Goal: Information Seeking & Learning: Learn about a topic

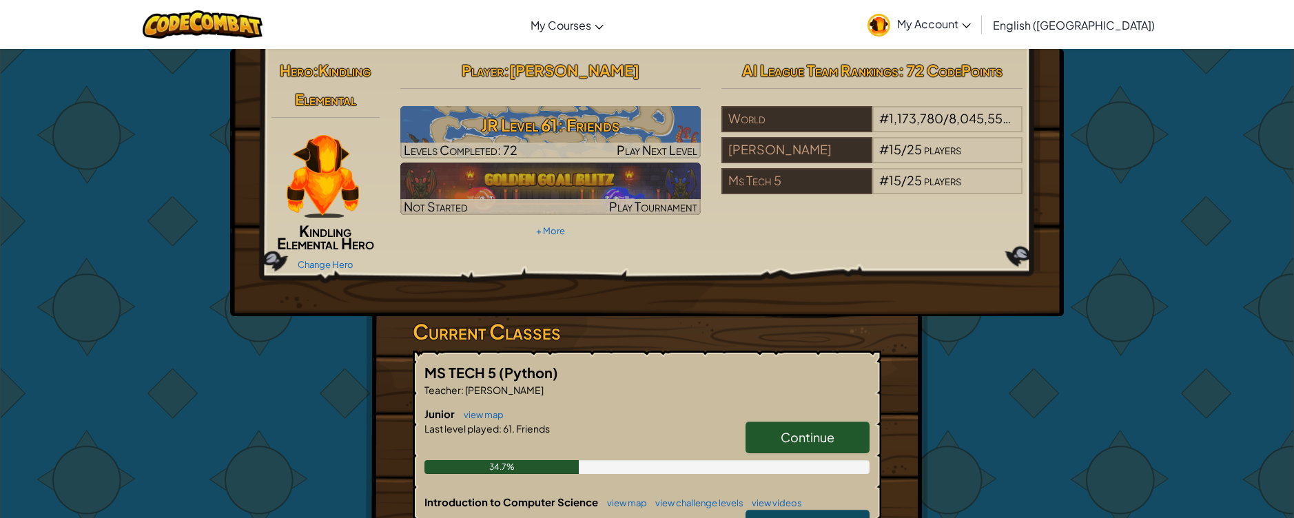
click at [801, 451] on link "Continue" at bounding box center [808, 438] width 124 height 32
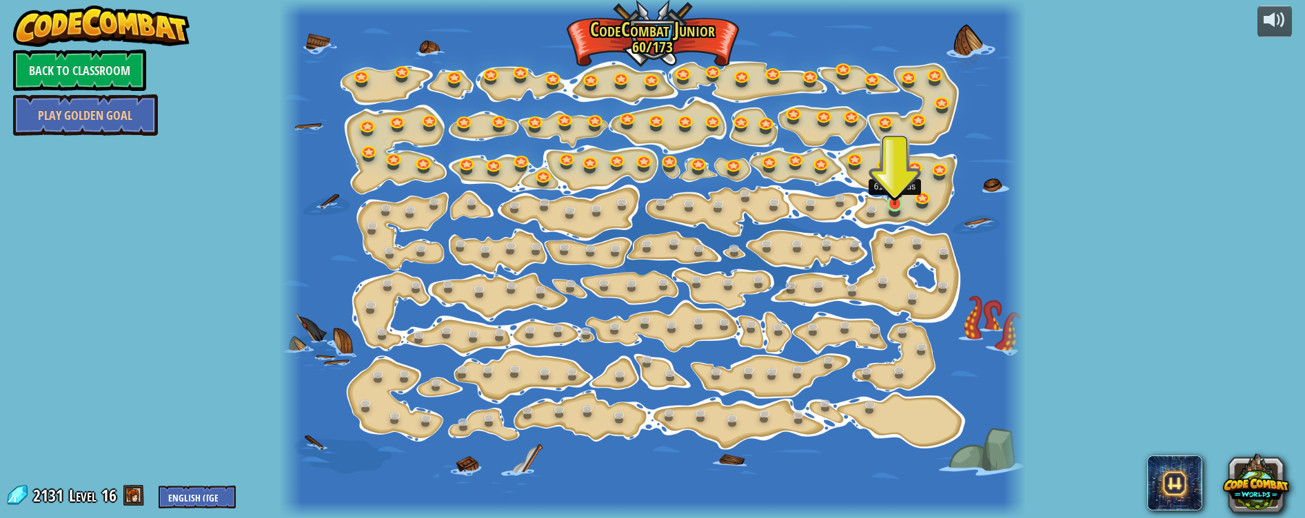
click at [901, 196] on img at bounding box center [895, 184] width 19 height 42
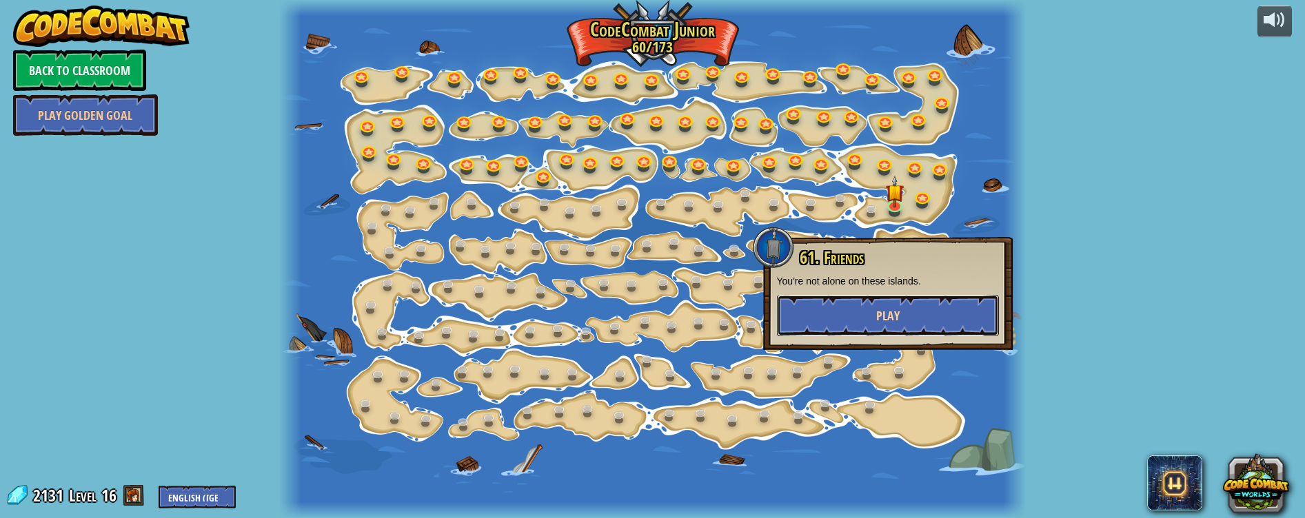
click at [871, 306] on button "Play" at bounding box center [888, 315] width 222 height 41
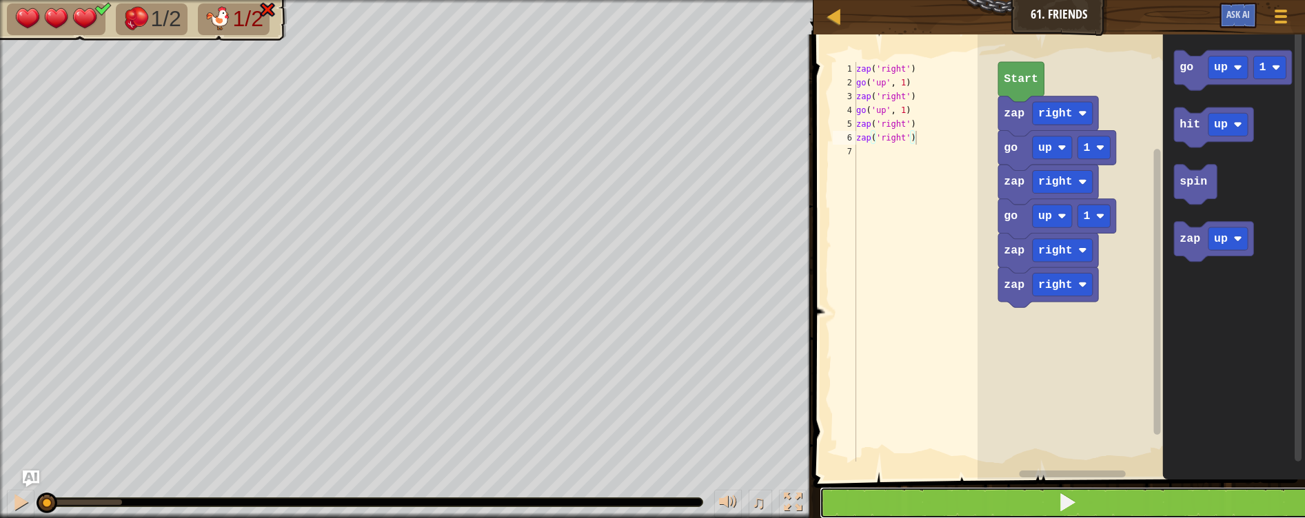
click at [1024, 500] on button at bounding box center [1068, 503] width 496 height 32
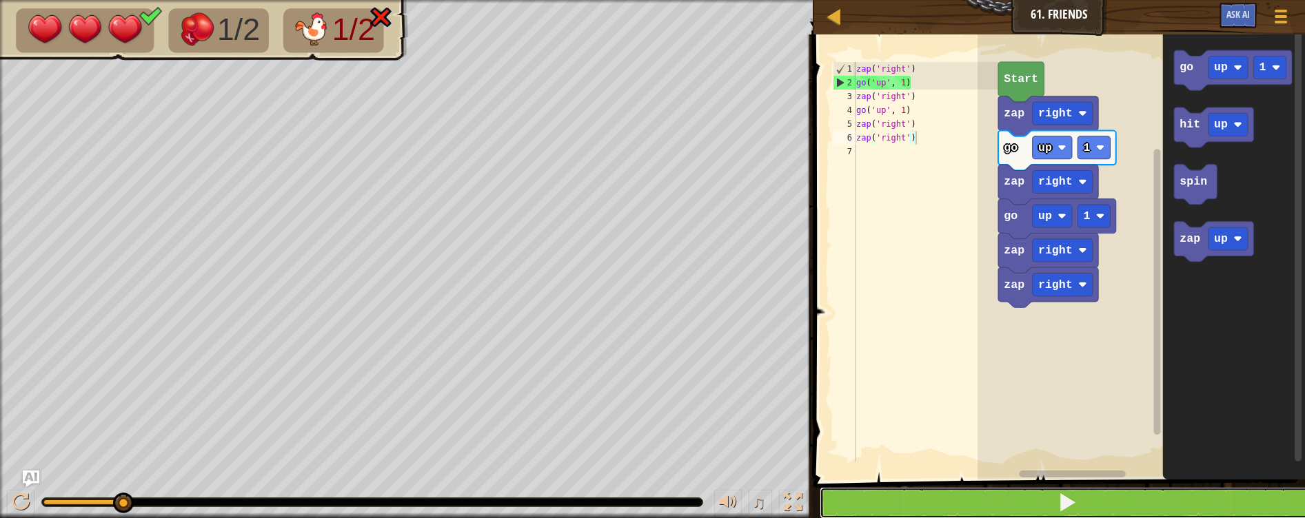
click at [961, 507] on button at bounding box center [1068, 503] width 496 height 32
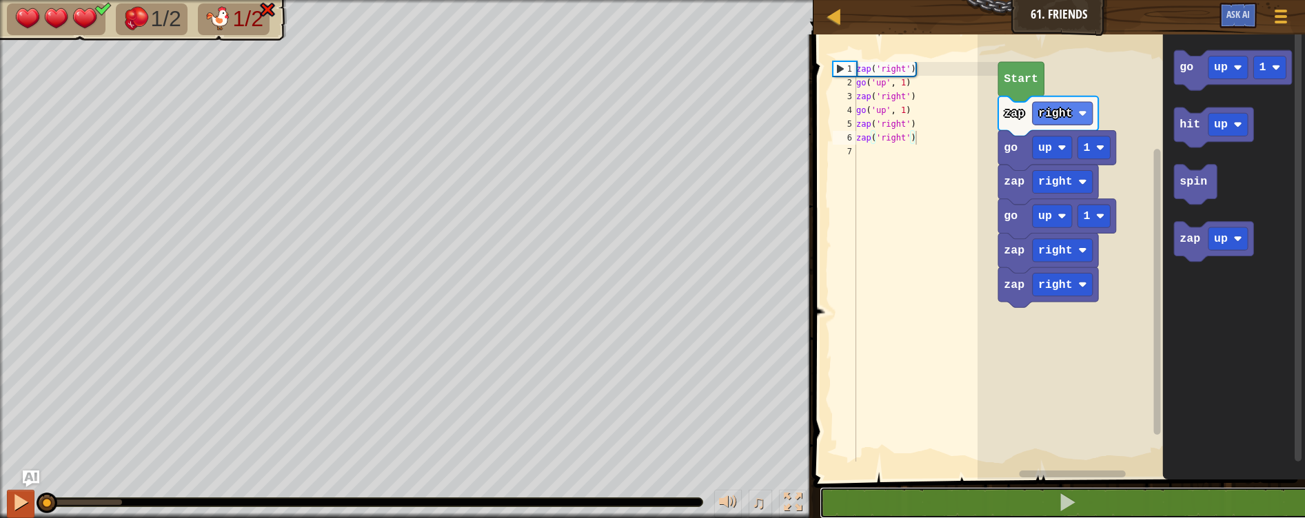
drag, startPoint x: 115, startPoint y: 502, endPoint x: 14, endPoint y: 506, distance: 101.4
click at [14, 506] on div "♫" at bounding box center [406, 498] width 813 height 41
click at [14, 500] on div at bounding box center [21, 503] width 18 height 18
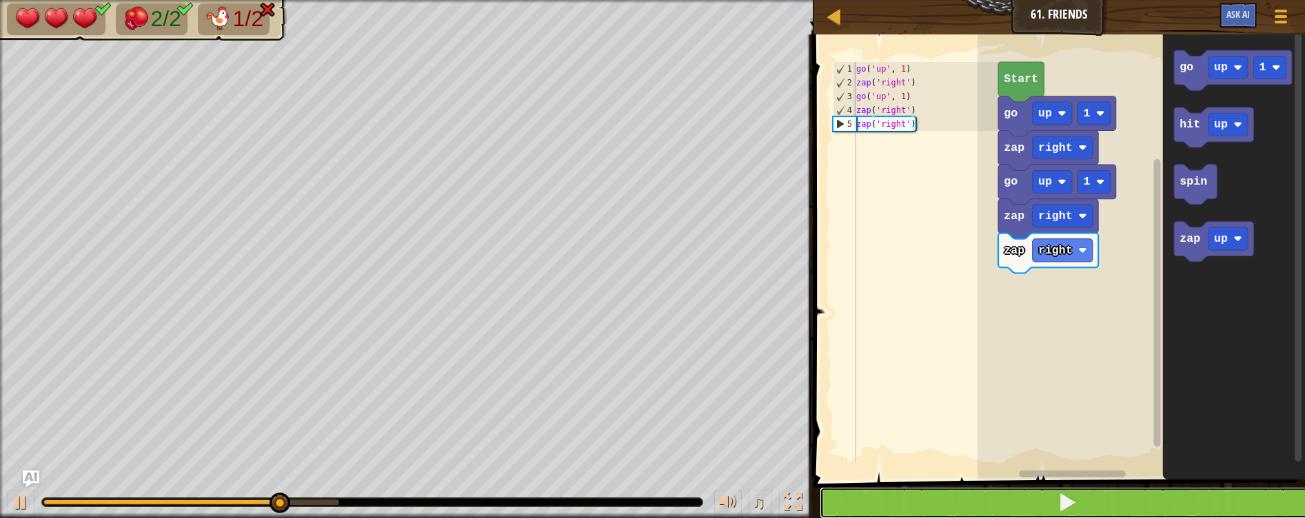
click at [1107, 509] on button at bounding box center [1068, 503] width 496 height 32
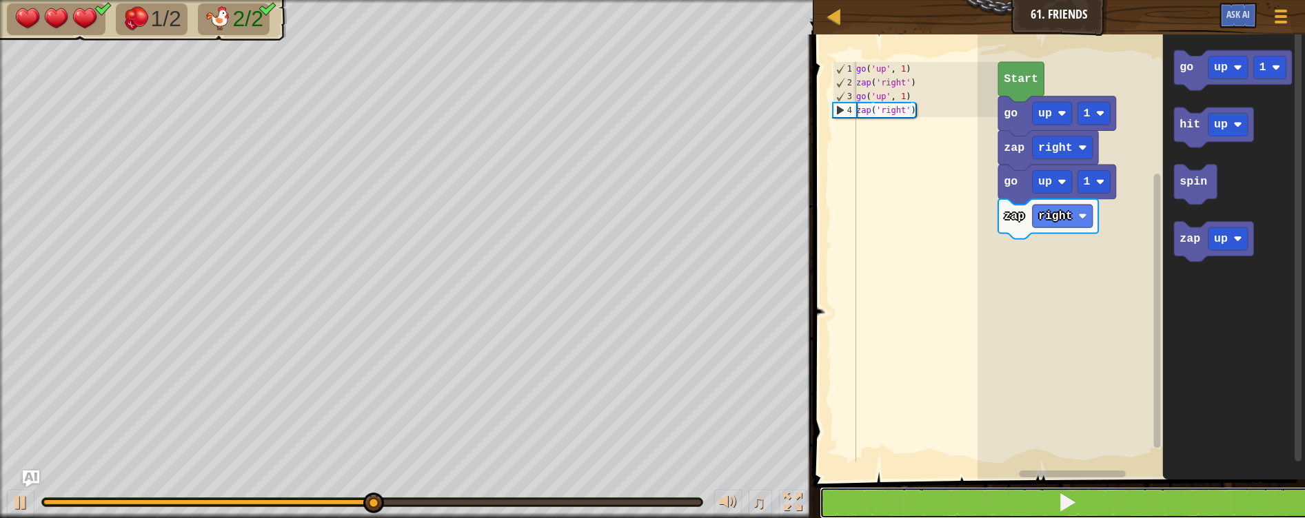
click at [1110, 502] on button at bounding box center [1068, 503] width 496 height 32
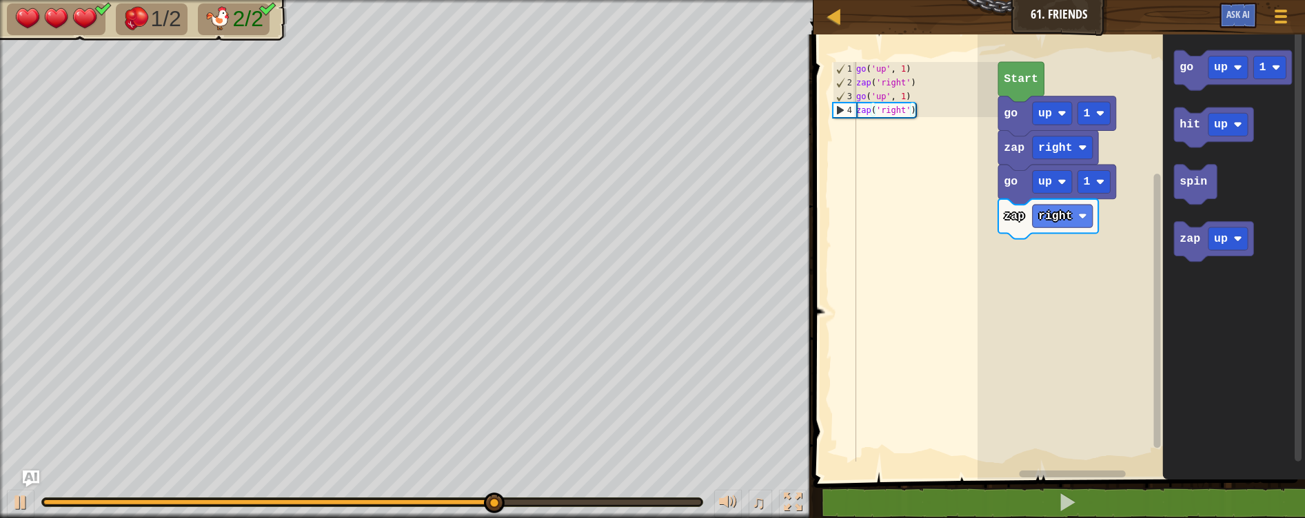
click at [1108, 188] on div "zap right go up 1 zap right go up 1 Start go up 1 hit up spin zap up" at bounding box center [1140, 254] width 327 height 452
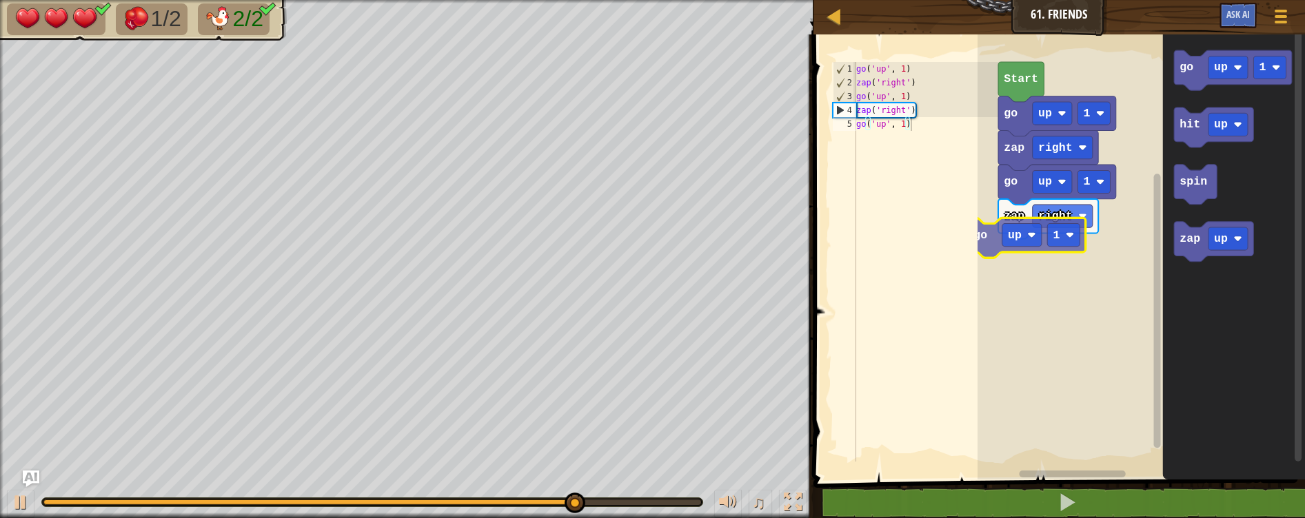
click at [990, 228] on div "zap right go up 1 zap right go up 1 Start go up 1 hit up spin zap up go up 1" at bounding box center [1140, 254] width 327 height 452
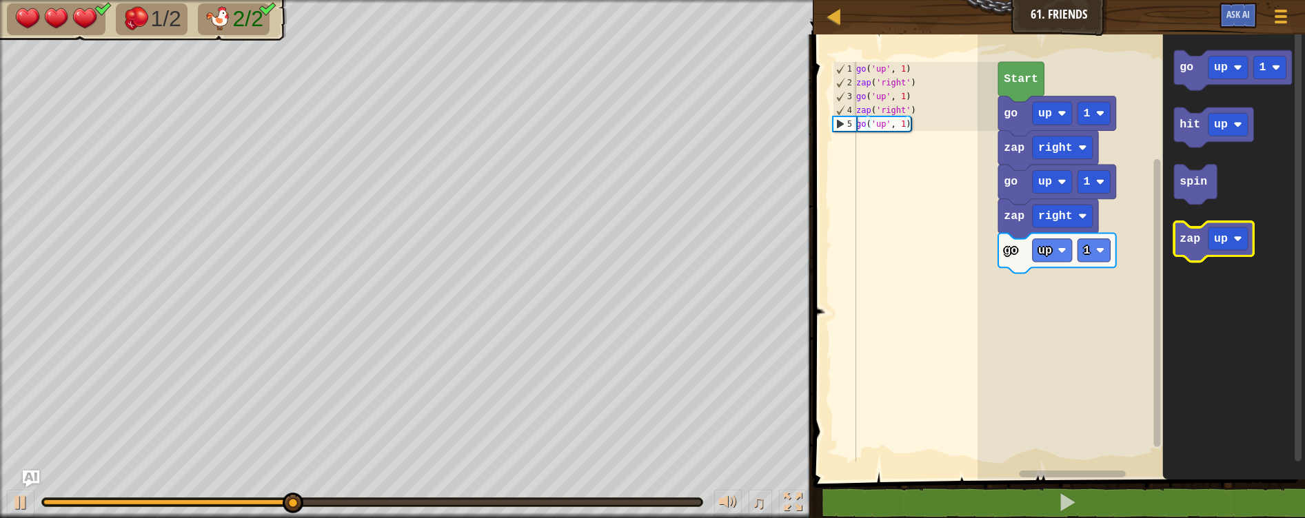
click at [1189, 234] on text "zap" at bounding box center [1189, 238] width 21 height 13
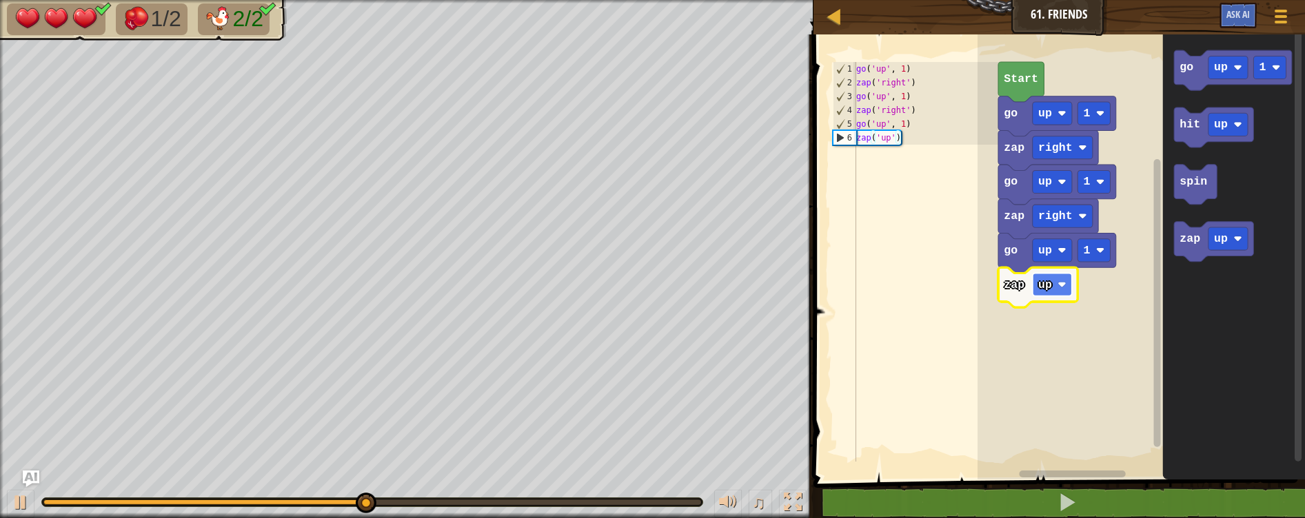
click at [1051, 281] on text "up" at bounding box center [1045, 284] width 14 height 13
click at [1201, 241] on icon "Blockly Workspace" at bounding box center [1213, 242] width 79 height 40
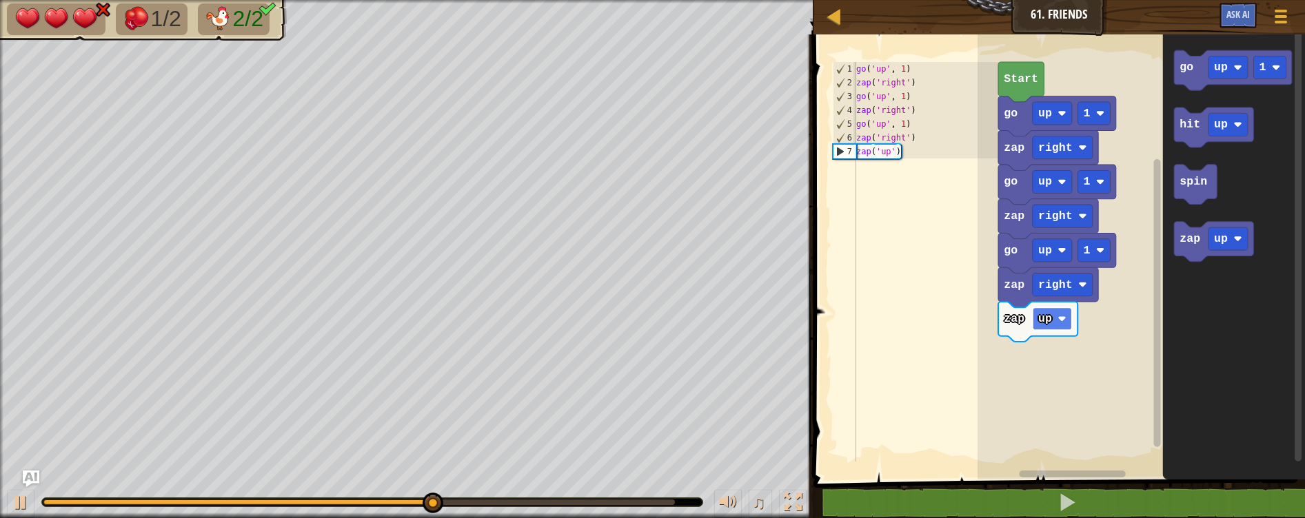
click at [1050, 314] on text "up" at bounding box center [1045, 318] width 14 height 13
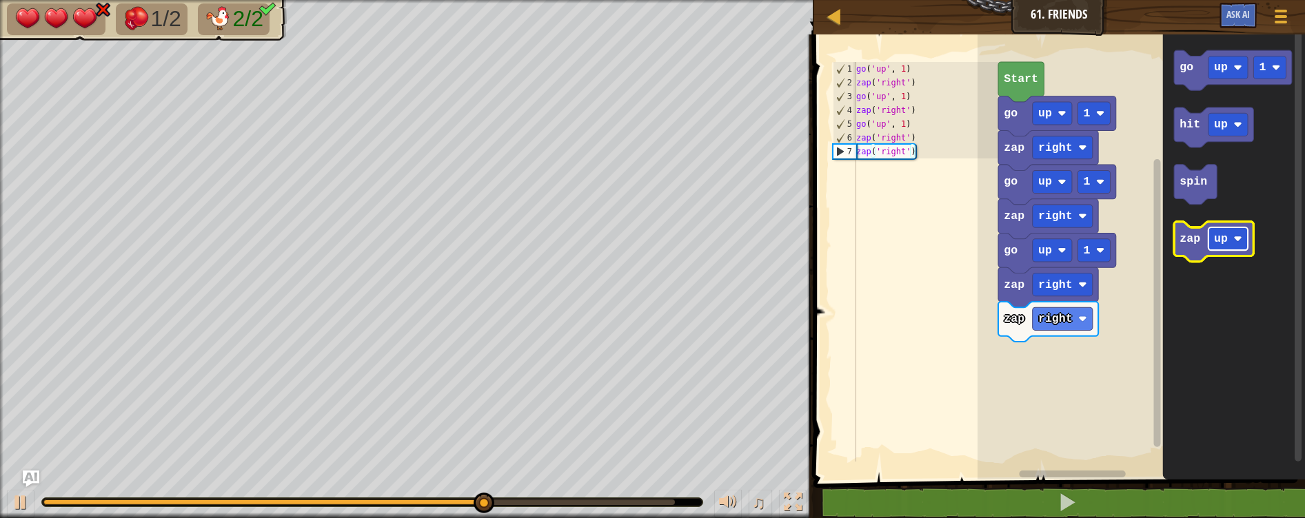
click at [1210, 247] on rect "Blockly Workspace" at bounding box center [1227, 238] width 39 height 23
click at [1196, 247] on icon "Blockly Workspace" at bounding box center [1224, 242] width 100 height 40
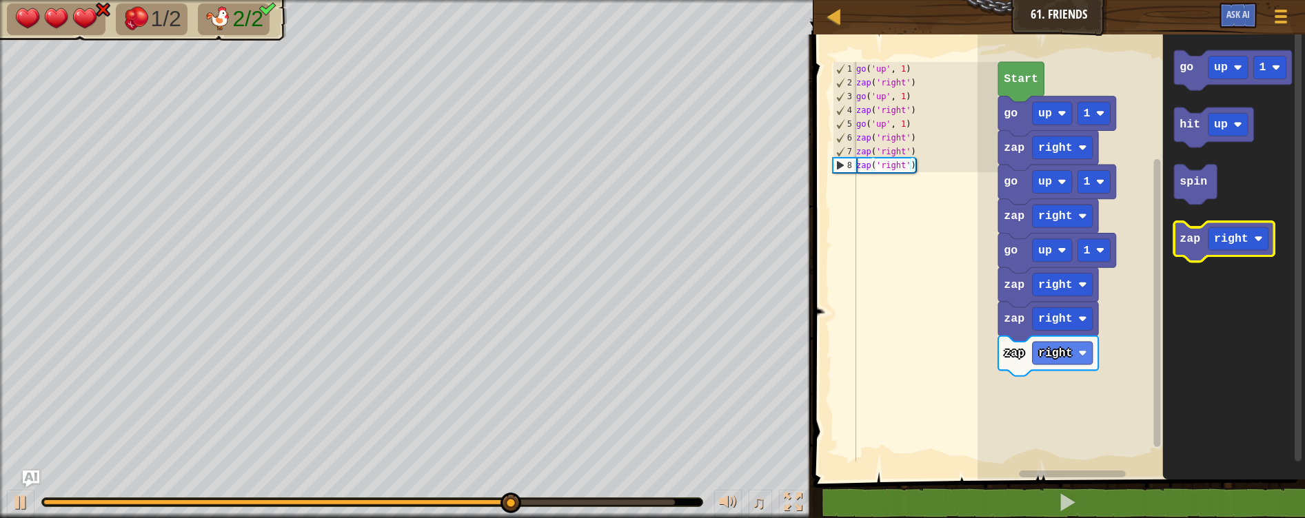
click at [1194, 250] on icon "Blockly Workspace" at bounding box center [1224, 242] width 100 height 40
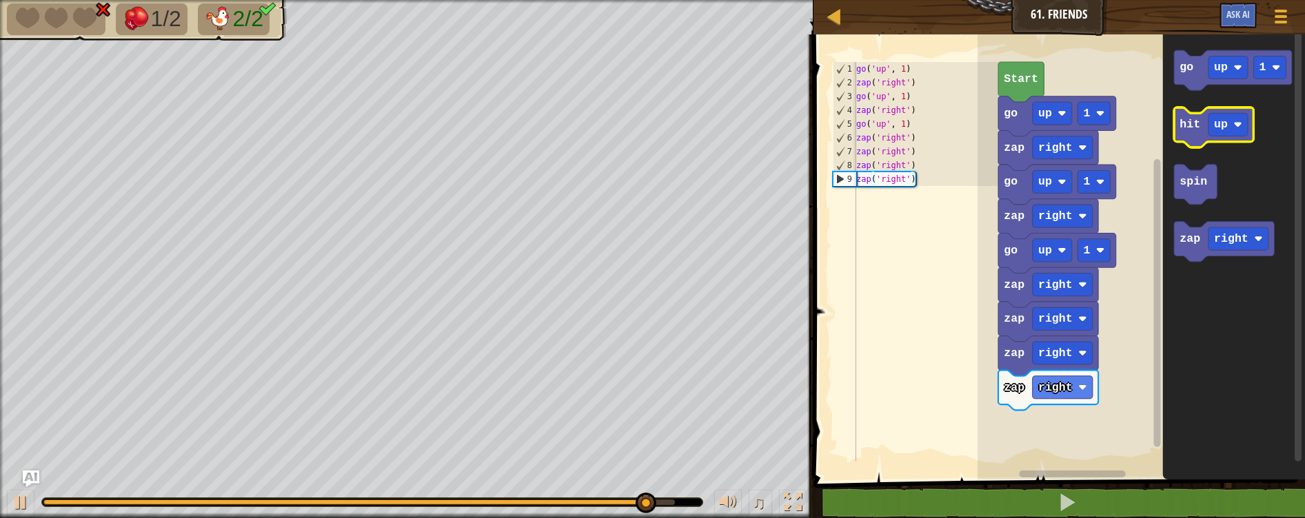
click at [1182, 132] on icon "Blockly Workspace" at bounding box center [1213, 128] width 79 height 40
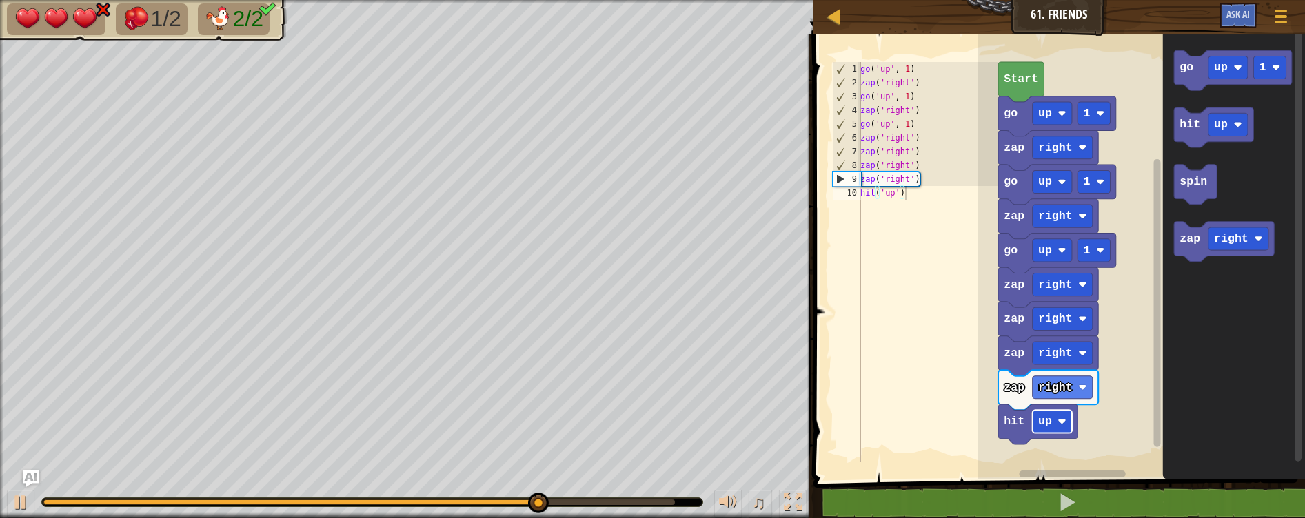
click at [1059, 420] on image "Blockly Workspace" at bounding box center [1061, 422] width 8 height 8
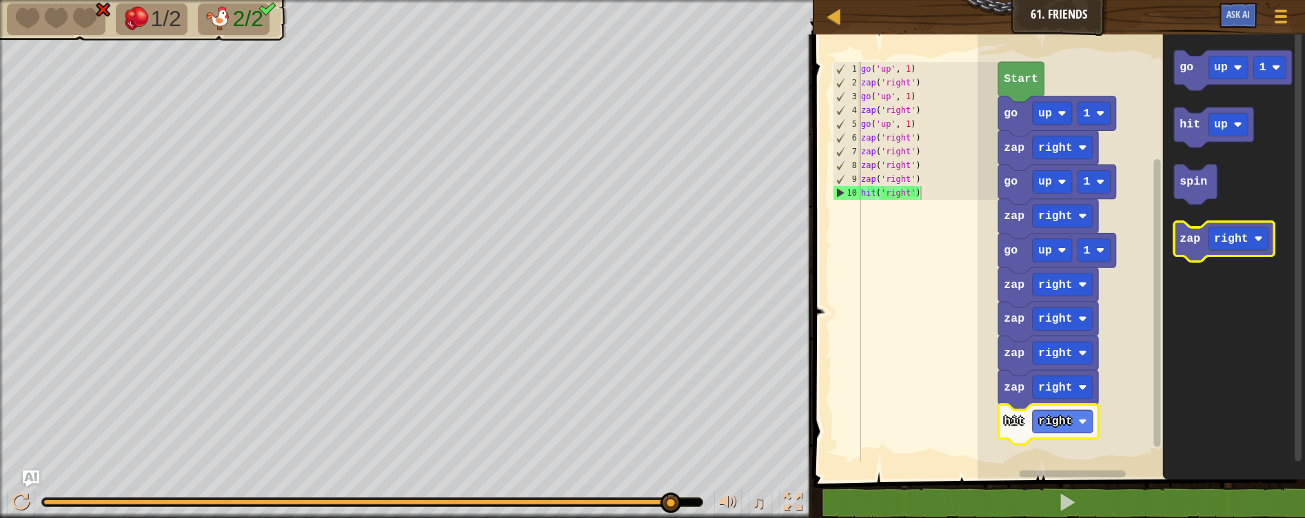
click at [1206, 241] on icon "Blockly Workspace" at bounding box center [1224, 242] width 100 height 40
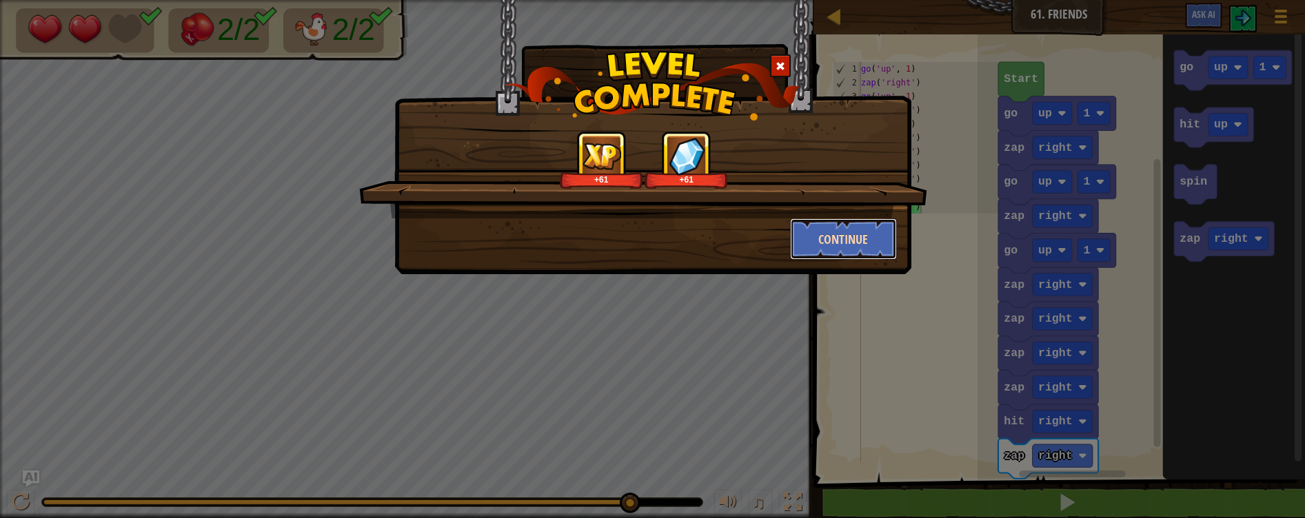
click at [840, 231] on button "Continue" at bounding box center [843, 238] width 107 height 41
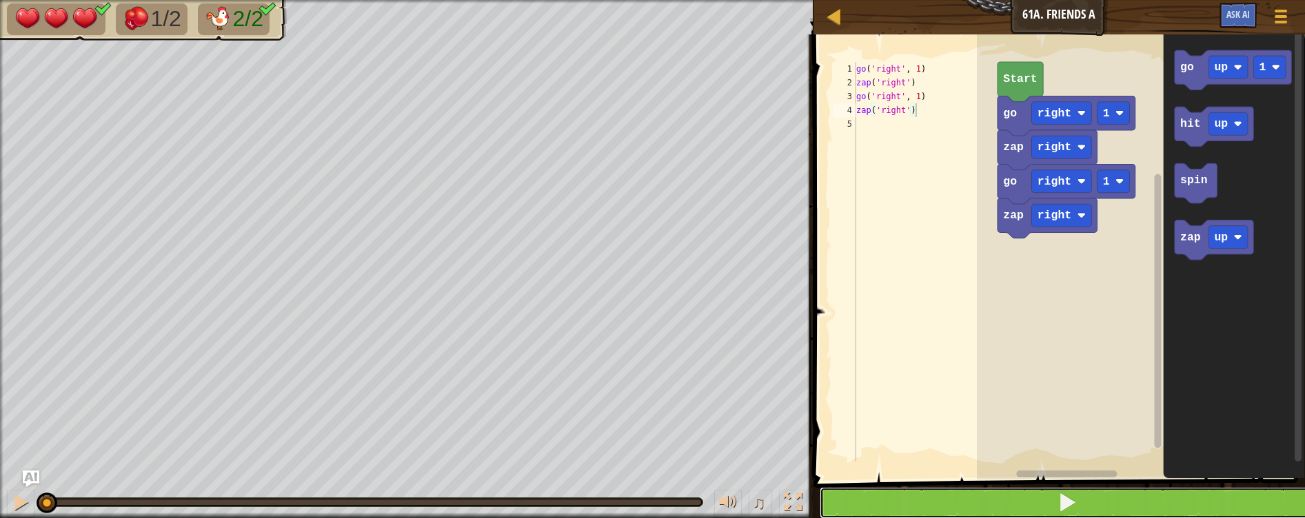
click at [1117, 511] on button at bounding box center [1068, 503] width 496 height 32
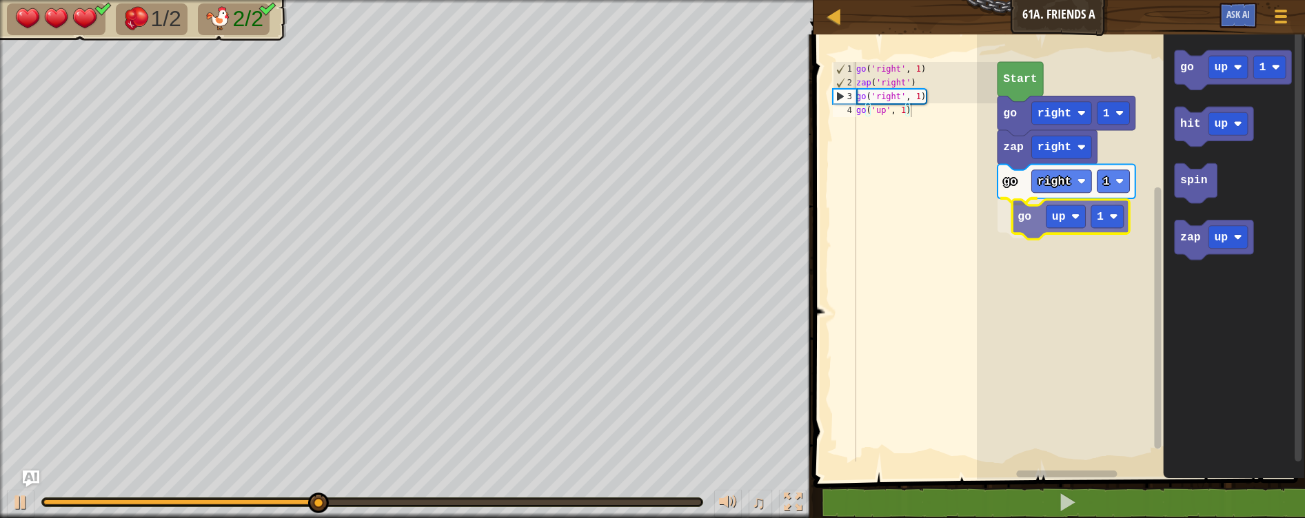
click at [1033, 224] on div "go right 1 go up 1 zap right go right 1 Start go up 1 hit up spin zap up go up 1" at bounding box center [1141, 254] width 328 height 452
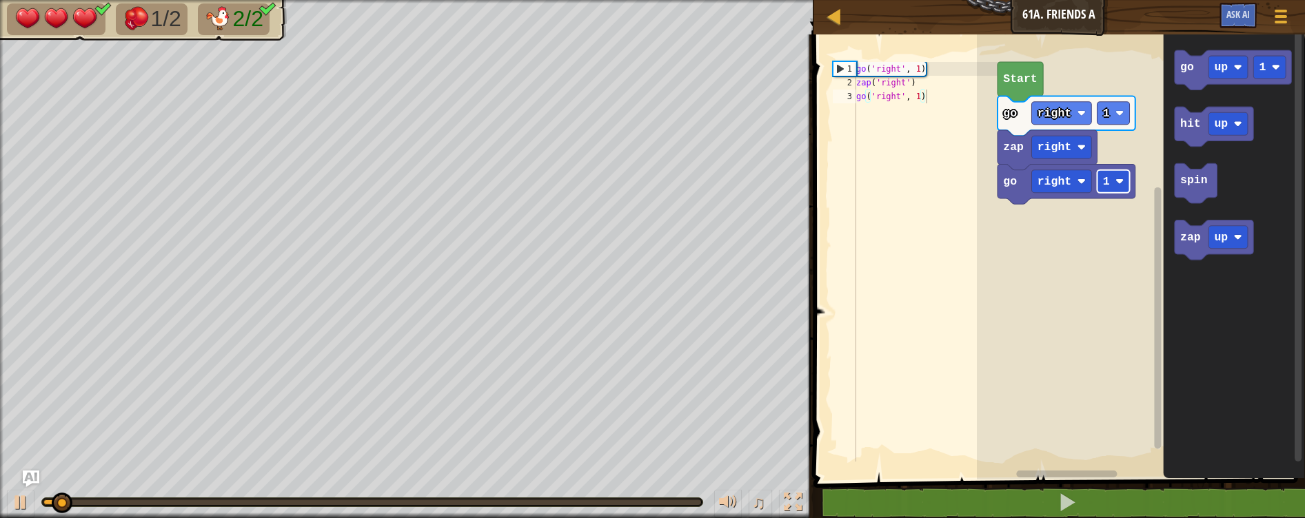
click at [1118, 179] on image "Blockly Workspace" at bounding box center [1119, 181] width 8 height 8
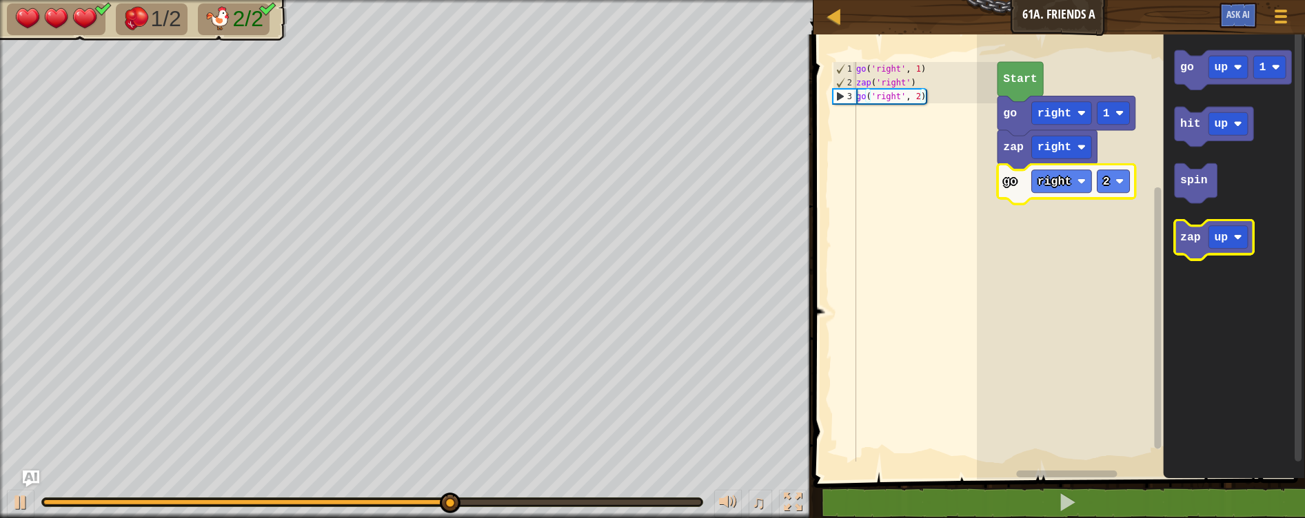
click at [1190, 238] on text "zap" at bounding box center [1190, 238] width 21 height 13
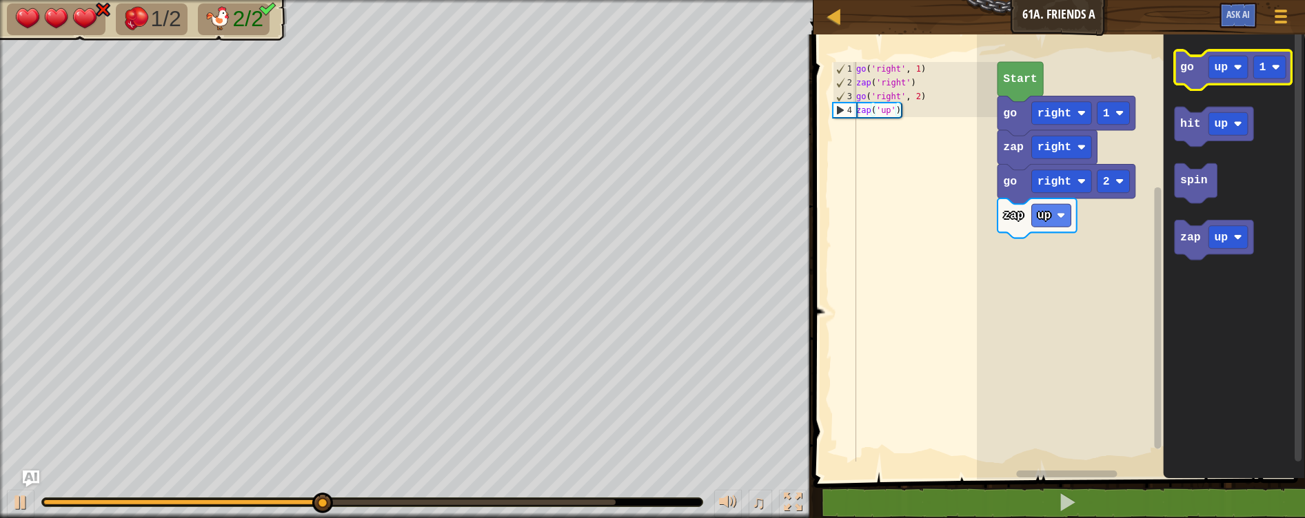
click at [1190, 75] on icon "Blockly Workspace" at bounding box center [1232, 70] width 117 height 40
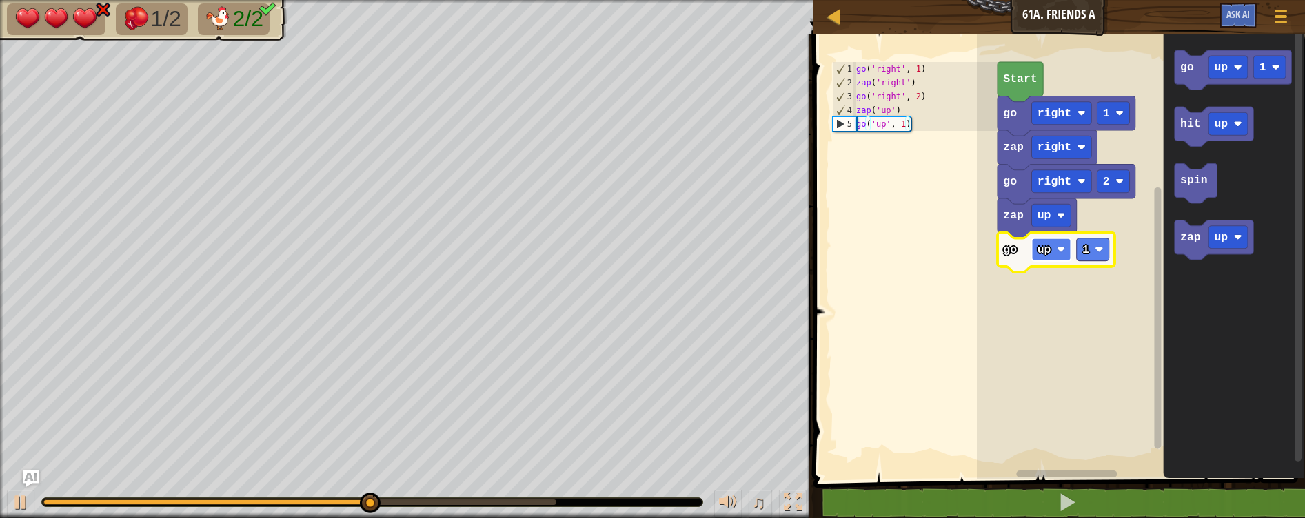
click at [1057, 245] on image "Blockly Workspace" at bounding box center [1060, 249] width 8 height 8
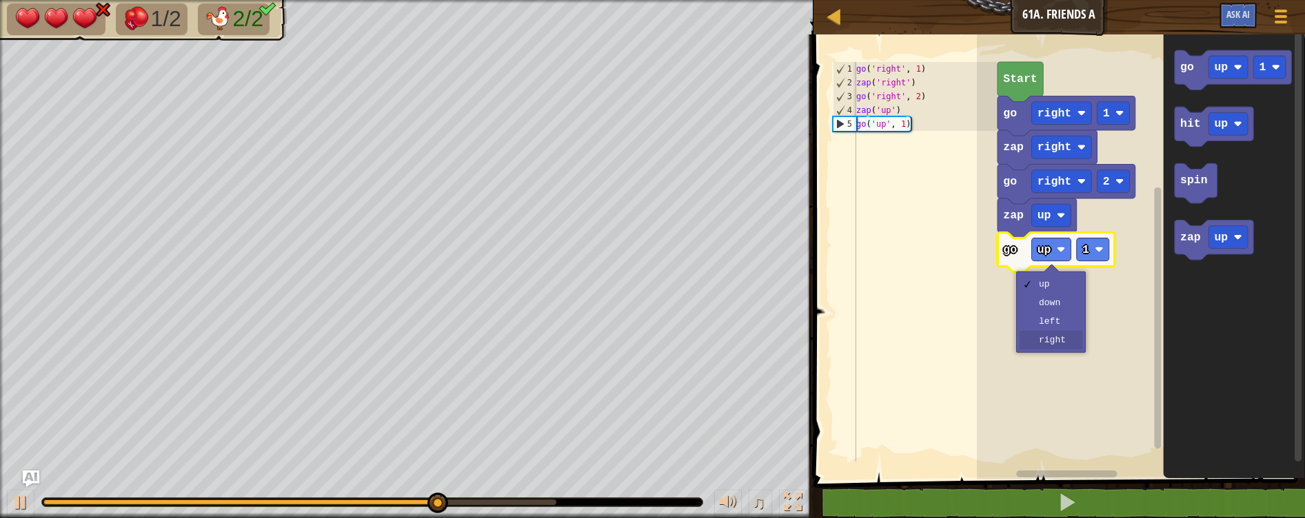
drag, startPoint x: 1048, startPoint y: 336, endPoint x: 1088, endPoint y: 318, distance: 43.5
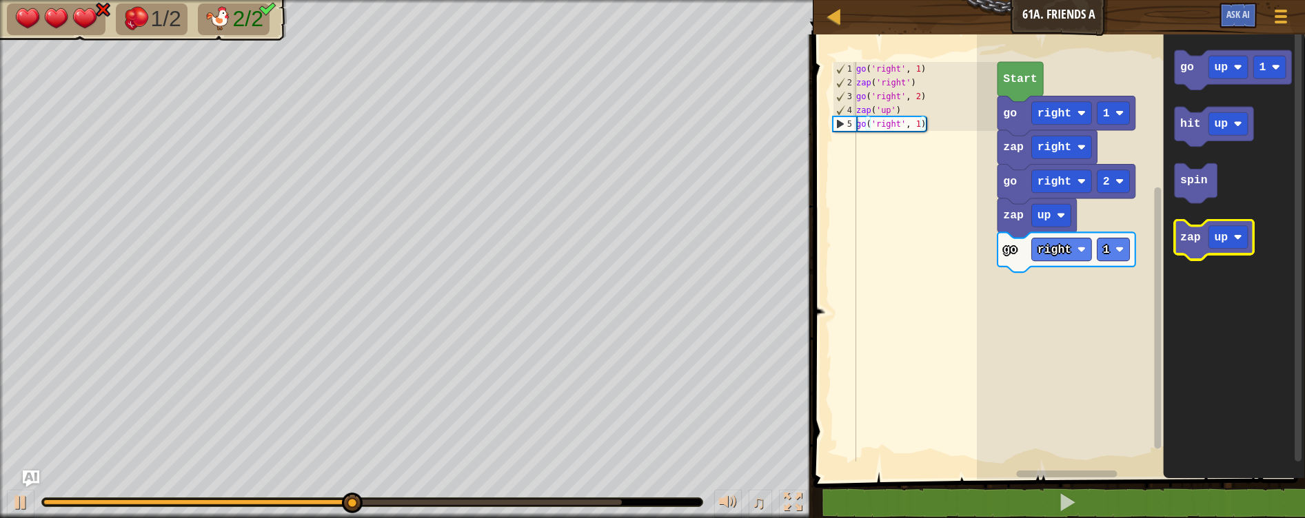
click at [1199, 225] on rect "Blockly Workspace" at bounding box center [1213, 241] width 79 height 40
click at [1194, 236] on text "zap" at bounding box center [1190, 238] width 21 height 13
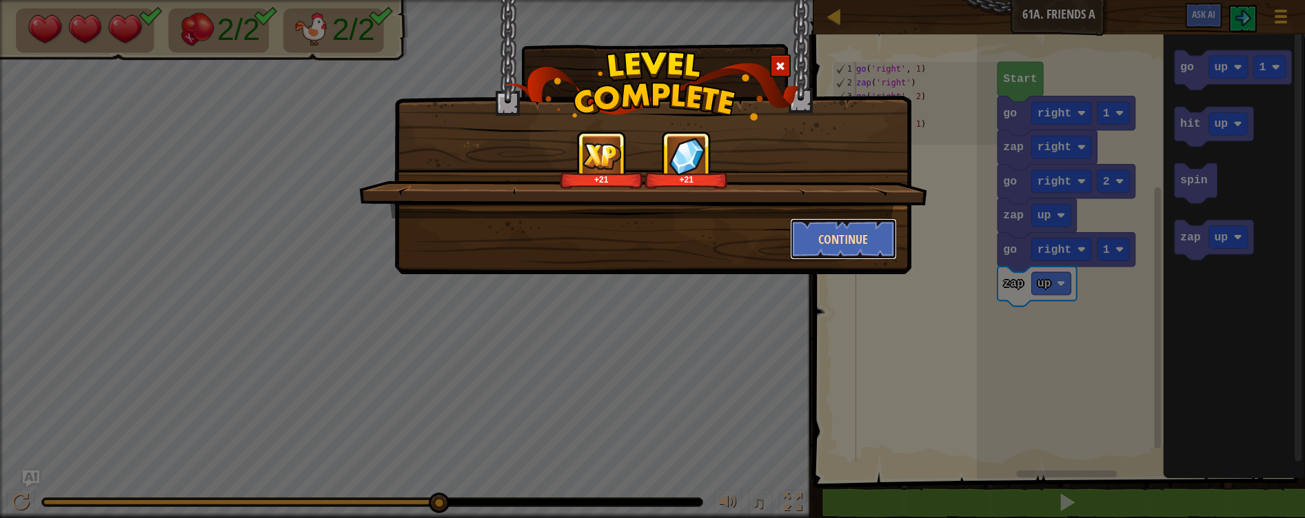
click at [837, 237] on button "Continue" at bounding box center [843, 238] width 107 height 41
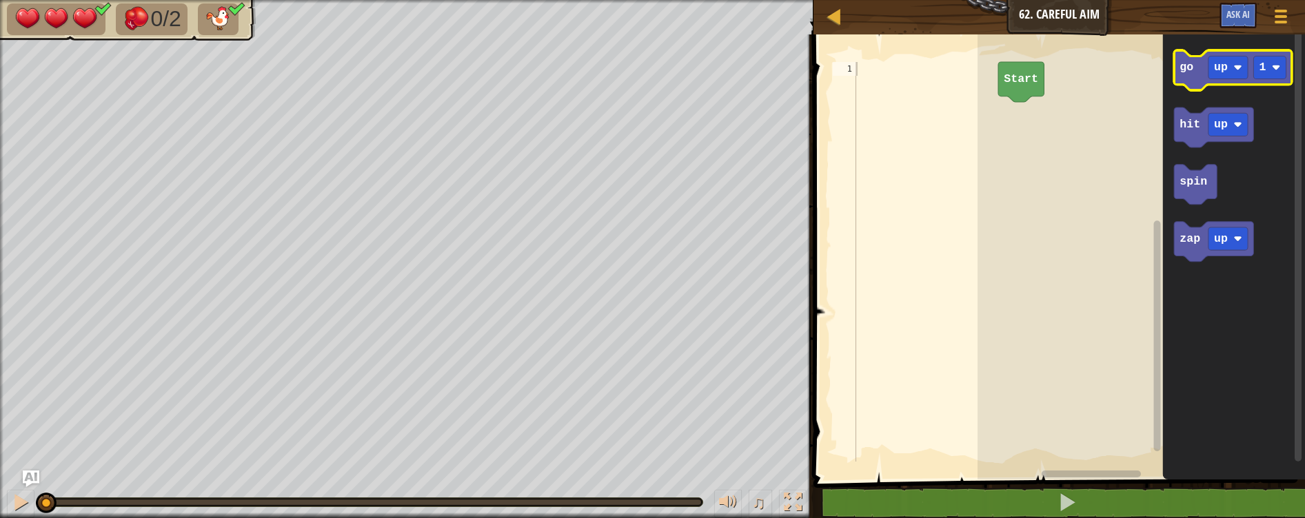
click at [1191, 77] on icon "Blockly Workspace" at bounding box center [1233, 70] width 118 height 40
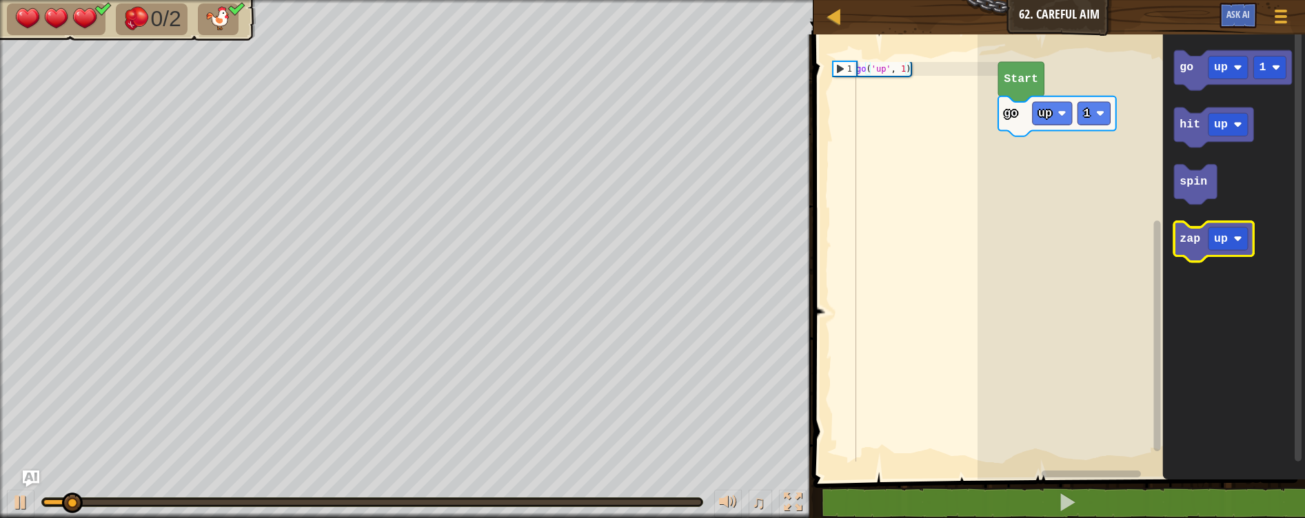
click at [1191, 233] on text "zap" at bounding box center [1189, 238] width 21 height 13
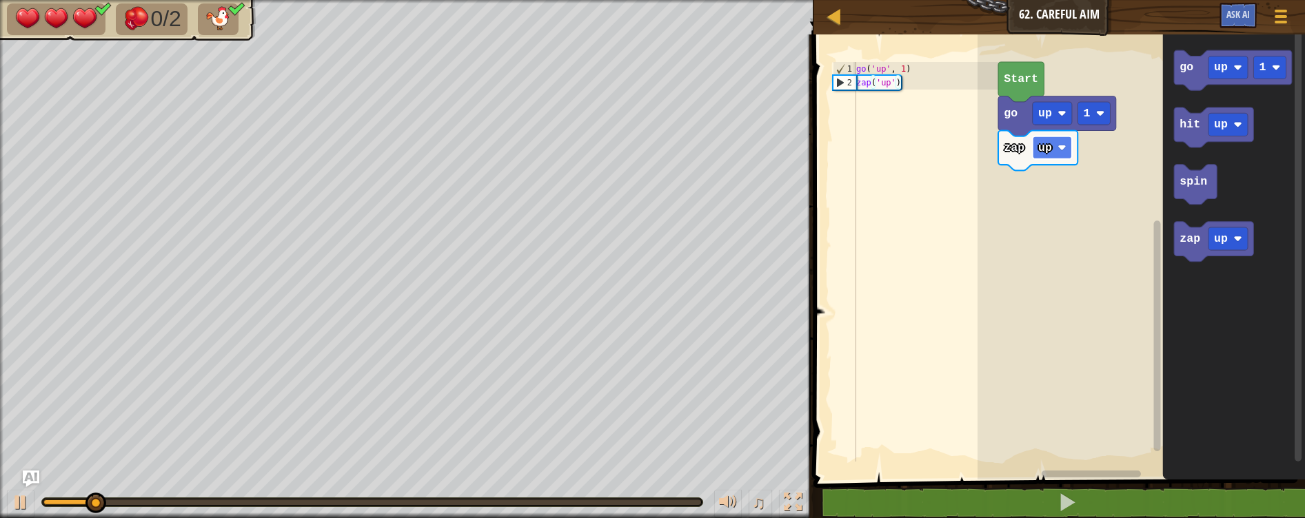
click at [1061, 155] on rect "Blockly Workspace" at bounding box center [1051, 147] width 39 height 23
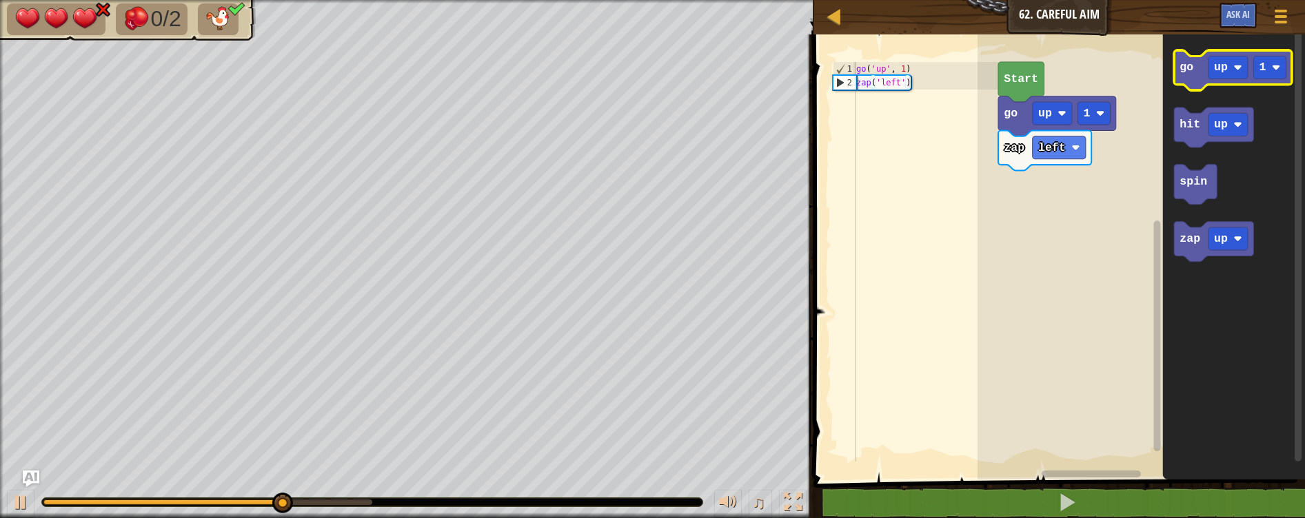
click at [1184, 67] on text "go" at bounding box center [1186, 67] width 14 height 13
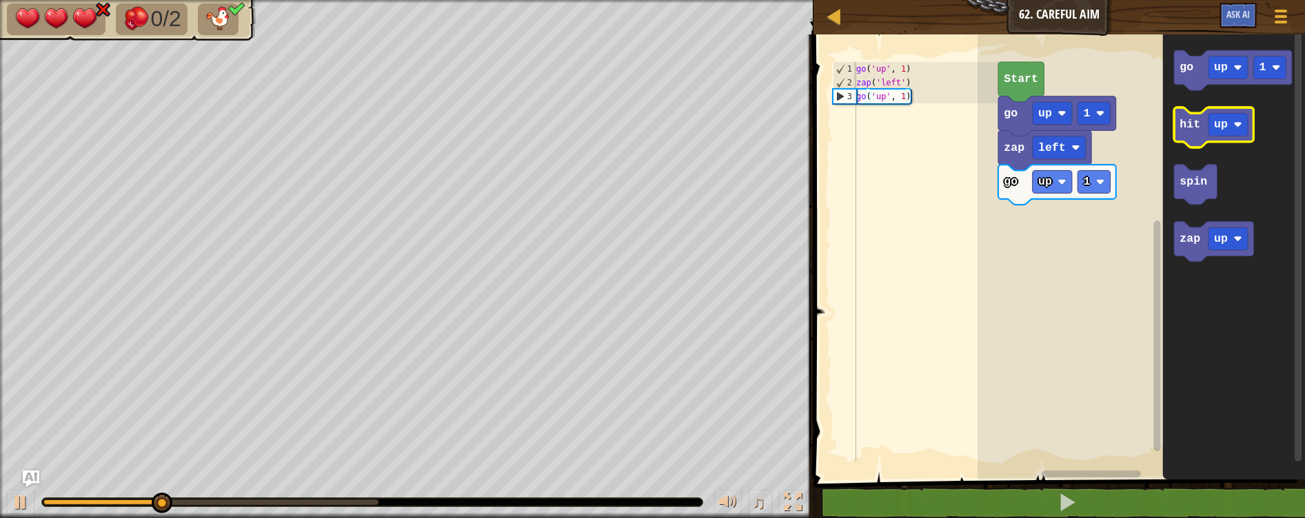
click at [1190, 134] on icon "Blockly Workspace" at bounding box center [1213, 128] width 79 height 40
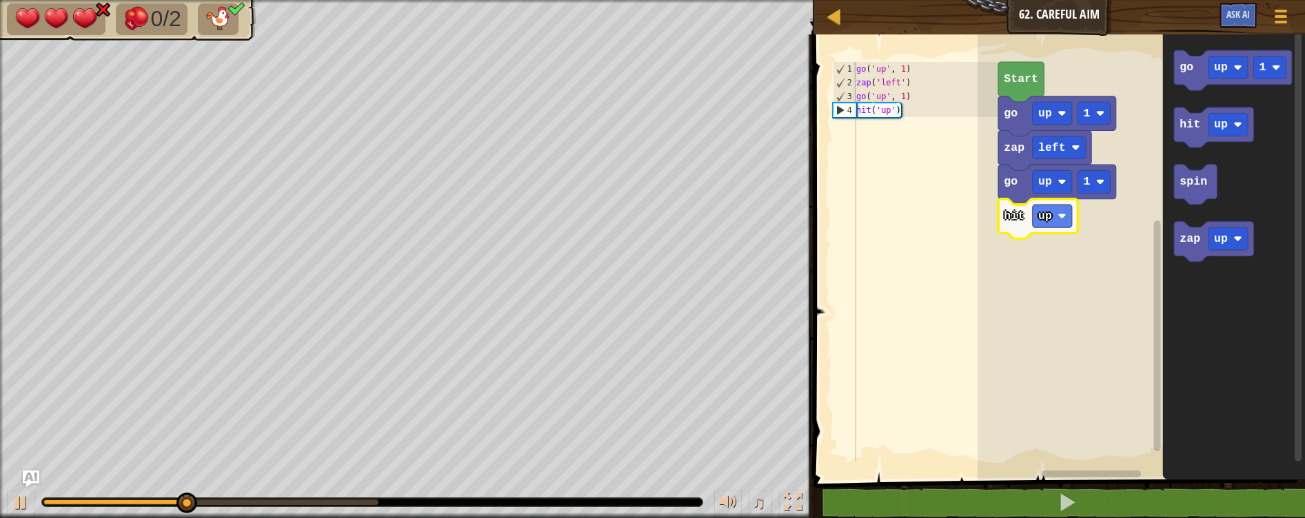
click at [1041, 227] on g "hit up" at bounding box center [1037, 219] width 79 height 40
click at [1048, 215] on text "up" at bounding box center [1045, 216] width 14 height 13
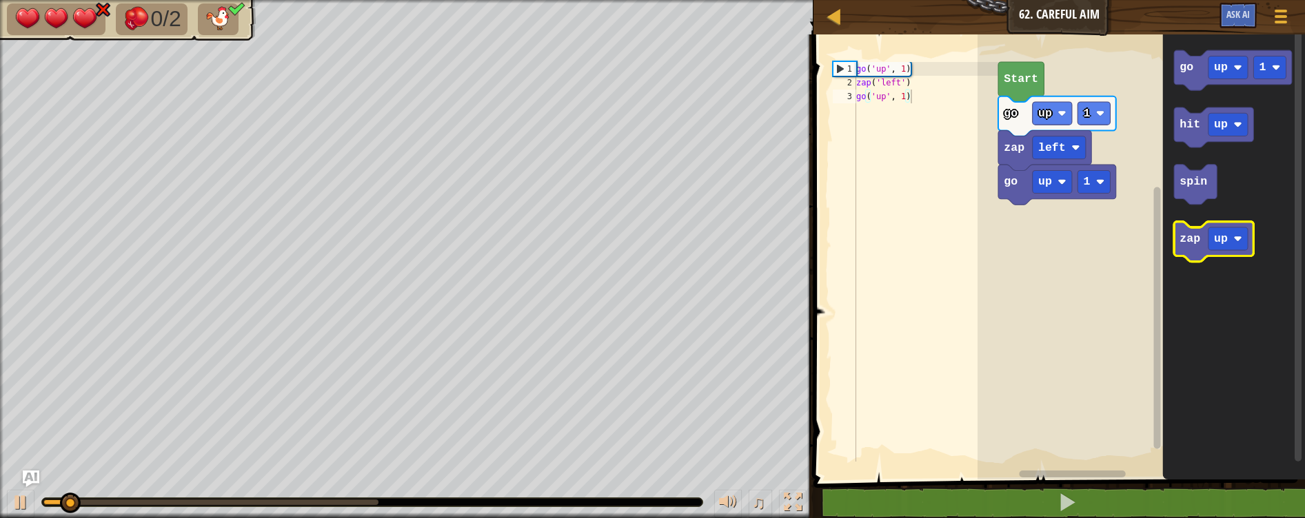
click at [1174, 252] on icon "Blockly Workspace" at bounding box center [1213, 242] width 79 height 40
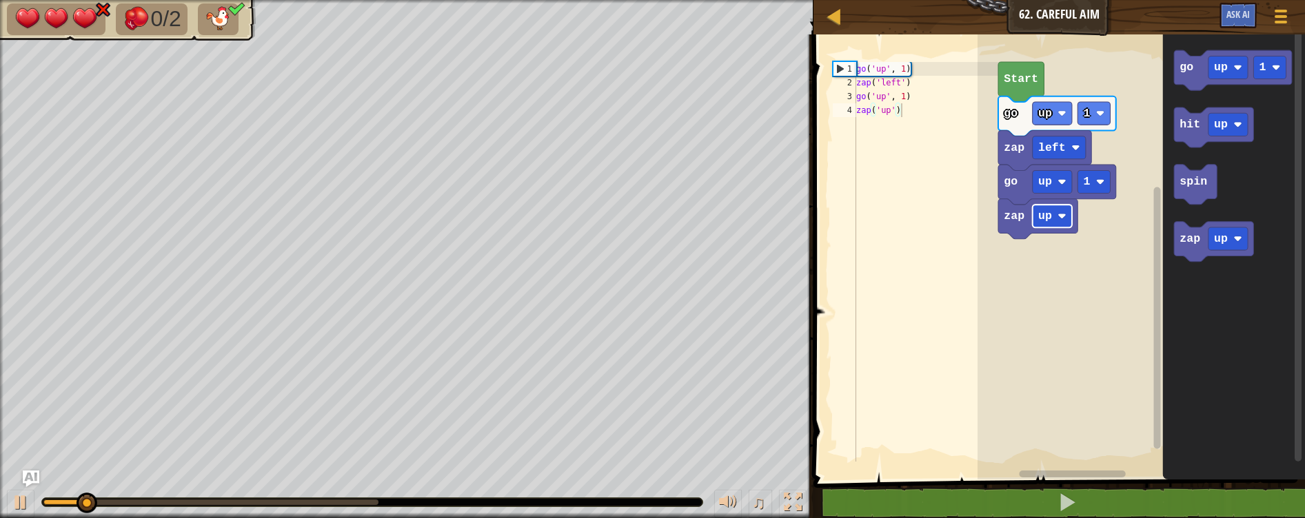
click at [1061, 223] on rect "Blockly Workspace" at bounding box center [1051, 216] width 39 height 23
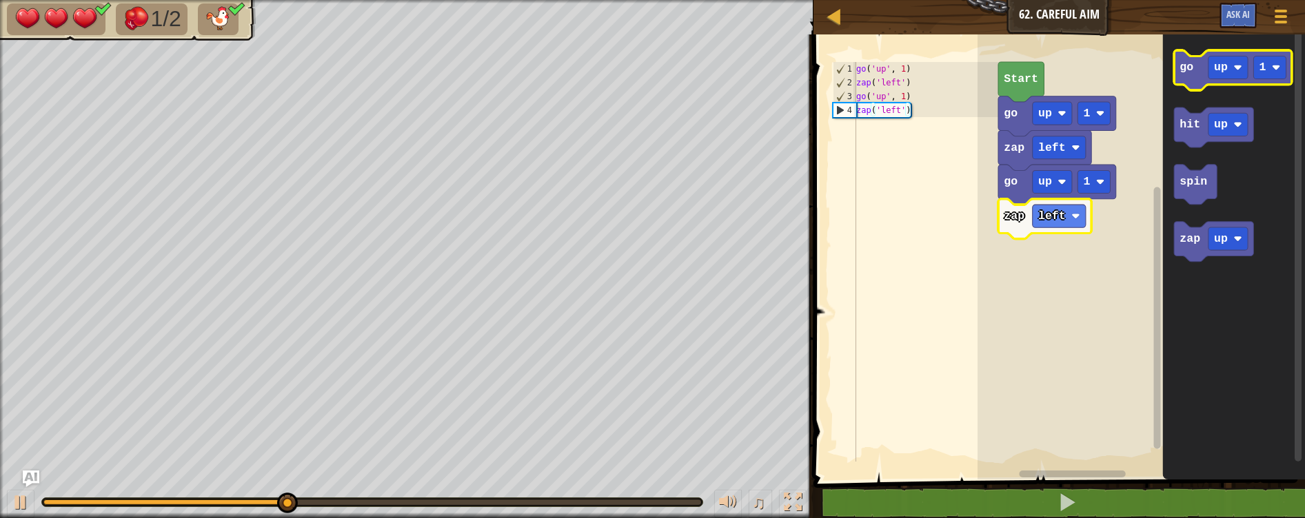
click at [1183, 78] on icon "Blockly Workspace" at bounding box center [1233, 70] width 118 height 40
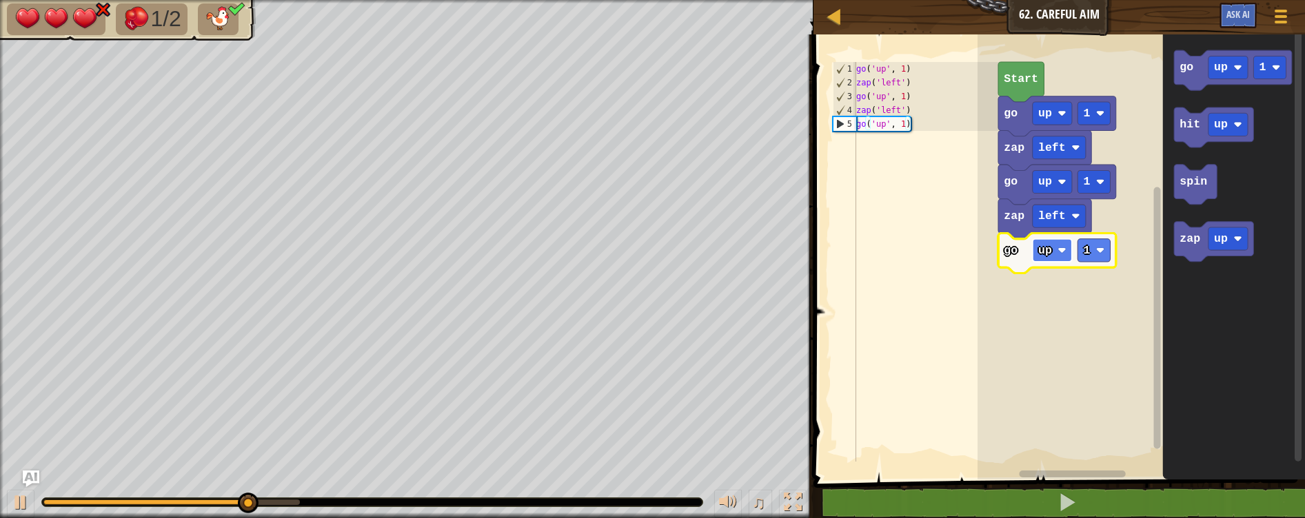
click at [1057, 241] on rect "Blockly Workspace" at bounding box center [1051, 250] width 39 height 23
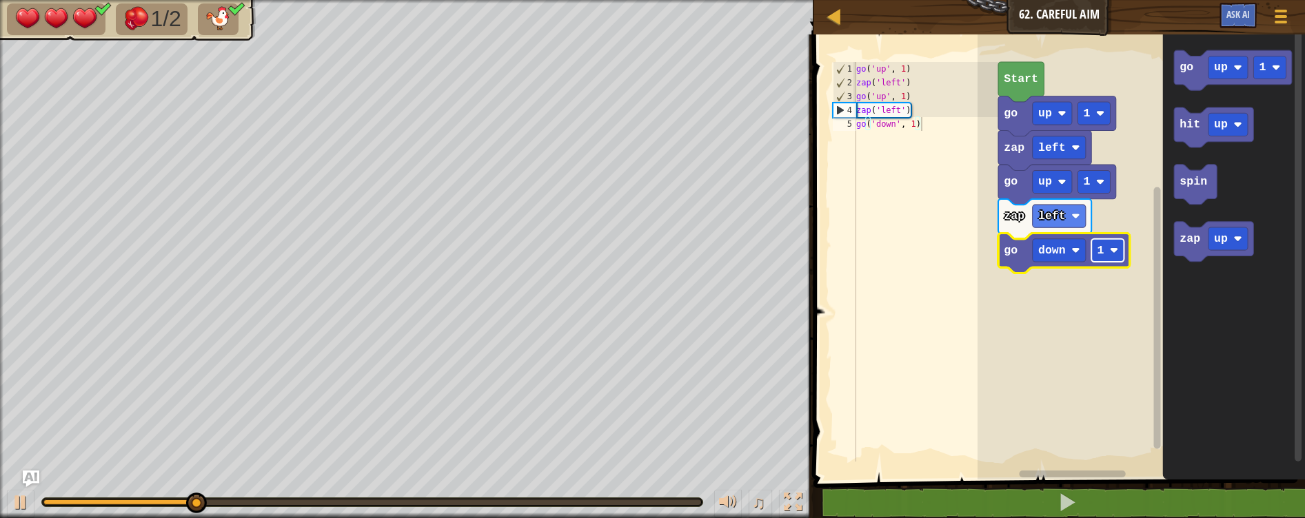
click at [1106, 252] on rect "Blockly Workspace" at bounding box center [1107, 250] width 32 height 23
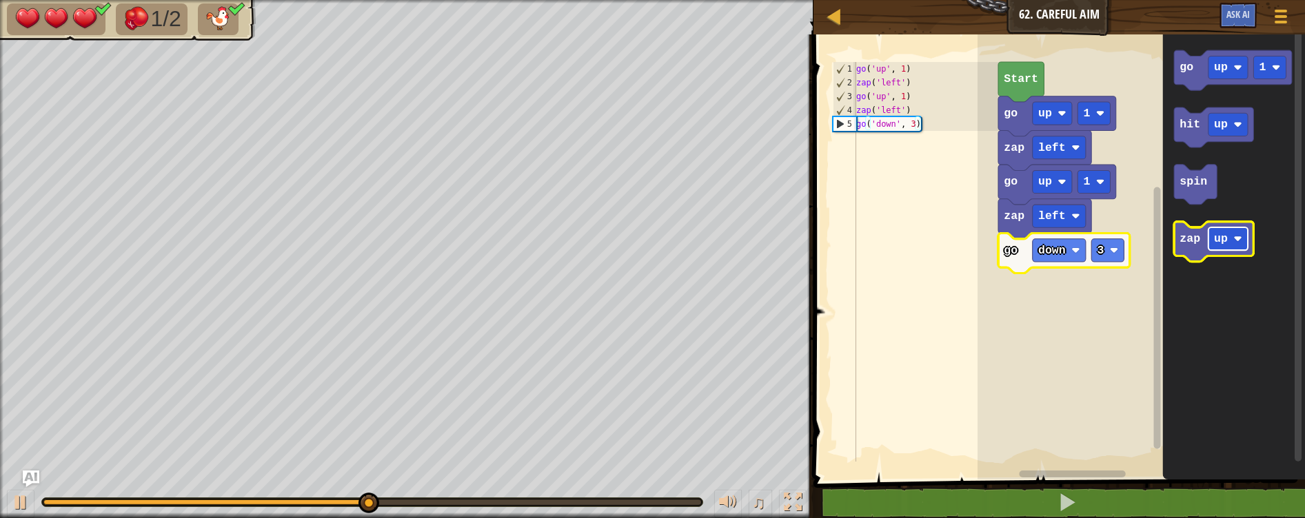
click at [1217, 242] on text "up" at bounding box center [1221, 238] width 14 height 13
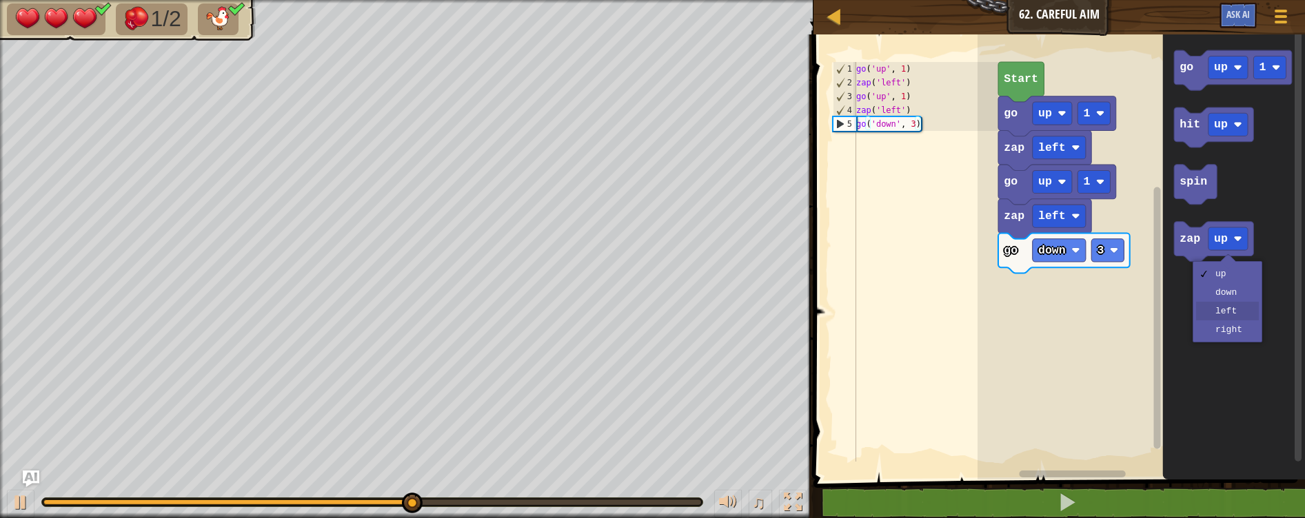
drag, startPoint x: 1212, startPoint y: 309, endPoint x: 1208, endPoint y: 285, distance: 24.6
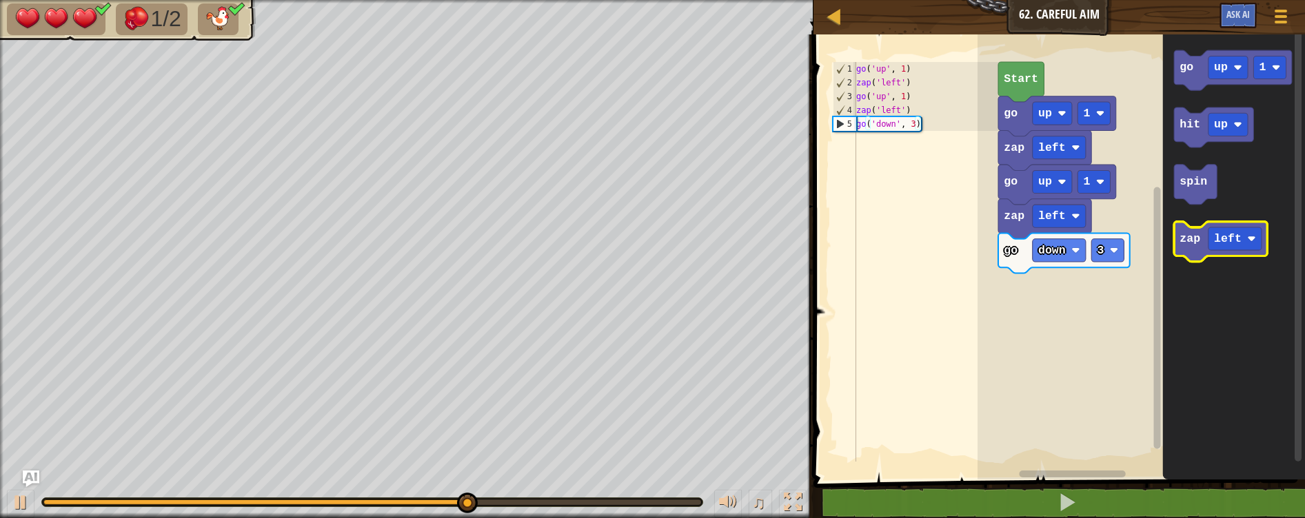
click at [1197, 247] on icon "Blockly Workspace" at bounding box center [1220, 242] width 93 height 40
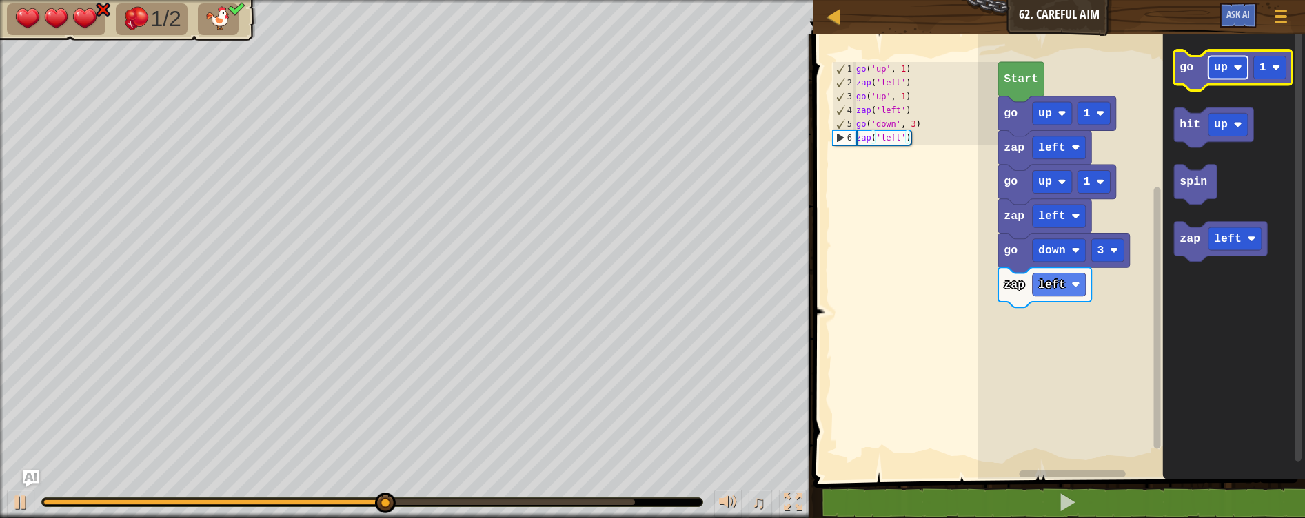
click at [1225, 70] on text "up" at bounding box center [1221, 67] width 14 height 13
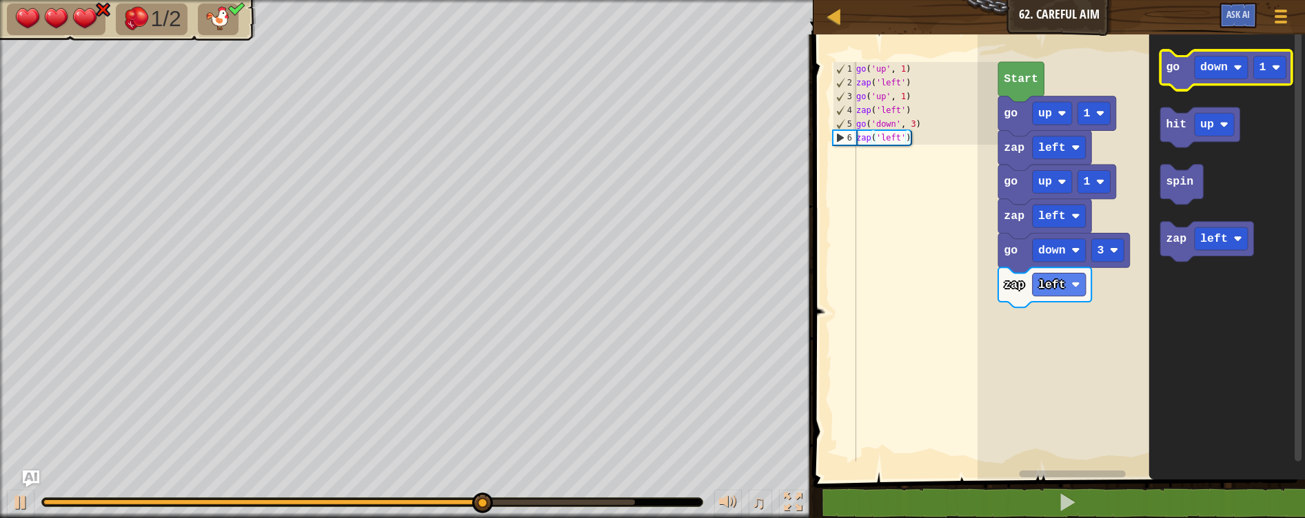
click at [1180, 84] on icon "Blockly Workspace" at bounding box center [1226, 70] width 132 height 40
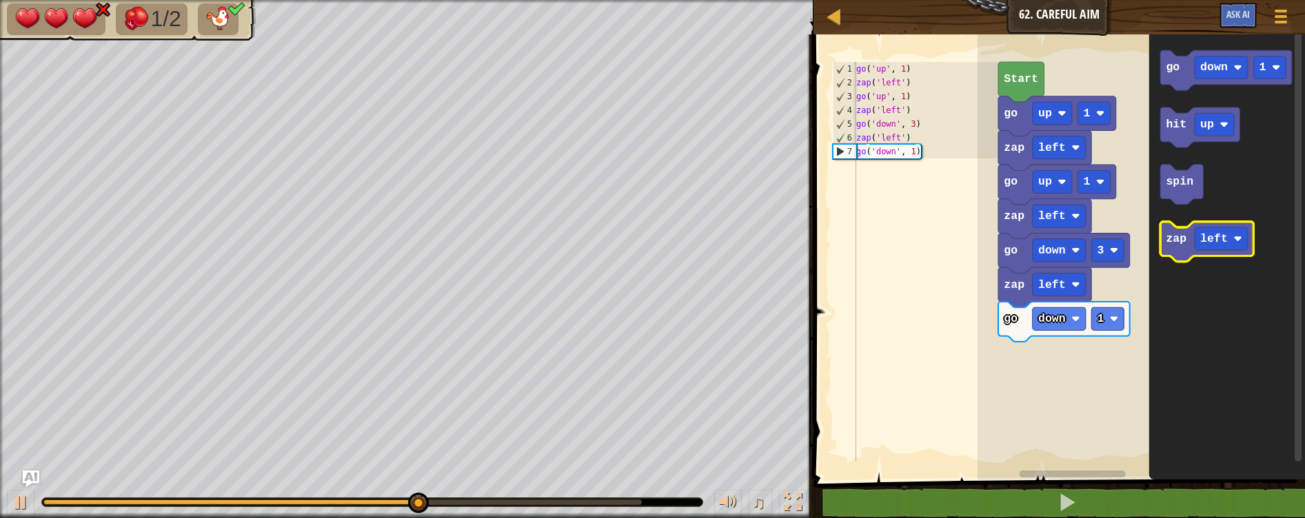
click at [1168, 234] on text "zap" at bounding box center [1176, 238] width 21 height 13
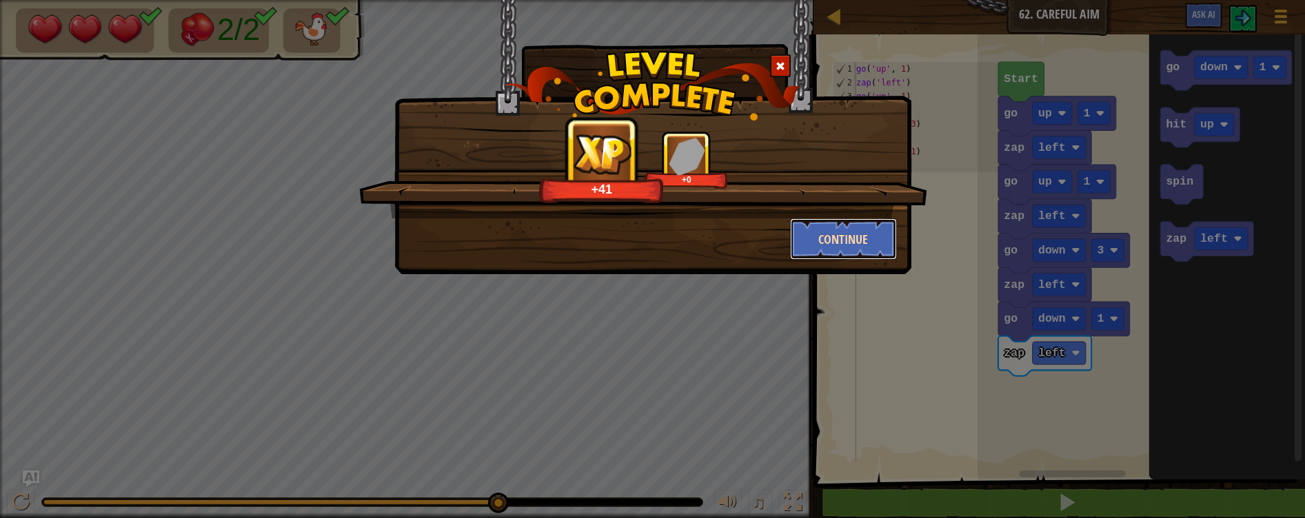
click at [844, 235] on button "Continue" at bounding box center [843, 238] width 107 height 41
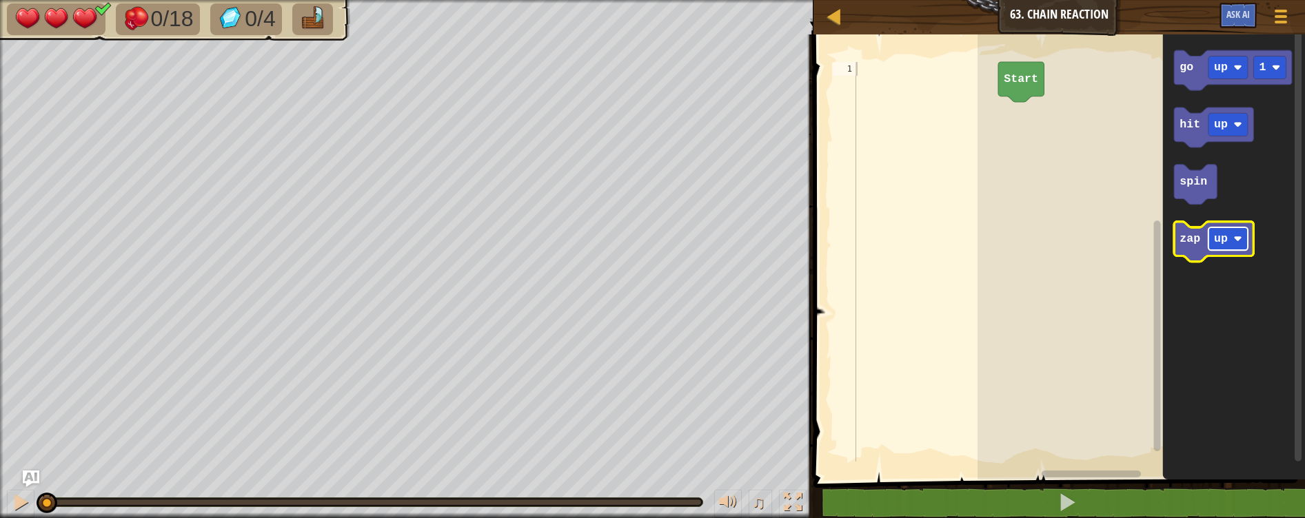
click at [1217, 241] on text "up" at bounding box center [1221, 238] width 14 height 13
click at [1190, 241] on text "zap" at bounding box center [1189, 238] width 21 height 13
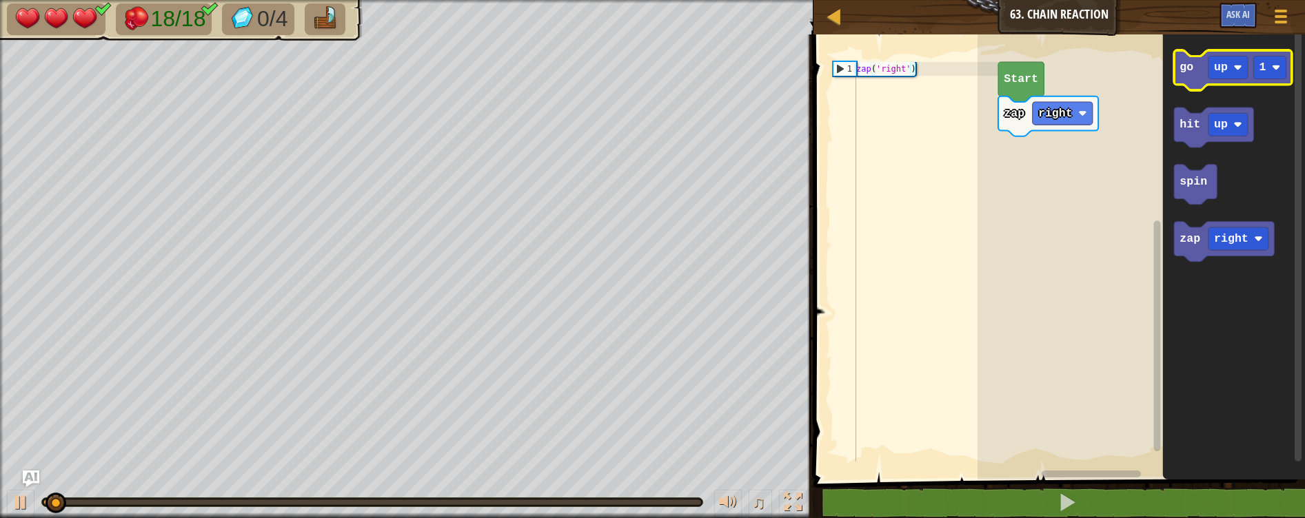
click at [1185, 70] on text "go" at bounding box center [1186, 67] width 14 height 13
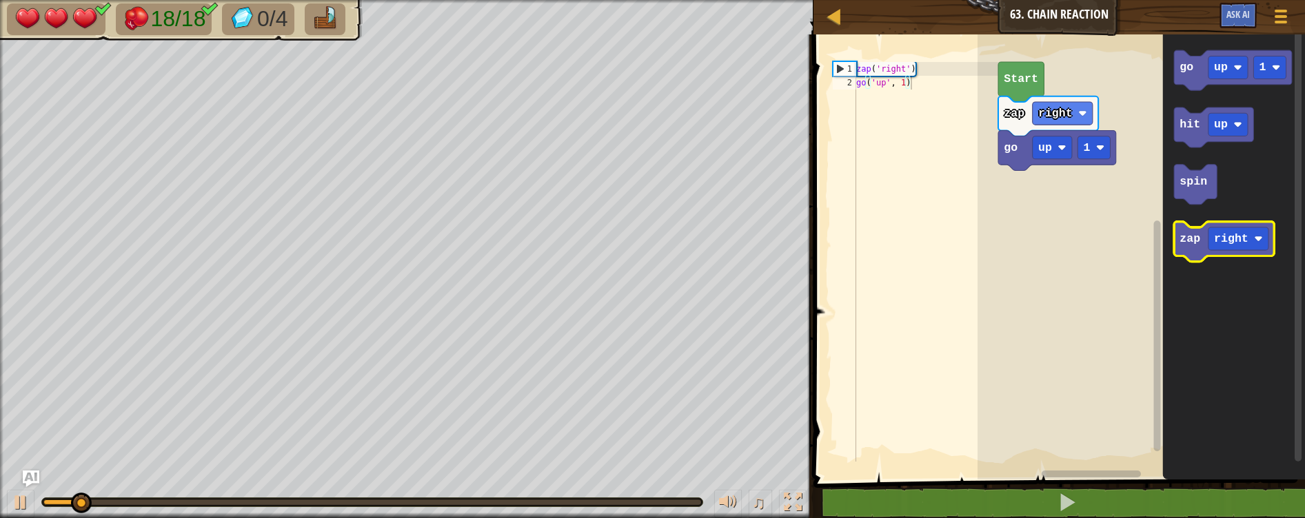
click at [1188, 256] on icon "Blockly Workspace" at bounding box center [1224, 242] width 100 height 40
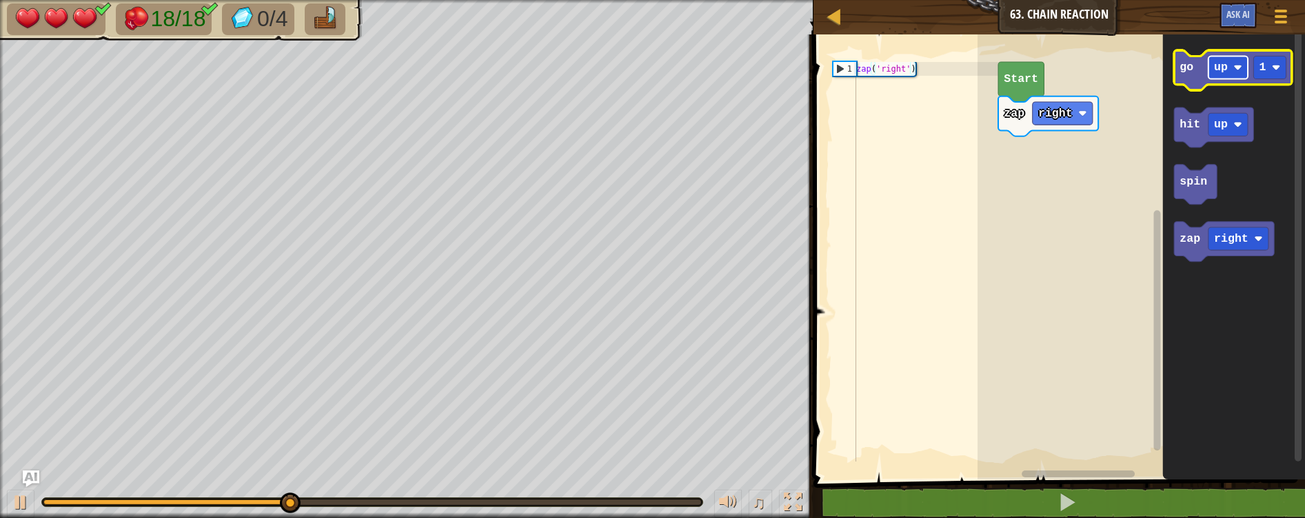
click at [1216, 71] on text "up" at bounding box center [1221, 67] width 14 height 13
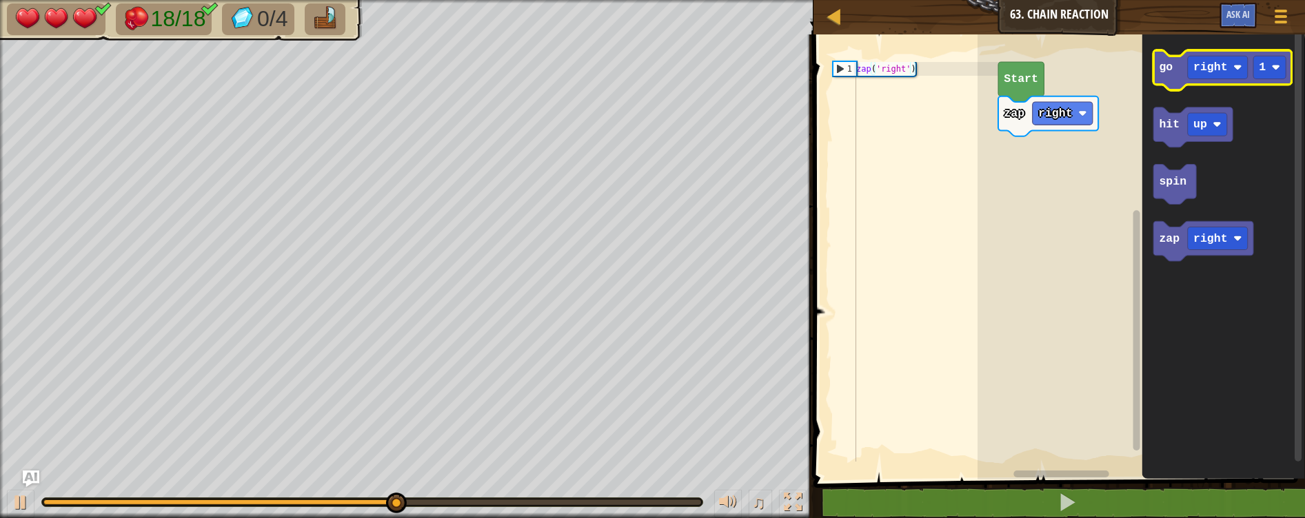
click at [1172, 70] on icon "Blockly Workspace" at bounding box center [1222, 70] width 139 height 40
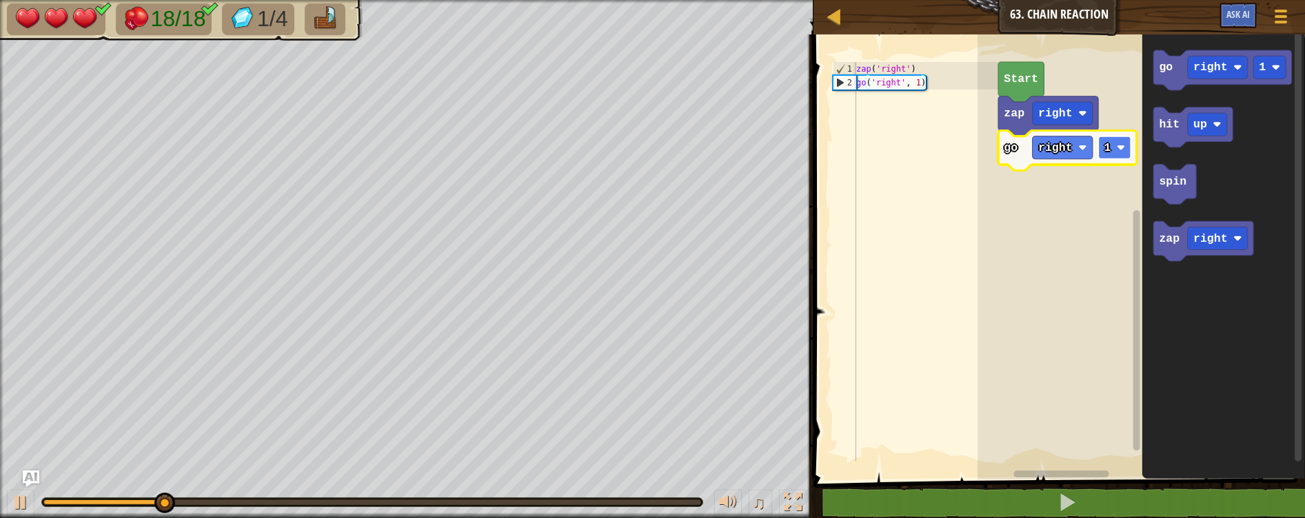
click at [1105, 143] on text "1" at bounding box center [1107, 147] width 7 height 13
click at [1108, 156] on rect "Blockly Workspace" at bounding box center [1114, 147] width 32 height 23
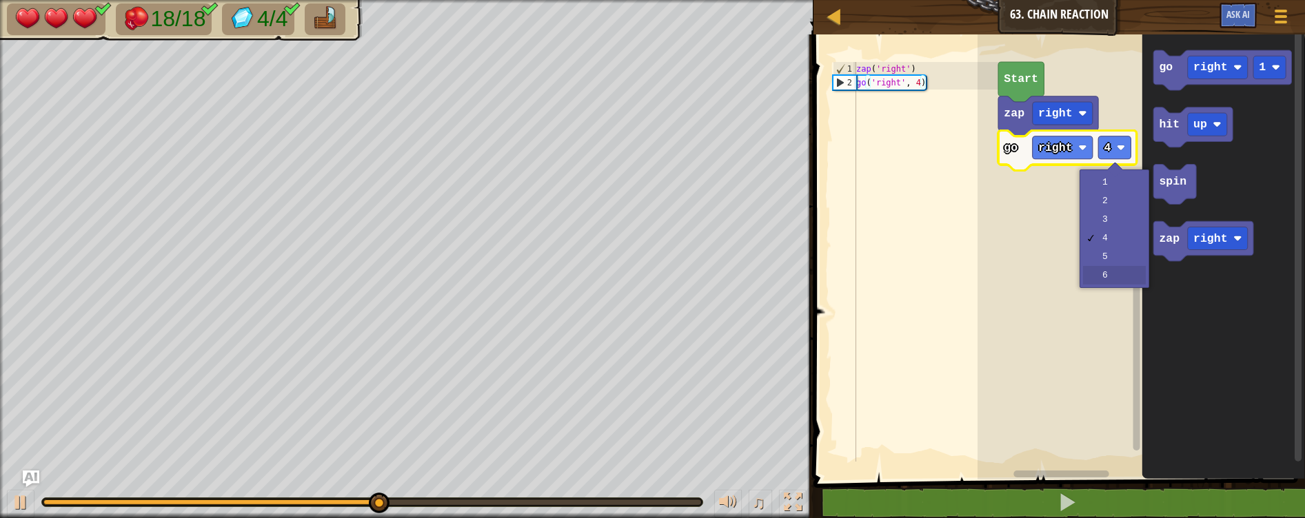
drag, startPoint x: 1108, startPoint y: 272, endPoint x: 1102, endPoint y: 245, distance: 26.9
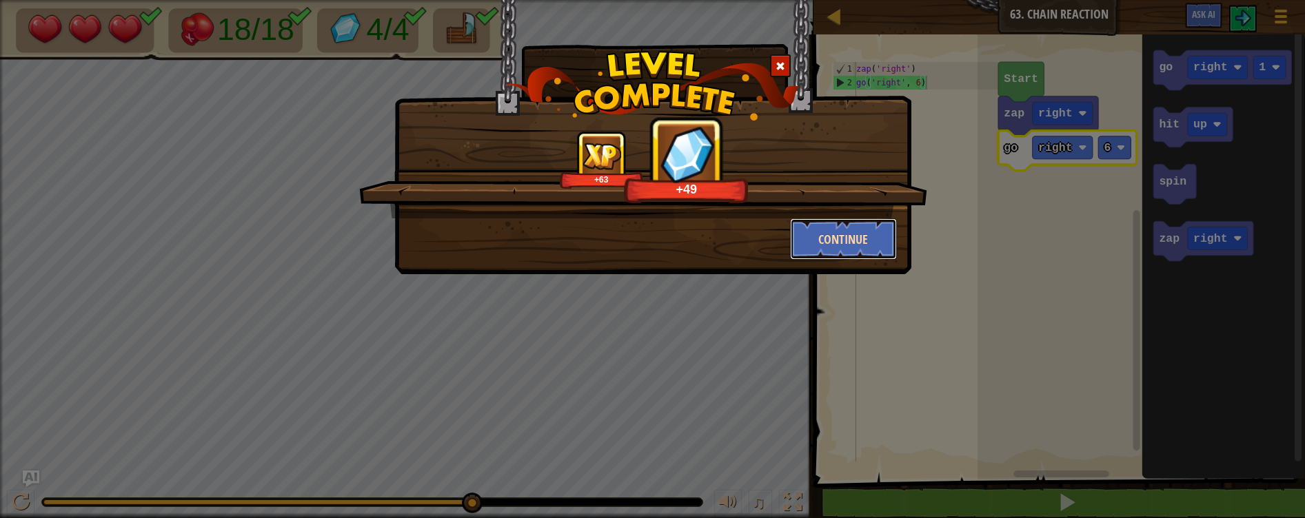
click at [855, 234] on button "Continue" at bounding box center [843, 238] width 107 height 41
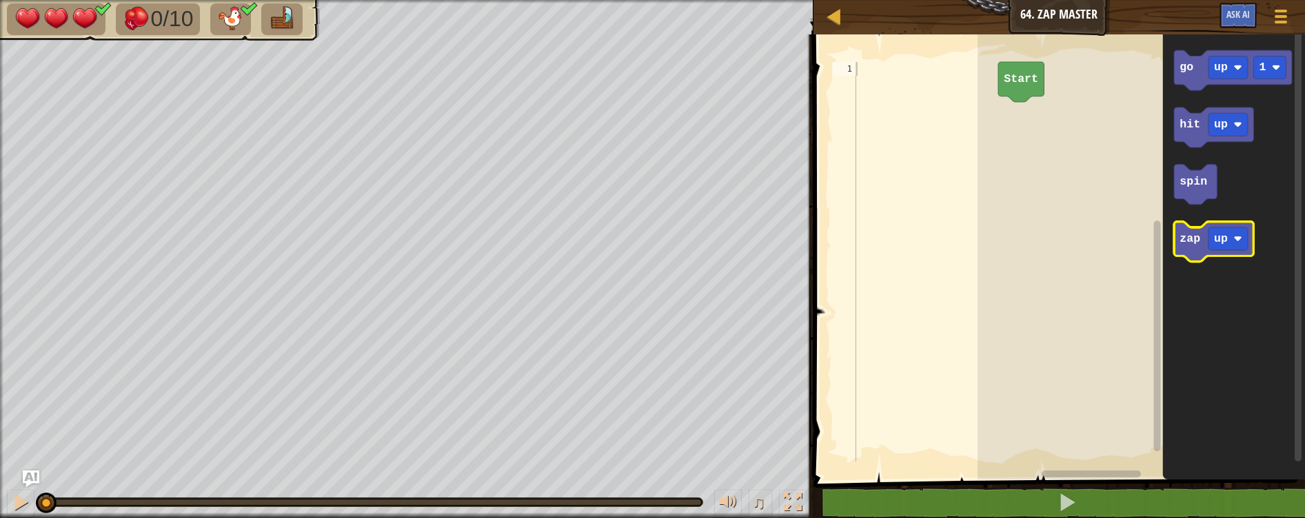
click at [1192, 240] on text "zap" at bounding box center [1189, 238] width 21 height 13
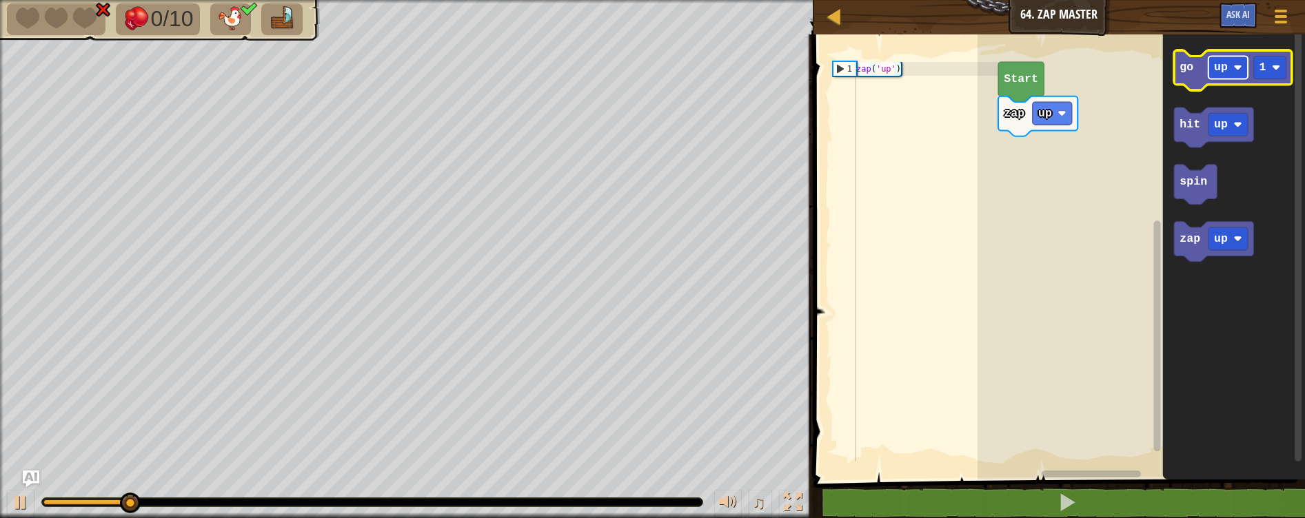
click at [1214, 63] on text "up" at bounding box center [1221, 67] width 14 height 13
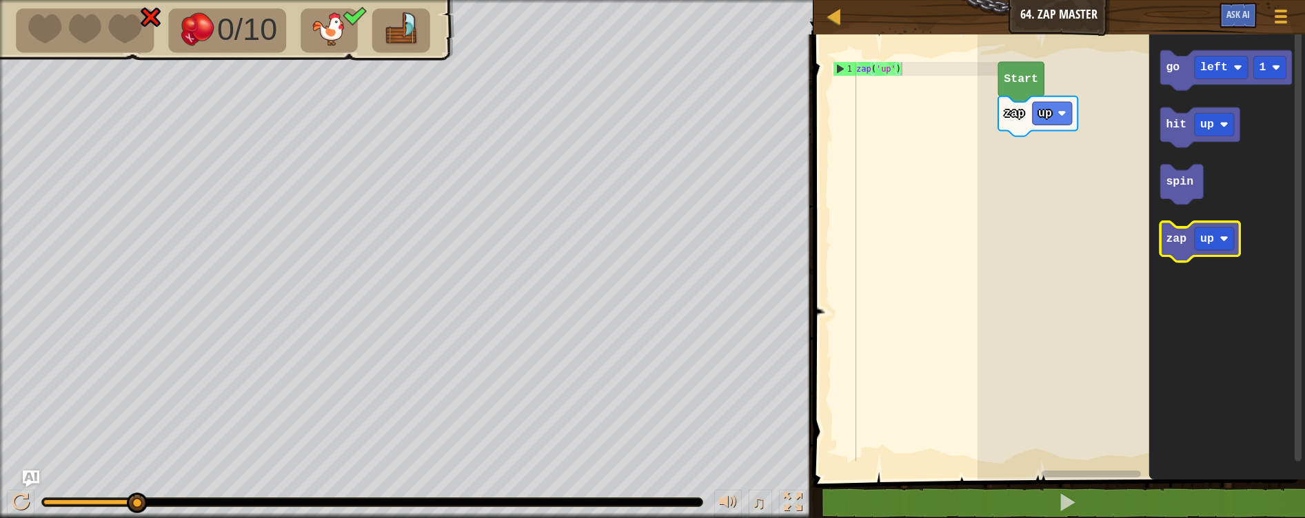
click at [1183, 239] on text "zap" at bounding box center [1176, 238] width 21 height 13
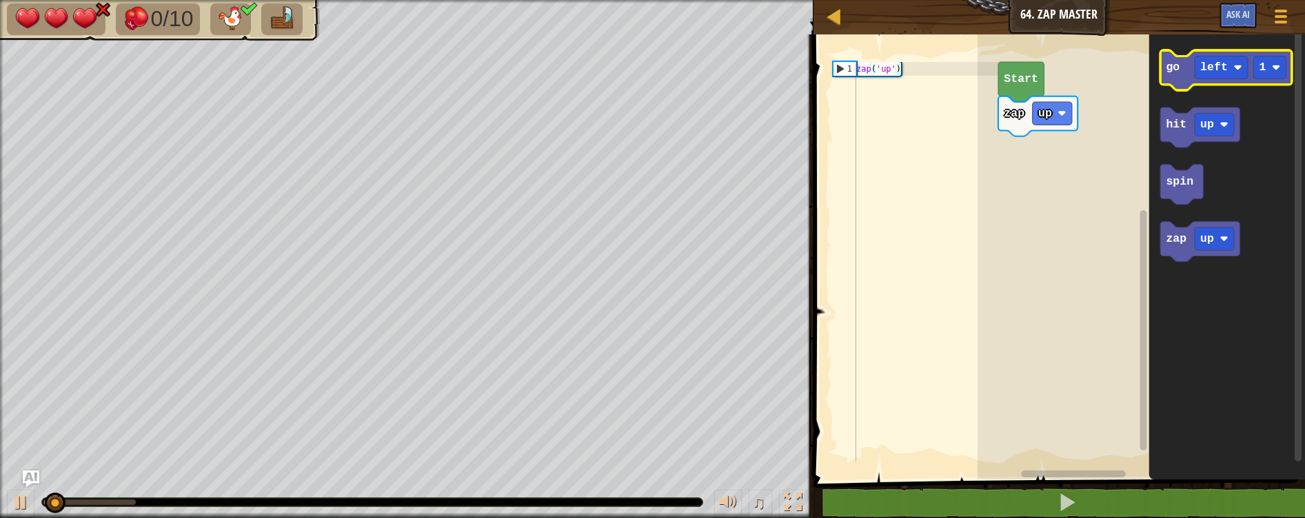
click at [1172, 70] on text "go" at bounding box center [1173, 67] width 14 height 13
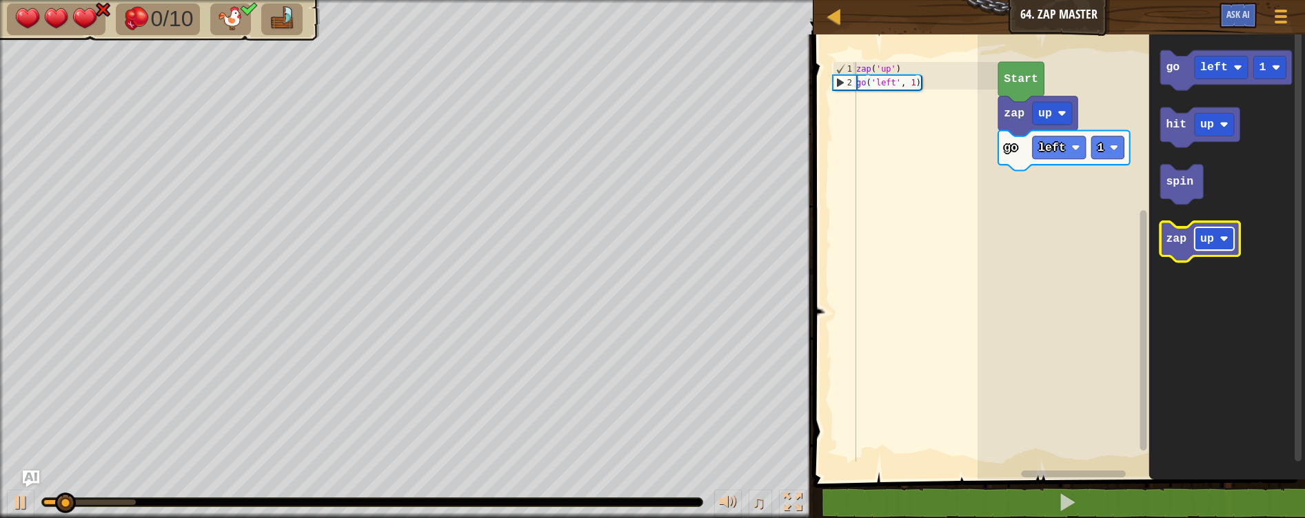
click at [1201, 248] on rect "Blockly Workspace" at bounding box center [1213, 238] width 39 height 23
click at [1179, 245] on icon "Blockly Workspace" at bounding box center [1199, 242] width 79 height 40
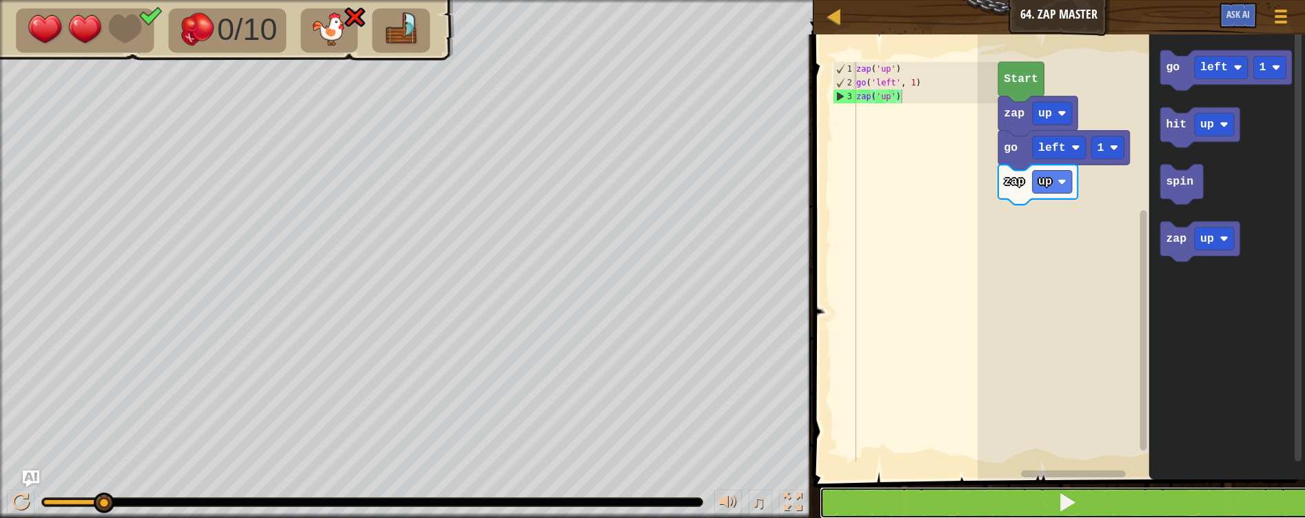
click at [1064, 505] on span at bounding box center [1066, 502] width 19 height 19
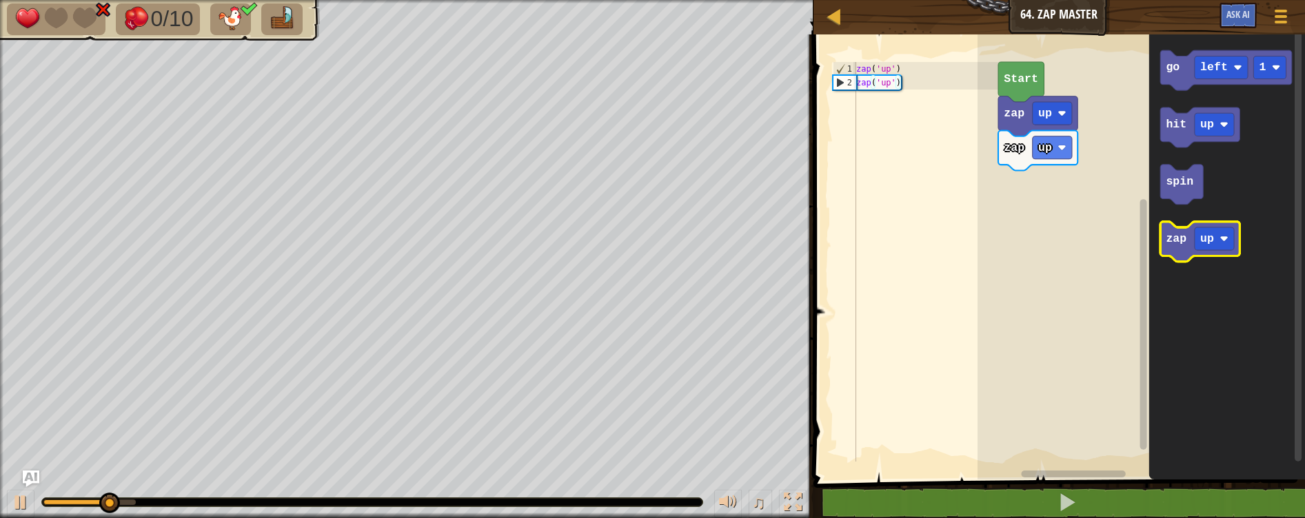
click at [1181, 255] on icon "Blockly Workspace" at bounding box center [1199, 242] width 79 height 40
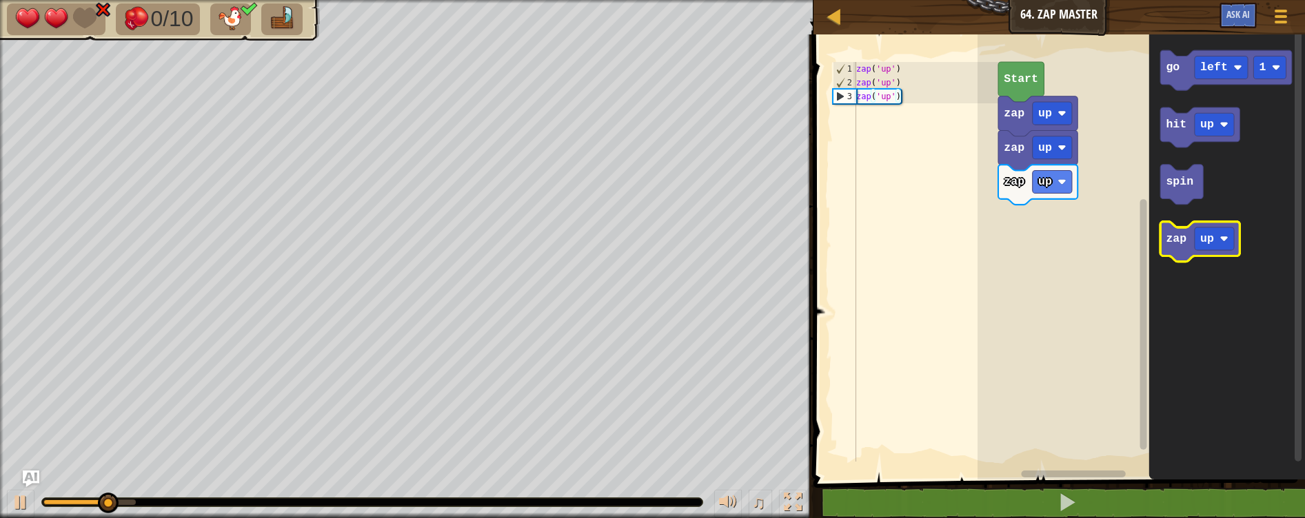
click at [1179, 248] on icon "Blockly Workspace" at bounding box center [1199, 242] width 79 height 40
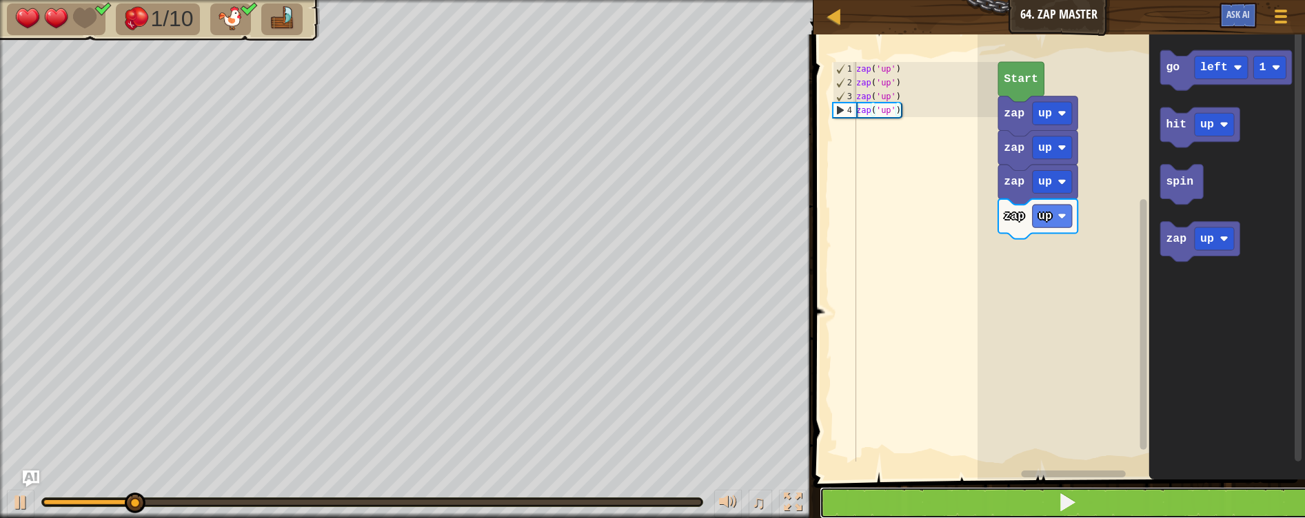
click at [967, 509] on button at bounding box center [1068, 503] width 496 height 32
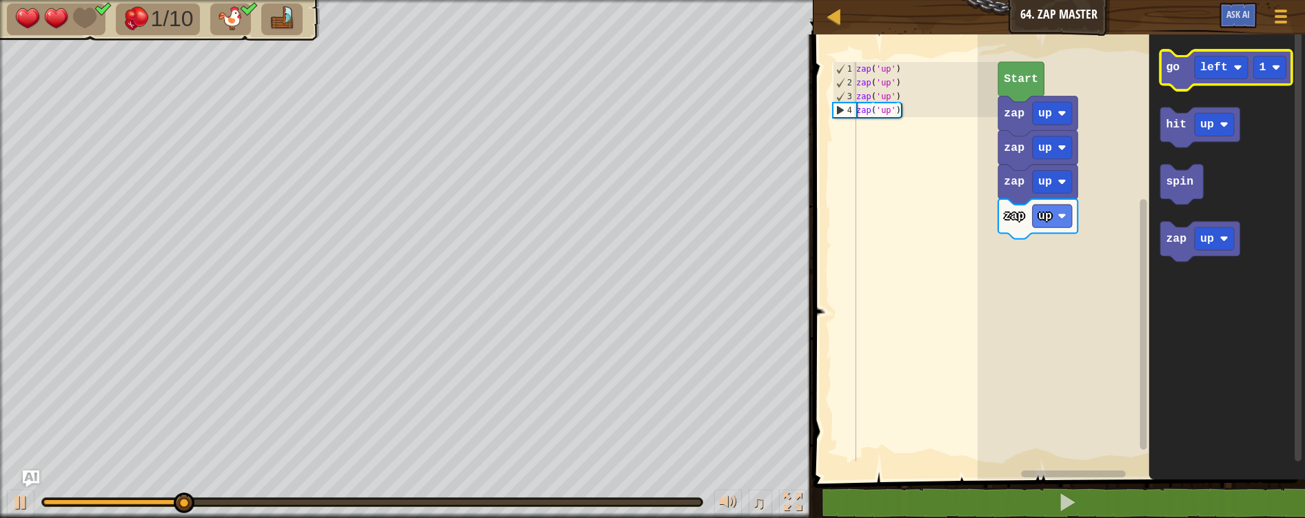
click at [1174, 82] on icon "Blockly Workspace" at bounding box center [1226, 70] width 132 height 40
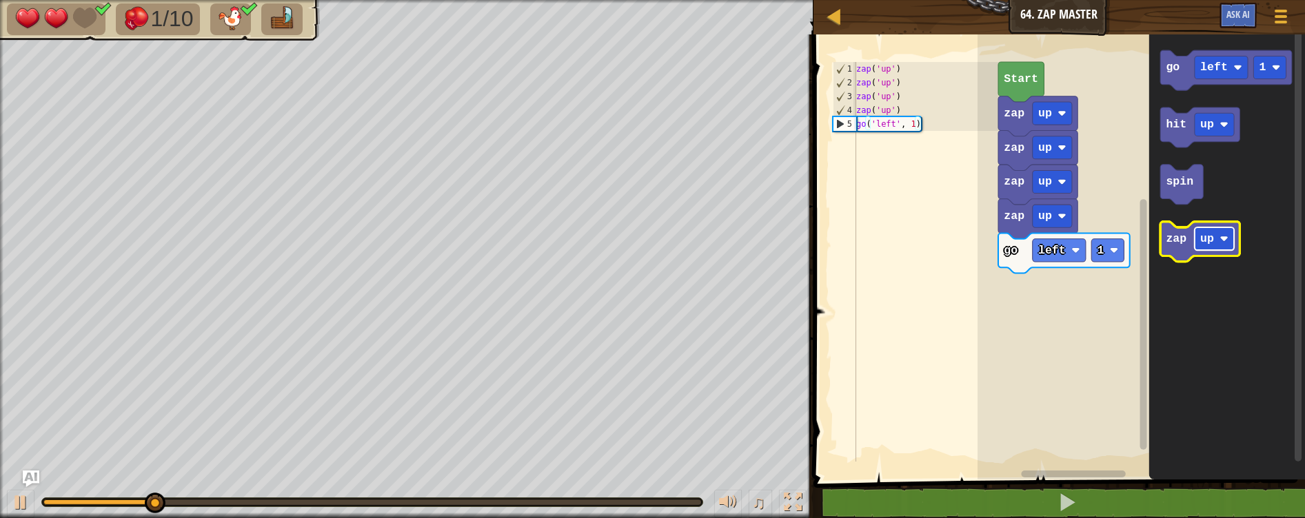
click at [1219, 241] on rect "Blockly Workspace" at bounding box center [1213, 238] width 39 height 23
click at [1174, 247] on icon "Blockly Workspace" at bounding box center [1210, 242] width 100 height 40
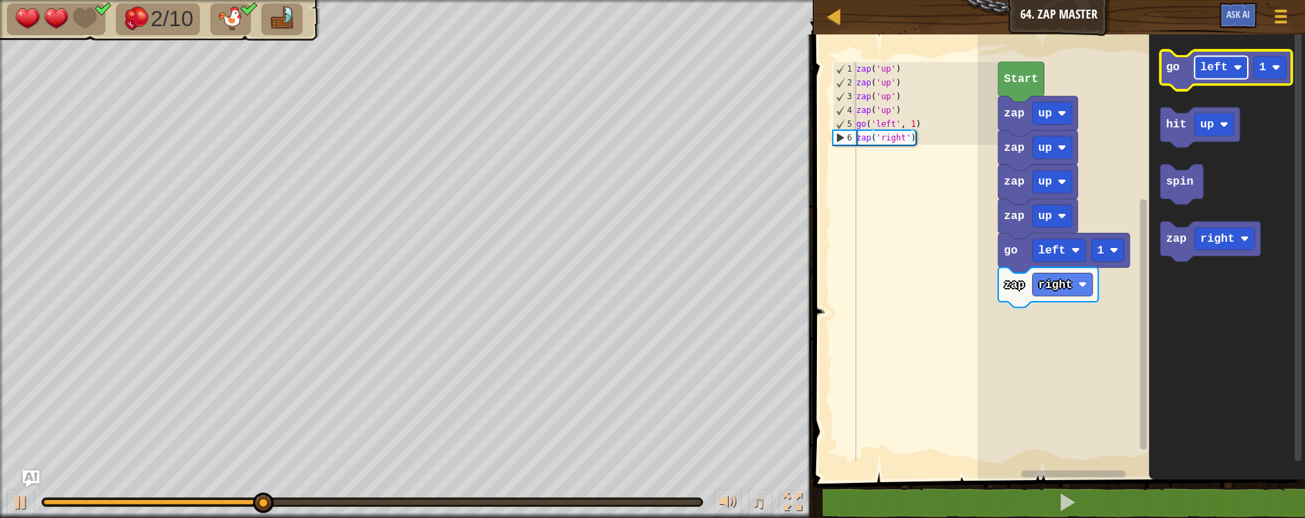
click at [1212, 68] on text "left" at bounding box center [1214, 67] width 28 height 13
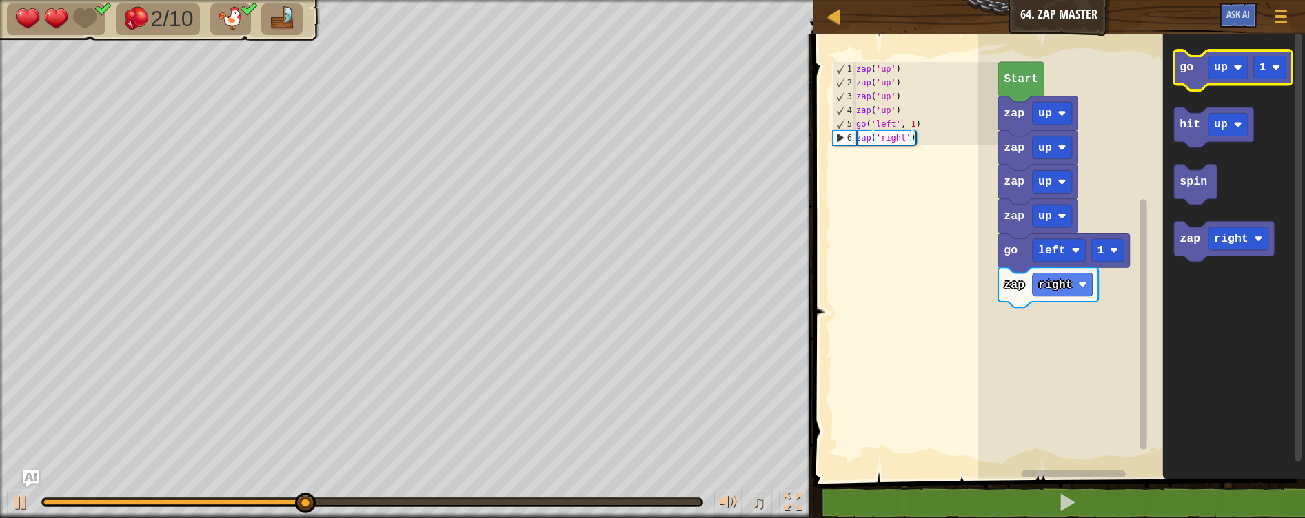
click at [1184, 68] on text "go" at bounding box center [1186, 67] width 14 height 13
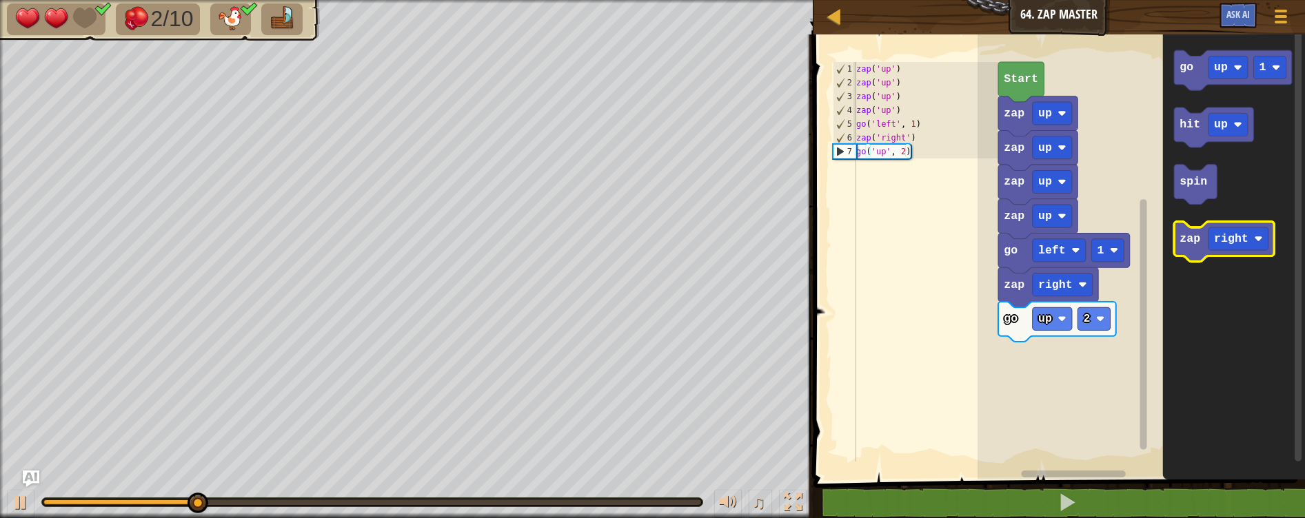
click at [1192, 242] on text "zap" at bounding box center [1189, 238] width 21 height 13
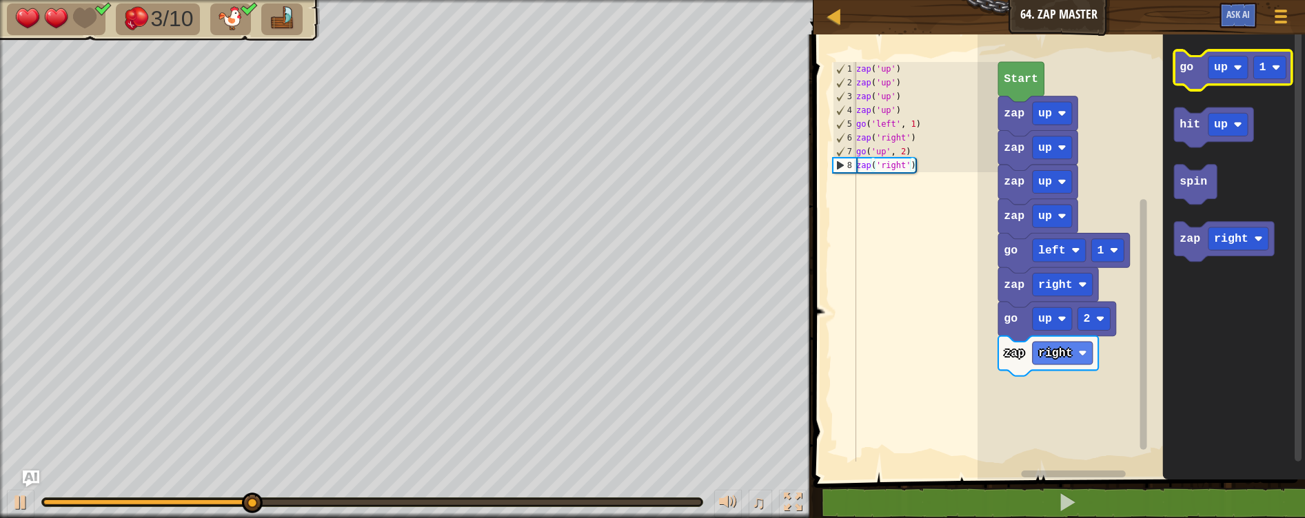
click at [1181, 70] on text "go" at bounding box center [1186, 67] width 14 height 13
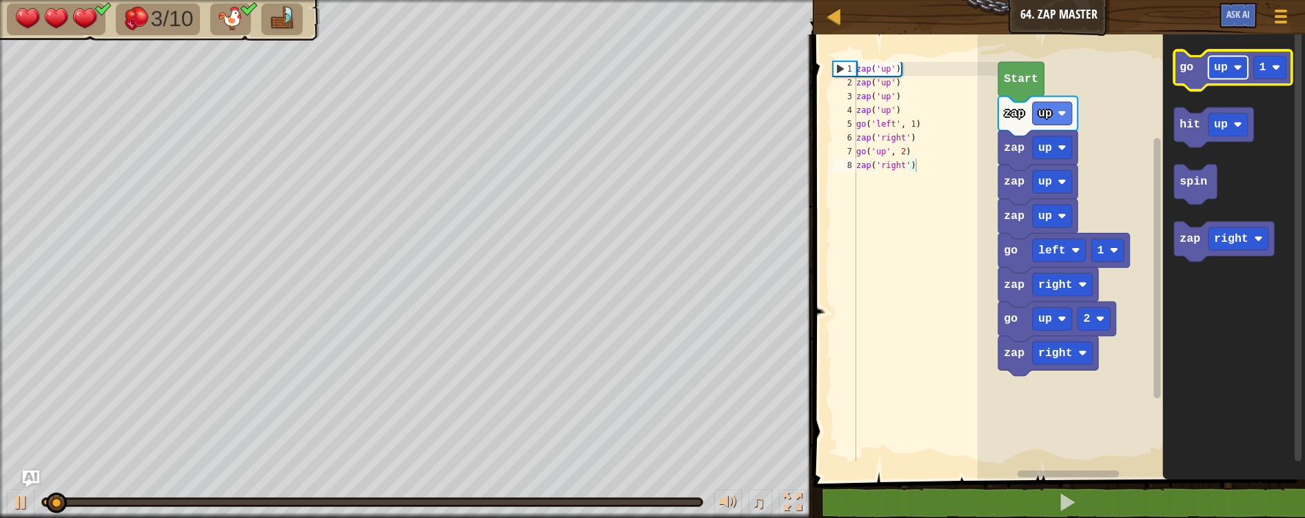
click at [1237, 71] on image "Blockly Workspace" at bounding box center [1237, 67] width 8 height 8
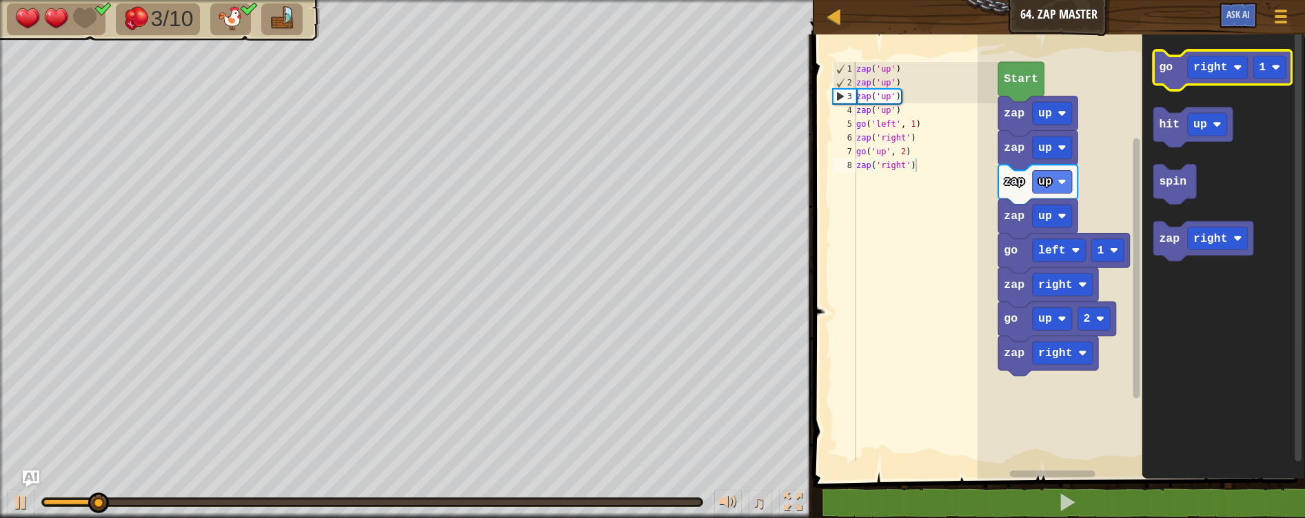
click at [1181, 77] on icon "Blockly Workspace" at bounding box center [1222, 70] width 139 height 40
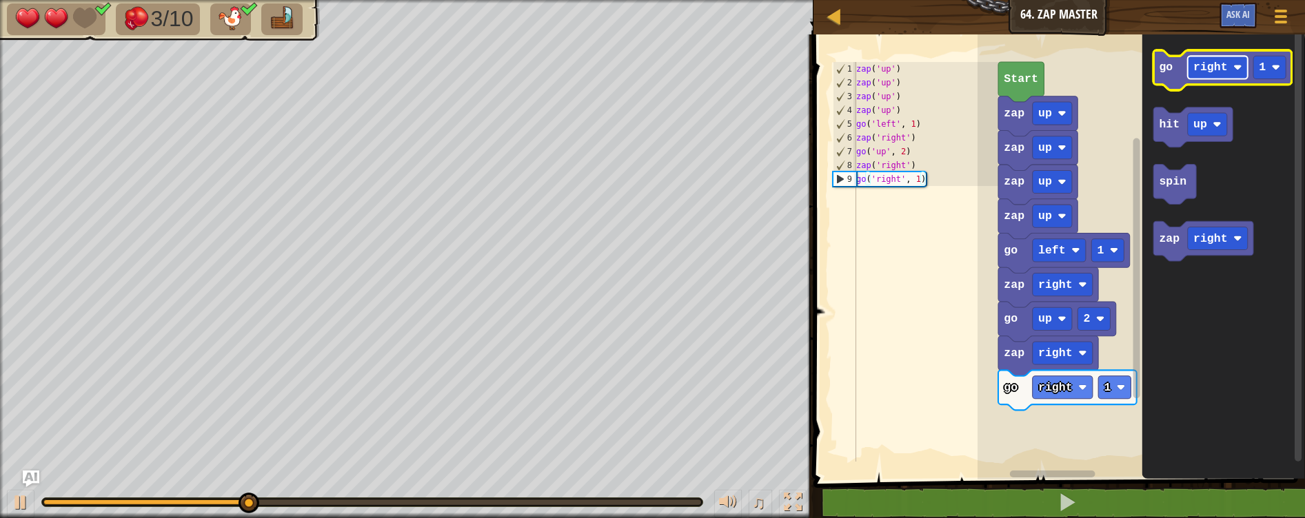
click at [1223, 74] on rect "Blockly Workspace" at bounding box center [1218, 67] width 60 height 23
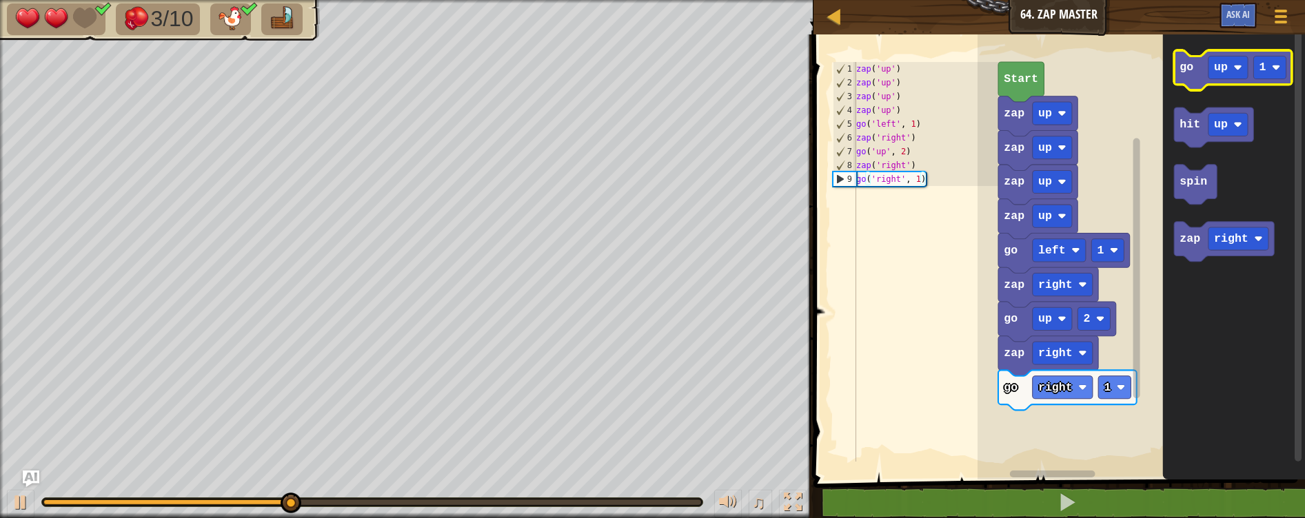
click at [1186, 74] on g "go up 1" at bounding box center [1233, 70] width 118 height 40
click at [1187, 85] on icon "Blockly Workspace" at bounding box center [1233, 70] width 118 height 40
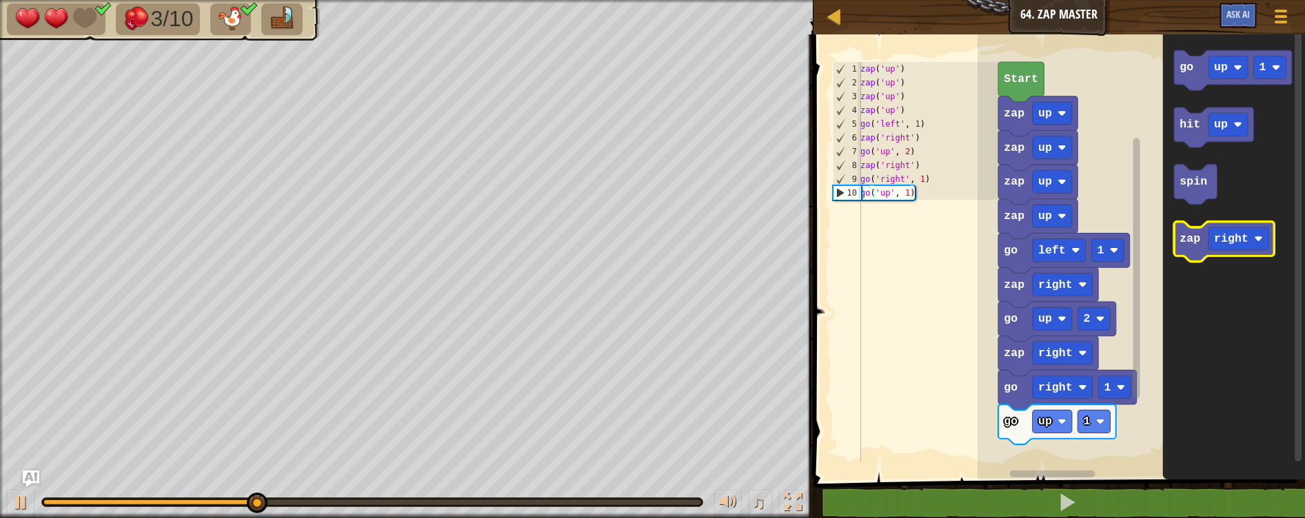
click at [1185, 240] on text "zap" at bounding box center [1189, 238] width 21 height 13
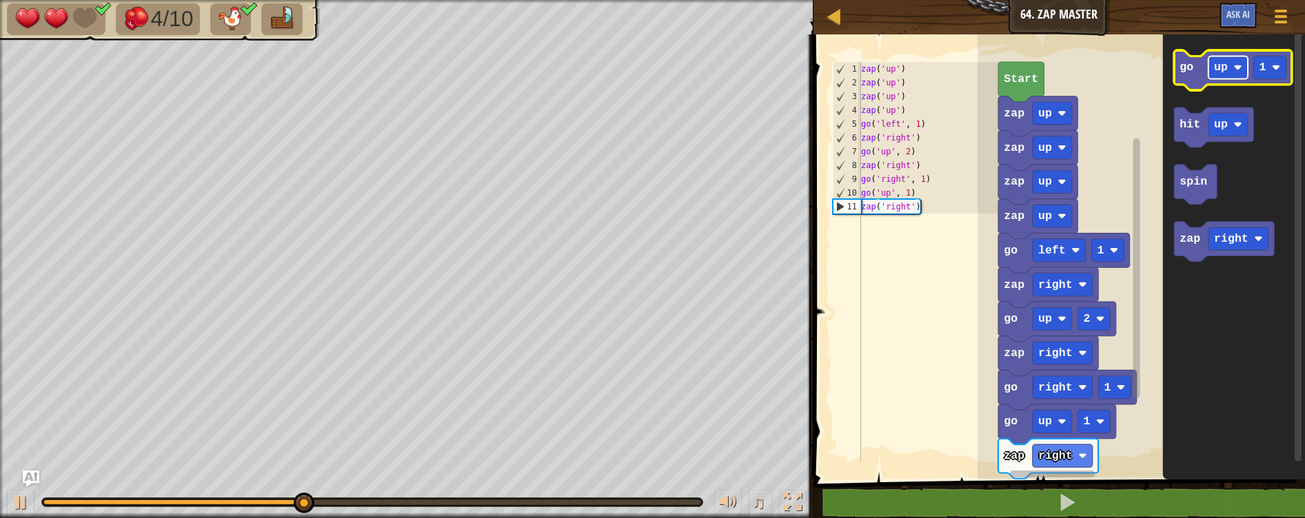
click at [1221, 75] on rect "Blockly Workspace" at bounding box center [1227, 67] width 39 height 23
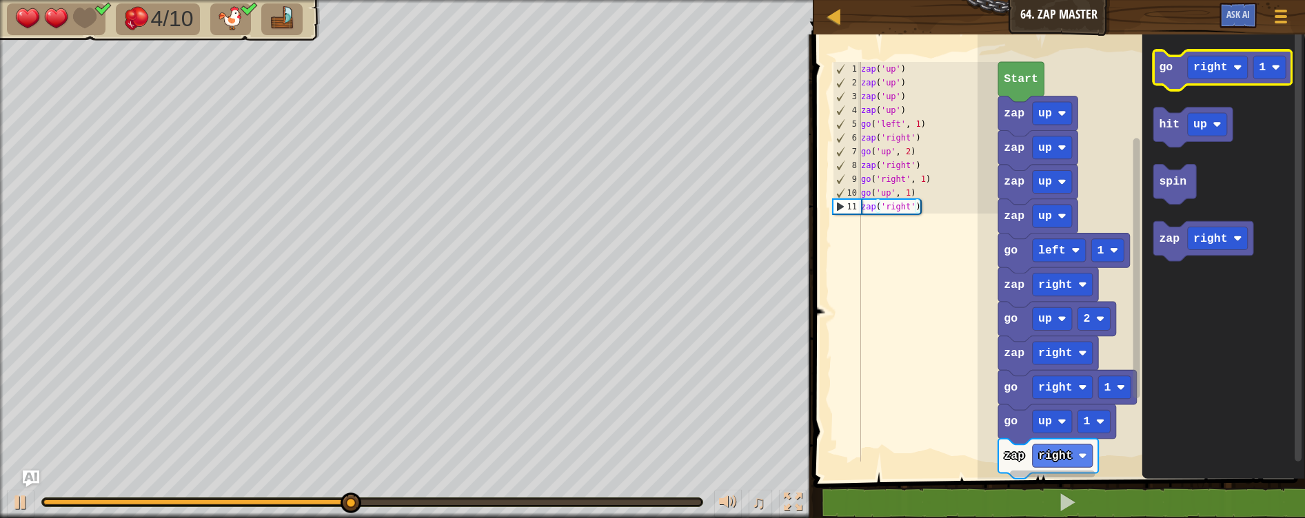
click at [1181, 68] on icon "Blockly Workspace" at bounding box center [1222, 70] width 139 height 40
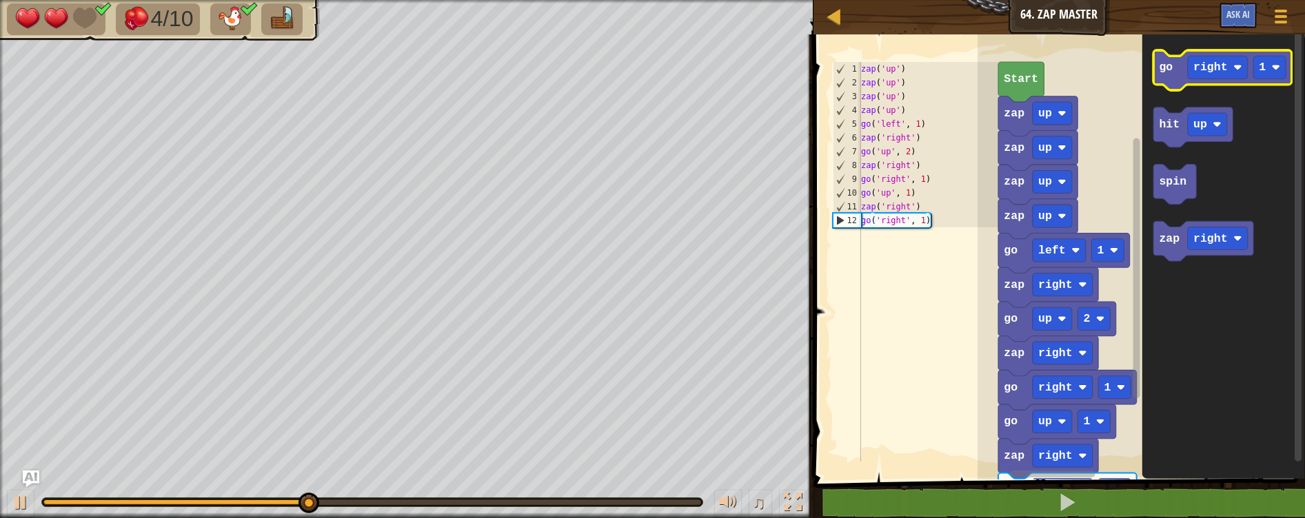
click at [1177, 72] on icon "Blockly Workspace" at bounding box center [1222, 70] width 139 height 40
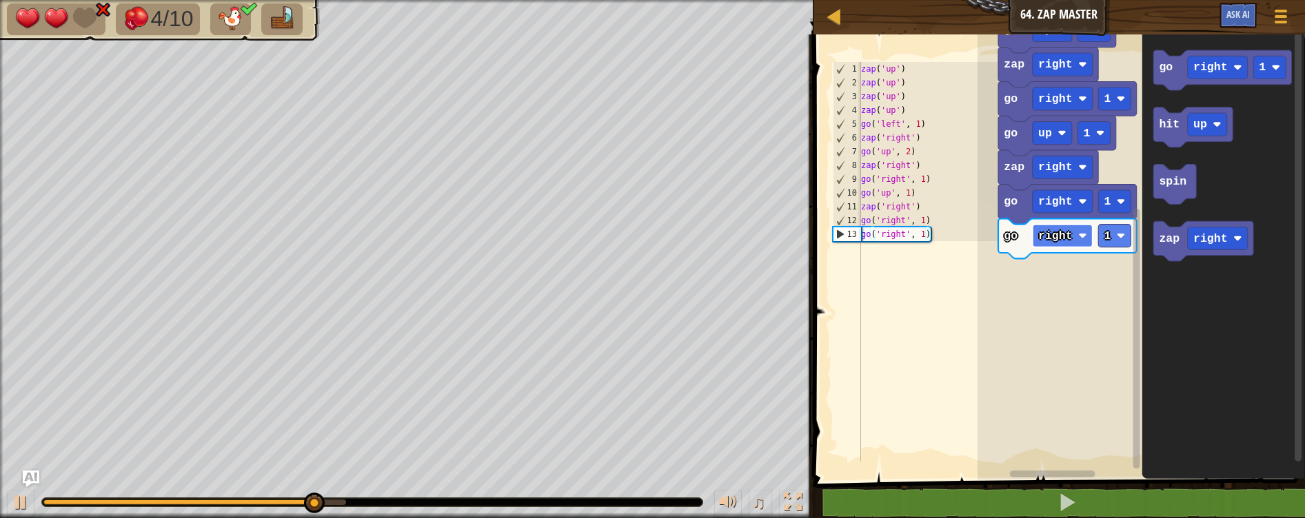
click at [1052, 236] on text "right" at bounding box center [1055, 236] width 34 height 13
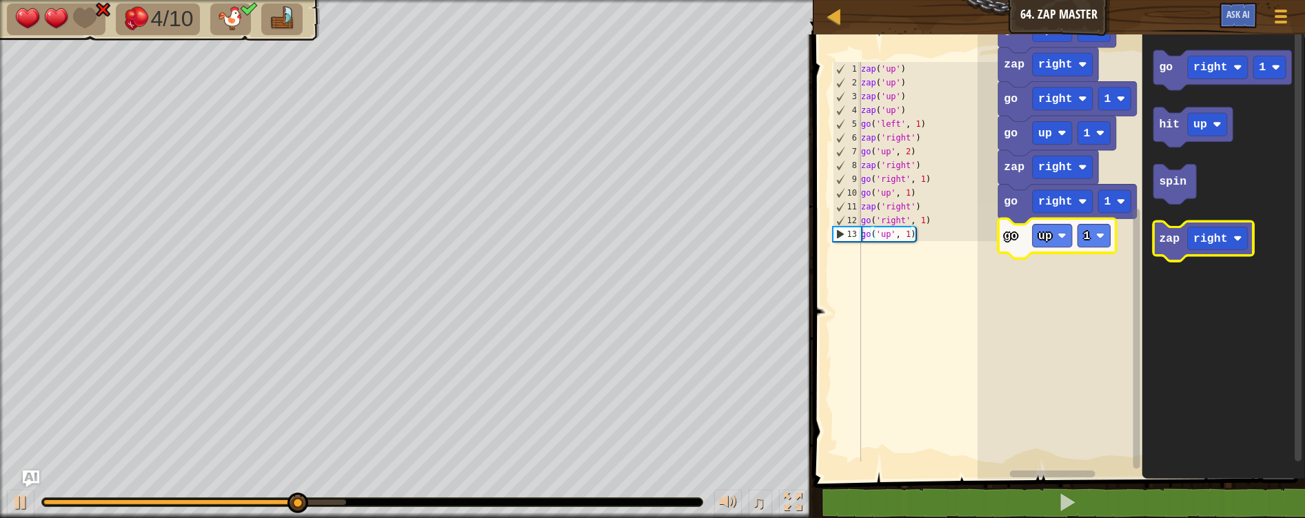
click at [1157, 247] on icon "Blockly Workspace" at bounding box center [1203, 242] width 100 height 40
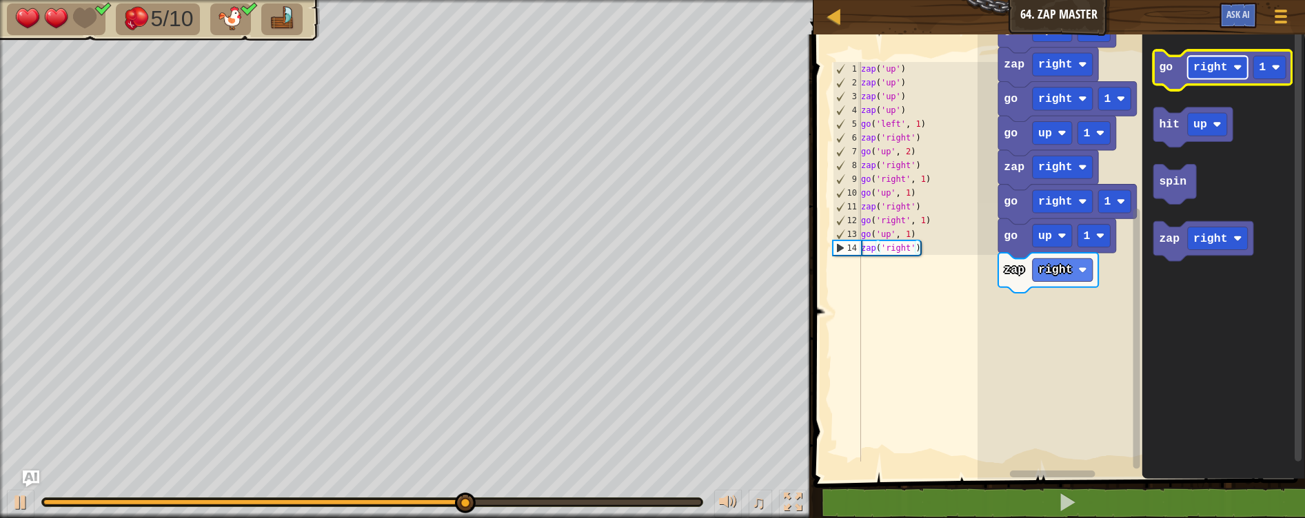
click at [1210, 68] on text "right" at bounding box center [1210, 67] width 34 height 13
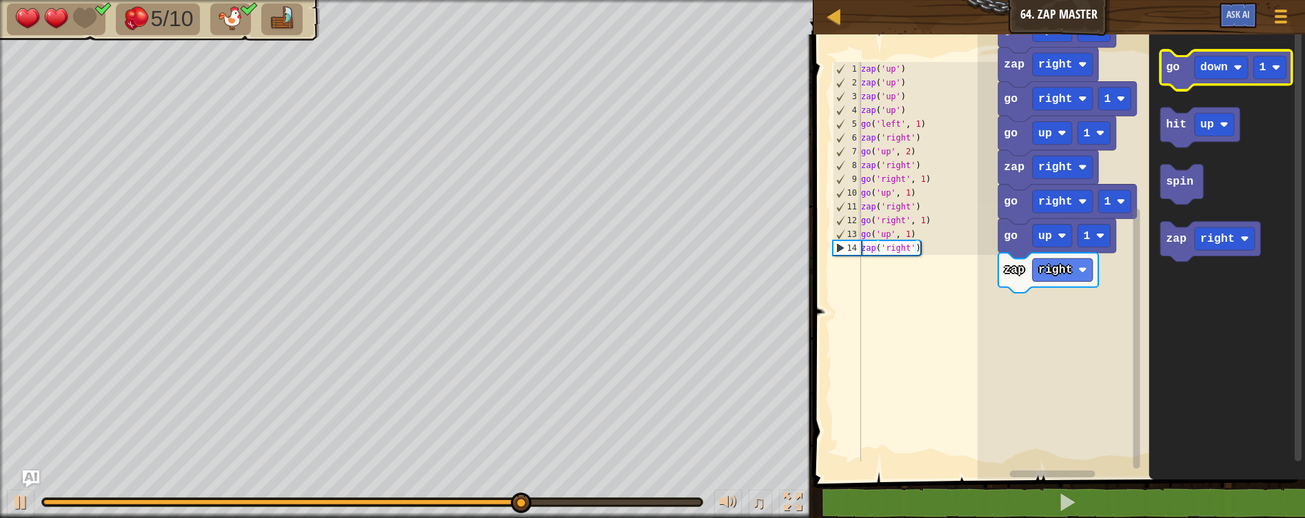
click at [1185, 77] on icon "Blockly Workspace" at bounding box center [1226, 70] width 132 height 40
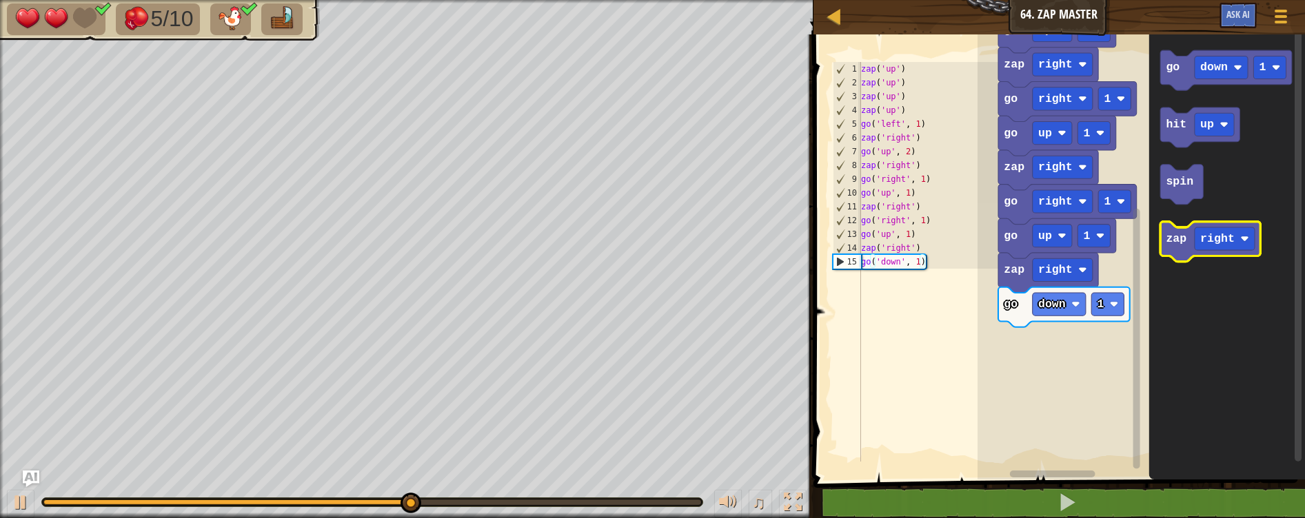
click at [1184, 243] on text "zap" at bounding box center [1176, 238] width 21 height 13
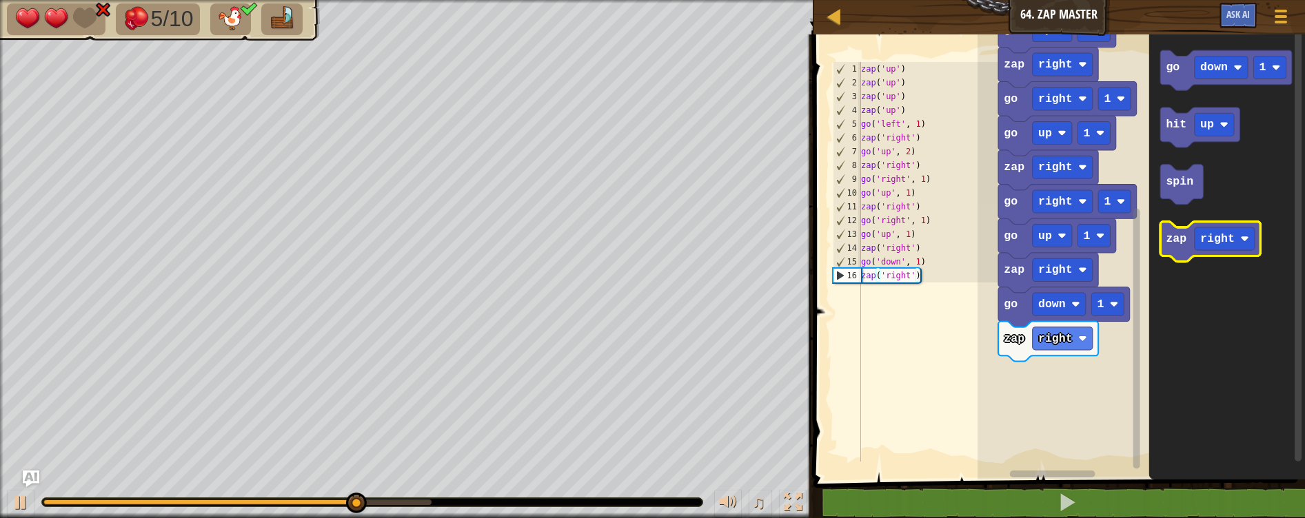
click at [1181, 241] on text "zap" at bounding box center [1176, 238] width 21 height 13
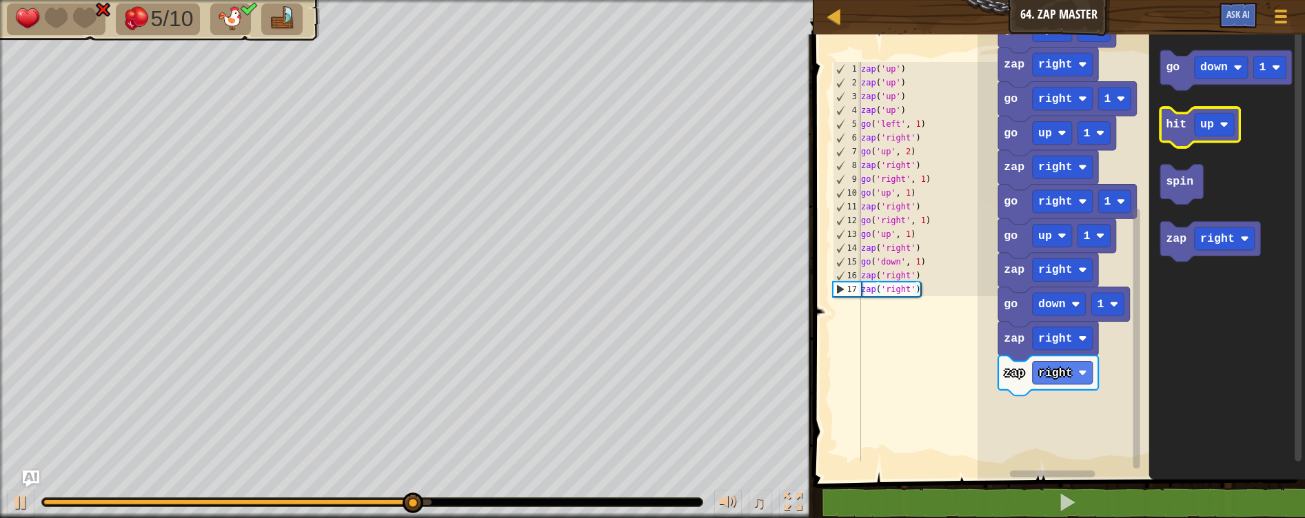
click at [1177, 137] on icon "Blockly Workspace" at bounding box center [1199, 128] width 79 height 40
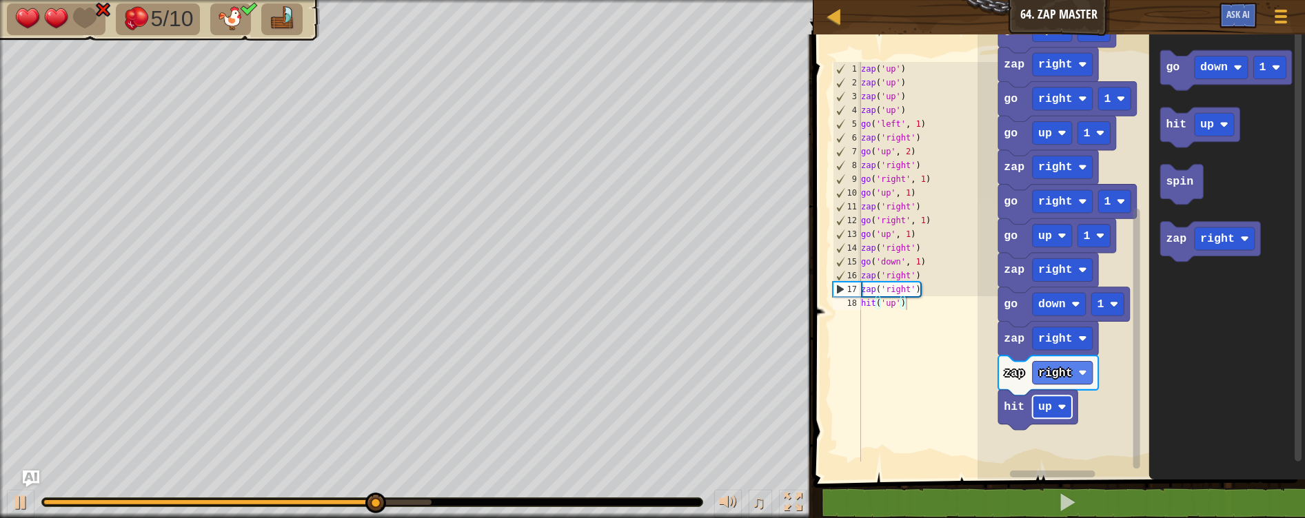
click at [1048, 396] on rect "Blockly Workspace" at bounding box center [1051, 407] width 39 height 23
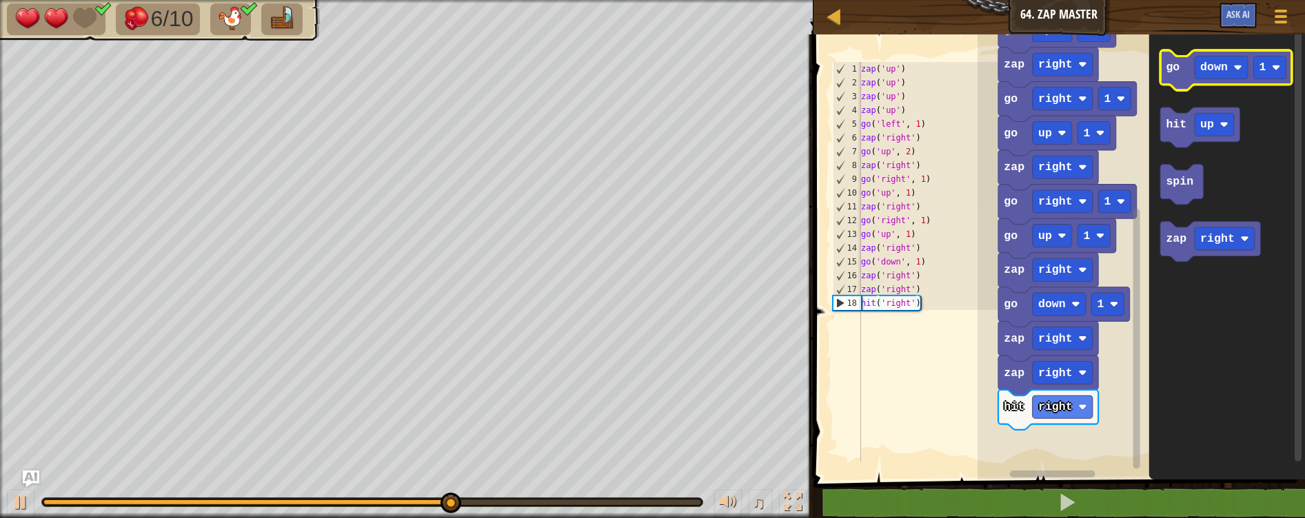
click at [1177, 70] on text "go" at bounding box center [1173, 67] width 14 height 13
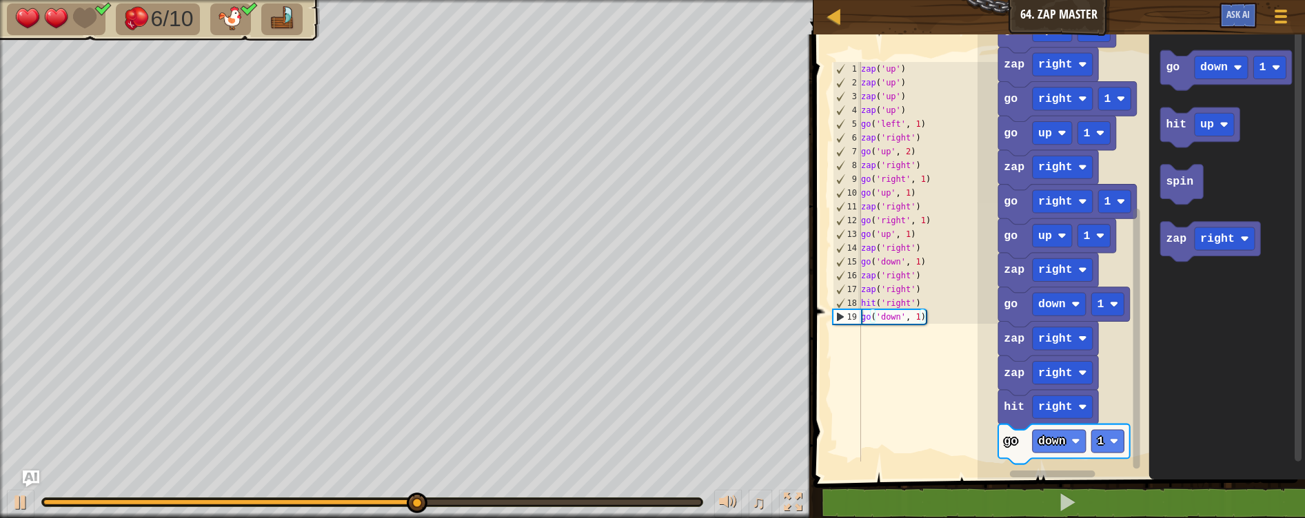
click at [1073, 453] on icon "Blockly Workspace" at bounding box center [1064, 445] width 132 height 40
click at [1067, 445] on rect "Blockly Workspace" at bounding box center [1058, 441] width 53 height 23
click at [1112, 438] on rect "Blockly Workspace" at bounding box center [1114, 441] width 32 height 23
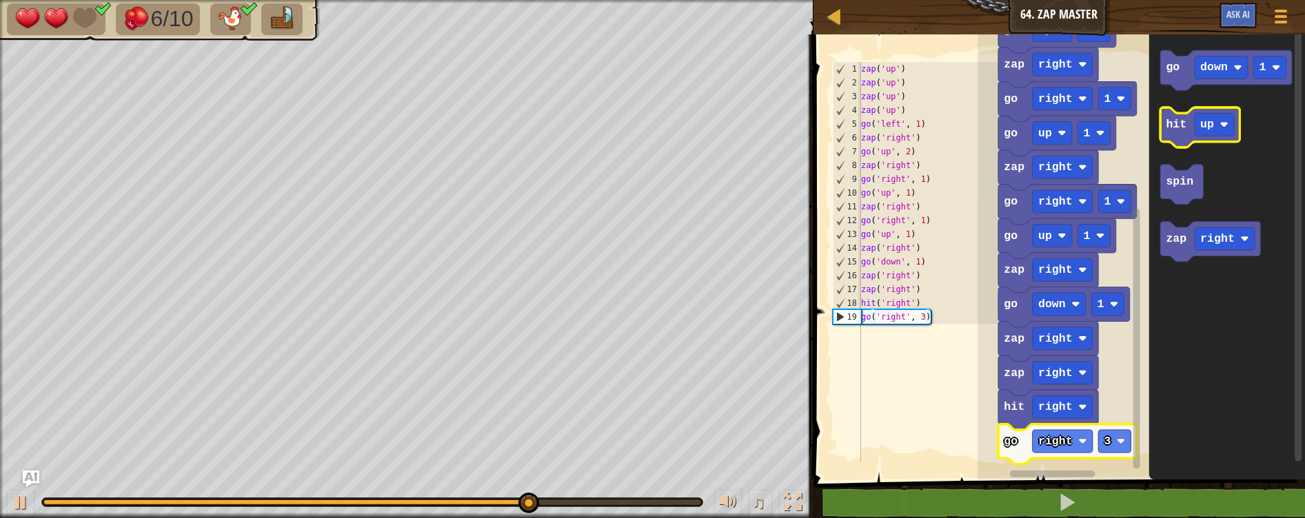
click at [1178, 133] on icon "Blockly Workspace" at bounding box center [1199, 128] width 79 height 40
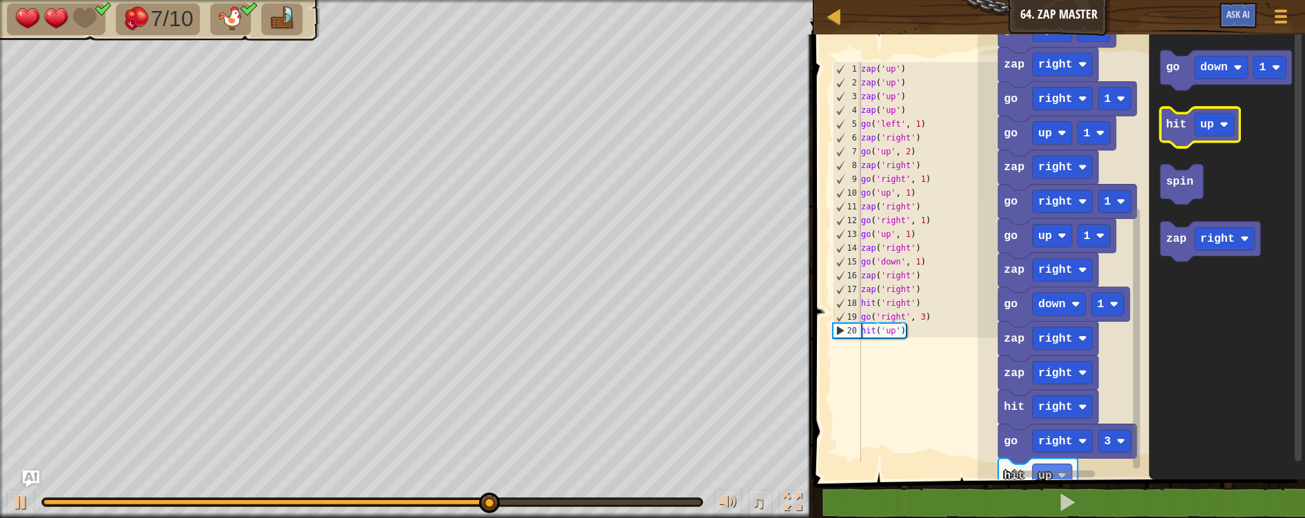
click at [1176, 135] on icon "Blockly Workspace" at bounding box center [1199, 128] width 79 height 40
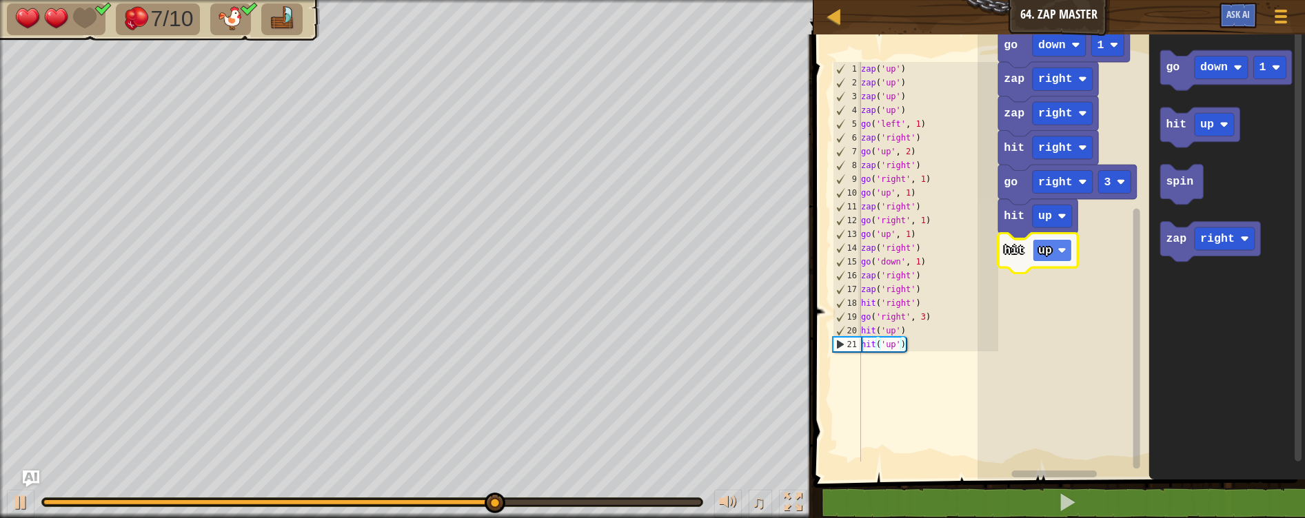
click at [1059, 253] on image "Blockly Workspace" at bounding box center [1061, 250] width 8 height 8
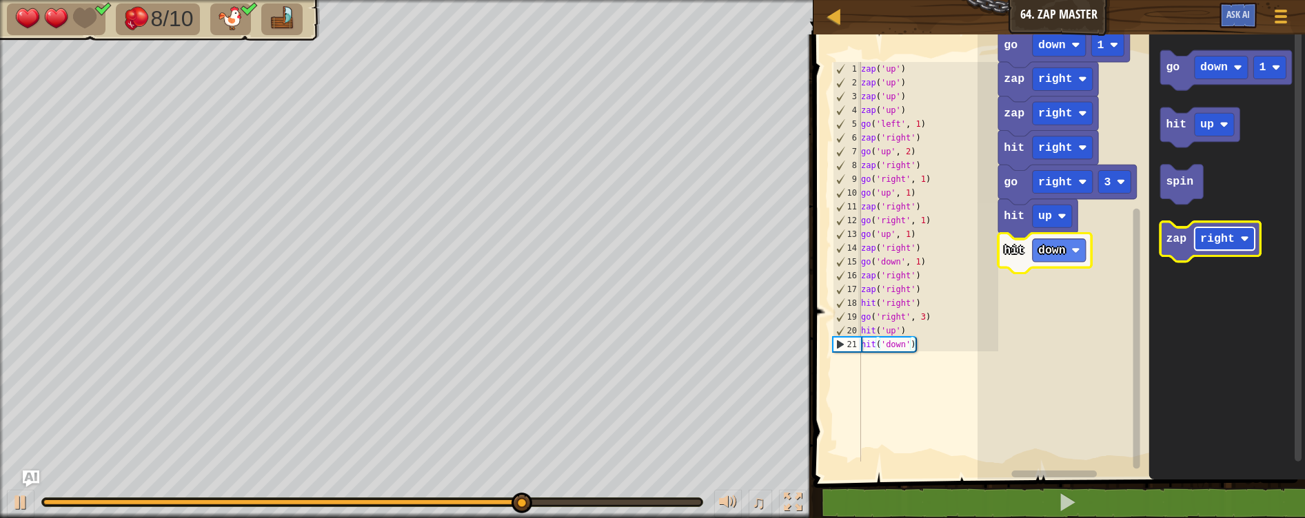
click at [1219, 238] on text "right" at bounding box center [1217, 238] width 34 height 13
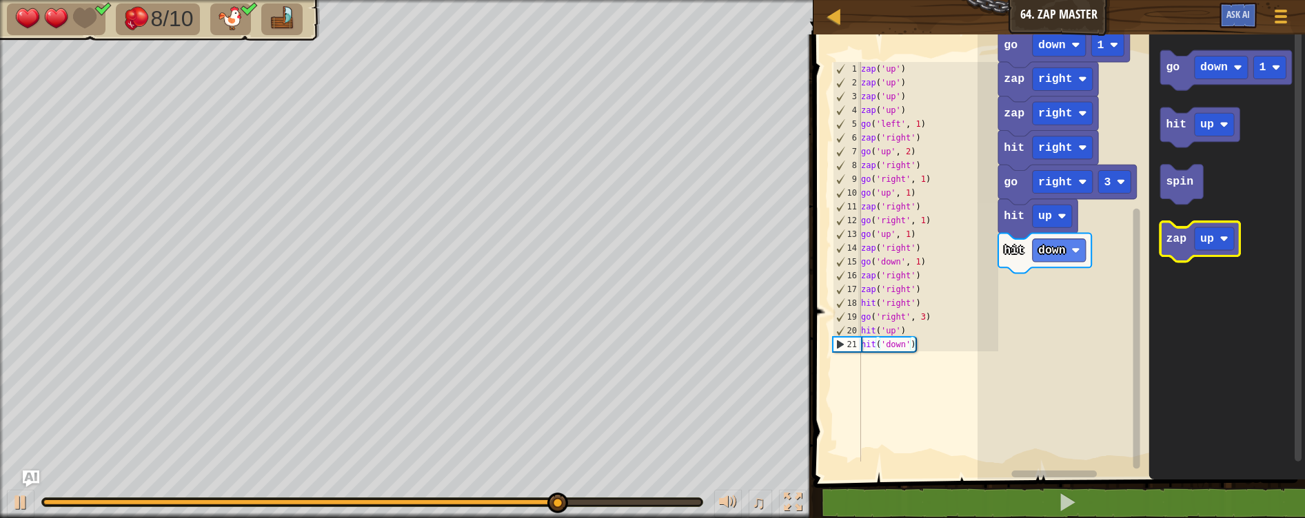
click at [1172, 248] on icon "Blockly Workspace" at bounding box center [1199, 242] width 79 height 40
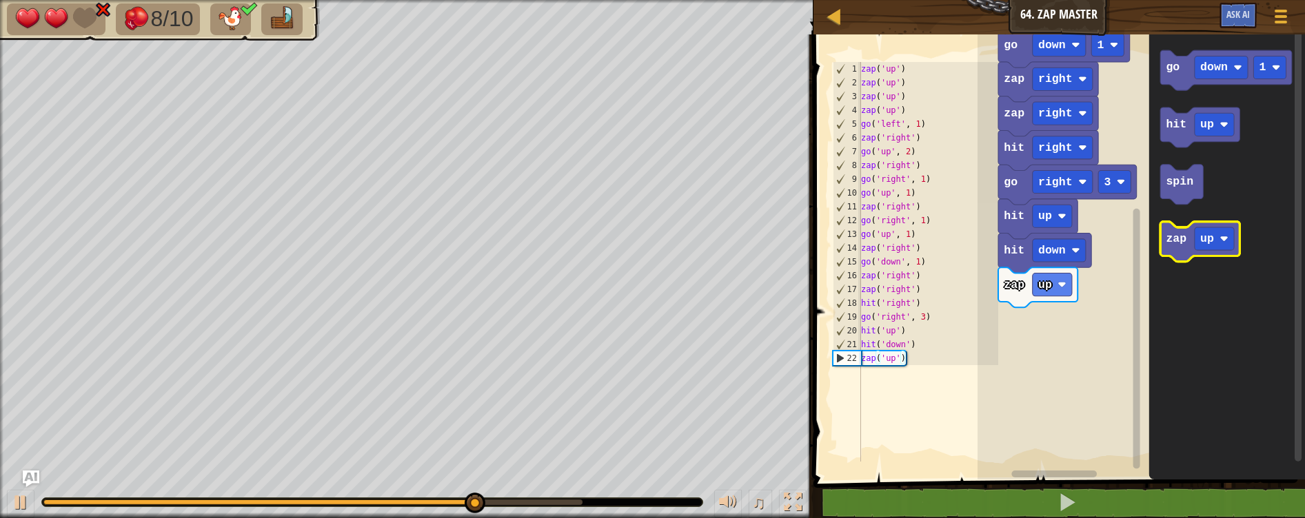
click at [1172, 248] on icon "Blockly Workspace" at bounding box center [1199, 242] width 79 height 40
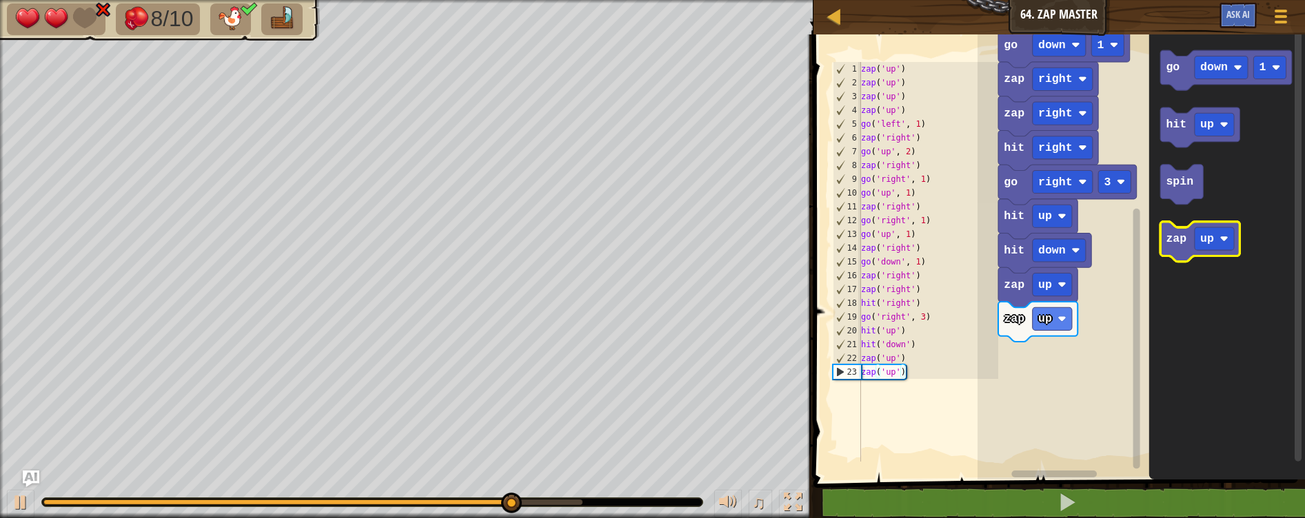
click at [1174, 250] on icon "Blockly Workspace" at bounding box center [1199, 242] width 79 height 40
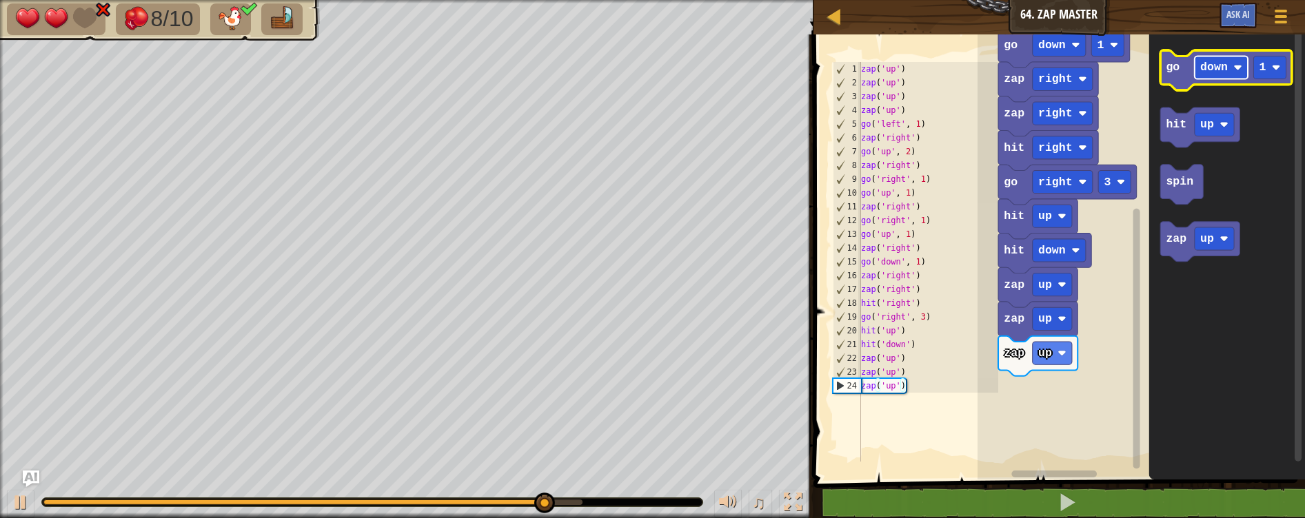
click at [1212, 71] on text "down" at bounding box center [1214, 67] width 28 height 13
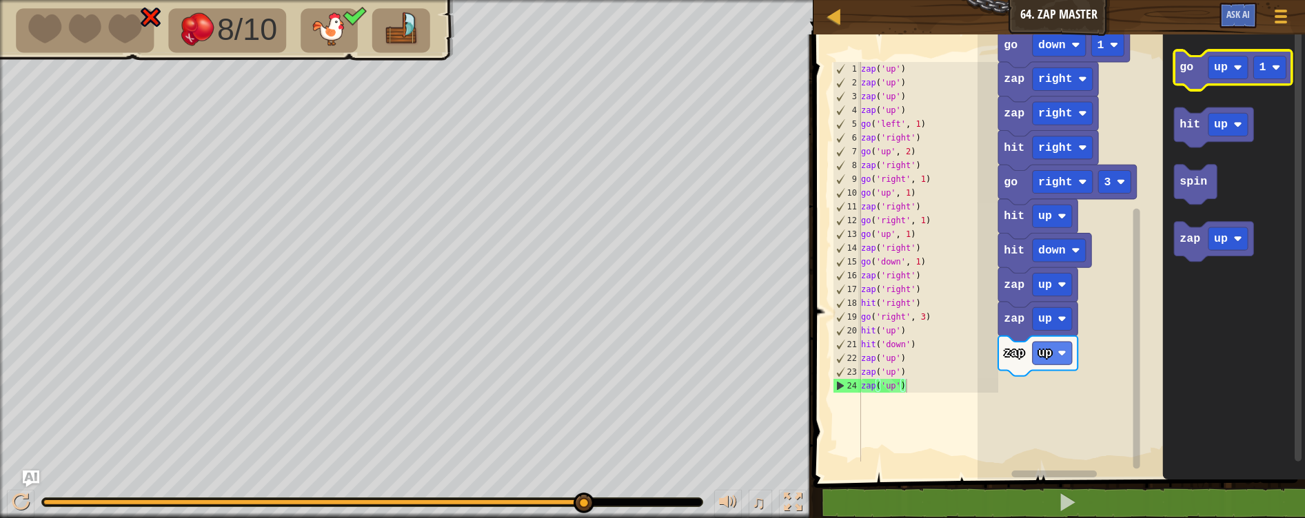
click at [1192, 69] on text "go" at bounding box center [1186, 67] width 14 height 13
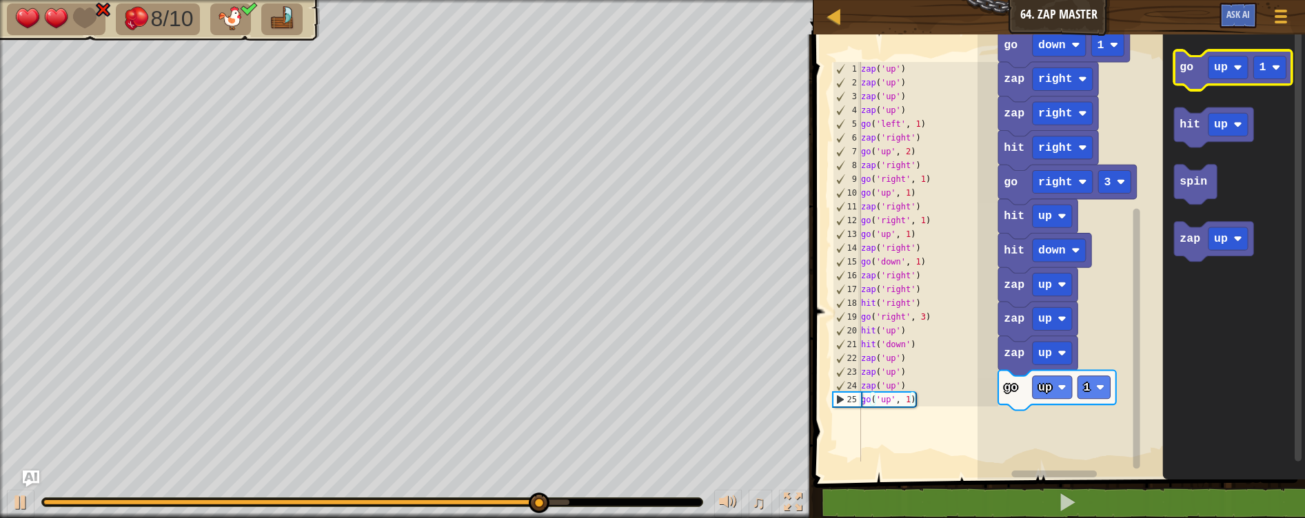
click at [1192, 68] on text "go" at bounding box center [1186, 67] width 14 height 13
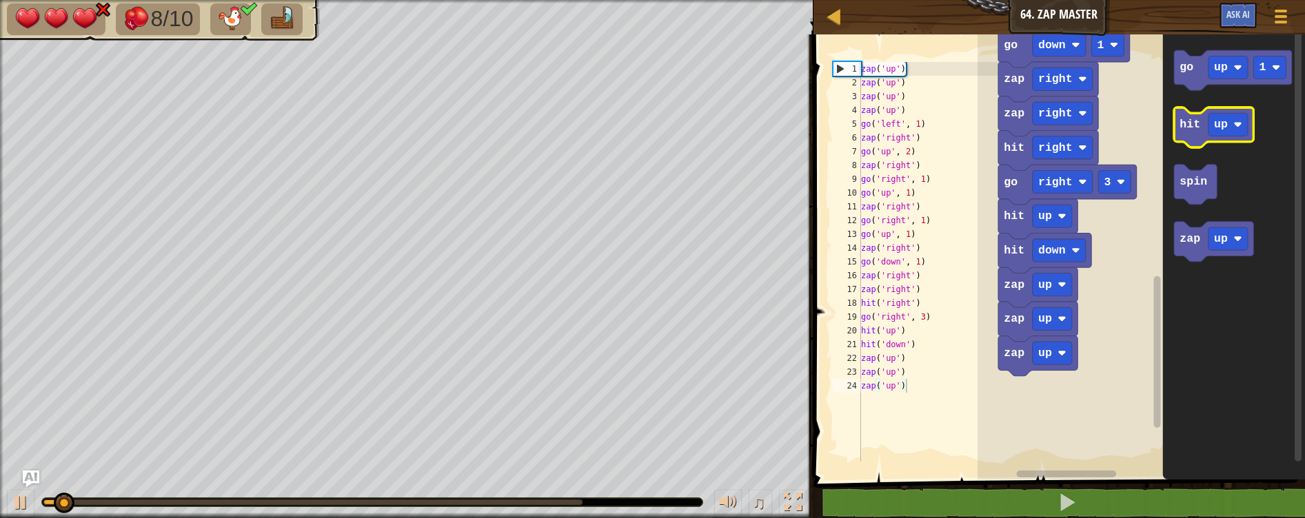
click at [1191, 134] on icon "Blockly Workspace" at bounding box center [1213, 128] width 79 height 40
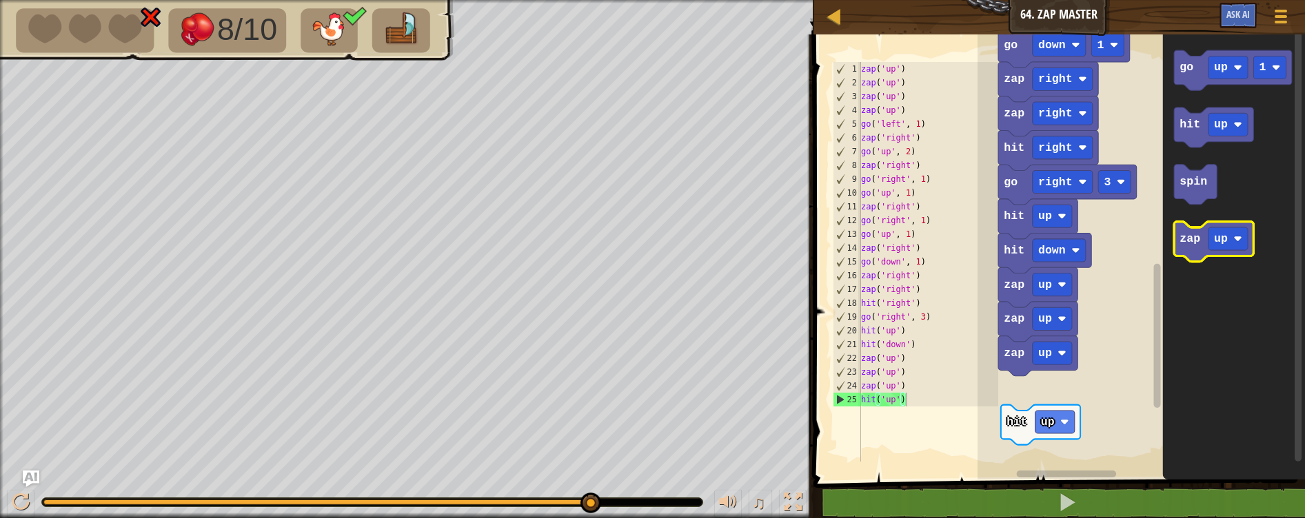
click at [1179, 254] on icon "Blockly Workspace" at bounding box center [1213, 242] width 79 height 40
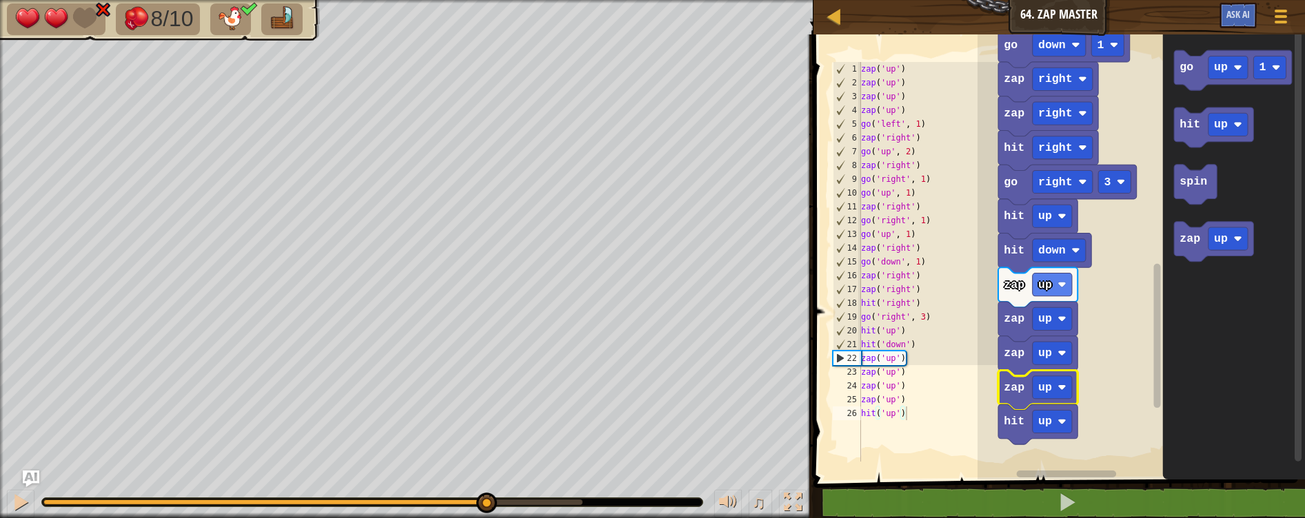
drag, startPoint x: 105, startPoint y: 505, endPoint x: 485, endPoint y: 517, distance: 380.6
click at [485, 517] on div "♫" at bounding box center [406, 498] width 813 height 41
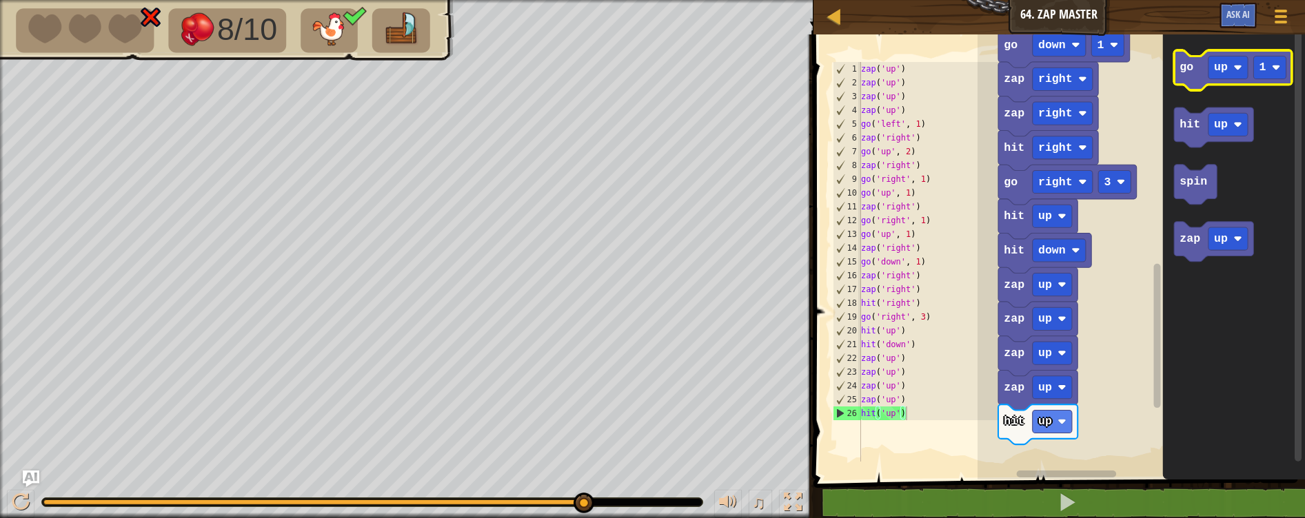
click at [1186, 71] on text "go" at bounding box center [1186, 67] width 14 height 13
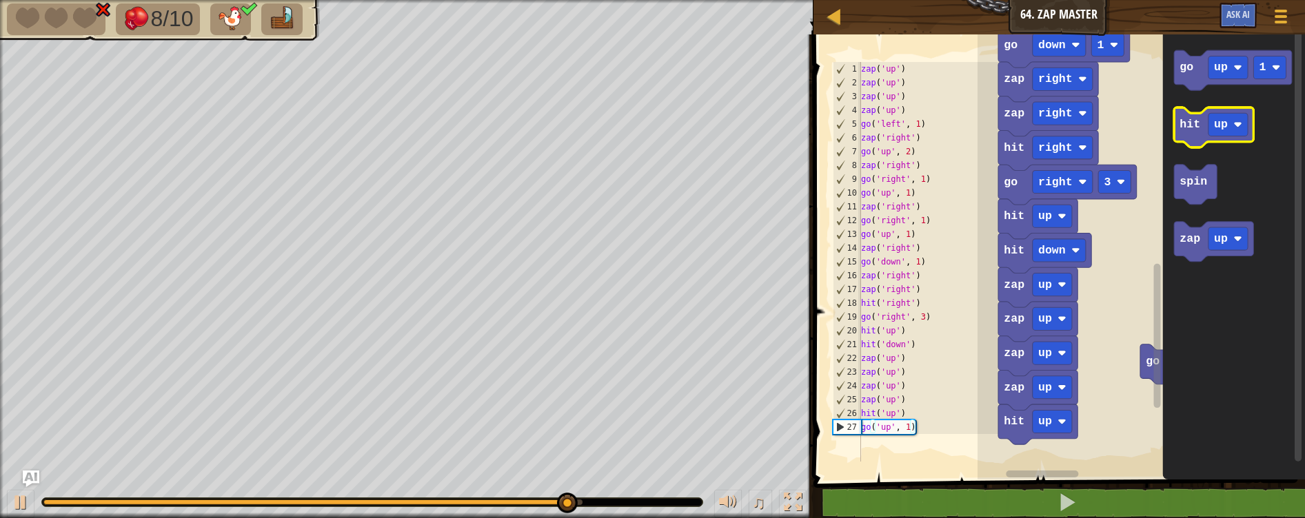
click at [1192, 128] on text "hit" at bounding box center [1189, 124] width 21 height 13
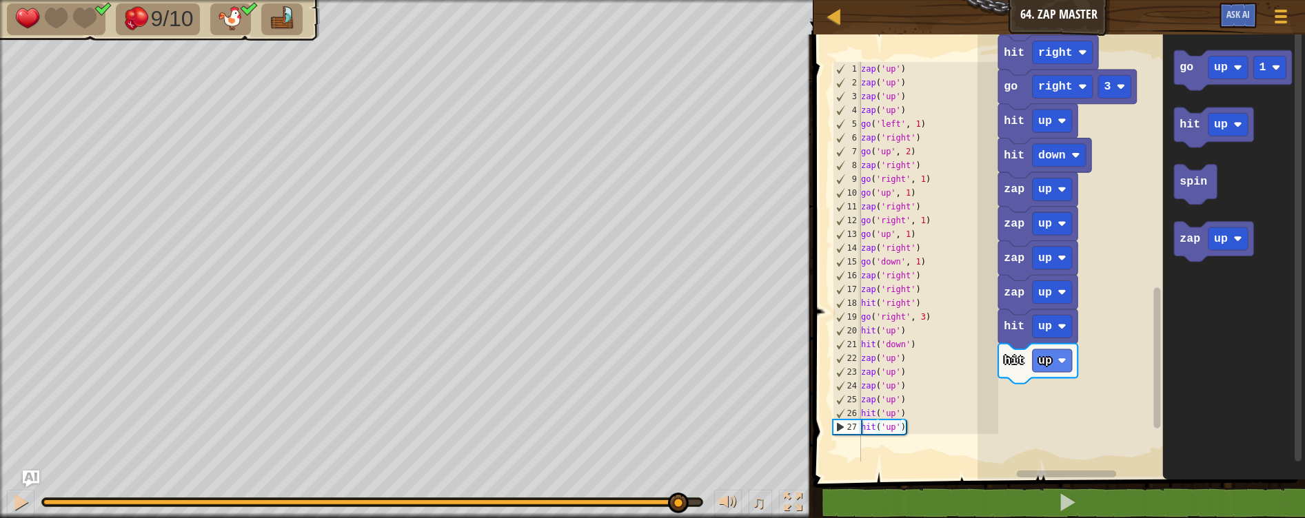
drag, startPoint x: 78, startPoint y: 502, endPoint x: 678, endPoint y: 516, distance: 599.8
click at [678, 516] on div "♫" at bounding box center [406, 498] width 813 height 41
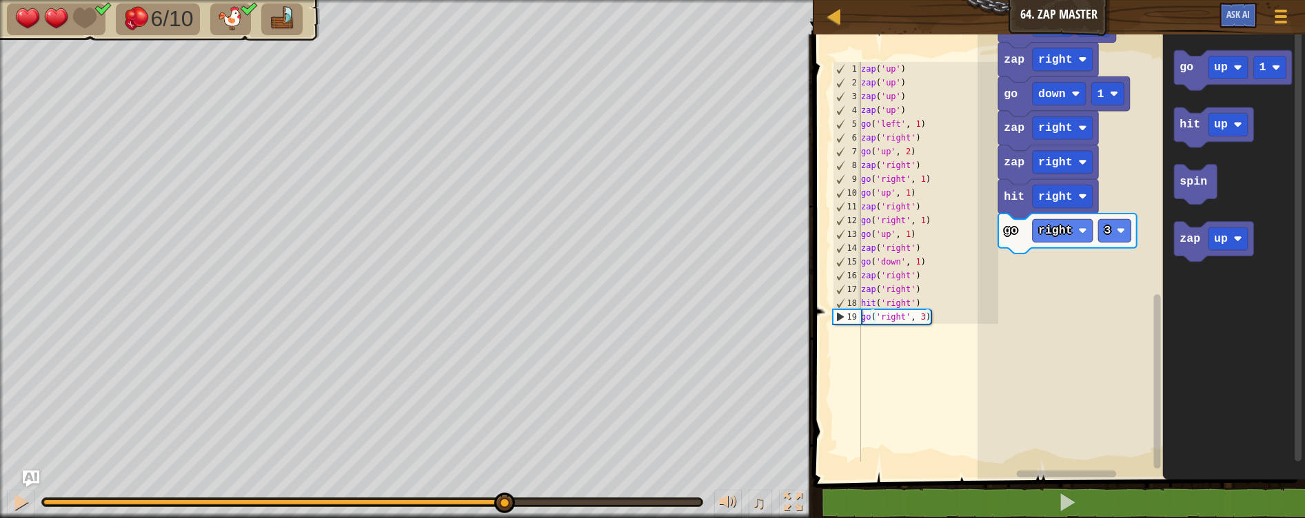
drag, startPoint x: 94, startPoint y: 506, endPoint x: 507, endPoint y: 519, distance: 413.1
click at [507, 0] on html "Map Junior 64. Zap Master Game Menu Ask AI 1 הההההההההההההההההההההההההההההההההה…" at bounding box center [652, 0] width 1305 height 0
click at [1183, 135] on icon "Blockly Workspace" at bounding box center [1213, 128] width 79 height 40
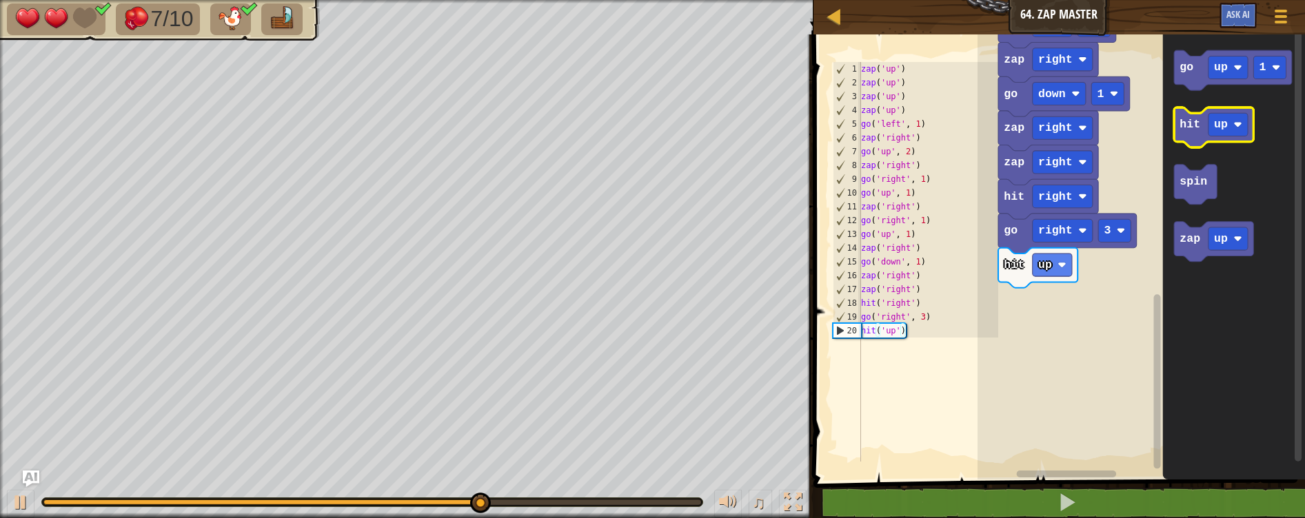
click at [1188, 142] on g "hit up" at bounding box center [1213, 128] width 79 height 40
click at [1192, 134] on icon "Blockly Workspace" at bounding box center [1213, 128] width 79 height 40
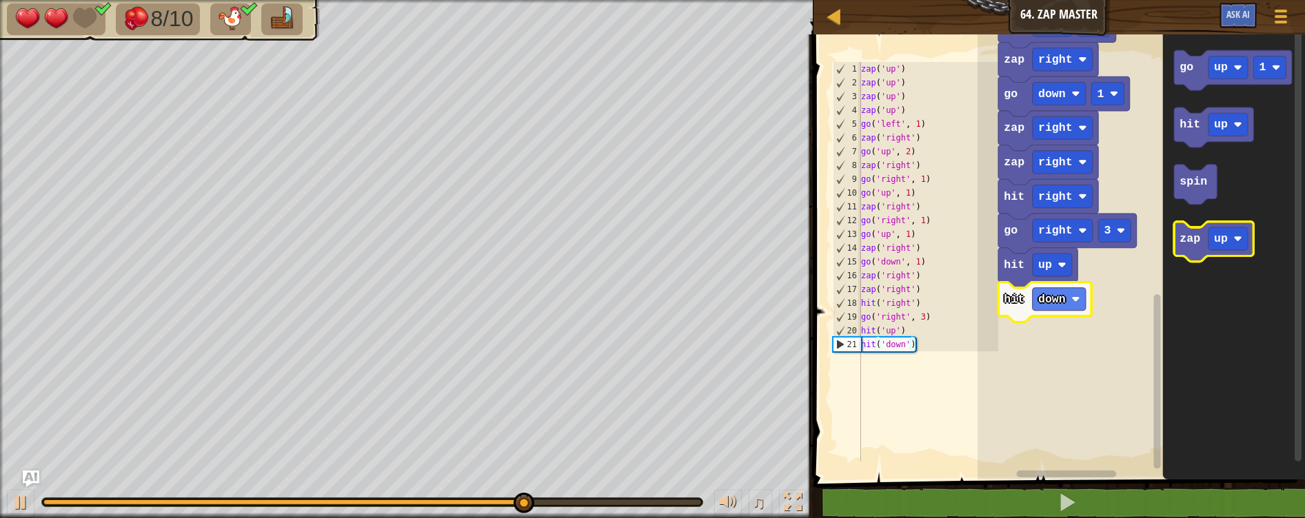
click at [1192, 238] on text "zap" at bounding box center [1189, 238] width 21 height 13
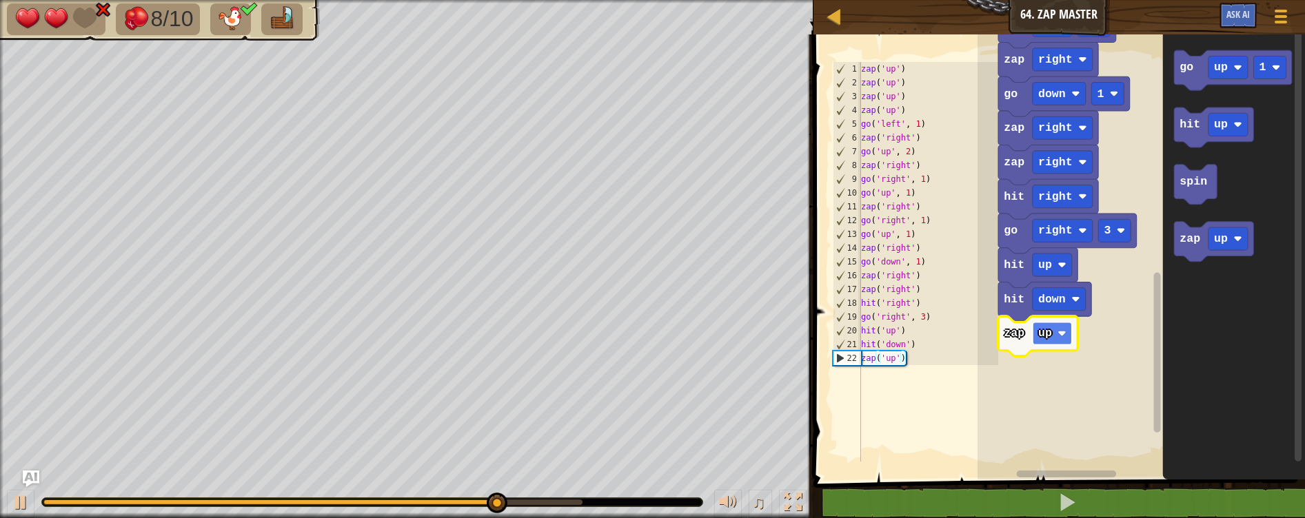
click at [1053, 338] on rect "Blockly Workspace" at bounding box center [1051, 333] width 39 height 23
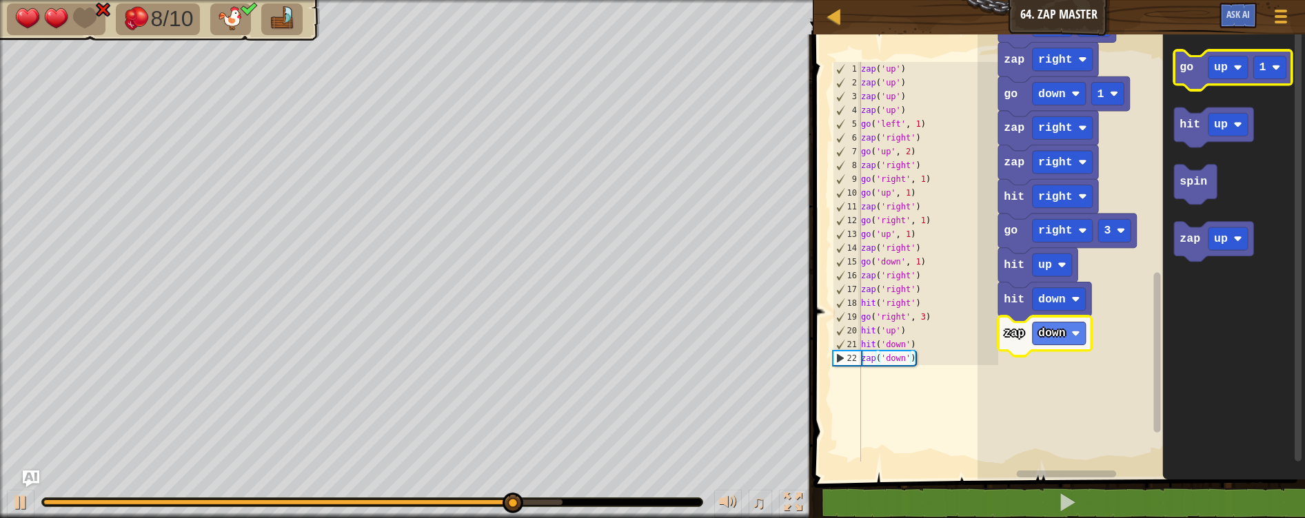
click at [1192, 85] on icon "Blockly Workspace" at bounding box center [1233, 70] width 118 height 40
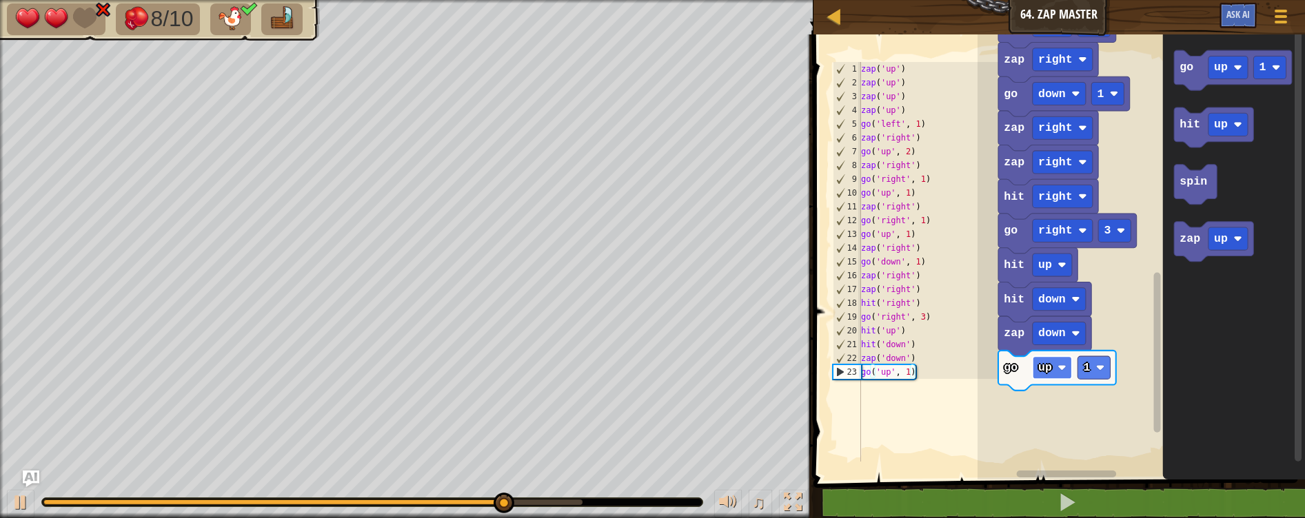
click at [1066, 373] on rect "Blockly Workspace" at bounding box center [1051, 367] width 39 height 23
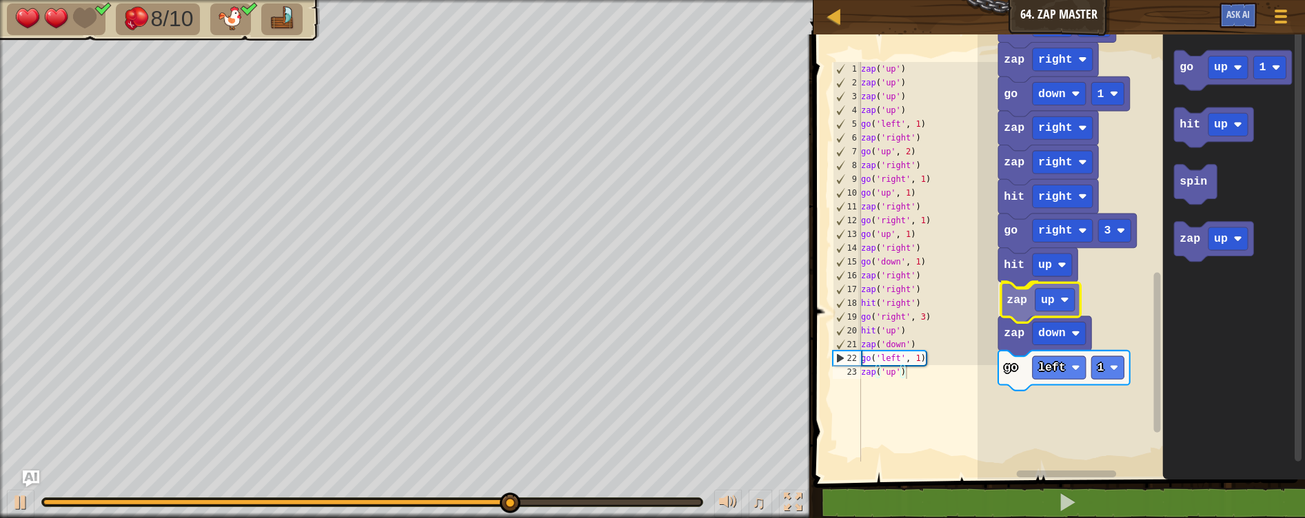
click at [1019, 296] on div "hit up zap up go left 1 zap down go right 3 hit right zap right zap right go do…" at bounding box center [1140, 254] width 327 height 452
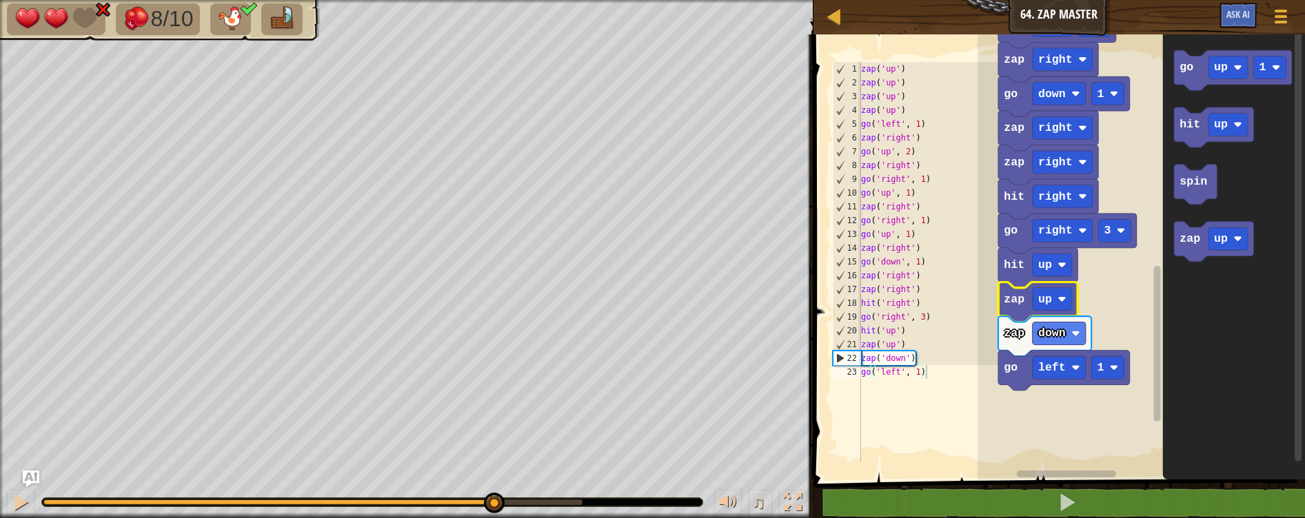
drag, startPoint x: 134, startPoint y: 499, endPoint x: 547, endPoint y: 535, distance: 414.4
click at [547, 0] on html "Map Junior 64. Zap Master Game Menu Ask AI 1 הההההההההההההההההההההההההההההההההה…" at bounding box center [652, 0] width 1305 height 0
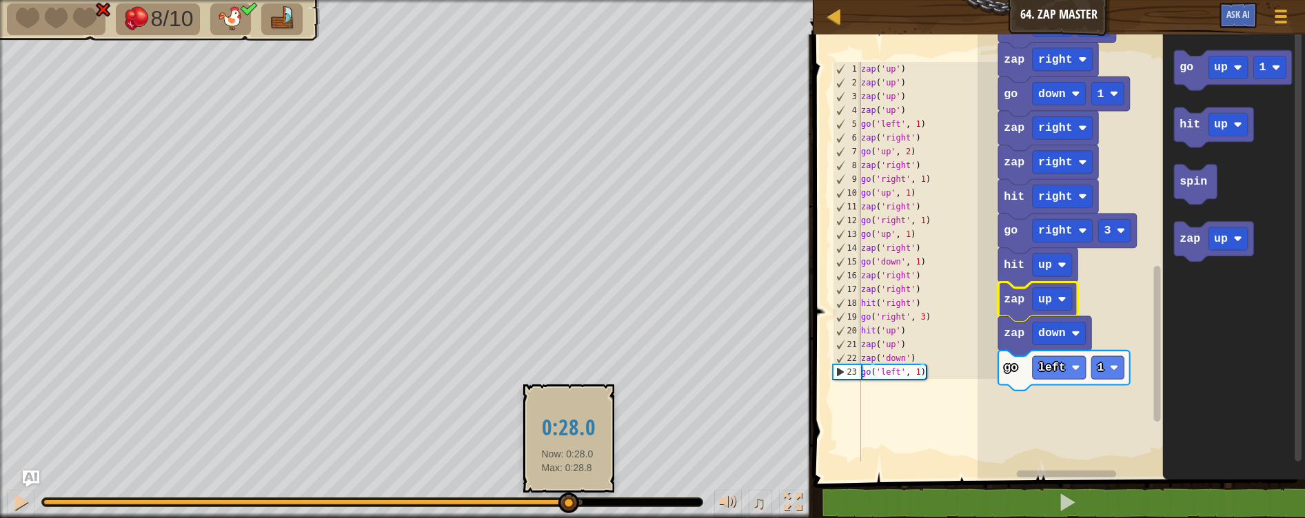
drag, startPoint x: 584, startPoint y: 502, endPoint x: 521, endPoint y: 502, distance: 63.4
click at [558, 502] on div at bounding box center [568, 503] width 21 height 21
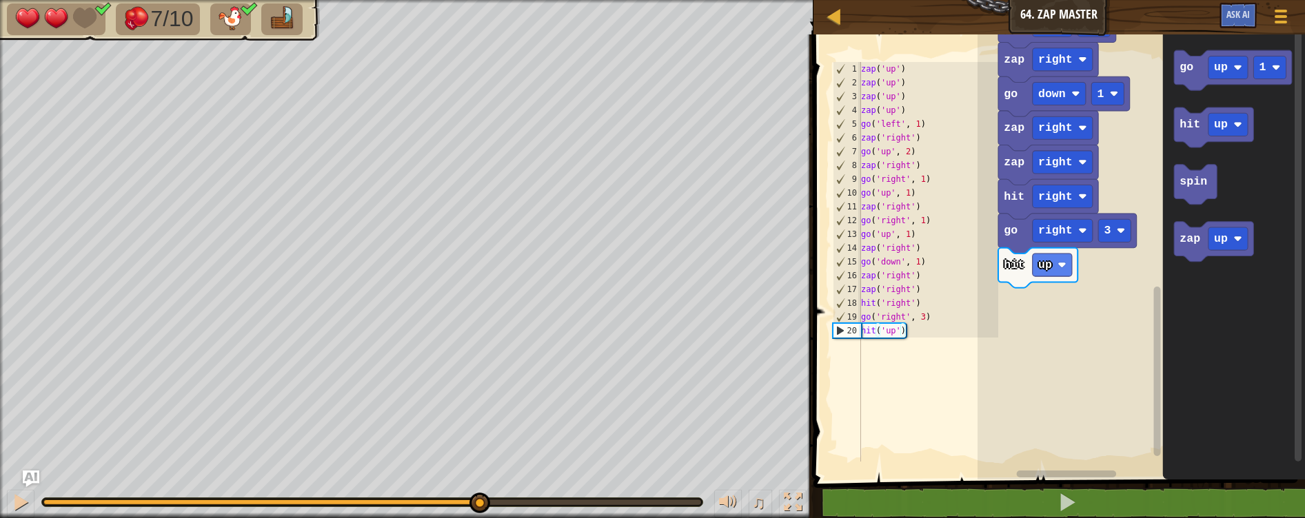
drag, startPoint x: 76, startPoint y: 496, endPoint x: 478, endPoint y: 540, distance: 404.9
click at [478, 0] on html "Map Junior 64. Zap Master Game Menu Ask AI 1 הההההההההההההההההההההההההההההההההה…" at bounding box center [652, 0] width 1305 height 0
click at [1188, 124] on text "hit" at bounding box center [1189, 124] width 21 height 13
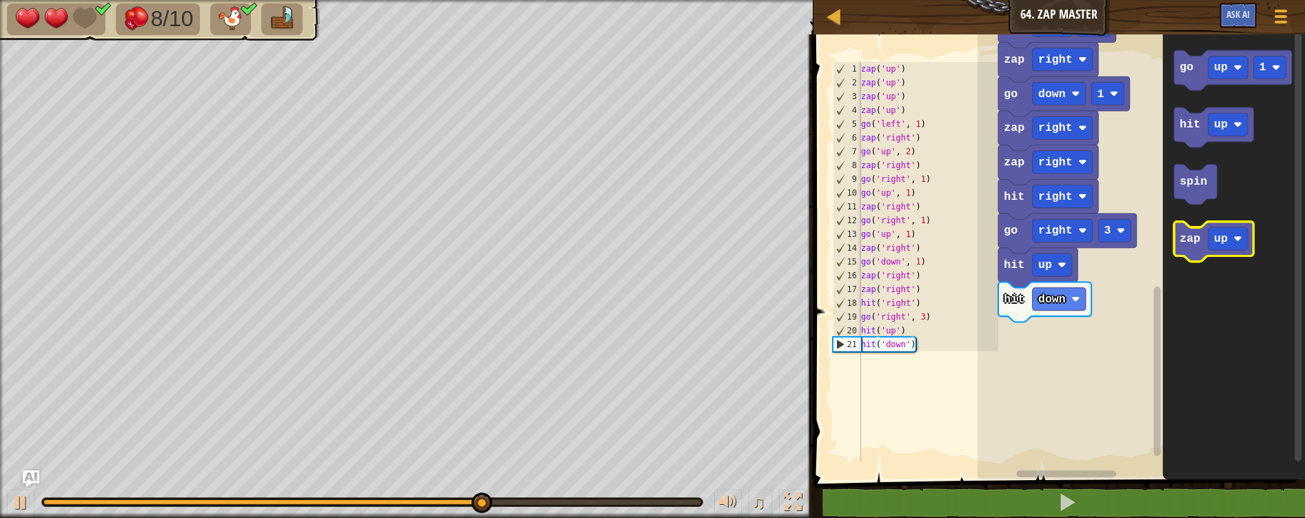
click at [1194, 240] on text "zap" at bounding box center [1189, 238] width 21 height 13
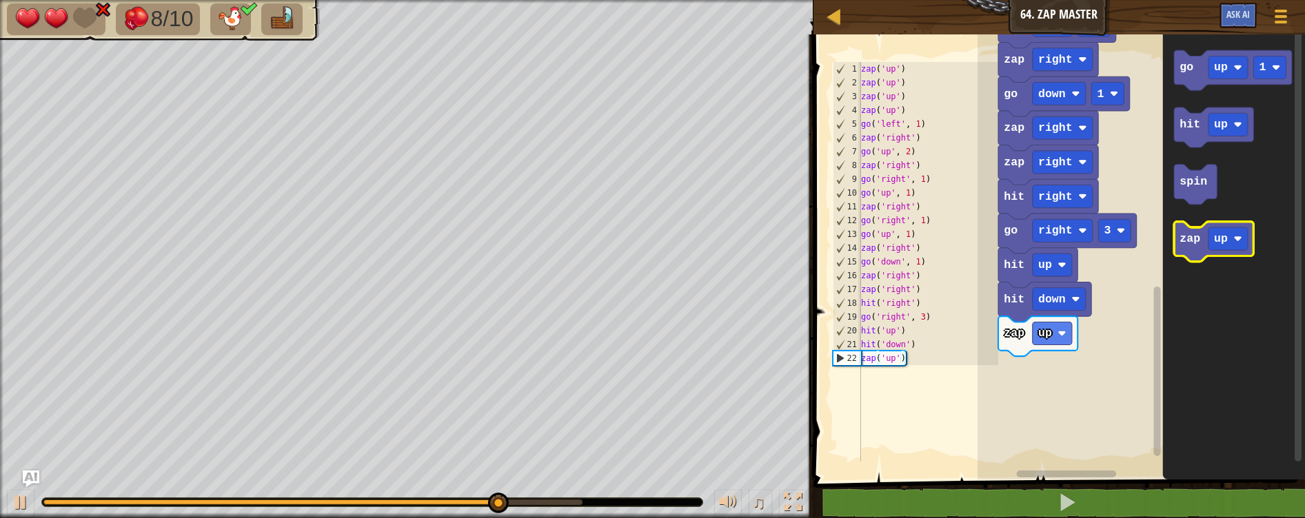
click at [1200, 256] on icon "Blockly Workspace" at bounding box center [1213, 242] width 79 height 40
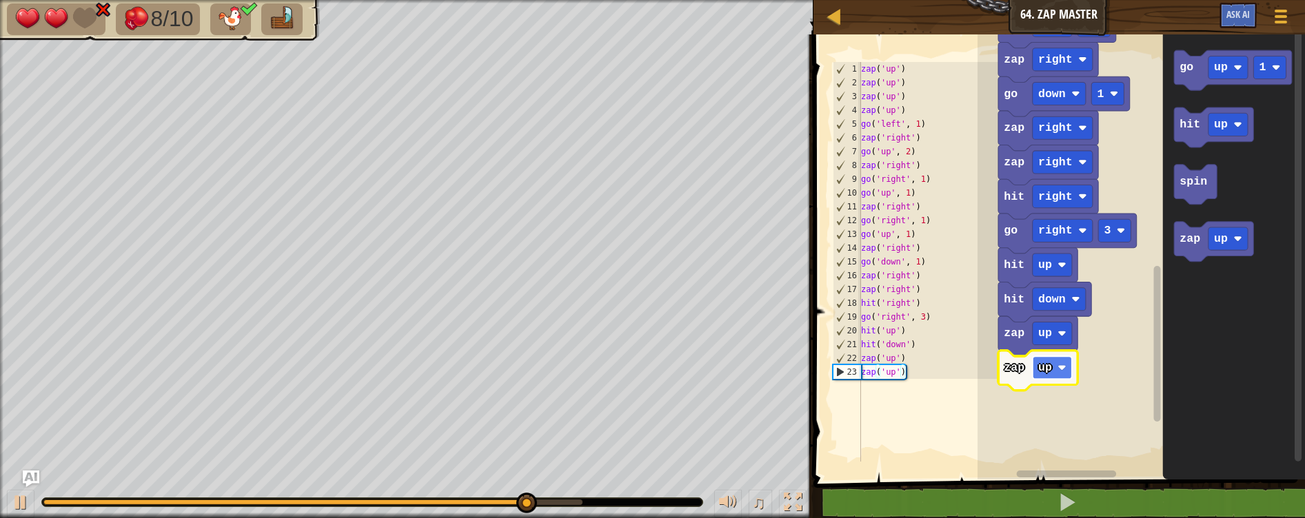
click at [1053, 366] on rect "Blockly Workspace" at bounding box center [1051, 367] width 39 height 23
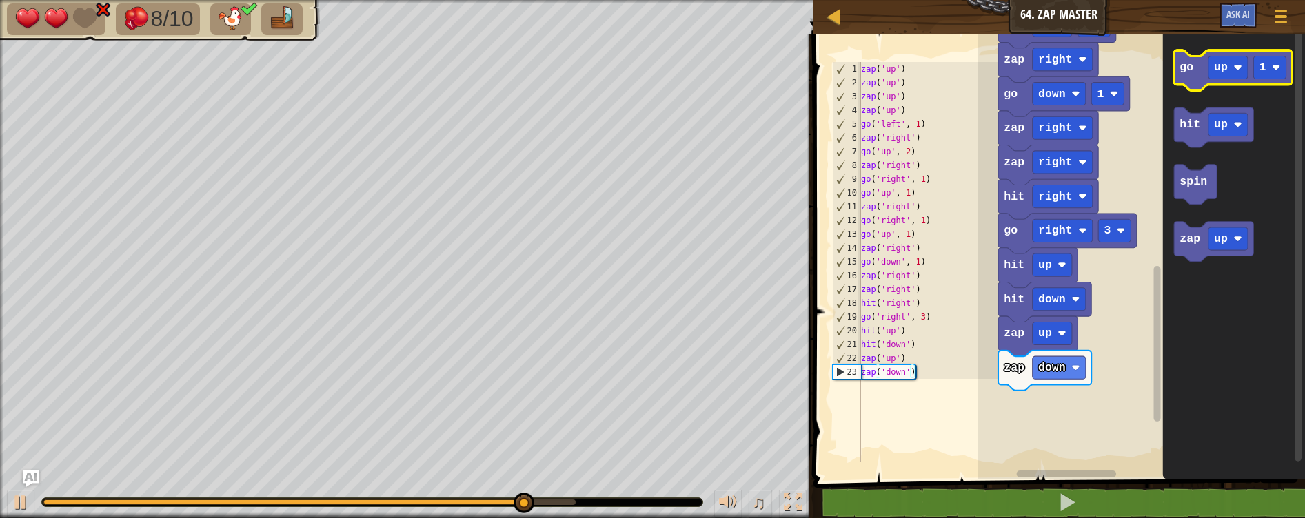
click at [1177, 76] on icon "Blockly Workspace" at bounding box center [1233, 70] width 118 height 40
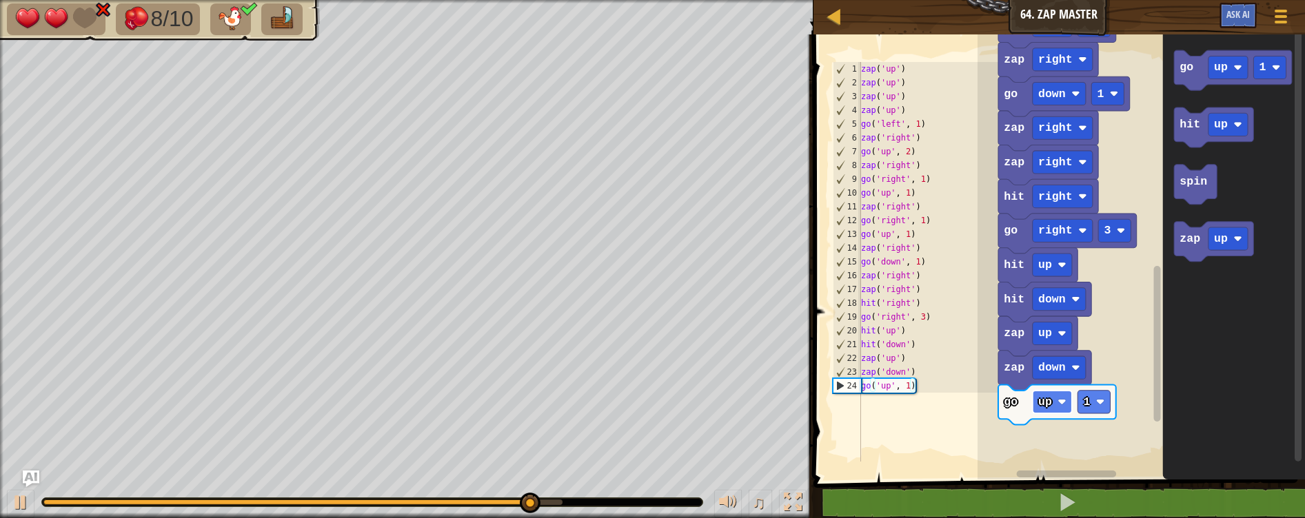
click at [1054, 405] on rect "Blockly Workspace" at bounding box center [1051, 402] width 39 height 23
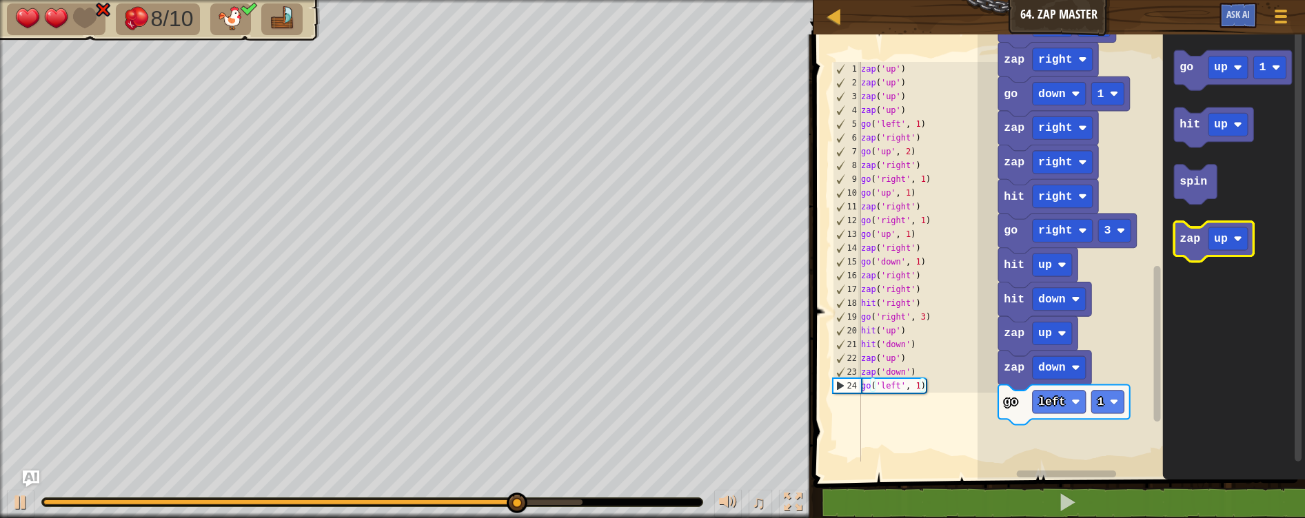
click at [1191, 242] on text "zap" at bounding box center [1189, 238] width 21 height 13
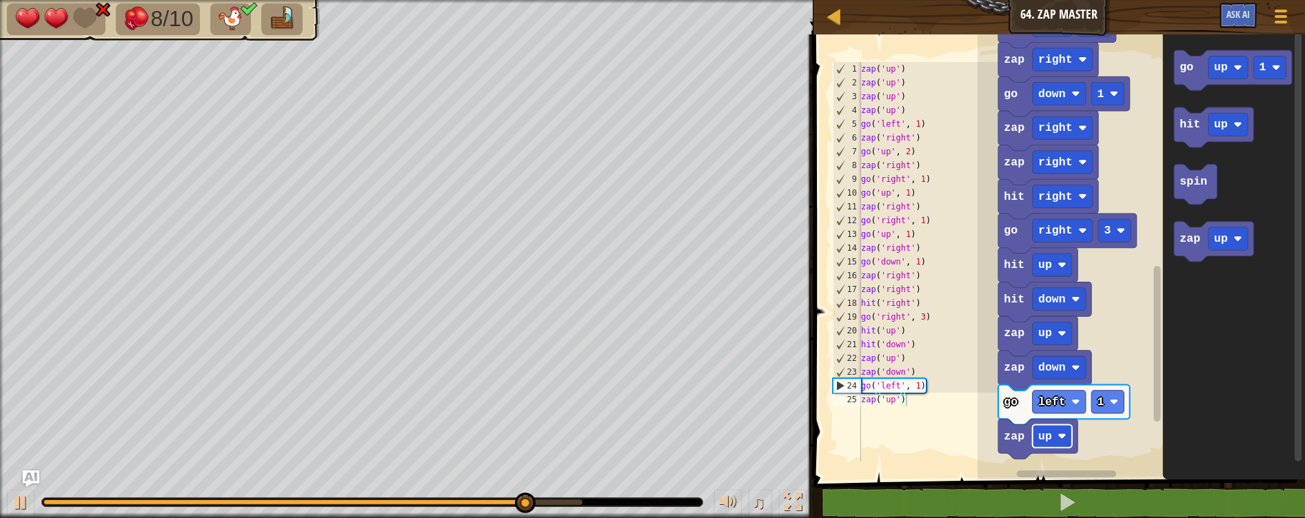
click at [1052, 431] on g "up" at bounding box center [1051, 436] width 39 height 23
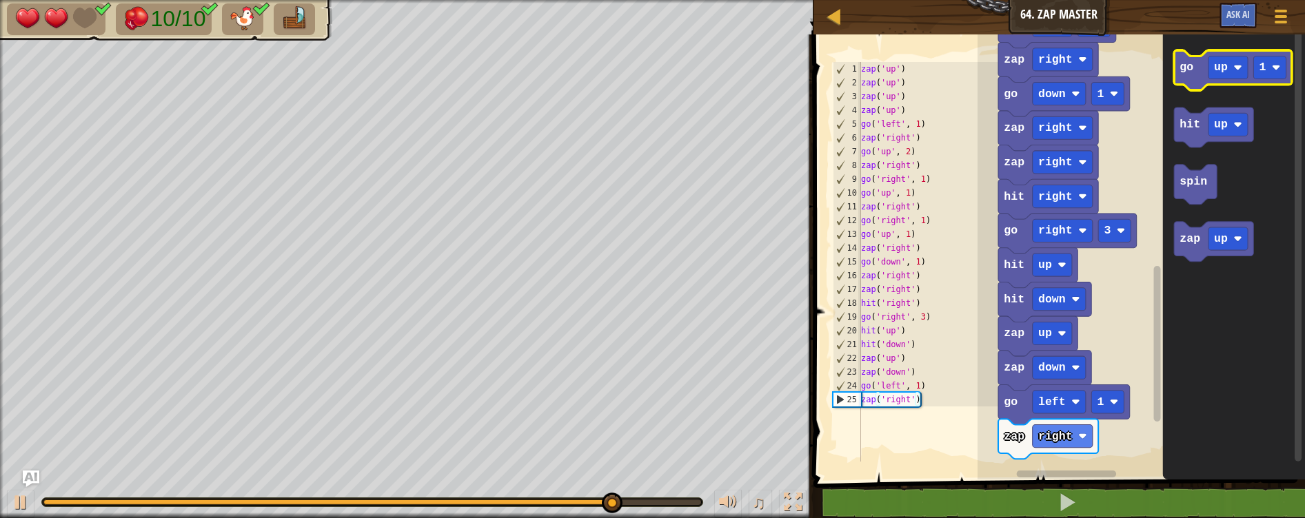
click at [1192, 73] on g "go up 1" at bounding box center [1233, 70] width 118 height 40
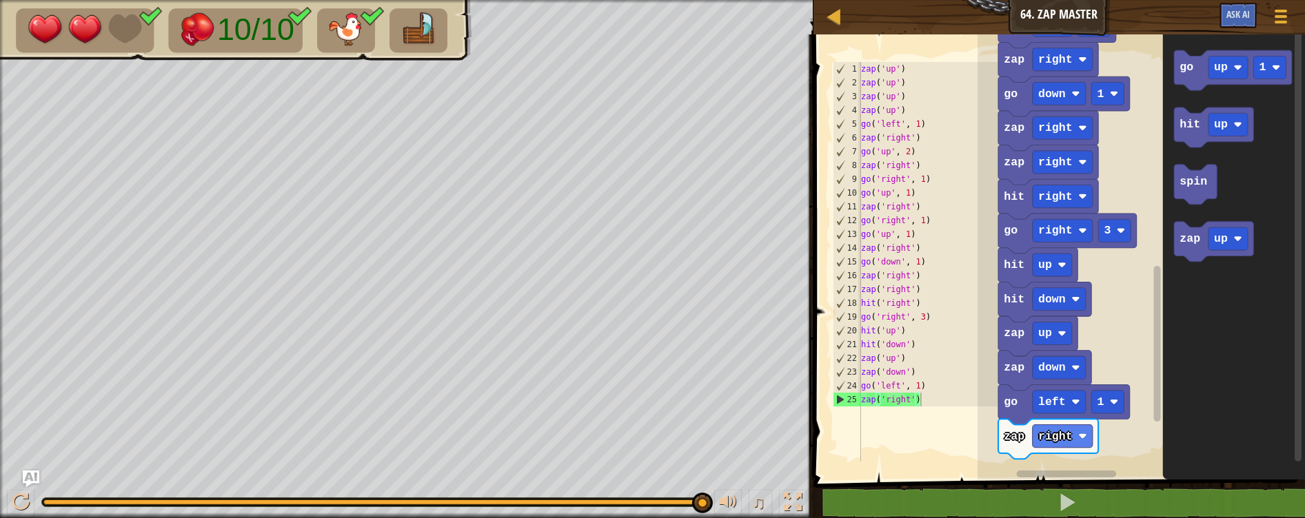
click at [942, 496] on div "1 2 3 4 5 6 7 8 9 10 11 12 13 14 15 16 17 18 19 20 21 22 23 24 25 zap ( 'up' ) …" at bounding box center [1057, 284] width 496 height 486
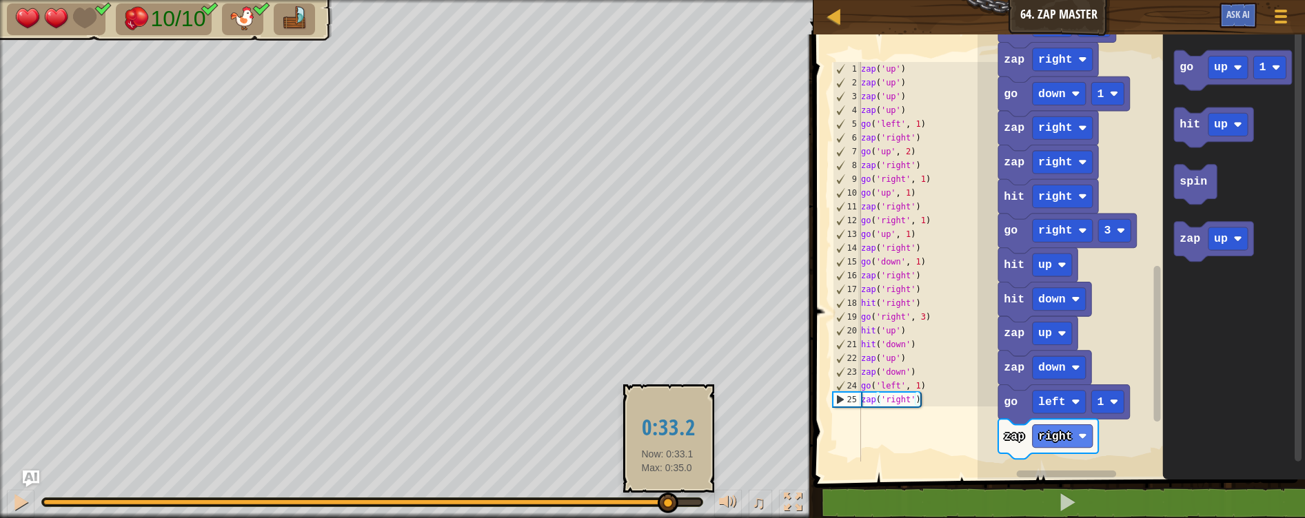
drag, startPoint x: 706, startPoint y: 493, endPoint x: 624, endPoint y: 496, distance: 81.4
click at [658, 496] on div at bounding box center [668, 503] width 21 height 21
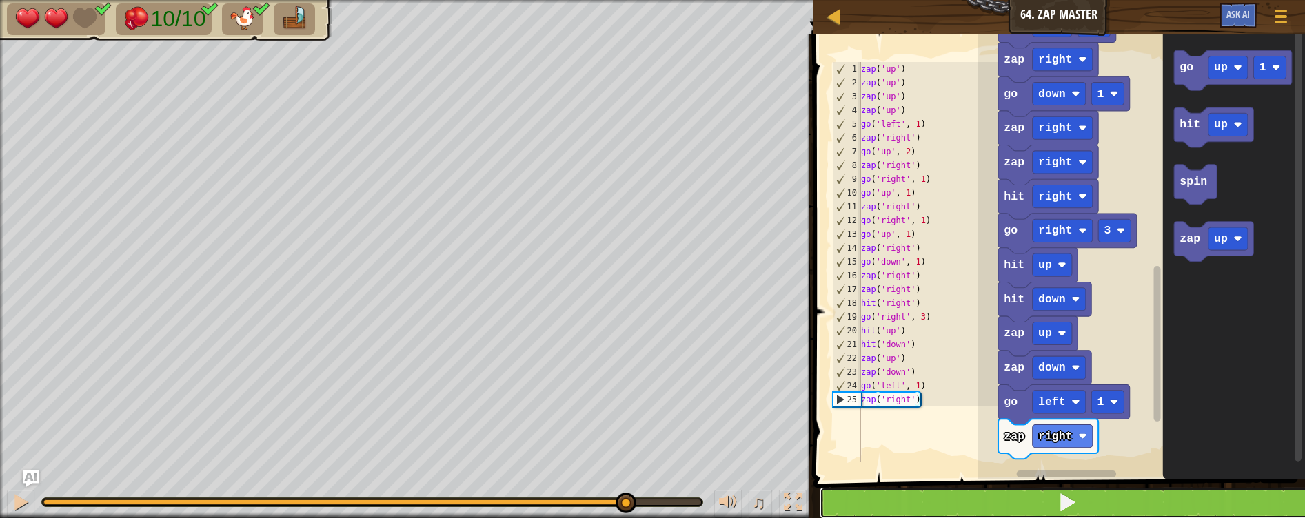
click at [873, 503] on button at bounding box center [1068, 503] width 496 height 32
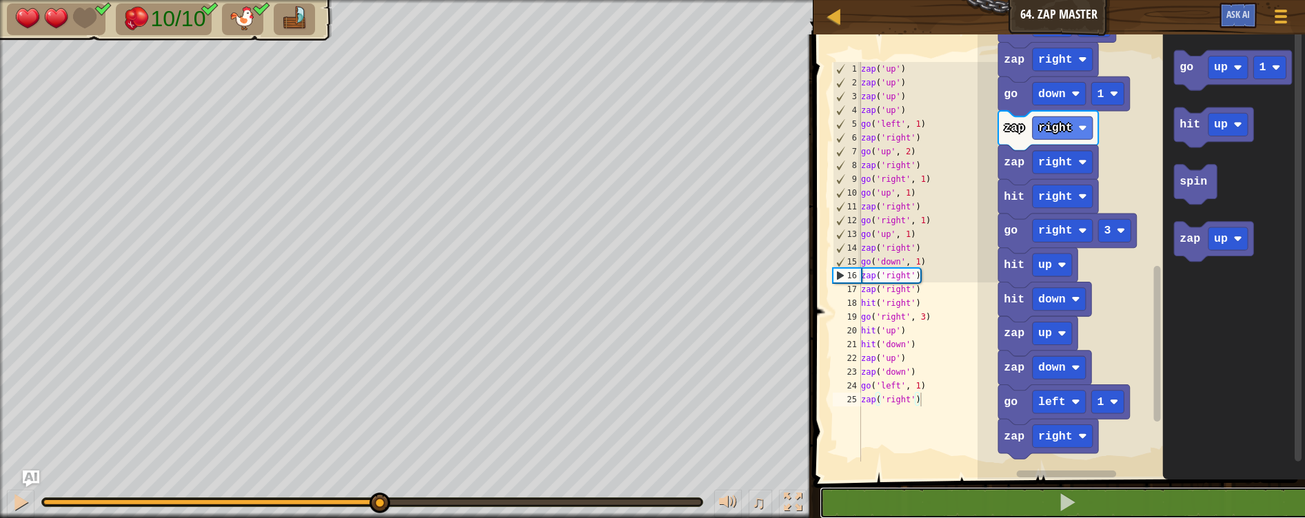
drag, startPoint x: 145, startPoint y: 504, endPoint x: 443, endPoint y: 532, distance: 299.1
click at [443, 0] on html "Map Junior 64. Zap Master Game Menu Ask AI 1 הההההההההההההההההההההההההההההההההה…" at bounding box center [652, 0] width 1305 height 0
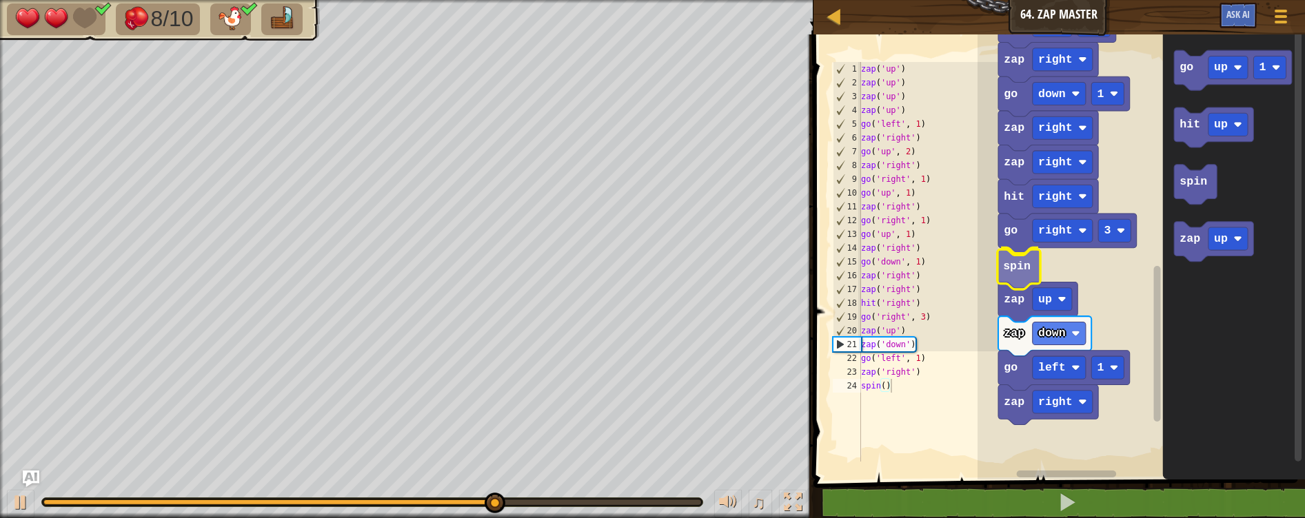
click at [1021, 269] on div "hit right go right 3 spin zap right go left 1 zap down zap up zap right zap rig…" at bounding box center [1140, 254] width 327 height 452
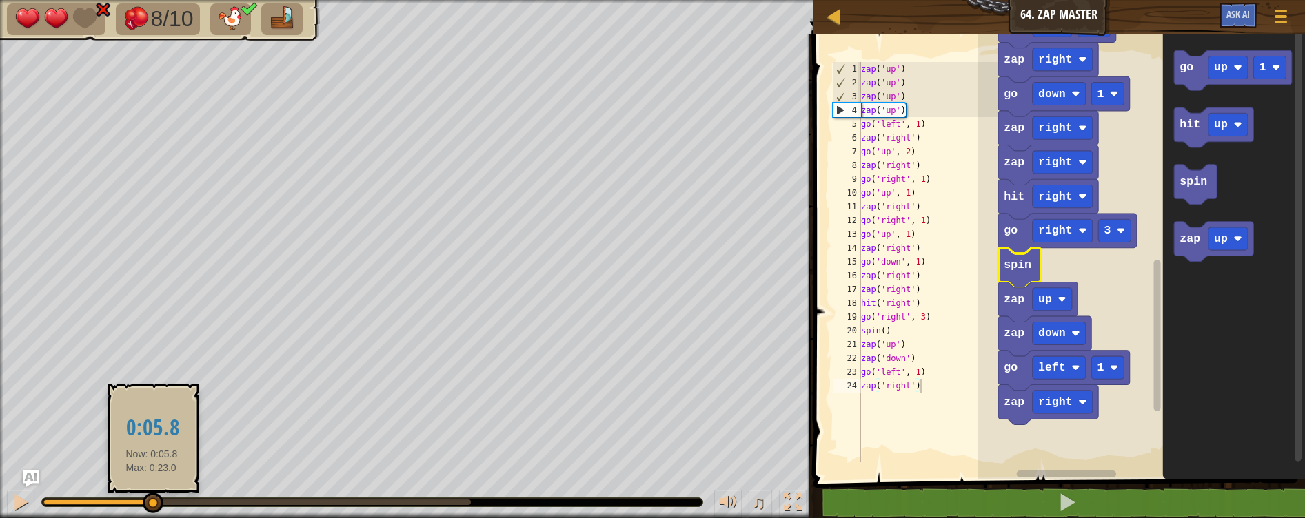
drag, startPoint x: 152, startPoint y: 504, endPoint x: 305, endPoint y: 516, distance: 153.5
click at [299, 516] on div "♫" at bounding box center [406, 498] width 813 height 41
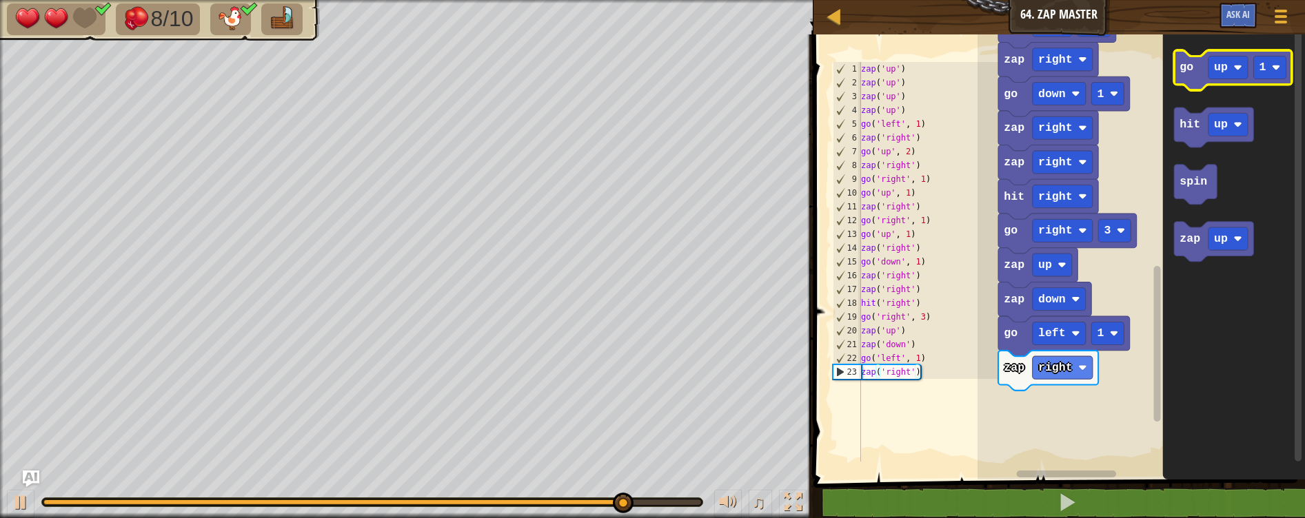
click at [1197, 83] on icon "Blockly Workspace" at bounding box center [1233, 70] width 118 height 40
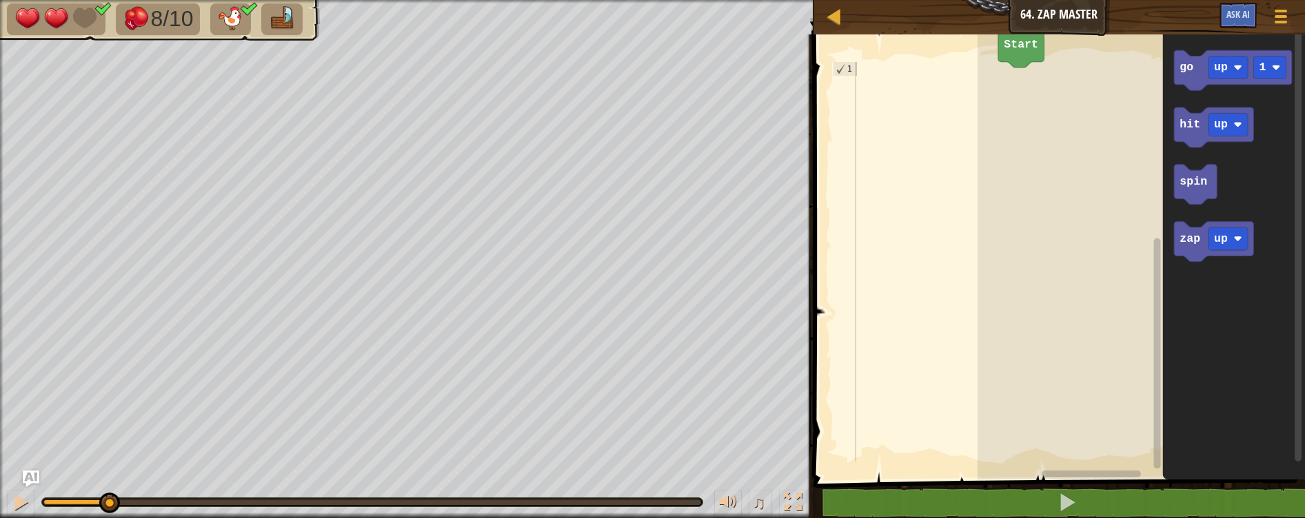
drag, startPoint x: 702, startPoint y: 502, endPoint x: 0, endPoint y: 394, distance: 710.0
click at [0, 394] on div "8/10 ♫ Kindling Elemental 2 x: 14 y: 6 No target action: power-up" at bounding box center [652, 259] width 1305 height 518
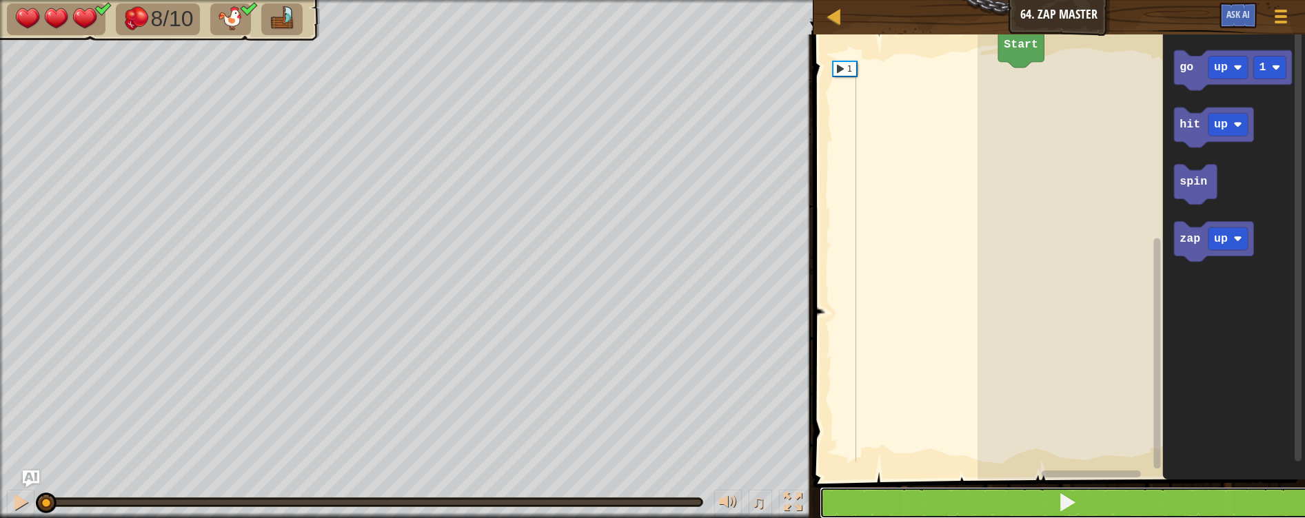
click at [995, 500] on button at bounding box center [1068, 503] width 496 height 32
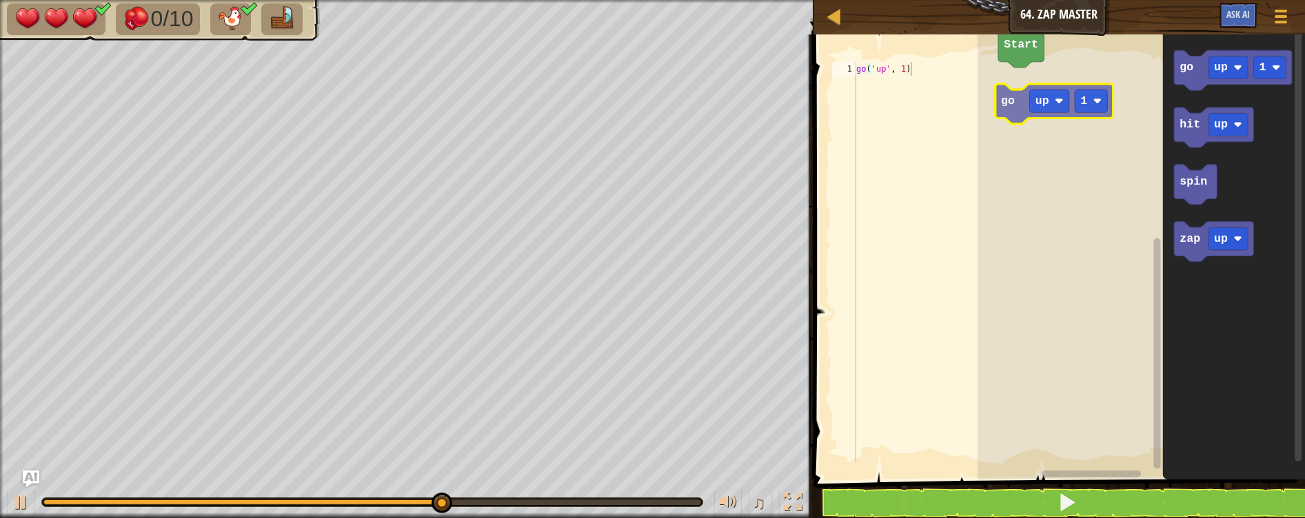
click at [1020, 20] on div "Map Junior 64. Zap Master Game Menu Ask AI 1 הההההההההההההההההההההההההההההההההה…" at bounding box center [652, 259] width 1305 height 518
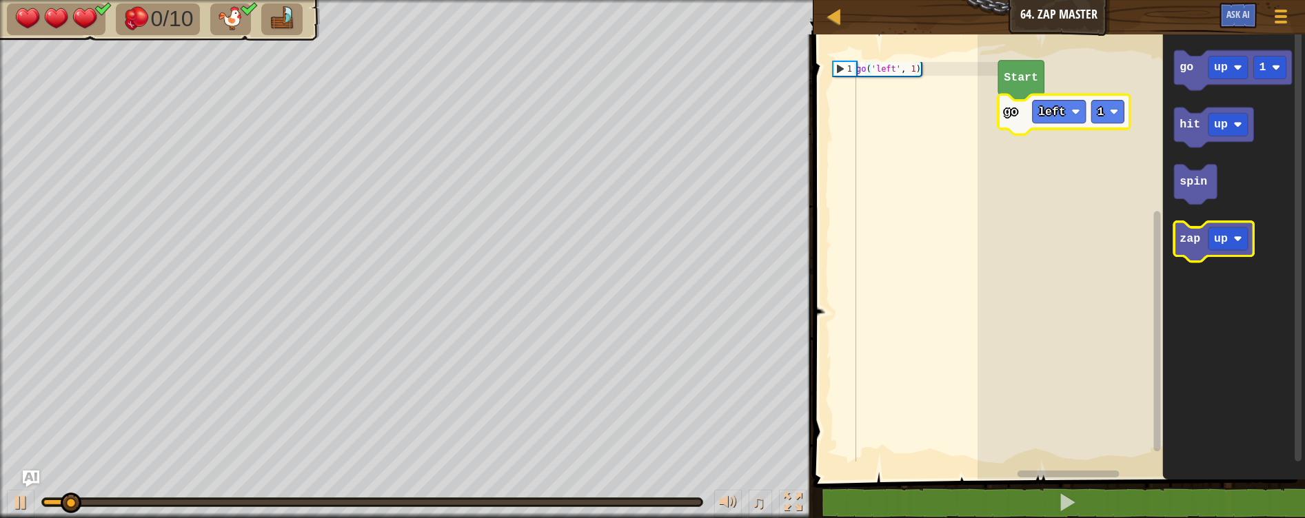
click at [1190, 247] on icon "Blockly Workspace" at bounding box center [1213, 242] width 79 height 40
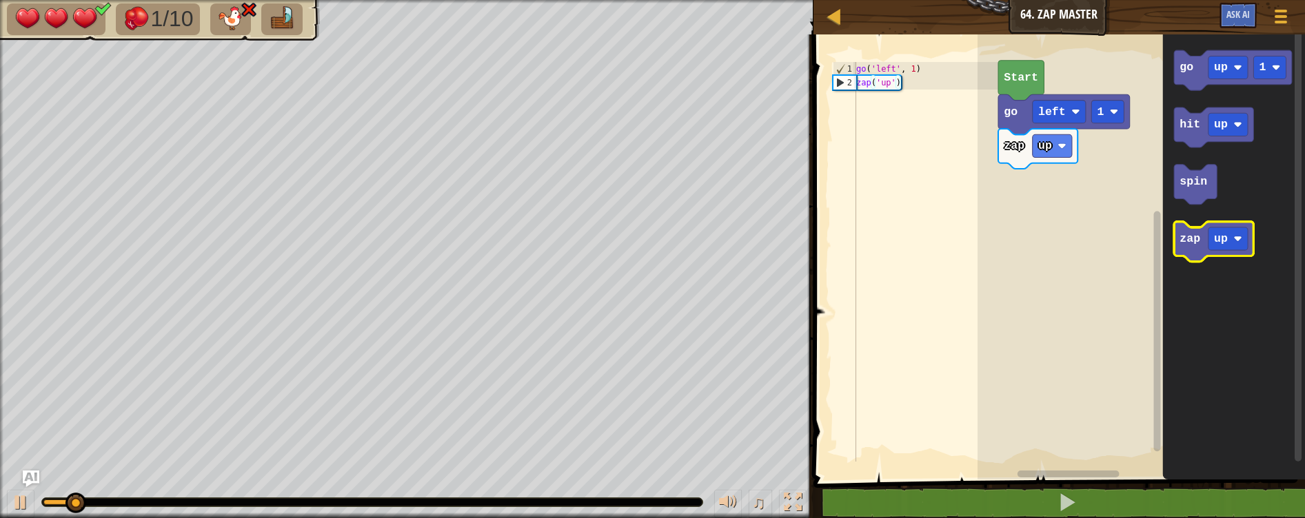
click at [1181, 238] on text "zap" at bounding box center [1189, 238] width 21 height 13
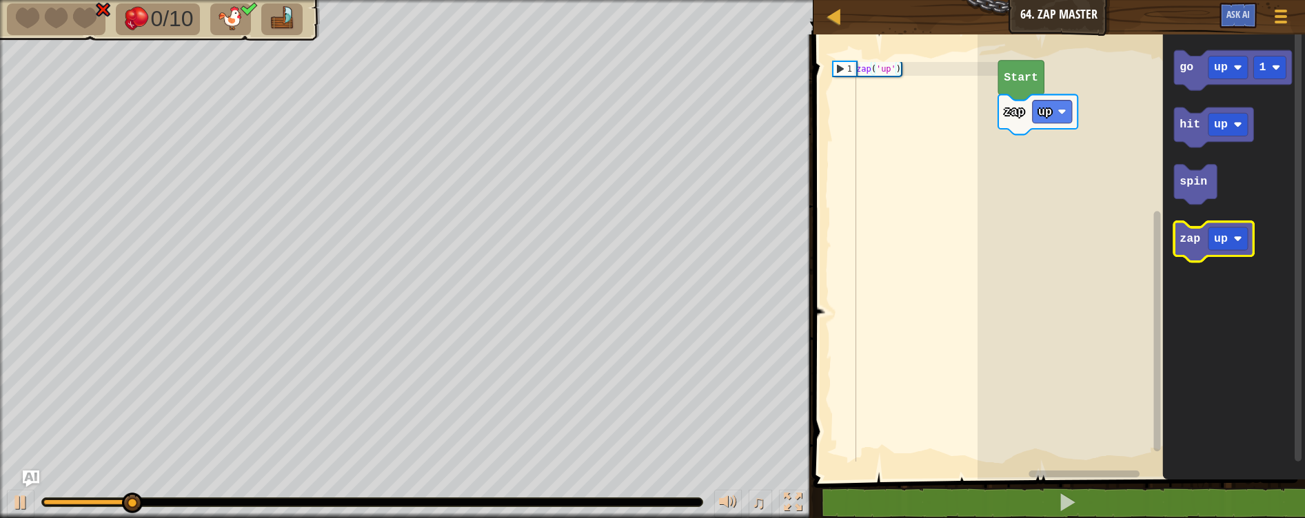
click at [1183, 246] on icon "Blockly Workspace" at bounding box center [1213, 242] width 79 height 40
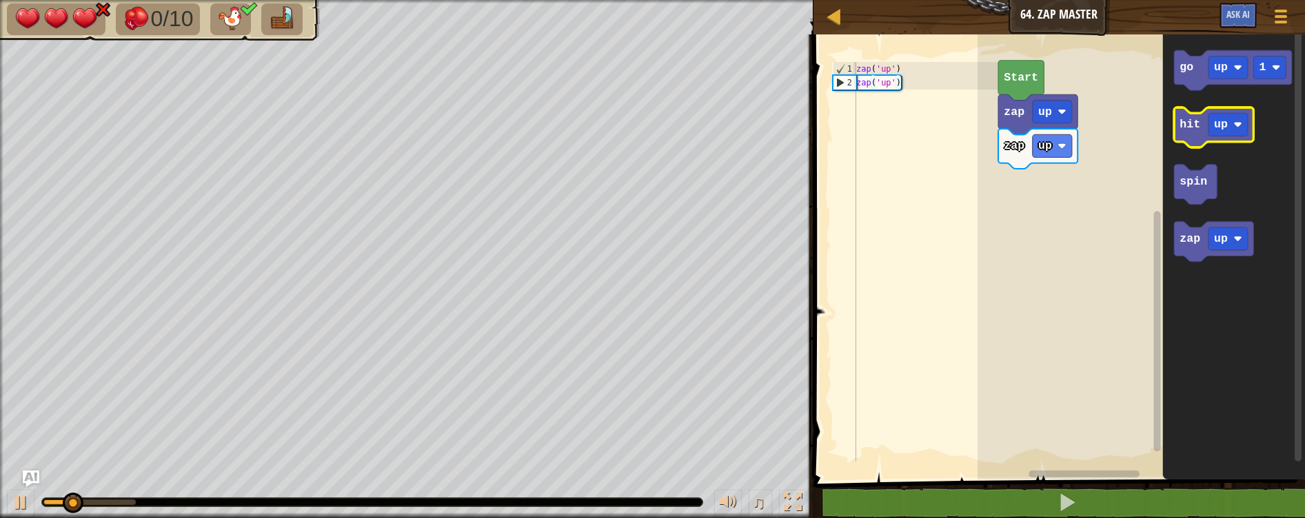
click at [1196, 131] on icon "Blockly Workspace" at bounding box center [1213, 128] width 79 height 40
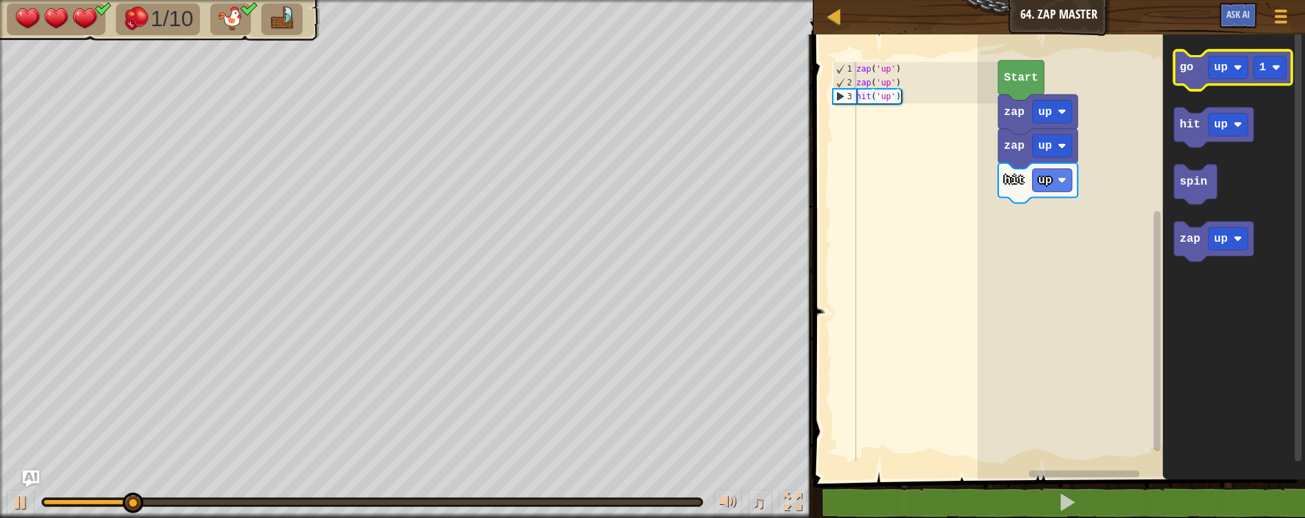
click at [1194, 72] on icon "Blockly Workspace" at bounding box center [1233, 70] width 118 height 40
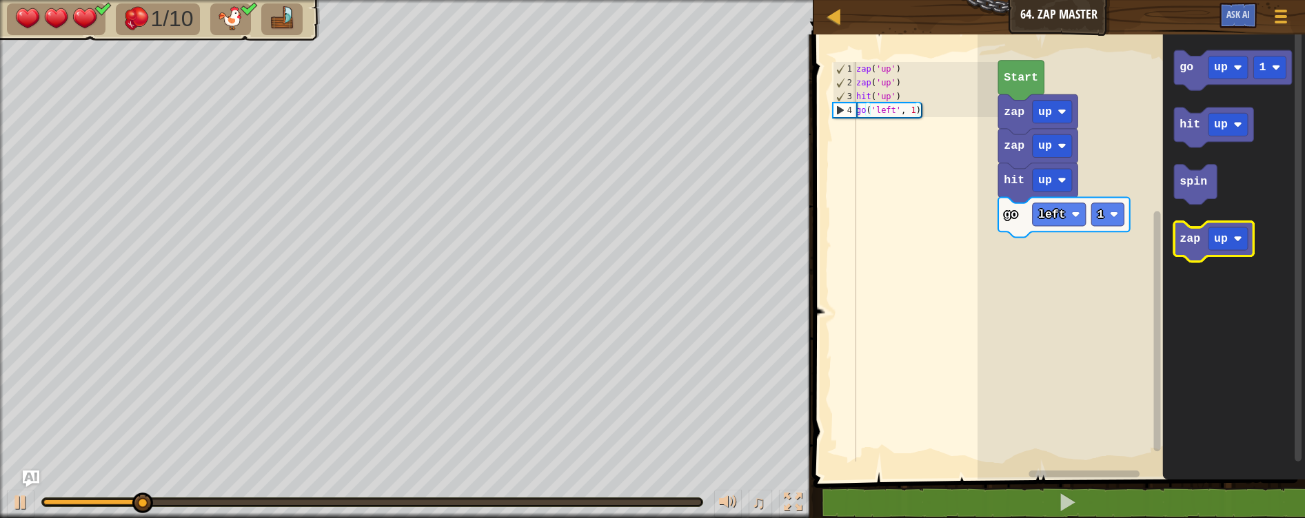
click at [1194, 247] on icon "Blockly Workspace" at bounding box center [1213, 242] width 79 height 40
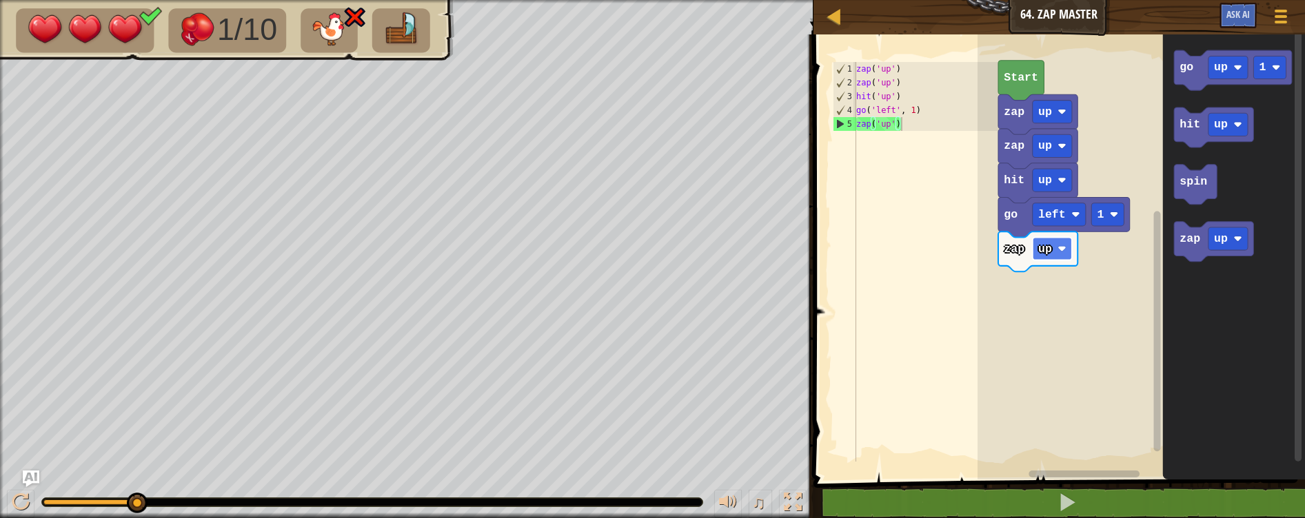
click at [1042, 244] on text "up" at bounding box center [1045, 249] width 14 height 13
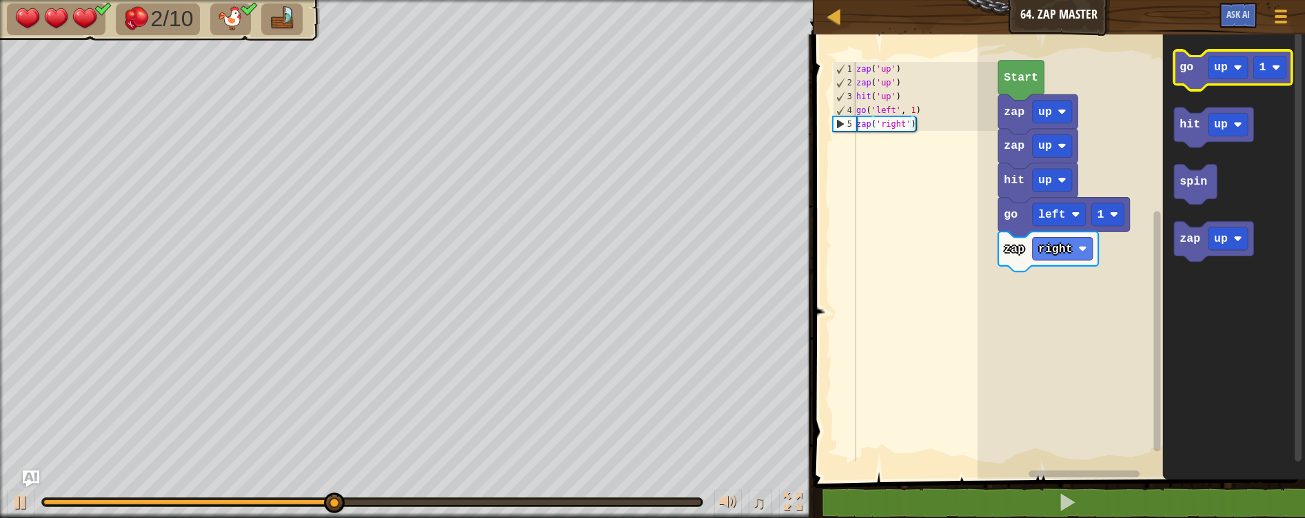
click at [1194, 72] on icon "Blockly Workspace" at bounding box center [1233, 70] width 118 height 40
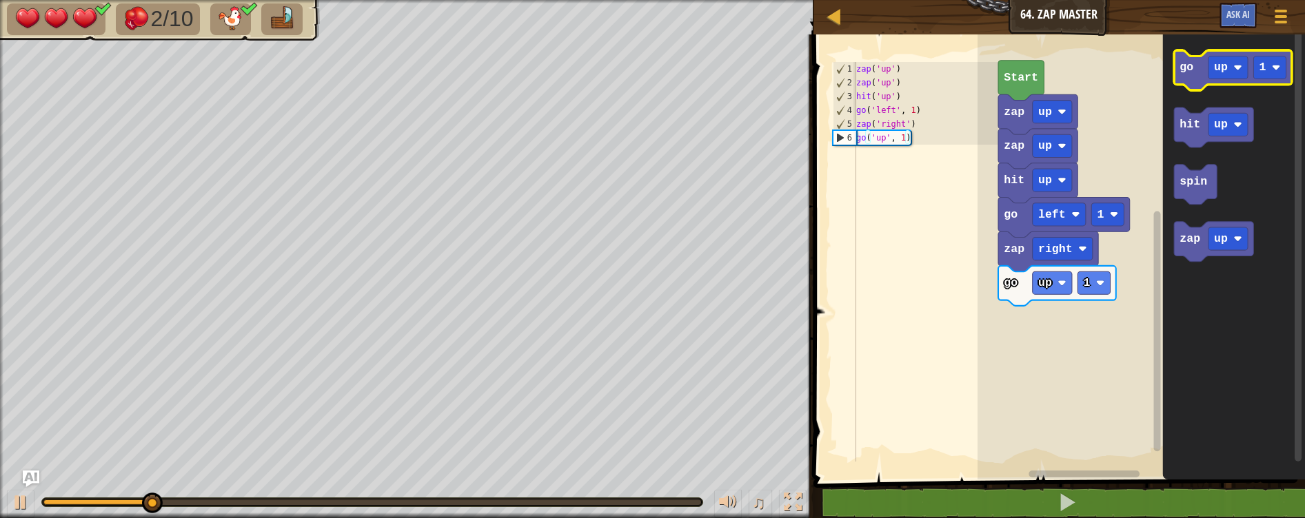
click at [1194, 72] on icon "Blockly Workspace" at bounding box center [1233, 70] width 118 height 40
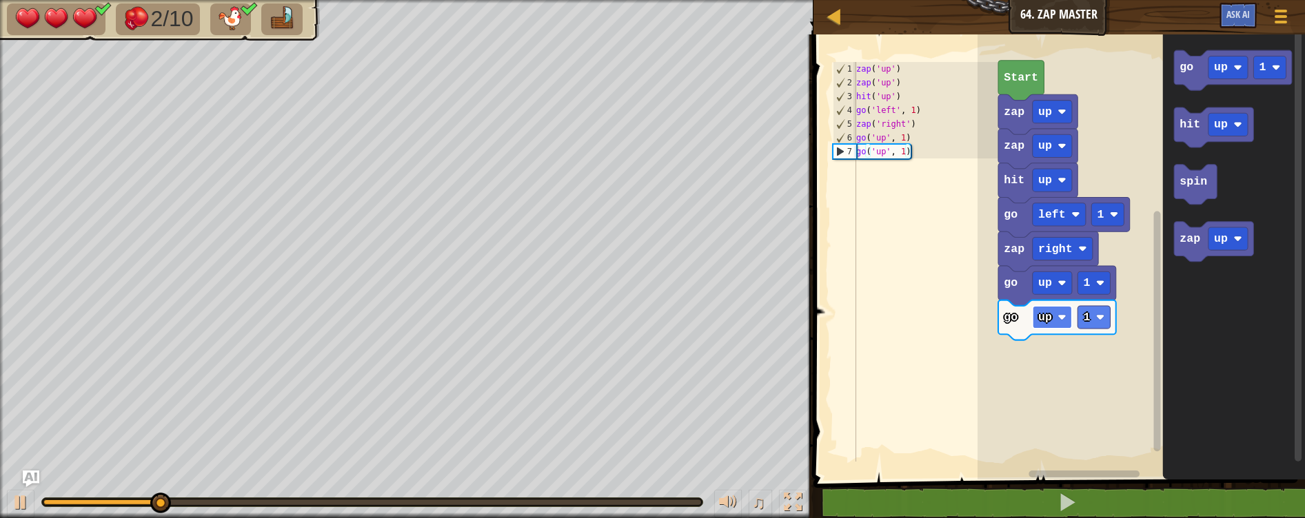
click at [1052, 320] on rect "Blockly Workspace" at bounding box center [1051, 317] width 39 height 23
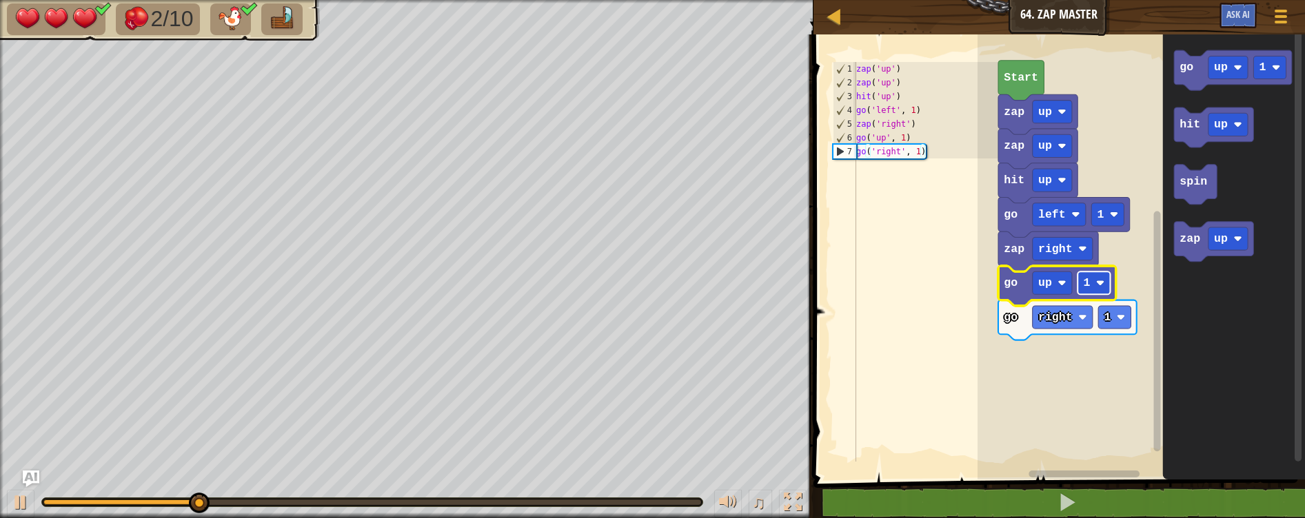
click at [1089, 287] on text "1" at bounding box center [1087, 282] width 7 height 13
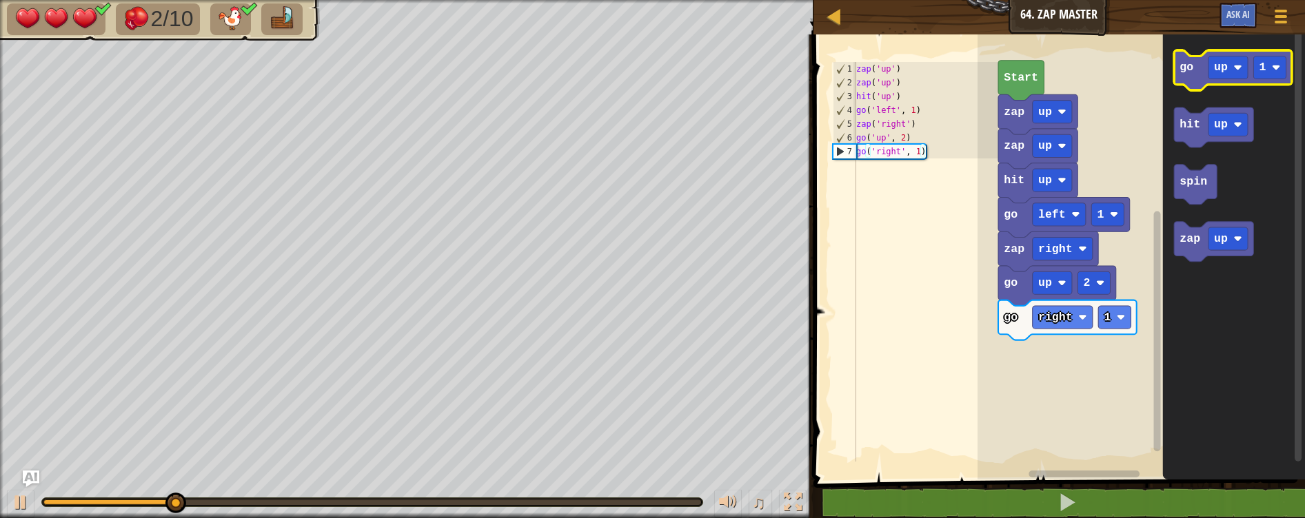
click at [1196, 74] on icon "Blockly Workspace" at bounding box center [1233, 70] width 118 height 40
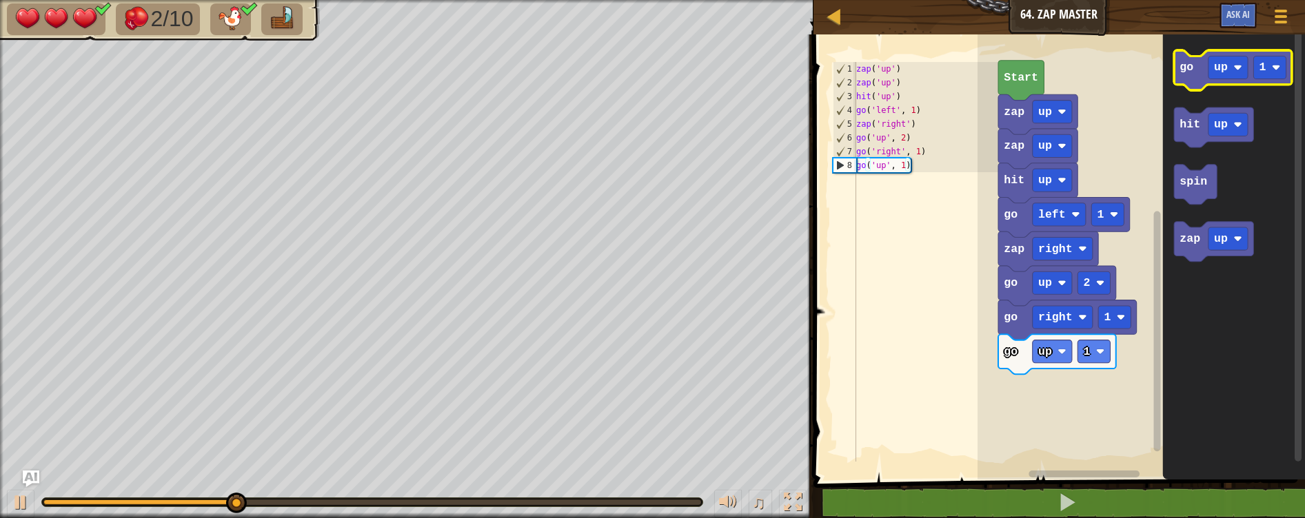
click at [1195, 85] on icon "Blockly Workspace" at bounding box center [1233, 70] width 118 height 40
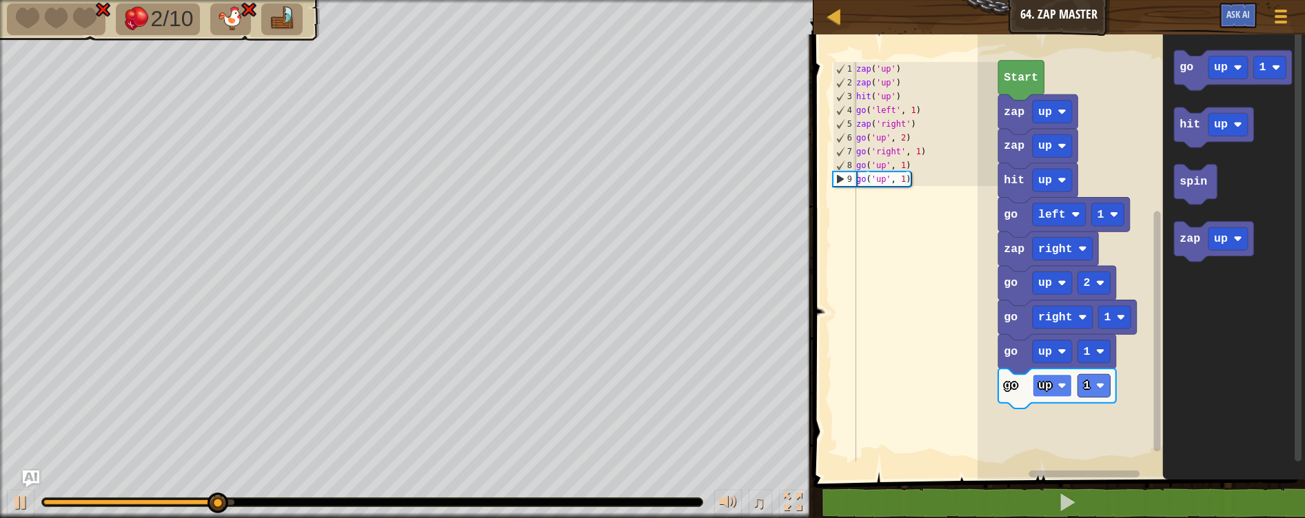
click at [1056, 396] on rect "Blockly Workspace" at bounding box center [1051, 385] width 39 height 23
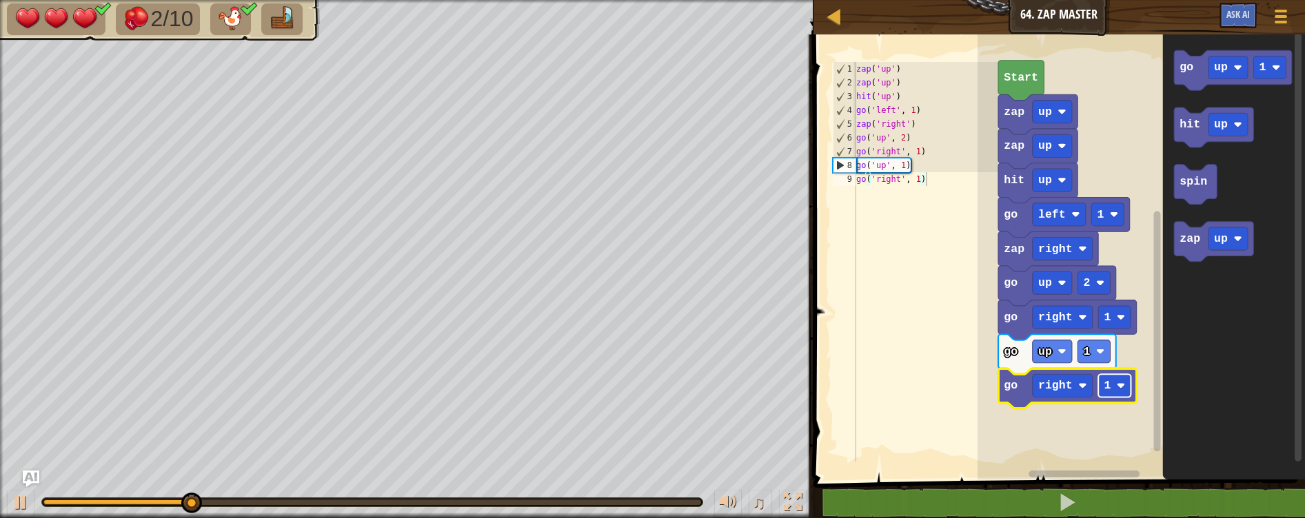
click at [1121, 385] on image "Blockly Workspace" at bounding box center [1121, 386] width 8 height 8
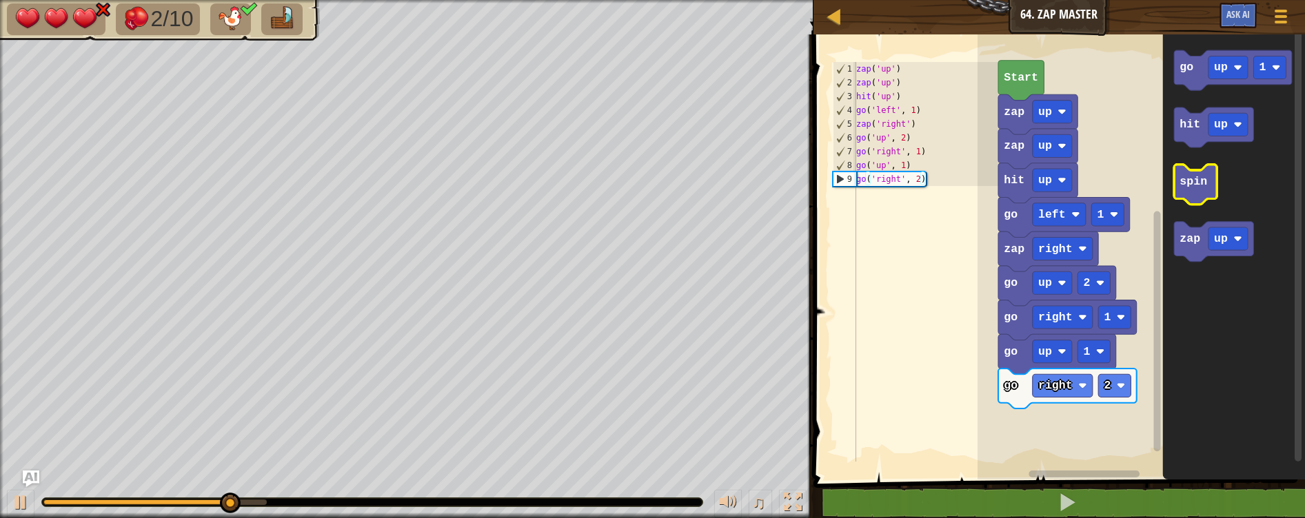
click at [1201, 186] on text "spin" at bounding box center [1193, 181] width 28 height 13
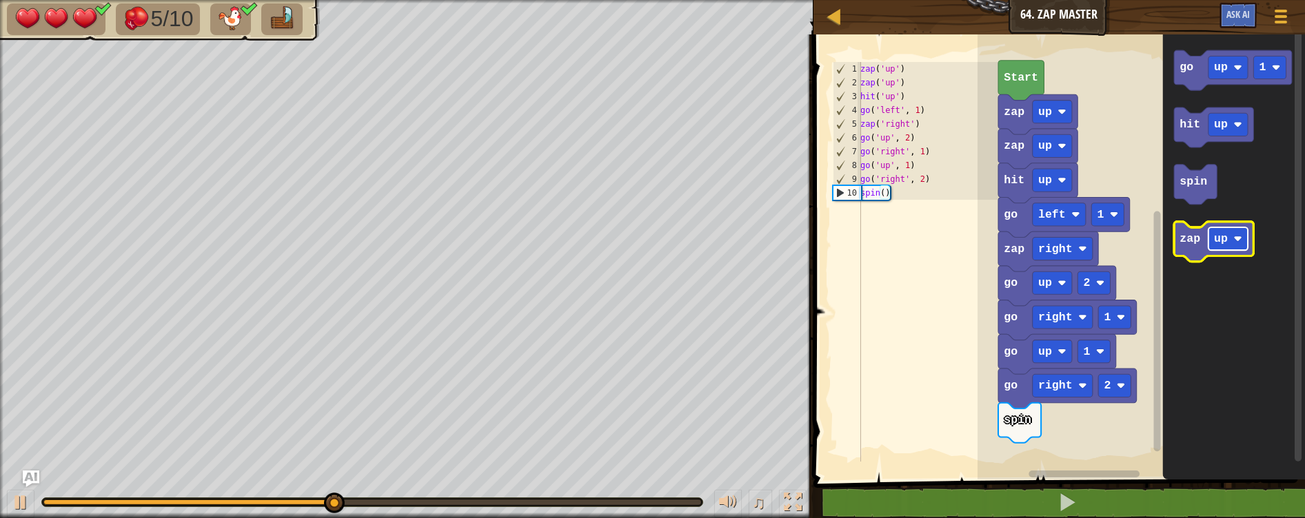
click at [1240, 234] on rect "Blockly Workspace" at bounding box center [1227, 238] width 39 height 23
click at [1193, 242] on text "zap" at bounding box center [1189, 238] width 21 height 13
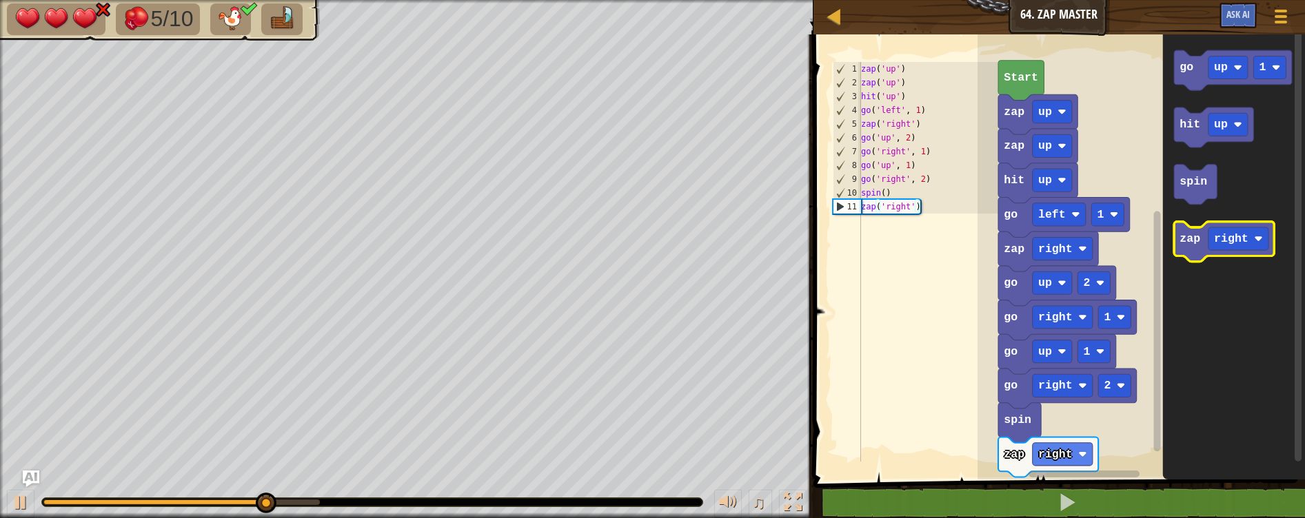
click at [1193, 242] on text "zap" at bounding box center [1189, 238] width 21 height 13
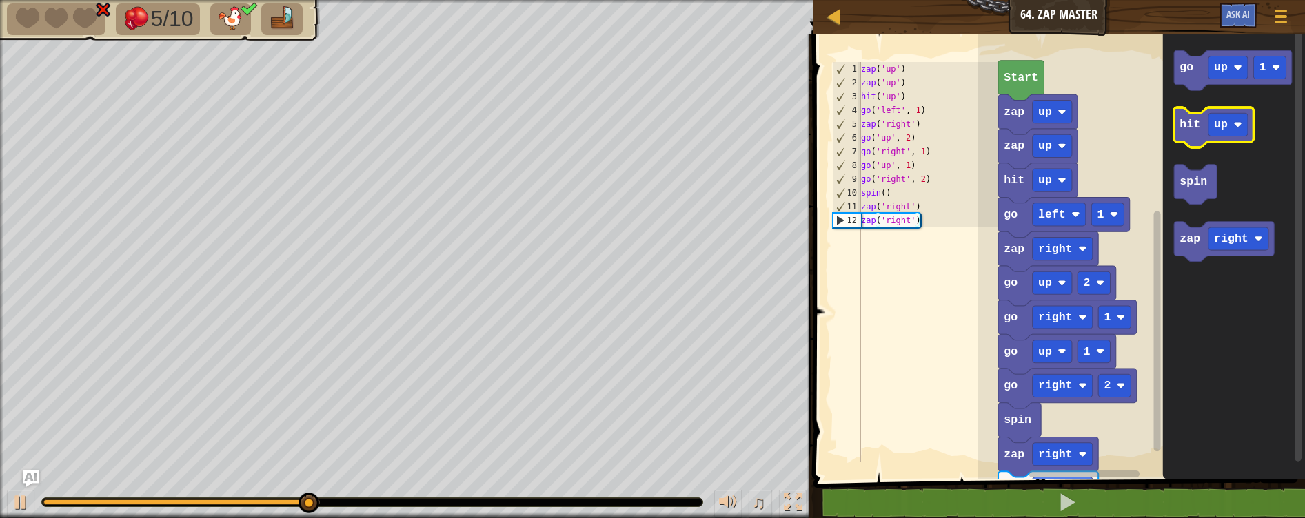
click at [1180, 120] on text "hit" at bounding box center [1189, 124] width 21 height 13
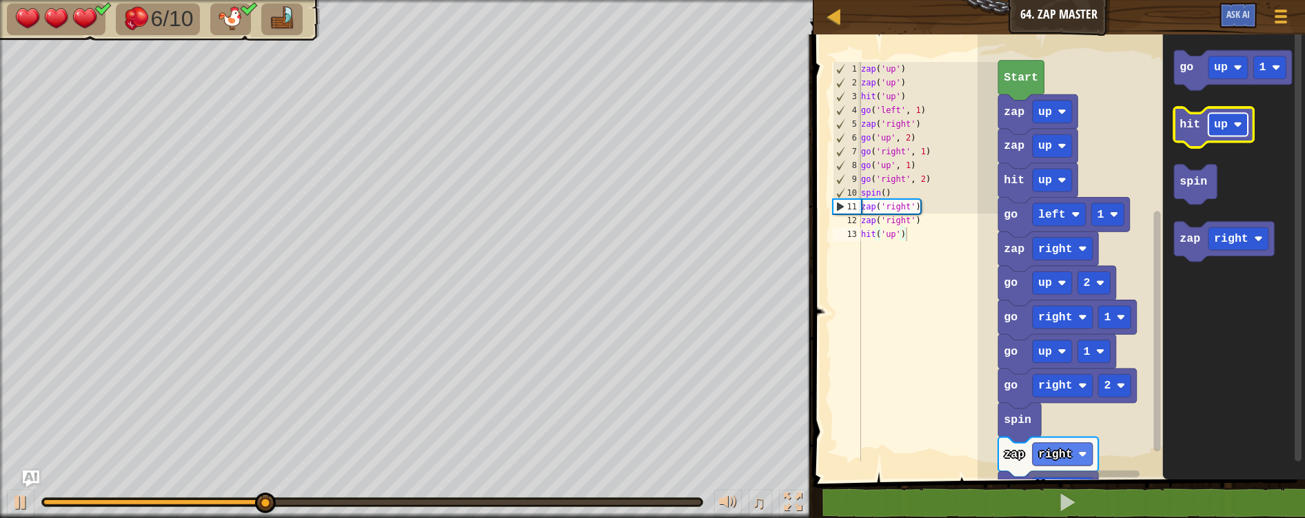
click at [1219, 126] on text "up" at bounding box center [1221, 124] width 14 height 13
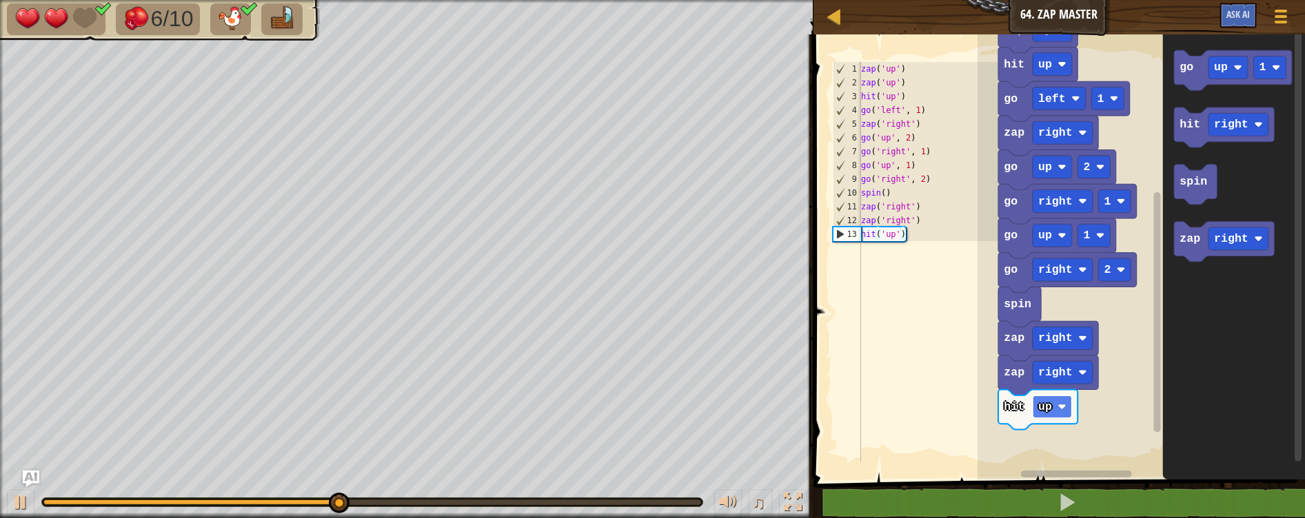
click at [1064, 409] on image "Blockly Workspace" at bounding box center [1061, 407] width 8 height 8
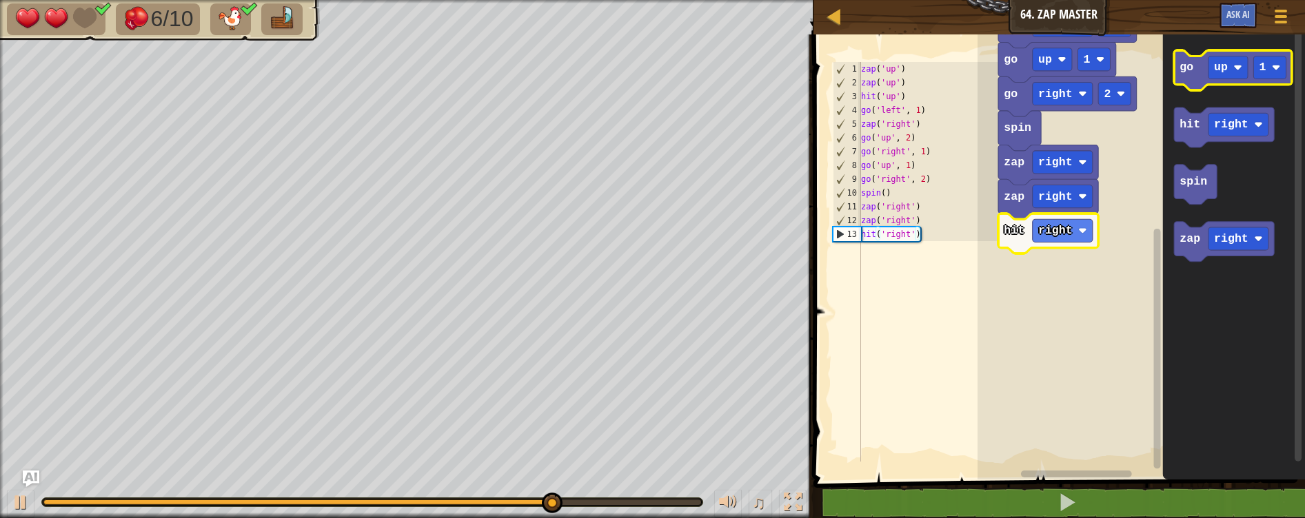
click at [1192, 79] on icon "Blockly Workspace" at bounding box center [1233, 70] width 118 height 40
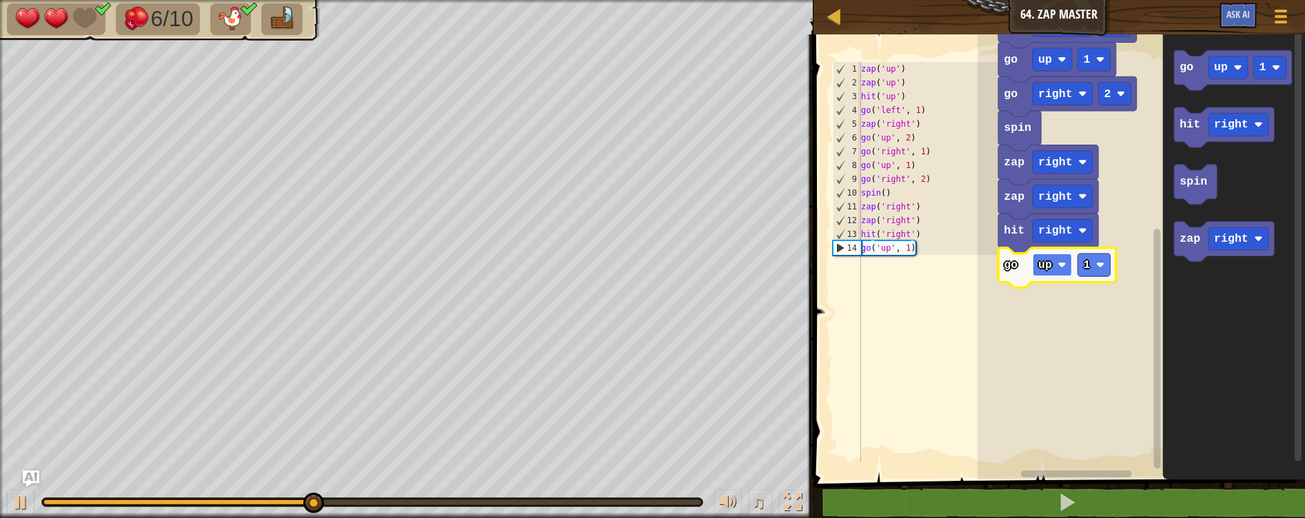
click at [1061, 265] on image "Blockly Workspace" at bounding box center [1061, 265] width 8 height 8
click at [1105, 262] on text "1" at bounding box center [1107, 264] width 7 height 13
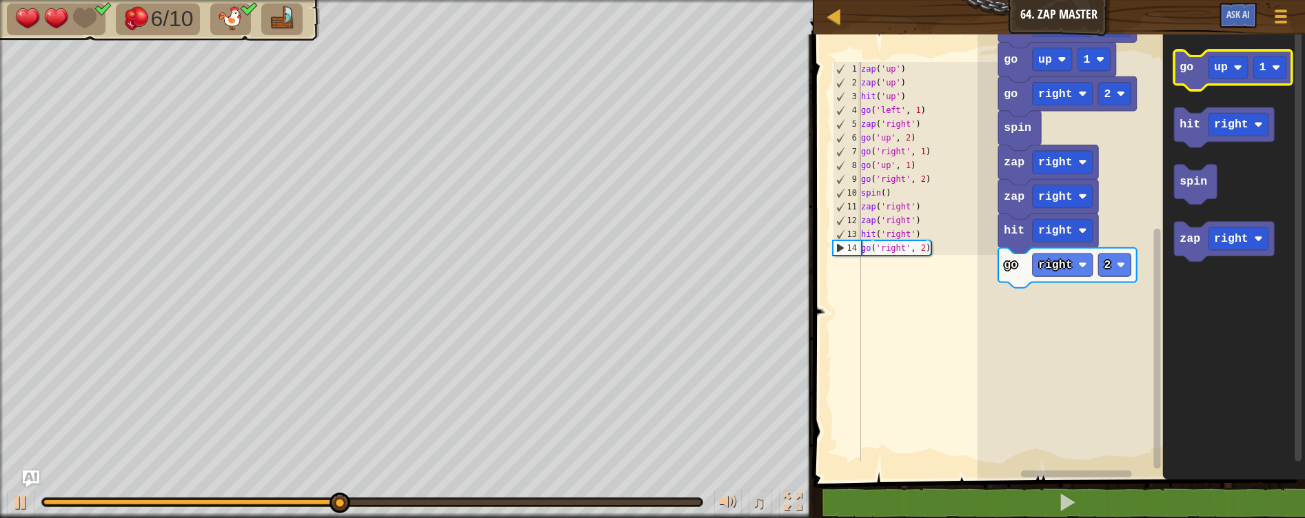
click at [1181, 61] on text "go" at bounding box center [1186, 67] width 14 height 13
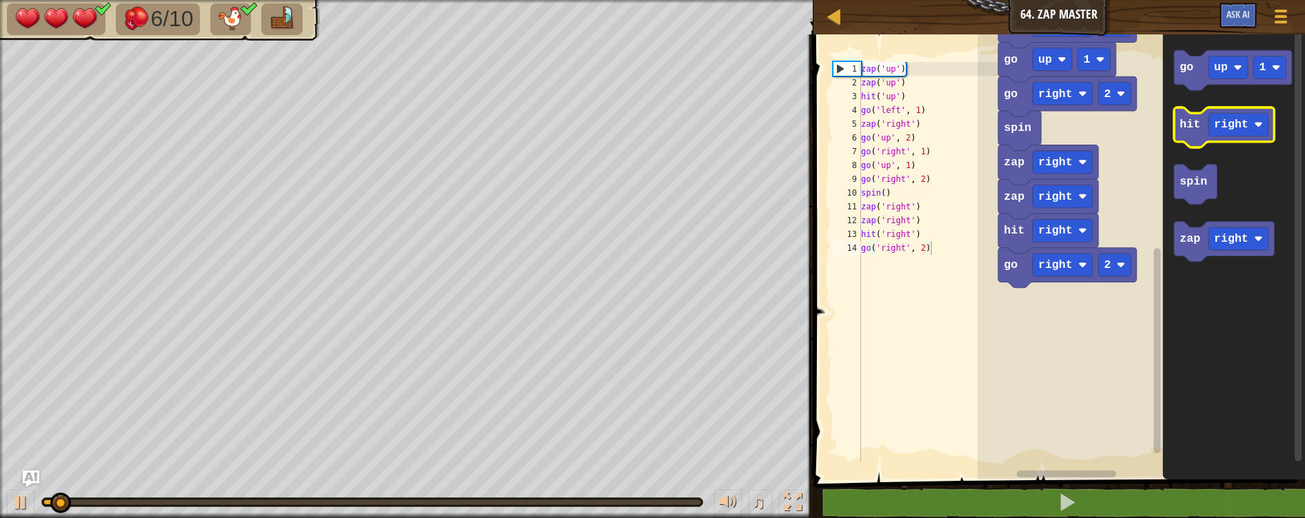
click at [1197, 121] on text "hit" at bounding box center [1189, 124] width 21 height 13
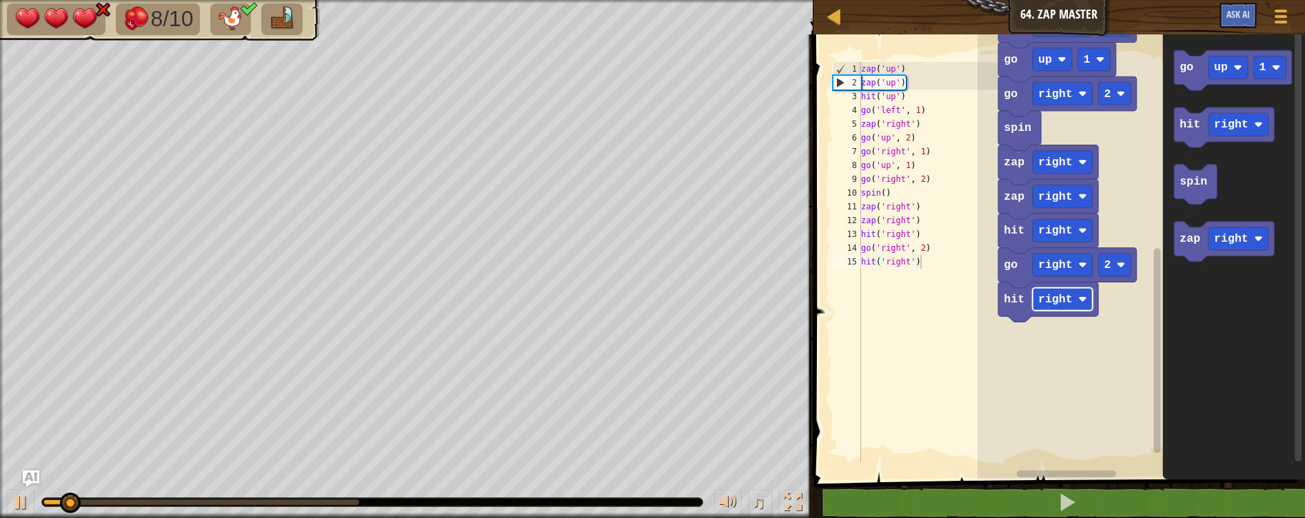
click at [1079, 292] on rect "Blockly Workspace" at bounding box center [1062, 299] width 60 height 23
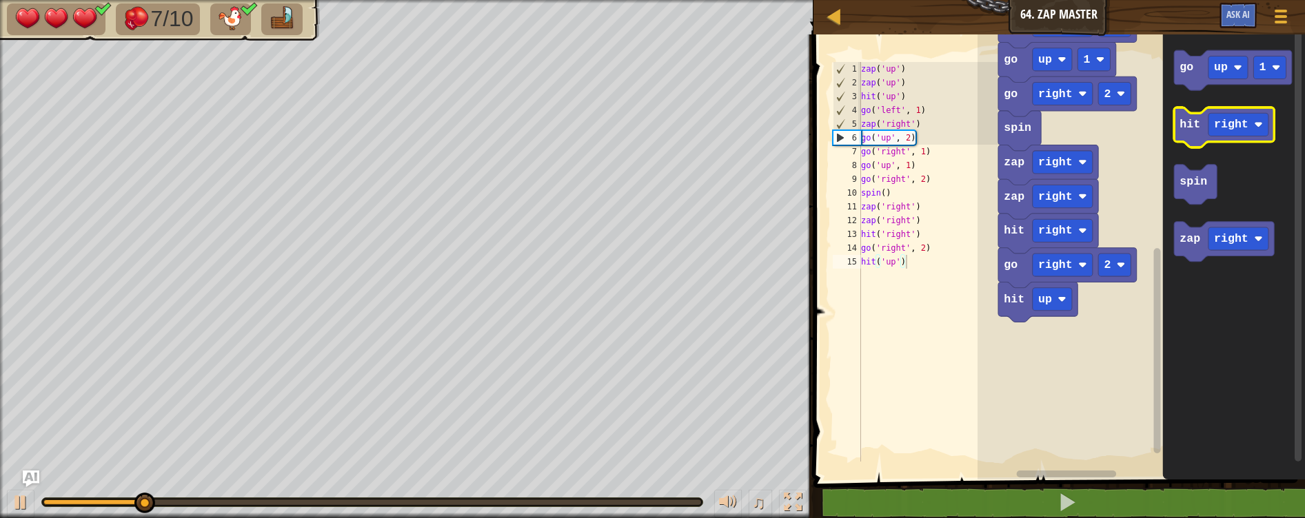
click at [1190, 130] on text "hit" at bounding box center [1189, 124] width 21 height 13
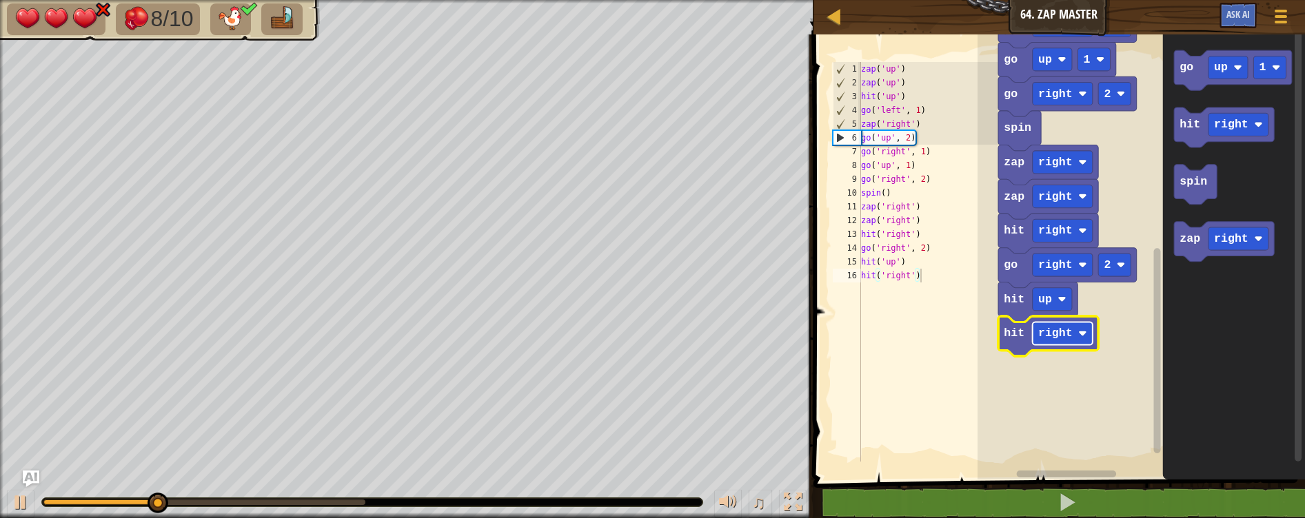
click at [1065, 328] on text "right" at bounding box center [1055, 333] width 34 height 13
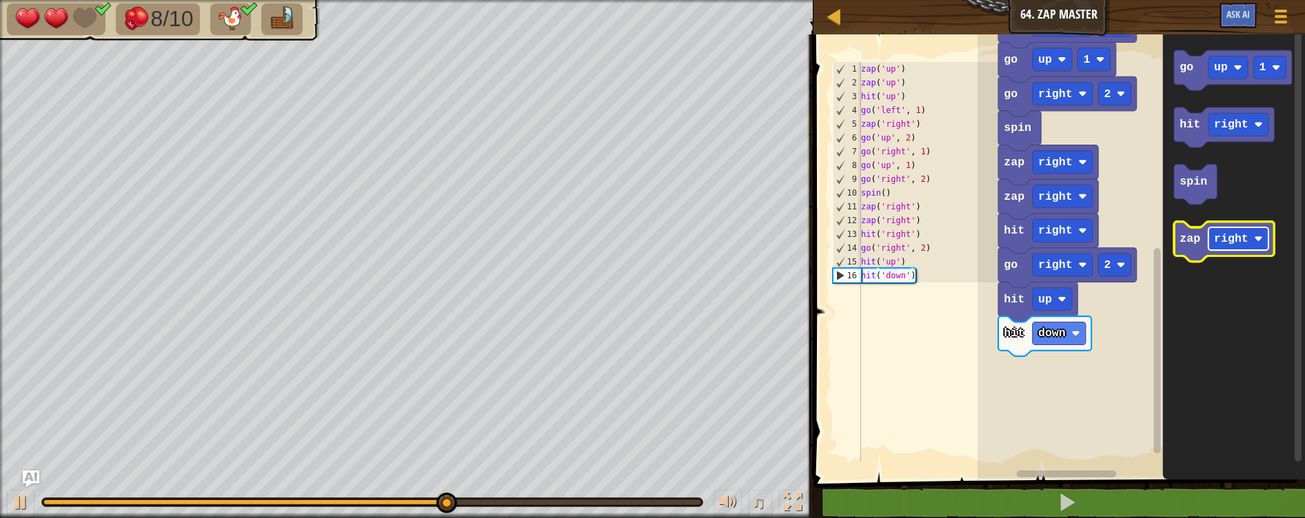
click at [1221, 240] on text "right" at bounding box center [1231, 238] width 34 height 13
click at [1188, 243] on text "zap" at bounding box center [1189, 238] width 21 height 13
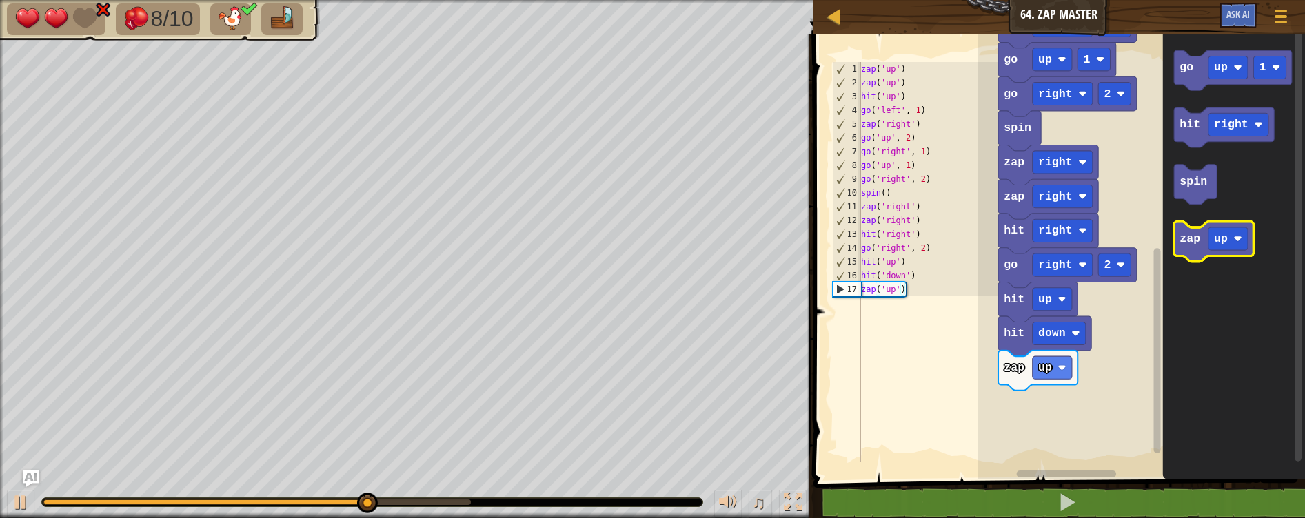
click at [1192, 245] on text "zap" at bounding box center [1189, 238] width 21 height 13
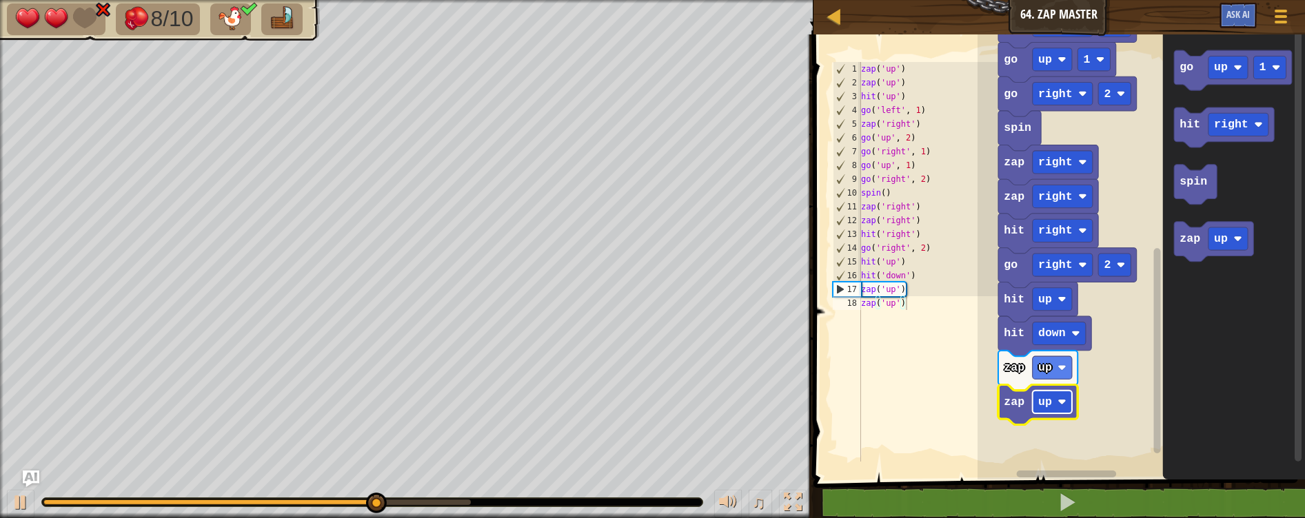
click at [1056, 403] on rect "Blockly Workspace" at bounding box center [1051, 402] width 39 height 23
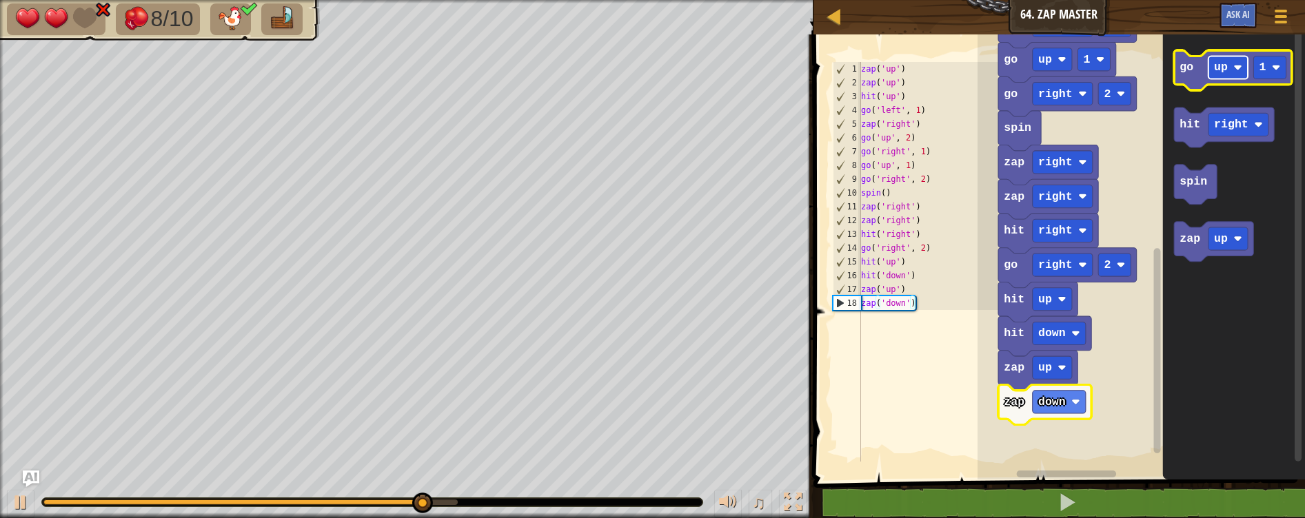
click at [1217, 61] on text "up" at bounding box center [1221, 67] width 14 height 13
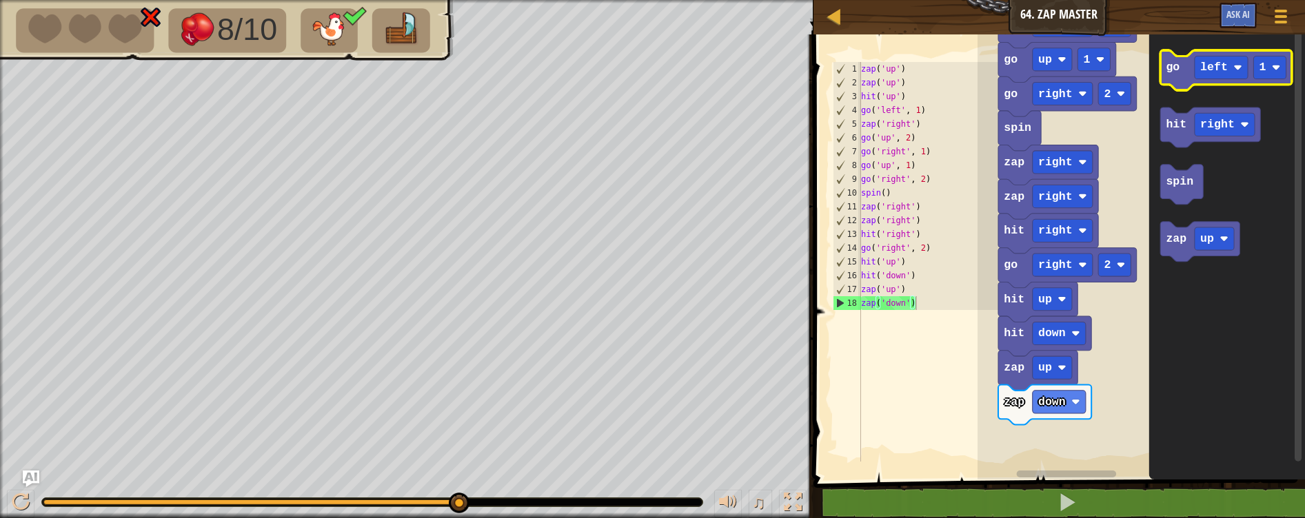
click at [1174, 71] on text "go" at bounding box center [1173, 67] width 14 height 13
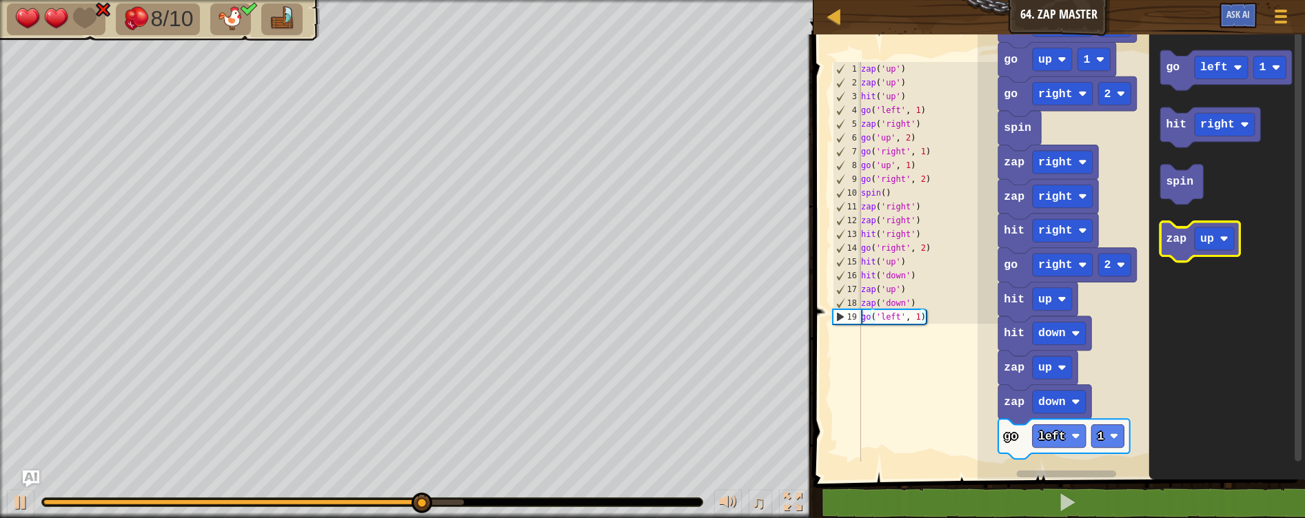
click at [1181, 248] on icon "Blockly Workspace" at bounding box center [1199, 242] width 79 height 40
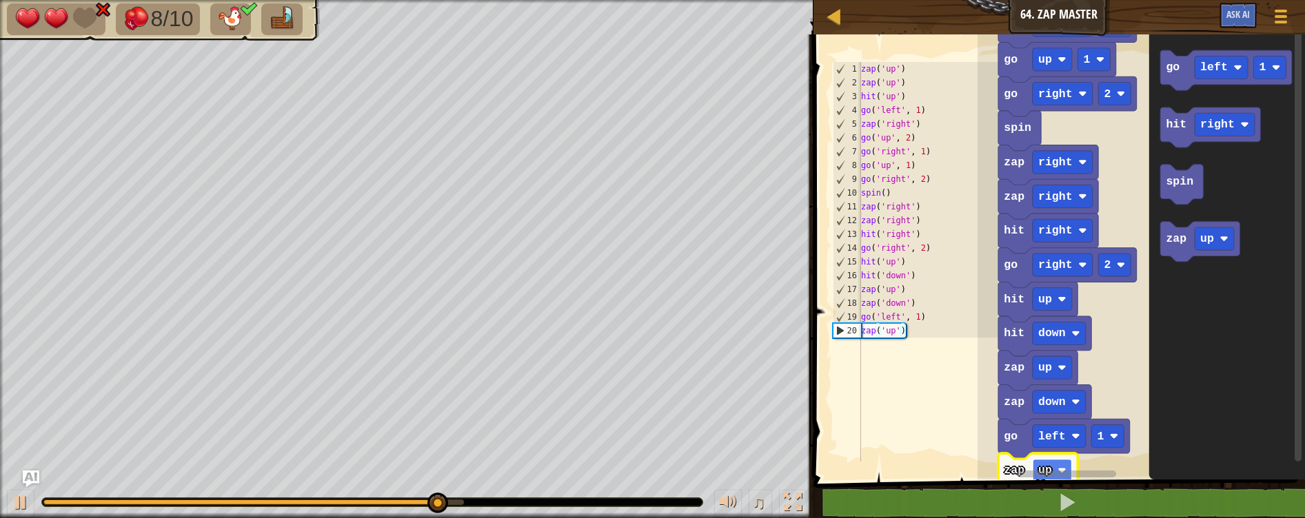
click at [1044, 461] on rect "Blockly Workspace" at bounding box center [1051, 470] width 39 height 23
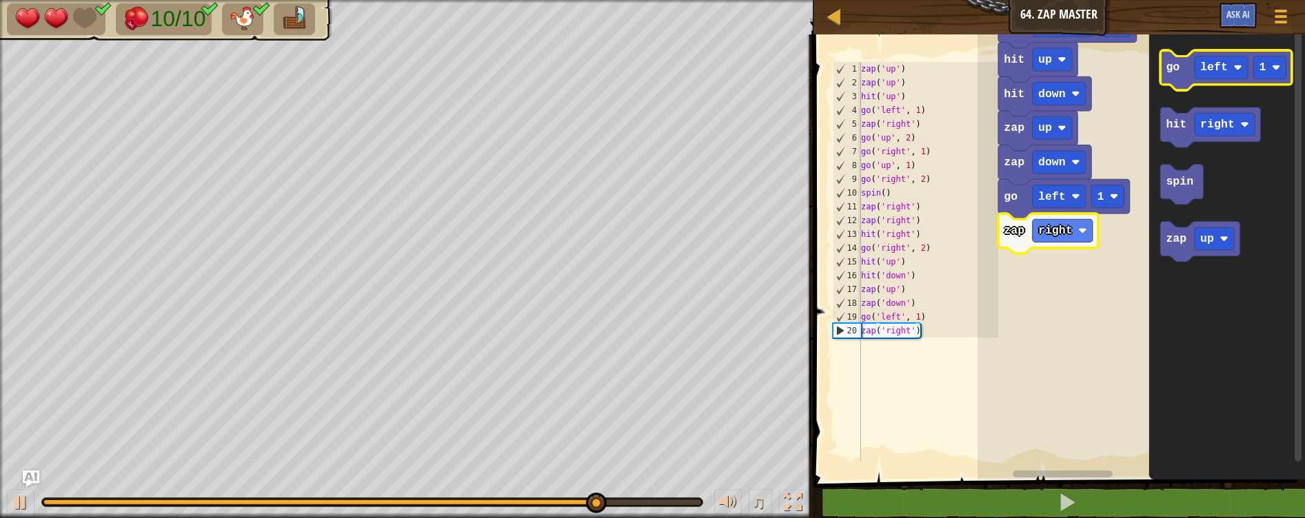
click at [1175, 78] on icon "Blockly Workspace" at bounding box center [1226, 70] width 132 height 40
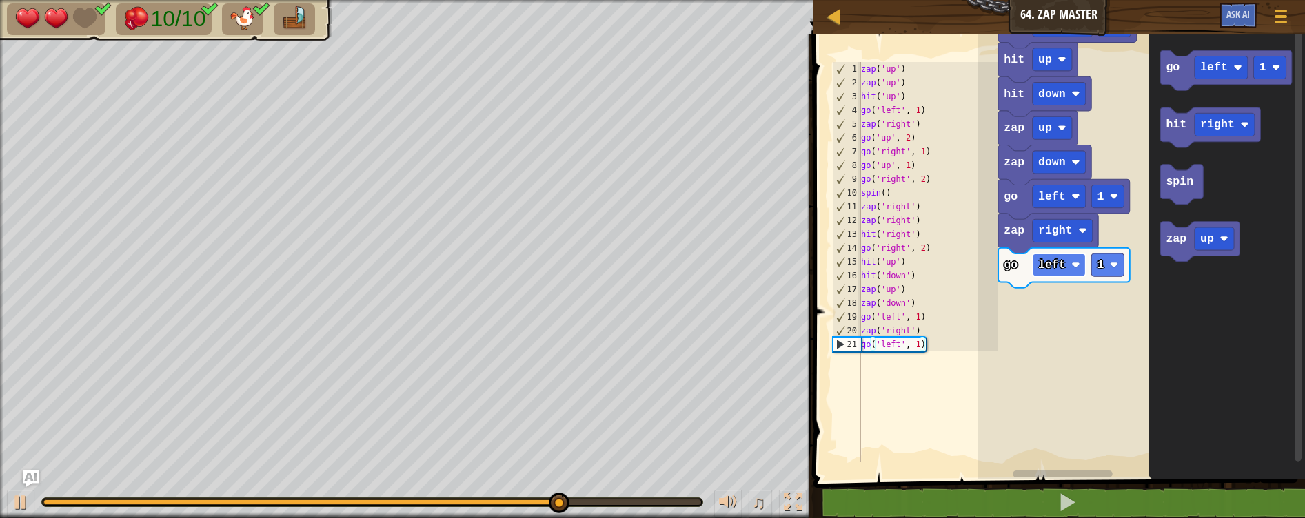
click at [1056, 263] on text "left" at bounding box center [1052, 264] width 28 height 13
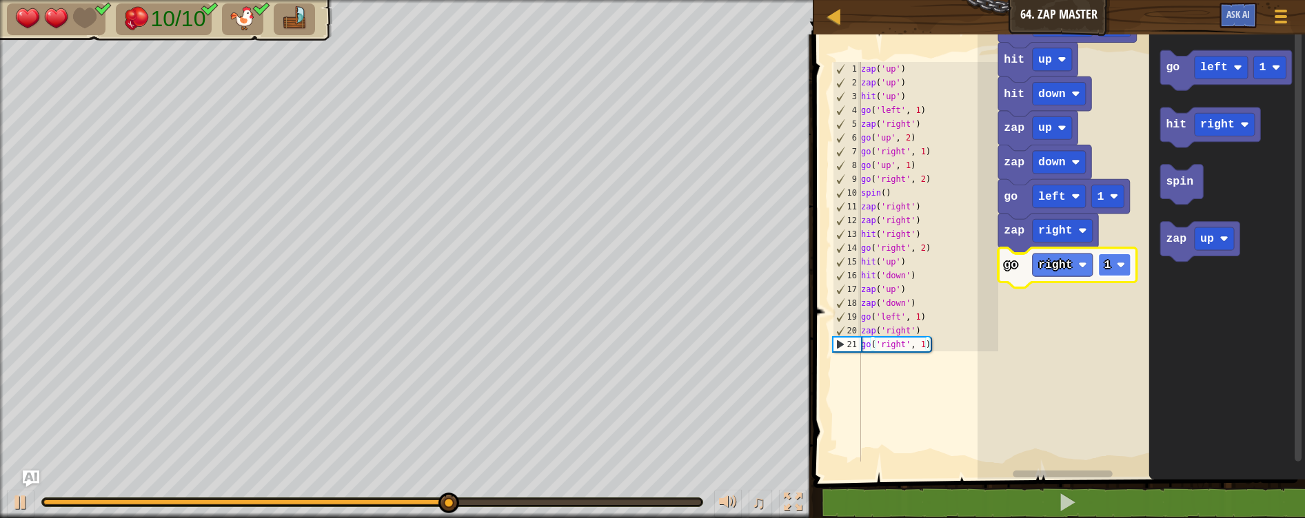
click at [1119, 267] on image "Blockly Workspace" at bounding box center [1121, 265] width 8 height 8
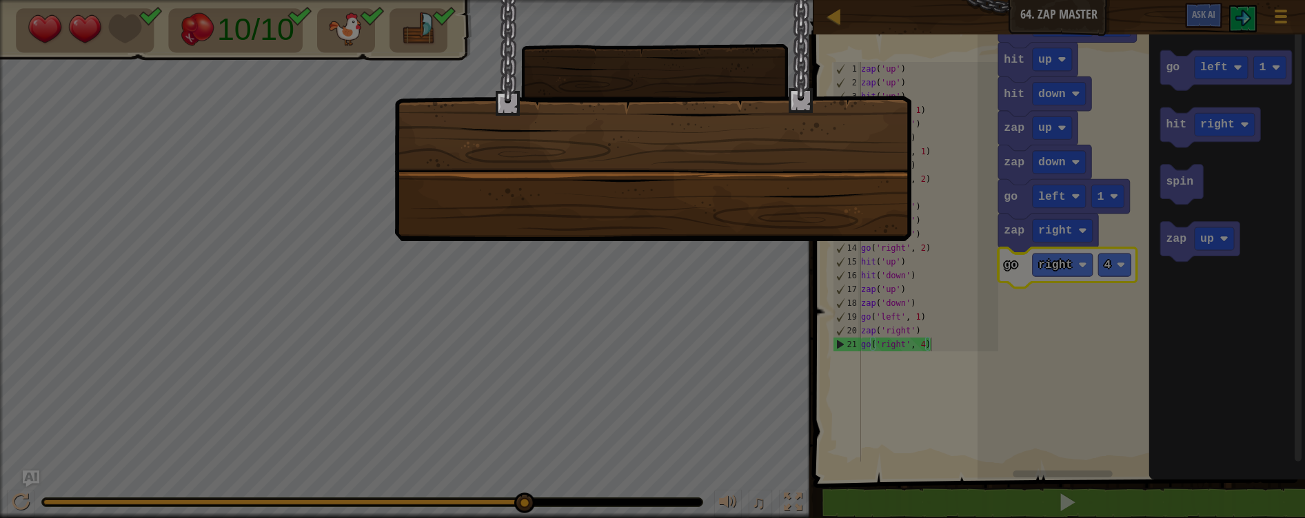
click at [859, 196] on div at bounding box center [652, 120] width 517 height 241
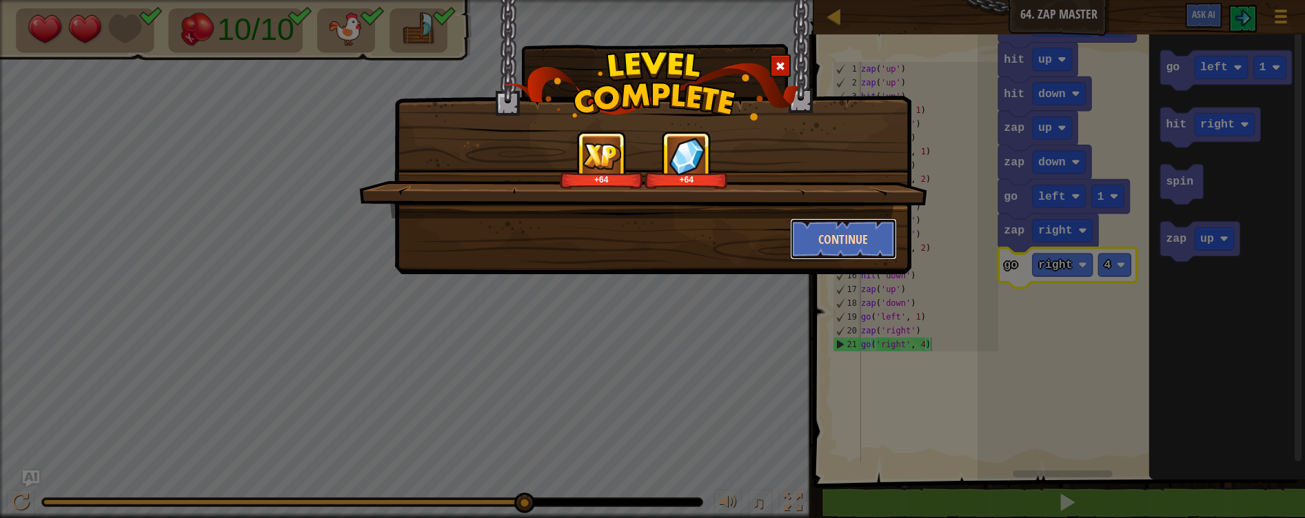
click at [873, 247] on button "Continue" at bounding box center [843, 238] width 107 height 41
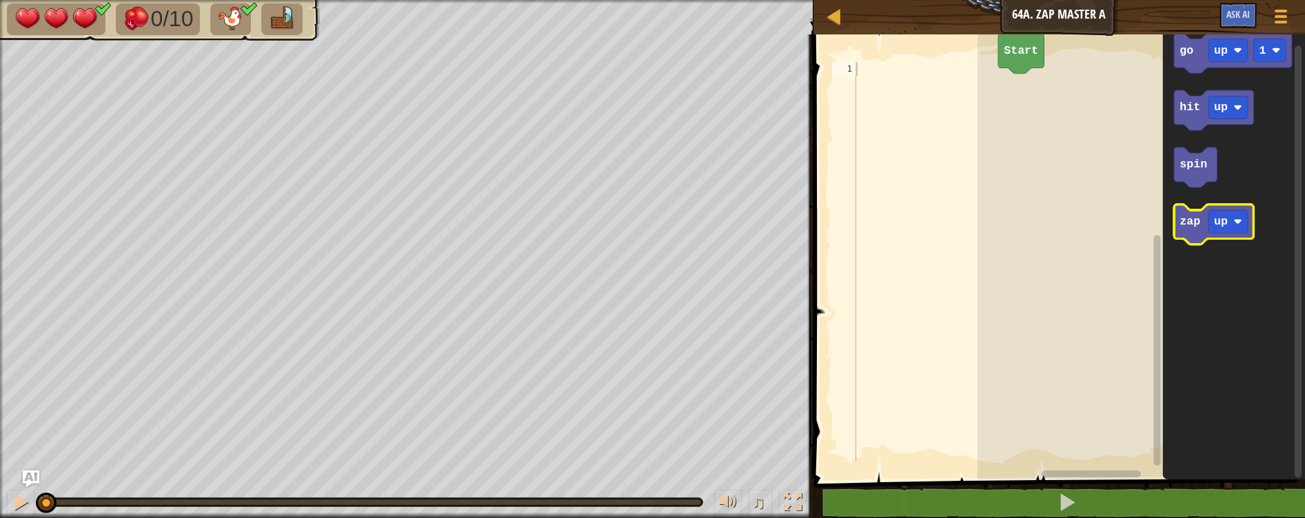
click at [1181, 231] on icon "Blockly Workspace" at bounding box center [1213, 225] width 79 height 40
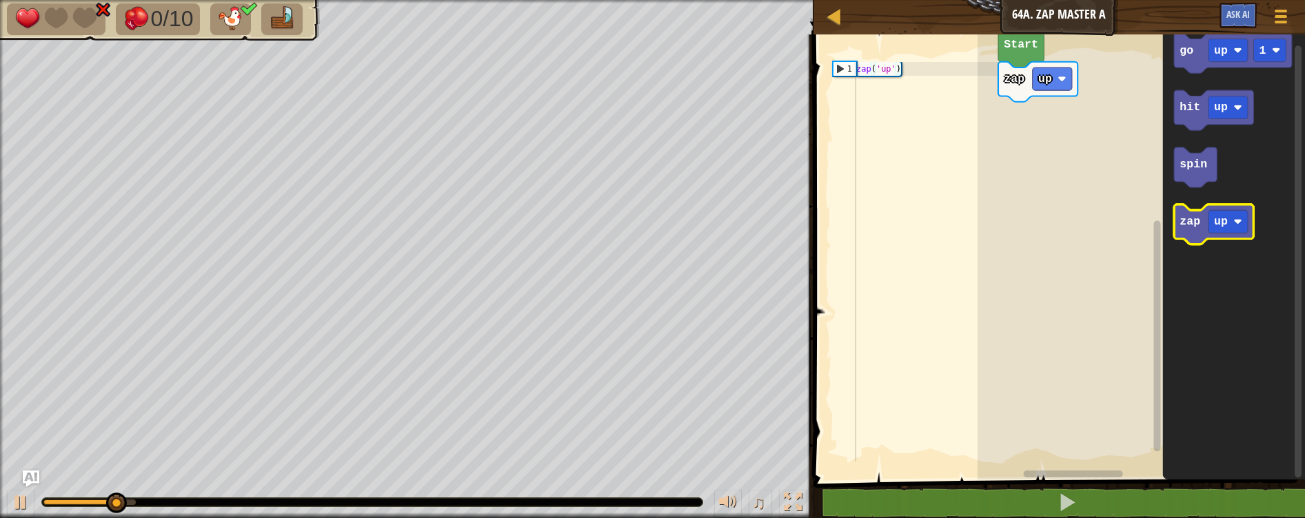
click at [1196, 210] on g "zap up" at bounding box center [1213, 225] width 79 height 40
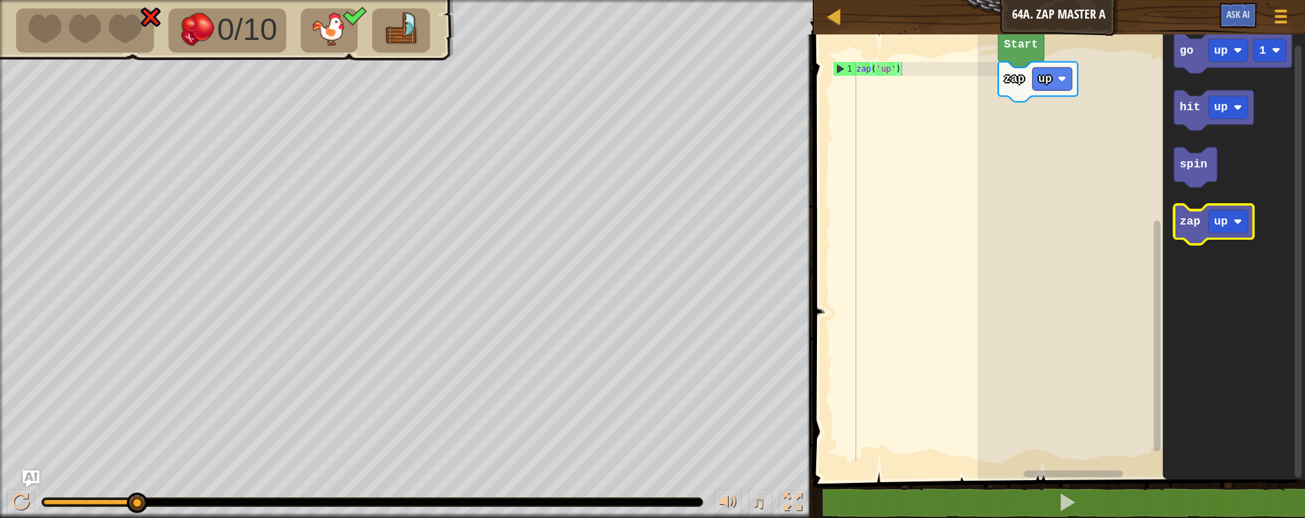
click at [1186, 225] on text "zap" at bounding box center [1189, 221] width 21 height 13
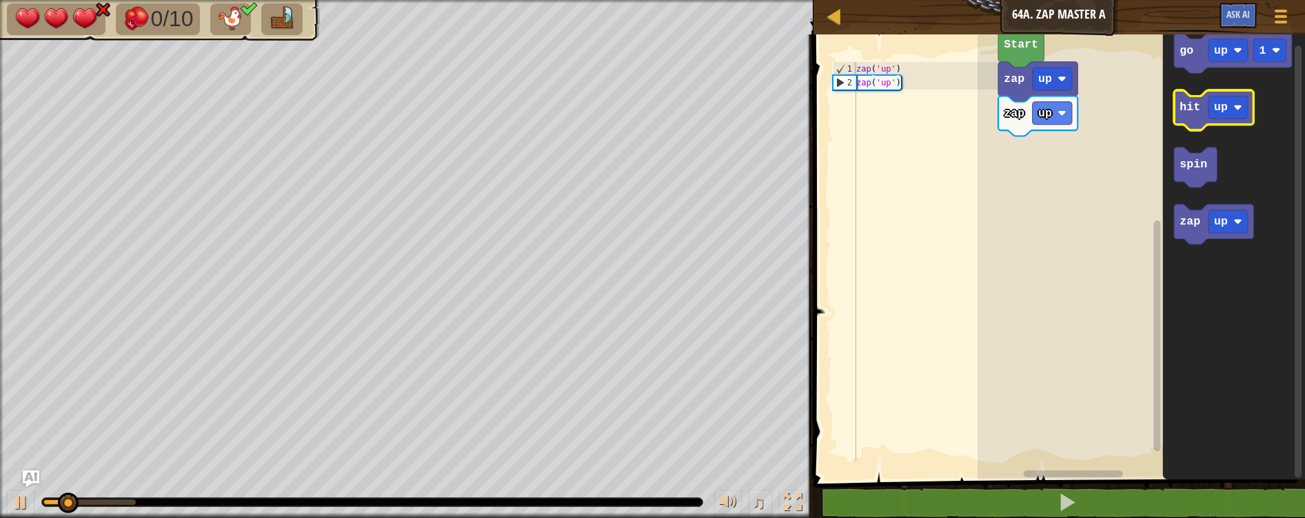
click at [1183, 116] on icon "Blockly Workspace" at bounding box center [1213, 110] width 79 height 40
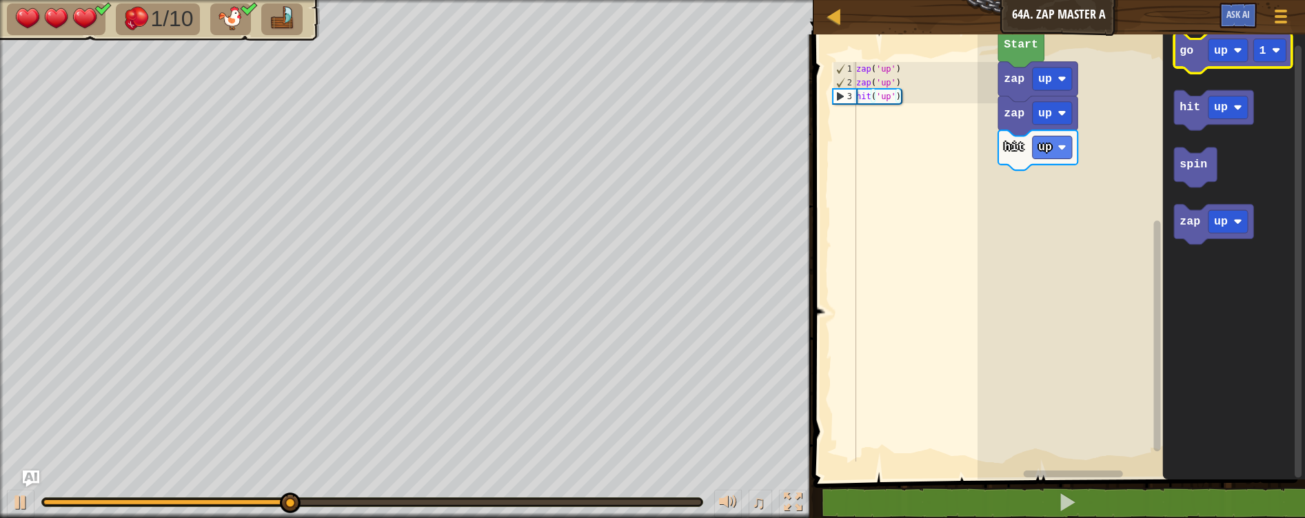
click at [1190, 70] on icon "Blockly Workspace" at bounding box center [1233, 53] width 118 height 40
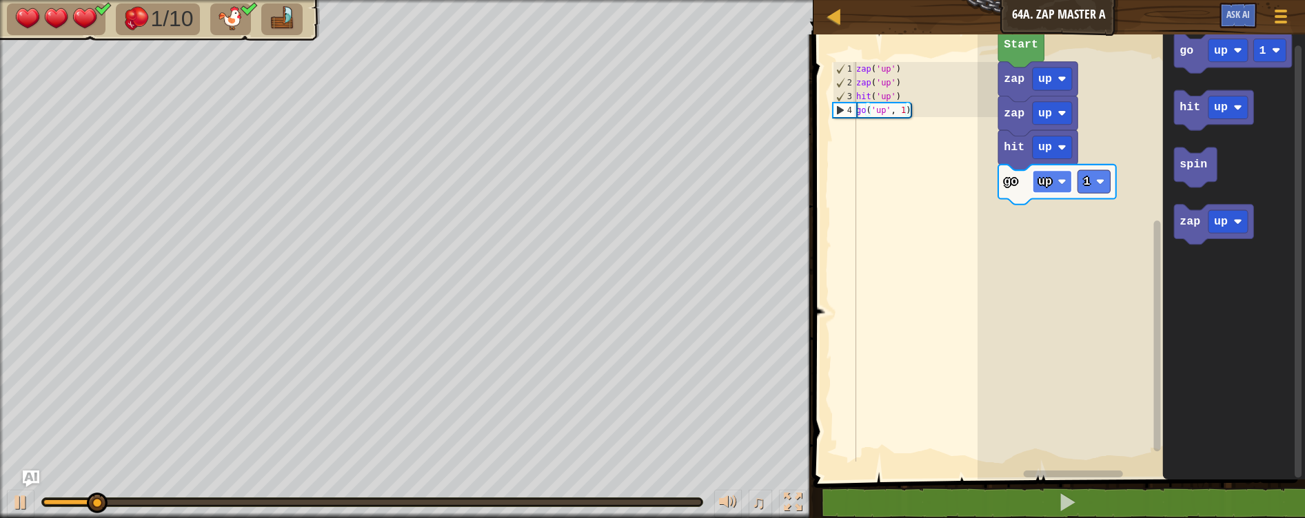
click at [1043, 181] on text "up" at bounding box center [1045, 181] width 14 height 13
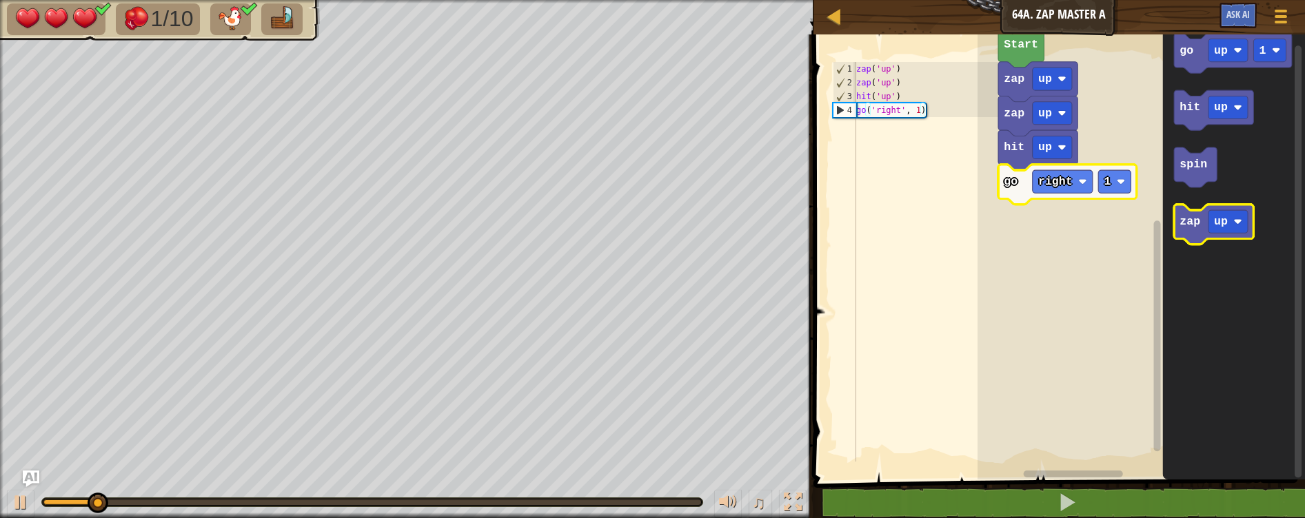
click at [1178, 234] on icon "go up 1 hit up spin zap up" at bounding box center [1234, 254] width 142 height 452
click at [1201, 230] on icon "Blockly Workspace" at bounding box center [1213, 225] width 79 height 40
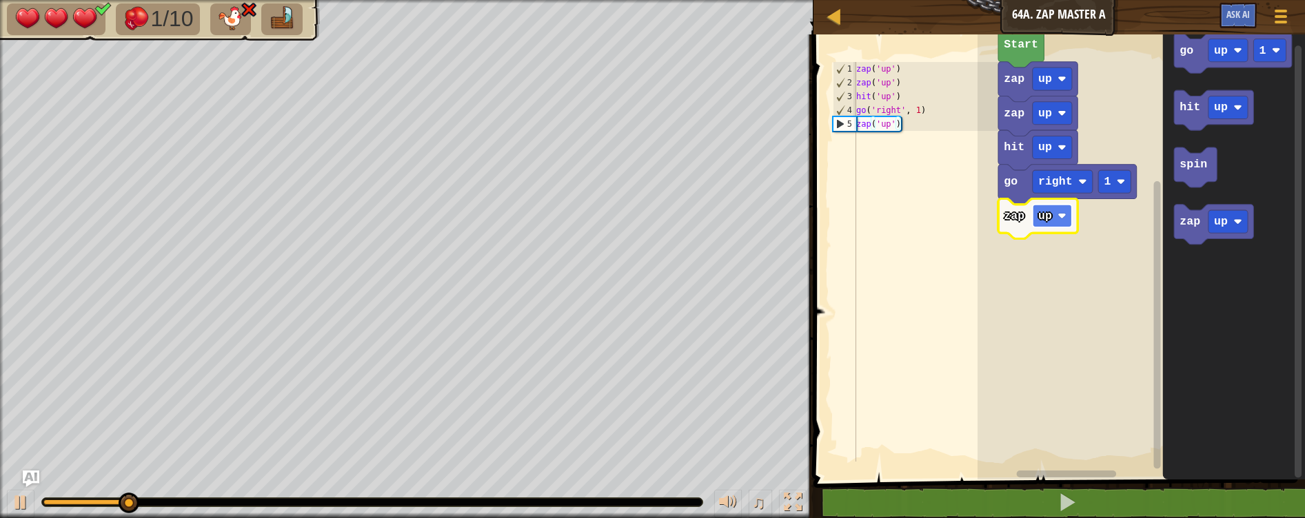
click at [1033, 221] on rect "Blockly Workspace" at bounding box center [1051, 216] width 39 height 23
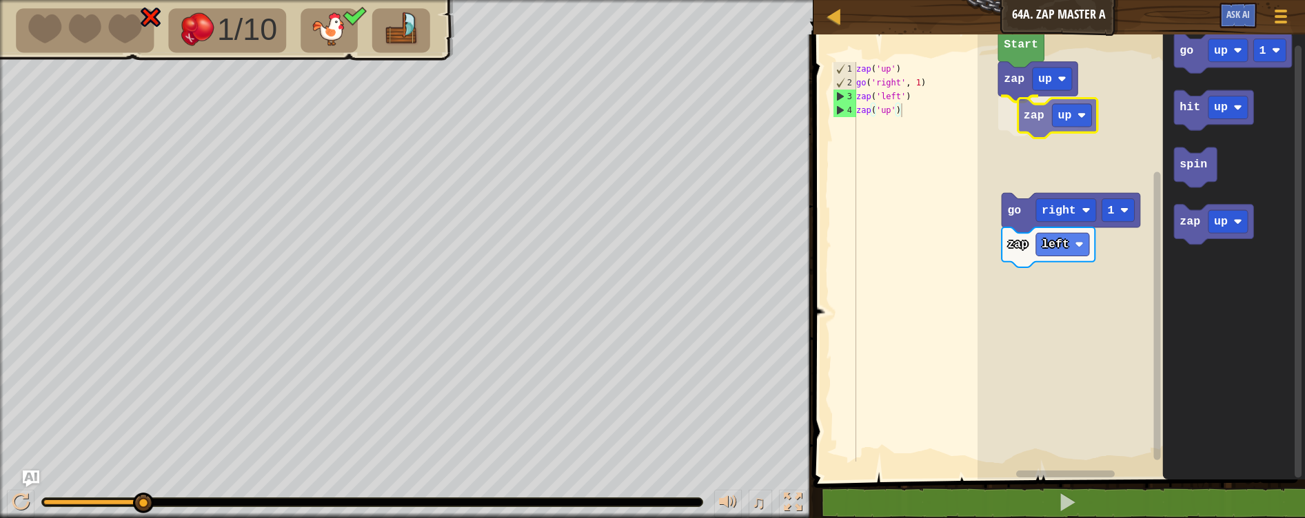
click at [1013, 112] on div "zap up zap up Start zap left go right 1 go up 1 hit up spin zap up zap up" at bounding box center [1140, 254] width 327 height 452
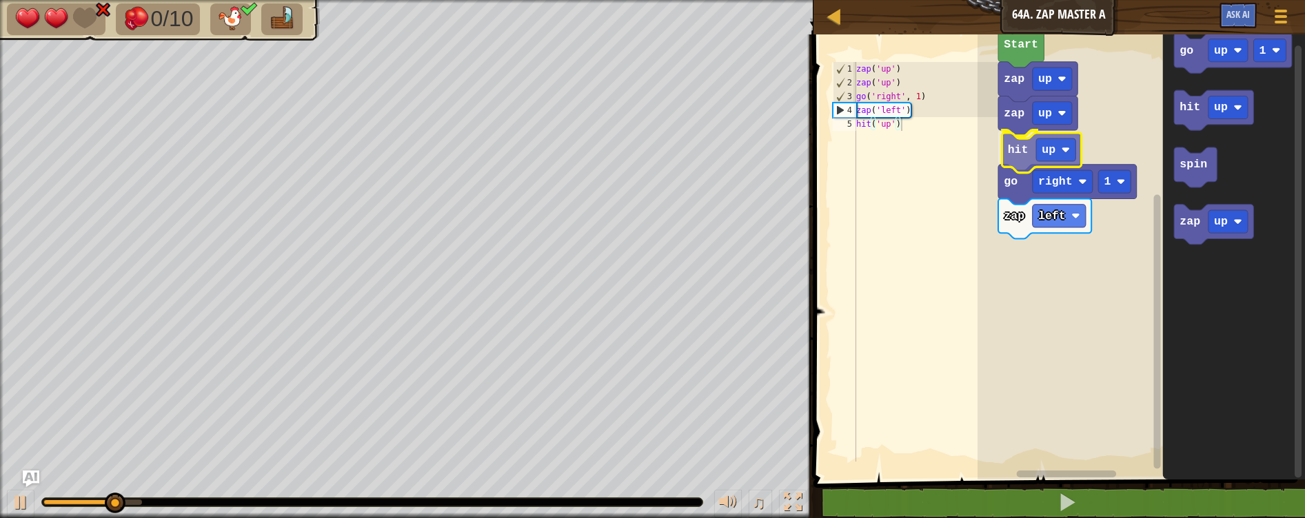
click at [1019, 161] on div "zap up zap up hit up zap left go right 1 Start go up 1 hit up spin zap up hit up" at bounding box center [1140, 254] width 327 height 452
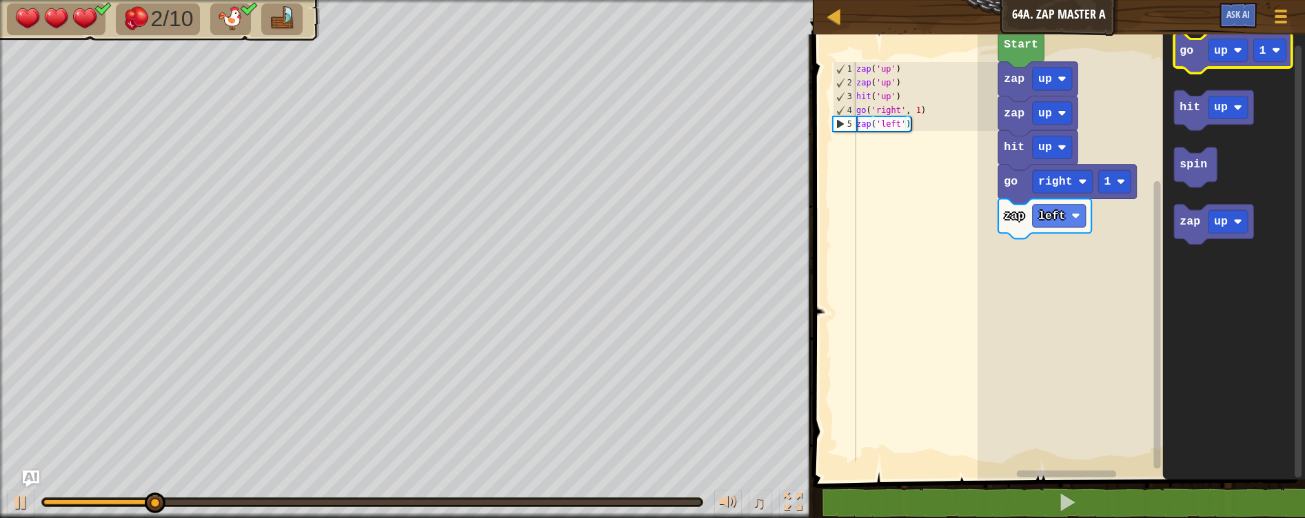
click at [1197, 57] on icon "Blockly Workspace" at bounding box center [1233, 53] width 118 height 40
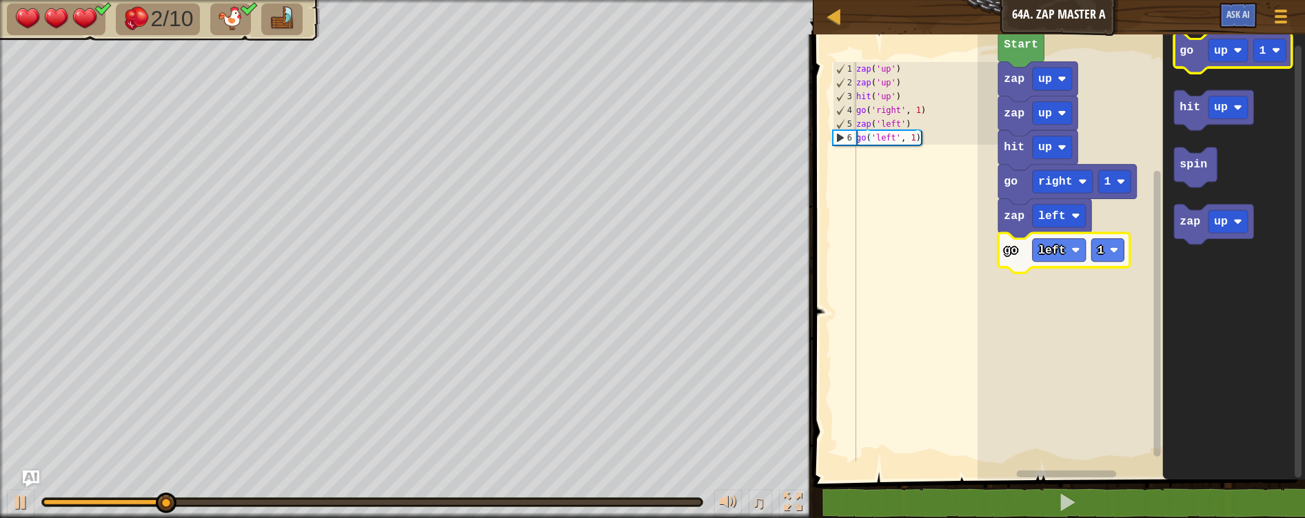
click at [1194, 56] on icon "Blockly Workspace" at bounding box center [1233, 53] width 118 height 40
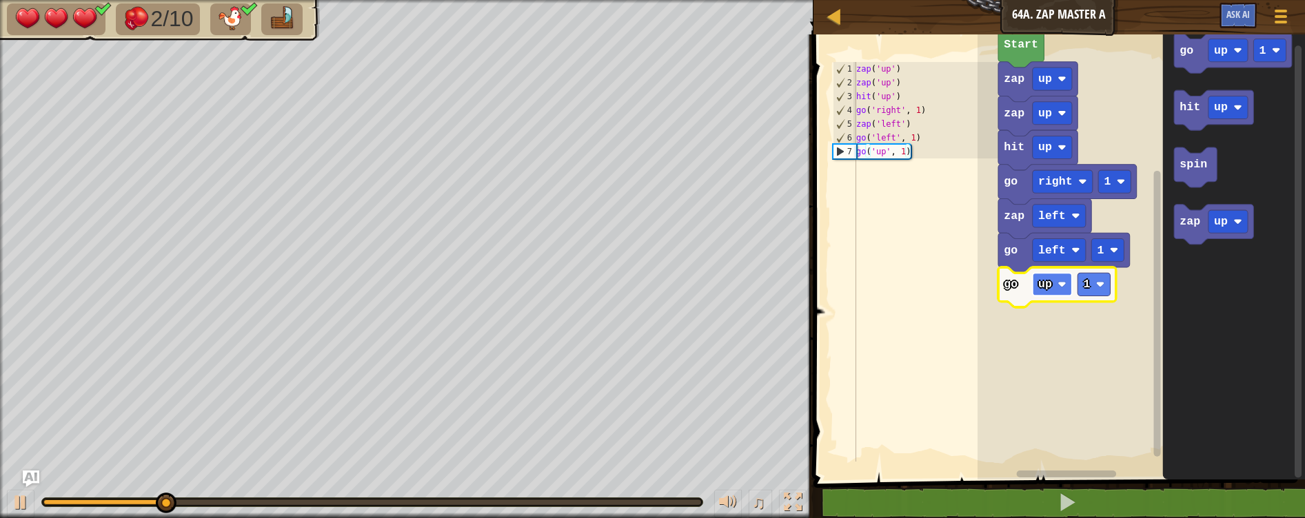
click at [1061, 290] on rect "Blockly Workspace" at bounding box center [1051, 284] width 39 height 23
click at [1105, 287] on rect "Blockly Workspace" at bounding box center [1107, 284] width 32 height 23
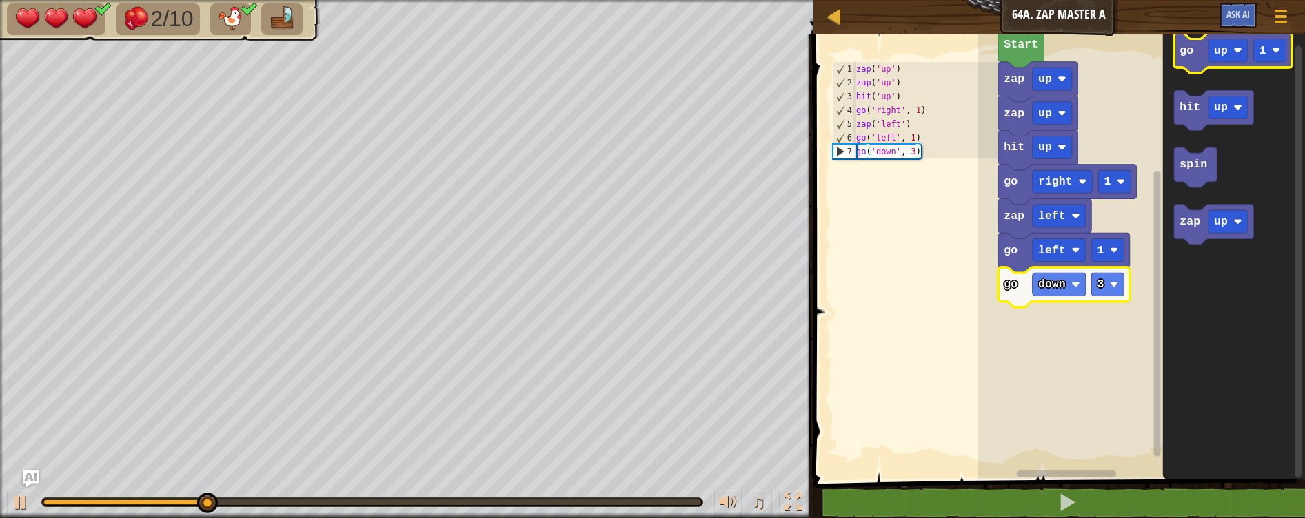
click at [1190, 49] on text "go" at bounding box center [1186, 50] width 14 height 13
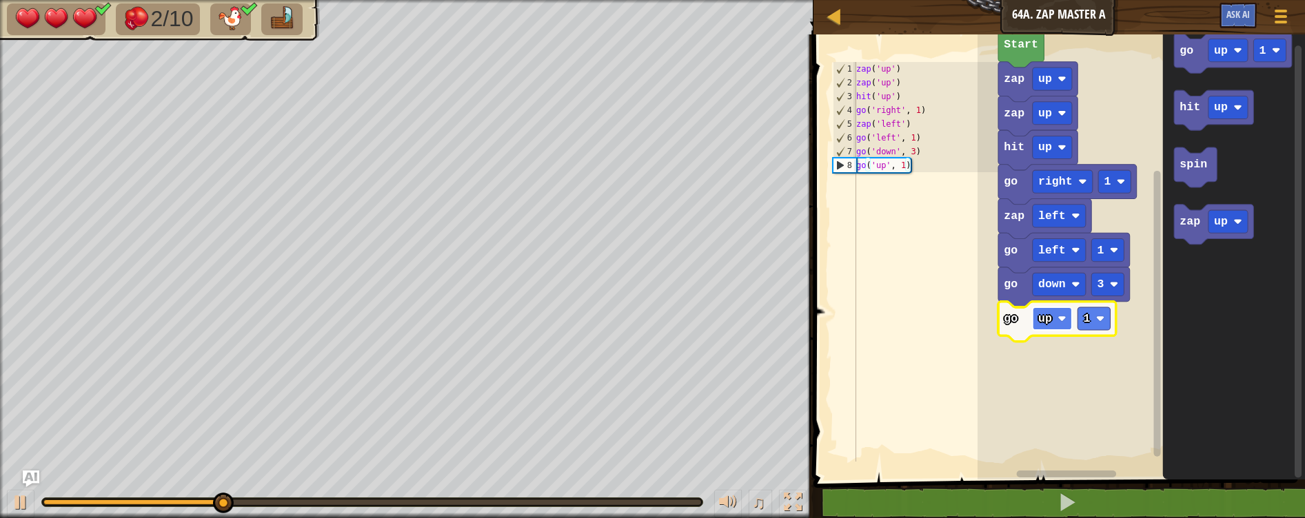
click at [1044, 330] on rect "Blockly Workspace" at bounding box center [1051, 318] width 39 height 23
click at [1103, 315] on text "1" at bounding box center [1100, 318] width 7 height 13
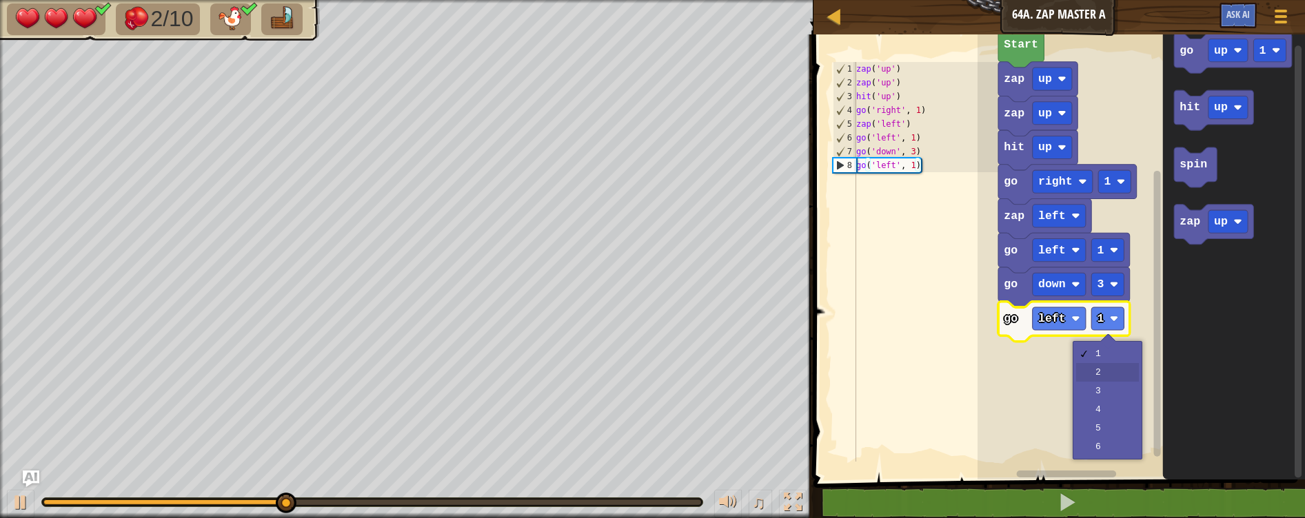
drag, startPoint x: 1102, startPoint y: 370, endPoint x: 1113, endPoint y: 340, distance: 31.6
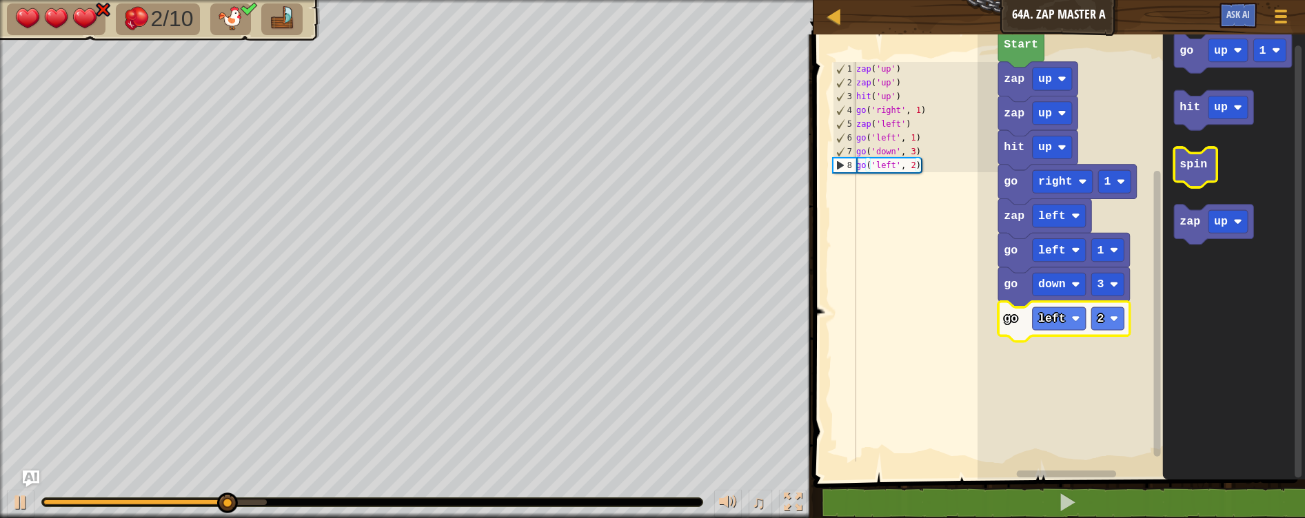
click at [1187, 161] on text "spin" at bounding box center [1193, 164] width 28 height 13
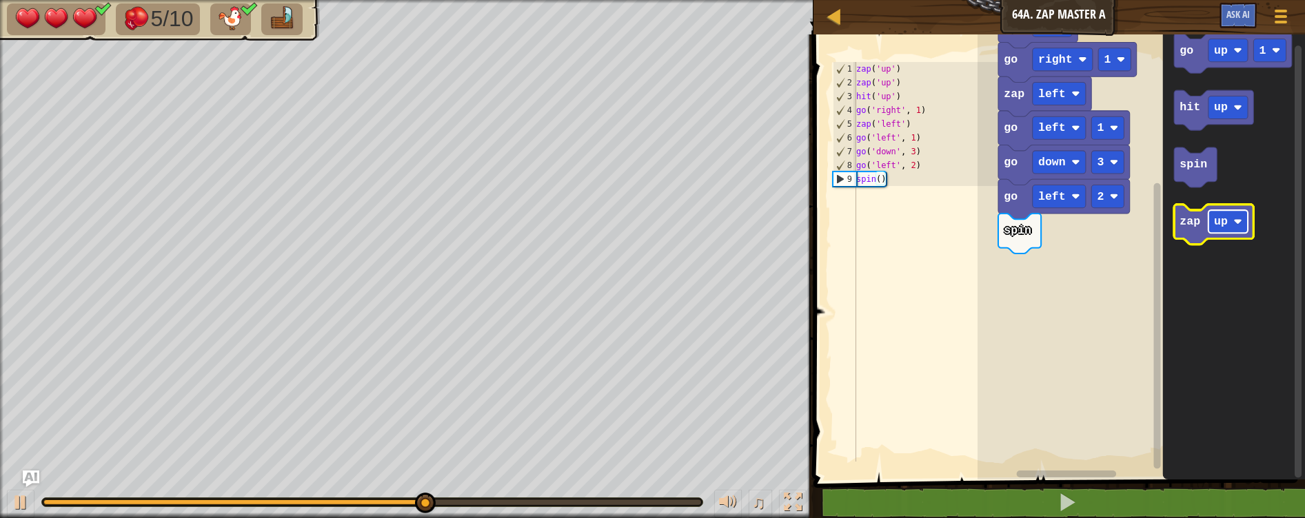
click at [1230, 216] on rect "Blockly Workspace" at bounding box center [1227, 221] width 39 height 23
click at [1193, 225] on text "zap" at bounding box center [1189, 221] width 21 height 13
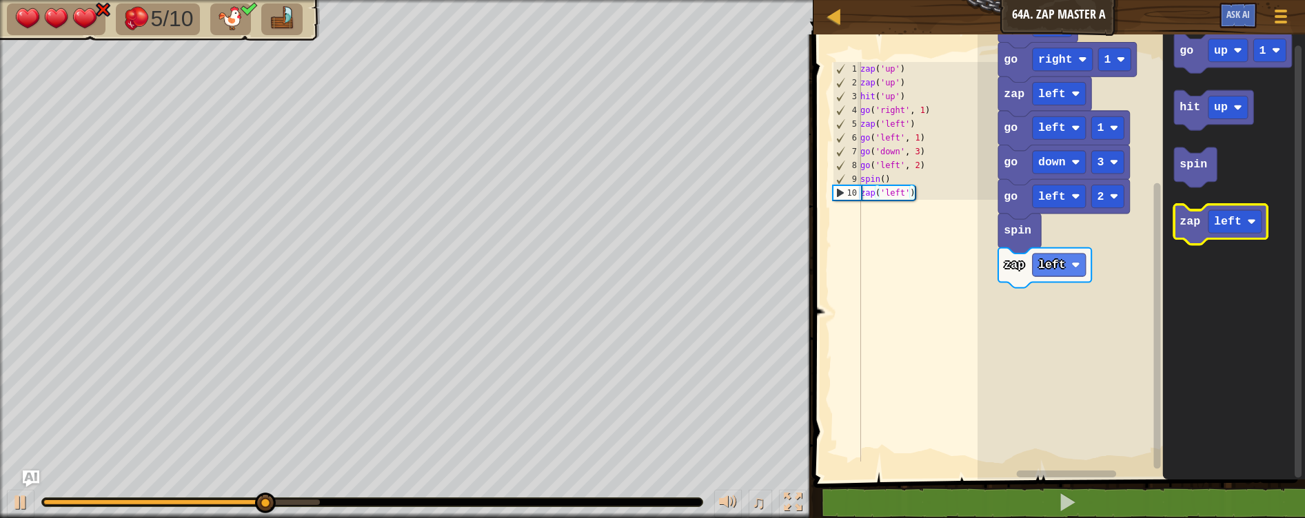
click at [1193, 225] on text "zap" at bounding box center [1189, 221] width 21 height 13
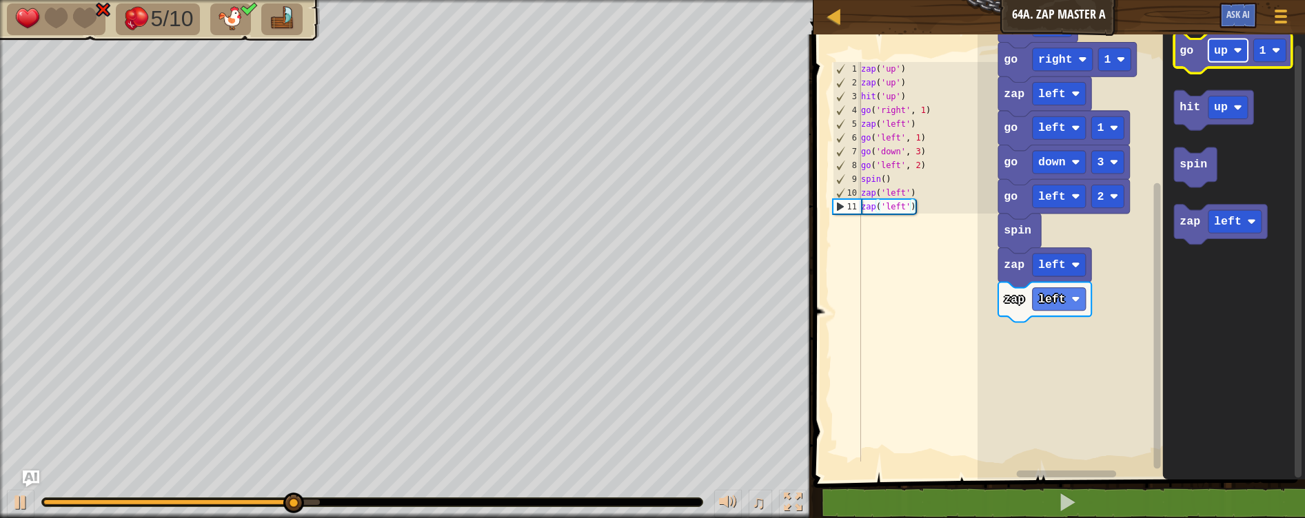
click at [1234, 44] on rect "Blockly Workspace" at bounding box center [1227, 50] width 39 height 23
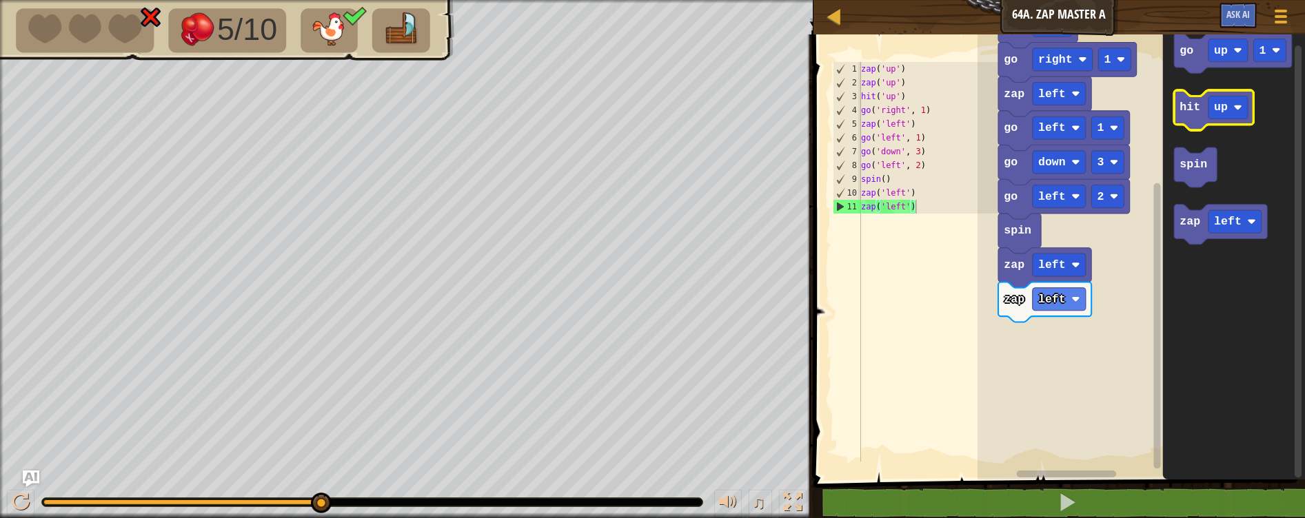
click at [1183, 114] on icon "Blockly Workspace" at bounding box center [1213, 110] width 79 height 40
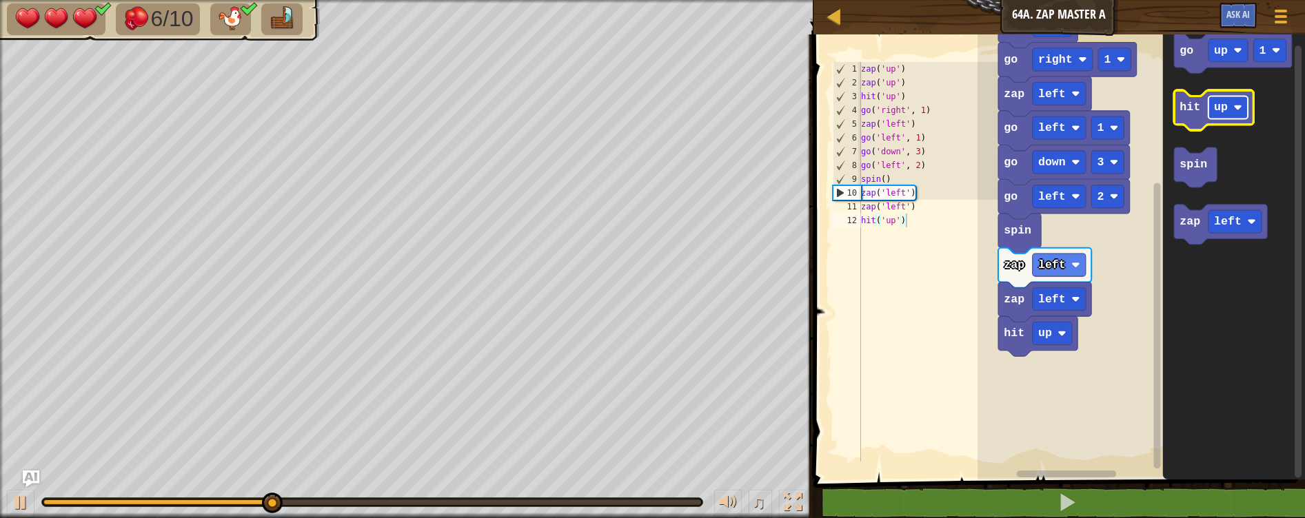
click at [1219, 109] on text "up" at bounding box center [1221, 107] width 14 height 13
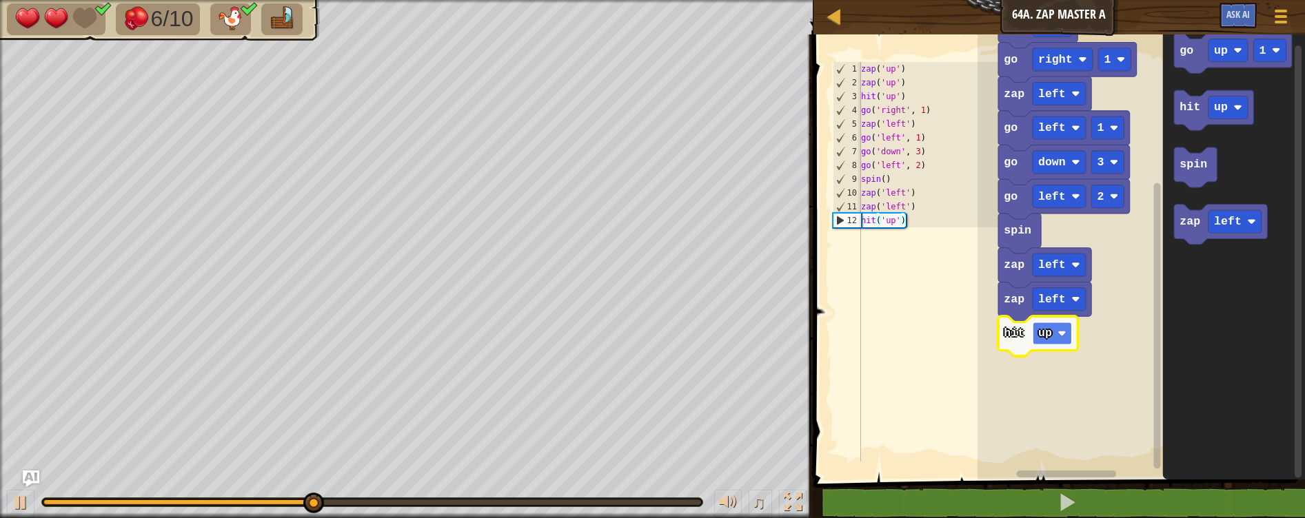
click at [1057, 336] on rect "Blockly Workspace" at bounding box center [1051, 333] width 39 height 23
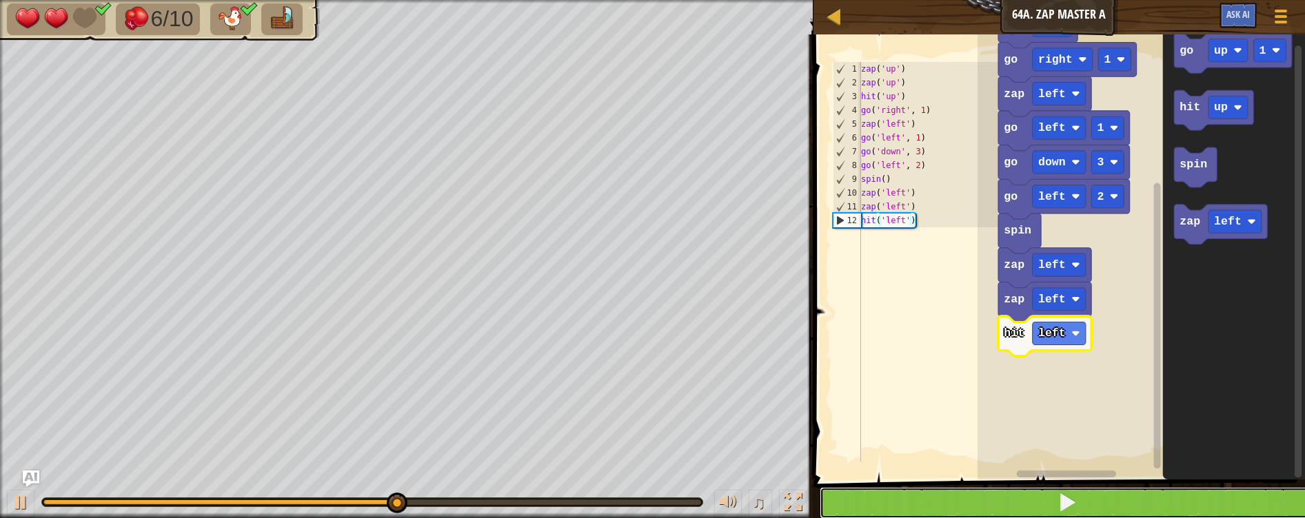
click at [957, 496] on button at bounding box center [1068, 503] width 496 height 32
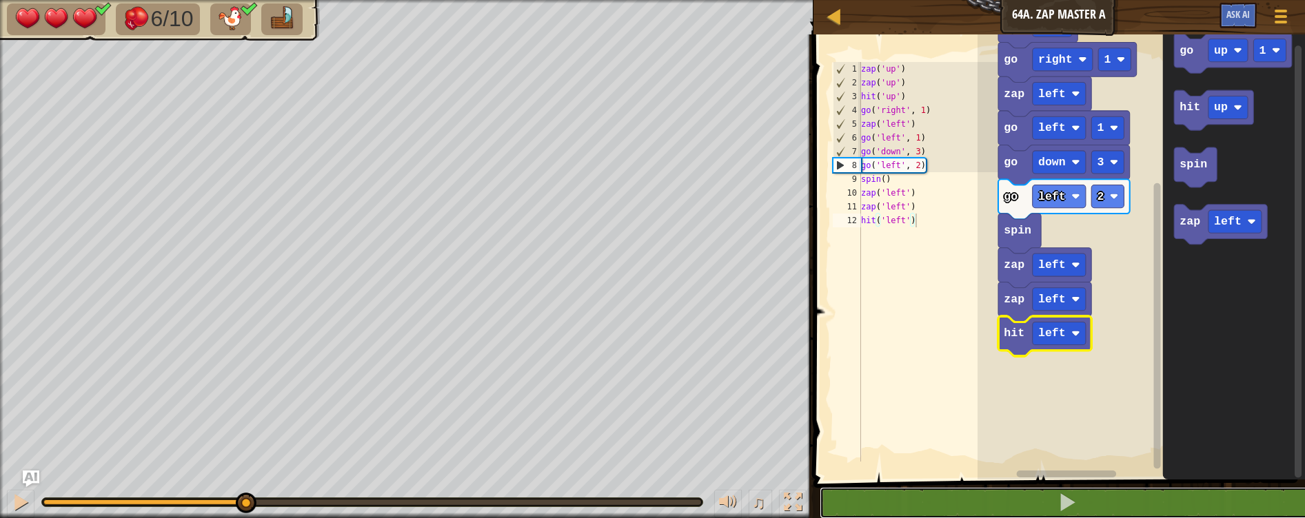
drag, startPoint x: 147, startPoint y: 505, endPoint x: 299, endPoint y: 536, distance: 154.6
click at [299, 0] on html "Map Junior 64a. Zap Master A Game Menu Ask AI 1 ההההההההההההההההההההההההההההההה…" at bounding box center [652, 0] width 1305 height 0
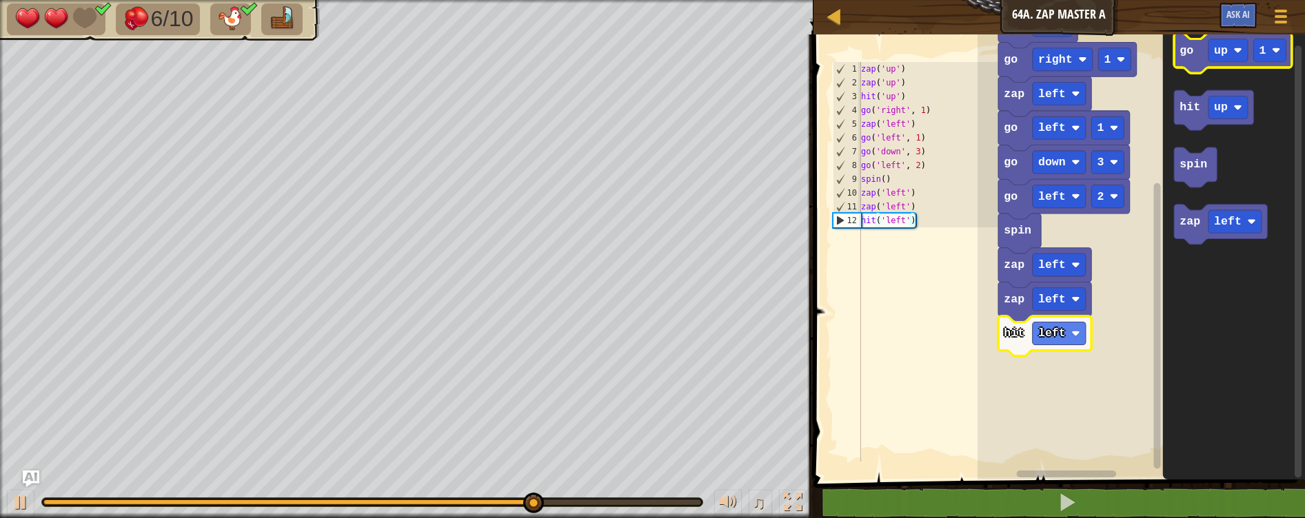
click at [1190, 65] on icon "Blockly Workspace" at bounding box center [1233, 53] width 118 height 40
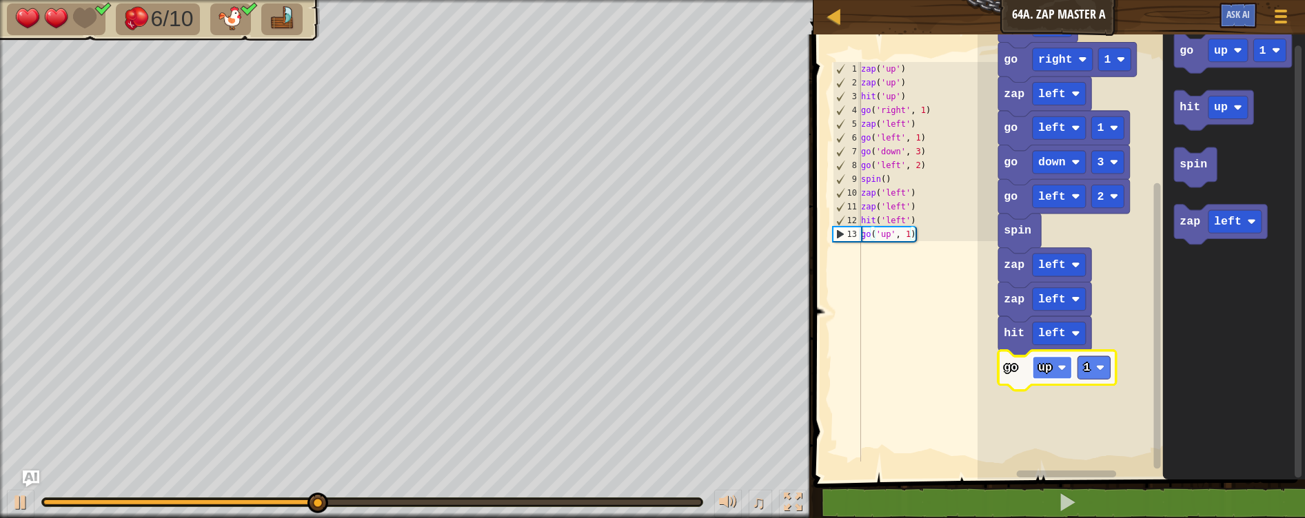
click at [1057, 371] on image "Blockly Workspace" at bounding box center [1061, 367] width 8 height 8
click at [1111, 360] on rect "Blockly Workspace" at bounding box center [1107, 367] width 32 height 23
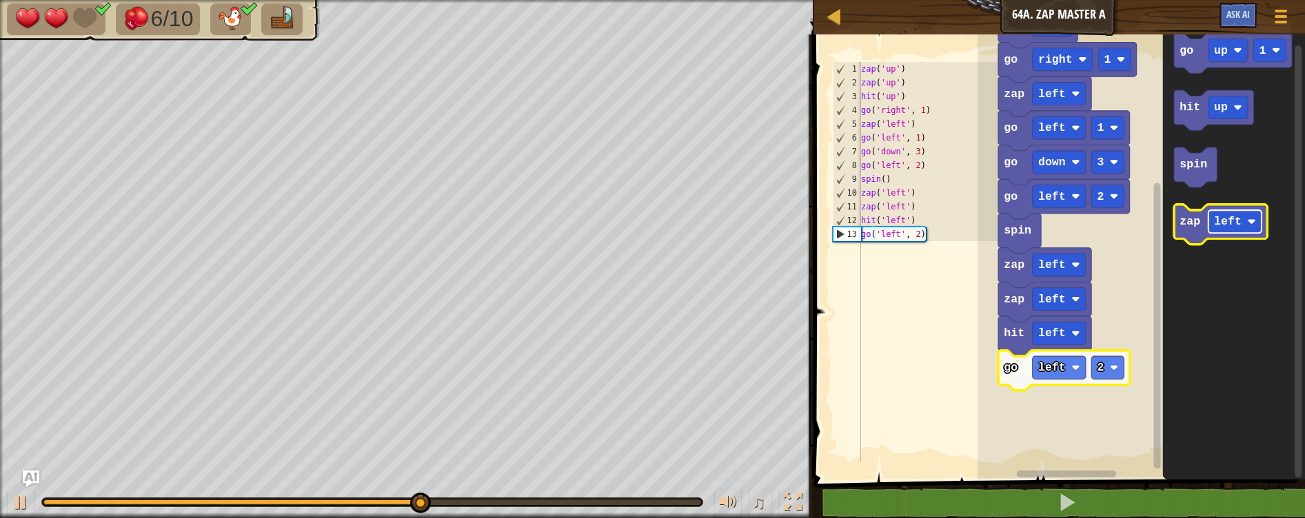
click at [1222, 221] on text "left" at bounding box center [1228, 221] width 28 height 13
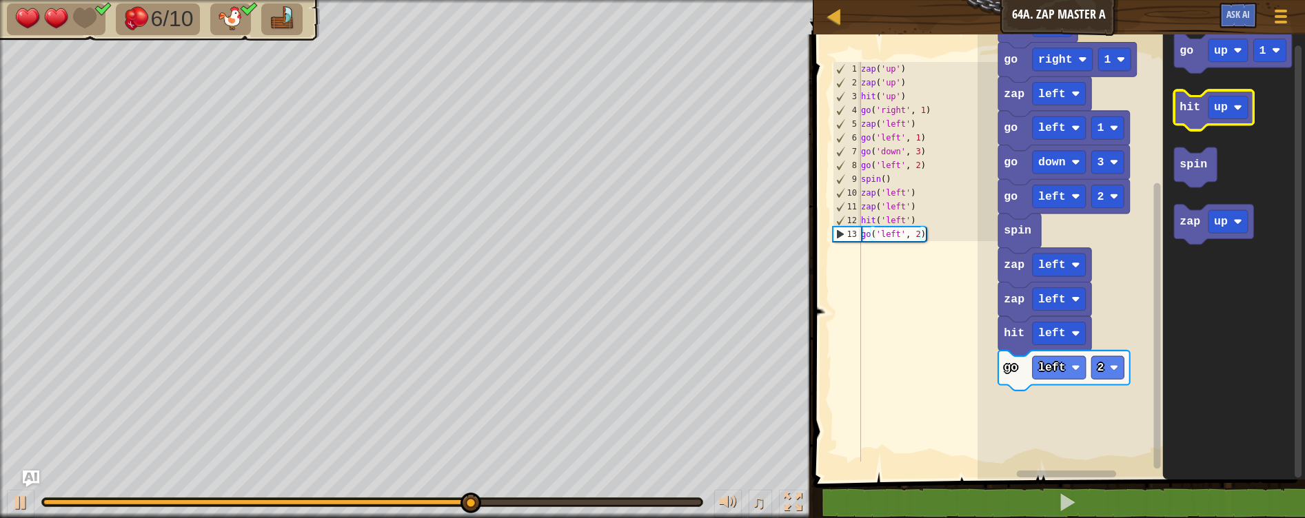
click at [1192, 119] on icon "Blockly Workspace" at bounding box center [1213, 110] width 79 height 40
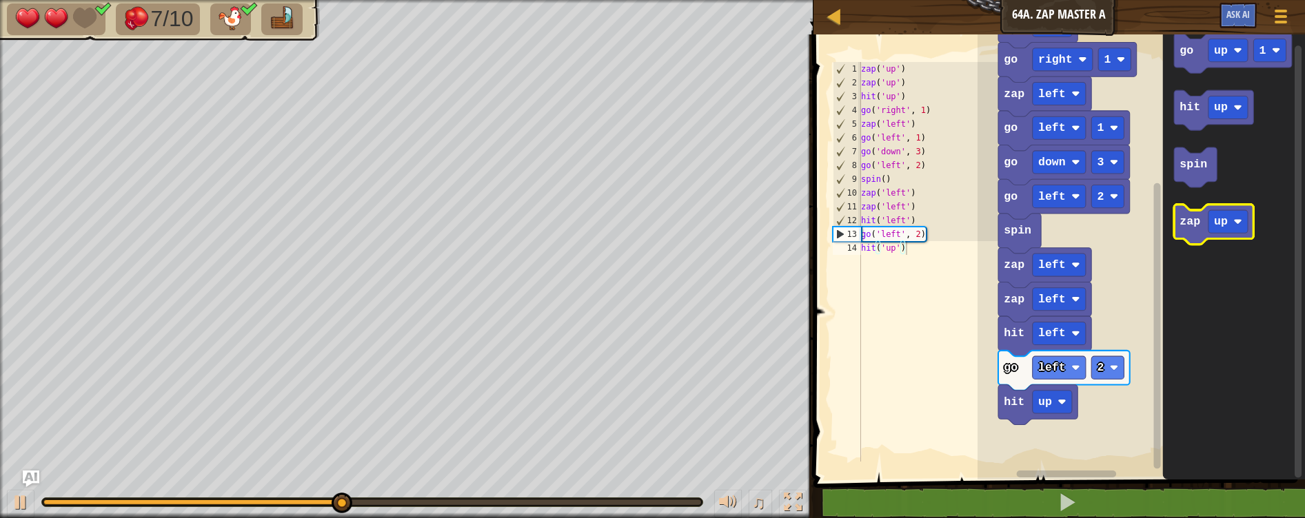
click at [1197, 231] on icon "Blockly Workspace" at bounding box center [1213, 225] width 79 height 40
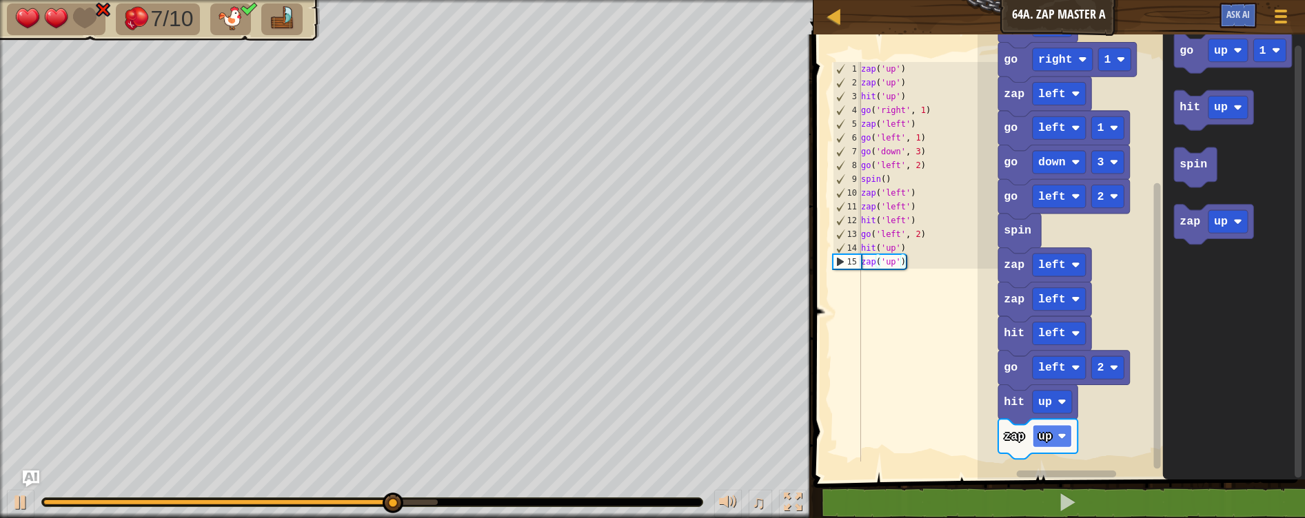
click at [1061, 438] on image "Blockly Workspace" at bounding box center [1061, 436] width 8 height 8
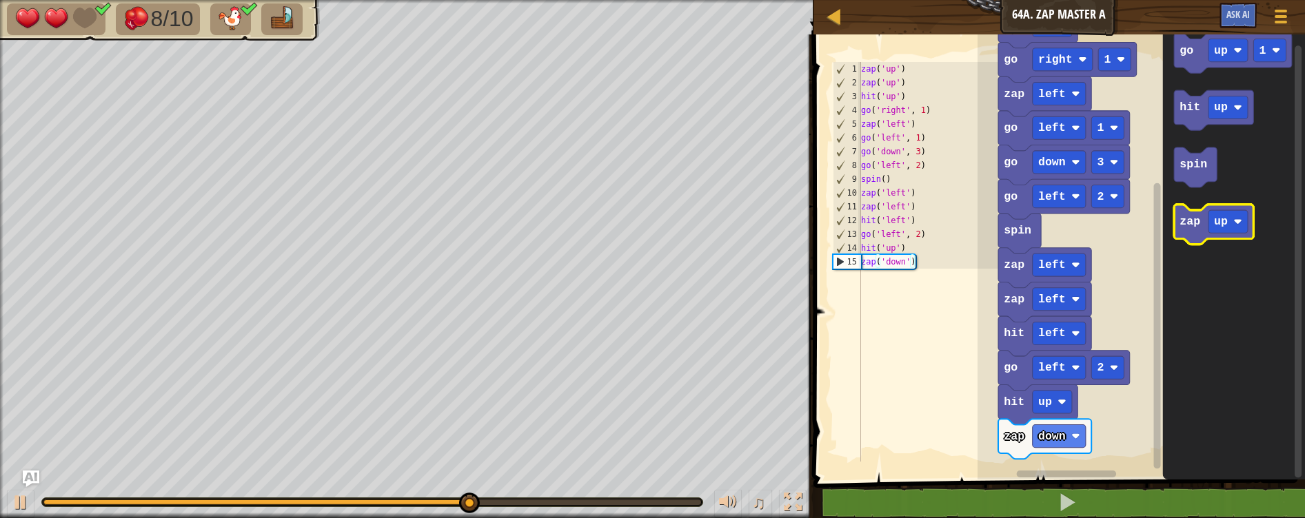
click at [1196, 231] on icon "Blockly Workspace" at bounding box center [1213, 225] width 79 height 40
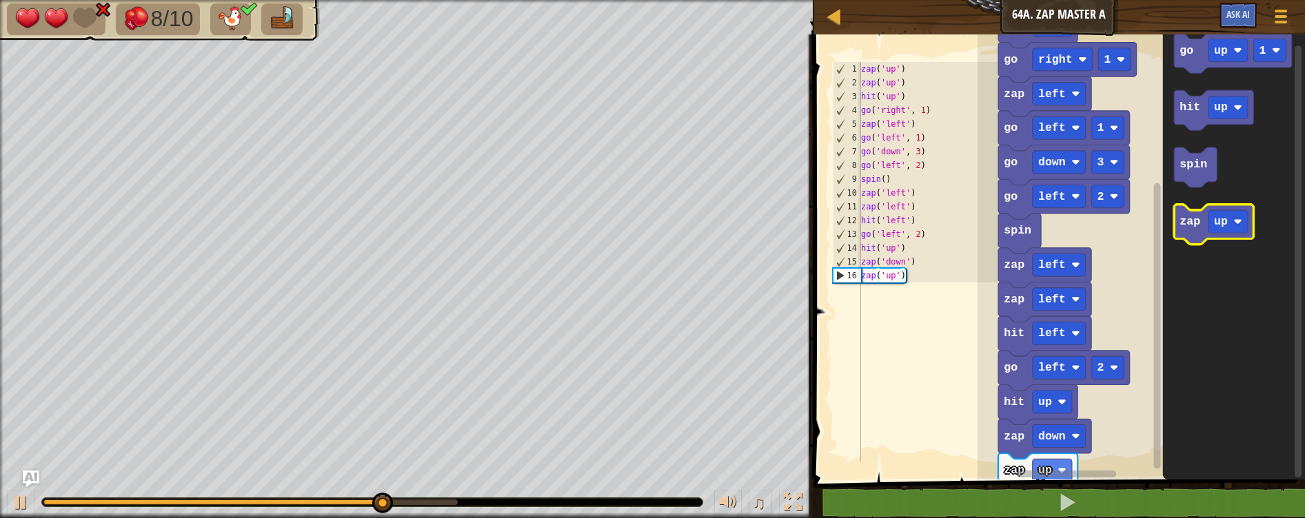
click at [1190, 225] on g "zap up" at bounding box center [1213, 225] width 79 height 40
click at [1190, 233] on icon "Blockly Workspace" at bounding box center [1213, 225] width 79 height 40
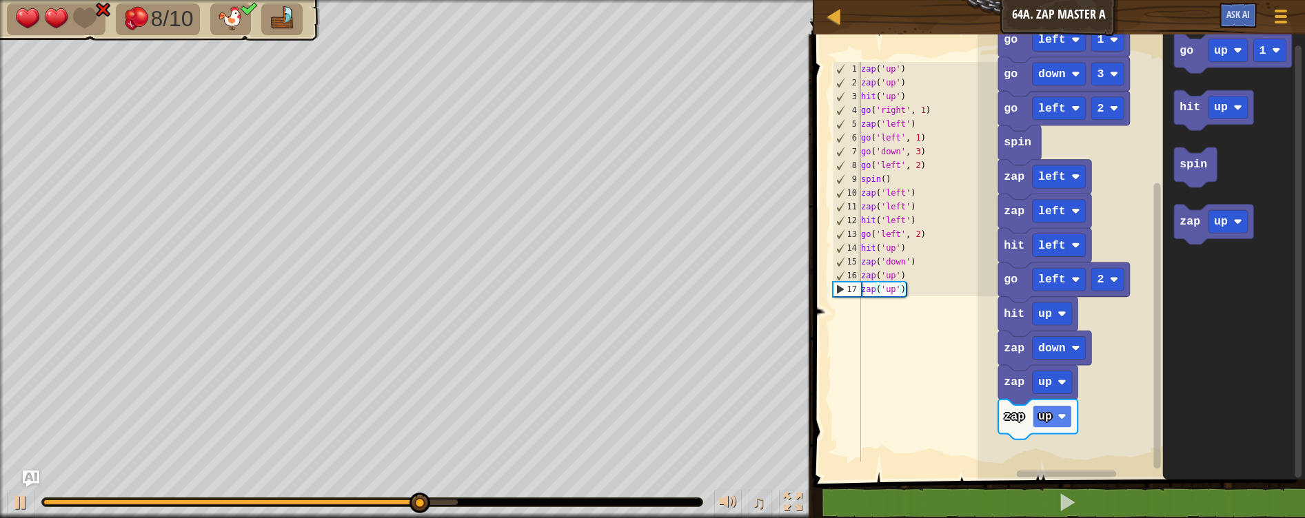
click at [1060, 411] on rect "Blockly Workspace" at bounding box center [1051, 416] width 39 height 23
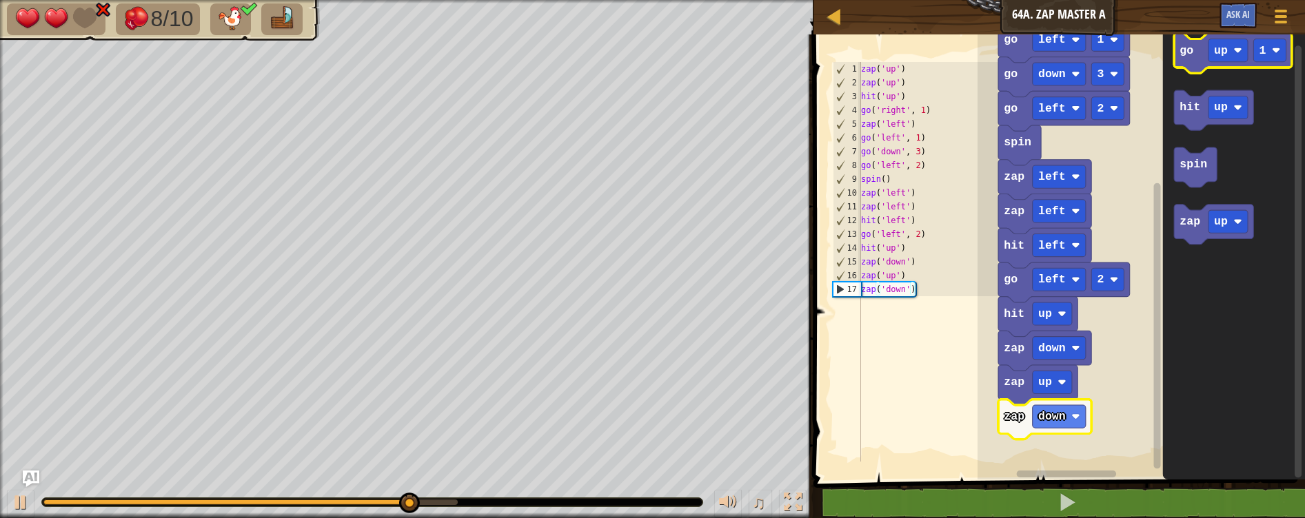
click at [1179, 44] on icon "Blockly Workspace" at bounding box center [1233, 53] width 118 height 40
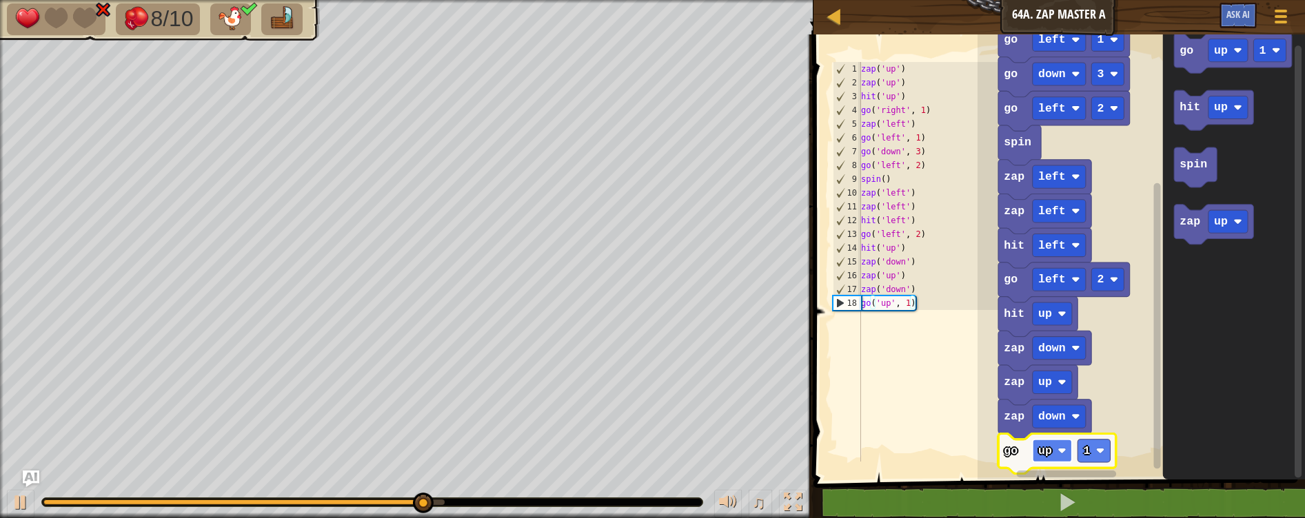
click at [1050, 449] on text "up" at bounding box center [1045, 451] width 14 height 13
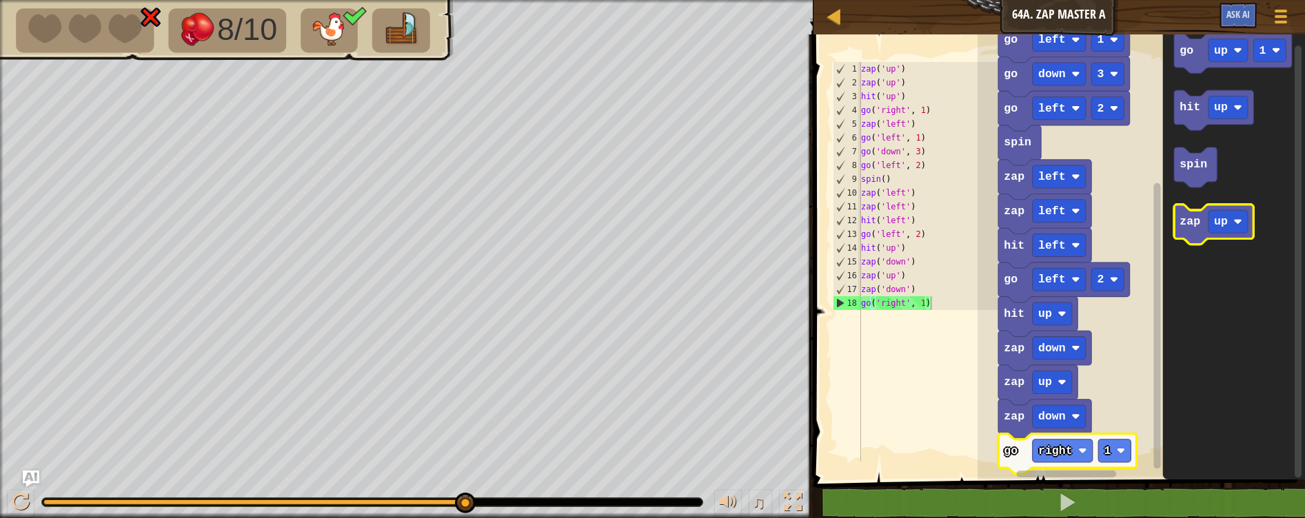
click at [1191, 222] on text "zap" at bounding box center [1189, 221] width 21 height 13
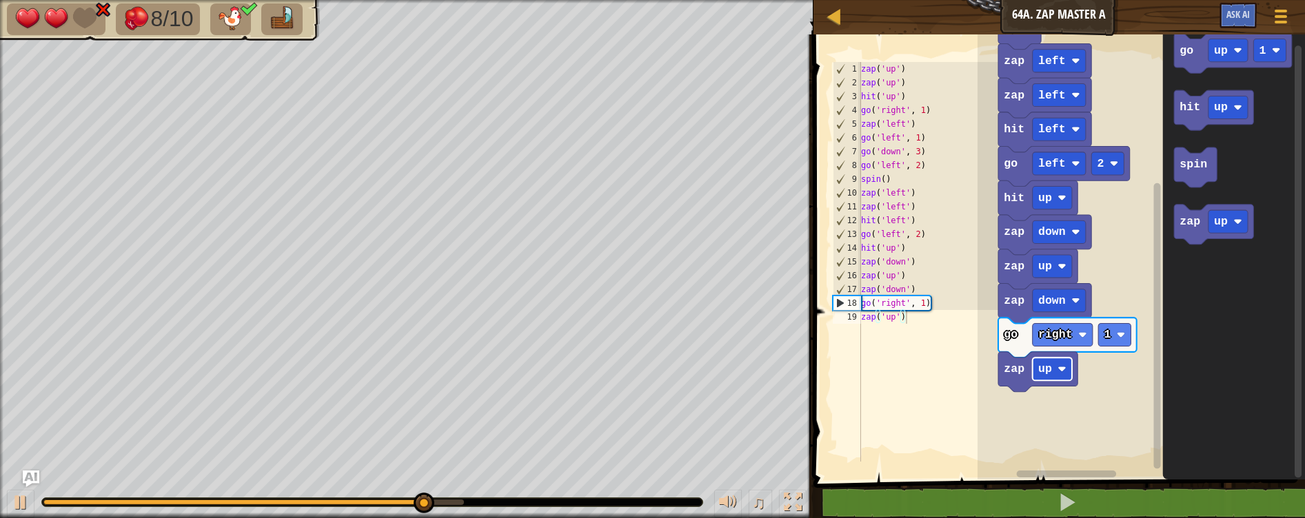
click at [1049, 379] on rect "Blockly Workspace" at bounding box center [1051, 369] width 39 height 23
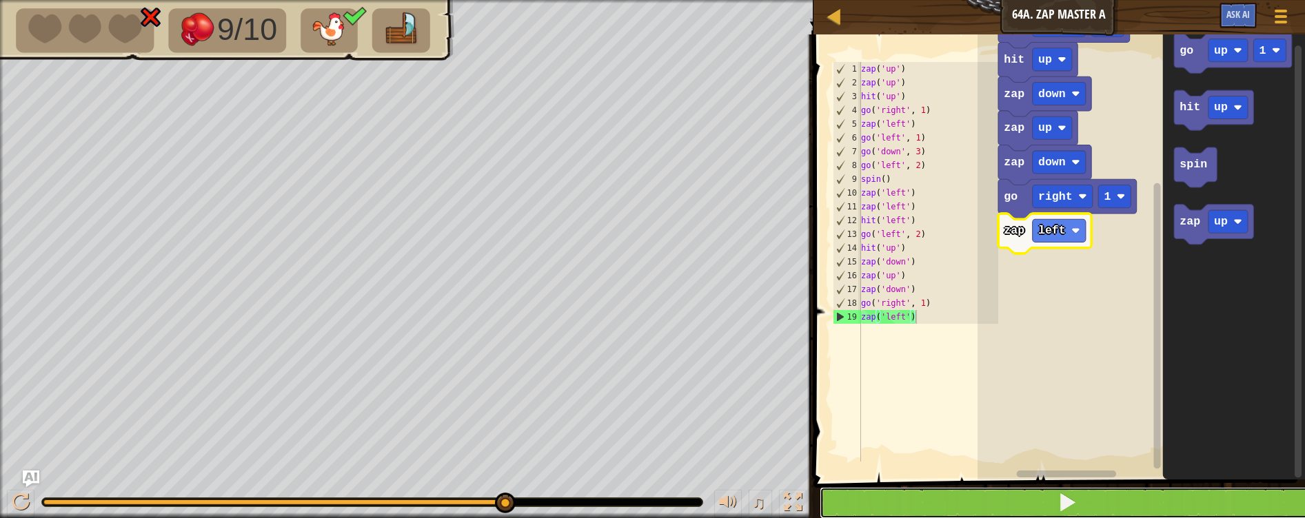
drag, startPoint x: 997, startPoint y: 510, endPoint x: 988, endPoint y: 503, distance: 11.9
click at [997, 510] on button at bounding box center [1068, 503] width 496 height 32
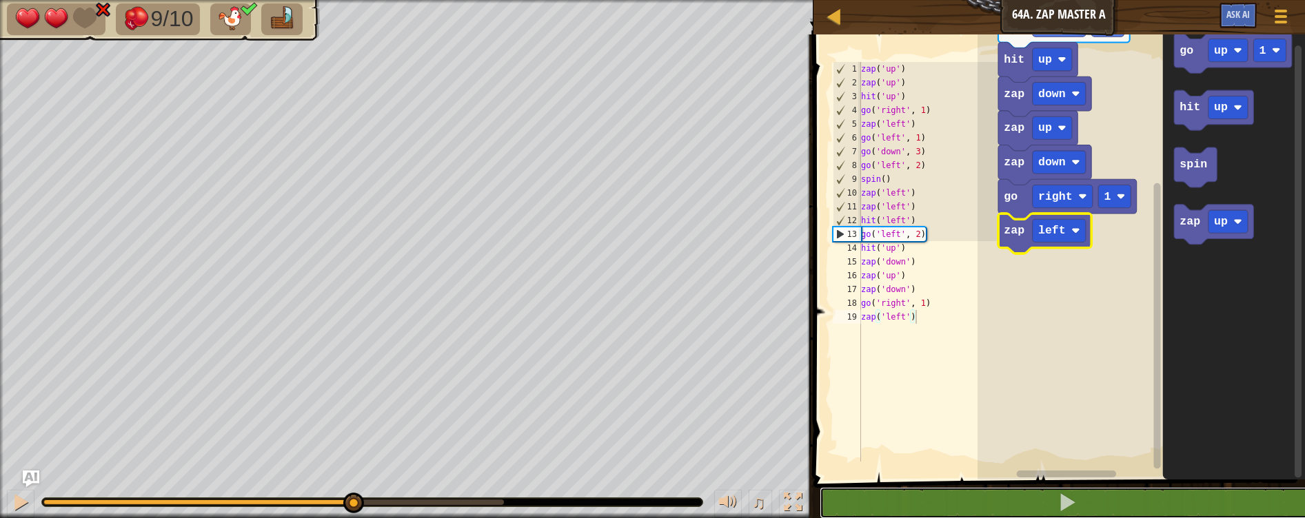
drag, startPoint x: 96, startPoint y: 507, endPoint x: 367, endPoint y: 529, distance: 272.5
click at [367, 0] on html "Map Junior 64a. Zap Master A Game Menu Ask AI 1 ההההההההההההההההההההההההההההההה…" at bounding box center [652, 0] width 1305 height 0
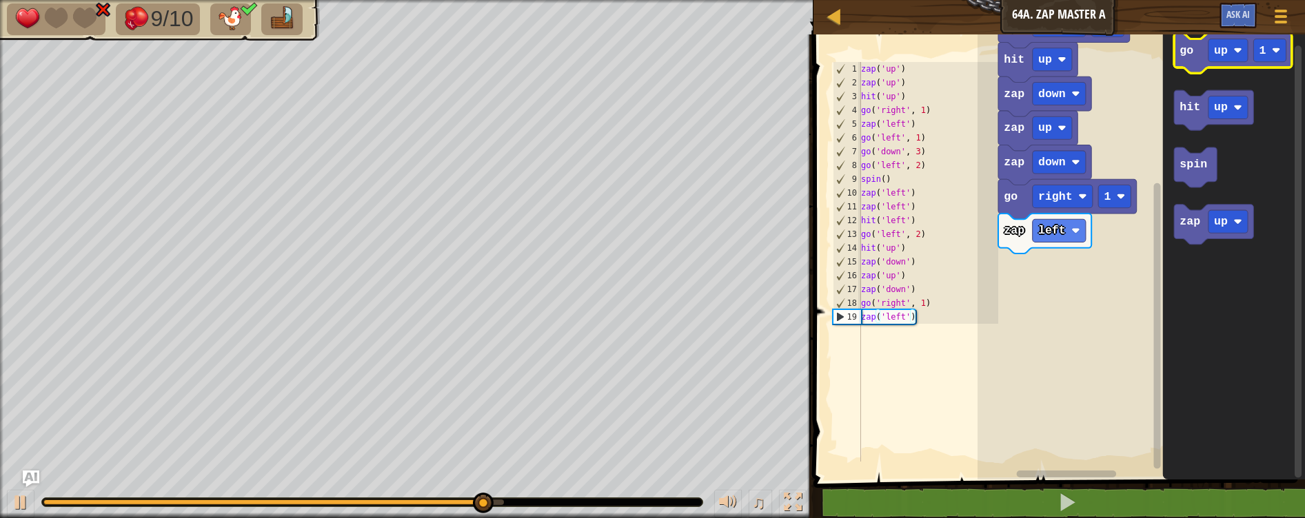
click at [1188, 63] on icon "Blockly Workspace" at bounding box center [1233, 53] width 118 height 40
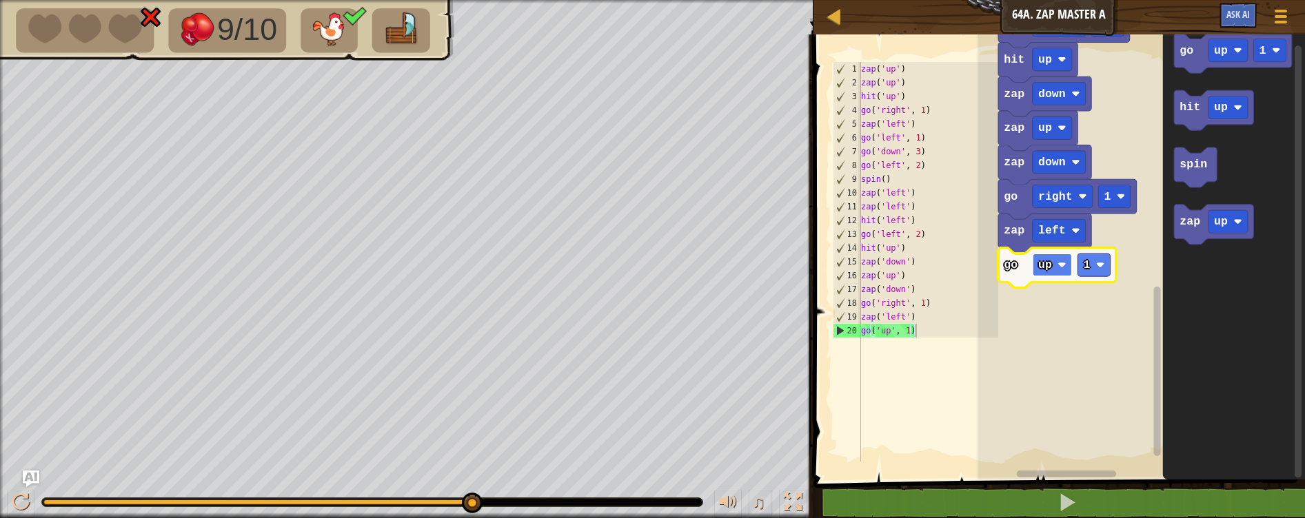
click at [1044, 263] on text "up" at bounding box center [1045, 264] width 14 height 13
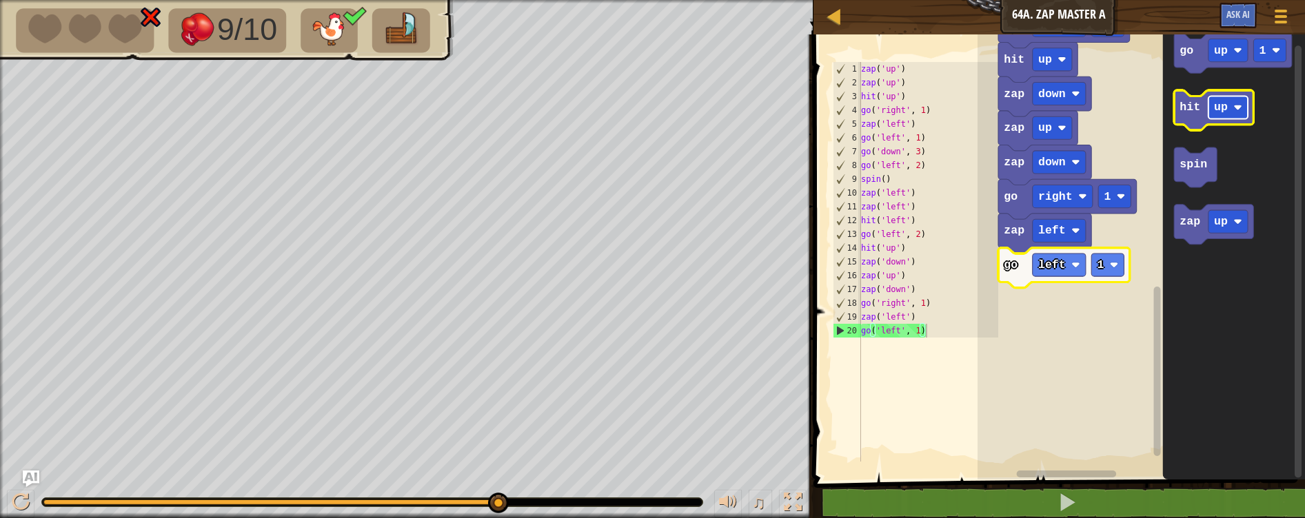
click at [1228, 111] on rect "Blockly Workspace" at bounding box center [1227, 107] width 39 height 23
click at [1191, 105] on text "hit" at bounding box center [1189, 107] width 21 height 13
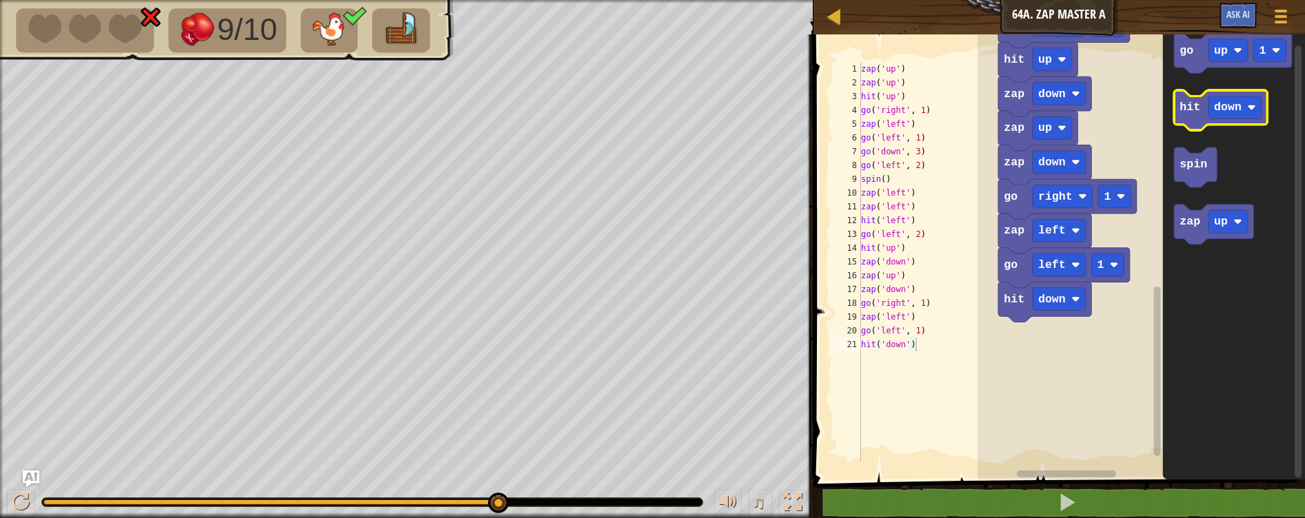
click at [1192, 108] on text "hit" at bounding box center [1189, 107] width 21 height 13
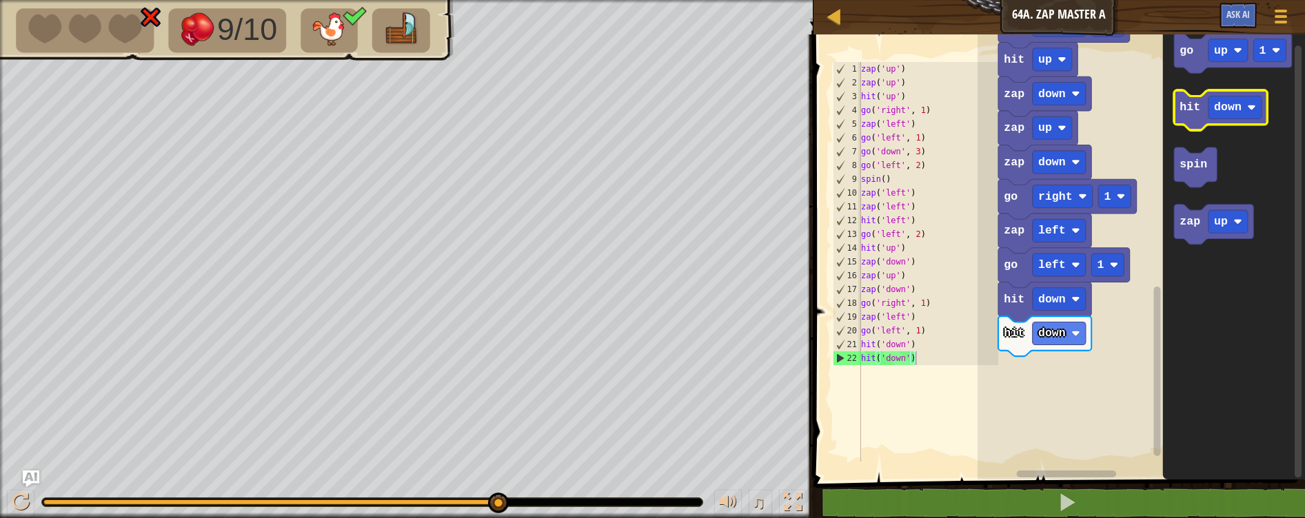
click at [1188, 113] on text "hit" at bounding box center [1189, 107] width 21 height 13
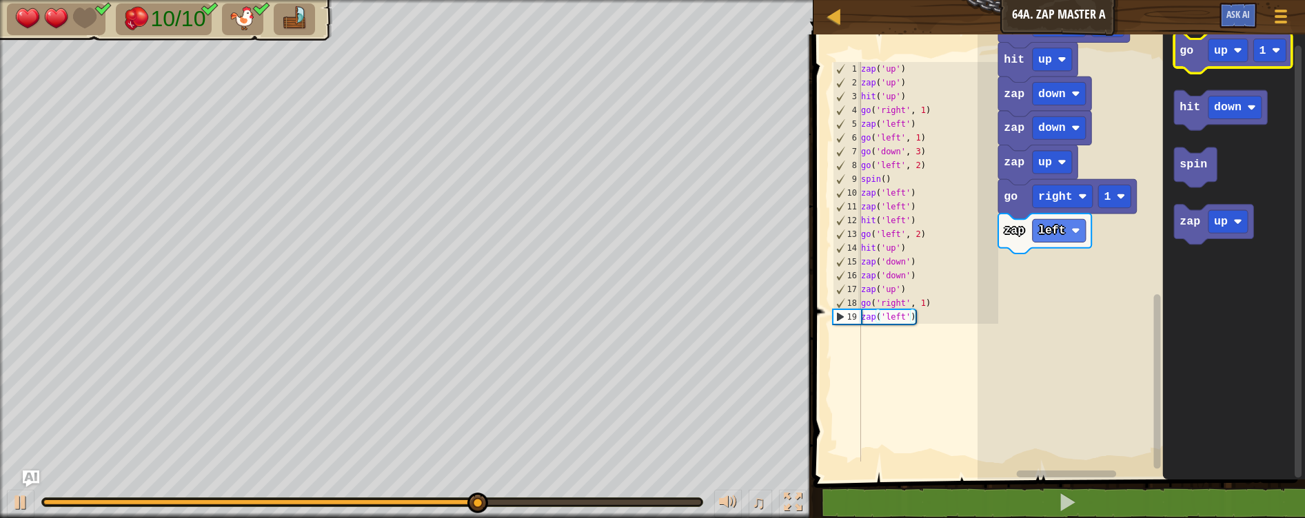
click at [1183, 61] on icon "Blockly Workspace" at bounding box center [1233, 53] width 118 height 40
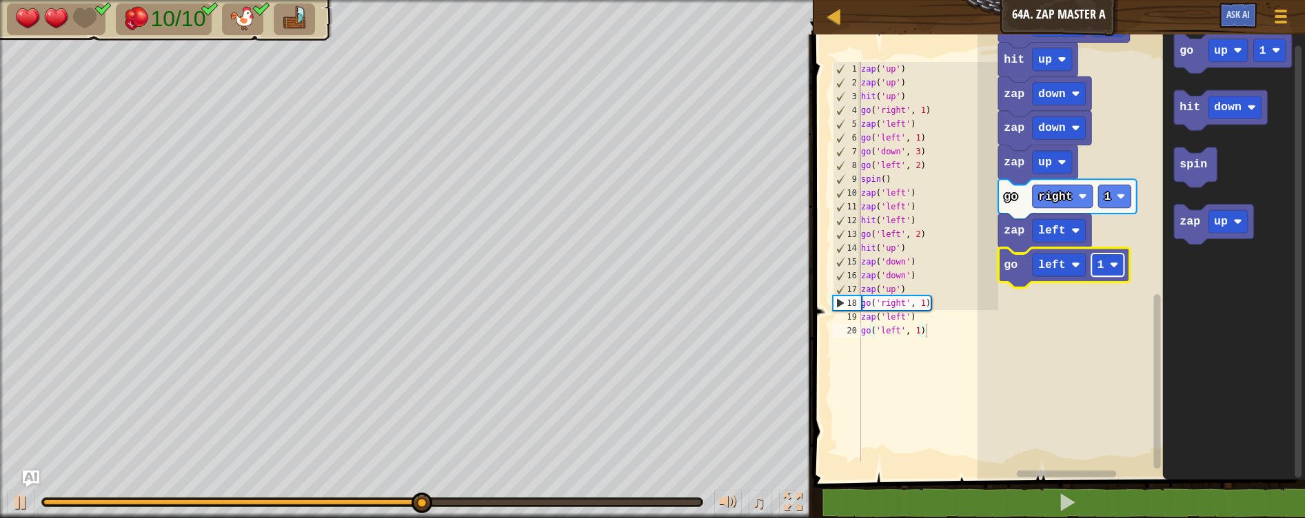
click at [1099, 266] on text "1" at bounding box center [1100, 264] width 7 height 13
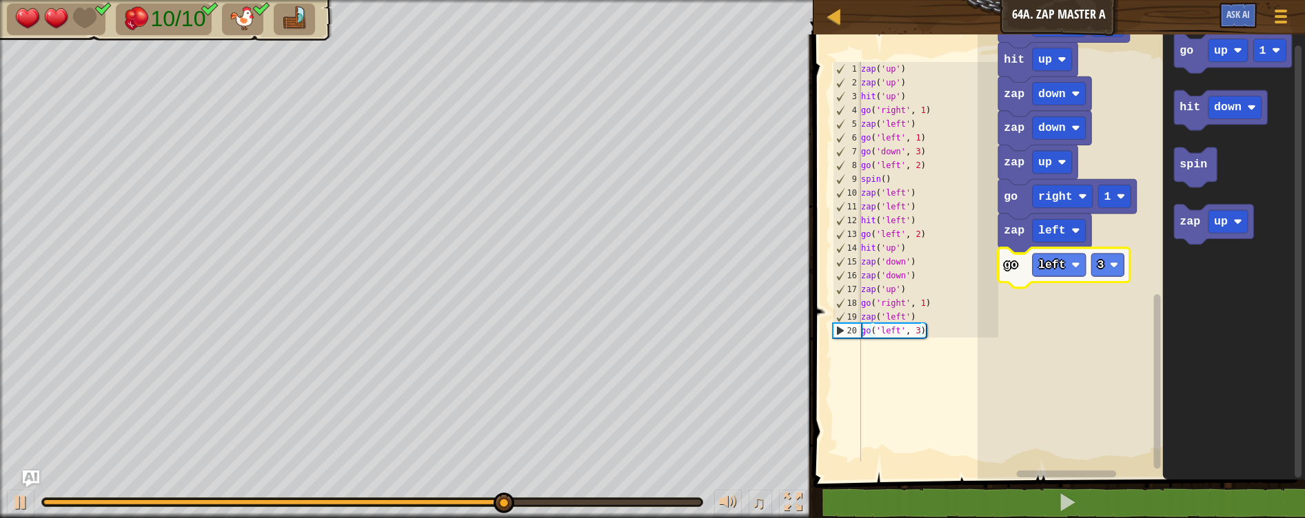
click at [1115, 277] on icon "Blockly Workspace" at bounding box center [1064, 268] width 132 height 40
click at [1098, 267] on text "3" at bounding box center [1100, 264] width 7 height 13
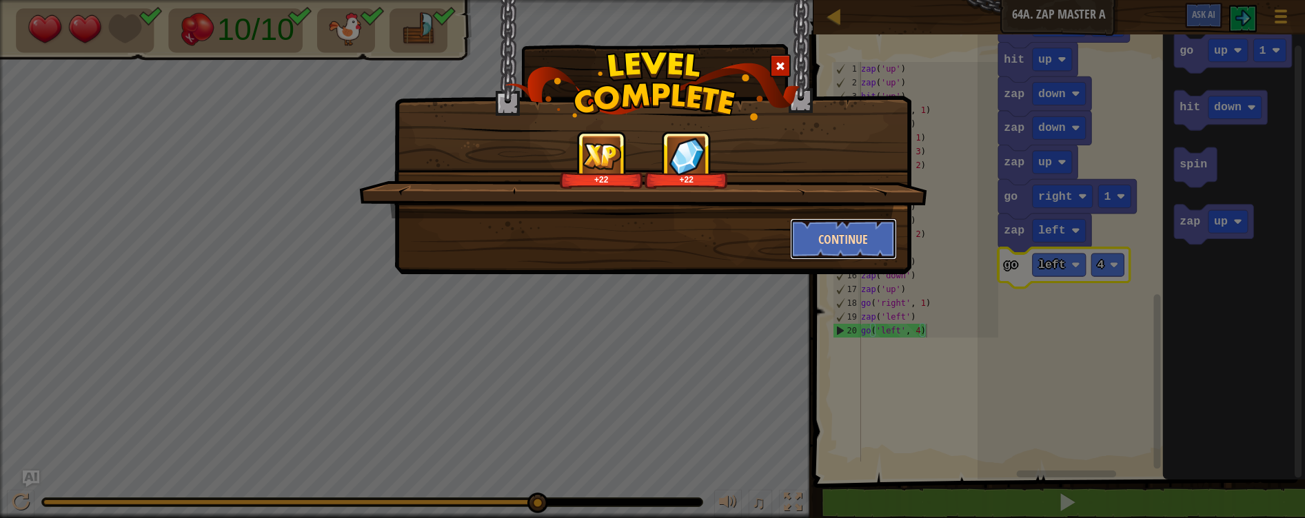
click at [862, 232] on button "Continue" at bounding box center [843, 238] width 107 height 41
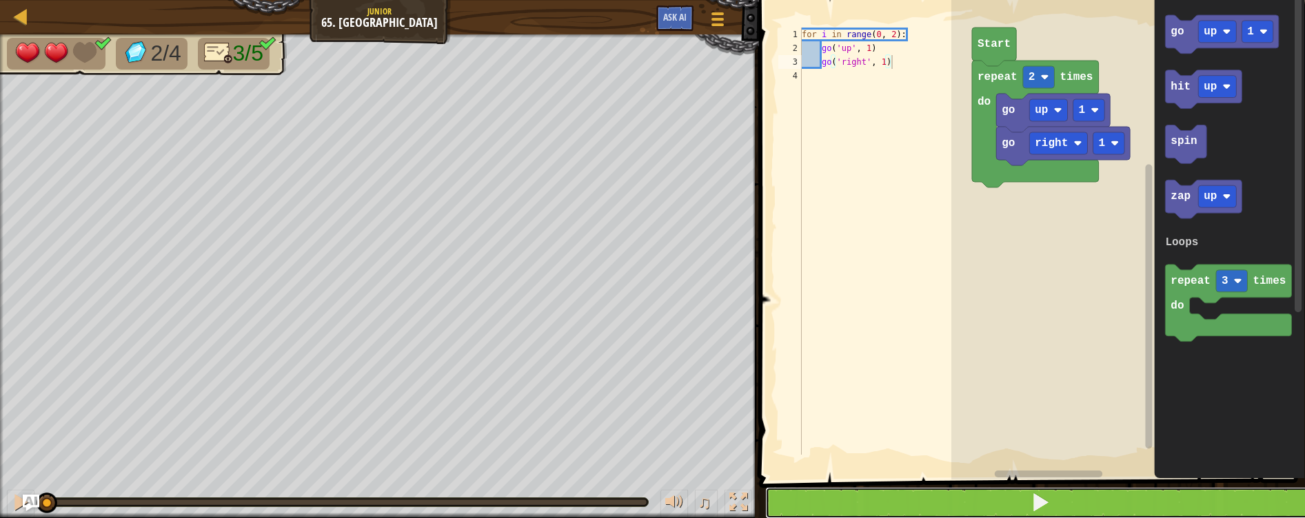
click at [1050, 509] on button at bounding box center [1040, 503] width 550 height 32
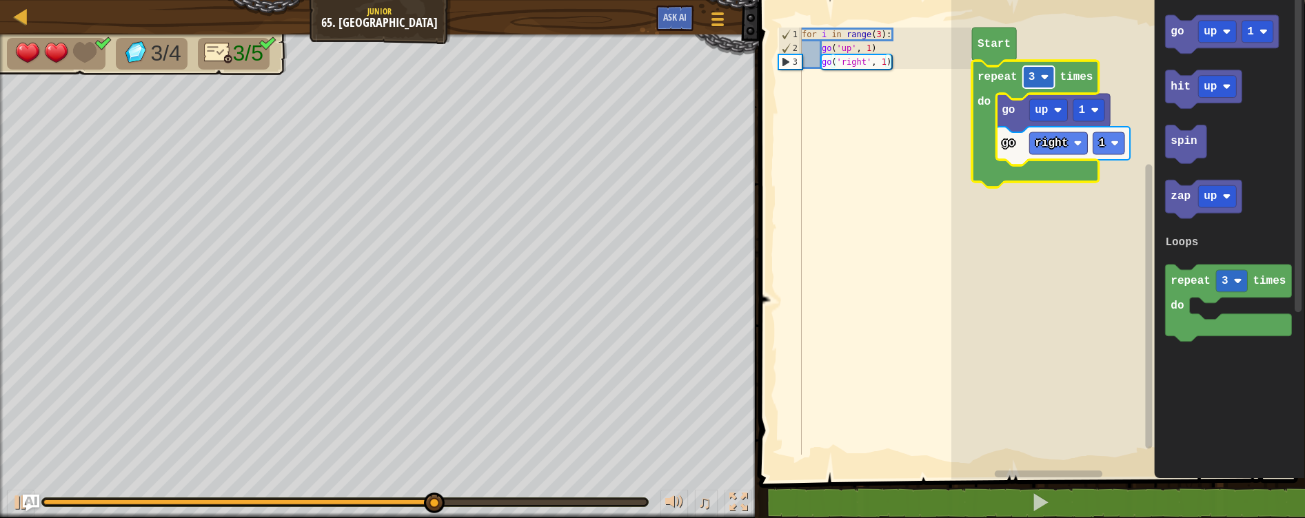
click at [1041, 85] on rect "Blockly Workspace" at bounding box center [1038, 77] width 32 height 22
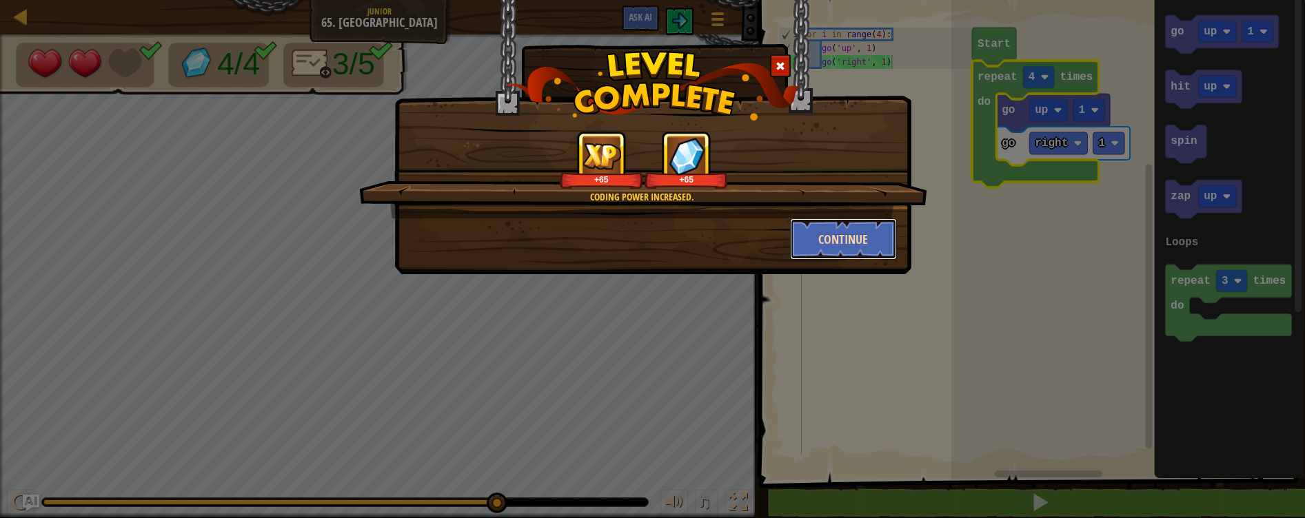
click at [850, 243] on button "Continue" at bounding box center [843, 238] width 107 height 41
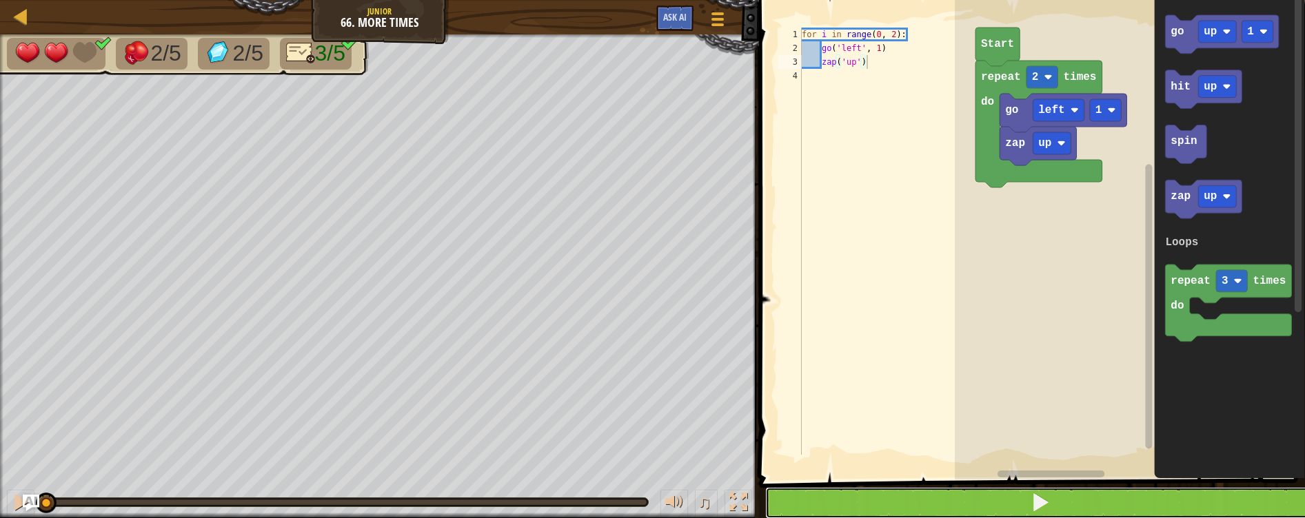
click at [1043, 491] on button at bounding box center [1040, 503] width 550 height 32
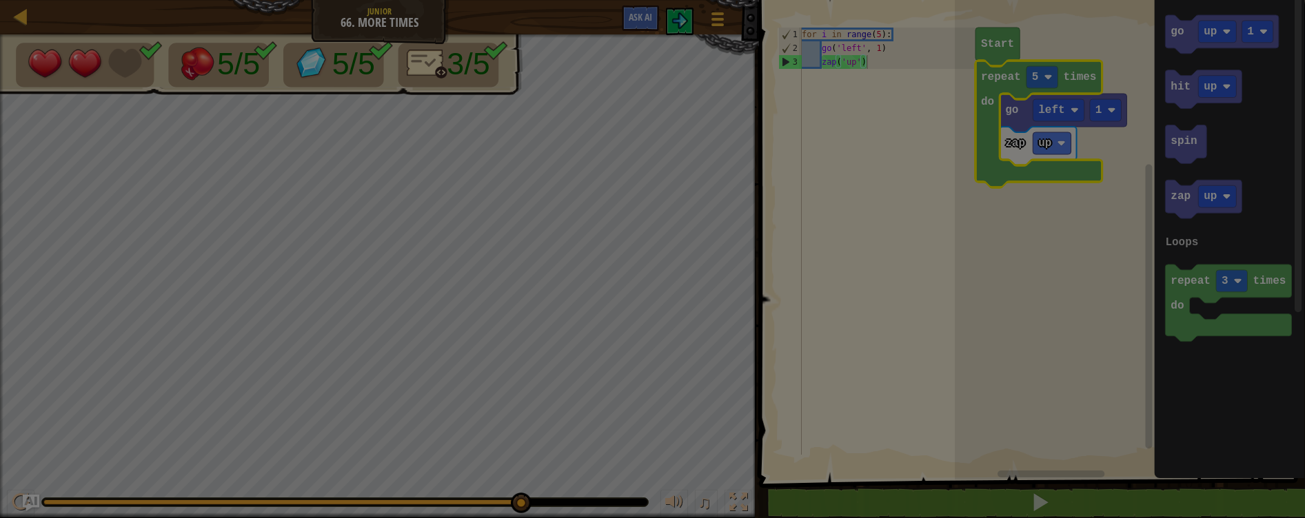
drag, startPoint x: 396, startPoint y: 505, endPoint x: 611, endPoint y: 518, distance: 216.1
click at [607, 1] on body "Map Junior 66. More Times Game Menu Ask AI 1 הההההההההההההההההההההההההההההההההה…" at bounding box center [652, 0] width 1305 height 1
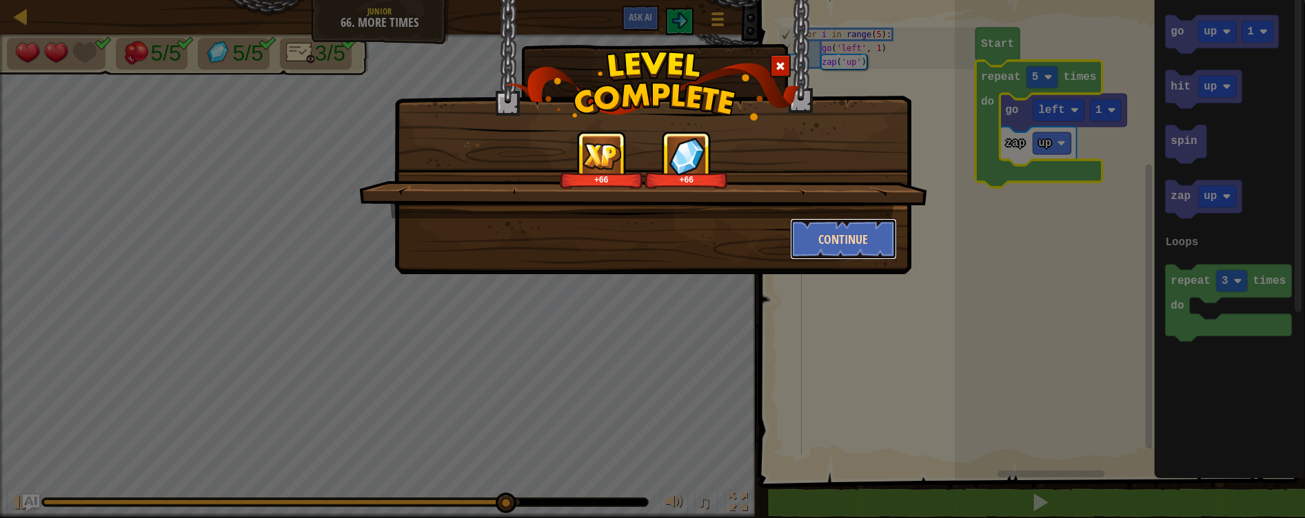
click at [868, 234] on button "Continue" at bounding box center [843, 238] width 107 height 41
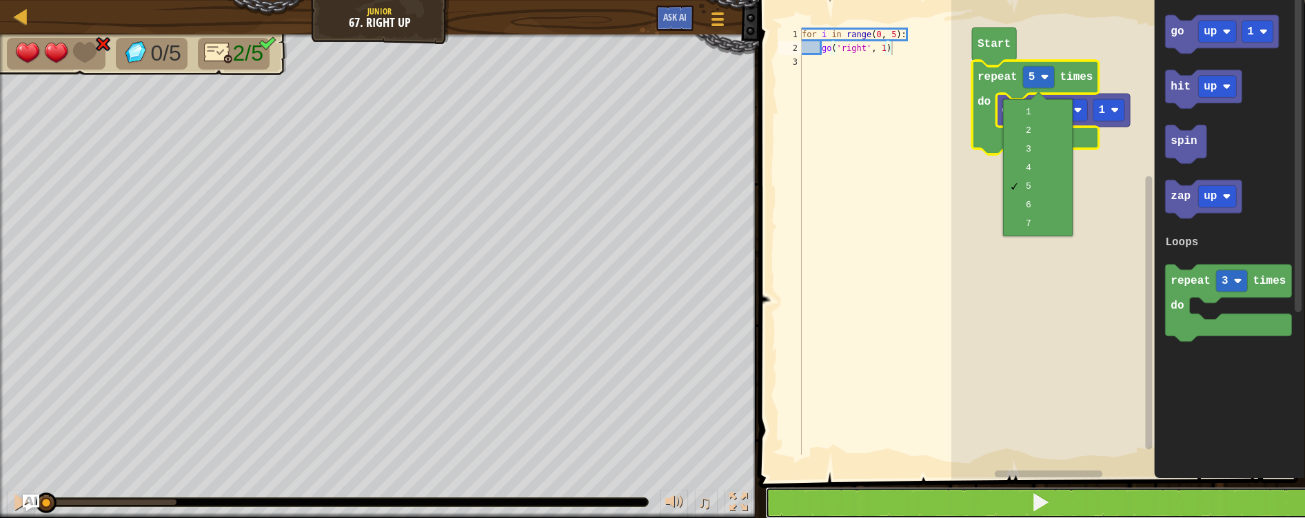
click at [1097, 515] on button at bounding box center [1040, 503] width 550 height 32
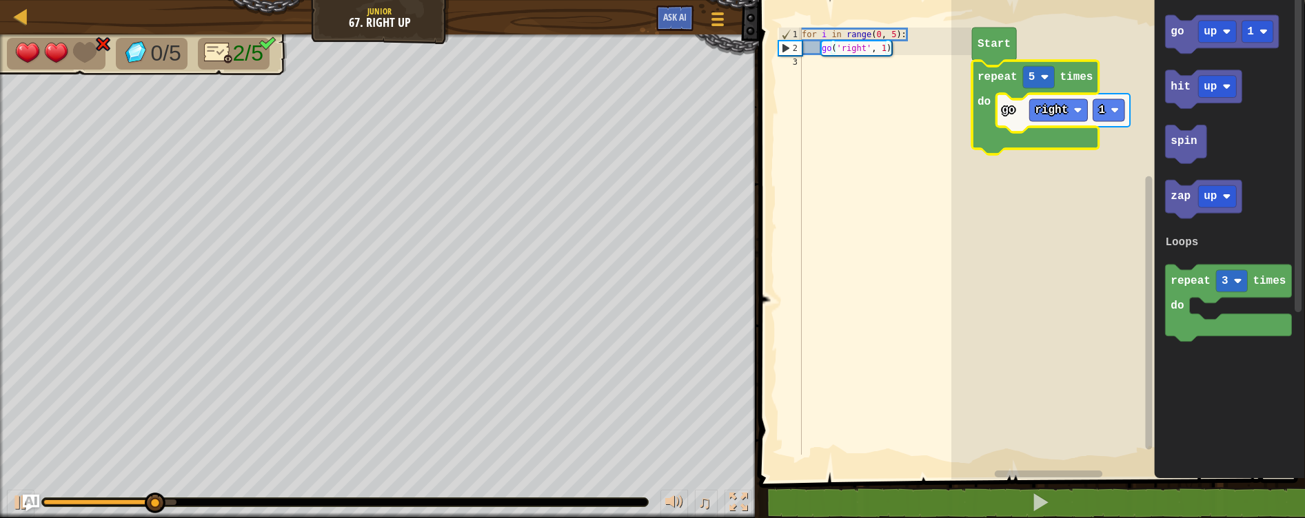
click at [988, 217] on rect "Blockly Workspace" at bounding box center [1128, 236] width 354 height 487
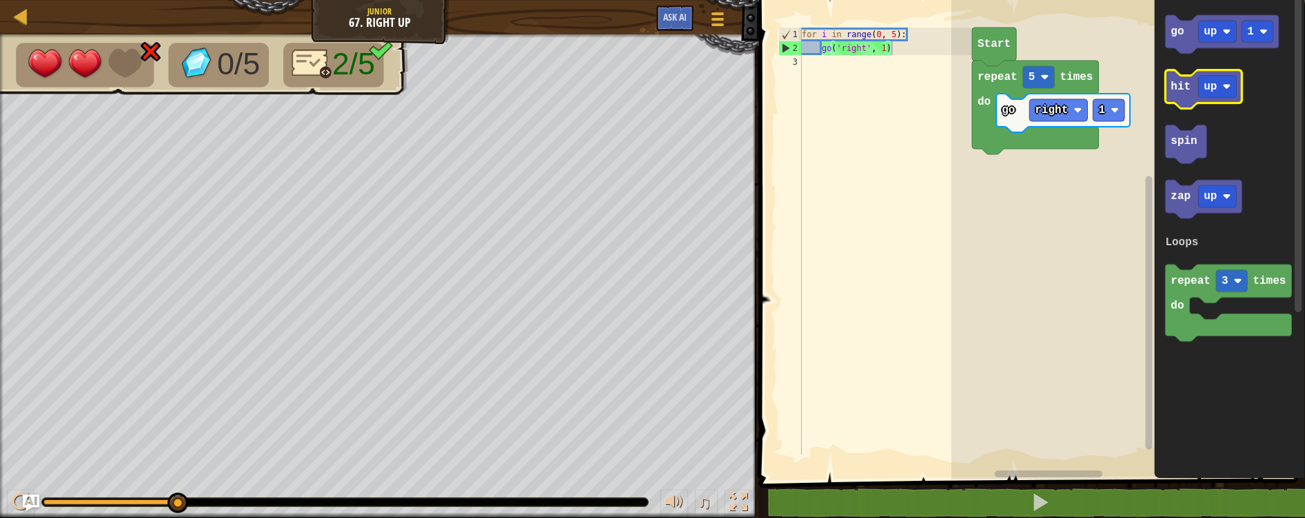
click at [1179, 87] on text "hit" at bounding box center [1180, 87] width 20 height 12
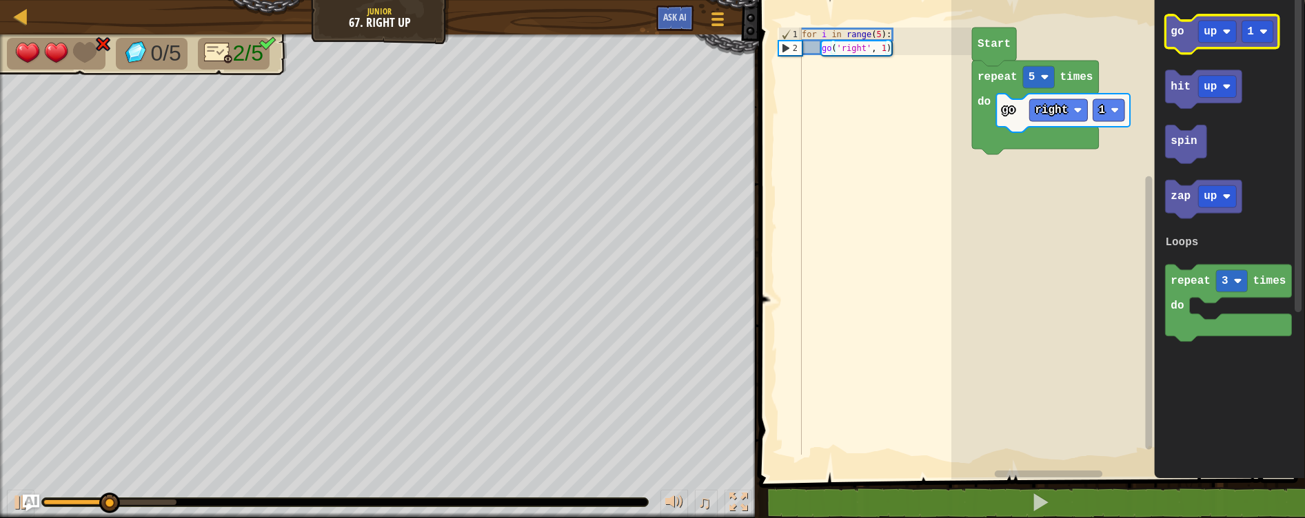
click at [1189, 48] on icon "Blockly Workspace" at bounding box center [1222, 34] width 114 height 39
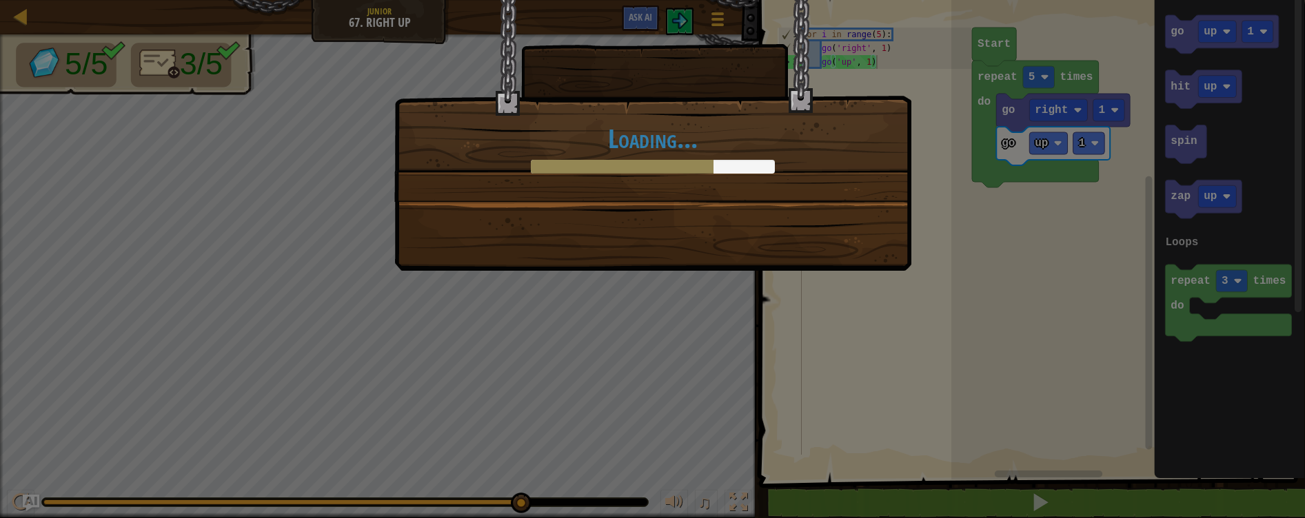
click at [973, 504] on div "Loading..." at bounding box center [652, 259] width 1305 height 518
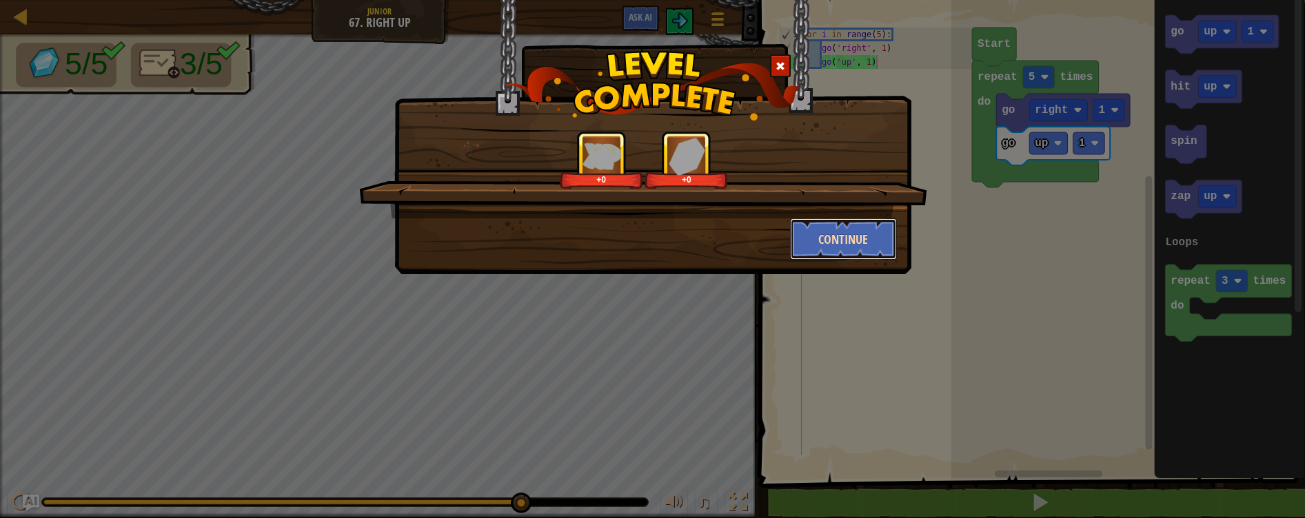
click at [848, 225] on button "Continue" at bounding box center [843, 238] width 107 height 41
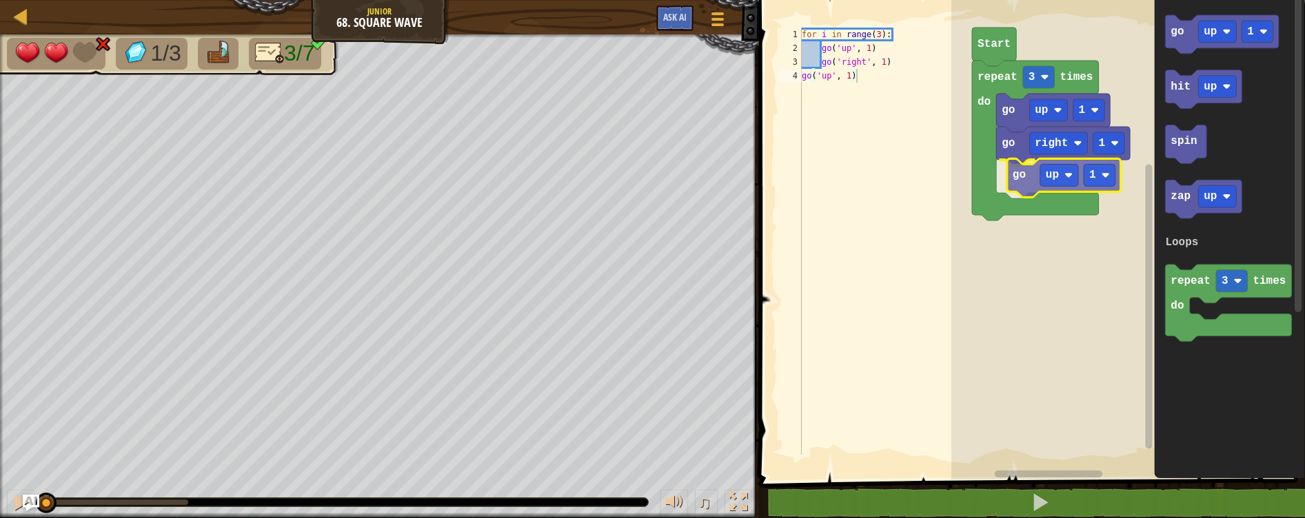
click at [1017, 182] on div "Loops repeat 3 times do go up 1 go right 1 go up 1 Start go up 1 hit up spin za…" at bounding box center [1128, 236] width 354 height 487
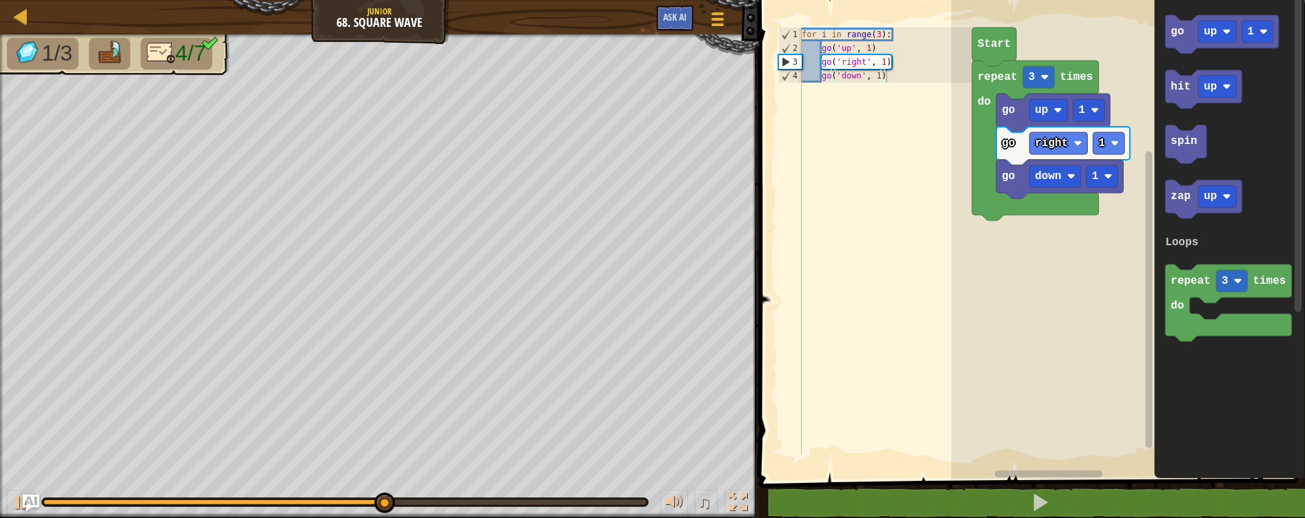
click at [1026, 183] on div "Loops Start repeat 3 times do go up 1 go right 1 go down 1 go up 1 hit up spin …" at bounding box center [1128, 236] width 354 height 487
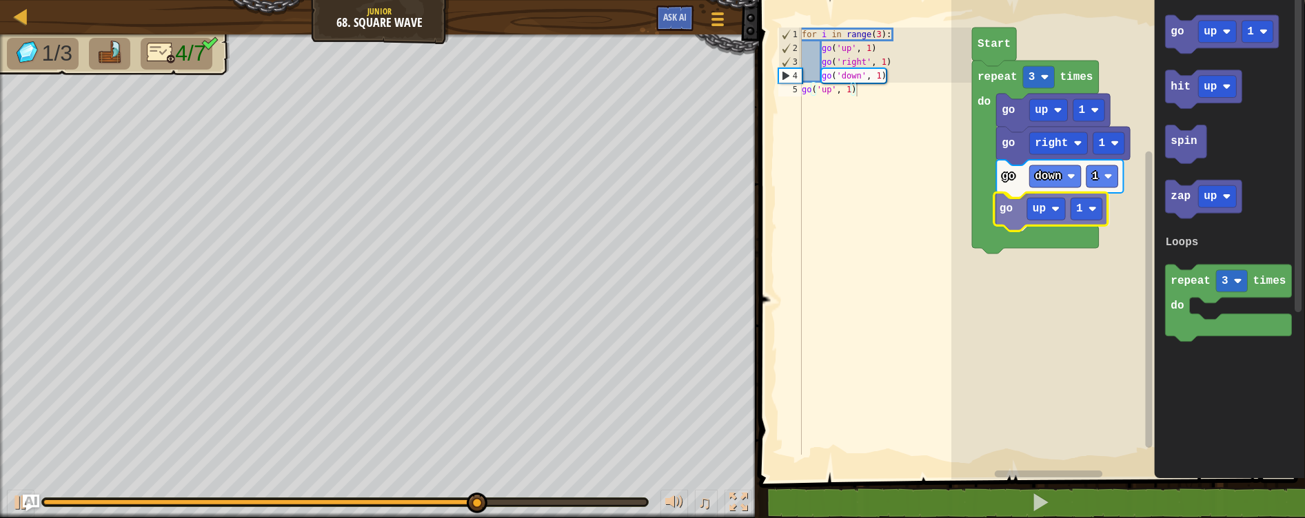
click at [1022, 225] on div "Loops Start repeat 3 times do go up 1 go right 1 go down 1 go up 1 go up 1 hit …" at bounding box center [1128, 236] width 354 height 487
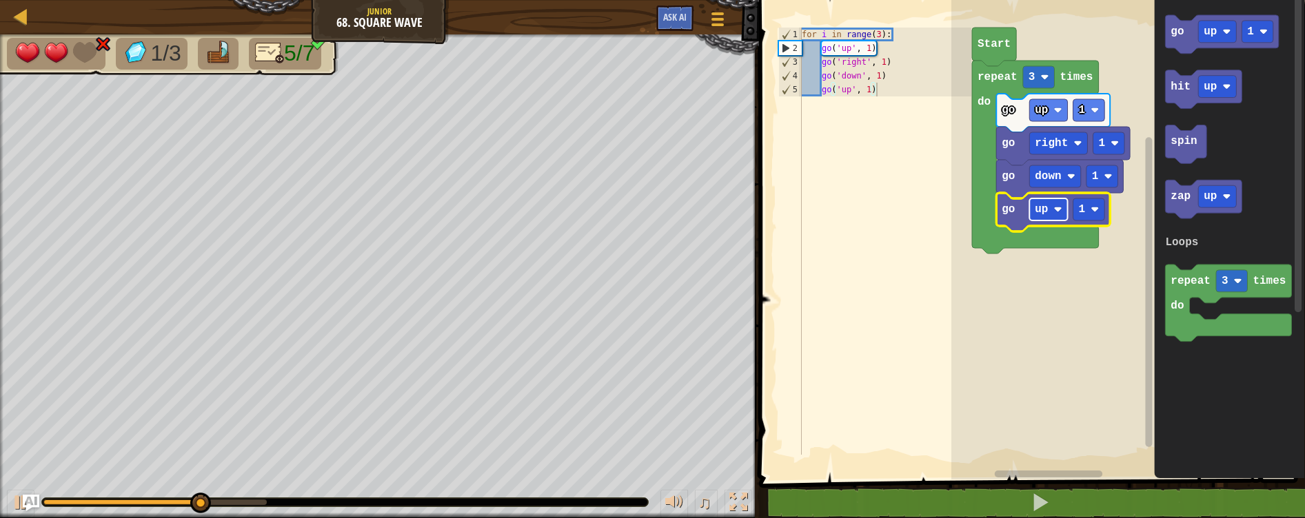
click at [1044, 210] on text "up" at bounding box center [1041, 209] width 13 height 12
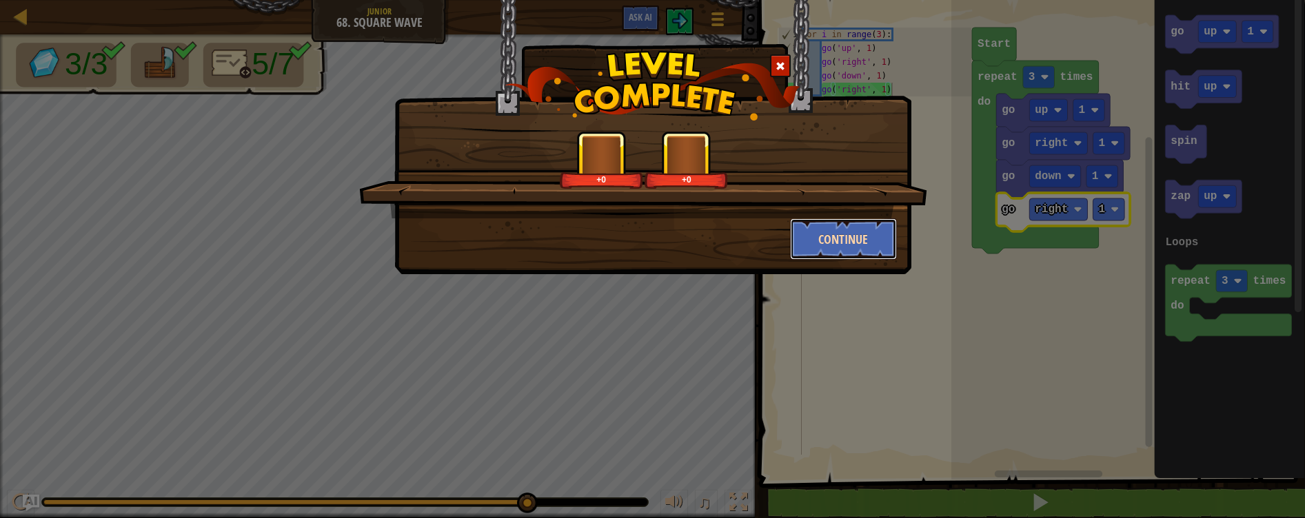
click at [853, 218] on button "Continue" at bounding box center [843, 238] width 107 height 41
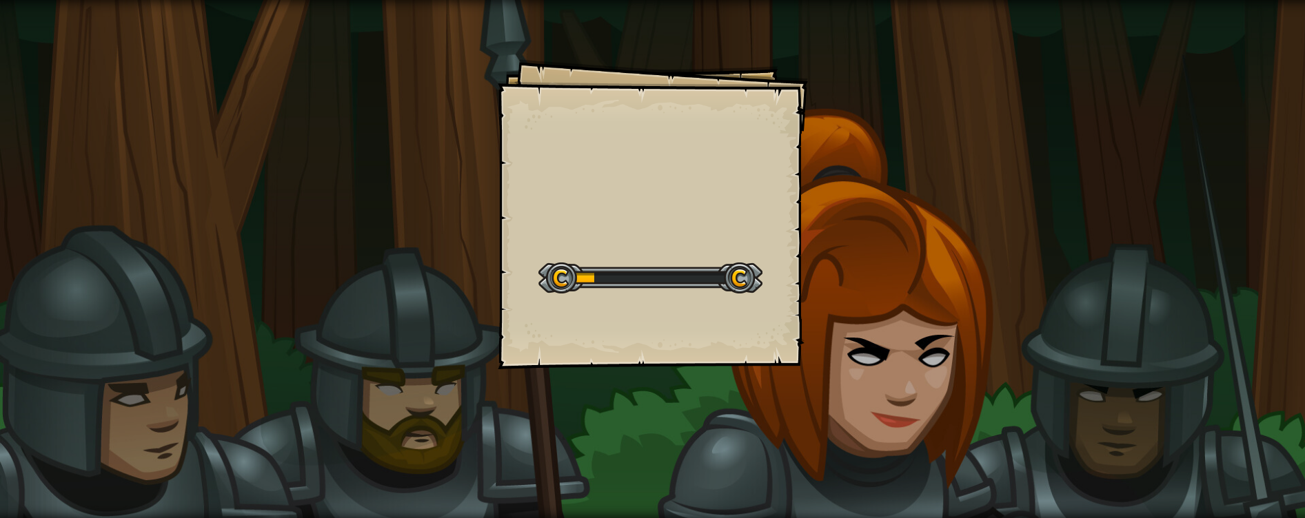
click at [850, 234] on div "Goals Start Level Error loading from server. Try refreshing the page. You'll ne…" at bounding box center [652, 259] width 1305 height 518
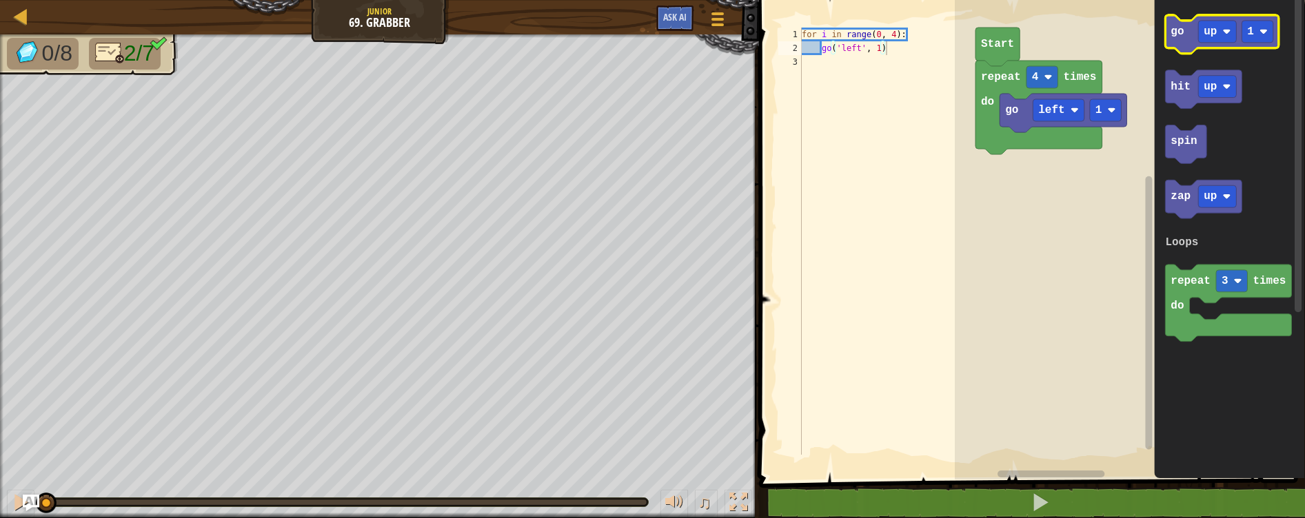
click at [1174, 36] on text "go" at bounding box center [1176, 32] width 13 height 12
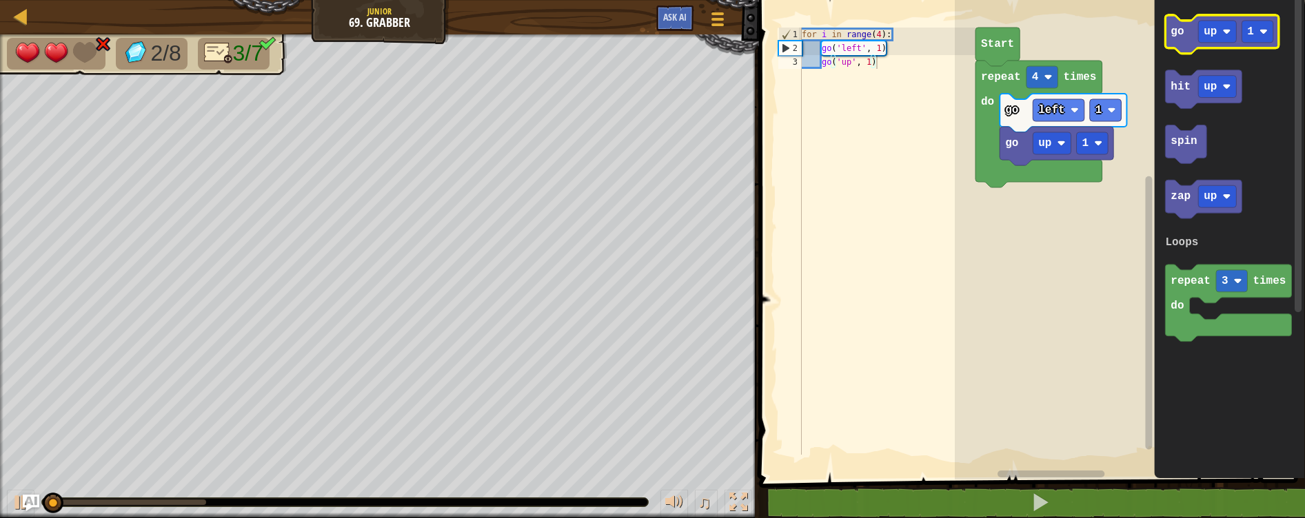
click at [1175, 36] on text "go" at bounding box center [1176, 32] width 13 height 12
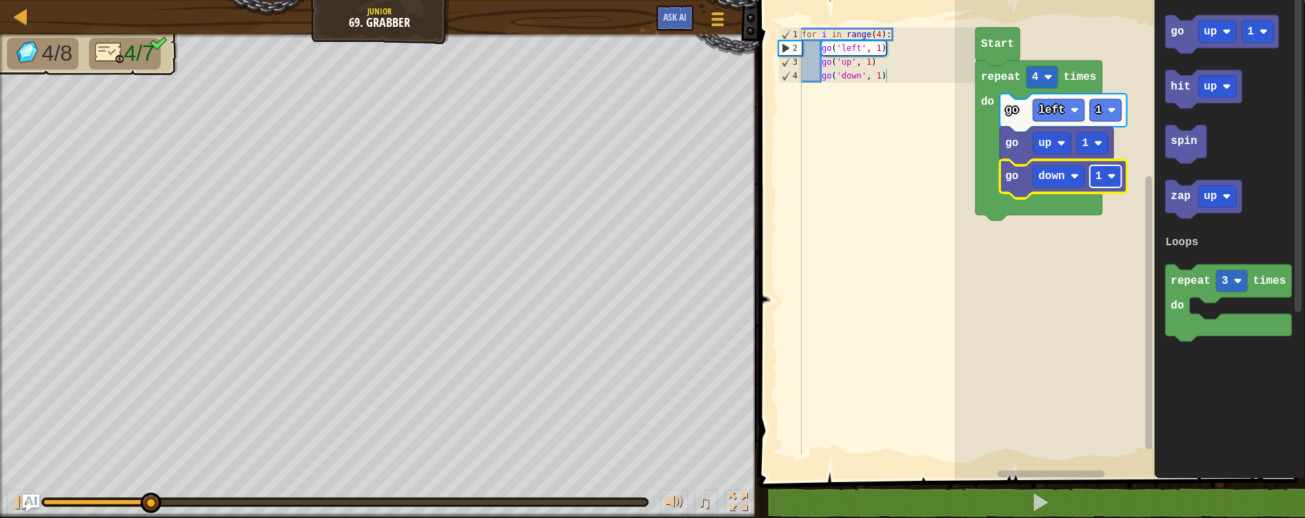
click at [1117, 180] on rect "Blockly Workspace" at bounding box center [1106, 176] width 32 height 22
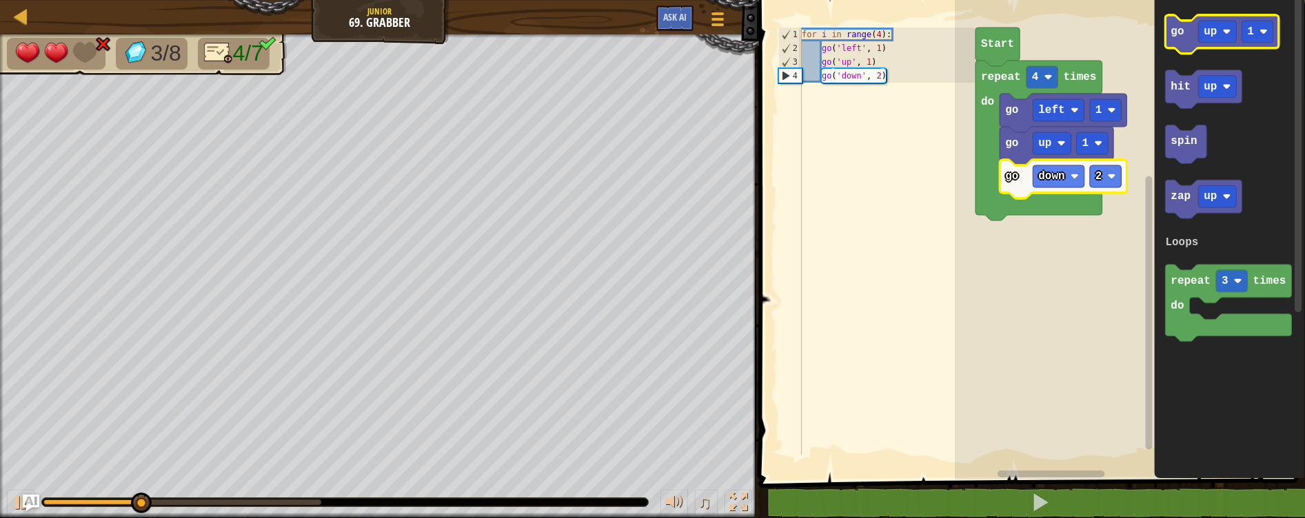
click at [1183, 41] on icon "Blockly Workspace" at bounding box center [1222, 34] width 114 height 39
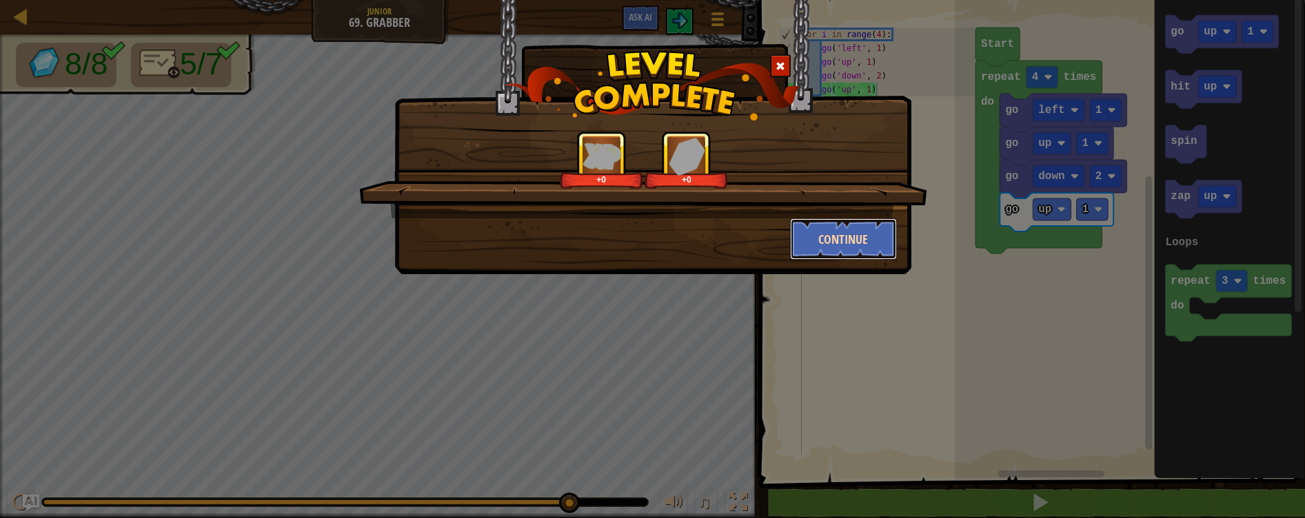
click at [844, 243] on button "Continue" at bounding box center [843, 238] width 107 height 41
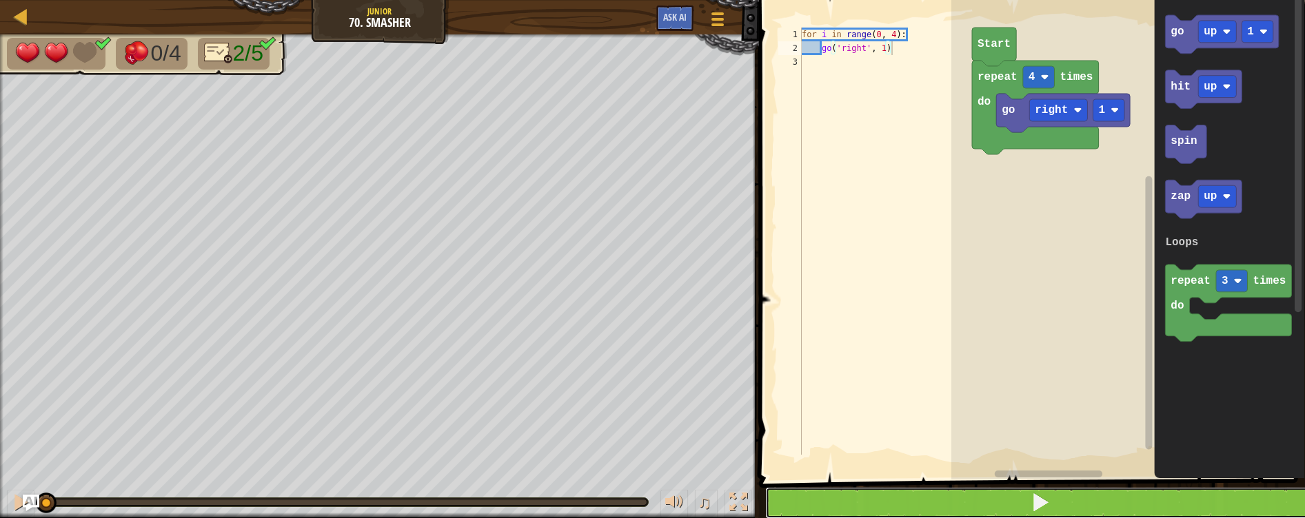
click at [995, 513] on button at bounding box center [1040, 503] width 550 height 32
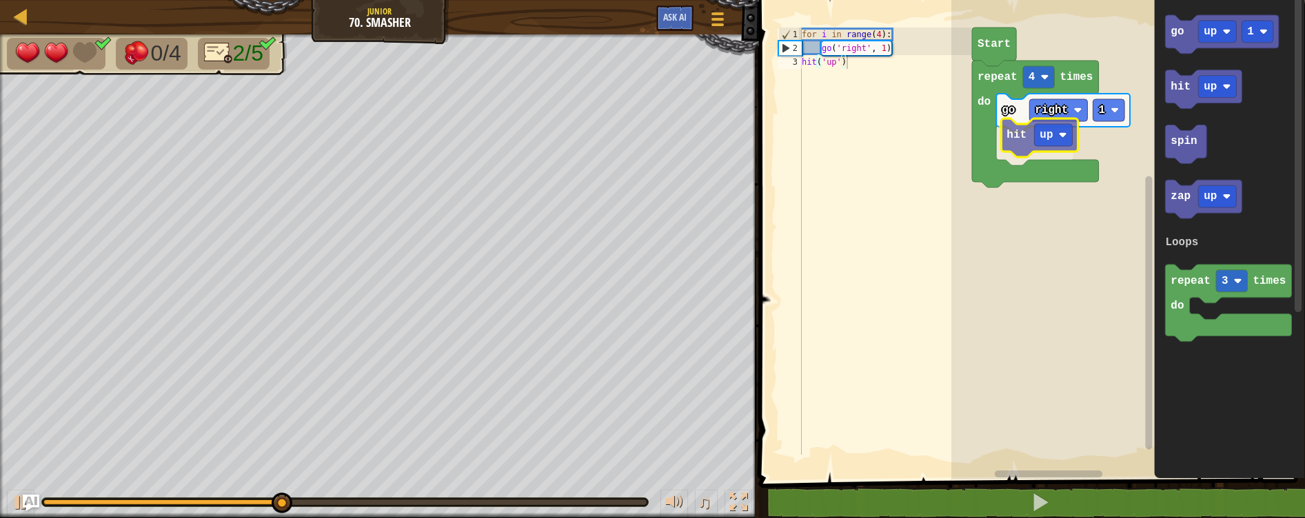
click at [1017, 152] on div "Loops go right 1 hit up repeat 4 times do Start go up 1 hit up spin zap up repe…" at bounding box center [1128, 236] width 354 height 487
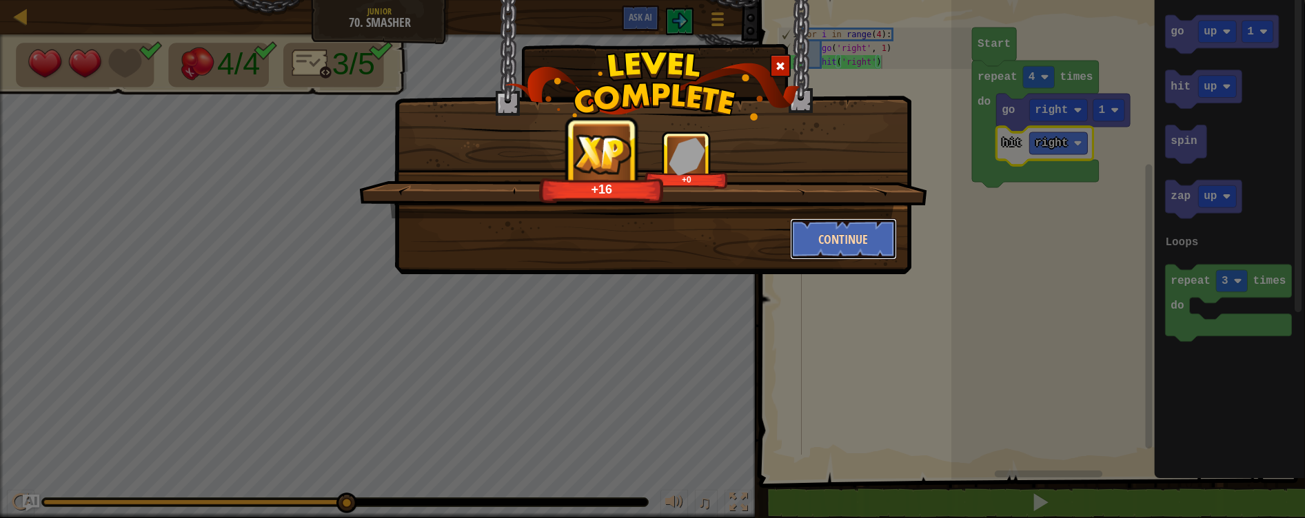
click at [866, 232] on button "Continue" at bounding box center [843, 238] width 107 height 41
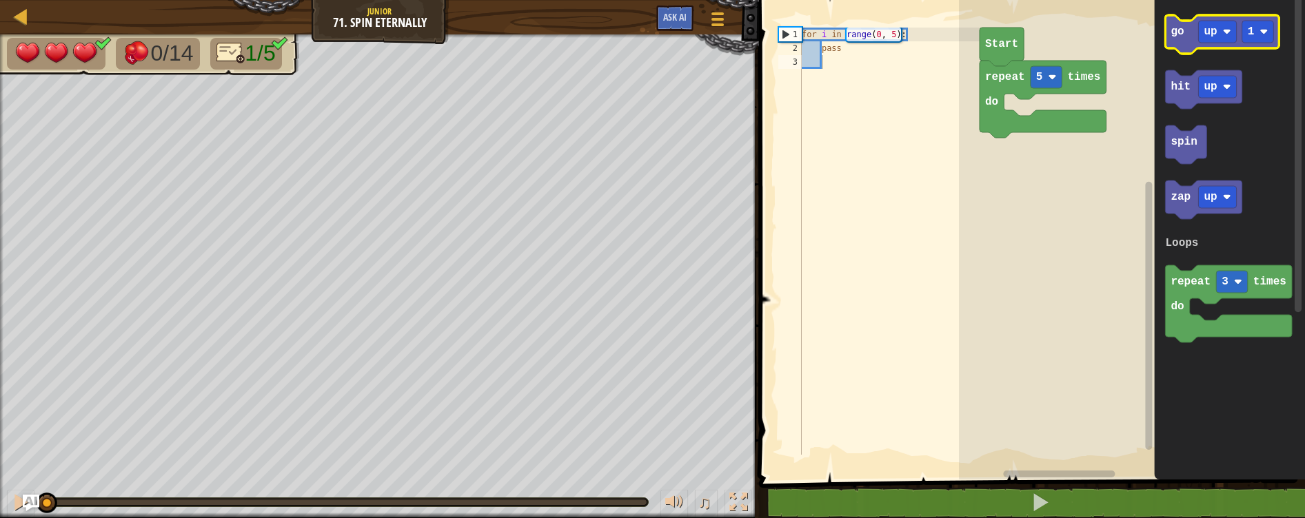
click at [1179, 30] on text "go" at bounding box center [1176, 32] width 13 height 12
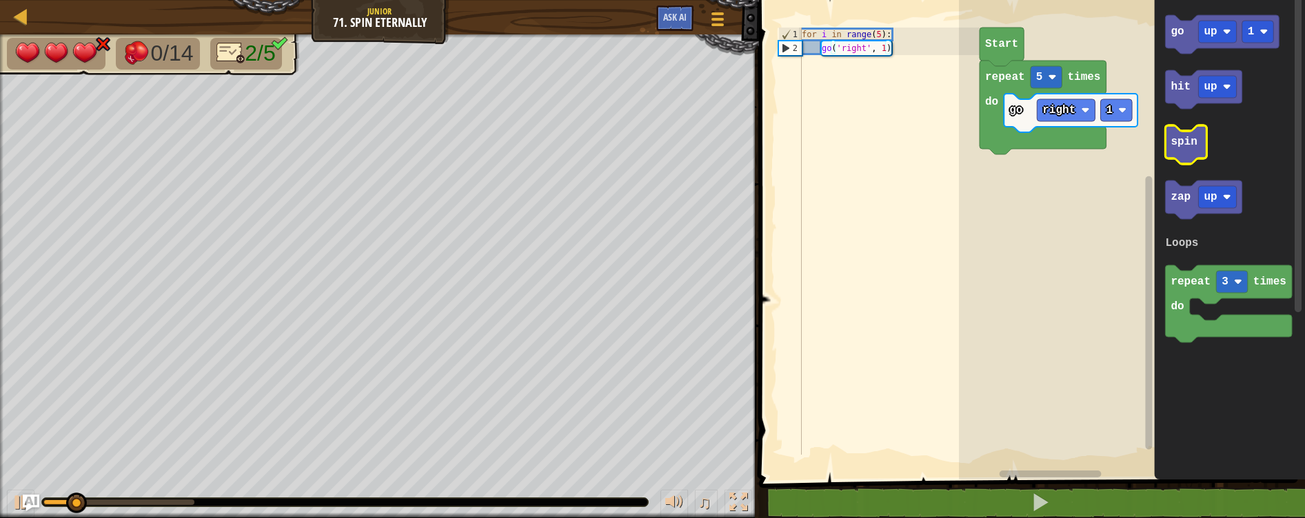
click at [1184, 139] on text "spin" at bounding box center [1183, 142] width 26 height 12
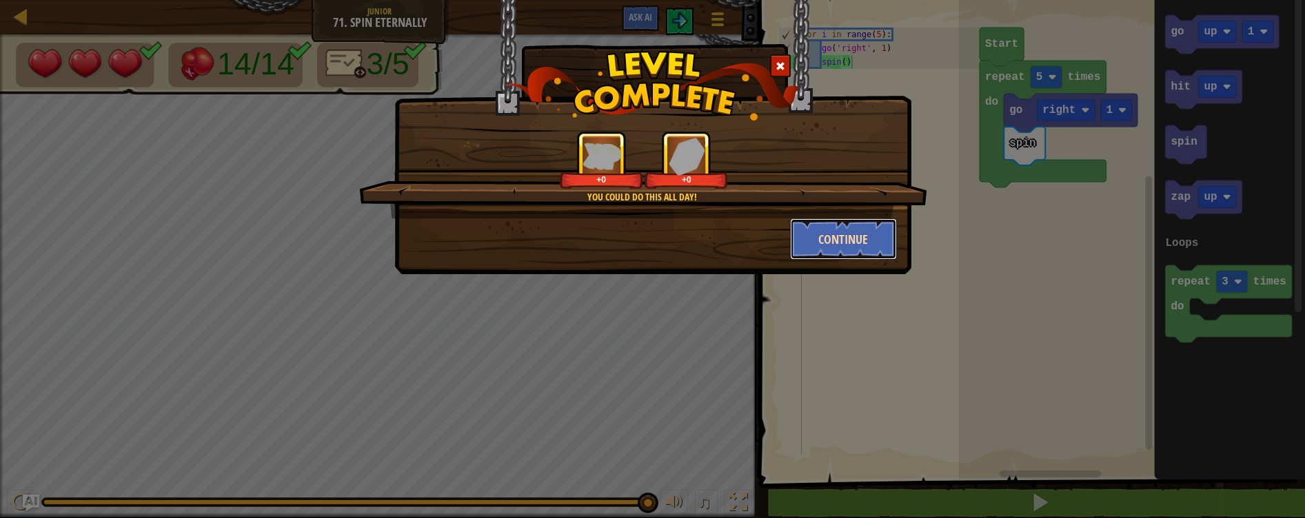
click at [857, 229] on button "Continue" at bounding box center [843, 238] width 107 height 41
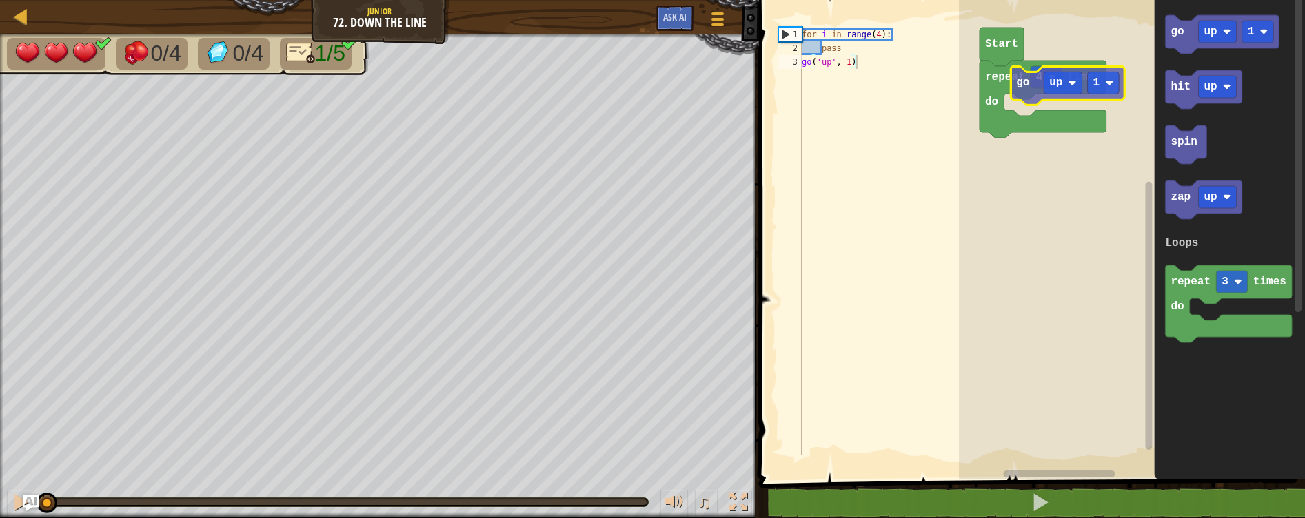
click at [1026, 88] on div "Loops repeat 4 times do Start go up 1 go up 1 hit up spin zap up repeat 3 times…" at bounding box center [1132, 236] width 346 height 487
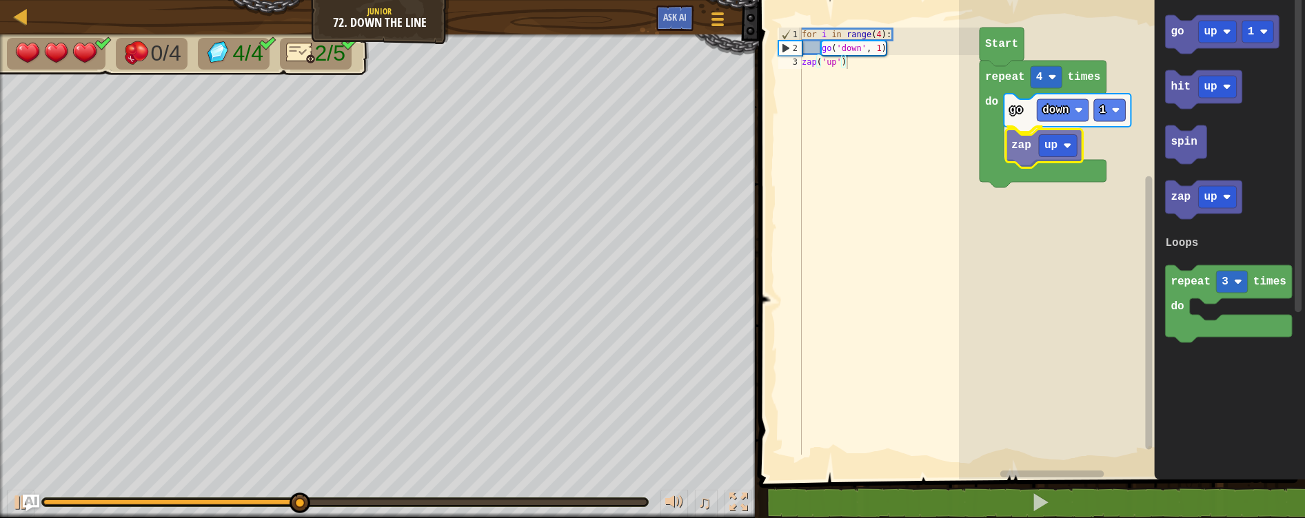
click at [1014, 148] on div "Loops Start repeat 4 times do go down 1 zap up go up 1 hit up spin zap up repea…" at bounding box center [1132, 236] width 346 height 487
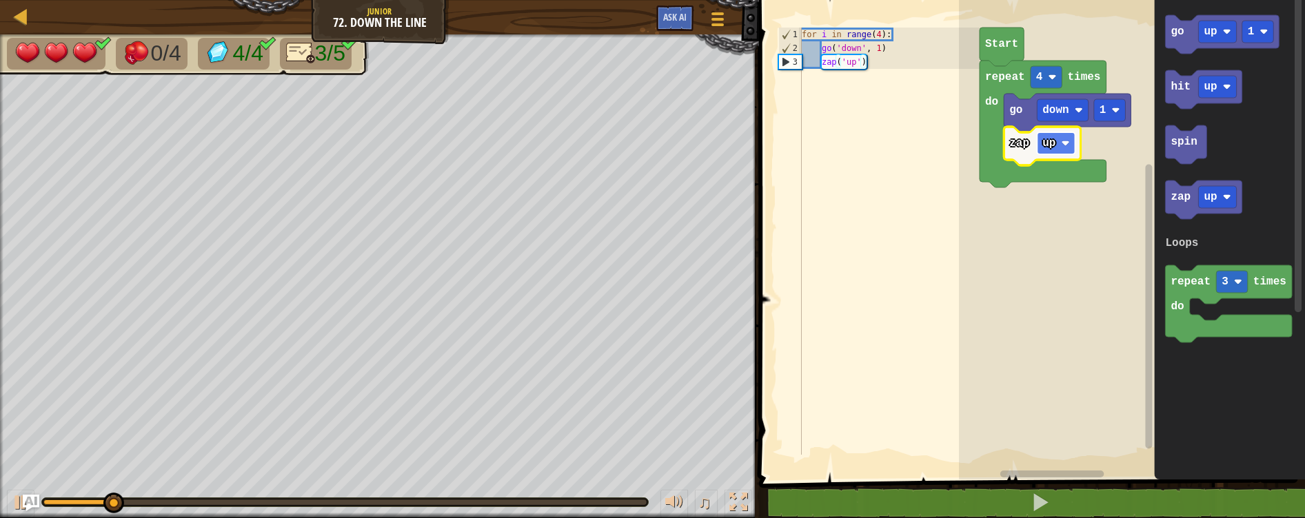
click at [1042, 145] on text "up" at bounding box center [1048, 143] width 13 height 12
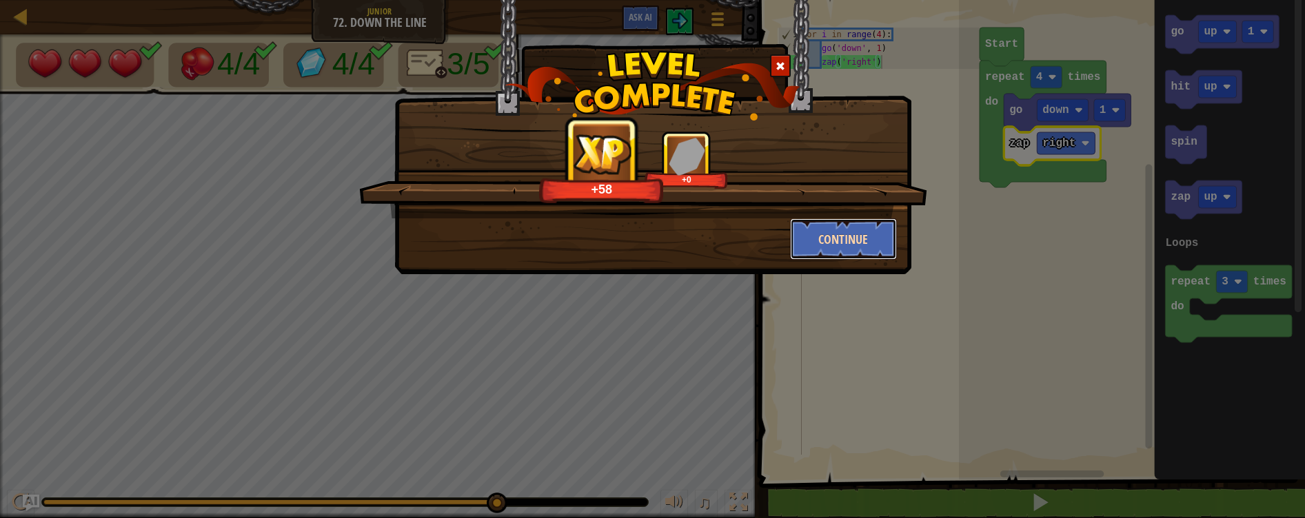
click at [853, 238] on button "Continue" at bounding box center [843, 238] width 107 height 41
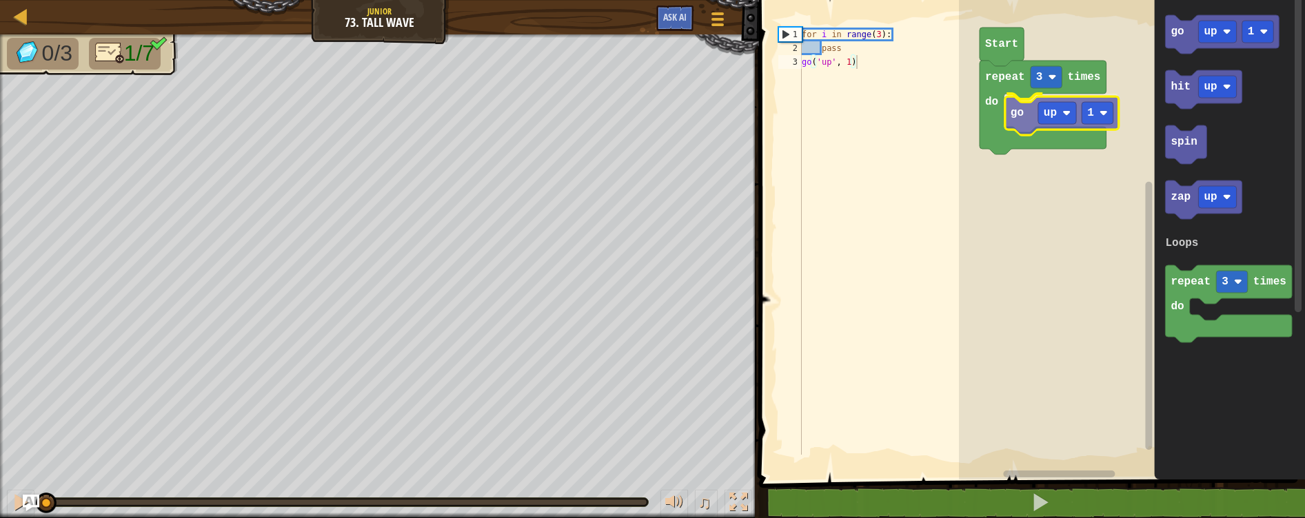
click at [1017, 129] on div "Loops repeat 3 times do go up 1 Start go up 1 hit up spin zap up repeat 3 times…" at bounding box center [1132, 236] width 346 height 487
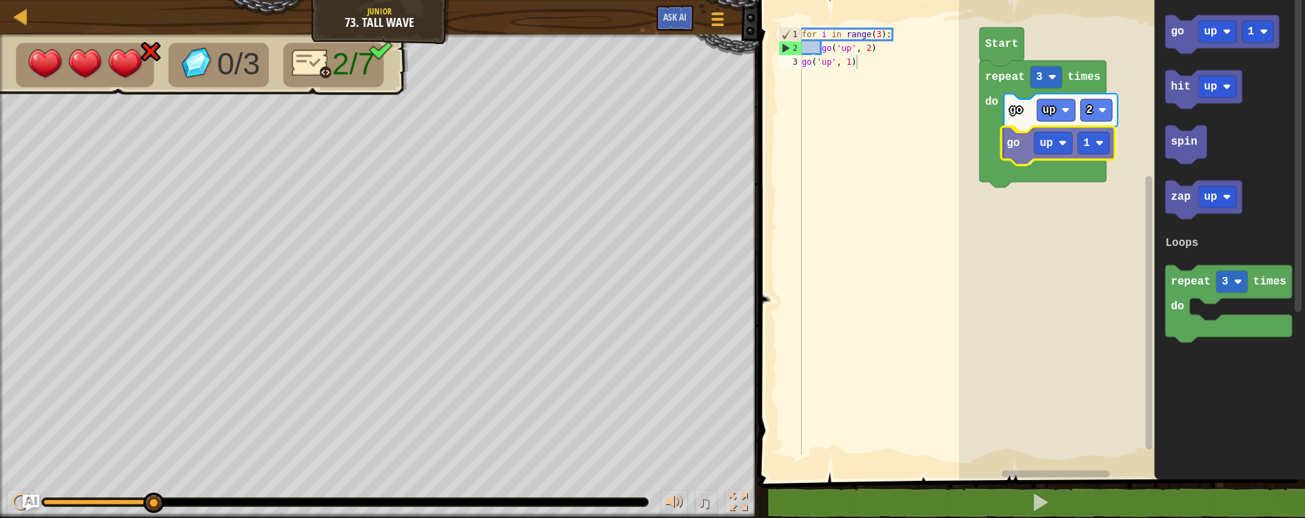
click at [1010, 145] on div "Loops Start repeat 3 times do go up 2 go up 1 go up 1 hit up spin zap up repeat…" at bounding box center [1132, 236] width 346 height 487
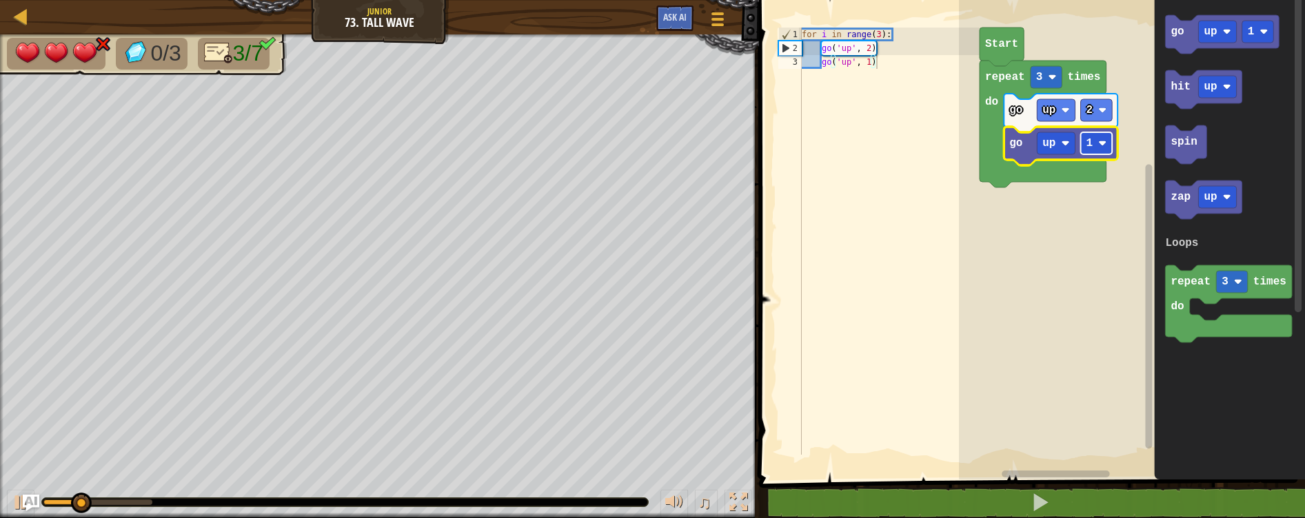
click at [1104, 140] on image "Blockly Workspace" at bounding box center [1102, 143] width 8 height 8
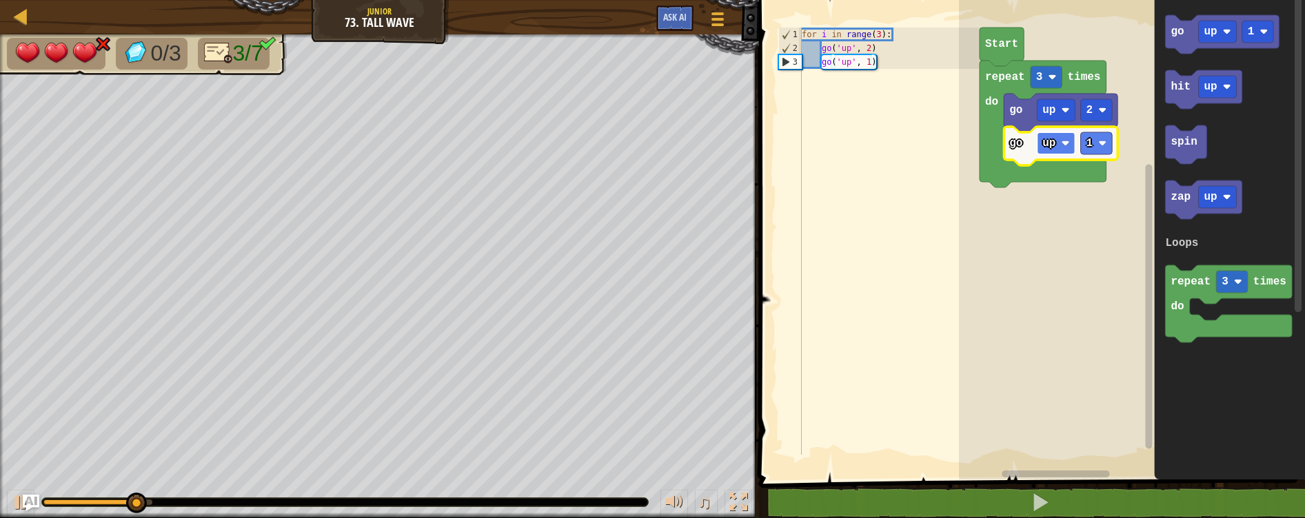
click at [1052, 134] on rect "Blockly Workspace" at bounding box center [1056, 143] width 38 height 22
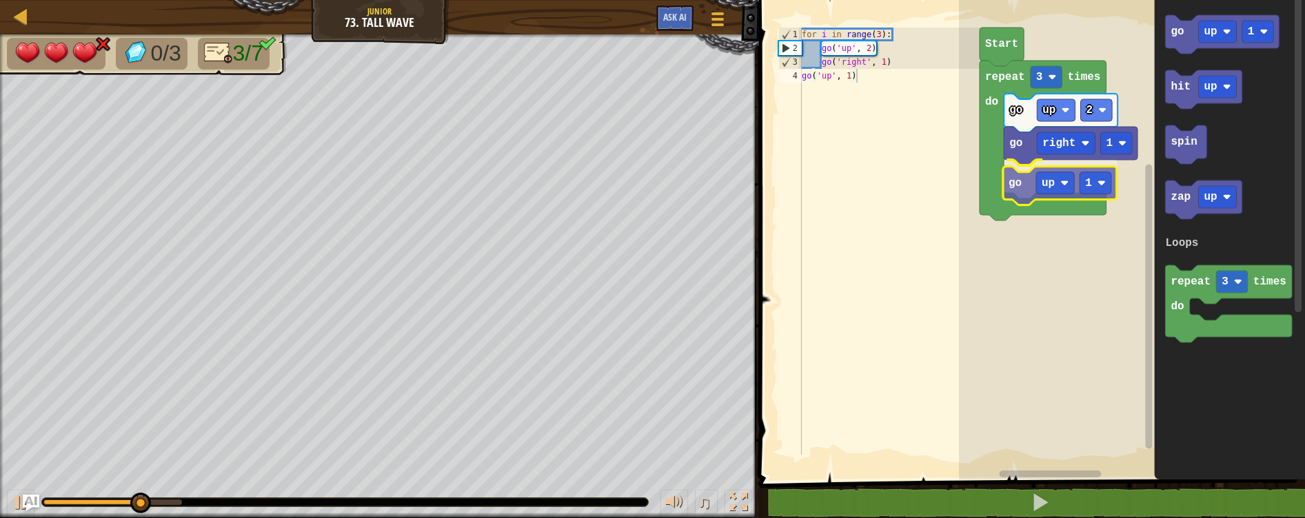
click at [1017, 187] on div "Loops Start repeat 3 times do go up 2 go right 1 go up 1 go up 1 hit up spin za…" at bounding box center [1132, 236] width 346 height 487
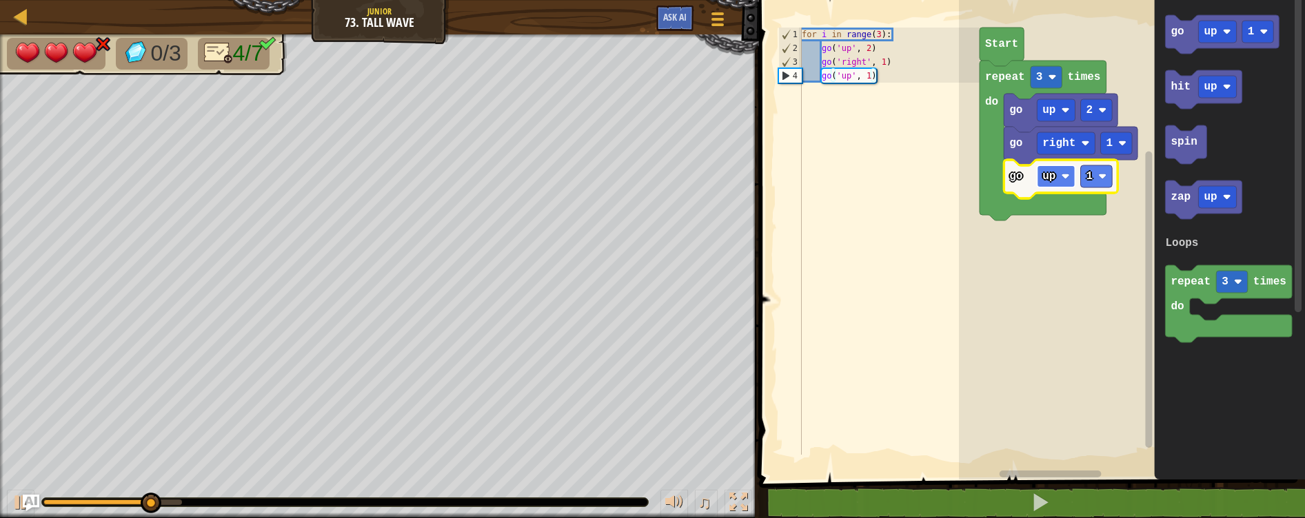
click at [1057, 181] on rect "Blockly Workspace" at bounding box center [1056, 176] width 38 height 22
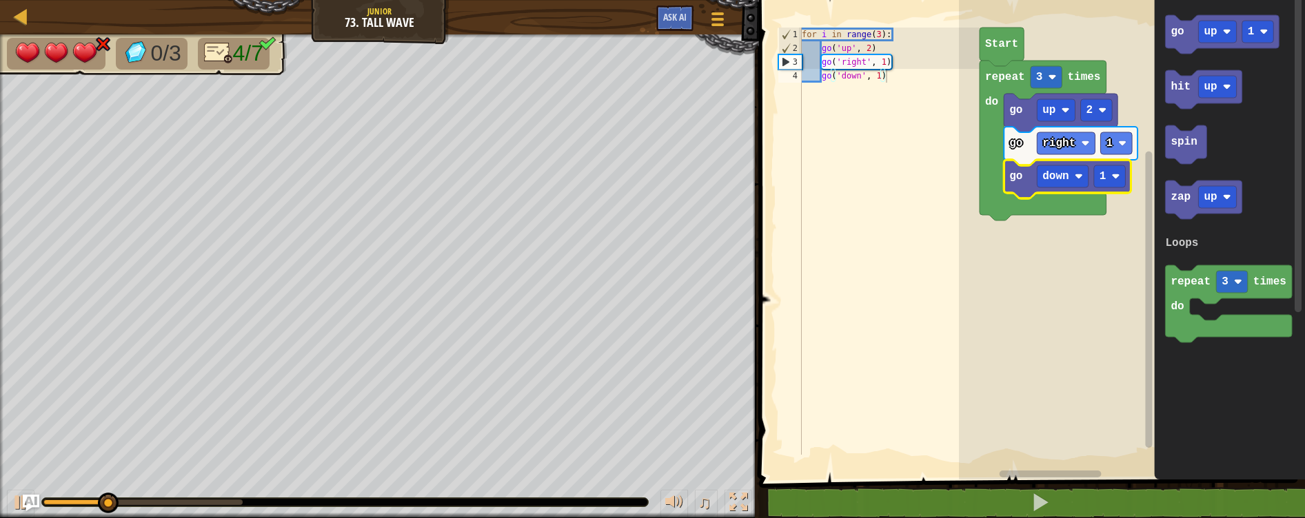
click at [1129, 179] on icon "Blockly Workspace" at bounding box center [1067, 179] width 127 height 39
click at [1115, 181] on rect "Blockly Workspace" at bounding box center [1110, 176] width 32 height 22
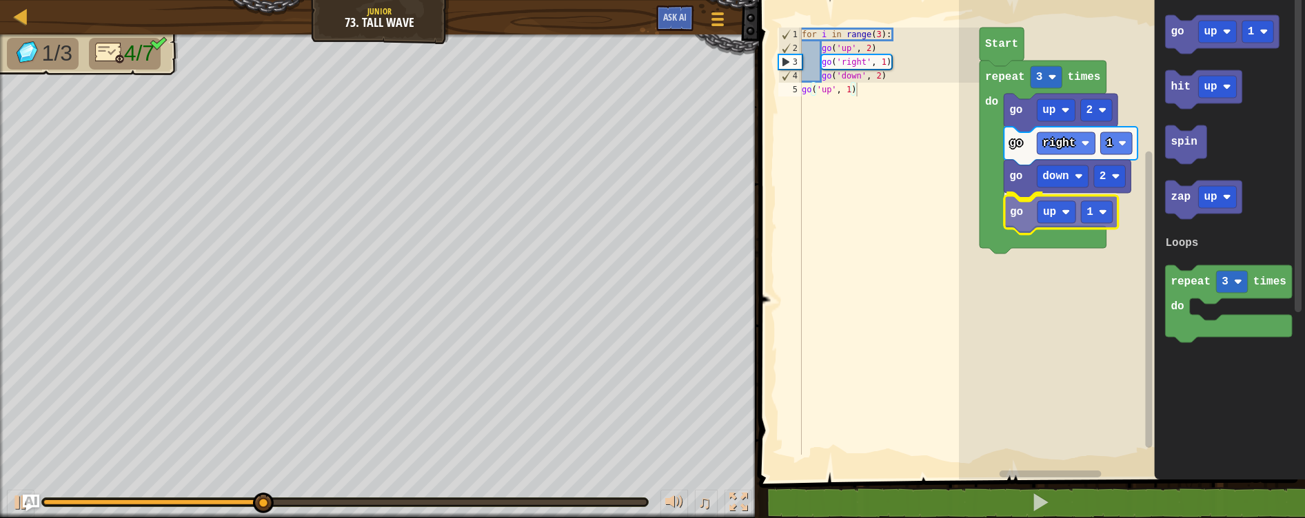
click at [1019, 222] on div "Loops Start repeat 3 times do go up 2 go right 1 go down 2 go up 1 go up 1 hit …" at bounding box center [1132, 236] width 346 height 487
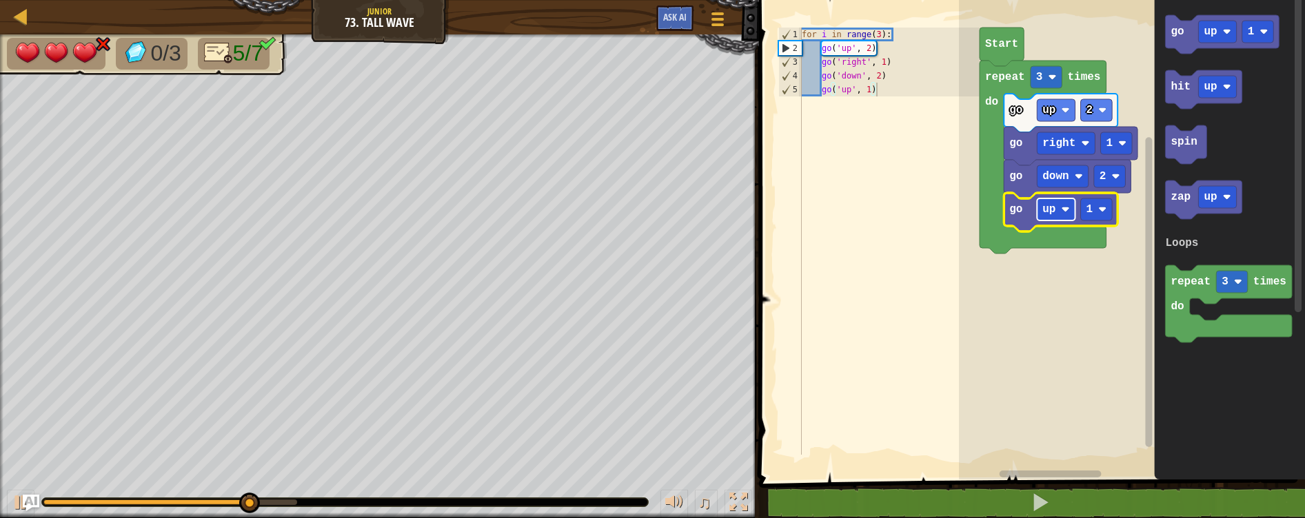
click at [1050, 207] on text "up" at bounding box center [1048, 209] width 13 height 12
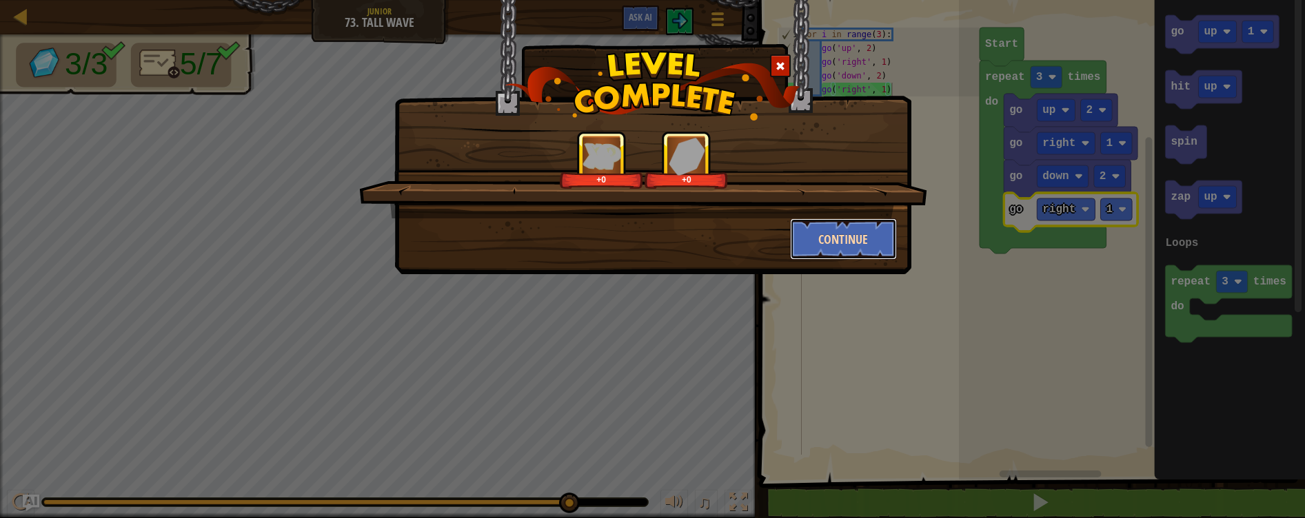
click at [862, 227] on button "Continue" at bounding box center [843, 238] width 107 height 41
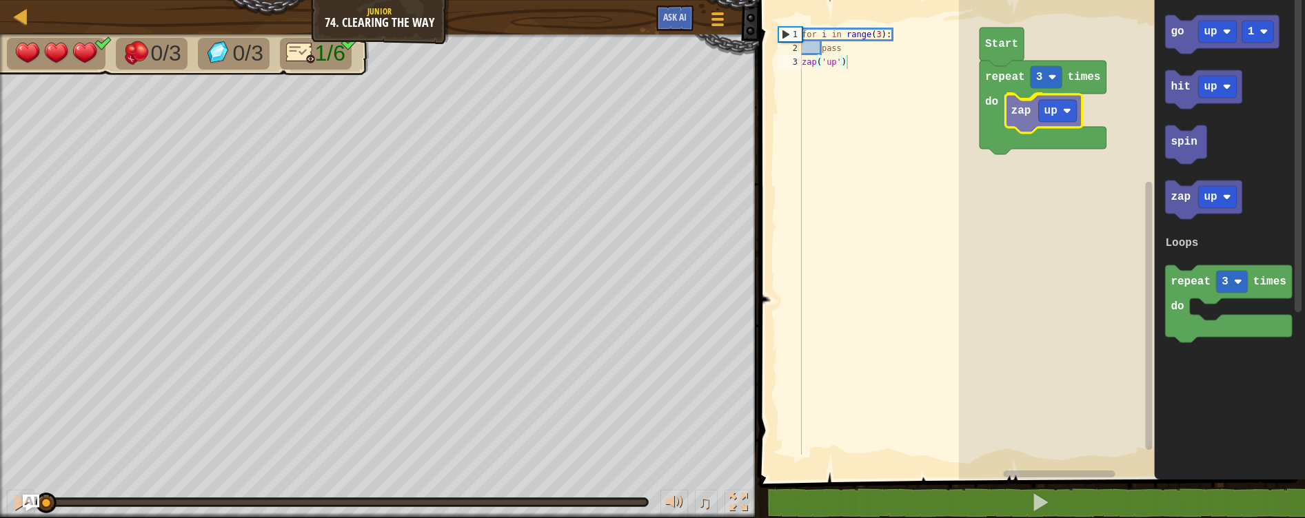
click at [1017, 121] on div "Loops repeat 3 times do zap up Start go up 1 hit up spin zap up repeat 3 times …" at bounding box center [1132, 236] width 346 height 487
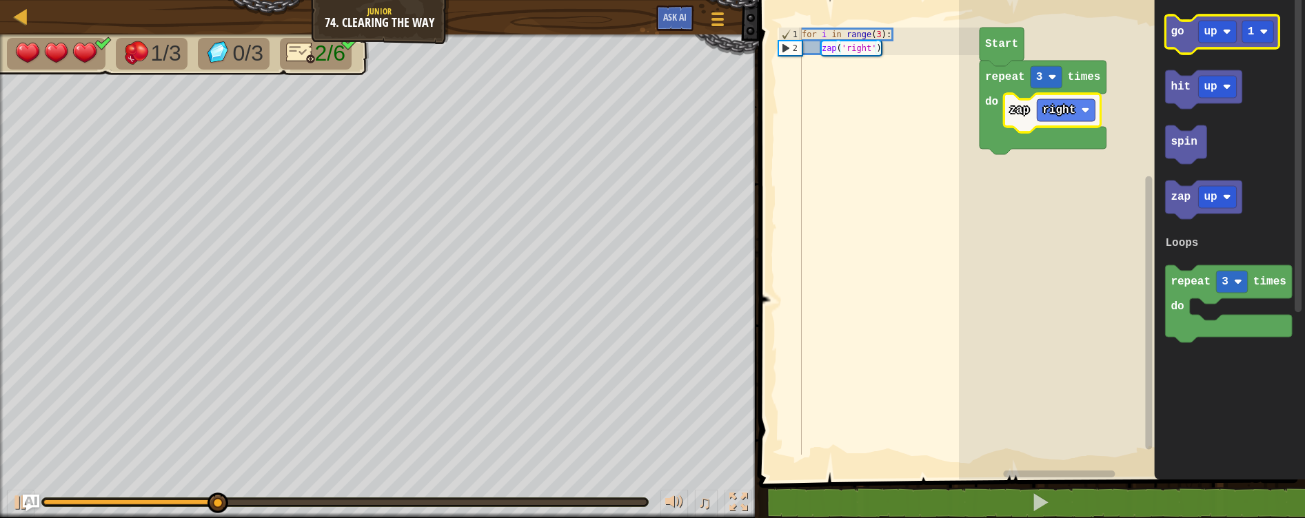
click at [1172, 35] on text "go" at bounding box center [1176, 32] width 13 height 12
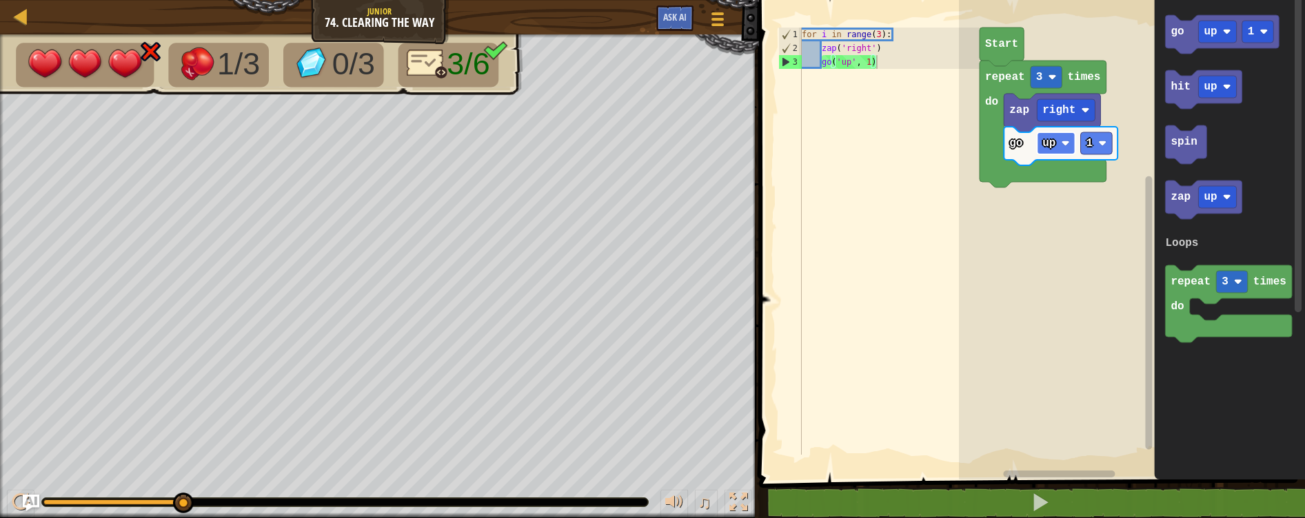
click at [1048, 150] on rect "Blockly Workspace" at bounding box center [1056, 143] width 38 height 22
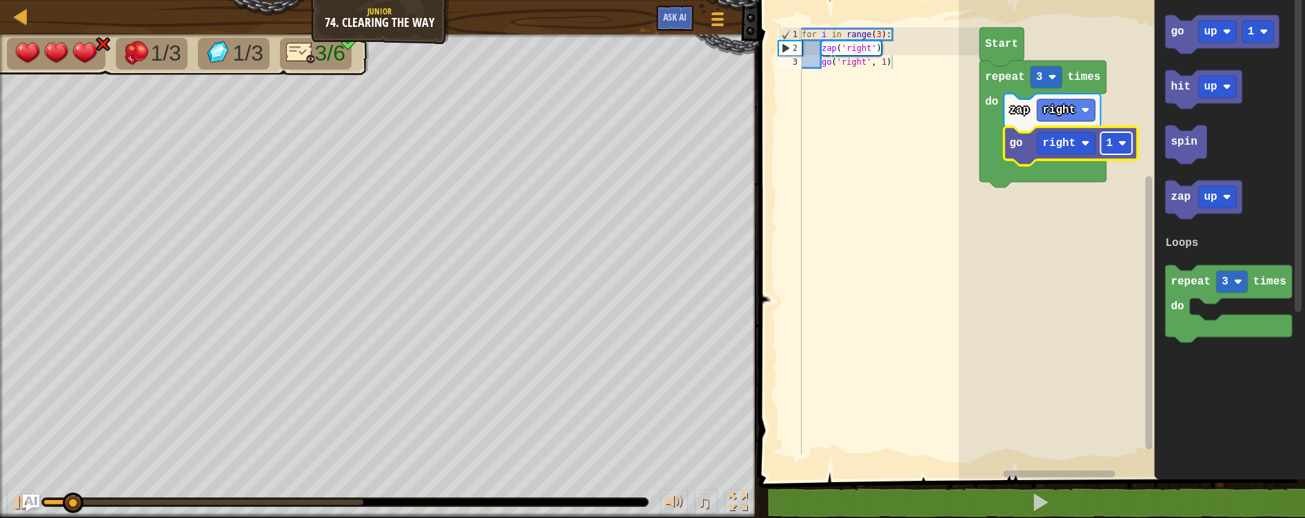
click at [1108, 142] on text "1" at bounding box center [1109, 143] width 7 height 12
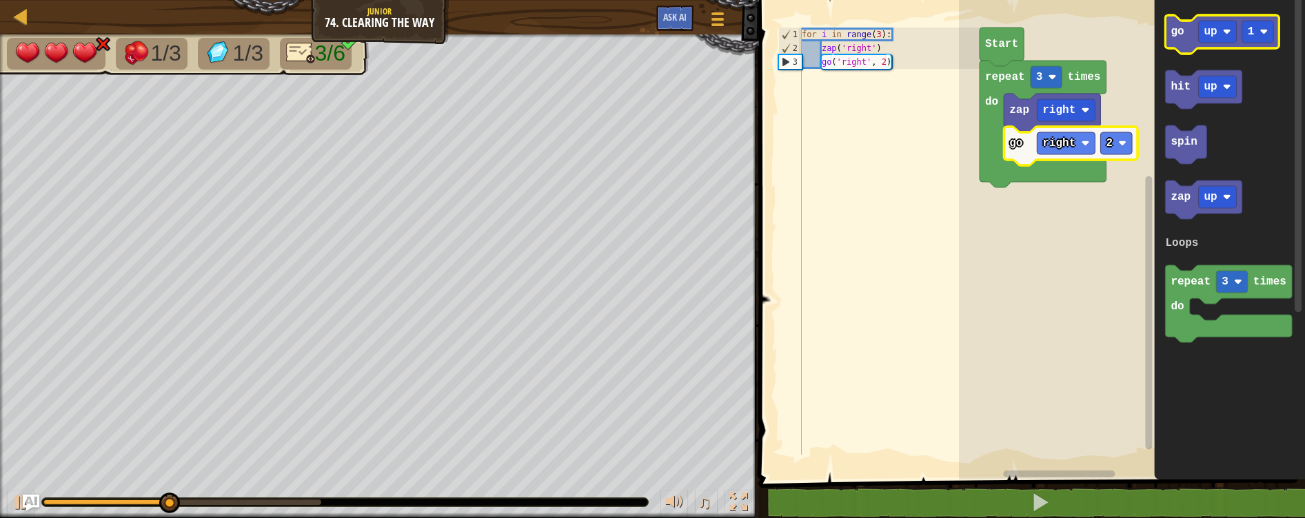
click at [1184, 19] on rect "Blockly Workspace" at bounding box center [1222, 34] width 114 height 39
click at [1182, 36] on text "go" at bounding box center [1176, 32] width 13 height 12
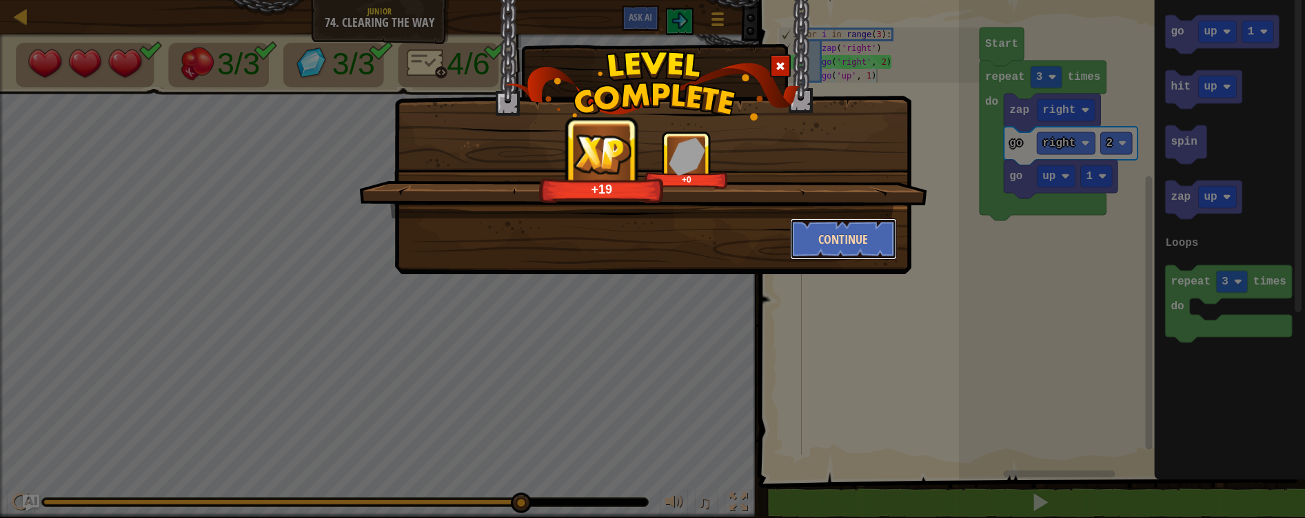
click at [853, 238] on button "Continue" at bounding box center [843, 238] width 107 height 41
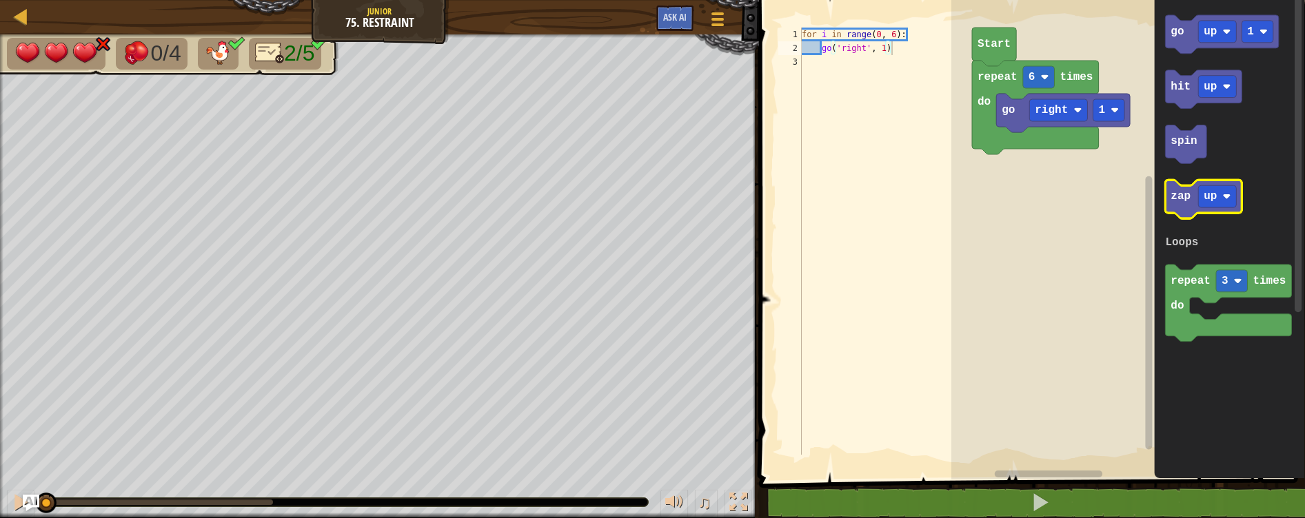
click at [1174, 197] on text "zap" at bounding box center [1180, 197] width 20 height 12
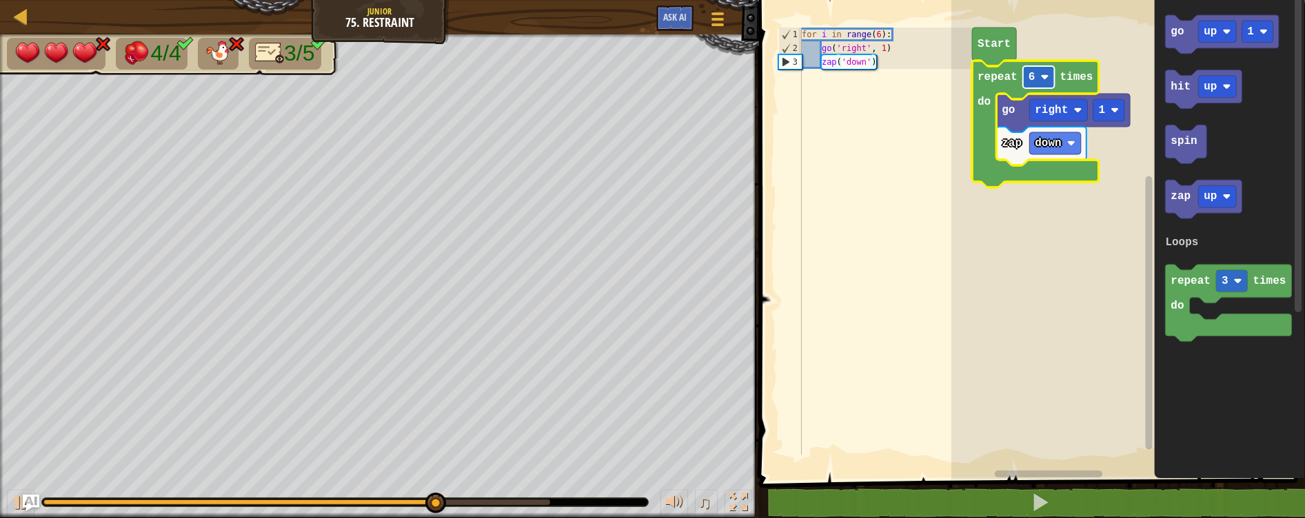
click at [1036, 84] on rect "Blockly Workspace" at bounding box center [1038, 77] width 32 height 22
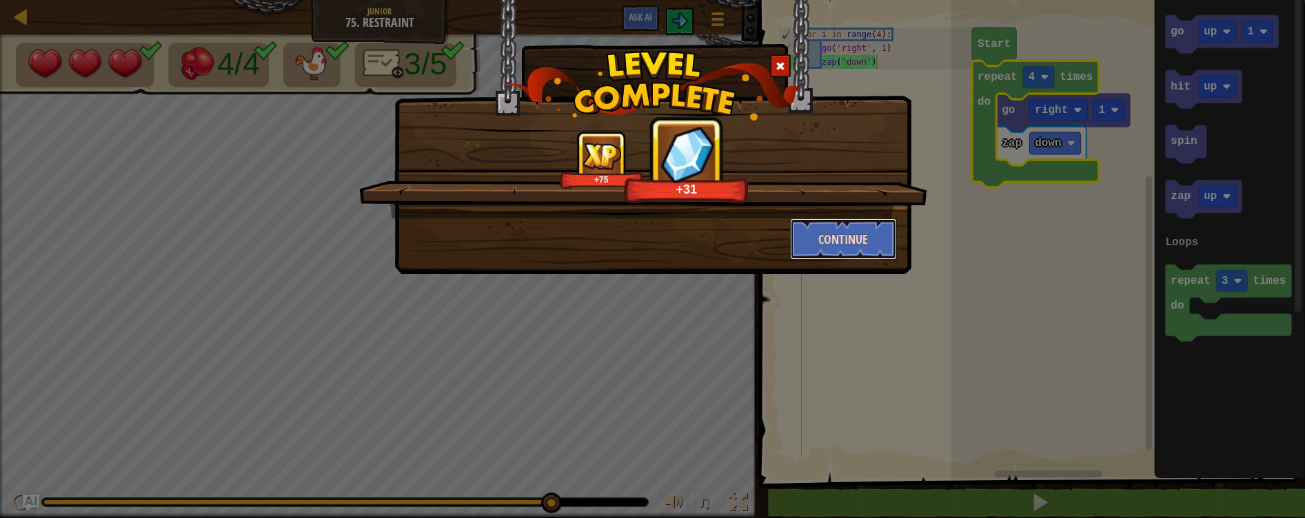
click at [853, 229] on button "Continue" at bounding box center [843, 238] width 107 height 41
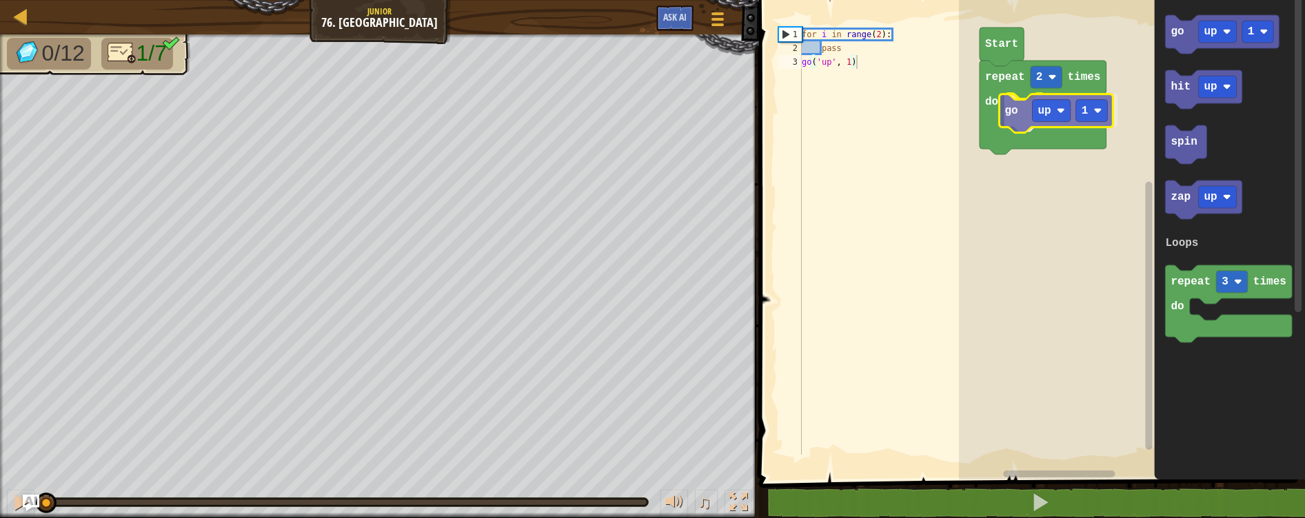
click at [1006, 119] on div "Loops repeat 2 times do go up 1 Start go up 1 hit up spin zap up repeat 3 times…" at bounding box center [1132, 236] width 346 height 487
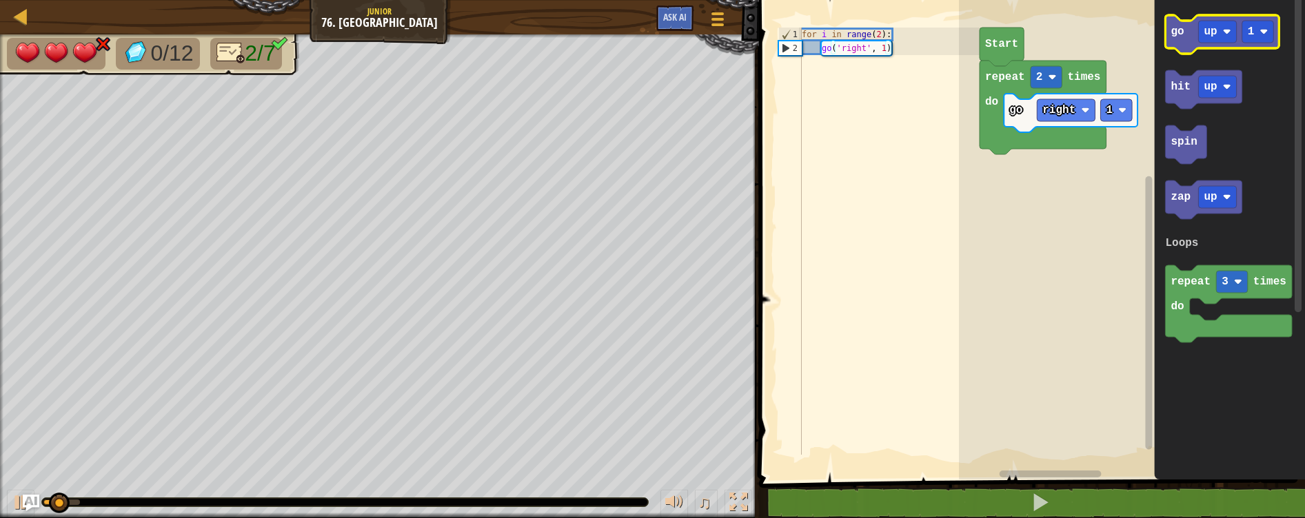
click at [1166, 28] on icon "Blockly Workspace" at bounding box center [1222, 34] width 114 height 39
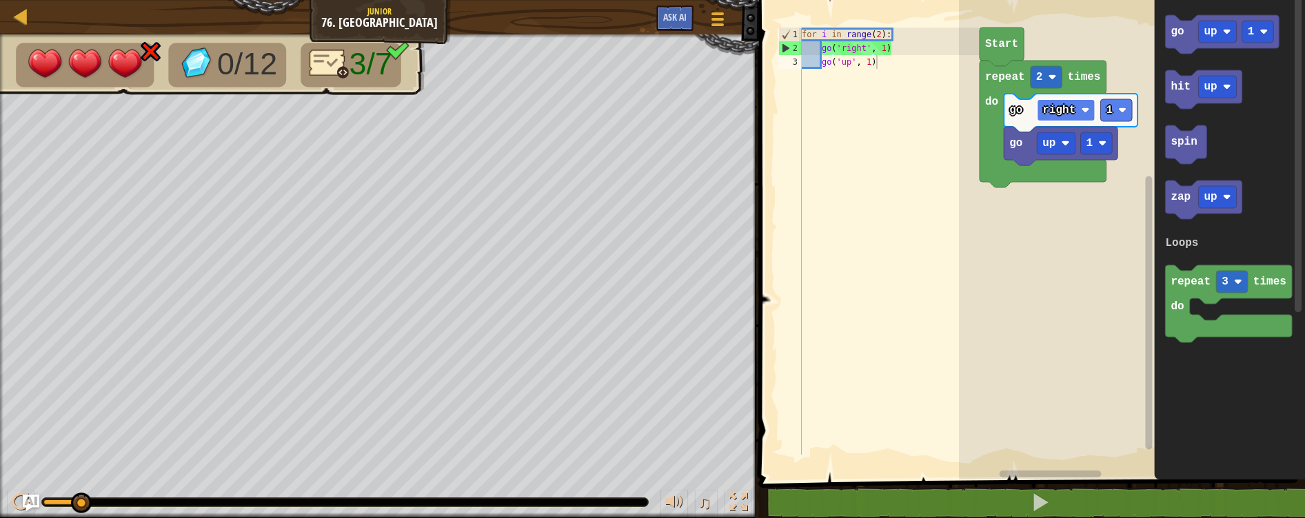
click at [1053, 112] on text "right" at bounding box center [1058, 110] width 33 height 12
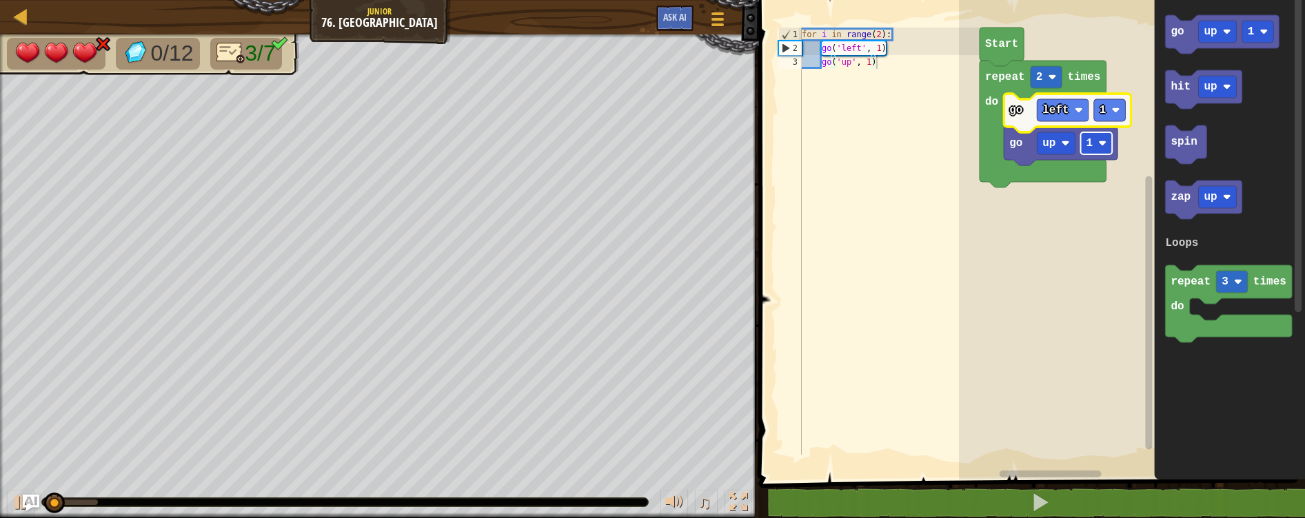
click at [1086, 141] on text "1" at bounding box center [1089, 143] width 7 height 12
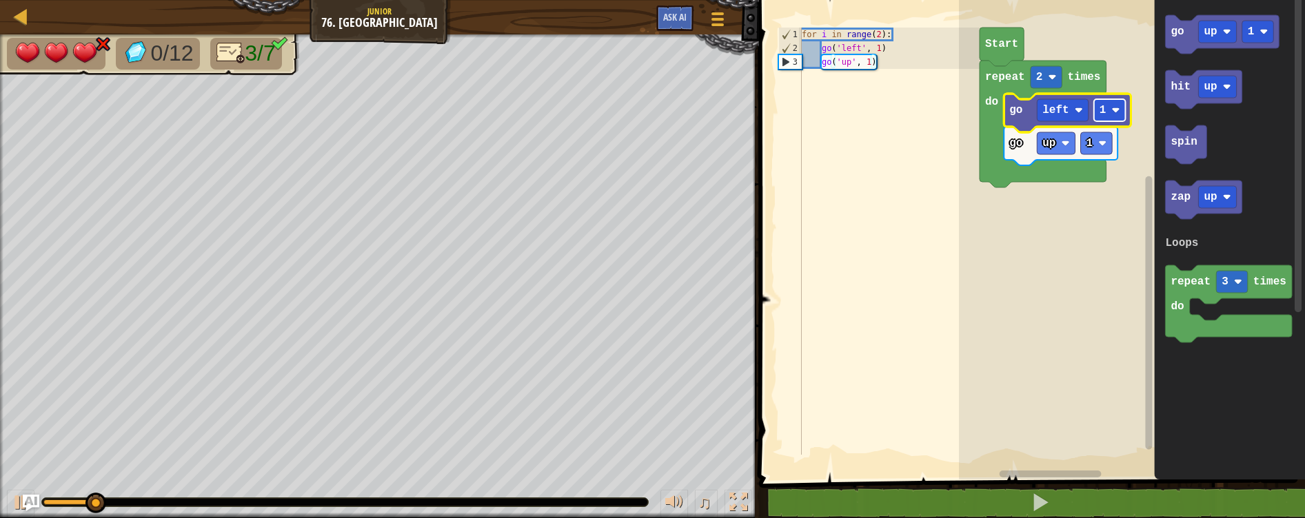
click at [1104, 112] on text "1" at bounding box center [1102, 110] width 7 height 12
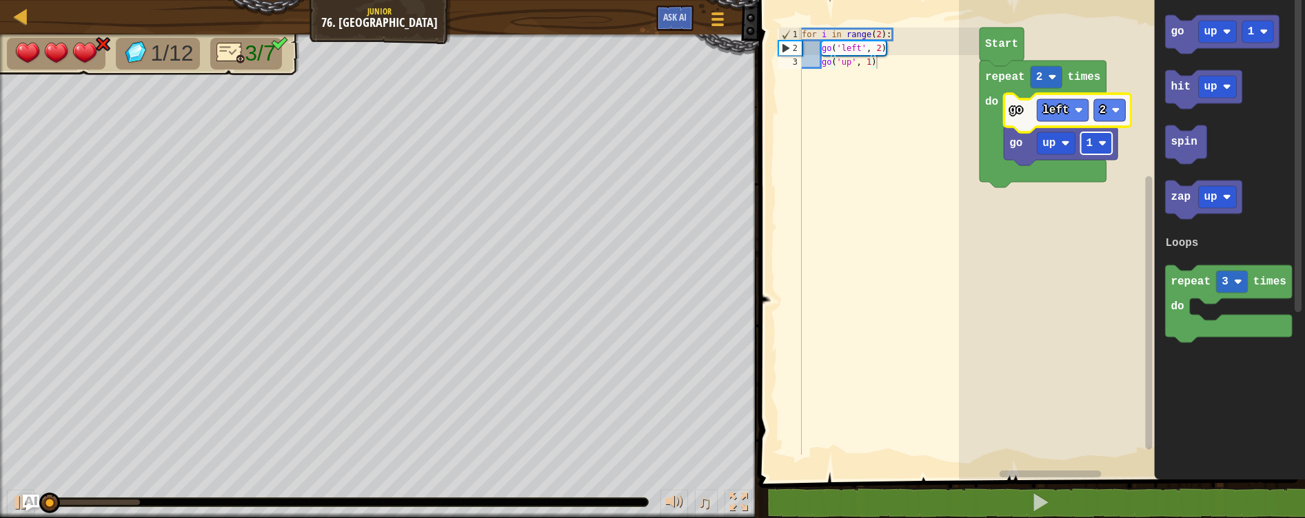
click at [1103, 150] on rect "Blockly Workspace" at bounding box center [1097, 143] width 32 height 22
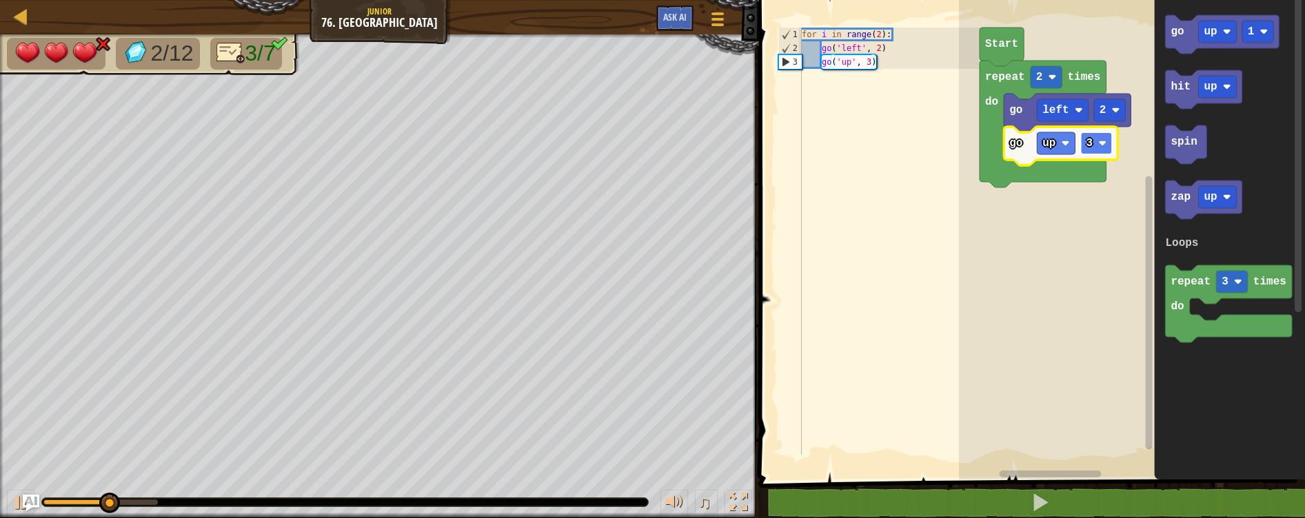
click at [1099, 146] on image "Blockly Workspace" at bounding box center [1102, 143] width 8 height 8
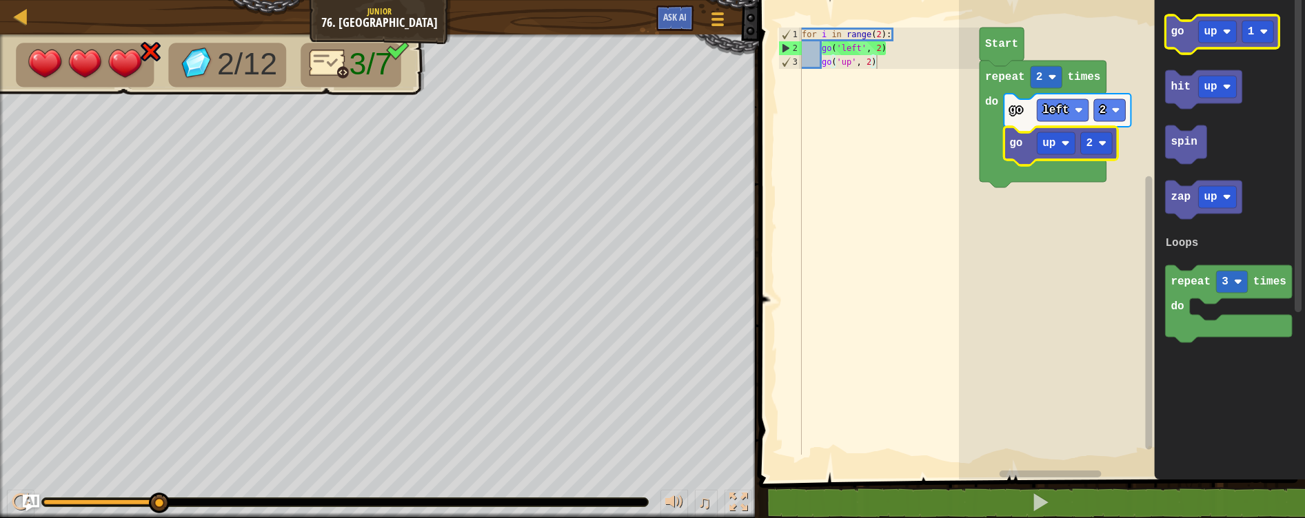
click at [1174, 42] on icon "Blockly Workspace" at bounding box center [1222, 34] width 114 height 39
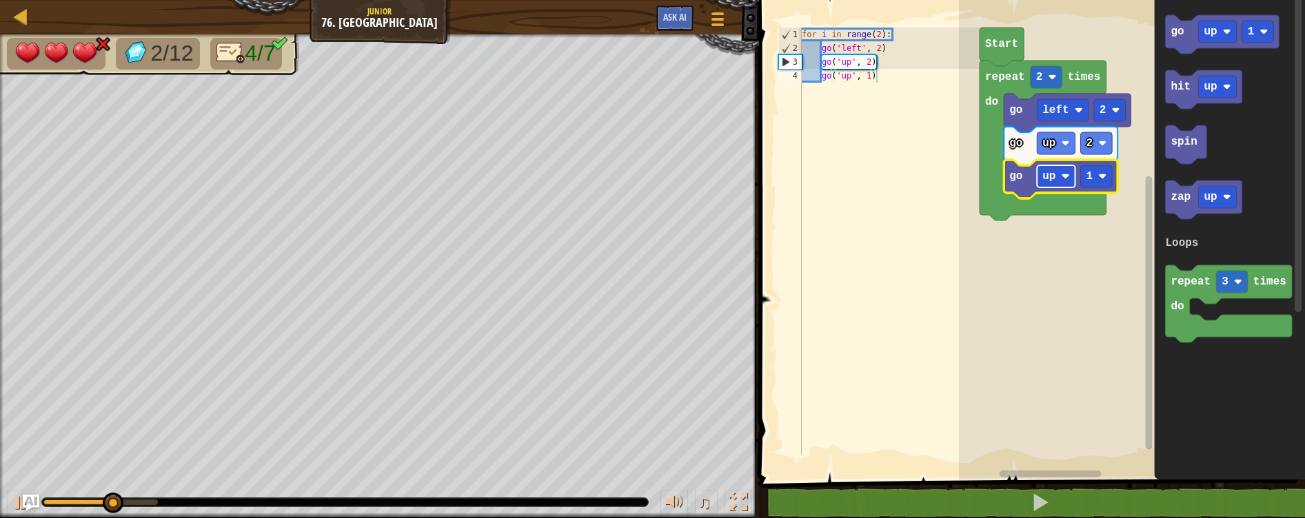
click at [1074, 183] on rect "Blockly Workspace" at bounding box center [1056, 176] width 38 height 22
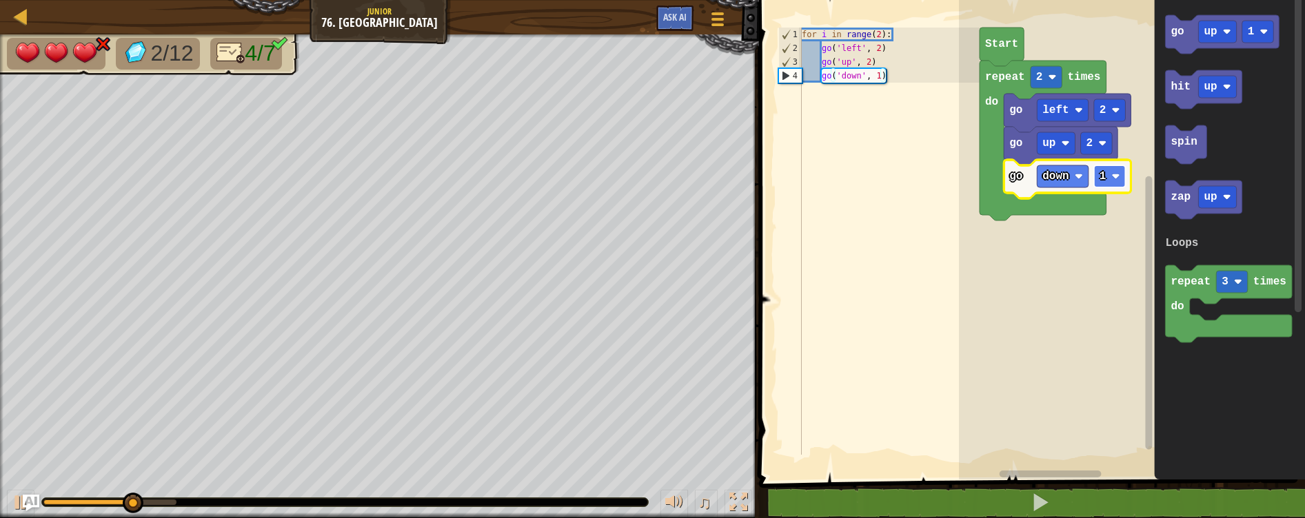
click at [1114, 173] on image "Blockly Workspace" at bounding box center [1115, 176] width 8 height 8
click at [1184, 39] on icon "Blockly Workspace" at bounding box center [1222, 34] width 114 height 39
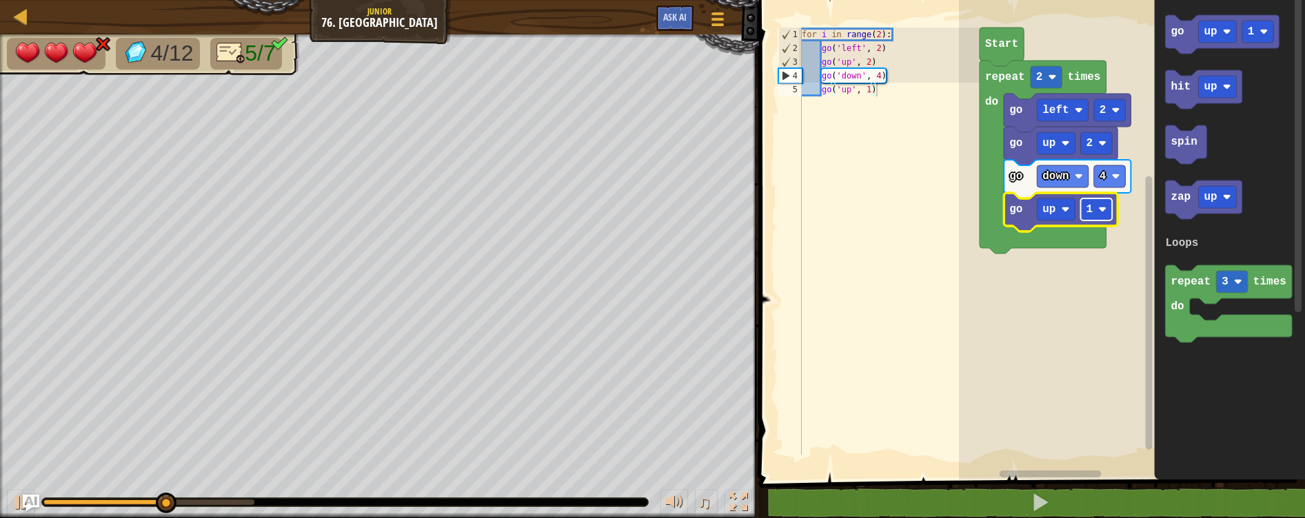
click at [1084, 205] on rect "Blockly Workspace" at bounding box center [1097, 210] width 32 height 22
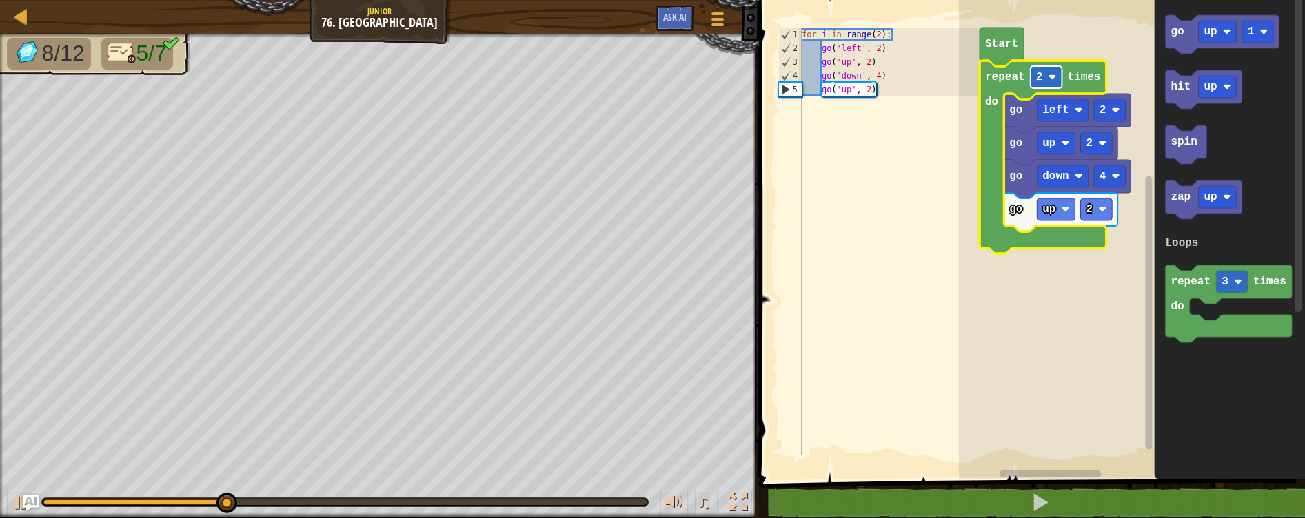
click at [1036, 85] on rect "Blockly Workspace" at bounding box center [1046, 77] width 32 height 22
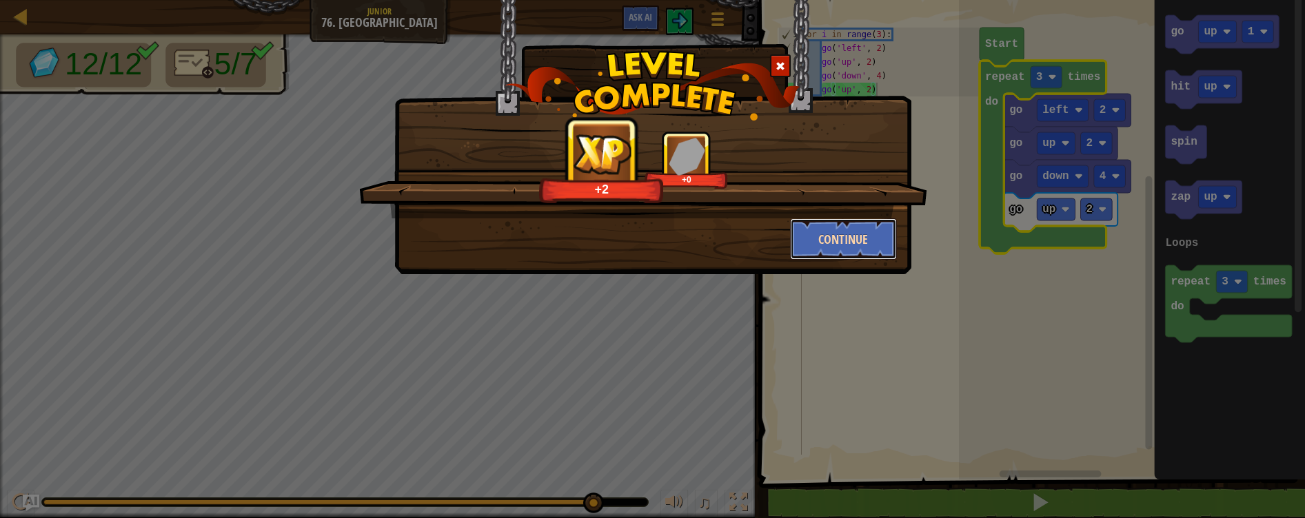
click at [848, 236] on button "Continue" at bounding box center [843, 238] width 107 height 41
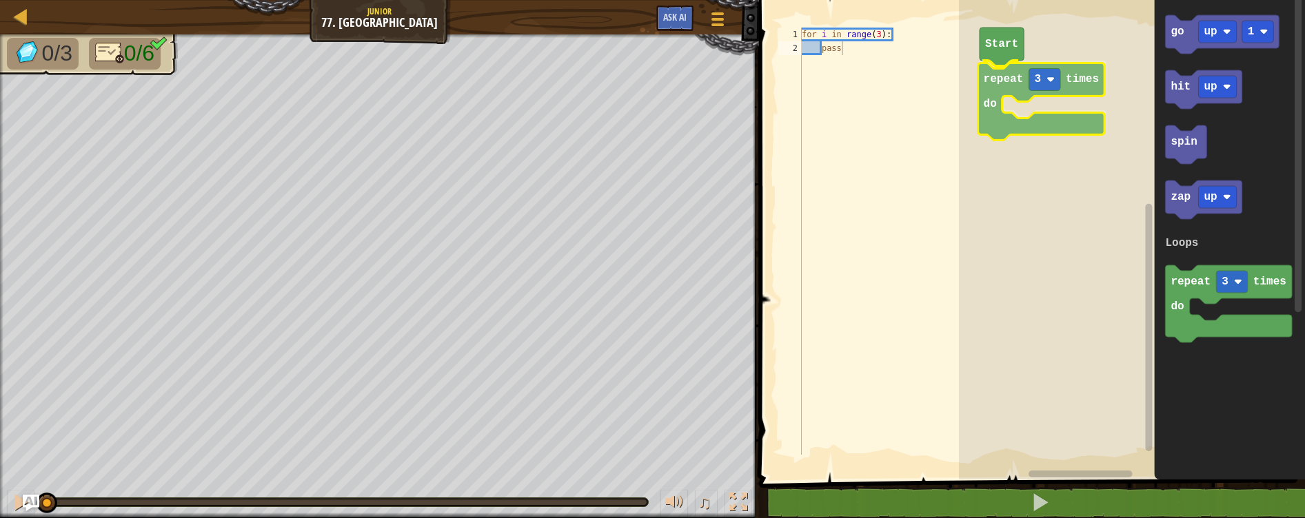
click at [988, 76] on div "Loops Start repeat 3 times do go up 1 hit up spin zap up repeat 3 times do Loop…" at bounding box center [1132, 236] width 346 height 487
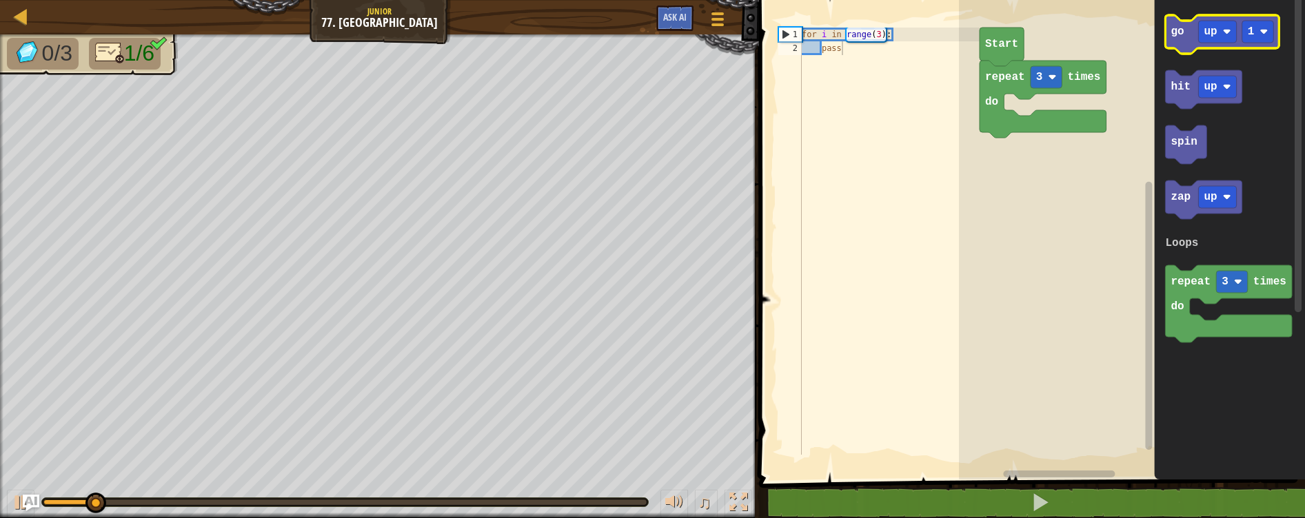
click at [1179, 34] on text "go" at bounding box center [1176, 32] width 13 height 12
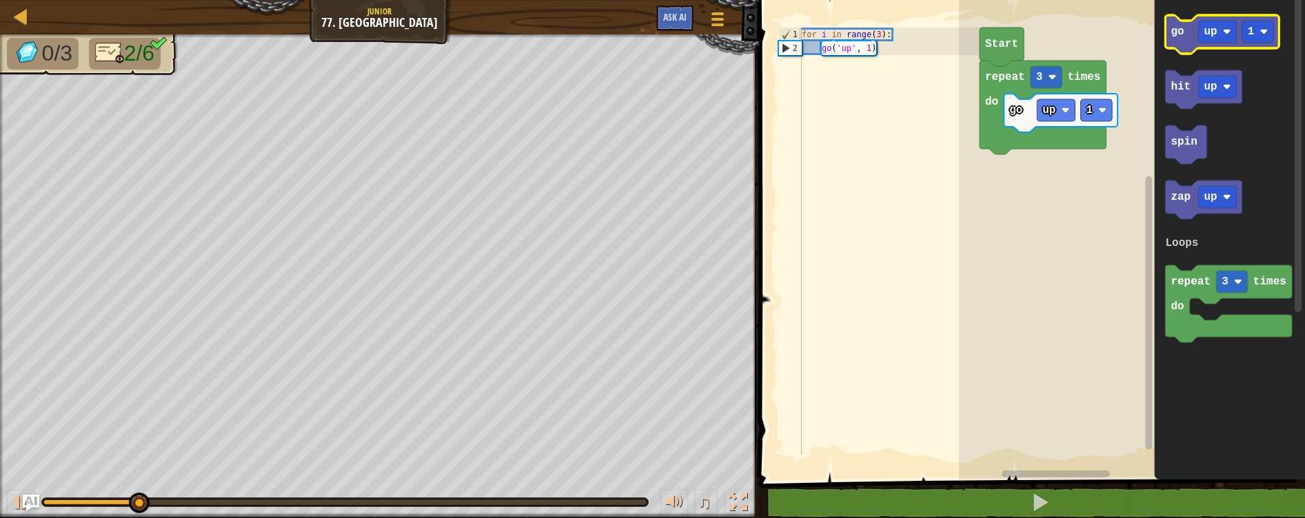
click at [1190, 30] on icon "Blockly Workspace" at bounding box center [1222, 34] width 114 height 39
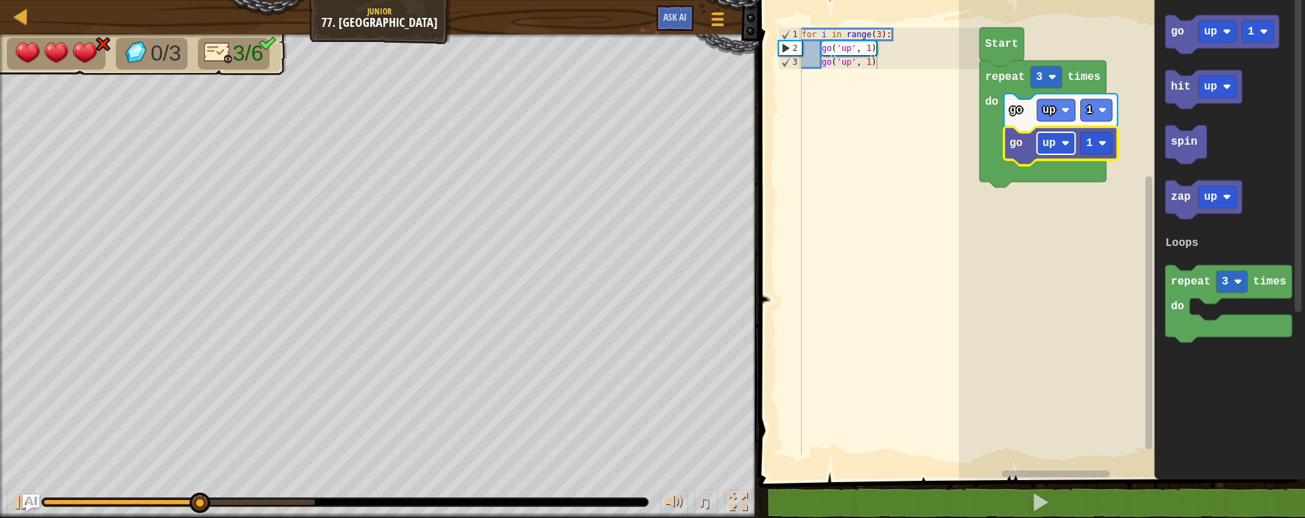
click at [1060, 147] on rect "Blockly Workspace" at bounding box center [1056, 143] width 38 height 22
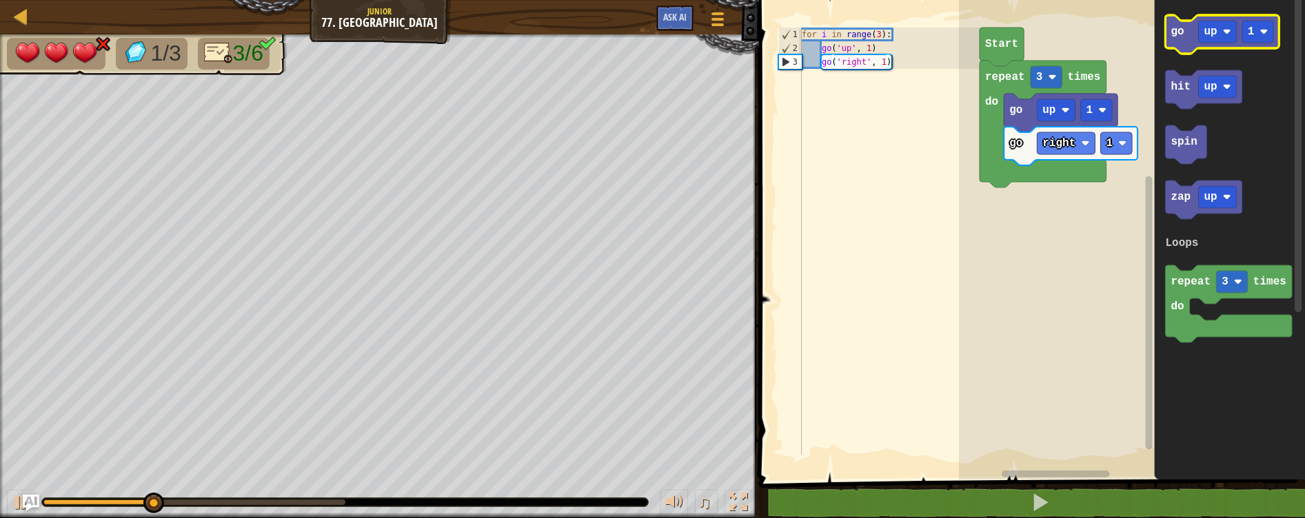
click at [1170, 30] on icon "Blockly Workspace" at bounding box center [1222, 34] width 114 height 39
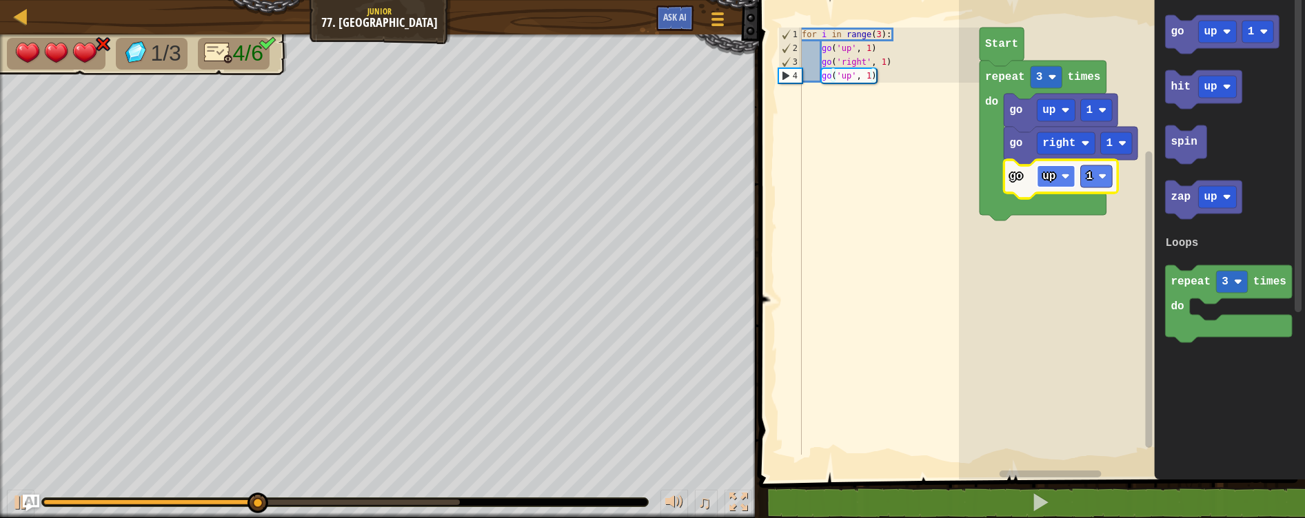
click at [1054, 175] on text "up" at bounding box center [1048, 176] width 13 height 12
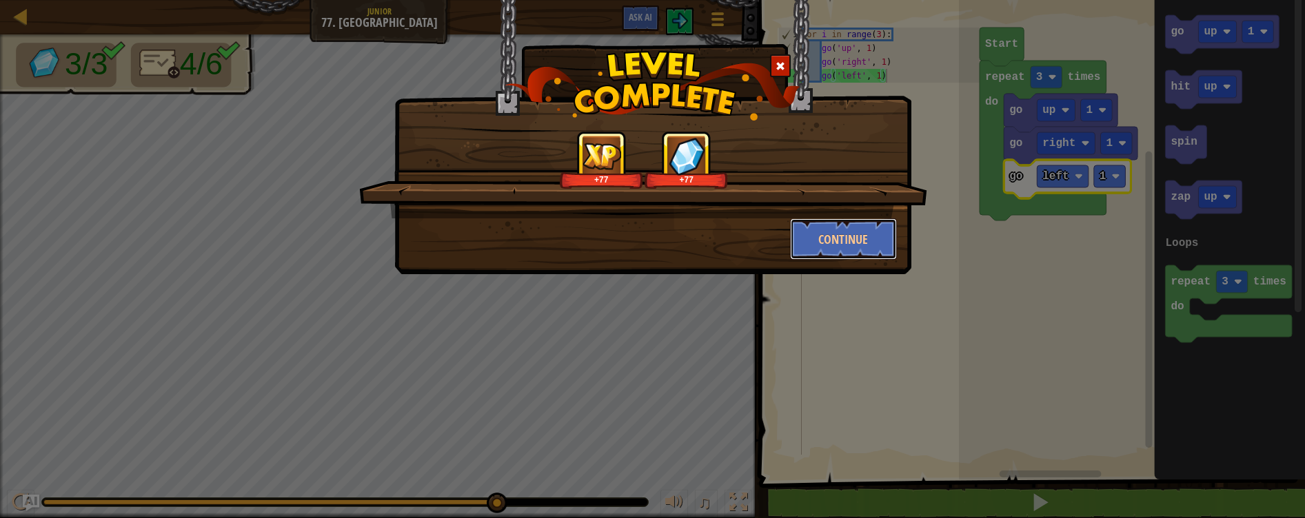
click at [848, 261] on div "+77 +77 Continue" at bounding box center [652, 137] width 517 height 274
click at [845, 226] on button "Continue" at bounding box center [843, 238] width 107 height 41
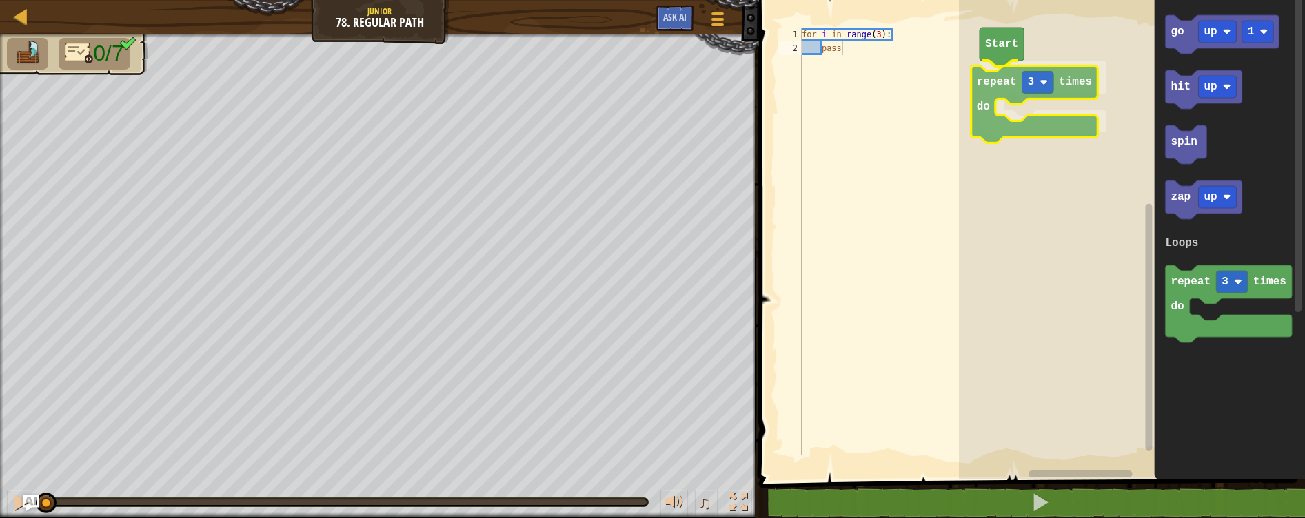
click at [993, 85] on div "Loops Start repeat 3 times do go up 1 hit up spin zap up repeat 3 times do Loop…" at bounding box center [1132, 236] width 346 height 487
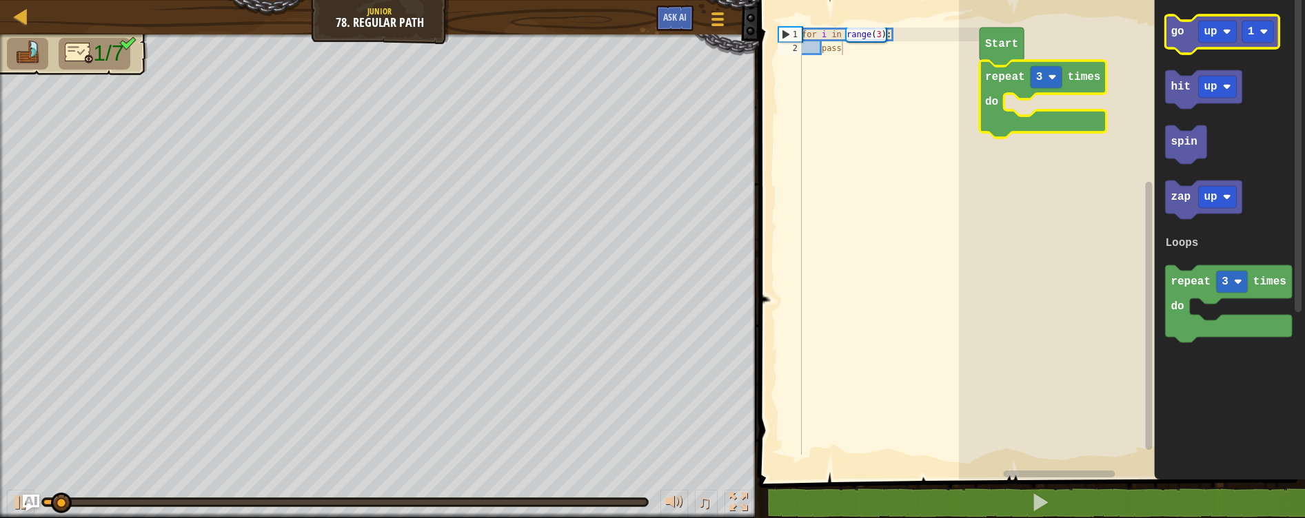
click at [1149, 77] on div "Loops Start repeat 3 times do go up 1 hit up spin zap up repeat 3 times do Loops" at bounding box center [1132, 236] width 346 height 487
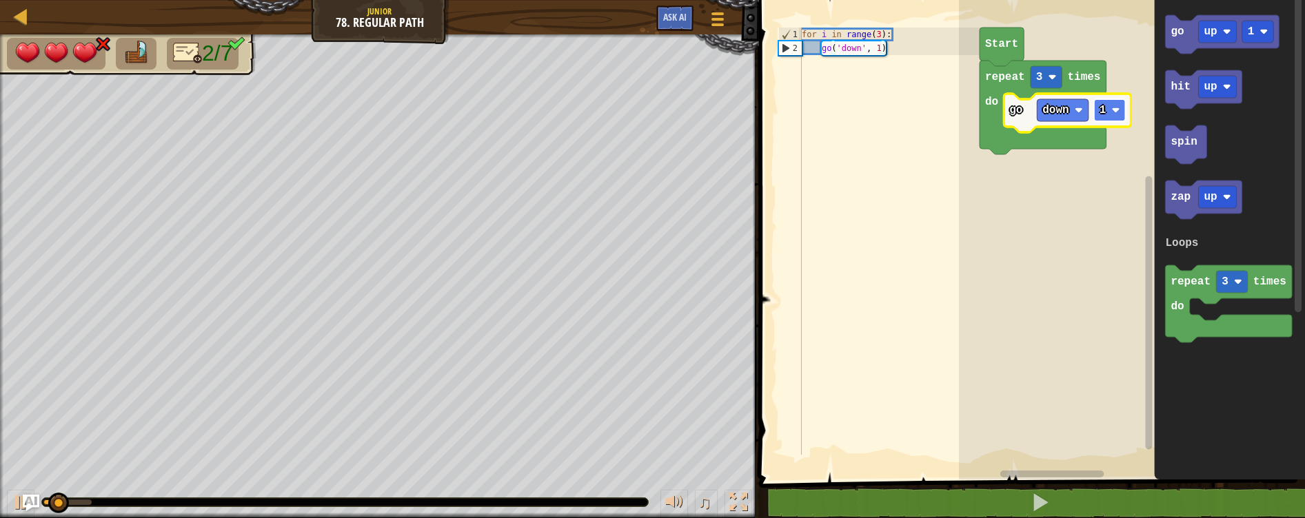
click at [1102, 107] on text "1" at bounding box center [1102, 110] width 7 height 12
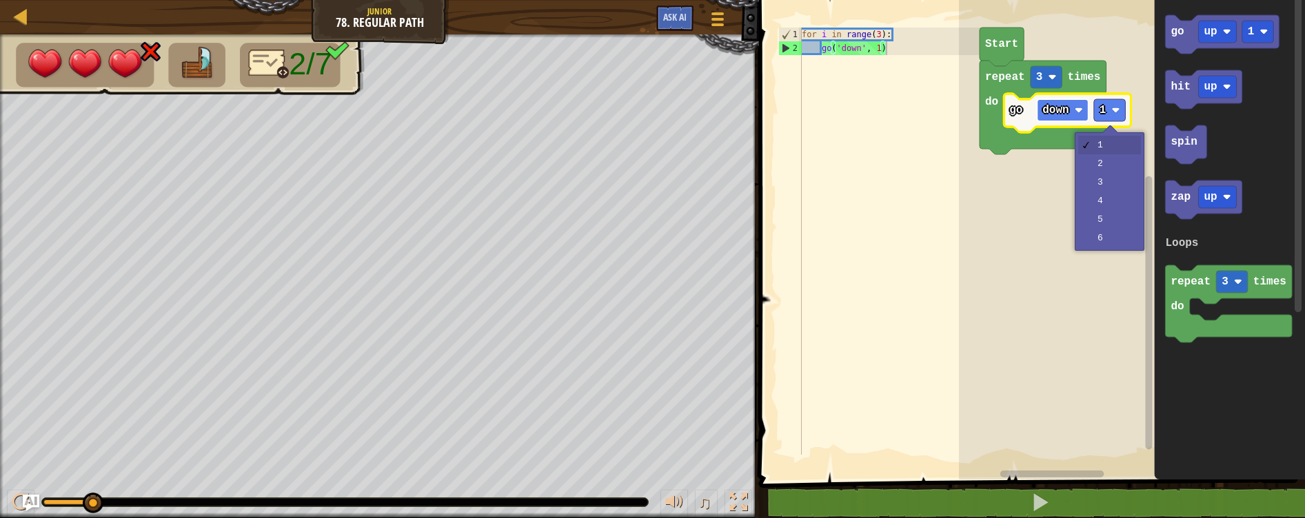
click at [1044, 116] on text "down" at bounding box center [1055, 110] width 26 height 12
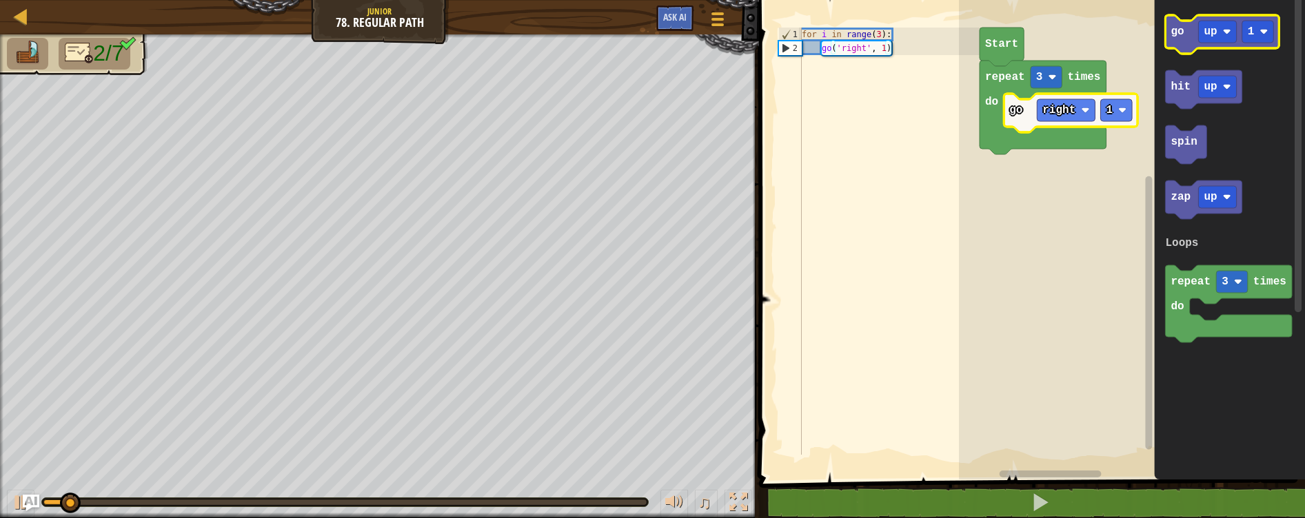
click at [1180, 30] on text "go" at bounding box center [1176, 32] width 13 height 12
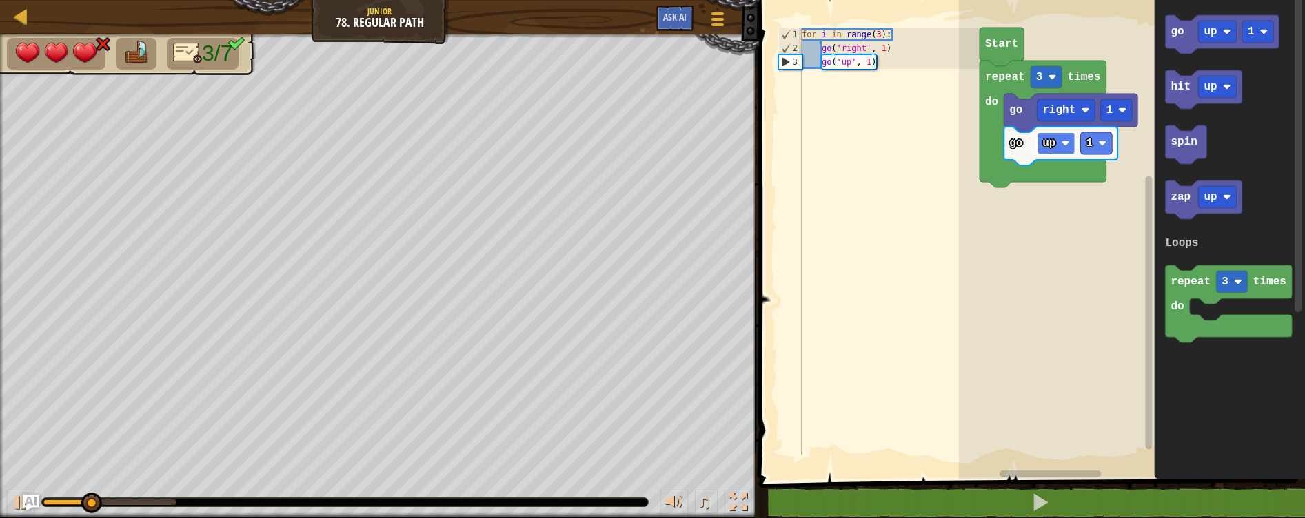
click at [1053, 143] on text "up" at bounding box center [1048, 143] width 13 height 12
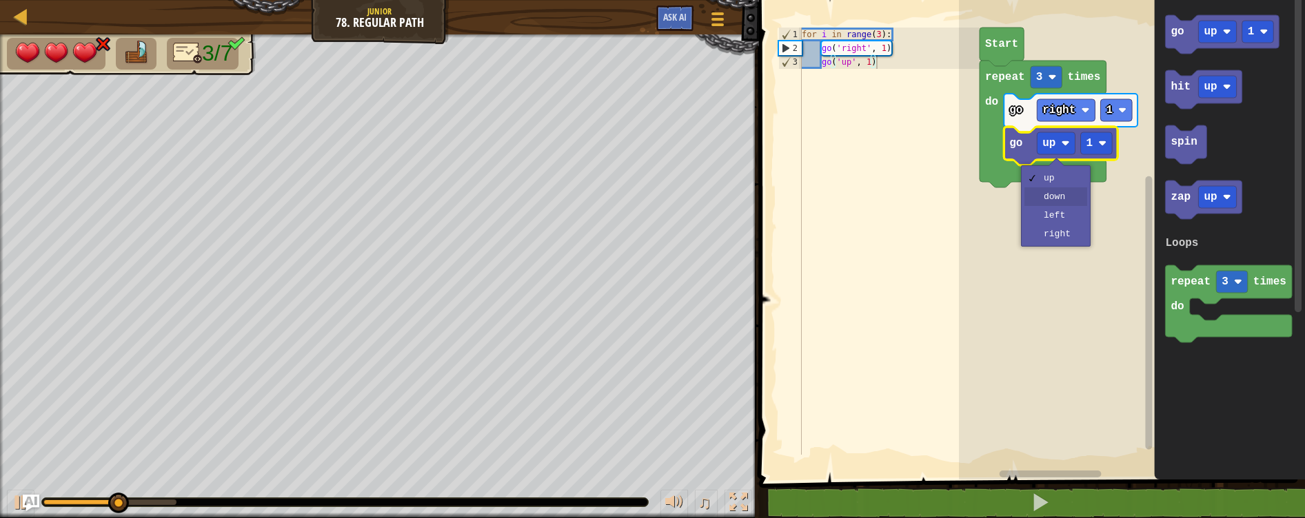
drag, startPoint x: 1066, startPoint y: 200, endPoint x: 1075, endPoint y: 190, distance: 13.2
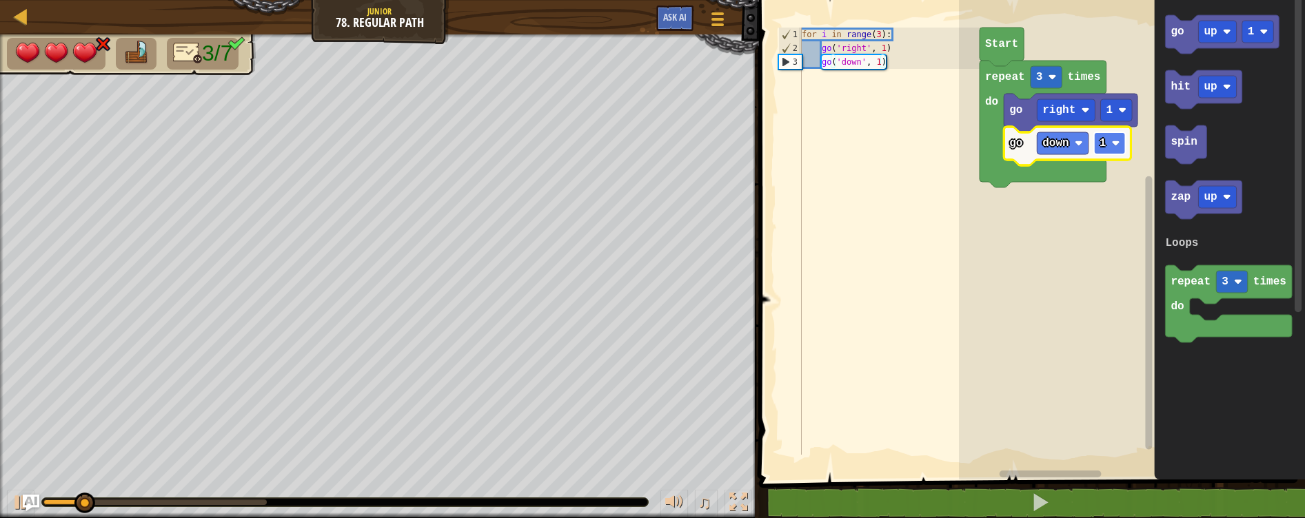
click at [1109, 150] on rect "Blockly Workspace" at bounding box center [1110, 143] width 32 height 22
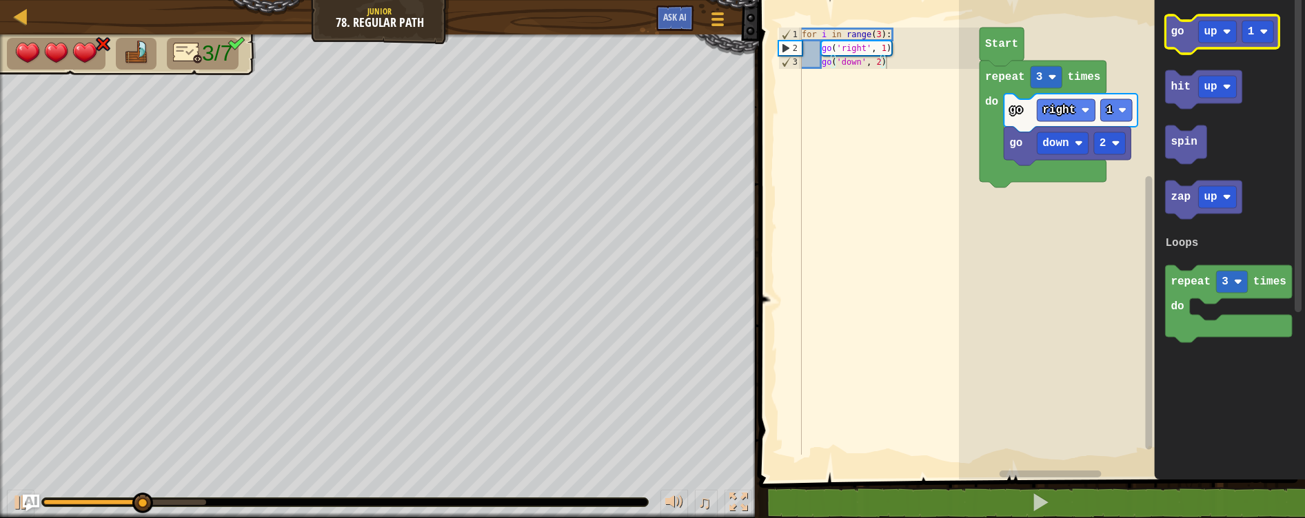
click at [1182, 34] on text "go" at bounding box center [1176, 32] width 13 height 12
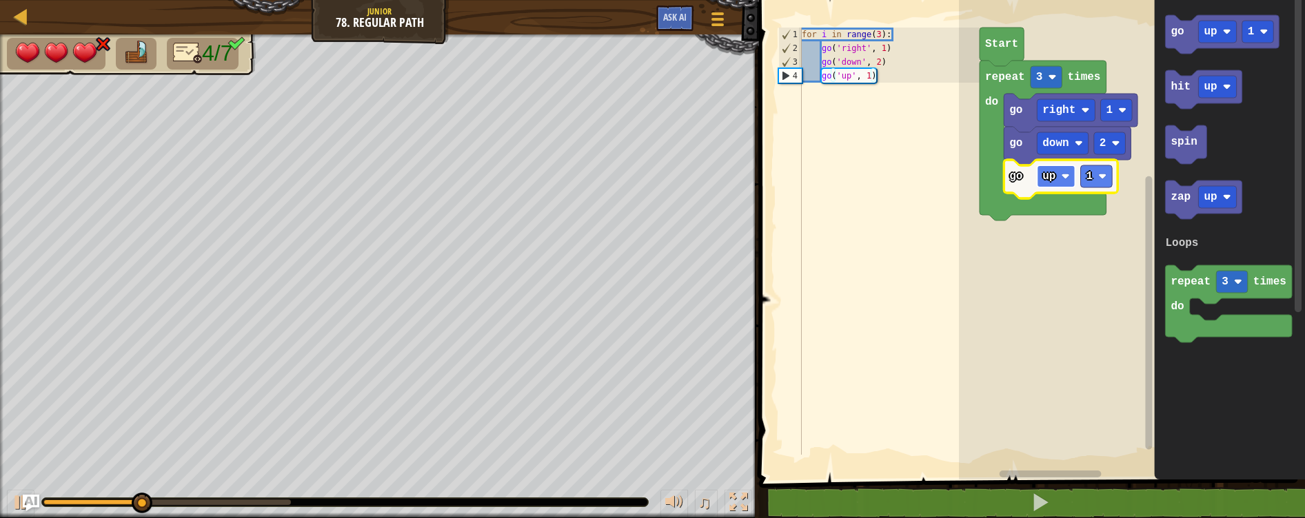
click at [1058, 183] on rect "Blockly Workspace" at bounding box center [1056, 176] width 38 height 22
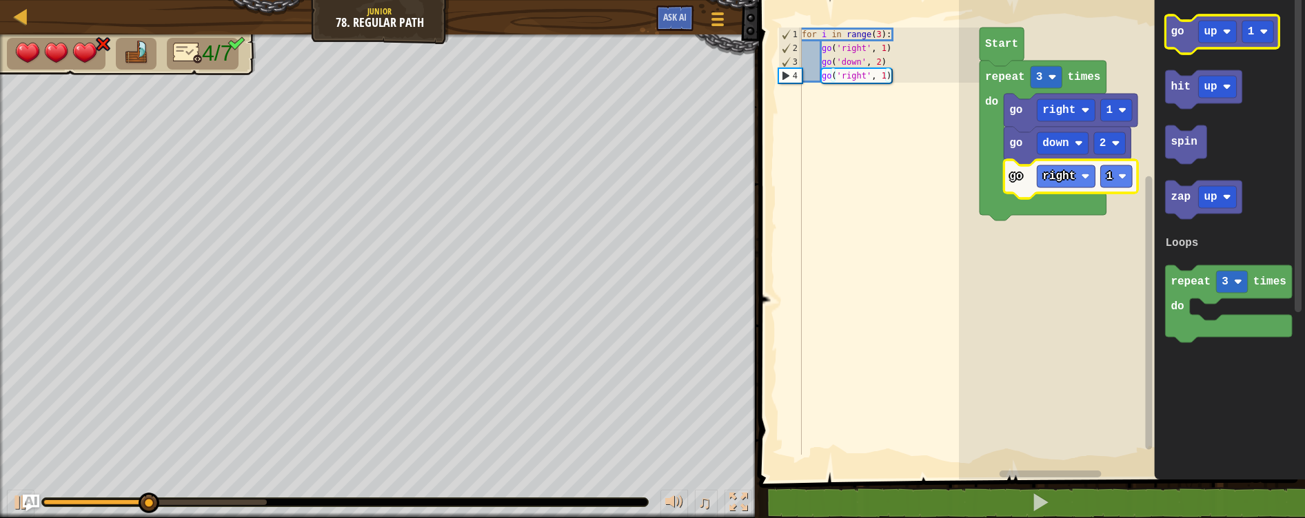
click at [1187, 38] on icon "Blockly Workspace" at bounding box center [1222, 34] width 114 height 39
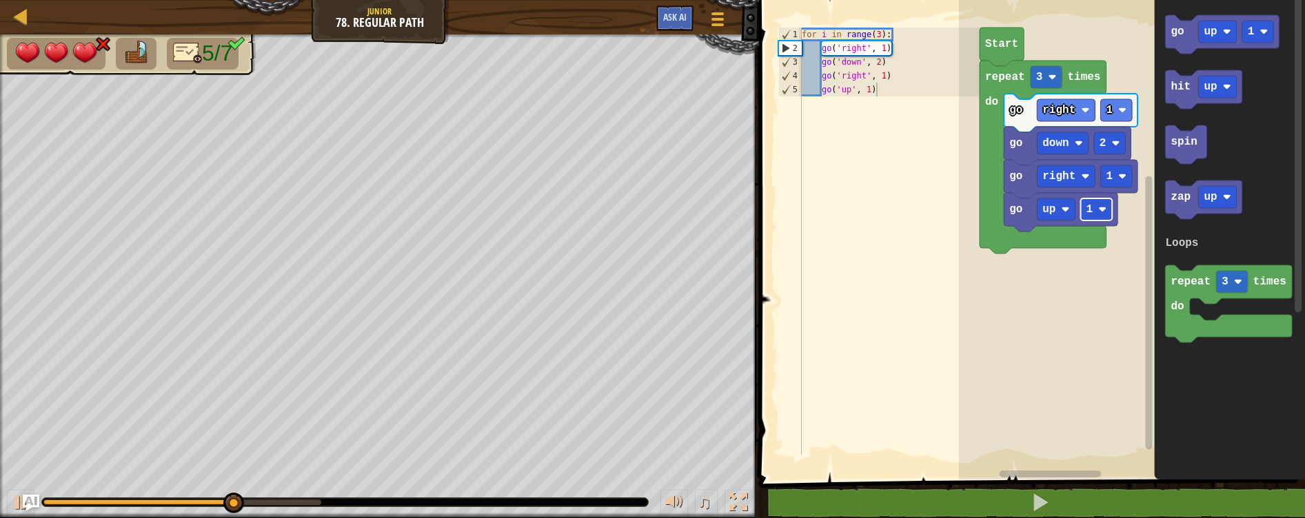
click at [1097, 205] on rect "Blockly Workspace" at bounding box center [1097, 210] width 32 height 22
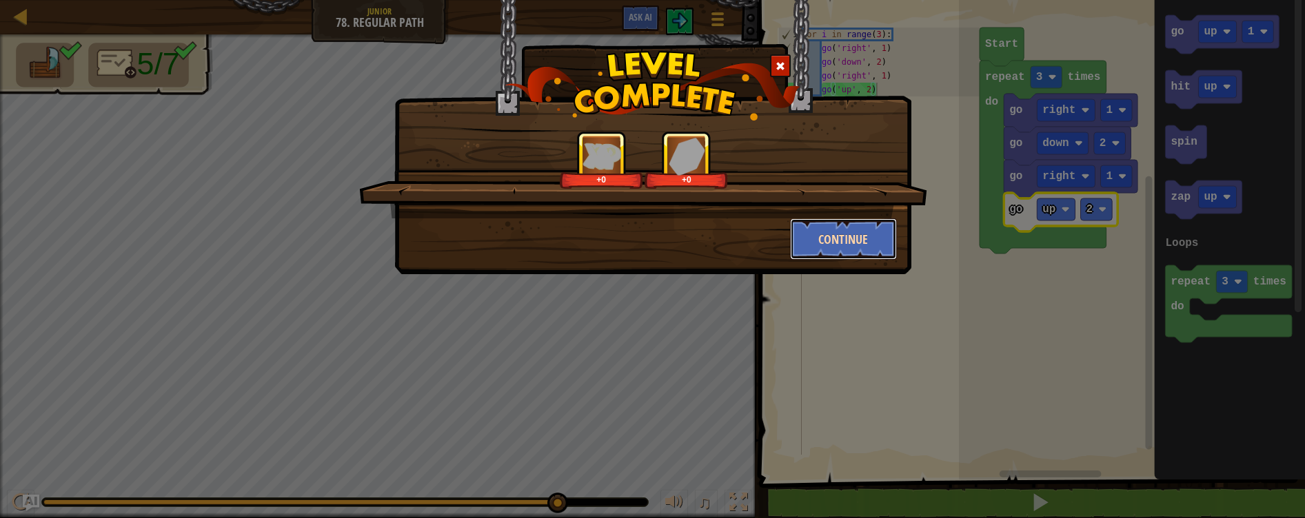
click at [857, 238] on button "Continue" at bounding box center [843, 238] width 107 height 41
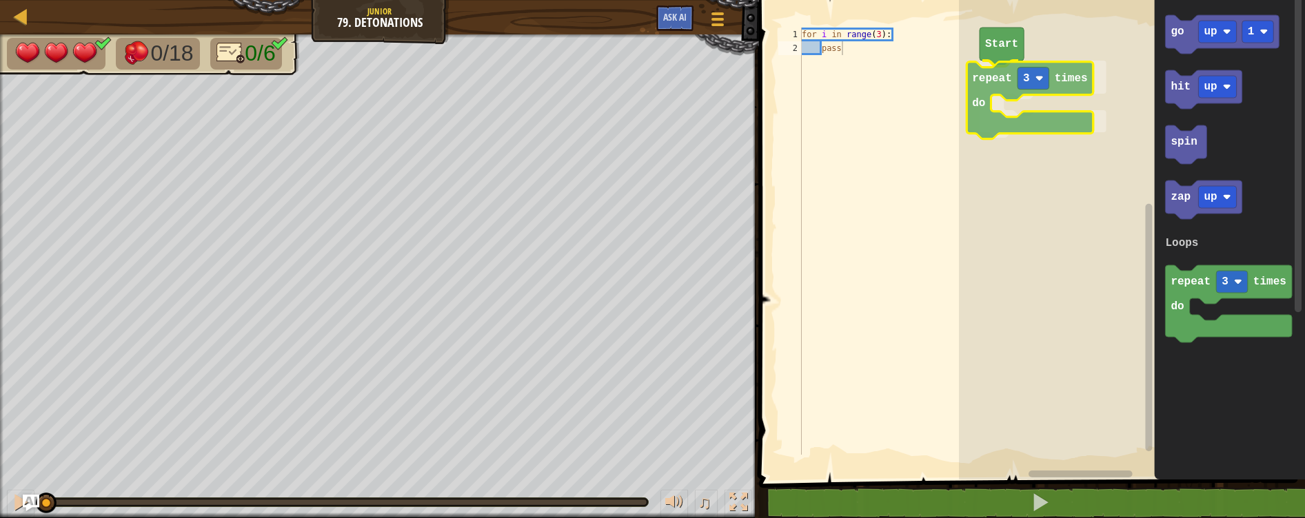
click at [999, 86] on div "Loops Start repeat 3 times do go up 1 hit up spin zap up repeat 3 times do Loop…" at bounding box center [1132, 236] width 346 height 487
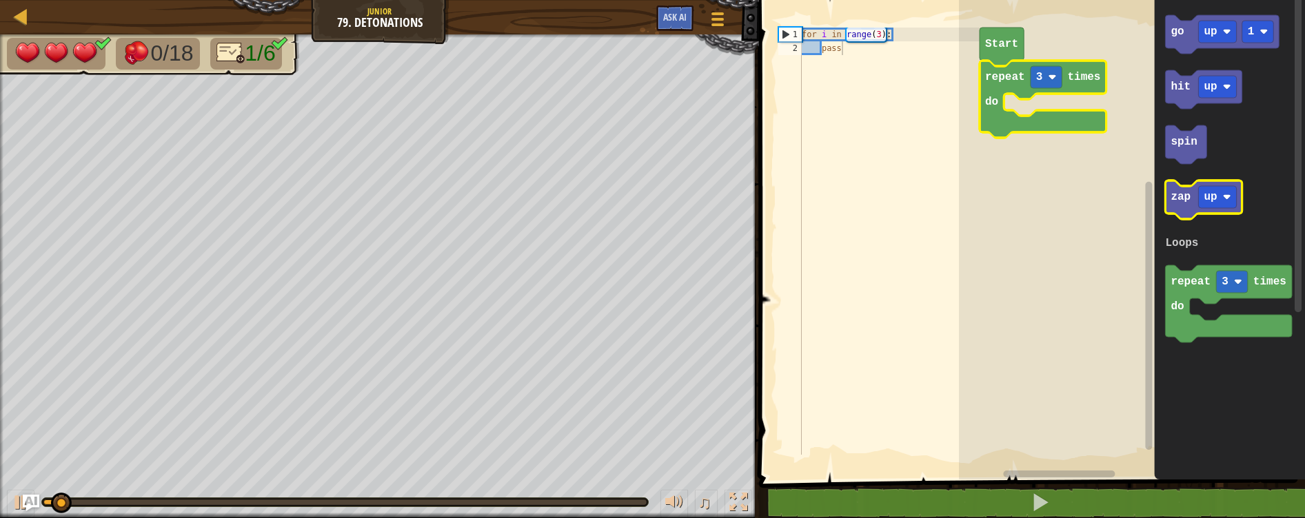
click at [1183, 201] on text "zap" at bounding box center [1180, 197] width 20 height 12
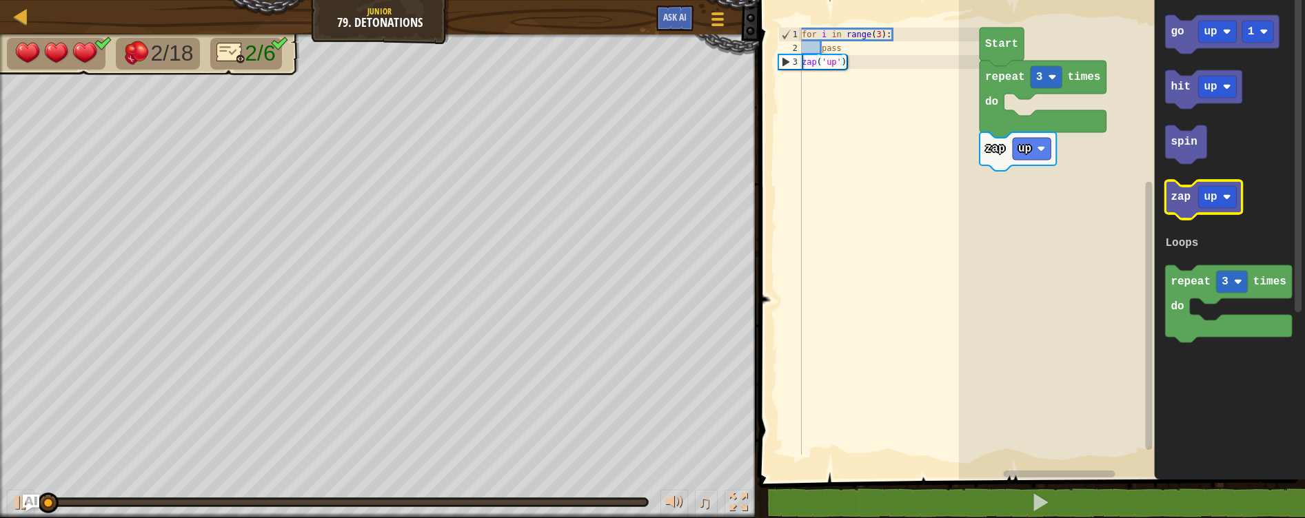
click at [1191, 203] on icon "Blockly Workspace" at bounding box center [1203, 200] width 77 height 39
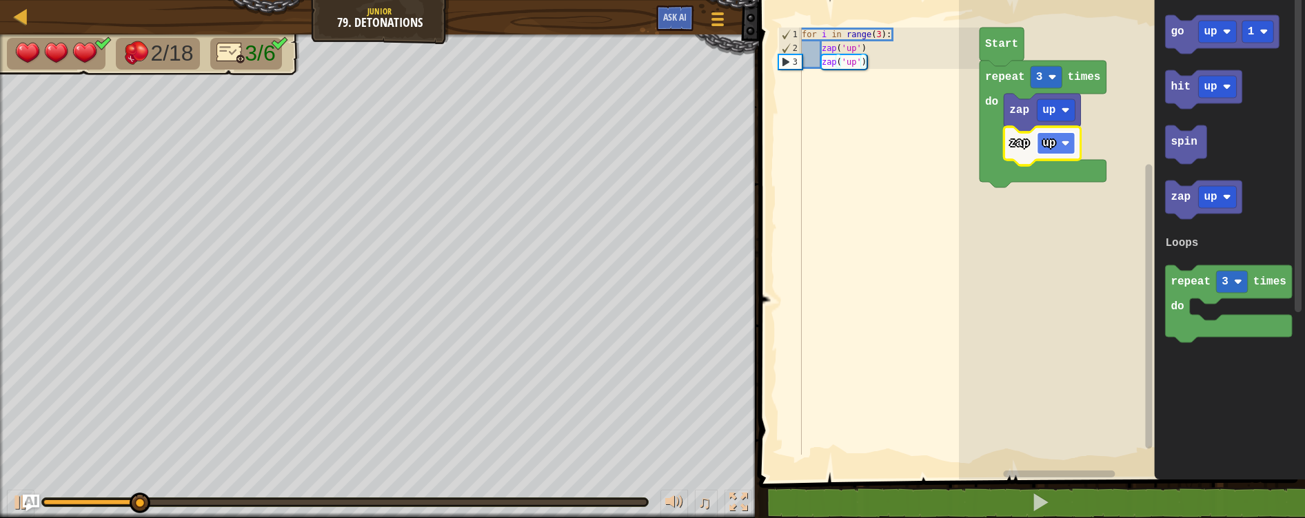
click at [1053, 140] on text "up" at bounding box center [1048, 143] width 13 height 12
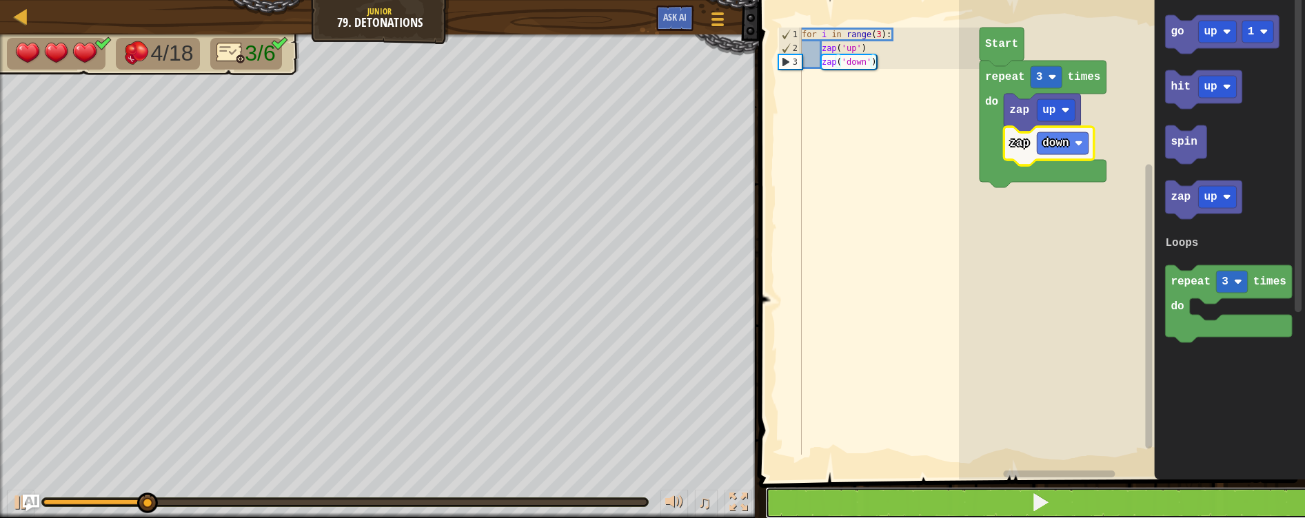
click at [955, 510] on button at bounding box center [1040, 503] width 550 height 32
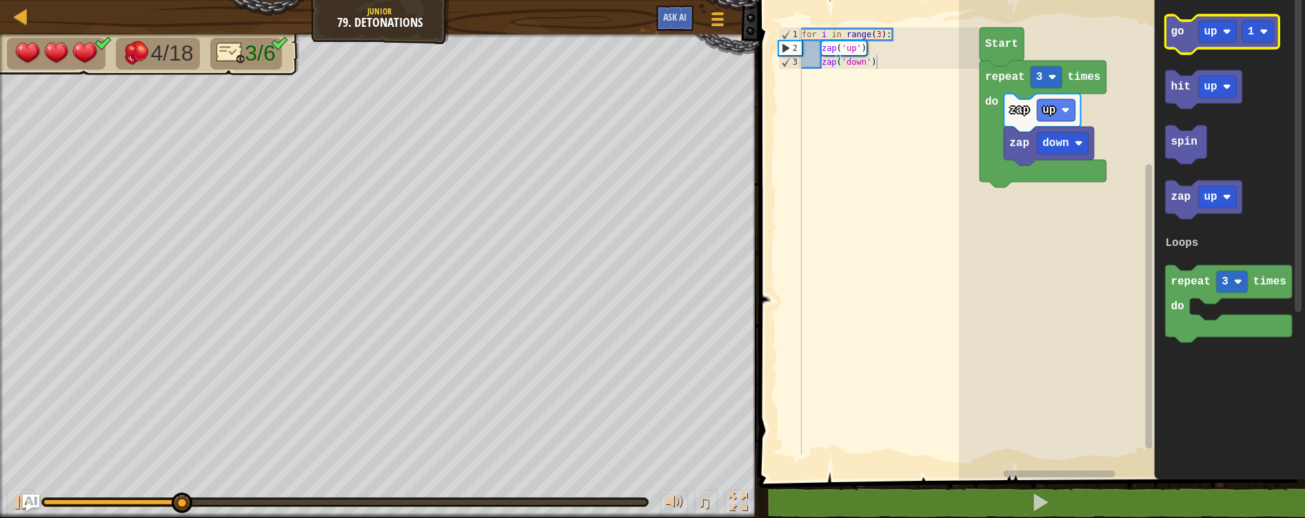
click at [1179, 31] on text "go" at bounding box center [1176, 32] width 13 height 12
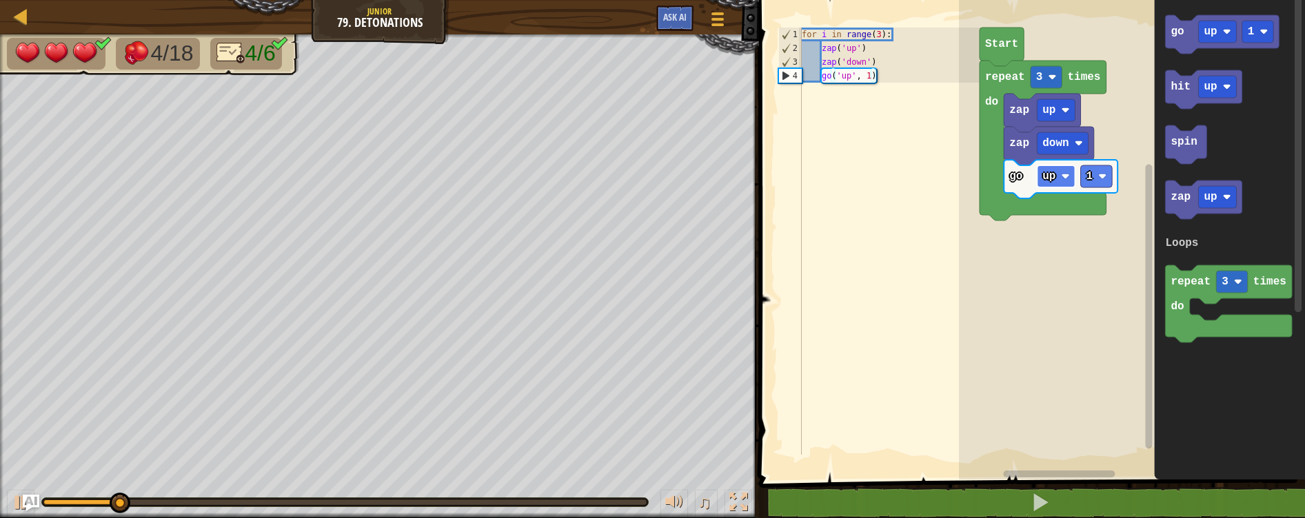
click at [1057, 179] on rect "Blockly Workspace" at bounding box center [1056, 176] width 38 height 22
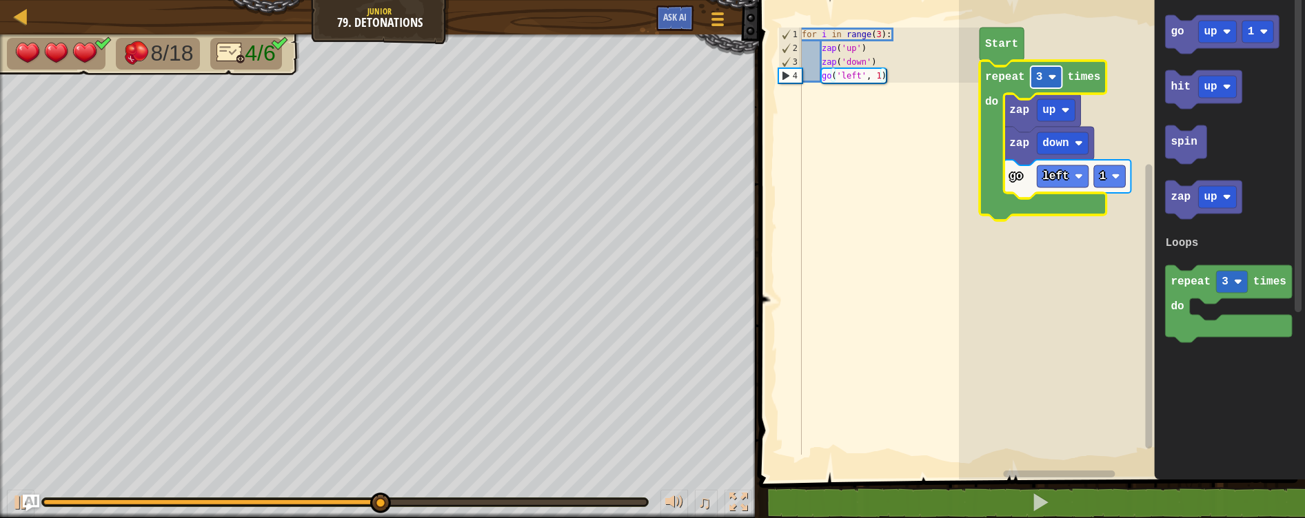
click at [1052, 79] on image "Blockly Workspace" at bounding box center [1052, 77] width 8 height 8
click at [1049, 74] on image "Blockly Workspace" at bounding box center [1052, 77] width 8 height 8
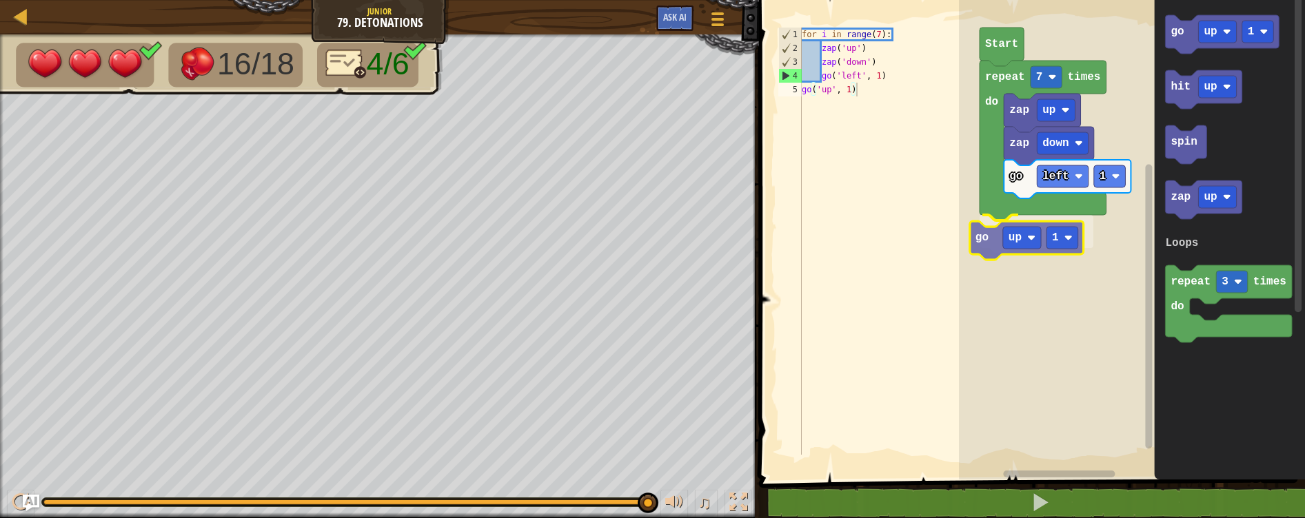
click at [993, 247] on div "Loops Start repeat 7 times do zap up zap down go left 1 go up 1 go up 1 hit up …" at bounding box center [1132, 236] width 346 height 487
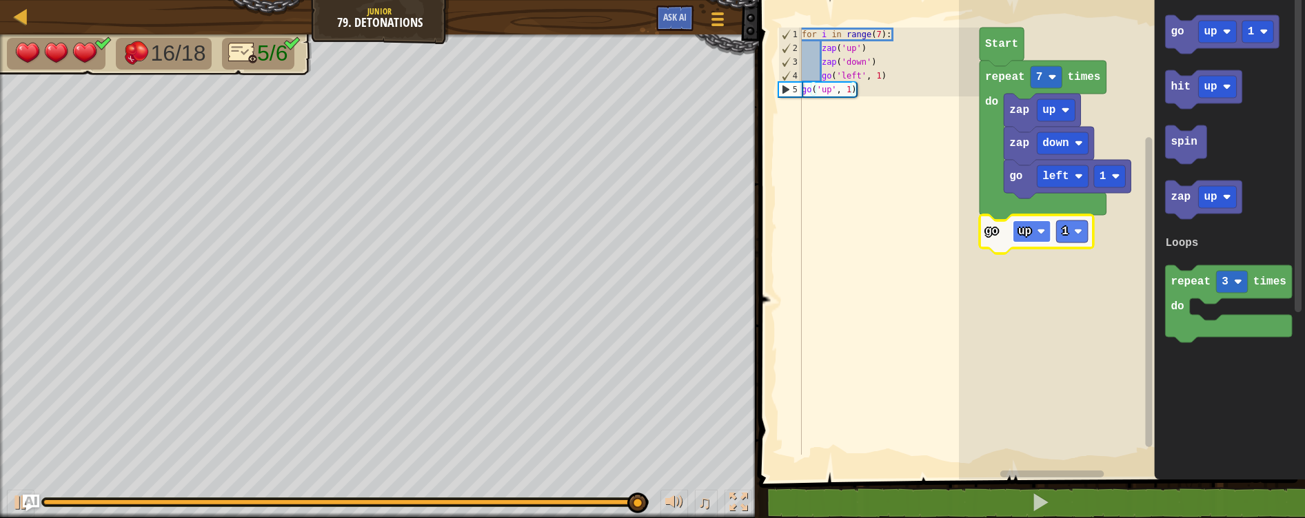
click at [1031, 242] on rect "Blockly Workspace" at bounding box center [1032, 232] width 38 height 22
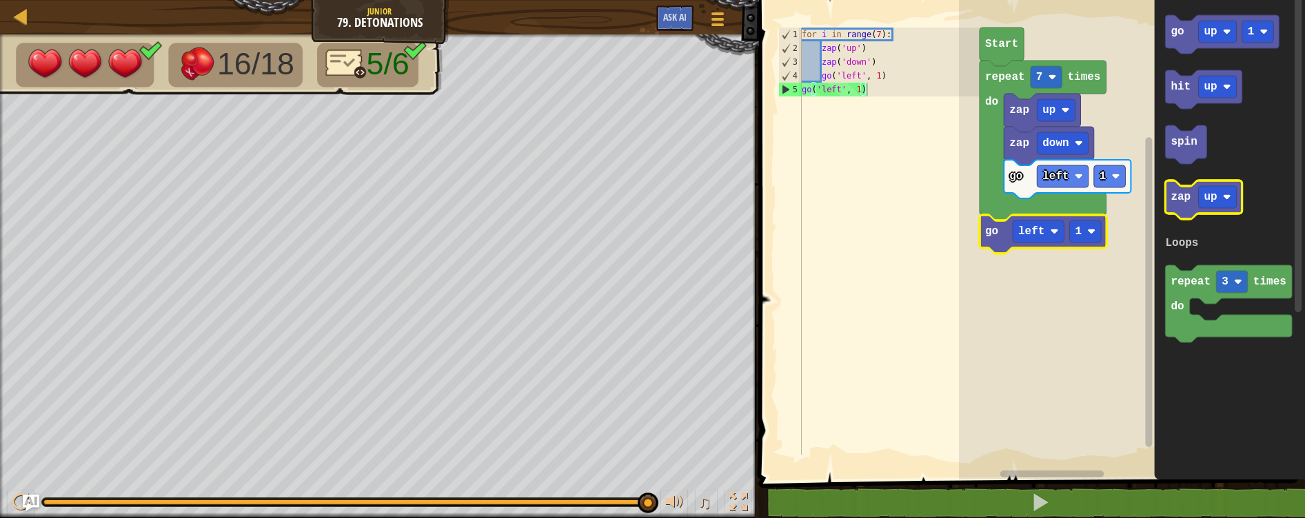
click at [1181, 194] on text "zap" at bounding box center [1180, 197] width 20 height 12
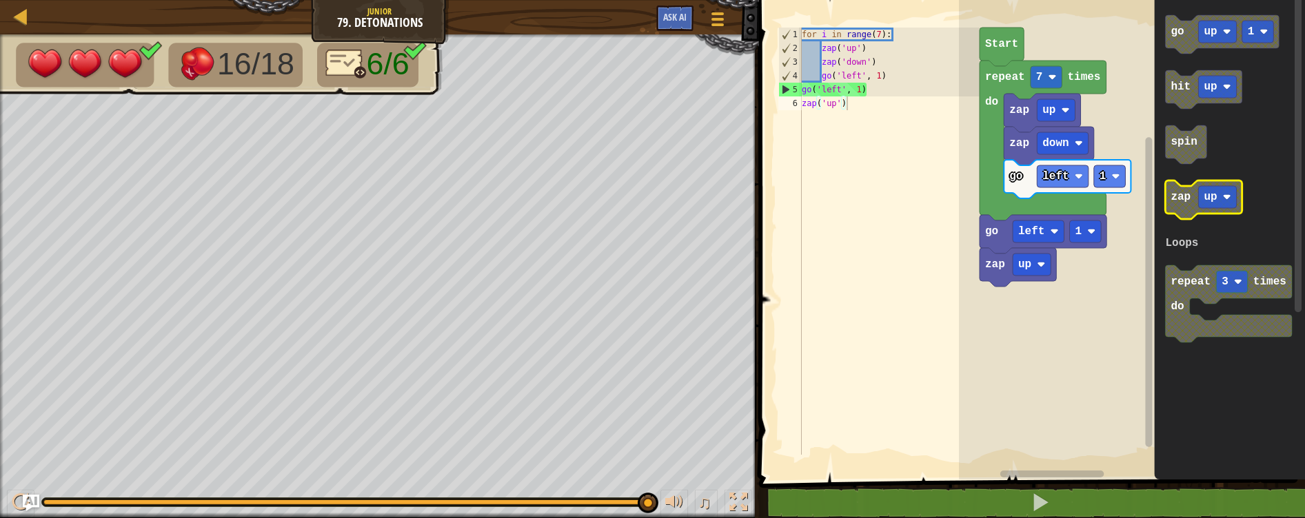
click at [1181, 194] on text "zap" at bounding box center [1180, 197] width 20 height 12
click at [1027, 298] on text "up" at bounding box center [1024, 298] width 13 height 12
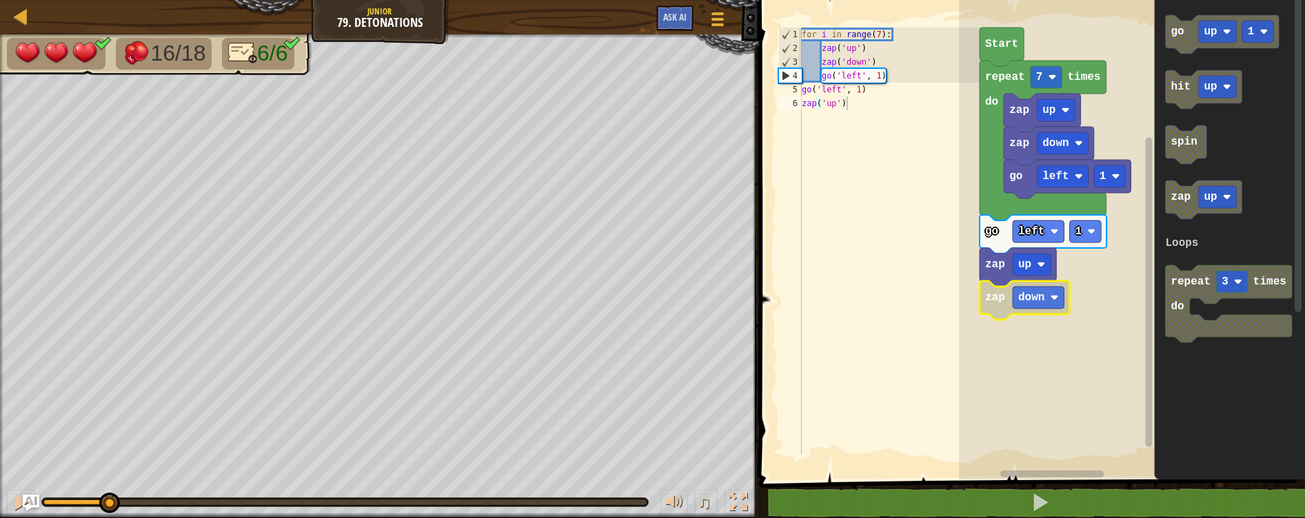
drag, startPoint x: 625, startPoint y: 513, endPoint x: 61, endPoint y: 601, distance: 571.3
click at [61, 0] on html "Map Junior 79. Detonations Game Menu Ask AI 1 ההההההההההההההההההההההההההההההההה…" at bounding box center [652, 0] width 1305 height 0
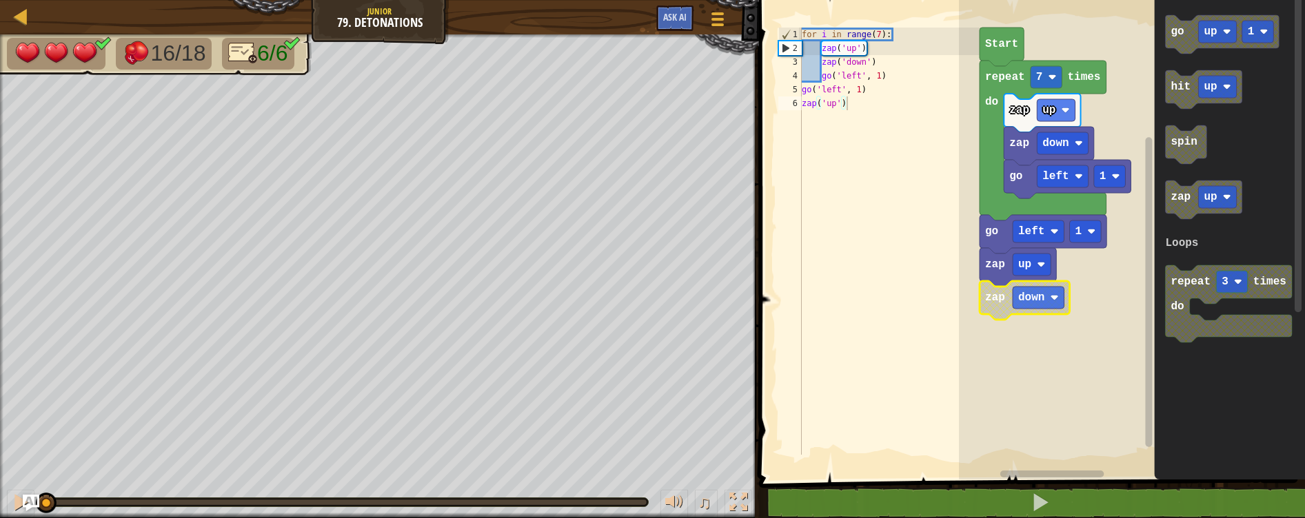
drag, startPoint x: 61, startPoint y: 503, endPoint x: 5, endPoint y: 518, distance: 57.9
click at [5, 0] on html "Map Junior 79. Detonations Game Menu Ask AI 1 ההההההההההההההההההההההההההההההההה…" at bounding box center [652, 0] width 1305 height 0
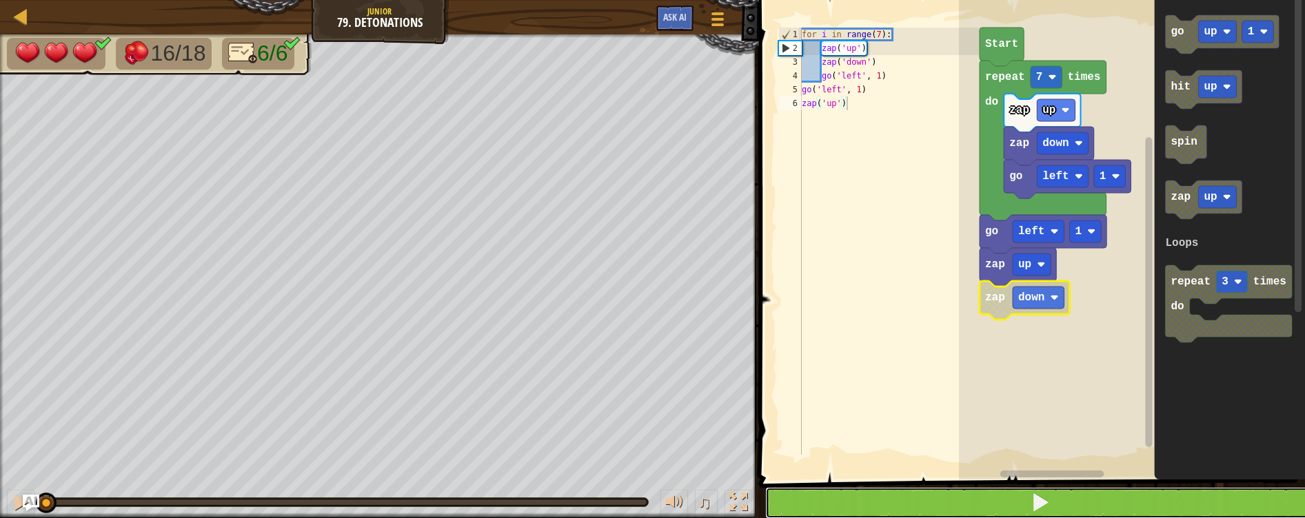
click at [913, 516] on button at bounding box center [1040, 503] width 550 height 32
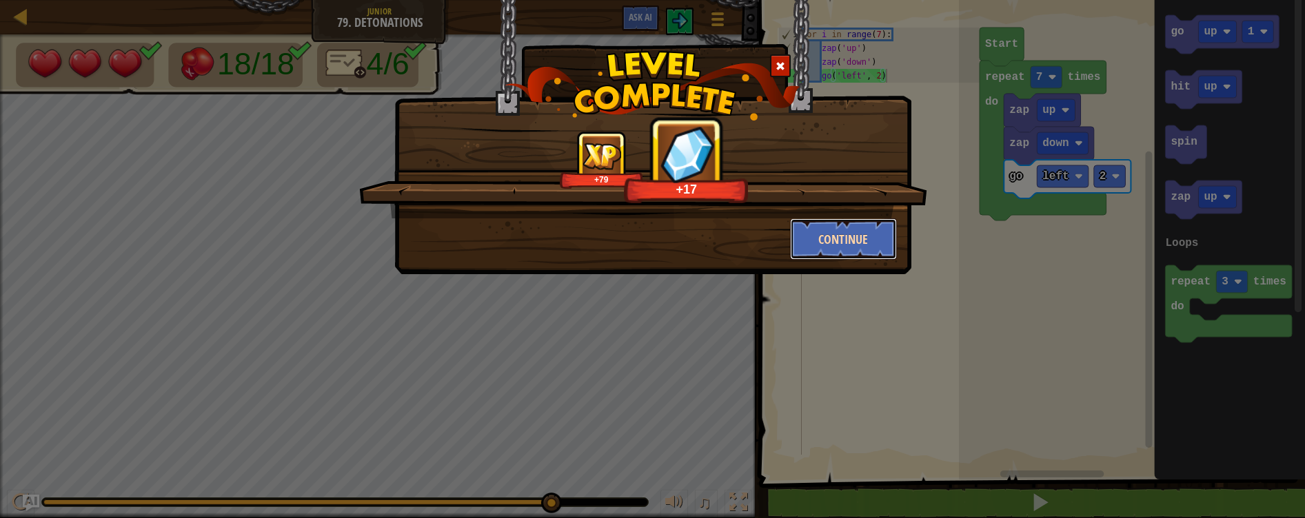
click at [857, 249] on button "Continue" at bounding box center [843, 238] width 107 height 41
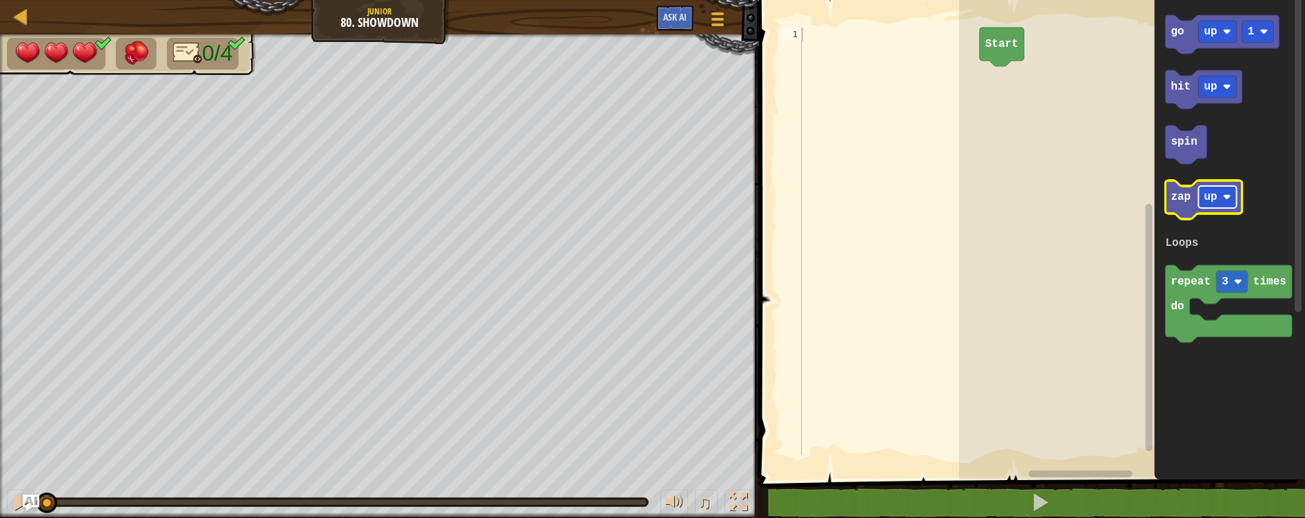
click at [1217, 192] on g "up" at bounding box center [1217, 197] width 38 height 22
click at [1219, 199] on text "left" at bounding box center [1216, 197] width 26 height 12
click at [1177, 195] on text "zap" at bounding box center [1180, 197] width 20 height 12
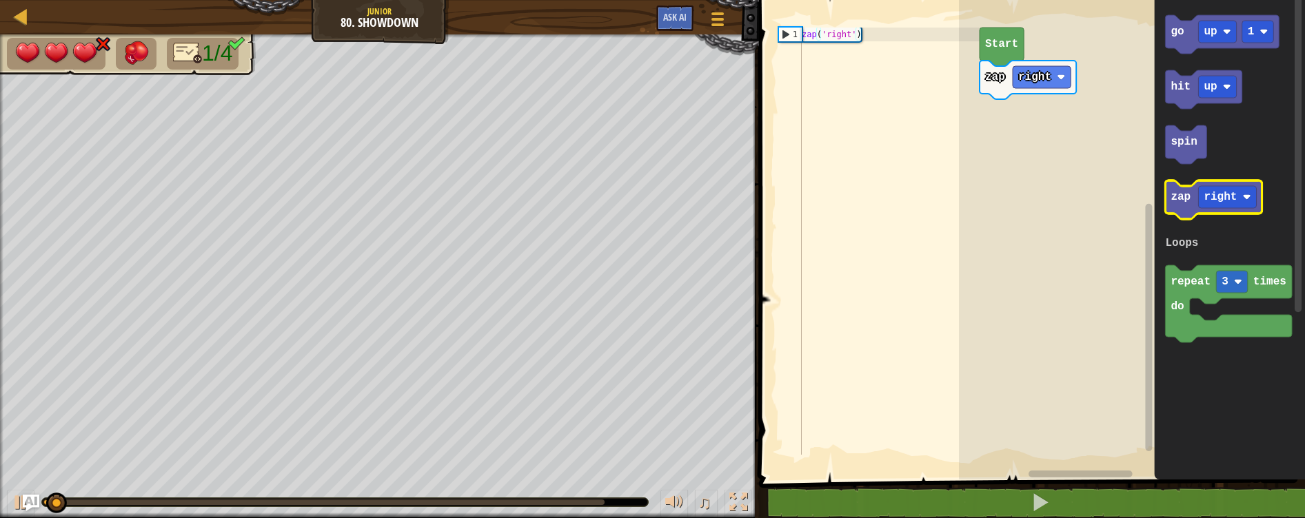
click at [1177, 199] on text "zap" at bounding box center [1180, 197] width 20 height 12
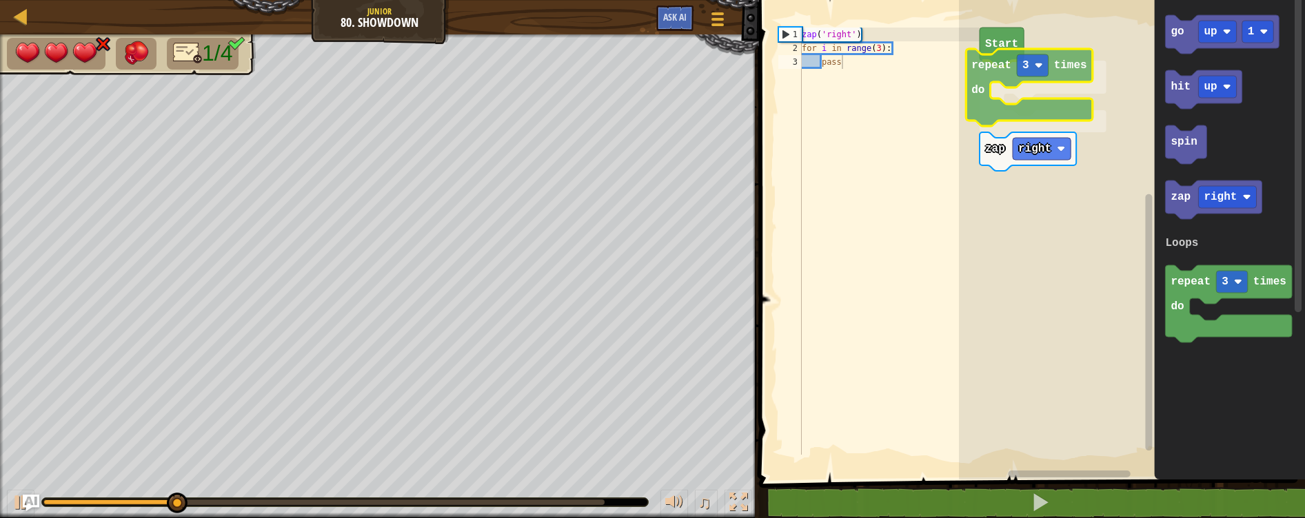
click at [983, 79] on div "Loops Start repeat 3 times do zap right go up 1 hit up spin zap right repeat 3 …" at bounding box center [1132, 236] width 346 height 487
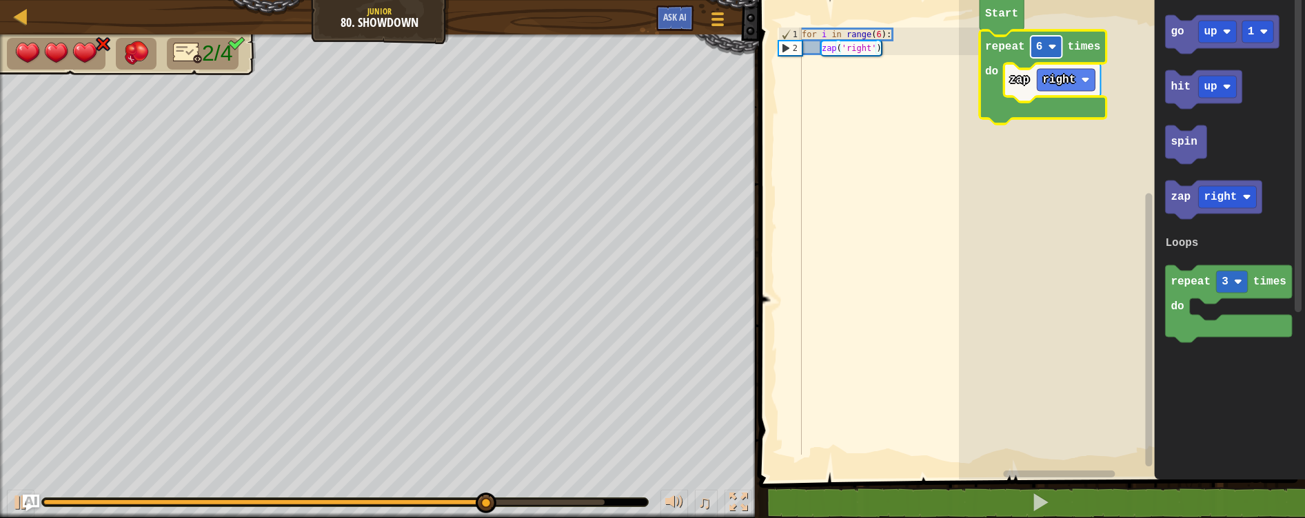
click at [1039, 50] on text "6" at bounding box center [1039, 47] width 7 height 12
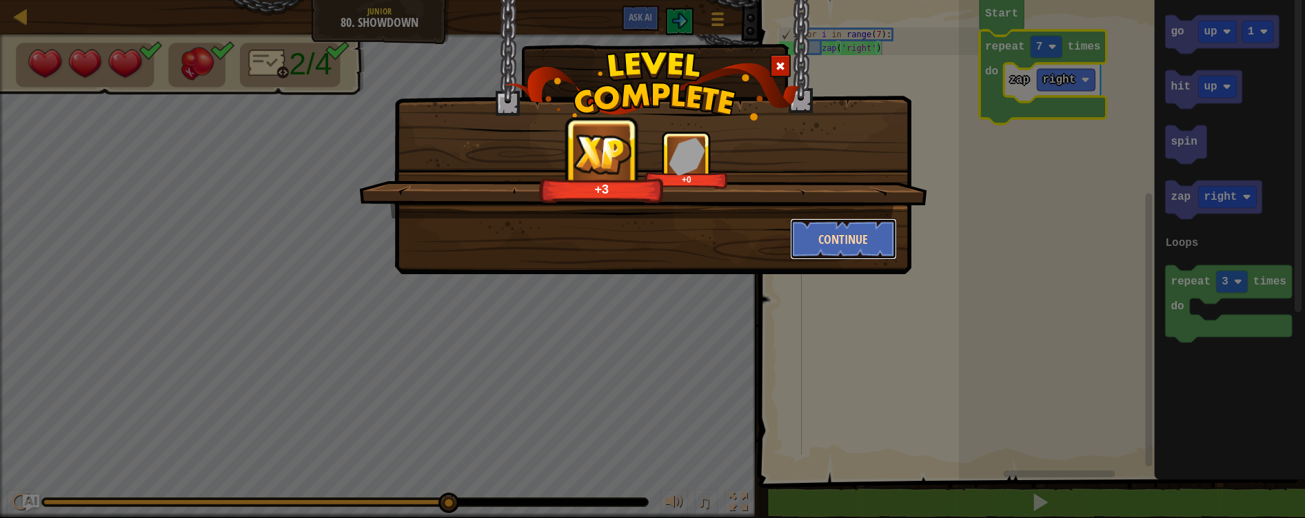
click at [842, 238] on button "Continue" at bounding box center [843, 238] width 107 height 41
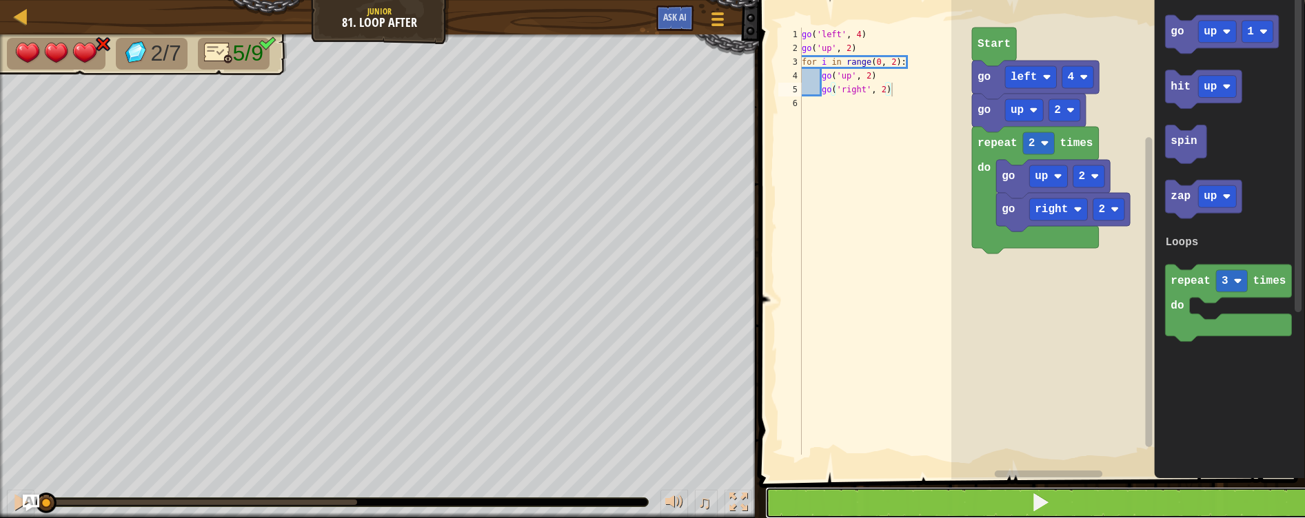
click at [1124, 505] on button at bounding box center [1040, 503] width 550 height 32
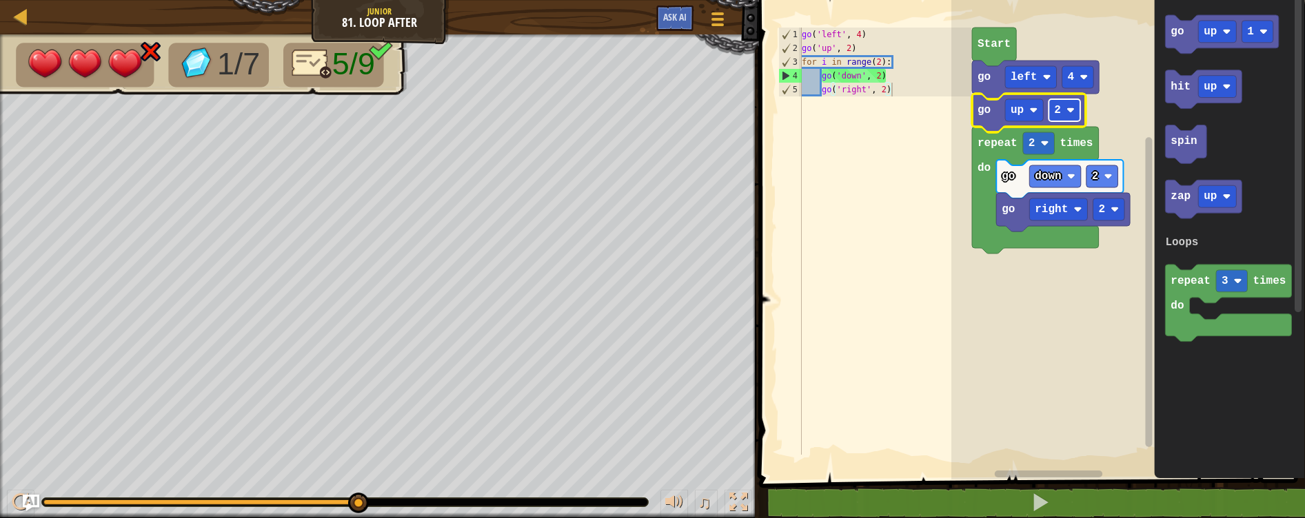
click at [1071, 110] on image "Blockly Workspace" at bounding box center [1070, 110] width 8 height 8
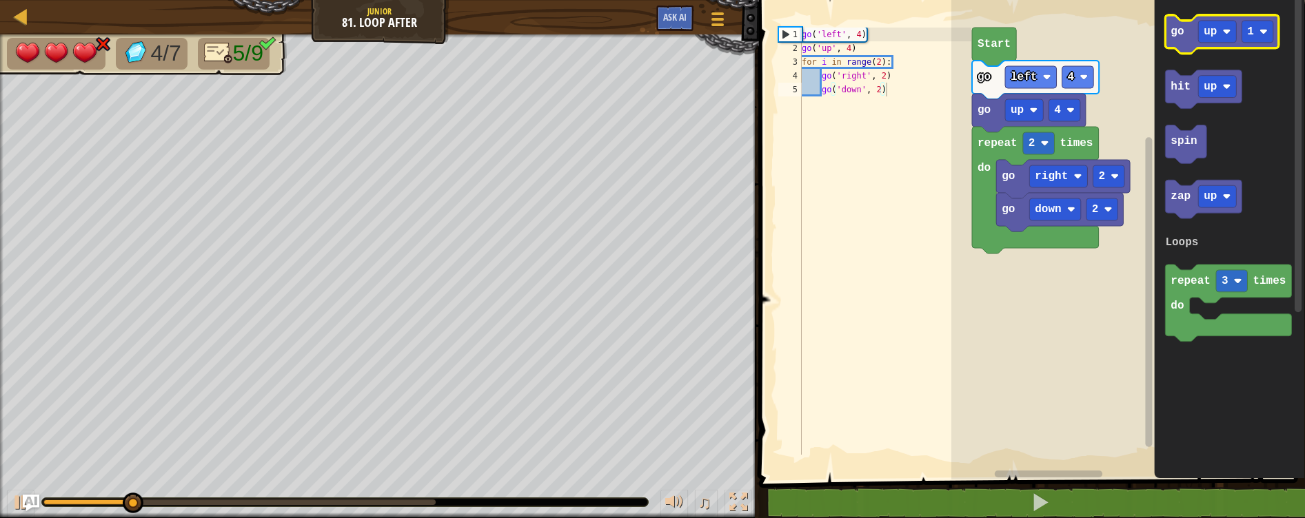
click at [1181, 37] on text "go" at bounding box center [1176, 32] width 13 height 12
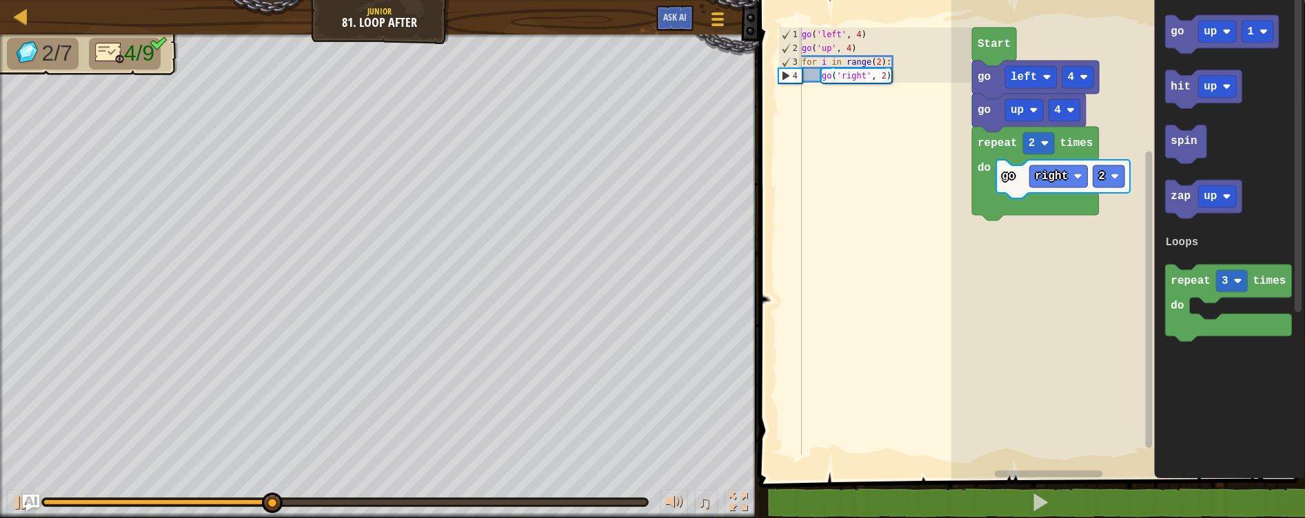
click at [1054, 179] on div "Loops Start go left 4 go up 4 repeat 2 times do go right 2 go up 1 hit up spin …" at bounding box center [1128, 236] width 354 height 487
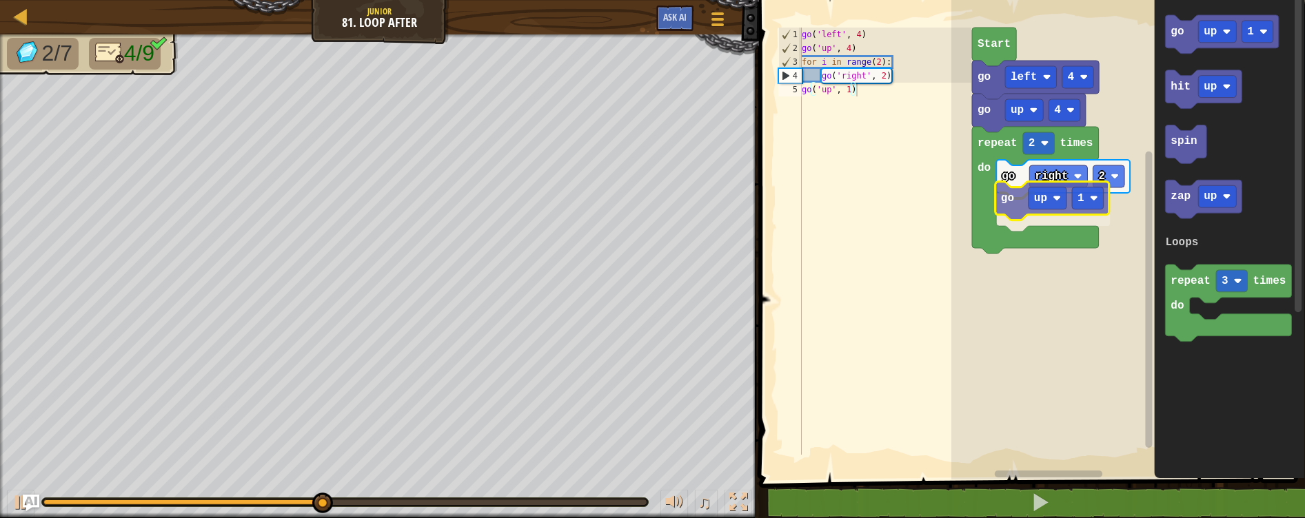
click at [1013, 213] on div "Loops Start go left 4 go up 4 repeat 2 times do go right 2 go up 1 go up 1 hit …" at bounding box center [1128, 236] width 354 height 487
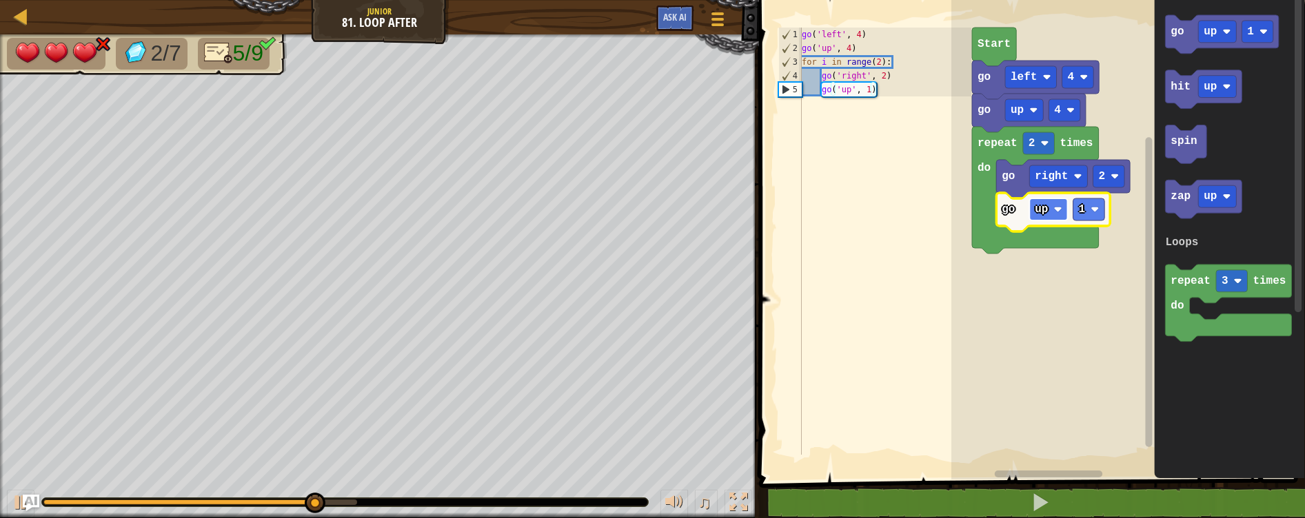
click at [1051, 214] on rect "Blockly Workspace" at bounding box center [1048, 210] width 38 height 22
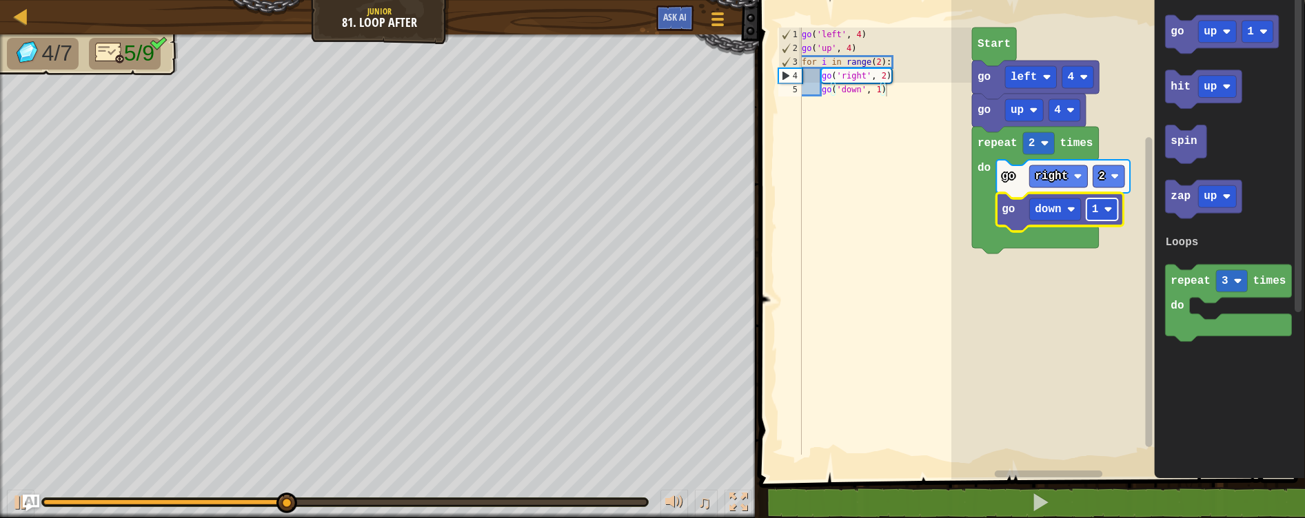
click at [1086, 216] on rect "Blockly Workspace" at bounding box center [1102, 210] width 32 height 22
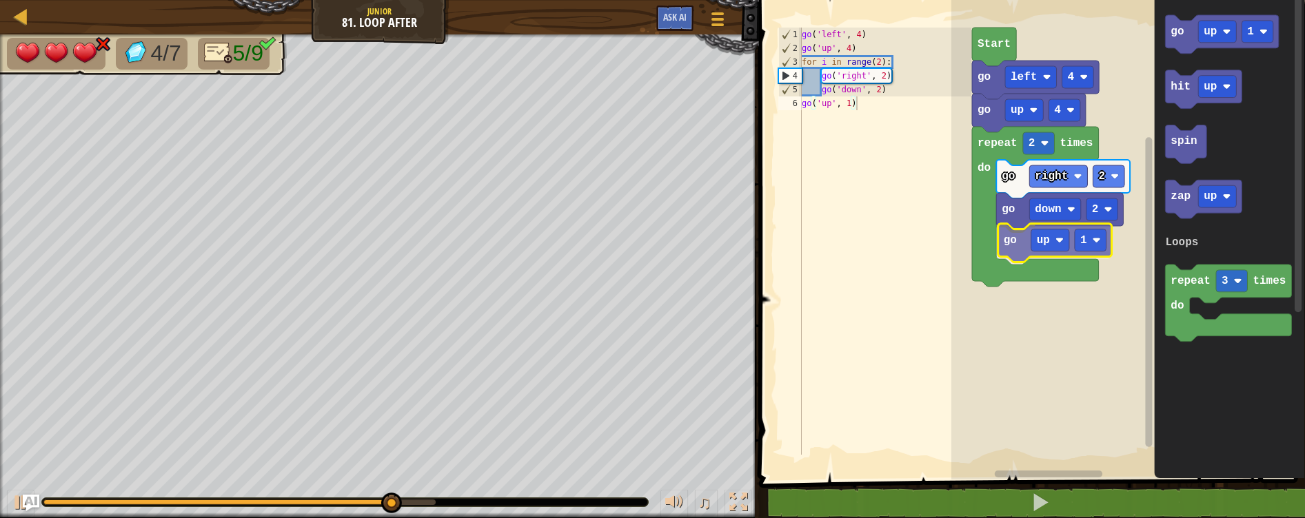
click at [1019, 243] on div "Loops Start go left 4 go up 4 repeat 2 times do go right 2 go down 2 go up 1 go…" at bounding box center [1128, 236] width 354 height 487
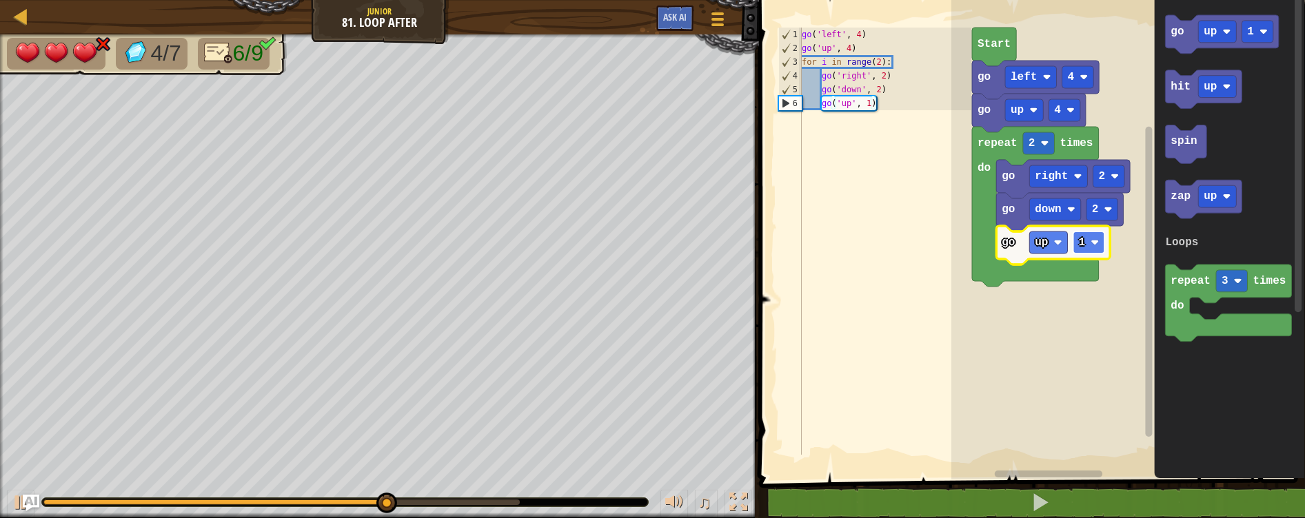
click at [1090, 241] on g "1" at bounding box center [1088, 243] width 32 height 22
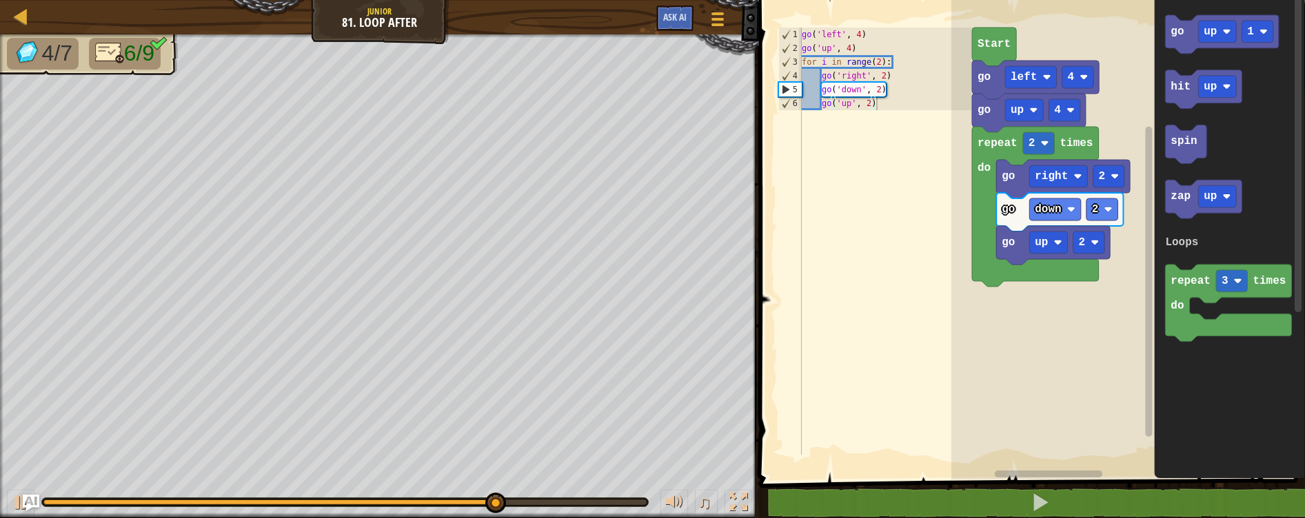
click at [1083, 212] on div "Loops Start go left 4 go up 4 repeat 2 times do go right 2 go down 2 go up 2 go…" at bounding box center [1128, 236] width 354 height 487
click at [1122, 132] on div "Loops Start go left 4 go up 4 repeat 2 times do go right 2 go down 2 go up 2 go…" at bounding box center [1128, 236] width 354 height 487
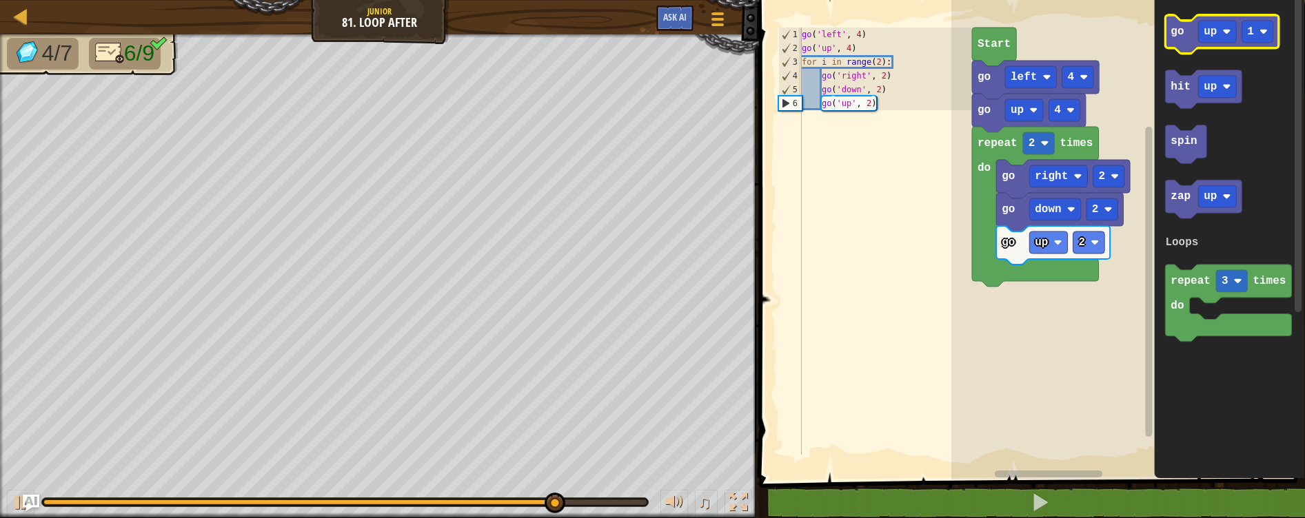
click at [1168, 54] on icon "go up 1 hit up spin zap up repeat 3 times do Loops" at bounding box center [1229, 236] width 151 height 487
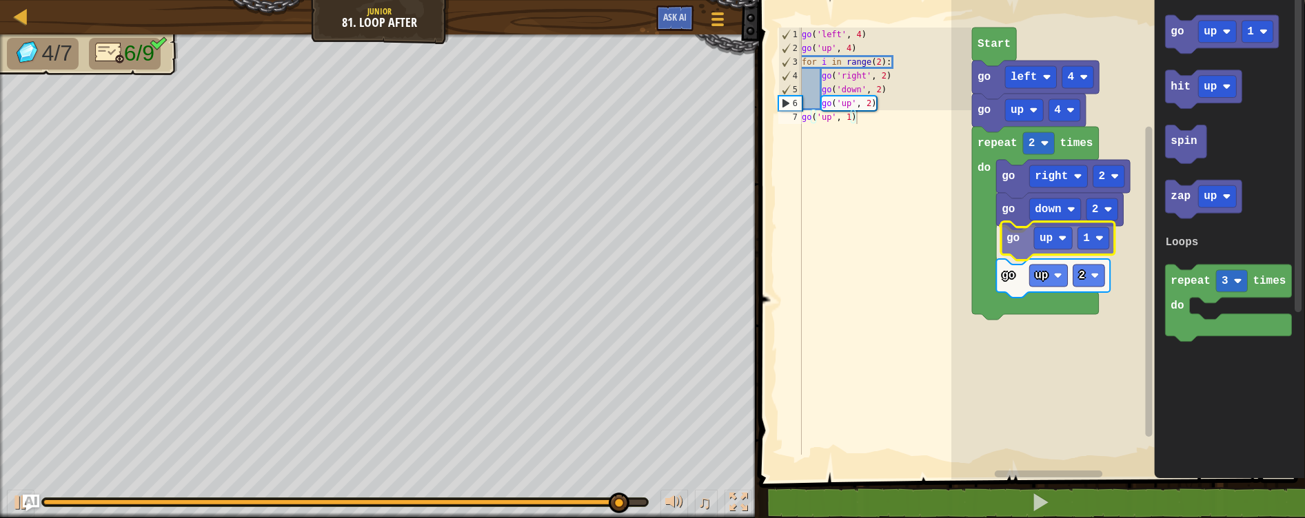
click at [1021, 246] on div "Loops Start go left 4 go up 4 repeat 2 times do go right 2 go down 2 go up 1 go…" at bounding box center [1128, 236] width 354 height 487
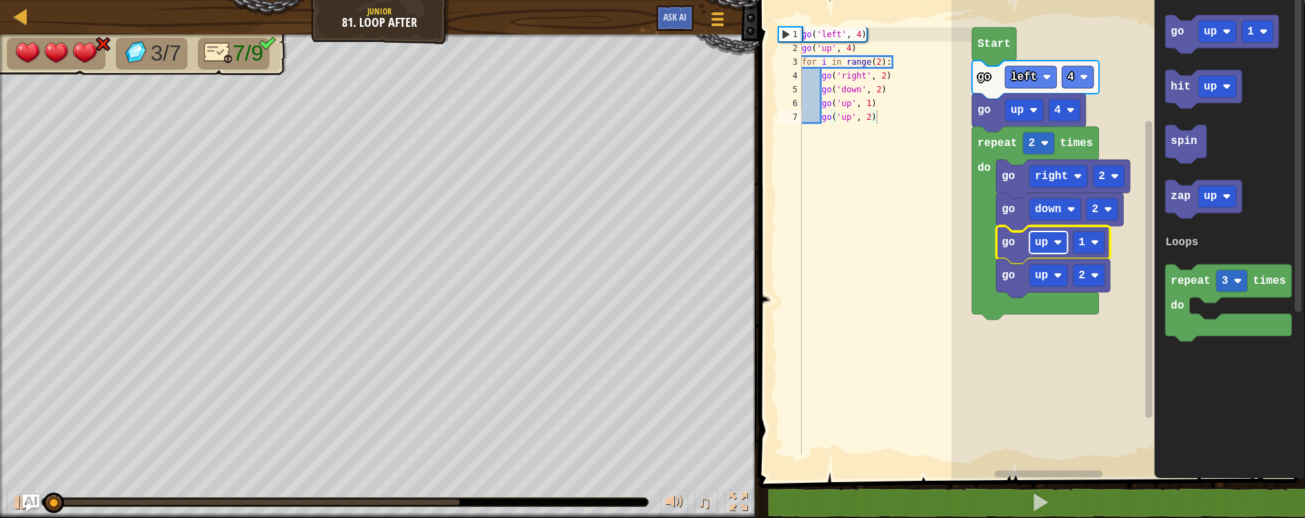
click at [1052, 245] on rect "Blockly Workspace" at bounding box center [1048, 243] width 38 height 22
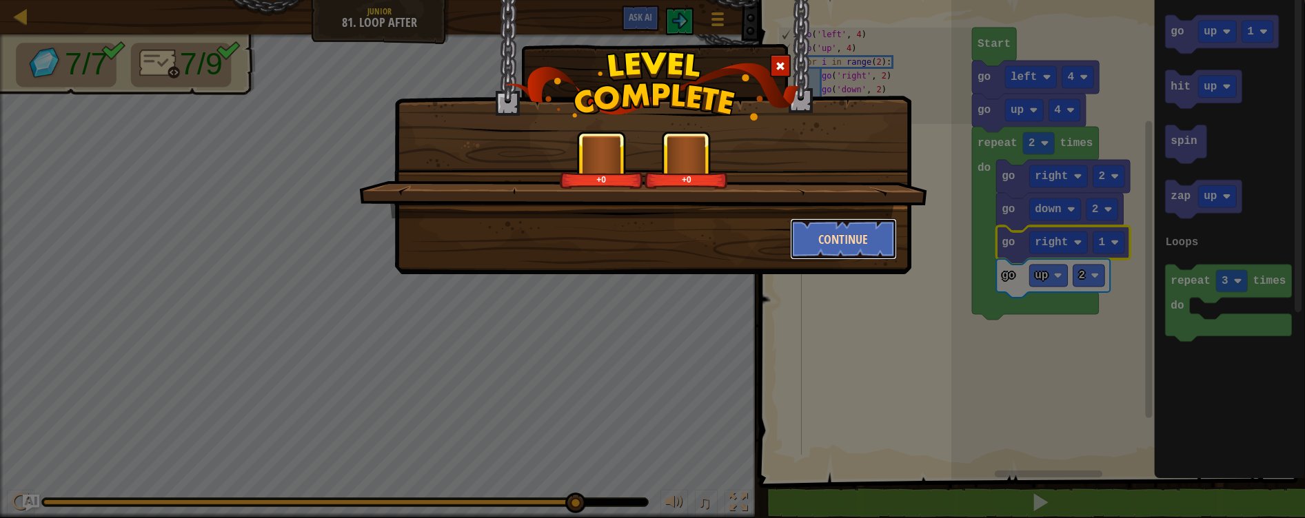
click at [841, 232] on button "Continue" at bounding box center [843, 238] width 107 height 41
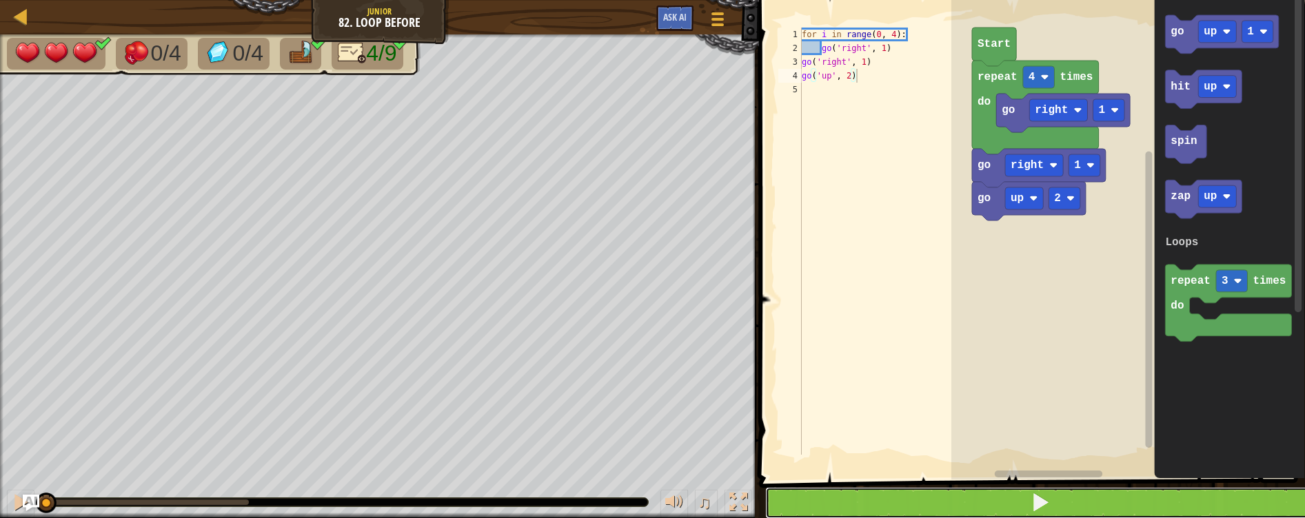
click at [967, 498] on button at bounding box center [1040, 503] width 550 height 32
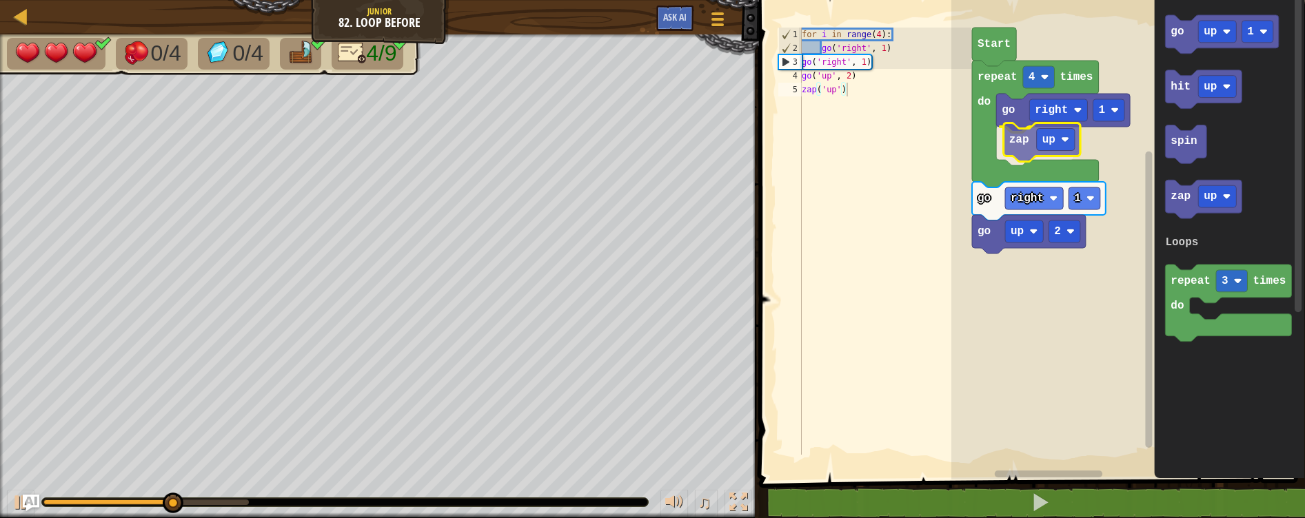
click at [1026, 141] on div "Loops go right 1 zap up repeat 4 times do go up 2 go right 1 Start go up 1 hit …" at bounding box center [1128, 236] width 354 height 487
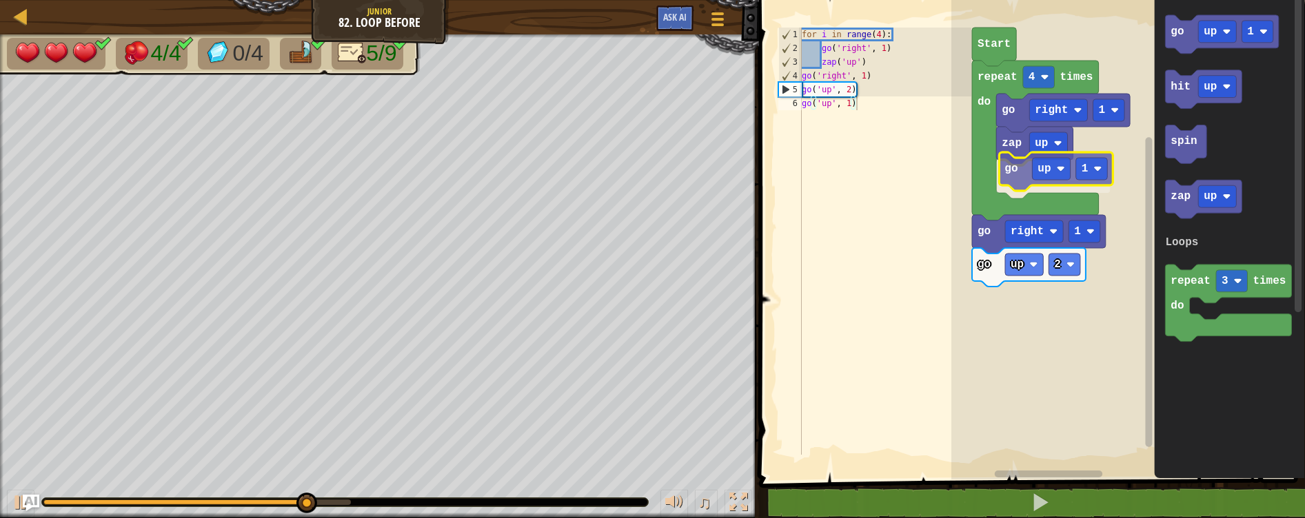
click at [1024, 170] on div "Loops go right 1 zap up go up 1 repeat 4 times do go up 2 go right 1 Start go u…" at bounding box center [1128, 236] width 354 height 487
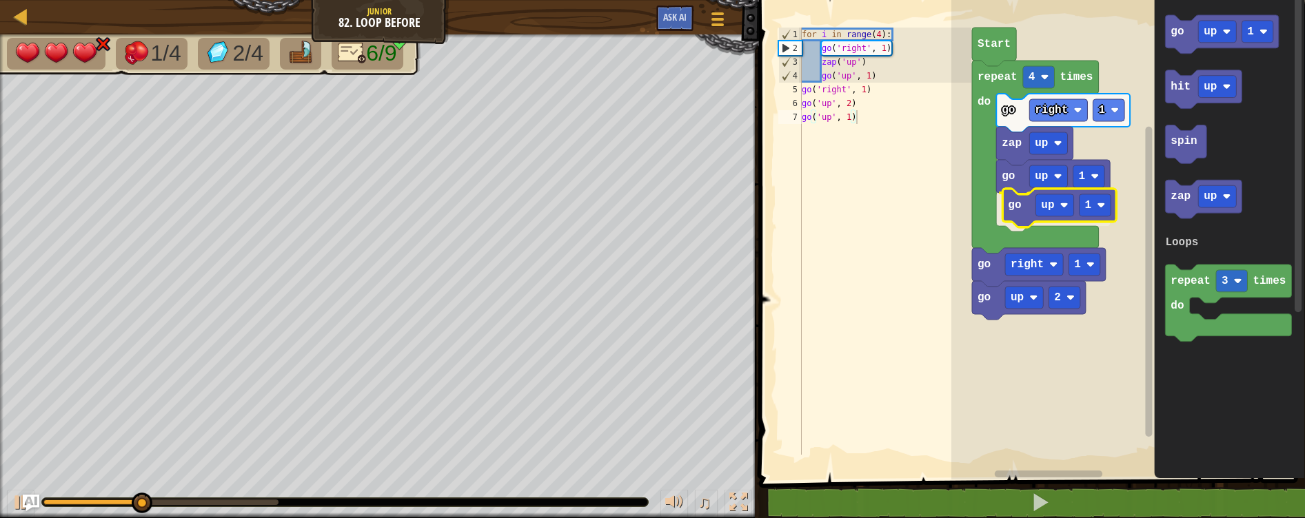
click at [1006, 212] on div "Loops go right 1 zap up go up 1 go up 1 repeat 4 times do go up 2 go right 1 St…" at bounding box center [1128, 236] width 354 height 487
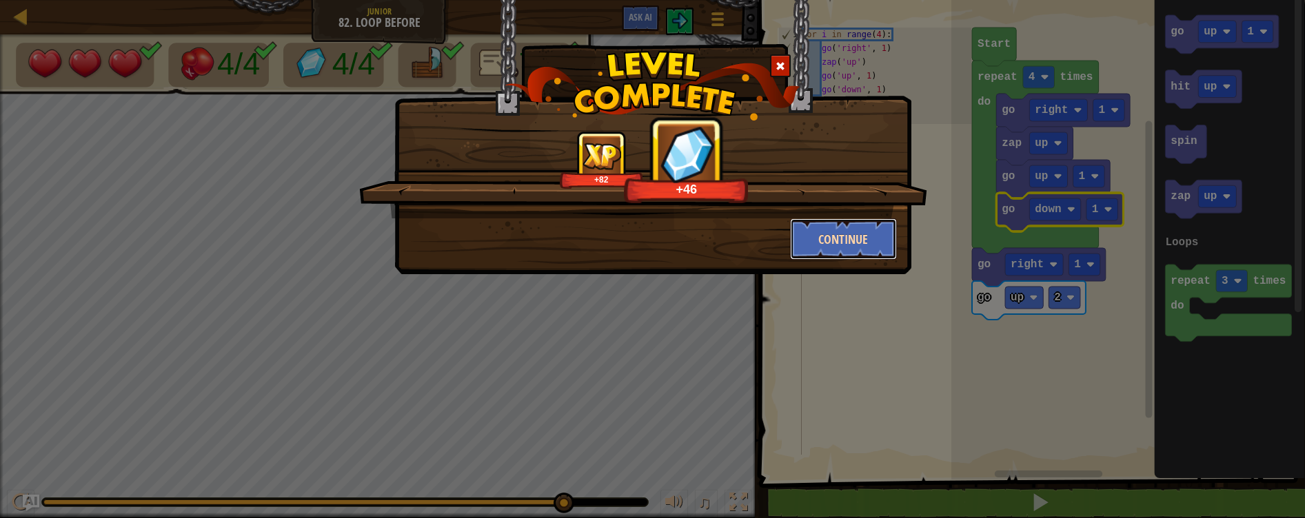
click at [855, 238] on button "Continue" at bounding box center [843, 238] width 107 height 41
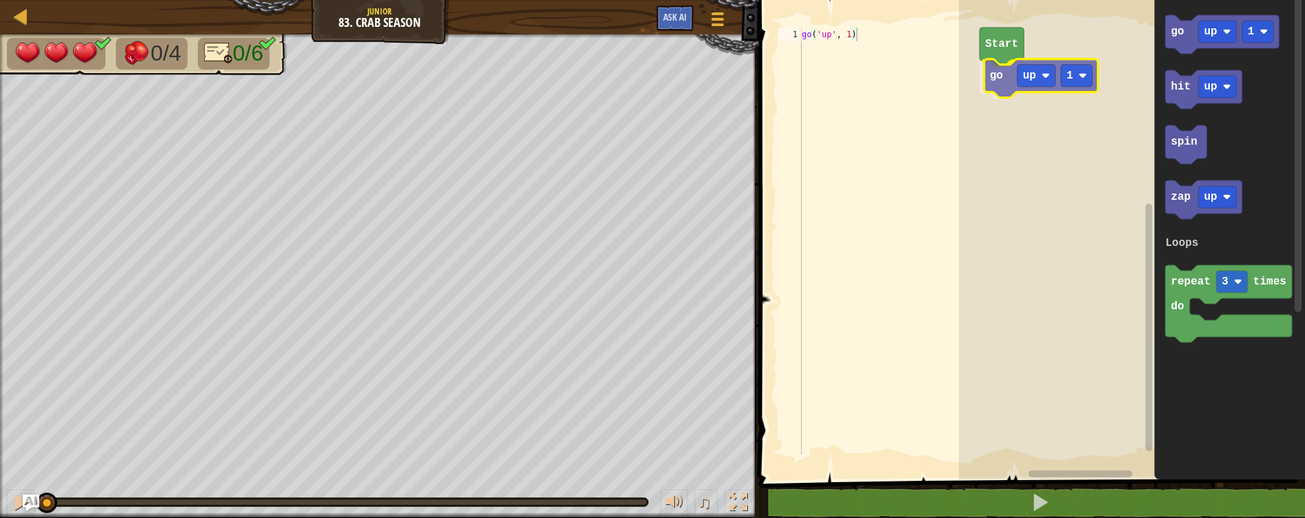
click at [999, 83] on div "Loops Start go up 1 go up 1 hit up spin zap up repeat 3 times do Loops go up 1" at bounding box center [1132, 236] width 346 height 487
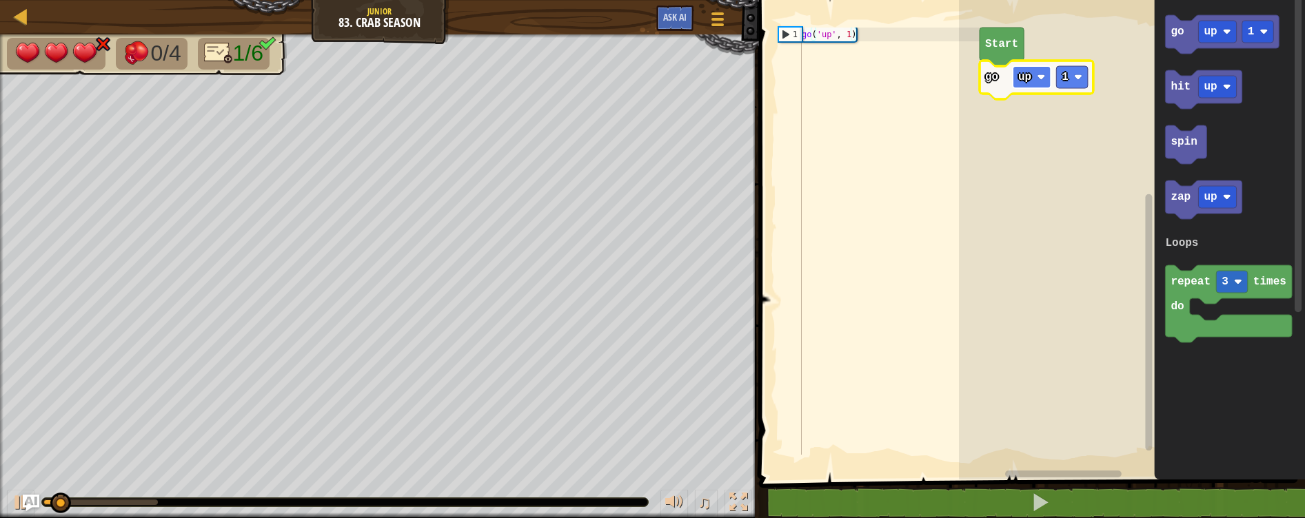
click at [1031, 85] on rect "Blockly Workspace" at bounding box center [1032, 77] width 38 height 22
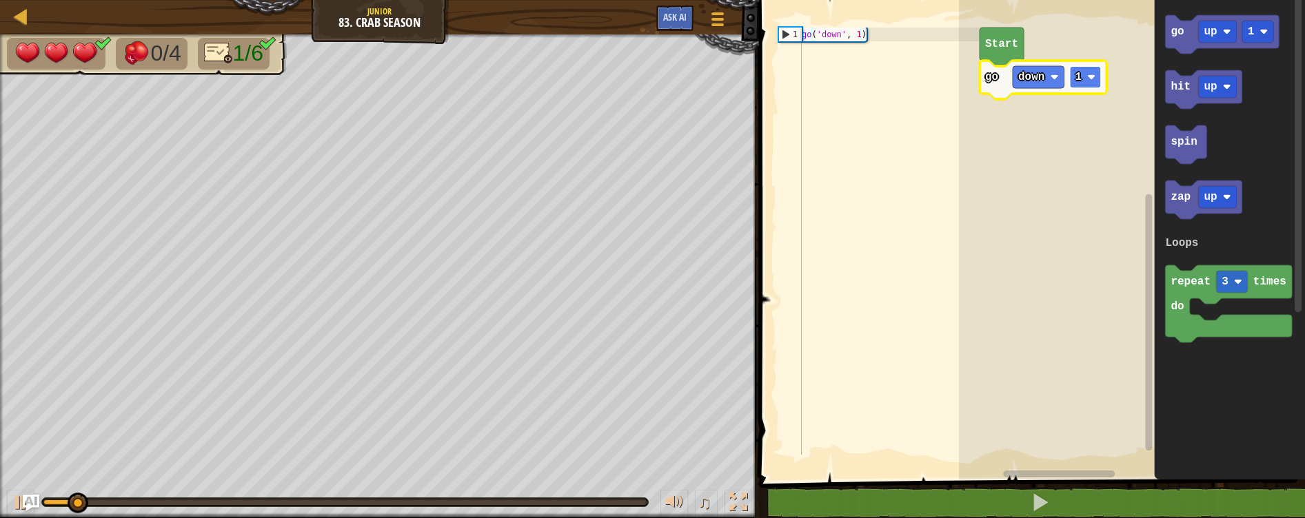
click at [1079, 83] on text "1" at bounding box center [1078, 77] width 7 height 12
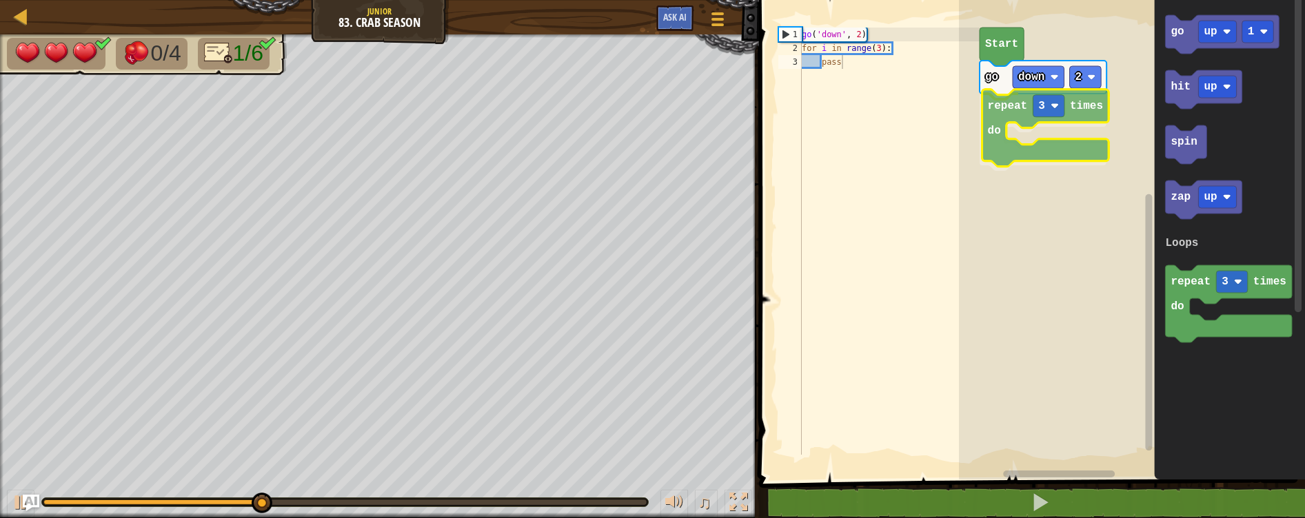
click at [988, 106] on div "Loops Start go down 2 repeat 3 times do go up 1 hit up spin zap up repeat 3 tim…" at bounding box center [1132, 236] width 346 height 487
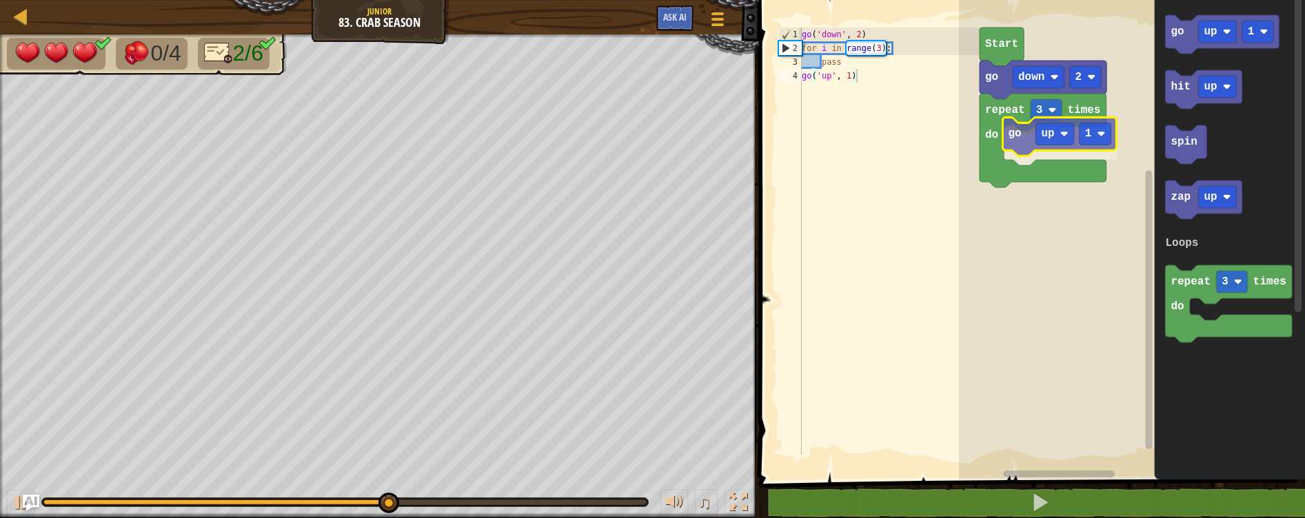
click at [1013, 139] on div "Loops Start go down 2 repeat 3 times do go up 1 go up 1 hit up spin zap up repe…" at bounding box center [1132, 236] width 346 height 487
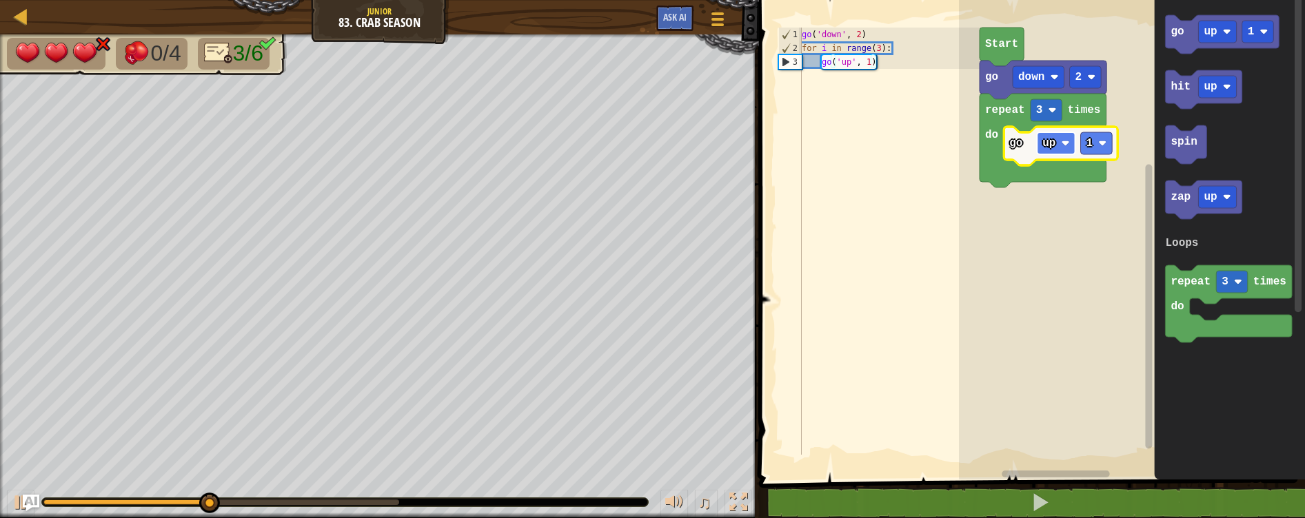
click at [1058, 142] on rect "Blockly Workspace" at bounding box center [1056, 143] width 38 height 22
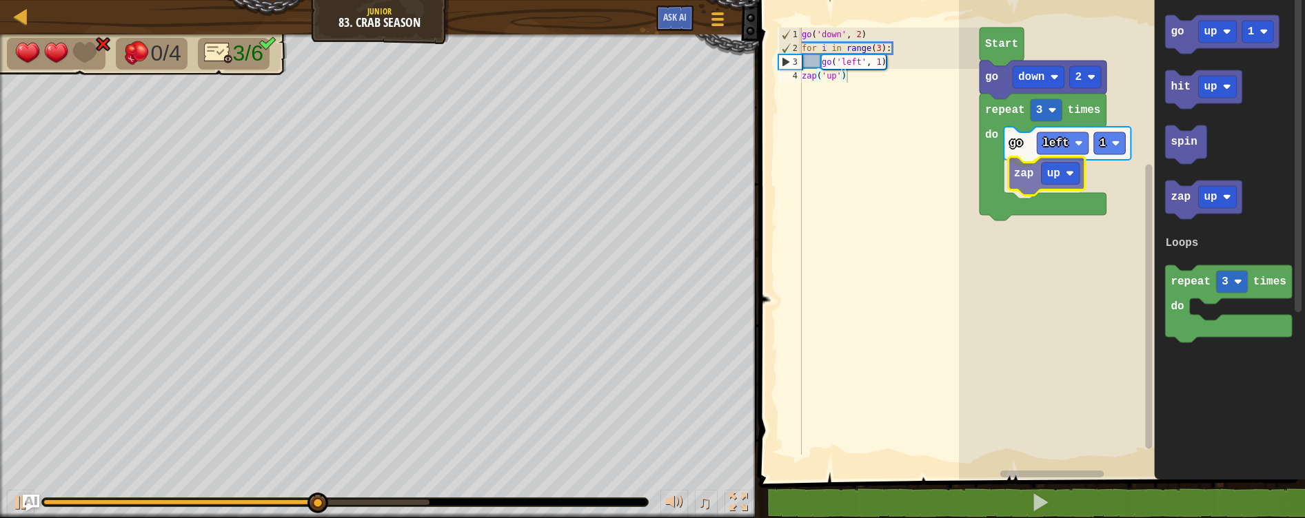
click at [1032, 176] on div "Loops Start go down 2 repeat 3 times do go left 1 zap up go up 1 hit up spin za…" at bounding box center [1132, 236] width 346 height 487
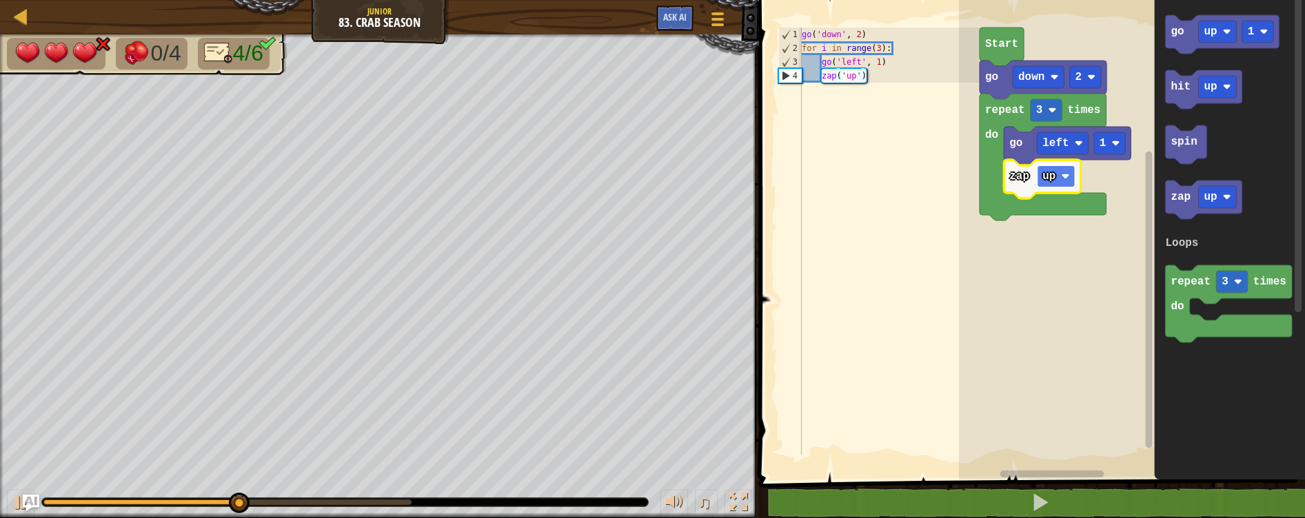
click at [1055, 179] on rect "Blockly Workspace" at bounding box center [1056, 176] width 38 height 22
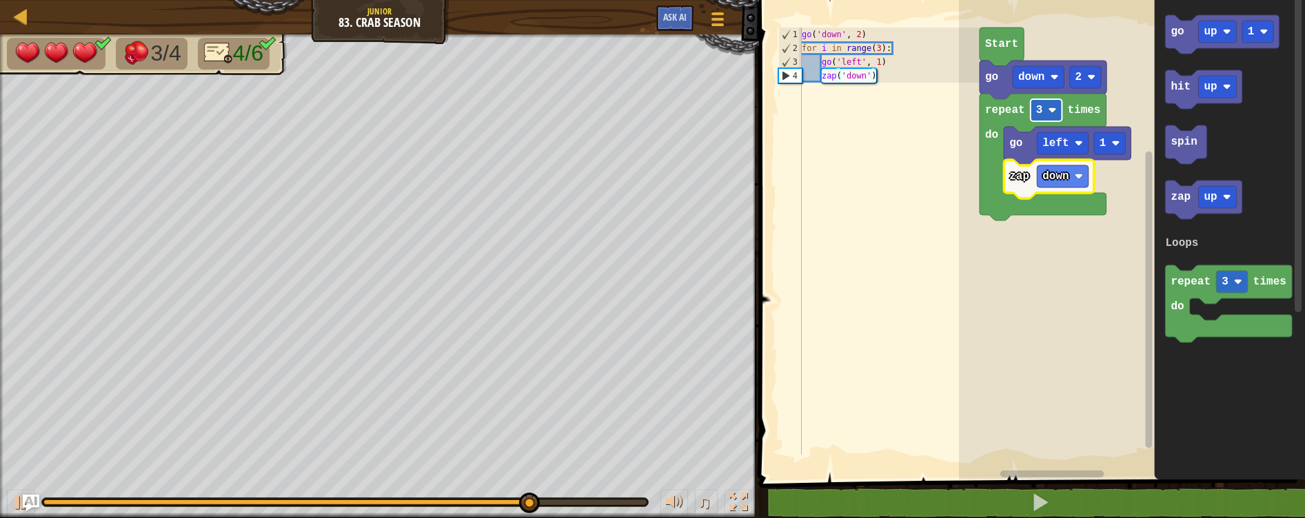
click at [1053, 112] on image "Blockly Workspace" at bounding box center [1052, 110] width 8 height 8
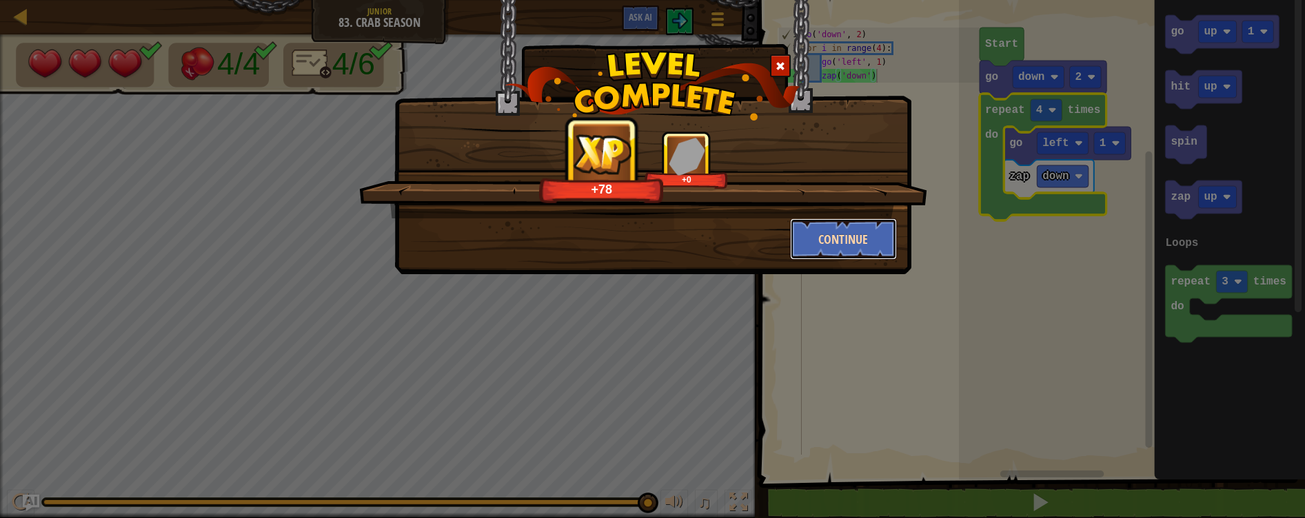
click at [871, 243] on button "Continue" at bounding box center [843, 238] width 107 height 41
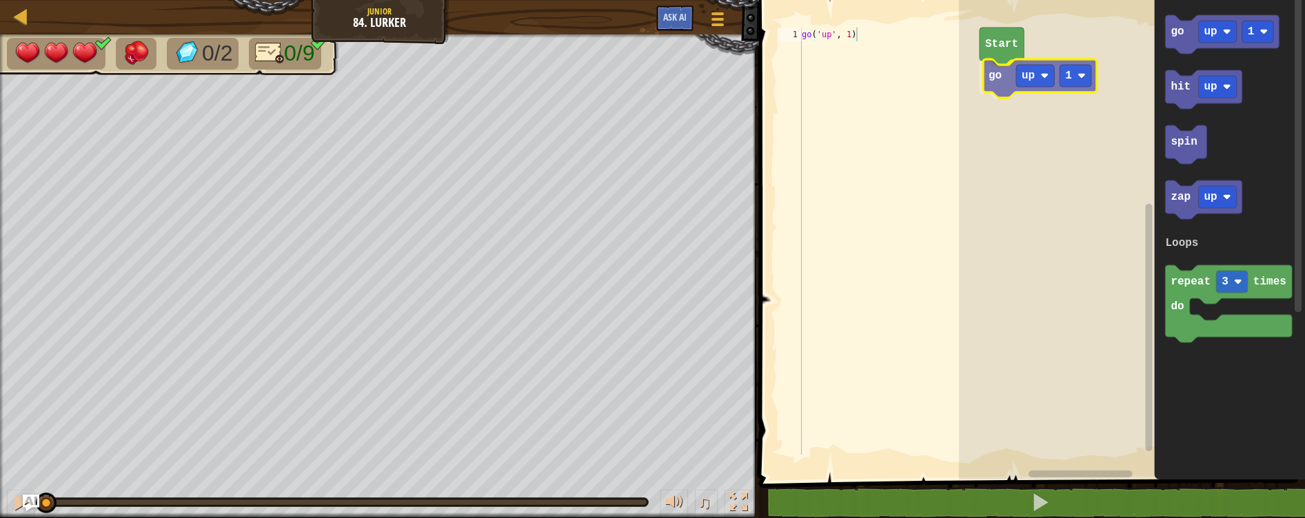
click at [983, 79] on div "Loops Start go up 1 go up 1 hit up spin zap up repeat 3 times do Loops go up 1" at bounding box center [1132, 236] width 346 height 487
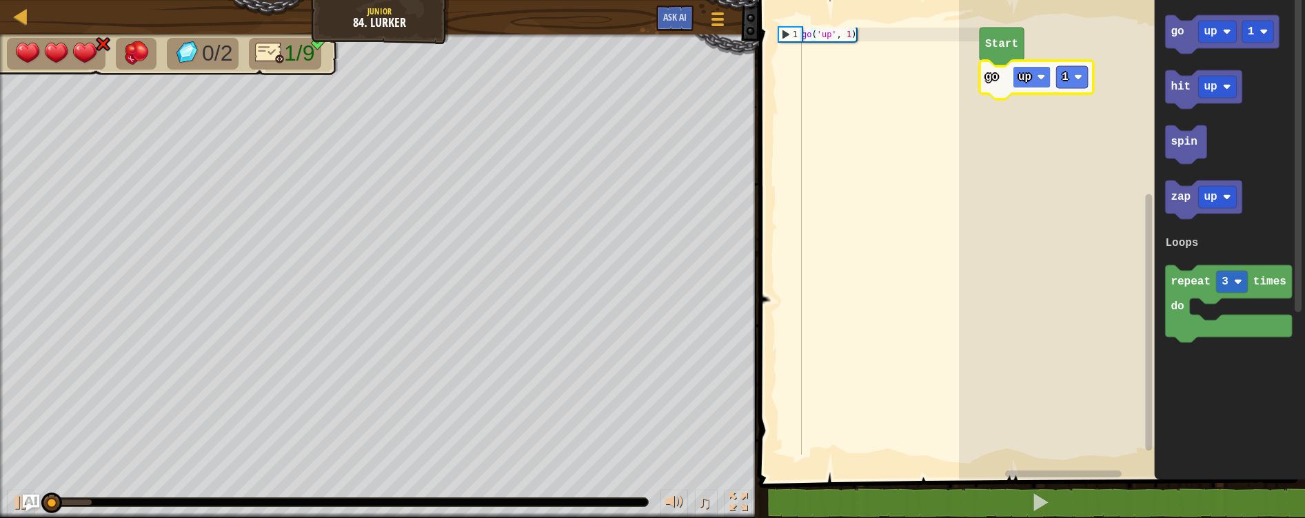
click at [1028, 80] on text "up" at bounding box center [1024, 77] width 13 height 12
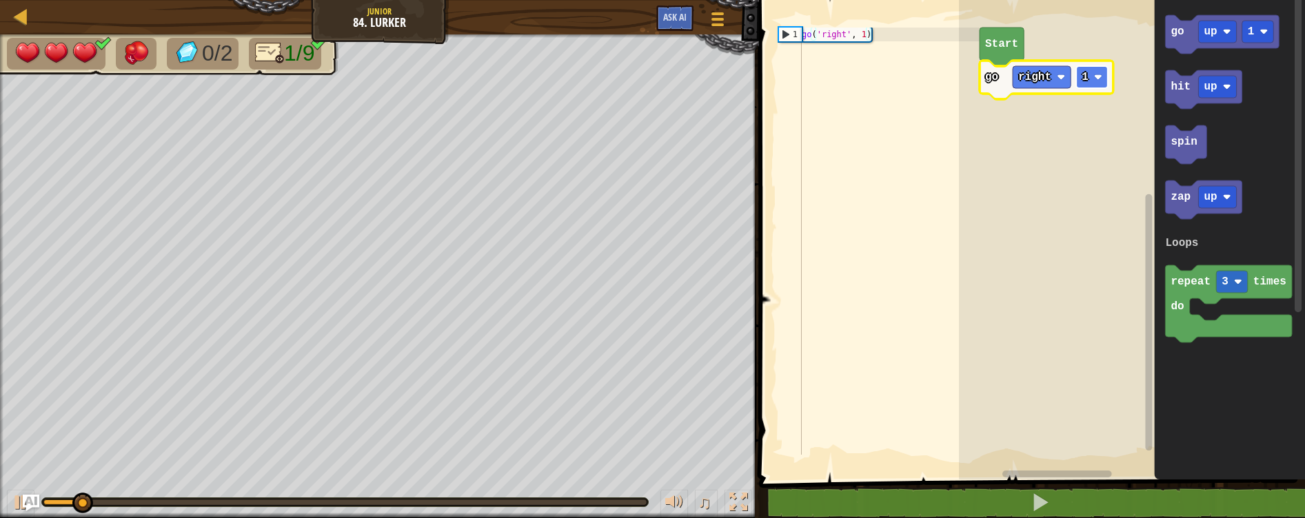
click at [1091, 83] on rect "Blockly Workspace" at bounding box center [1092, 77] width 32 height 22
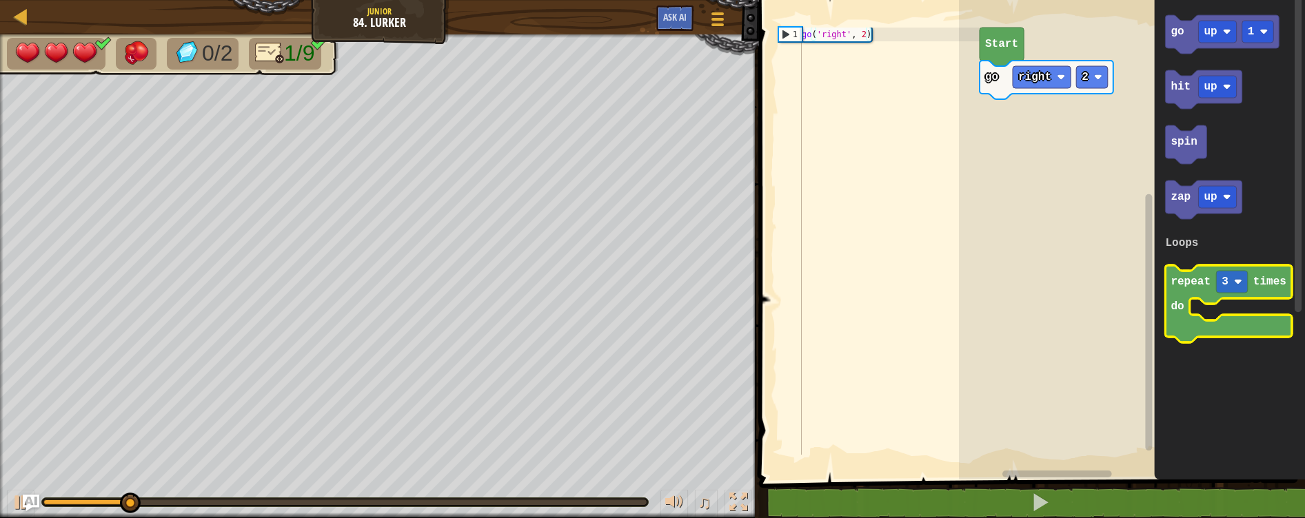
click at [1208, 350] on icon "go up 1 hit up spin zap up repeat 3 times do Loops" at bounding box center [1229, 236] width 151 height 487
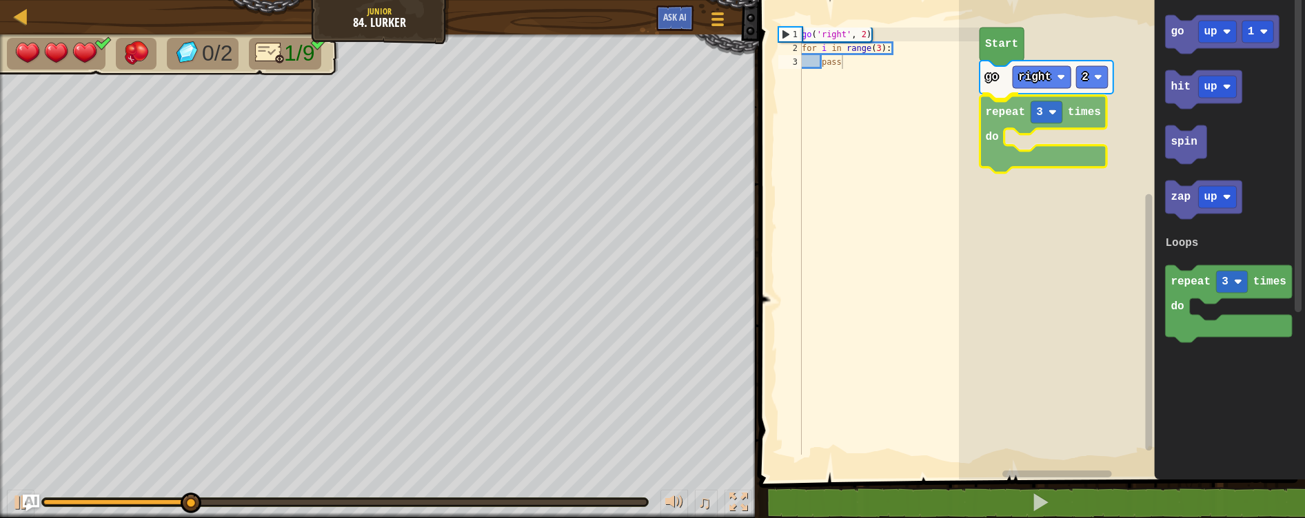
click at [988, 130] on div "Loops Start go right 2 repeat 3 times do go up 1 hit up spin zap up repeat 3 ti…" at bounding box center [1132, 236] width 346 height 487
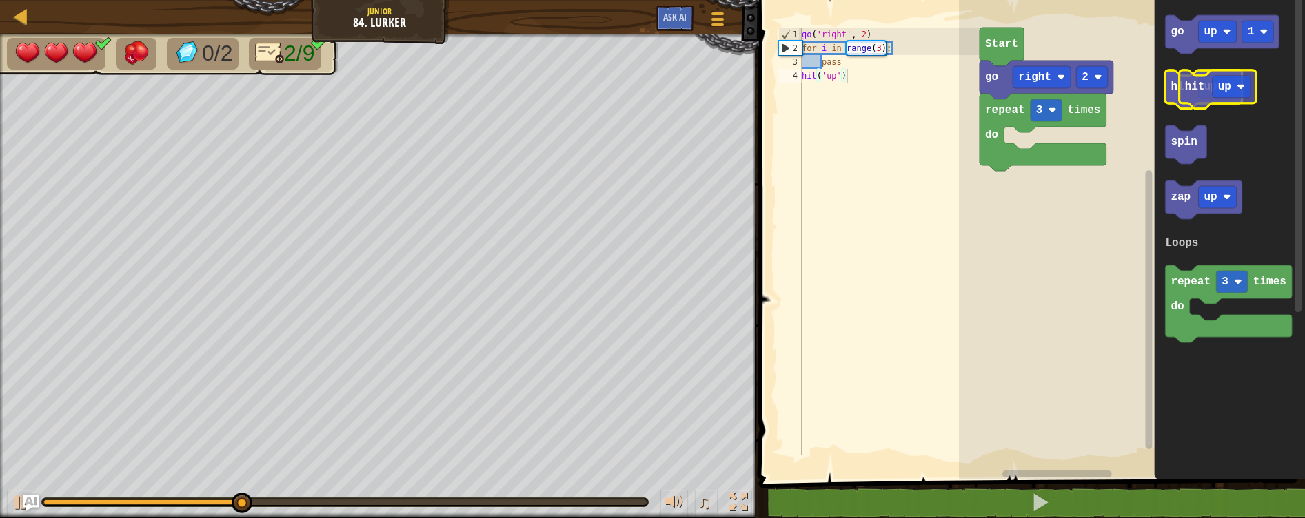
click at [1202, 93] on g "hit up" at bounding box center [1203, 89] width 77 height 39
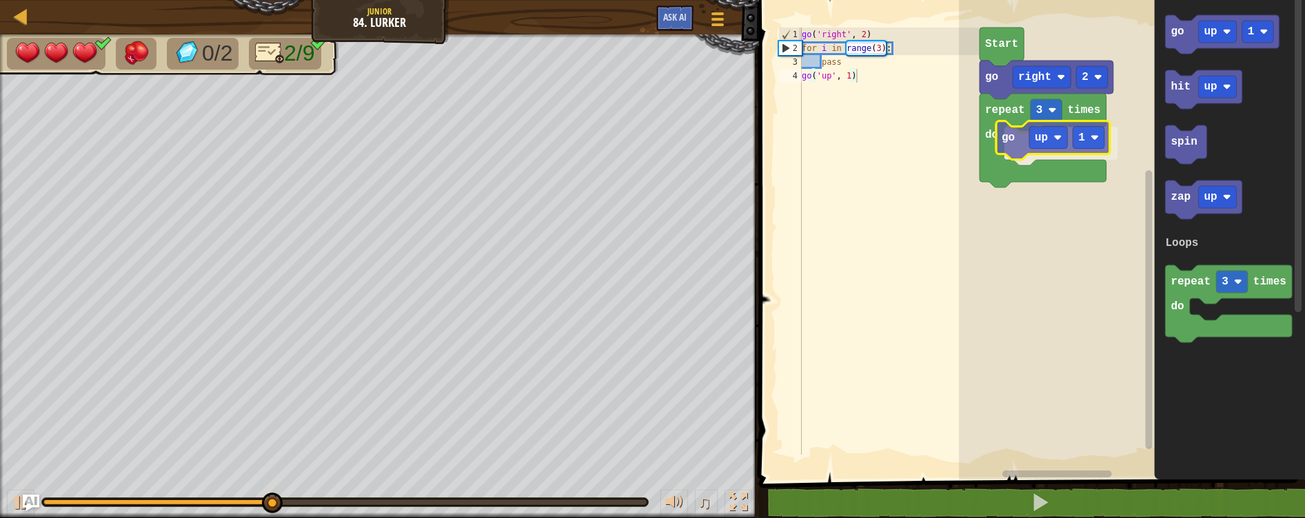
click at [1009, 152] on div "Loops Start go right 2 repeat 3 times do go up 1 go up 1 hit up spin zap up rep…" at bounding box center [1132, 236] width 346 height 487
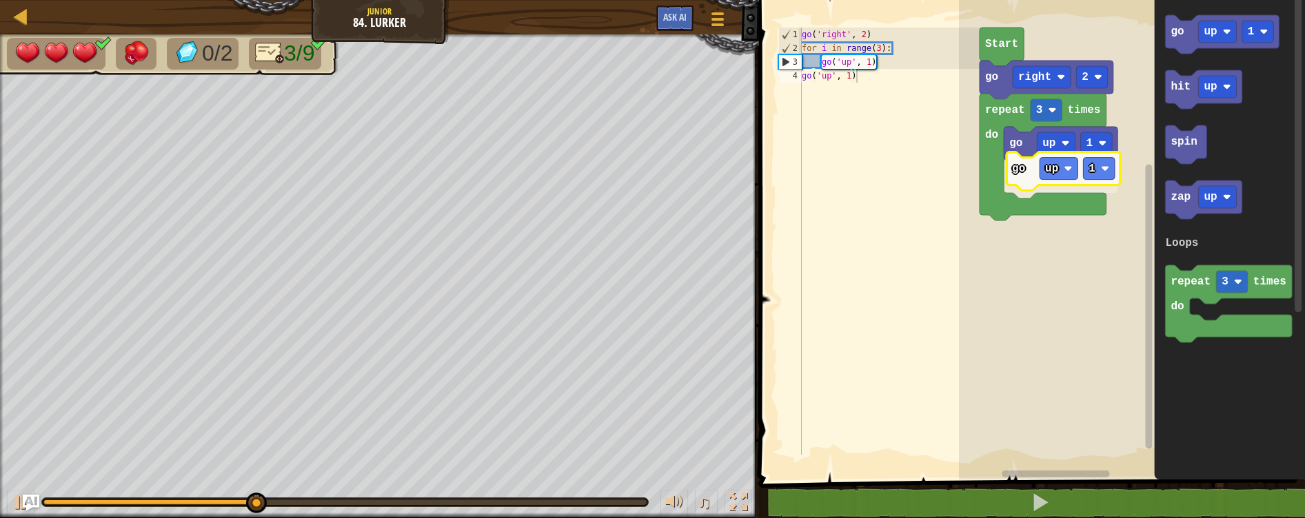
click at [1015, 186] on div "Loops Start go right 2 repeat 3 times do go up 1 go up 1 go up 1 hit up spin za…" at bounding box center [1132, 236] width 346 height 487
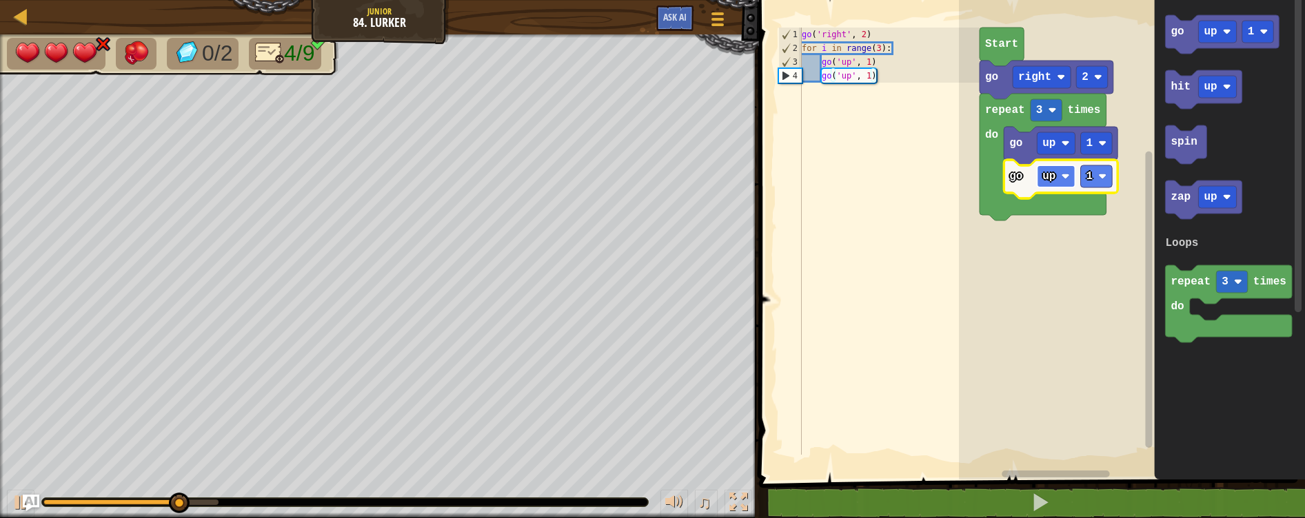
click at [1047, 185] on rect "Blockly Workspace" at bounding box center [1056, 176] width 38 height 22
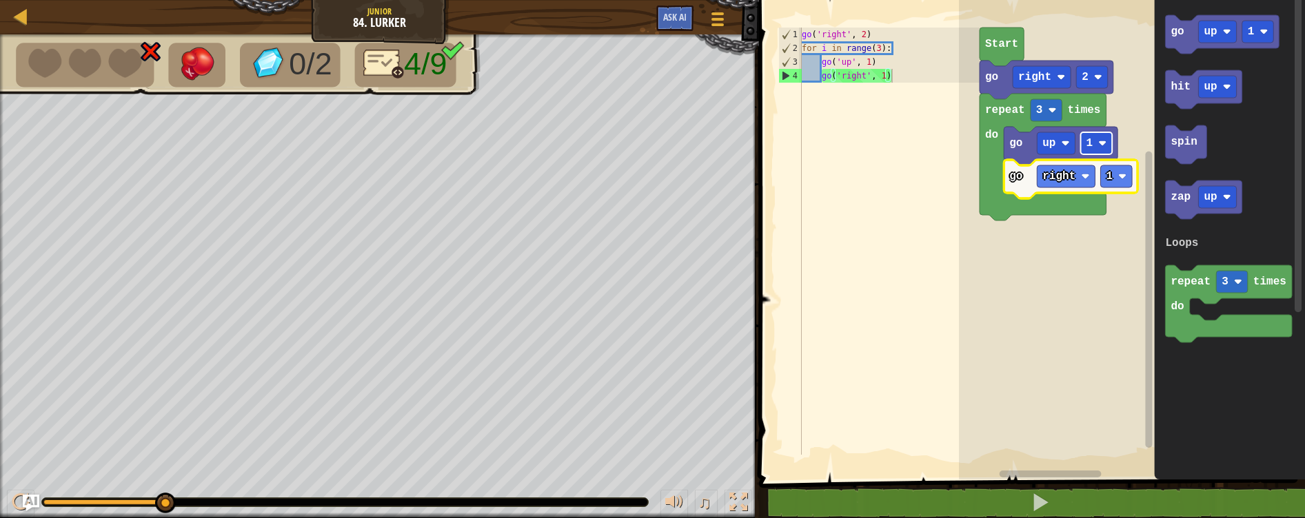
click at [1102, 150] on rect "Blockly Workspace" at bounding box center [1097, 143] width 32 height 22
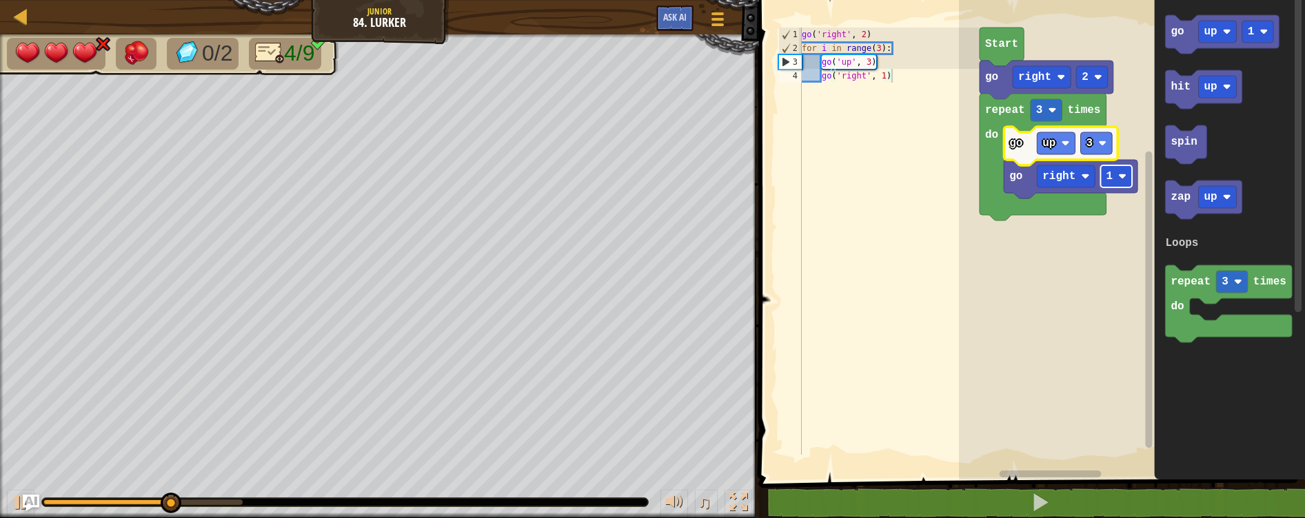
click at [1121, 172] on rect "Blockly Workspace" at bounding box center [1116, 176] width 32 height 22
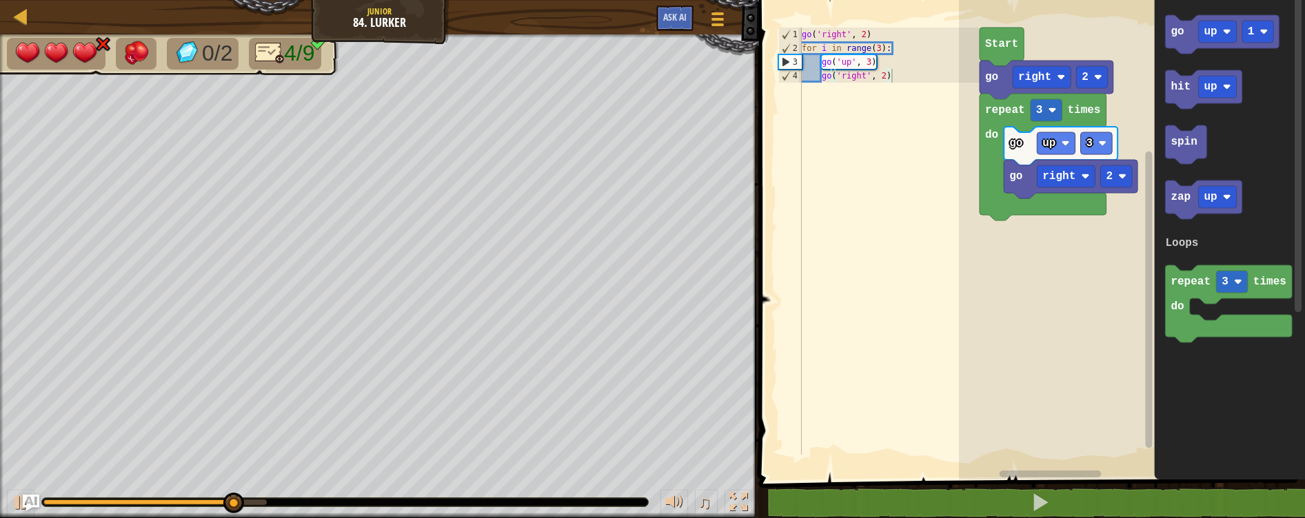
click at [1062, 201] on div "Loops Start go right 2 repeat 3 times do go up 3 go right 2 go up 1 hit up spin…" at bounding box center [1132, 236] width 346 height 487
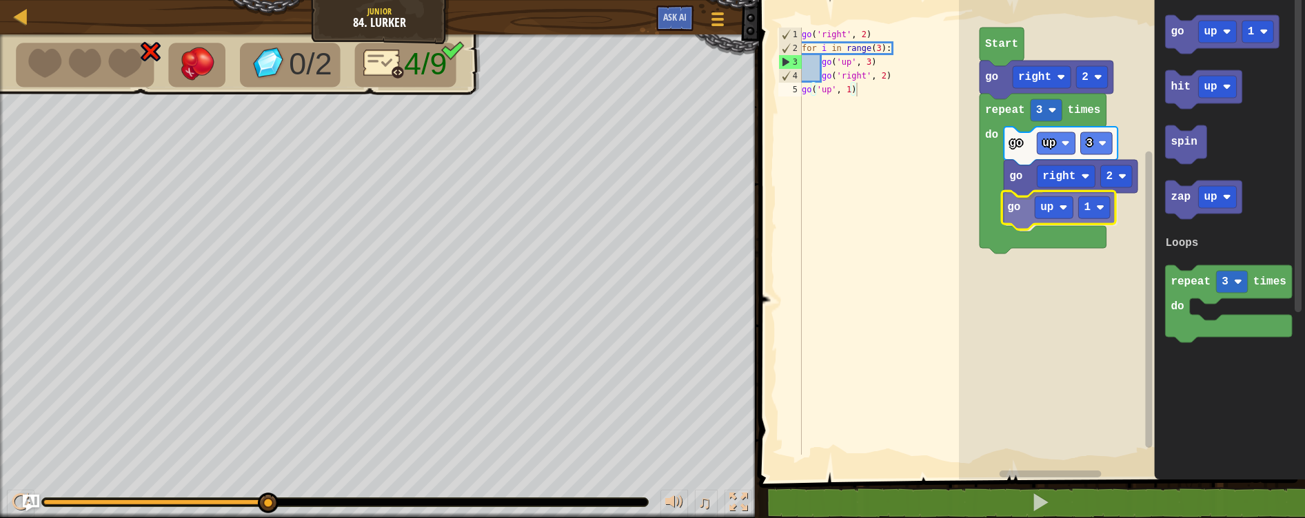
click at [1015, 206] on div "Loops Start go right 2 repeat 3 times do go up 3 go right 2 go up 1 go up 1 hit…" at bounding box center [1132, 236] width 346 height 487
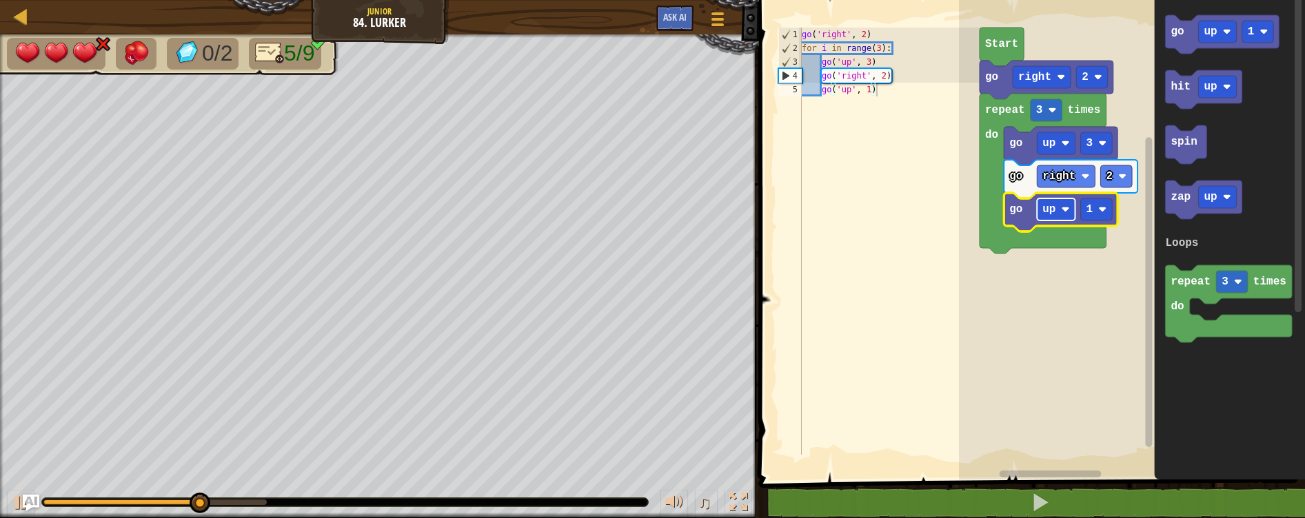
click at [1061, 203] on rect "Blockly Workspace" at bounding box center [1056, 210] width 38 height 22
click at [1101, 215] on text "1" at bounding box center [1102, 209] width 7 height 12
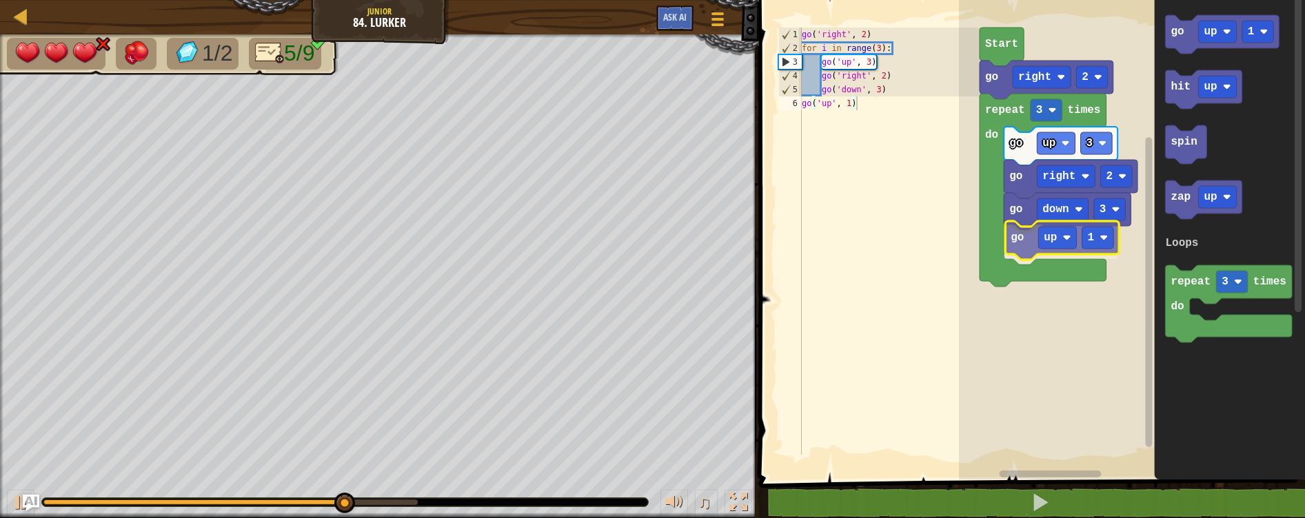
click at [1022, 252] on div "Loops Start go right 2 repeat 3 times do go up 3 go right 2 go down 3 go up 1 g…" at bounding box center [1132, 236] width 346 height 487
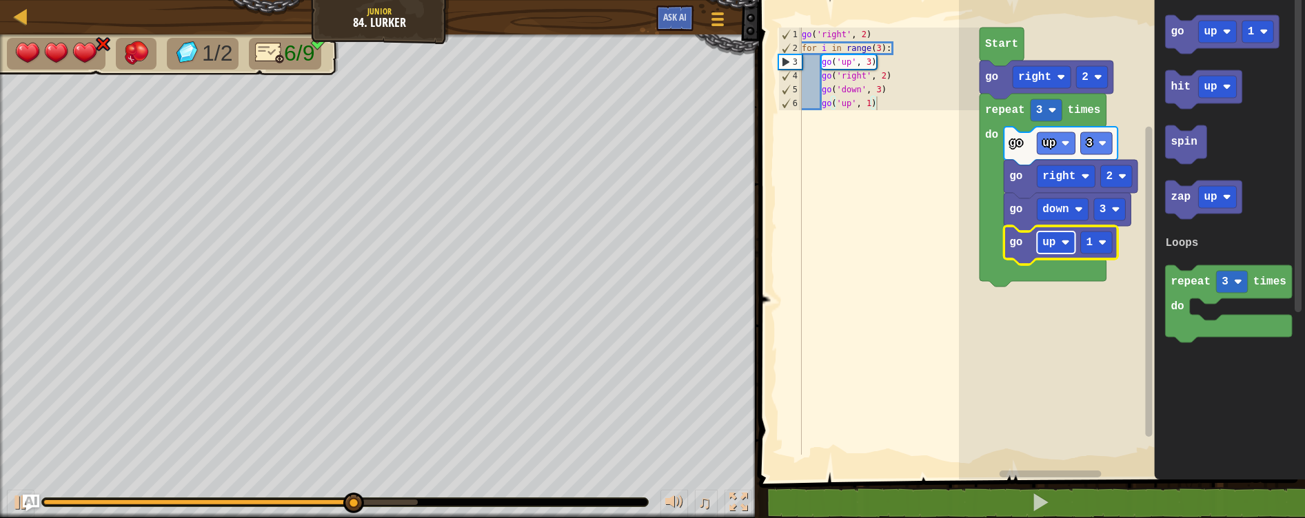
click at [1045, 245] on text "up" at bounding box center [1048, 242] width 13 height 12
click at [1112, 235] on rect "Blockly Workspace" at bounding box center [1116, 243] width 32 height 22
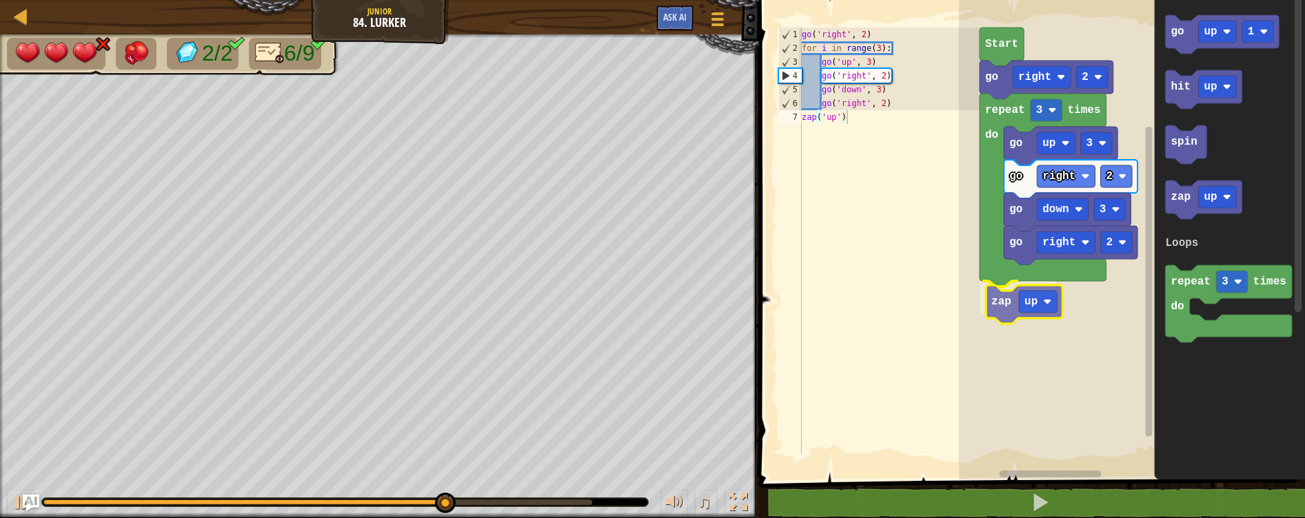
click at [1008, 311] on div "Loops Start go right 2 repeat 3 times do go up 3 go right 2 go down 3 go right …" at bounding box center [1132, 236] width 346 height 487
click at [1044, 303] on rect "Blockly Workspace" at bounding box center [1032, 298] width 38 height 22
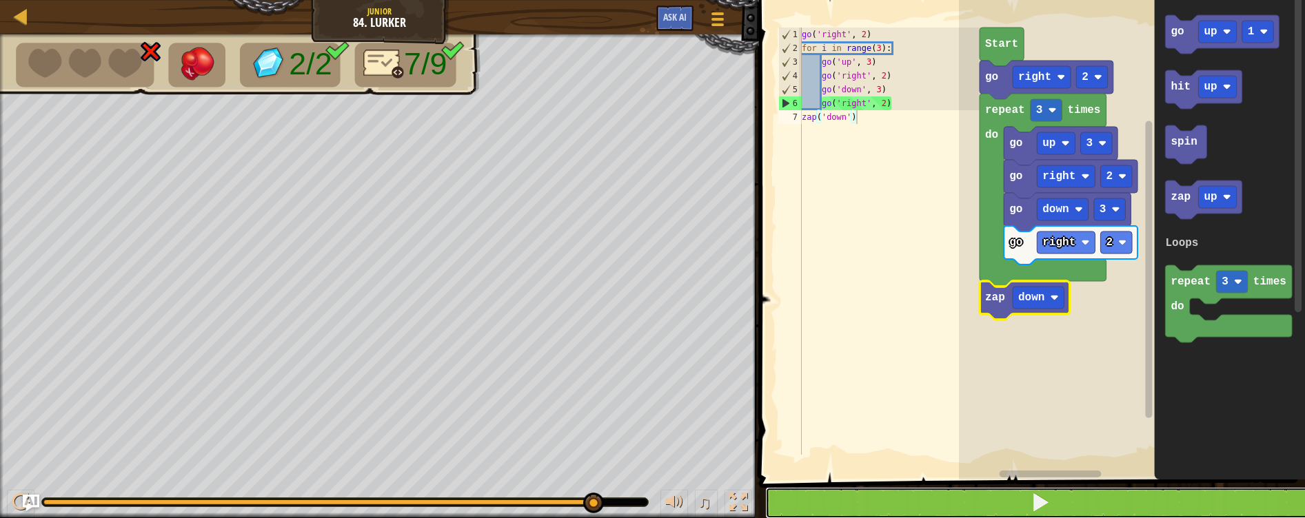
click at [1061, 511] on button at bounding box center [1040, 503] width 550 height 32
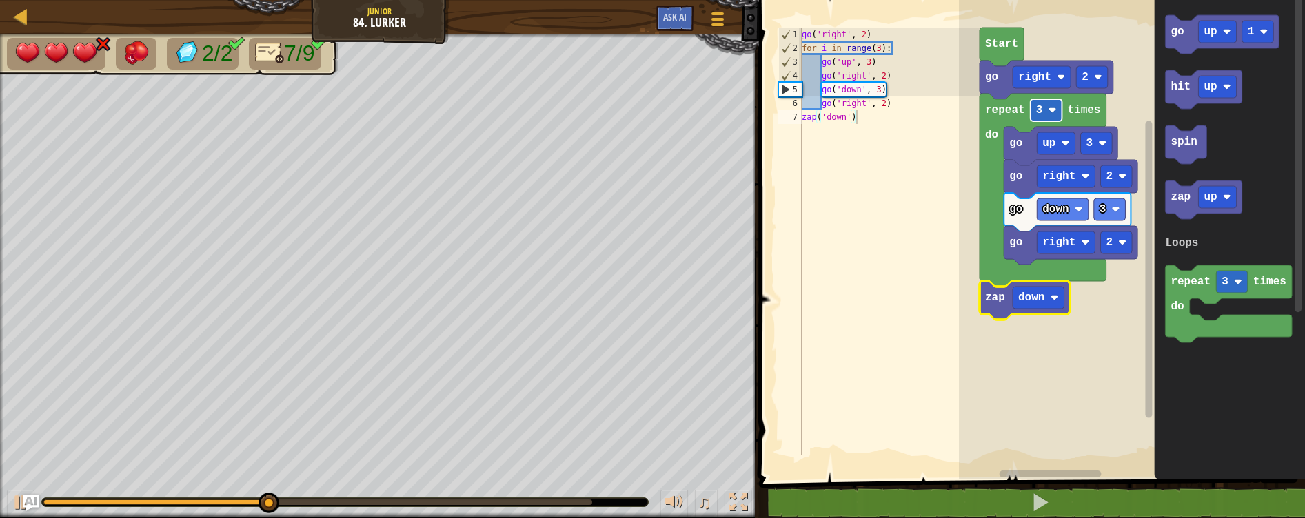
click at [1056, 107] on image "Blockly Workspace" at bounding box center [1052, 110] width 8 height 8
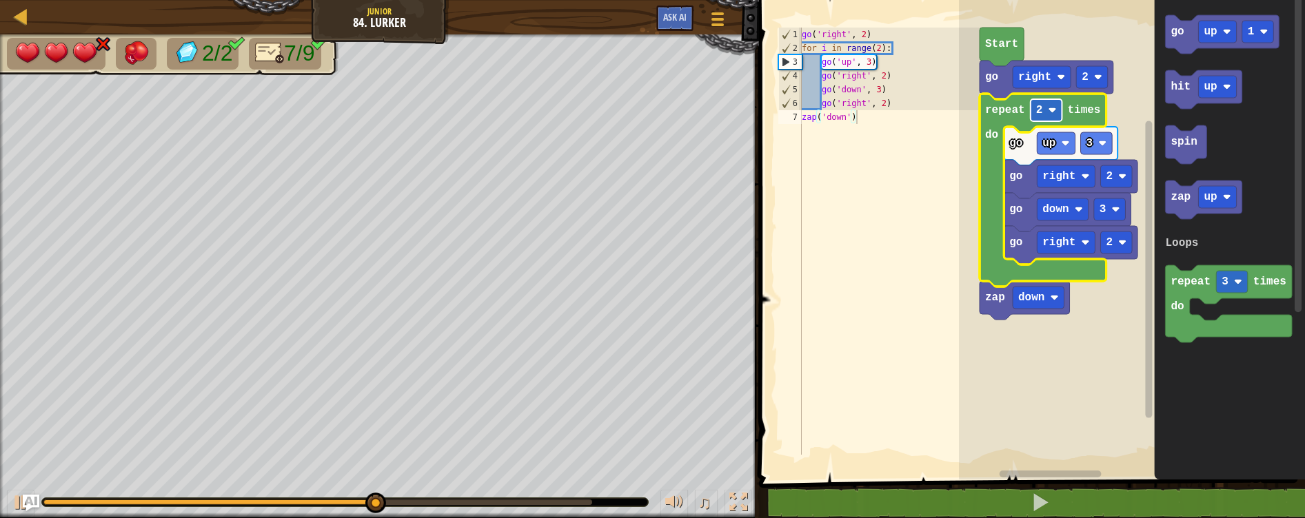
click at [1053, 112] on image "Blockly Workspace" at bounding box center [1052, 110] width 8 height 8
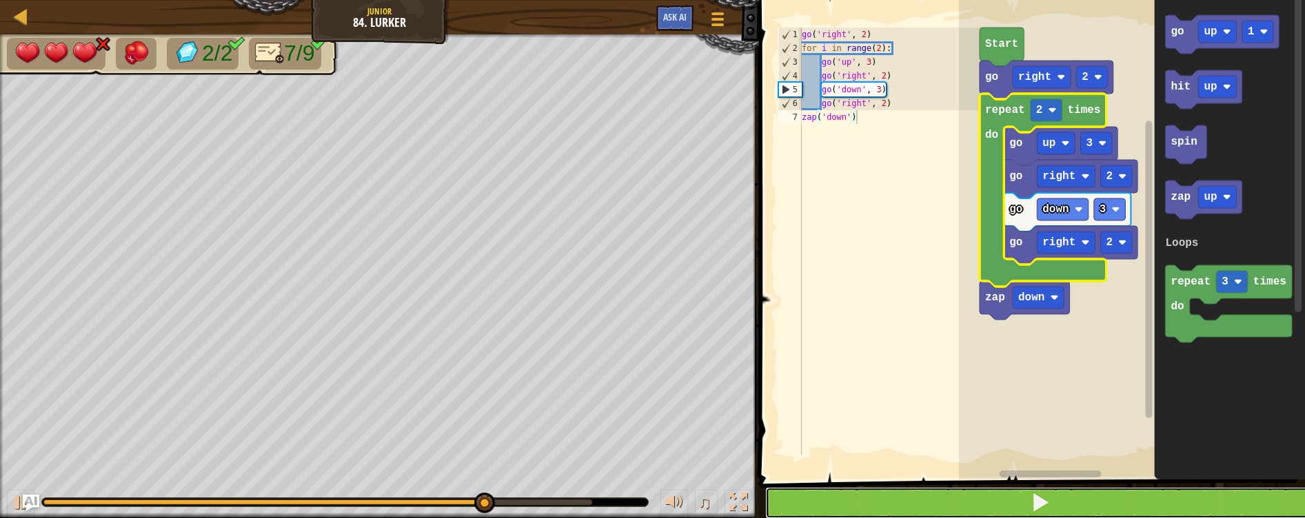
click at [1099, 496] on button at bounding box center [1040, 503] width 550 height 32
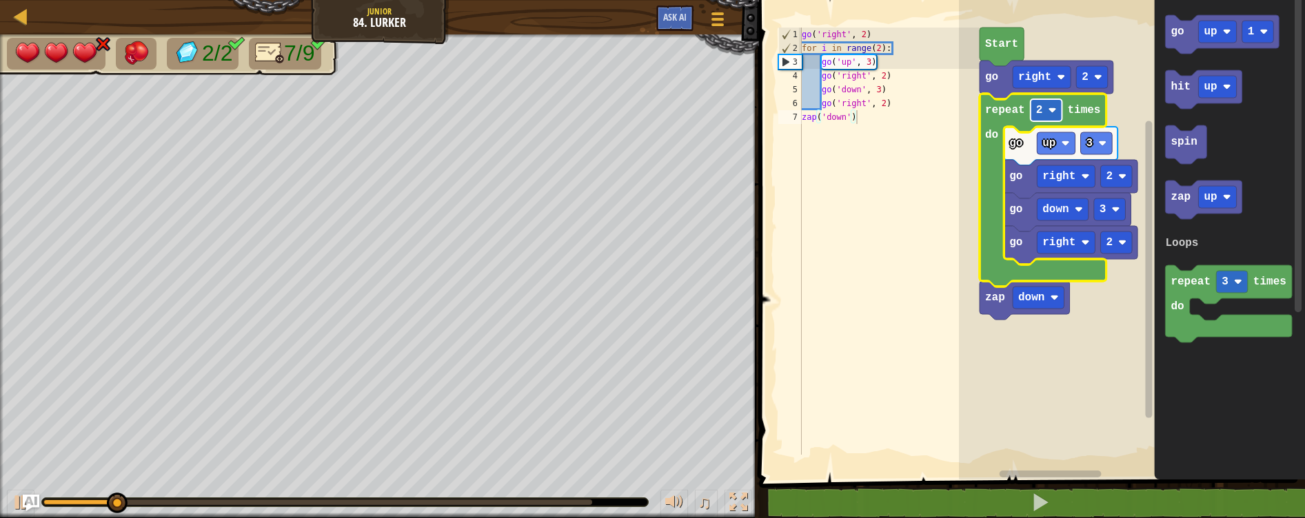
click at [1045, 110] on rect "Blockly Workspace" at bounding box center [1046, 110] width 32 height 22
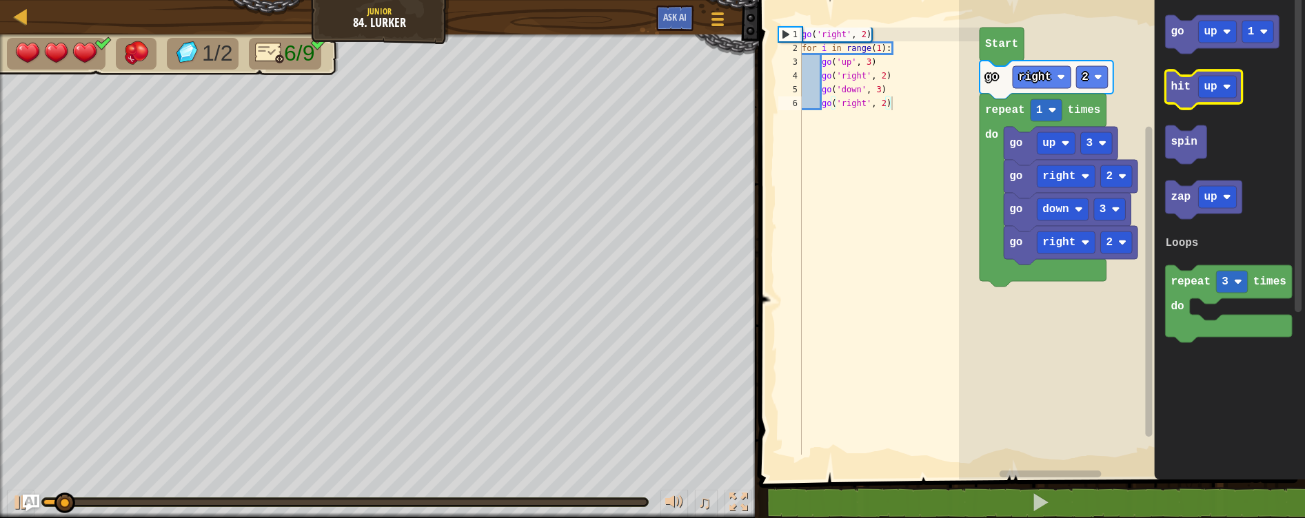
click at [1177, 100] on icon "Blockly Workspace" at bounding box center [1203, 89] width 77 height 39
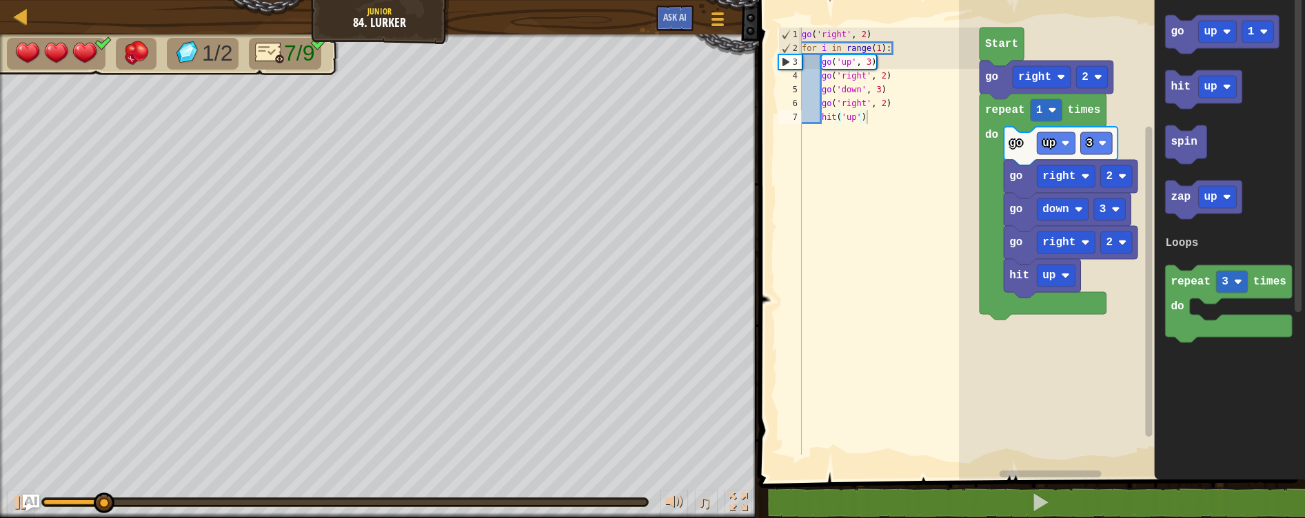
click at [1040, 327] on div "Loops Start go right 2 repeat 1 times do go up 3 go right 2 go down 3 go right …" at bounding box center [1132, 236] width 346 height 487
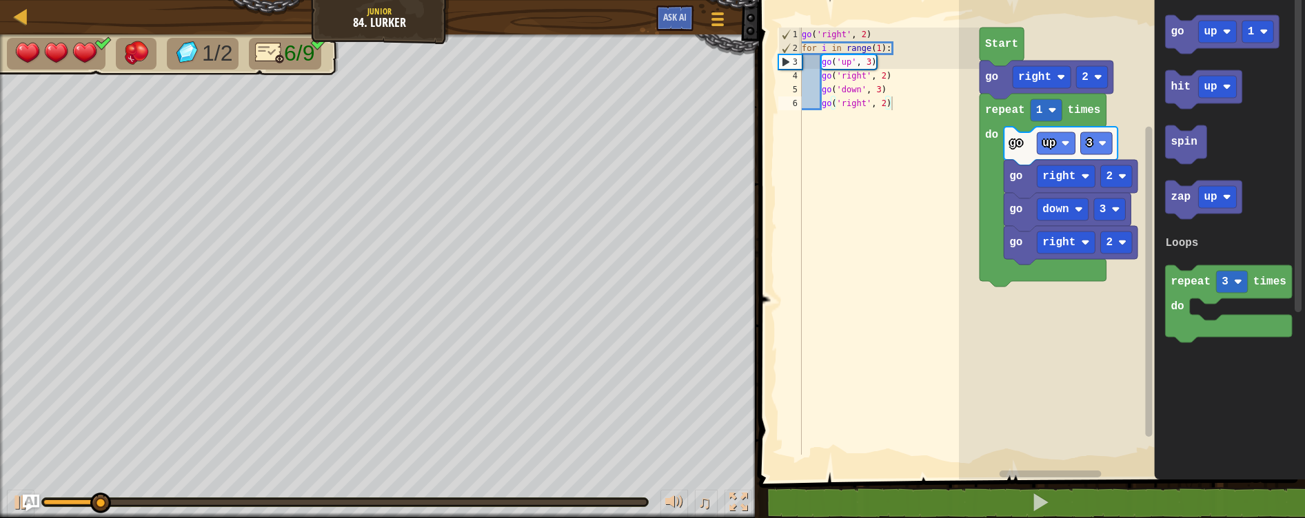
click at [1038, 273] on div "Loops Start go right 2 repeat 1 times do go up 3 go right 2 go down 3 go right …" at bounding box center [1132, 236] width 346 height 487
click at [1167, 41] on icon "Blockly Workspace" at bounding box center [1222, 34] width 114 height 39
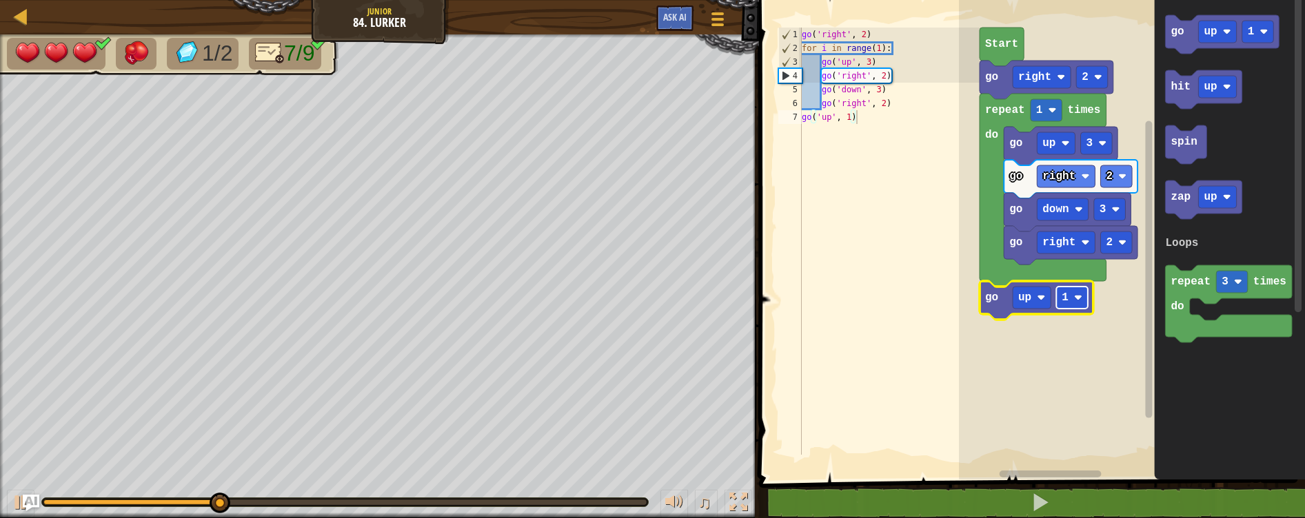
click at [1071, 296] on rect "Blockly Workspace" at bounding box center [1072, 298] width 32 height 22
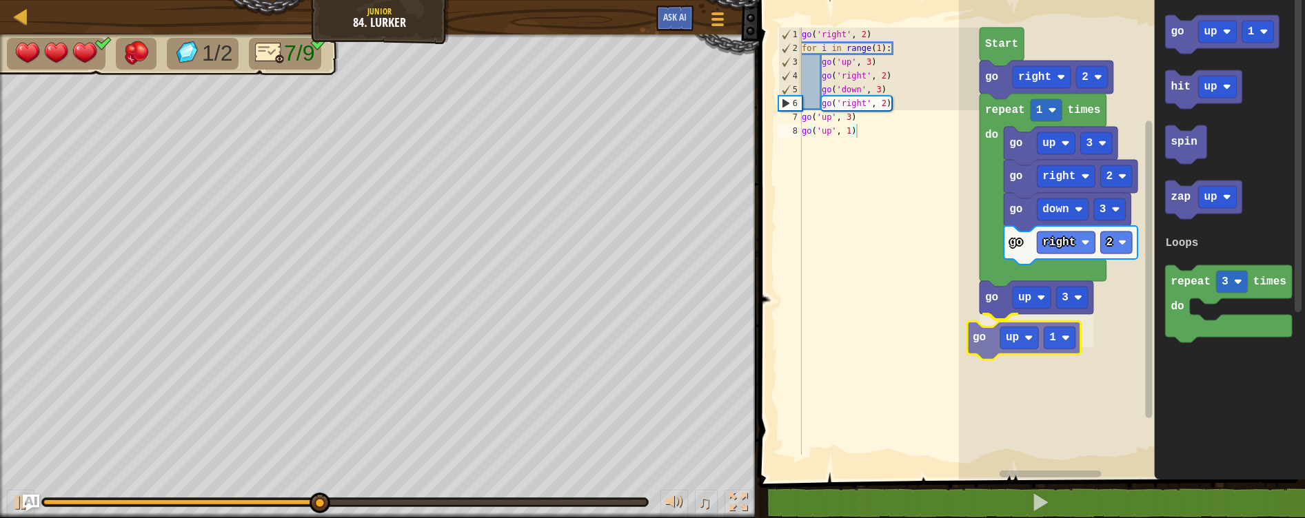
click at [988, 355] on div "Loops Start go right 2 repeat 1 times do go up 3 go right 2 go down 3 go right …" at bounding box center [1132, 236] width 346 height 487
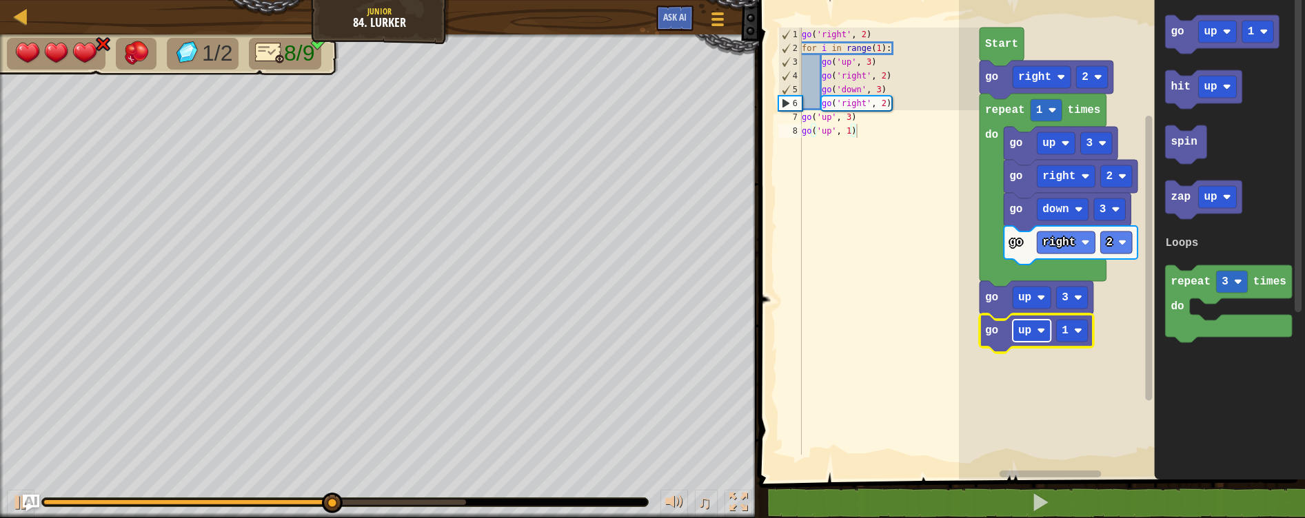
click at [1037, 340] on rect "Blockly Workspace" at bounding box center [1032, 331] width 38 height 22
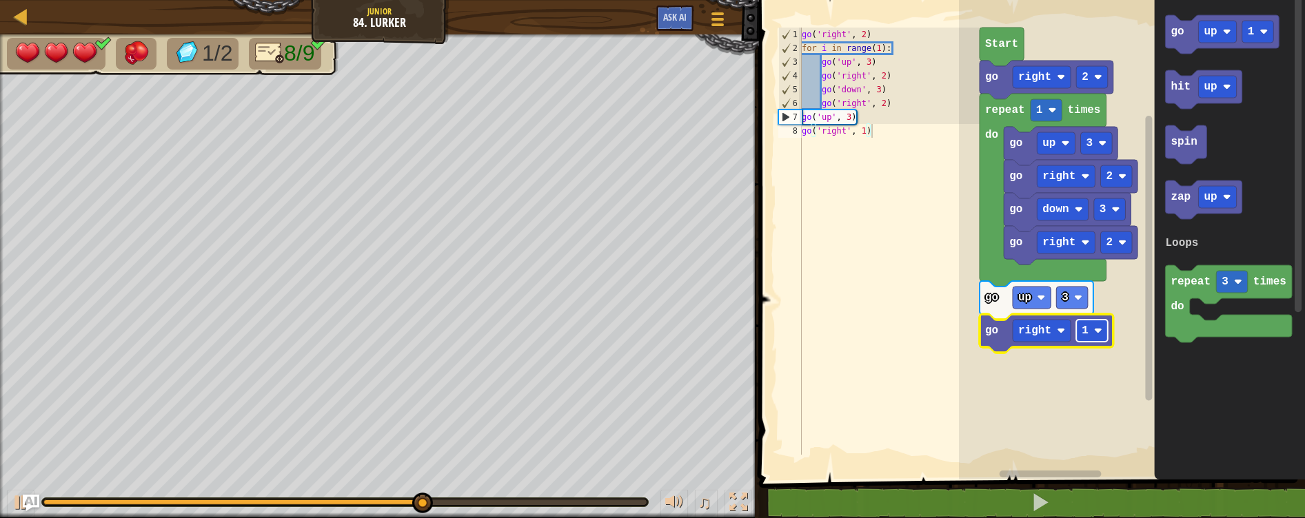
click at [1099, 338] on rect "Blockly Workspace" at bounding box center [1092, 331] width 32 height 22
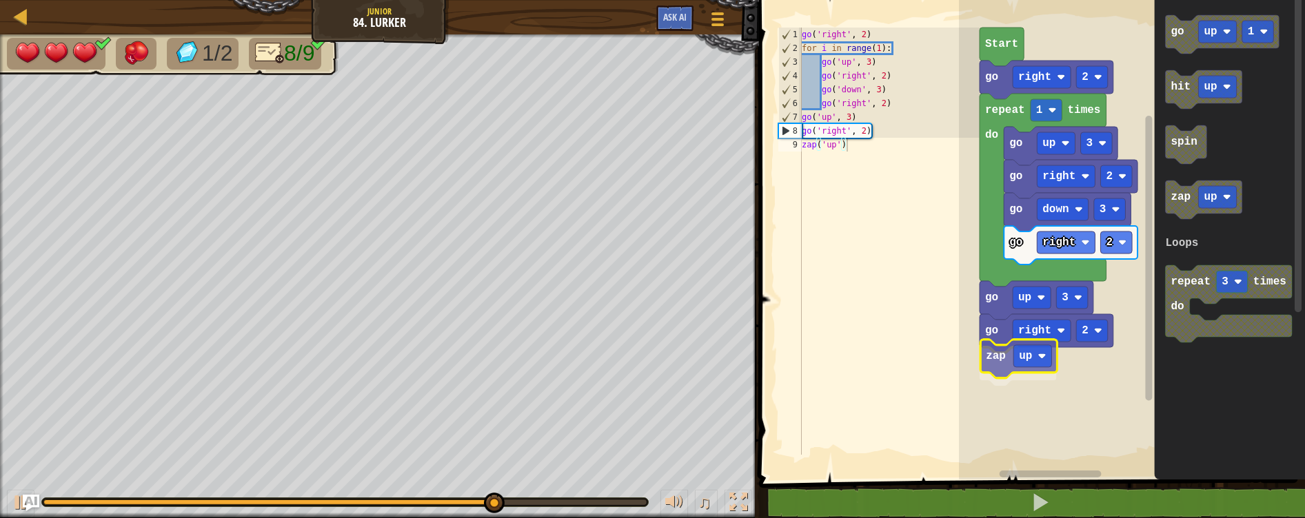
click at [1001, 361] on div "Loops Start go right 2 repeat 1 times do go up 3 go right 2 go down 3 go right …" at bounding box center [1132, 236] width 346 height 487
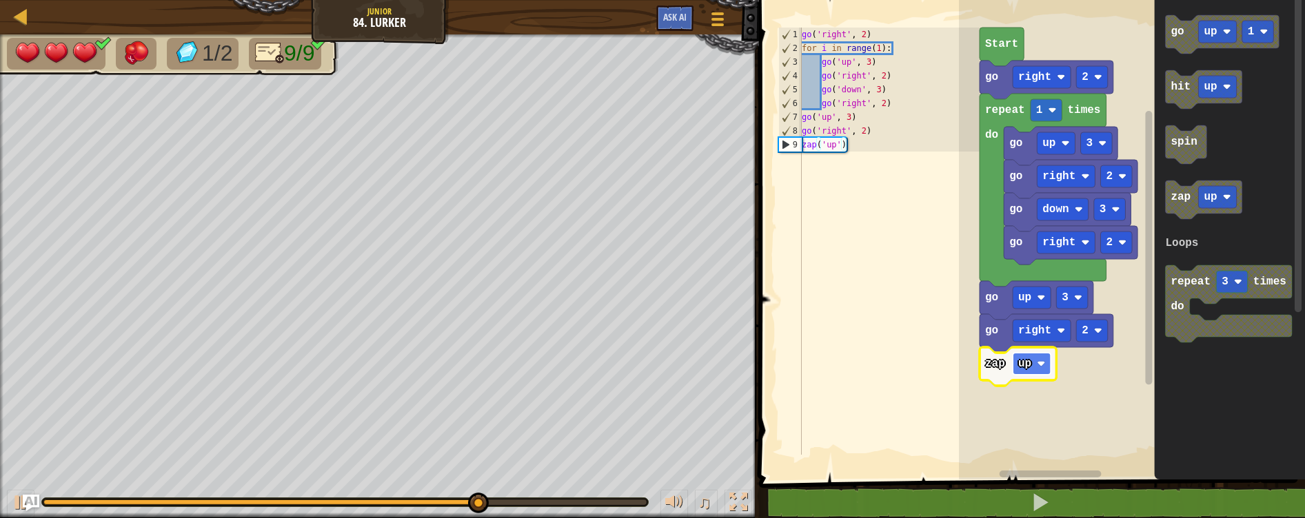
click at [1022, 364] on text "up" at bounding box center [1024, 364] width 13 height 12
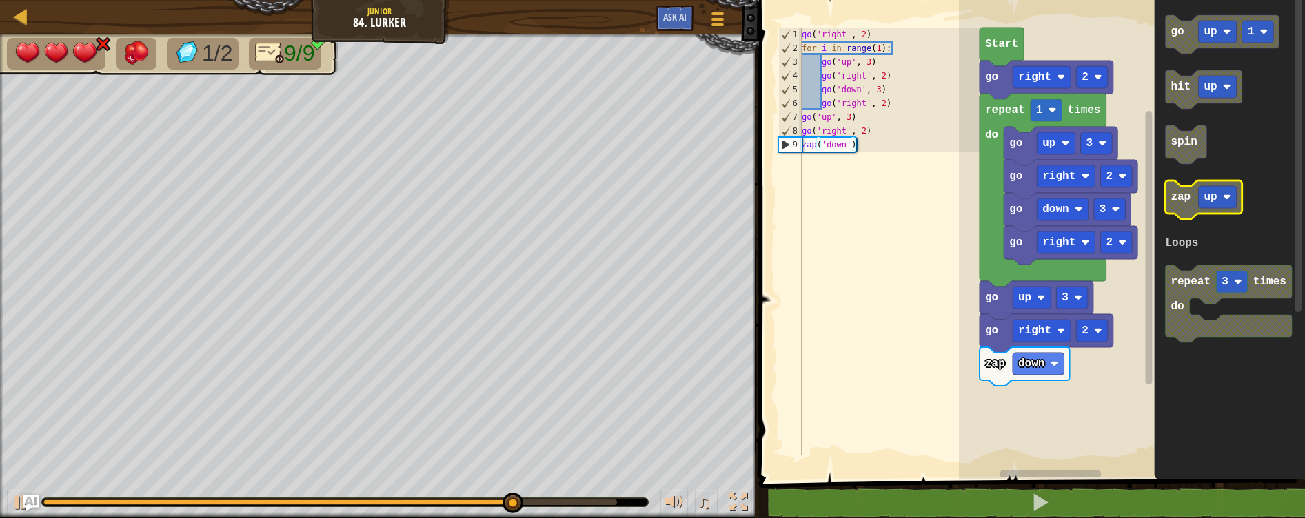
click at [1184, 207] on icon "Blockly Workspace" at bounding box center [1203, 200] width 77 height 39
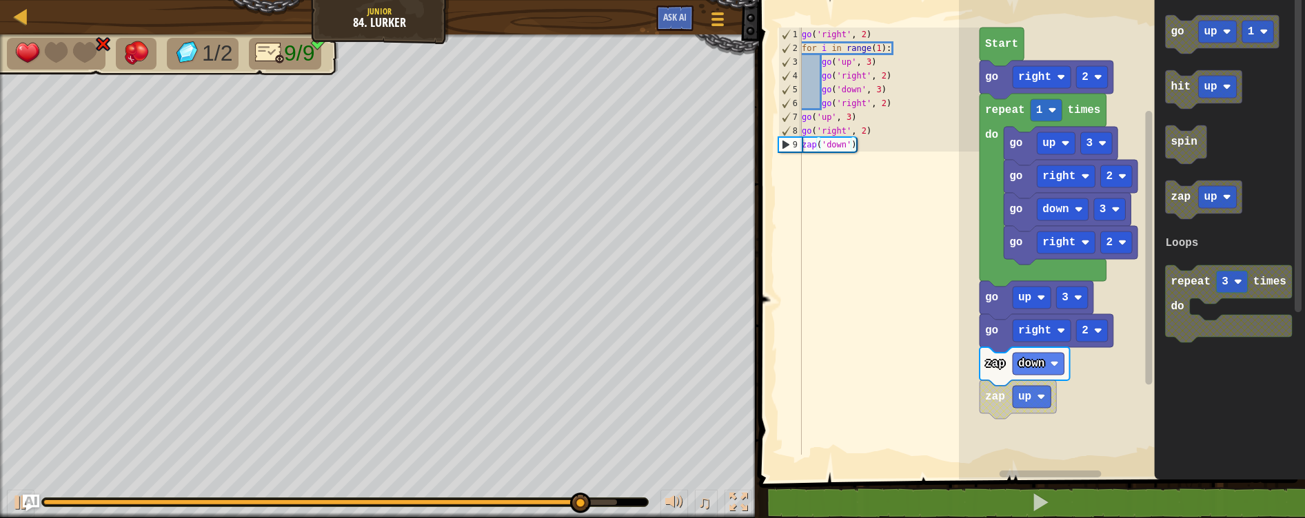
click at [1048, 396] on div "Loops Start go right 2 repeat 1 times do go up 3 go right 2 go down 3 go right …" at bounding box center [1132, 236] width 346 height 487
click at [1039, 405] on rect "Blockly Workspace" at bounding box center [1032, 397] width 38 height 22
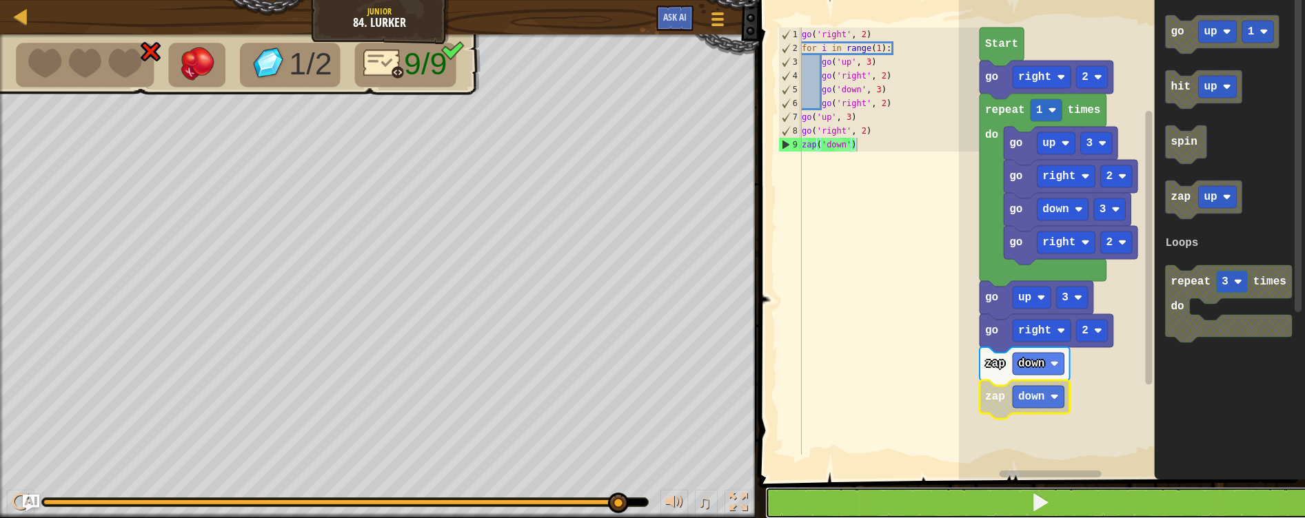
click at [1073, 504] on button at bounding box center [1040, 503] width 550 height 32
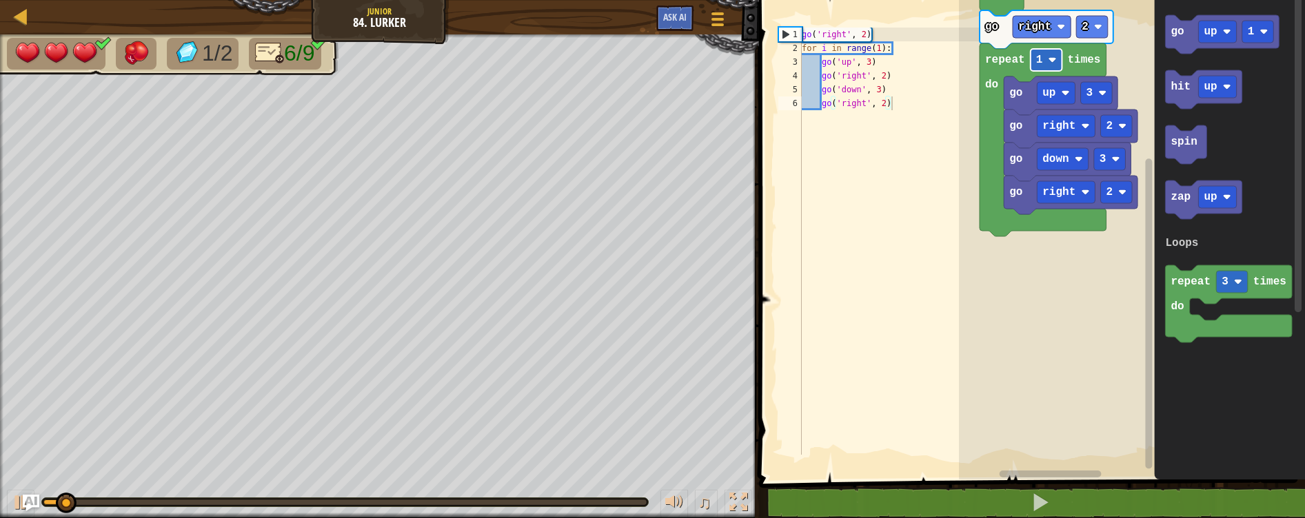
click at [1049, 63] on image "Blockly Workspace" at bounding box center [1052, 60] width 8 height 8
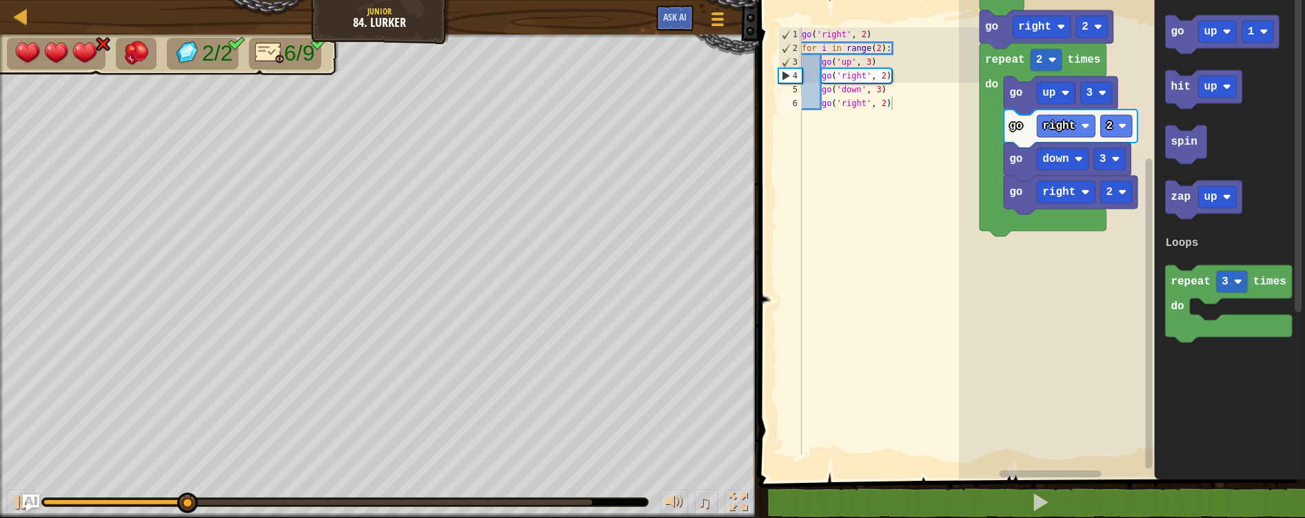
click at [1154, 128] on icon "go up 1 hit up spin zap up repeat 3 times do Loops" at bounding box center [1229, 236] width 151 height 487
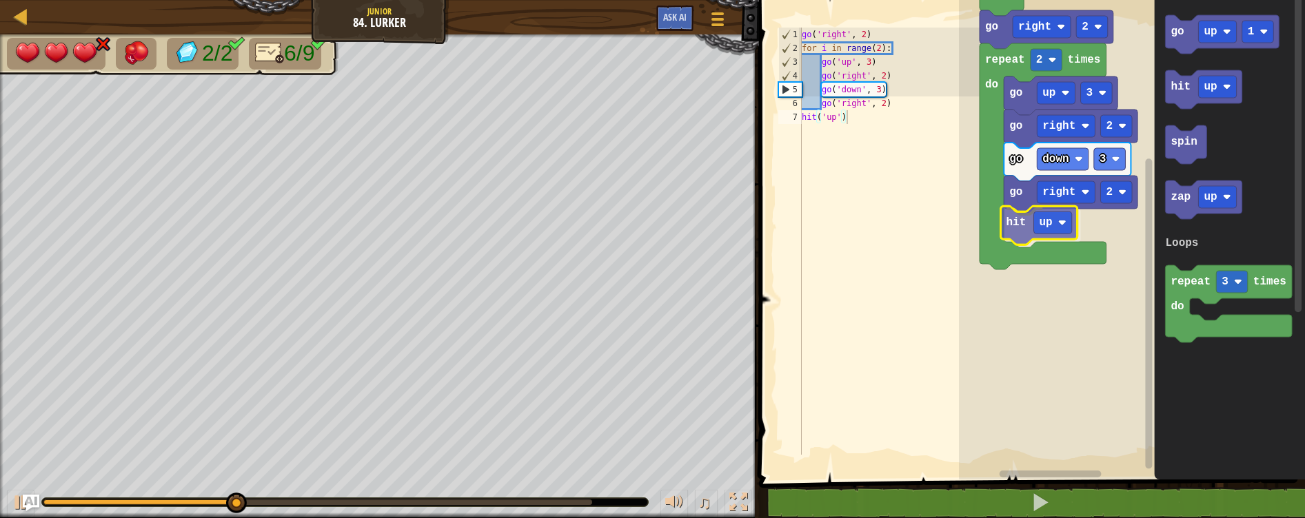
click at [1020, 222] on div "Loops Start go right 2 repeat 2 times do go up 3 go right 2 go down 3 go right …" at bounding box center [1132, 236] width 346 height 487
click at [1050, 231] on text "up" at bounding box center [1048, 225] width 13 height 12
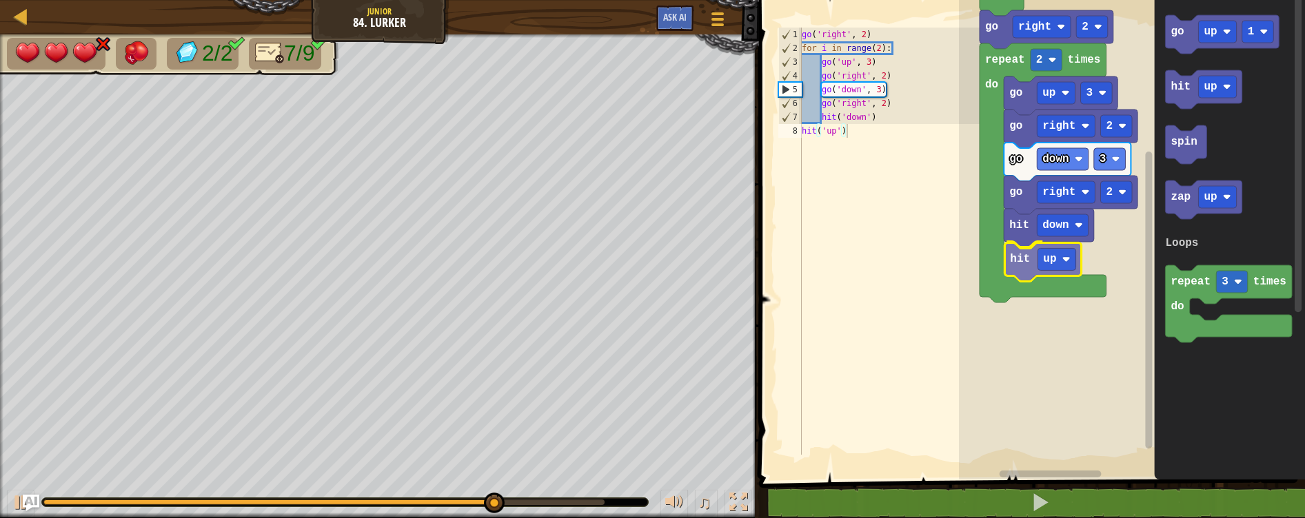
click at [1020, 272] on div "Loops Start go right 2 repeat 2 times do go up 3 go right 2 go down 3 go right …" at bounding box center [1132, 236] width 346 height 487
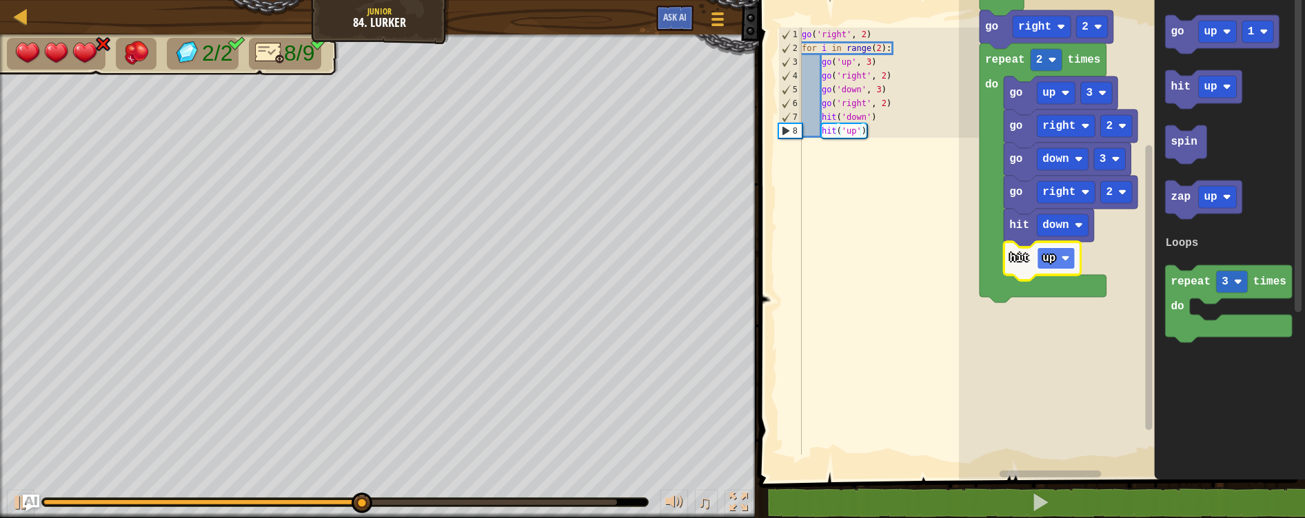
click at [1061, 259] on image "Blockly Workspace" at bounding box center [1065, 258] width 8 height 8
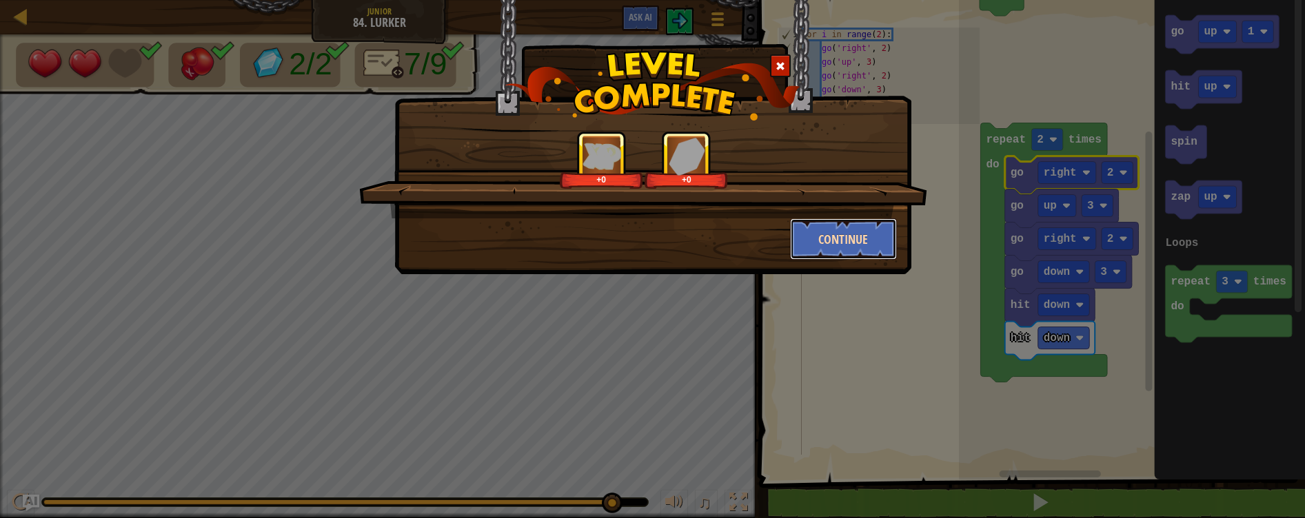
click at [862, 234] on button "Continue" at bounding box center [843, 238] width 107 height 41
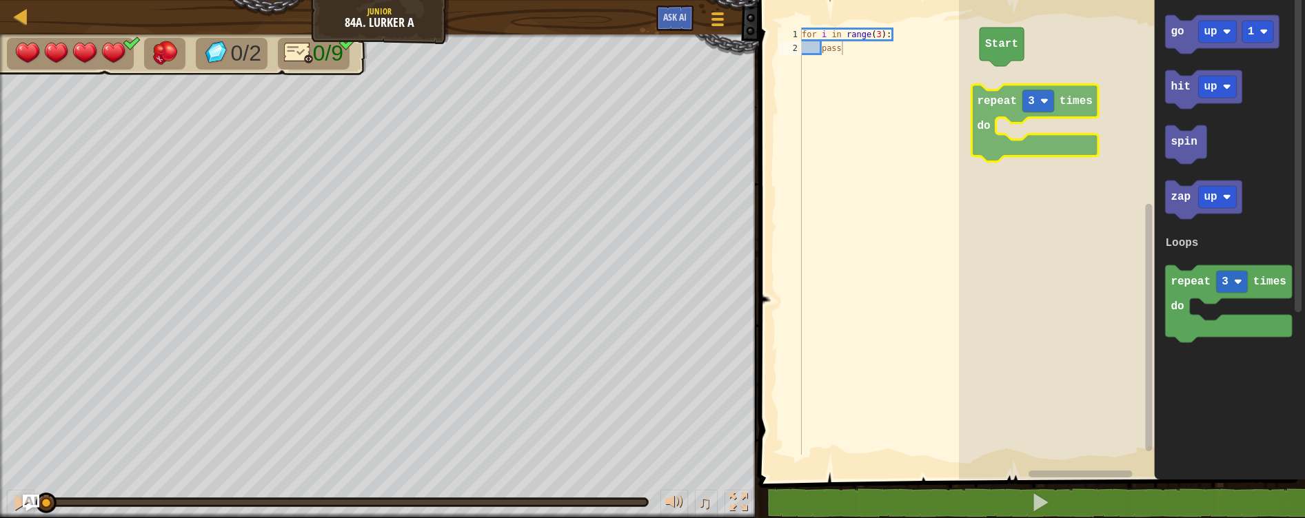
click at [1009, 84] on div "Loops Start go up 1 hit up spin zap up repeat 3 times do Loops repeat 3 times do" at bounding box center [1132, 236] width 346 height 487
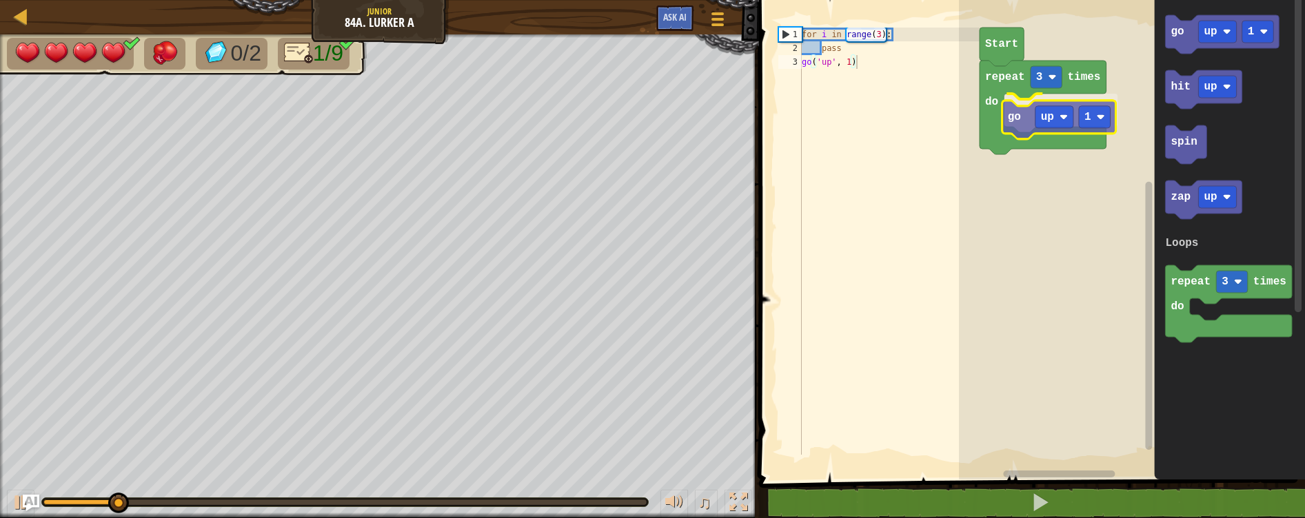
click at [1019, 123] on div "Loops Start repeat 3 times do go up 1 go up 1 hit up spin zap up repeat 3 times…" at bounding box center [1132, 236] width 346 height 487
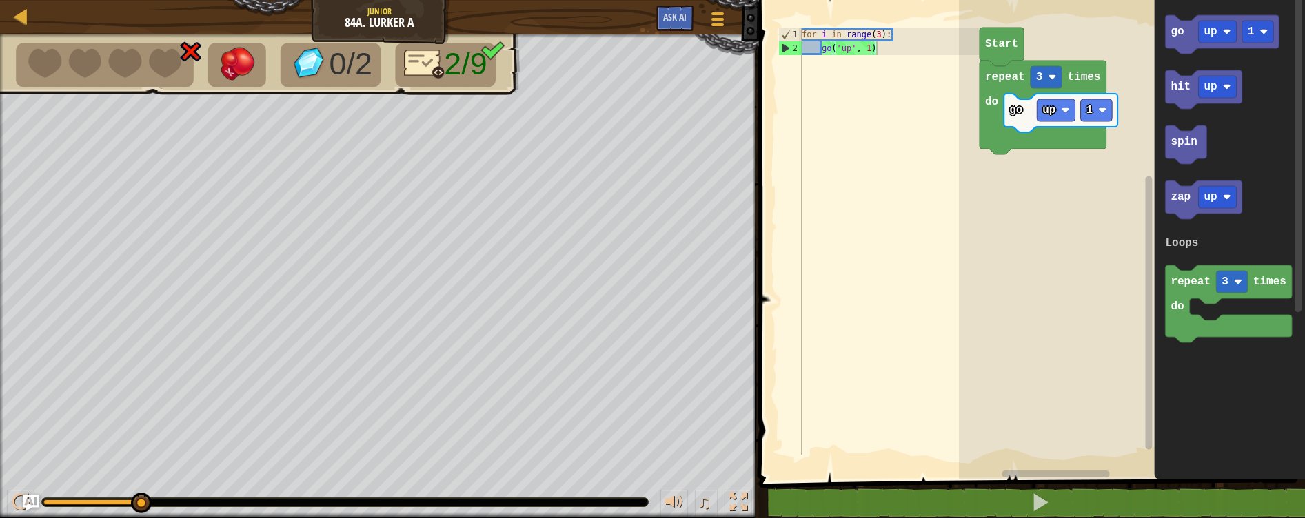
click at [1046, 113] on div "Loops Start repeat 3 times do go up 1 go up 1 hit up spin zap up repeat 3 times…" at bounding box center [1132, 236] width 346 height 487
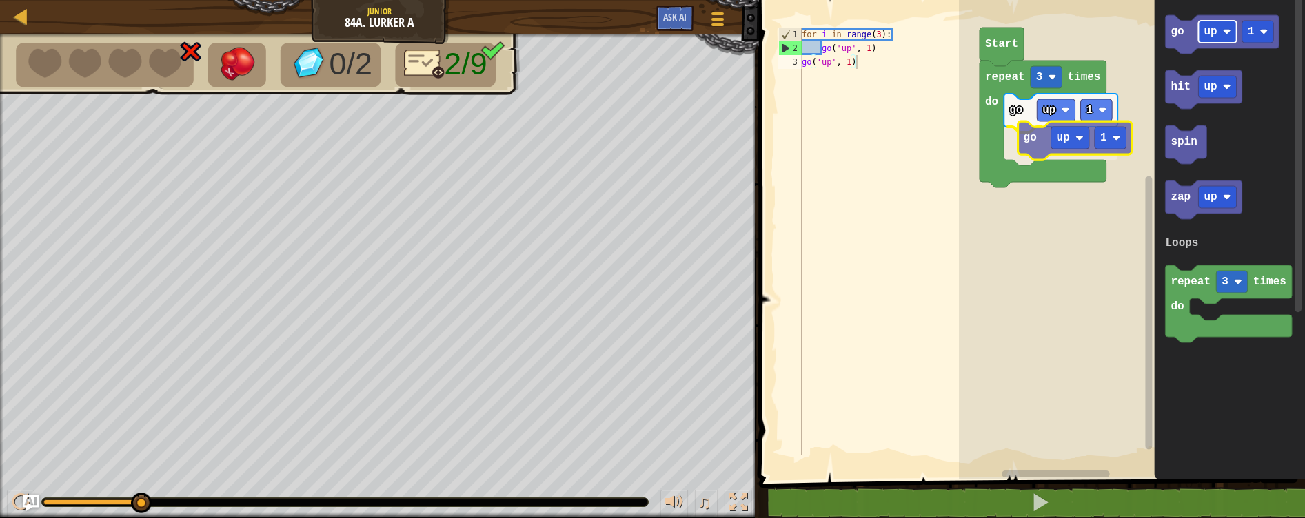
click at [1051, 128] on div "Loops Start repeat 3 times do go up 1 go up 1 go up 1 hit up spin zap up repeat…" at bounding box center [1132, 236] width 346 height 487
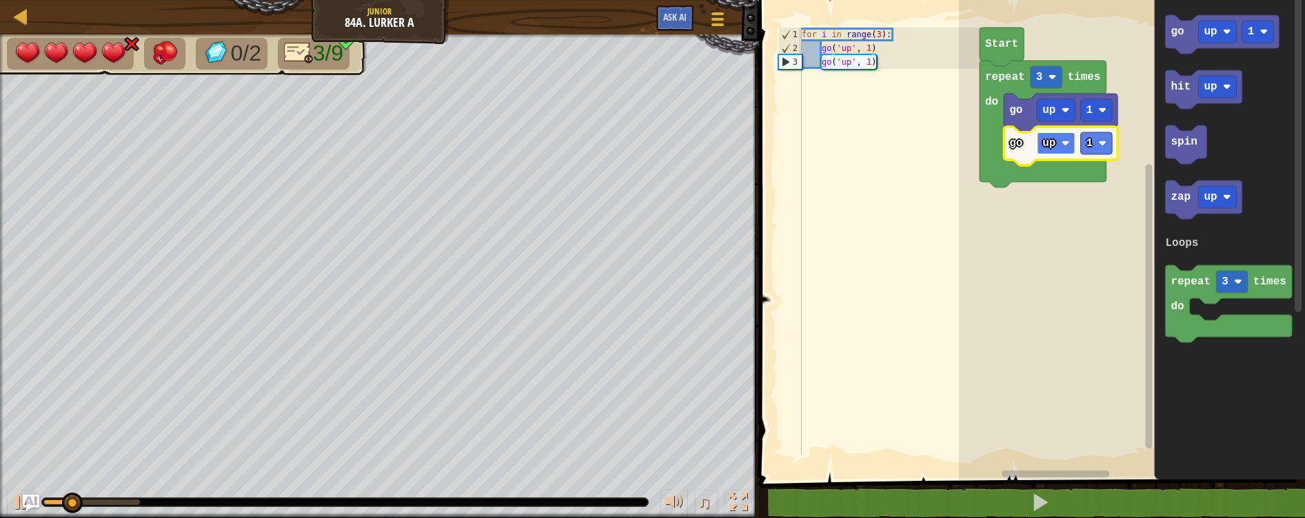
click at [1064, 136] on rect "Blockly Workspace" at bounding box center [1056, 143] width 38 height 22
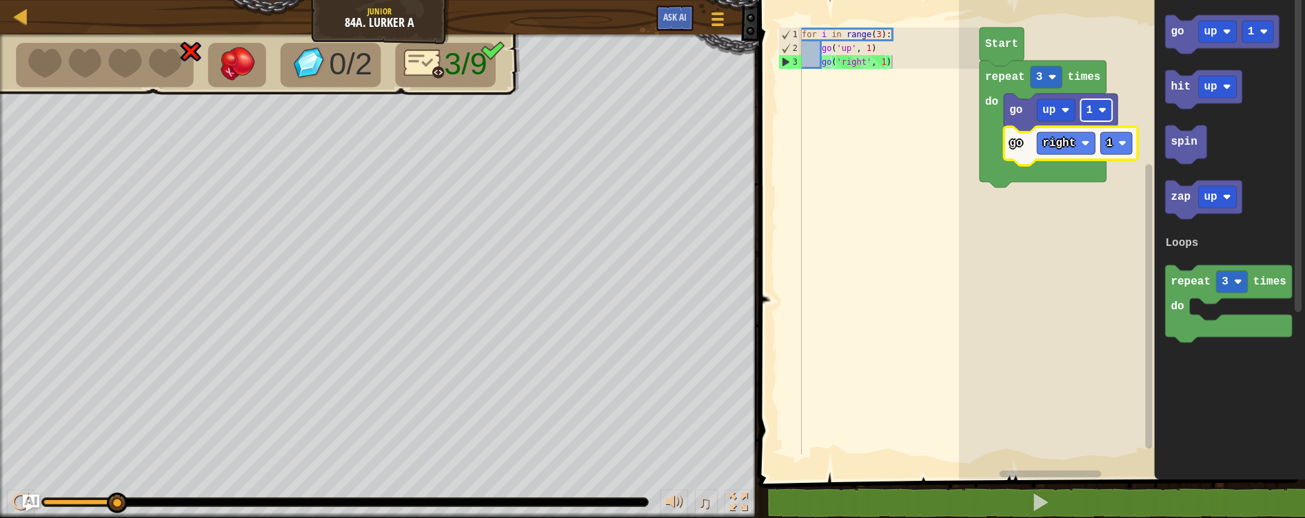
click at [1086, 112] on text "1" at bounding box center [1089, 110] width 7 height 12
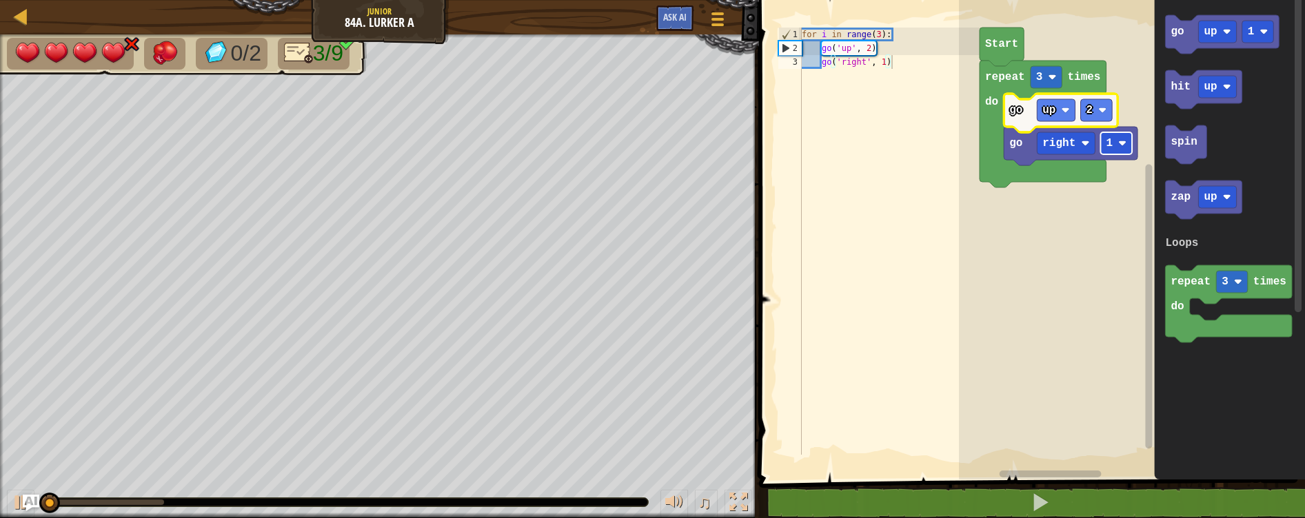
click at [1106, 146] on text "1" at bounding box center [1109, 143] width 7 height 12
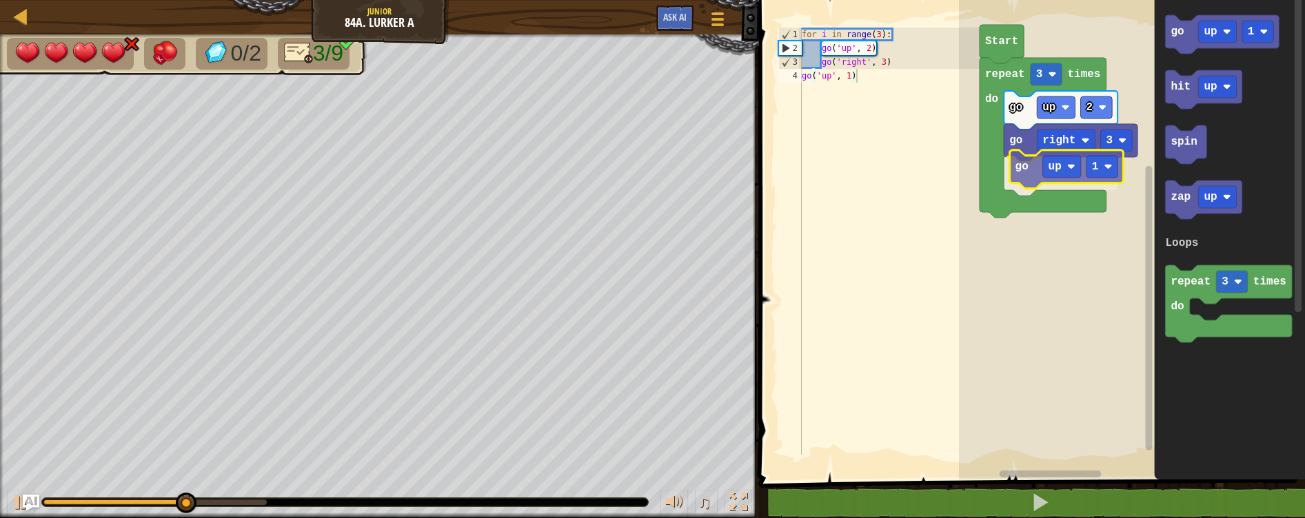
click at [1030, 177] on div "Loops Start repeat 3 times do go up 2 go right 3 go up 1 go up 1 hit up spin za…" at bounding box center [1132, 236] width 346 height 487
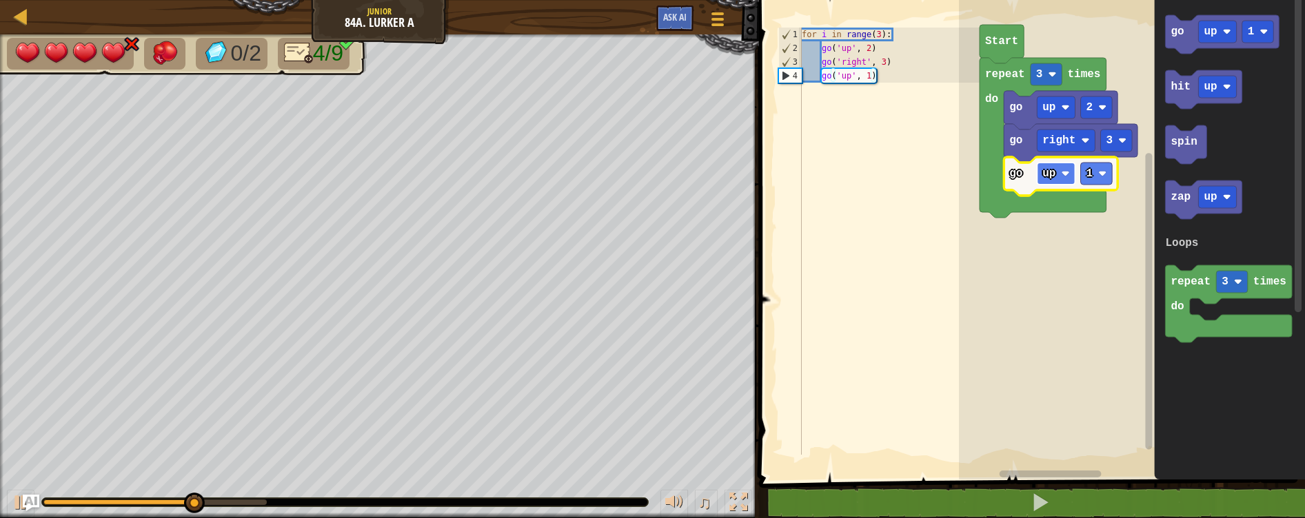
click at [1051, 172] on text "up" at bounding box center [1048, 173] width 13 height 12
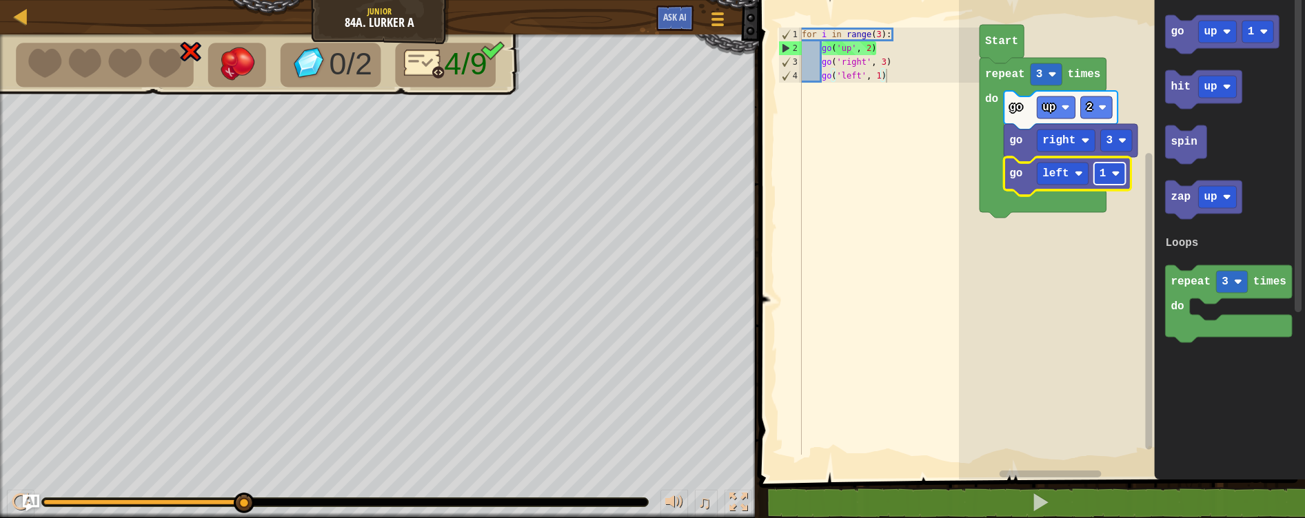
click at [1111, 182] on rect "Blockly Workspace" at bounding box center [1110, 174] width 32 height 22
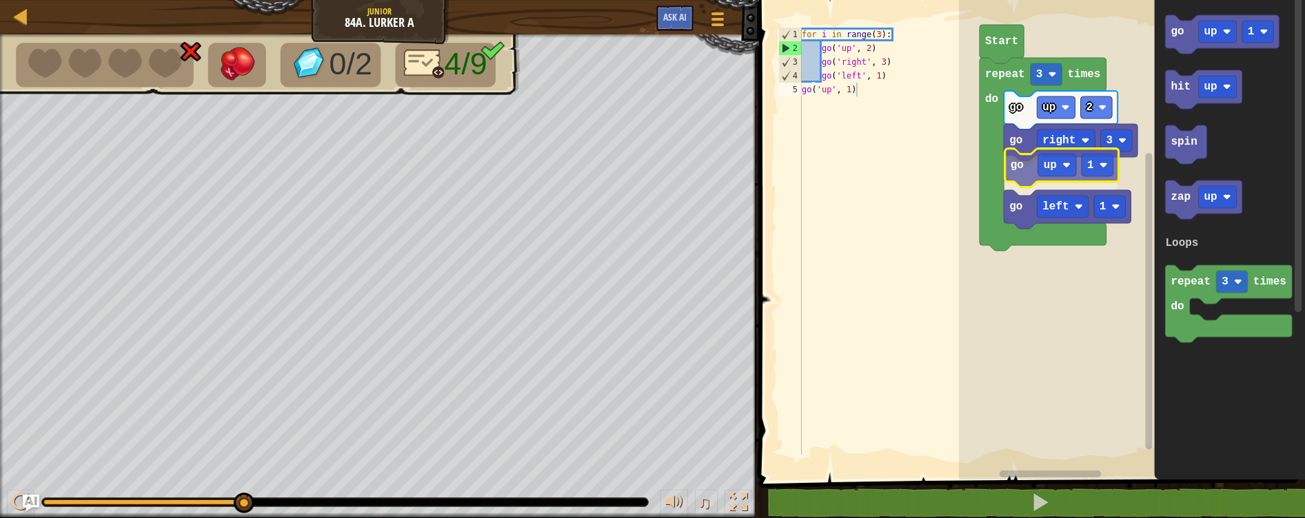
click at [1029, 154] on div "Loops Start repeat 3 times do go up 2 go right 3 go up 1 go left 1 go up 1 hit …" at bounding box center [1132, 236] width 346 height 487
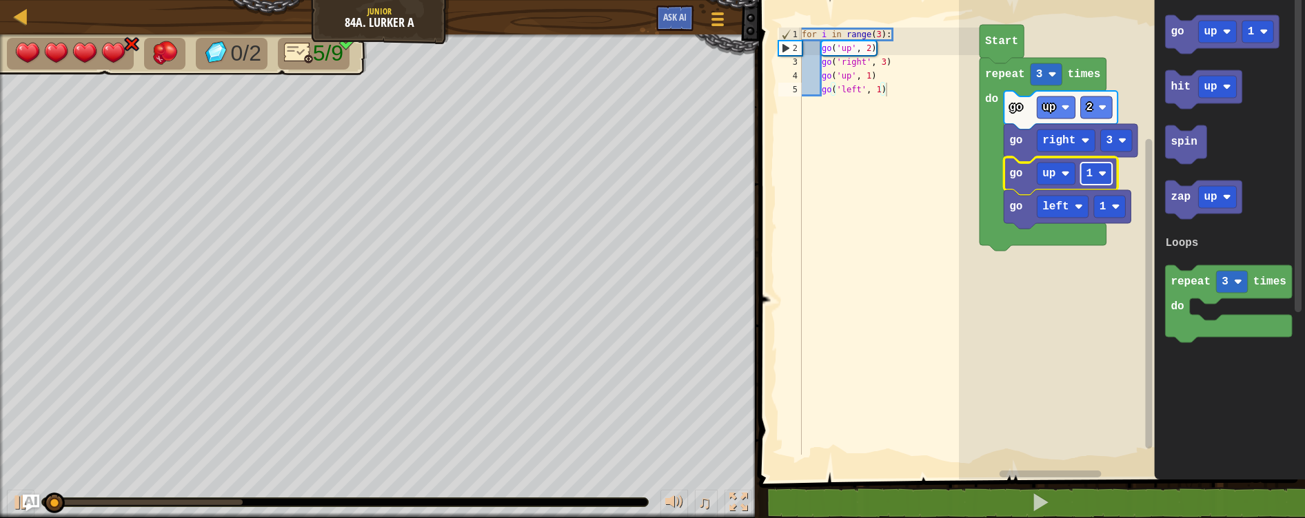
click at [1096, 174] on rect "Blockly Workspace" at bounding box center [1097, 174] width 32 height 22
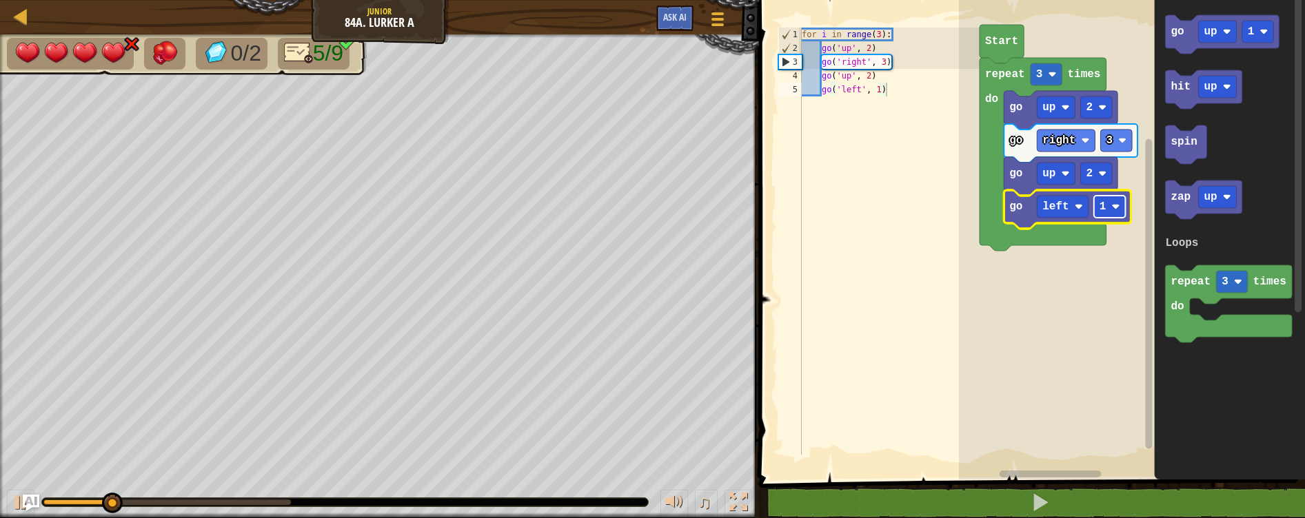
click at [1099, 204] on text "1" at bounding box center [1102, 207] width 7 height 12
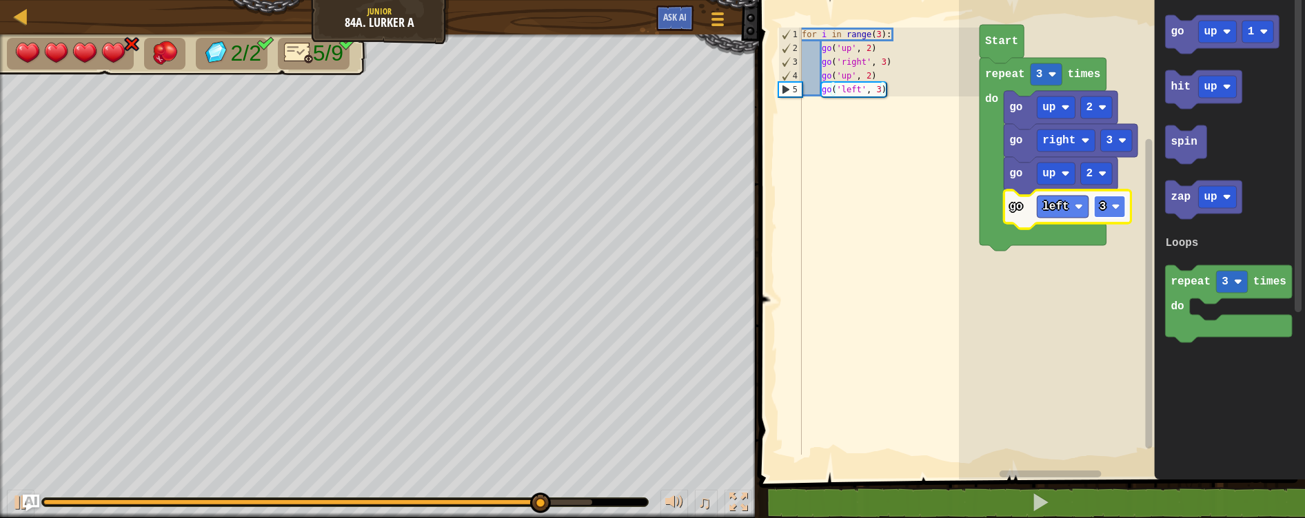
click at [1103, 216] on rect "Blockly Workspace" at bounding box center [1110, 207] width 32 height 22
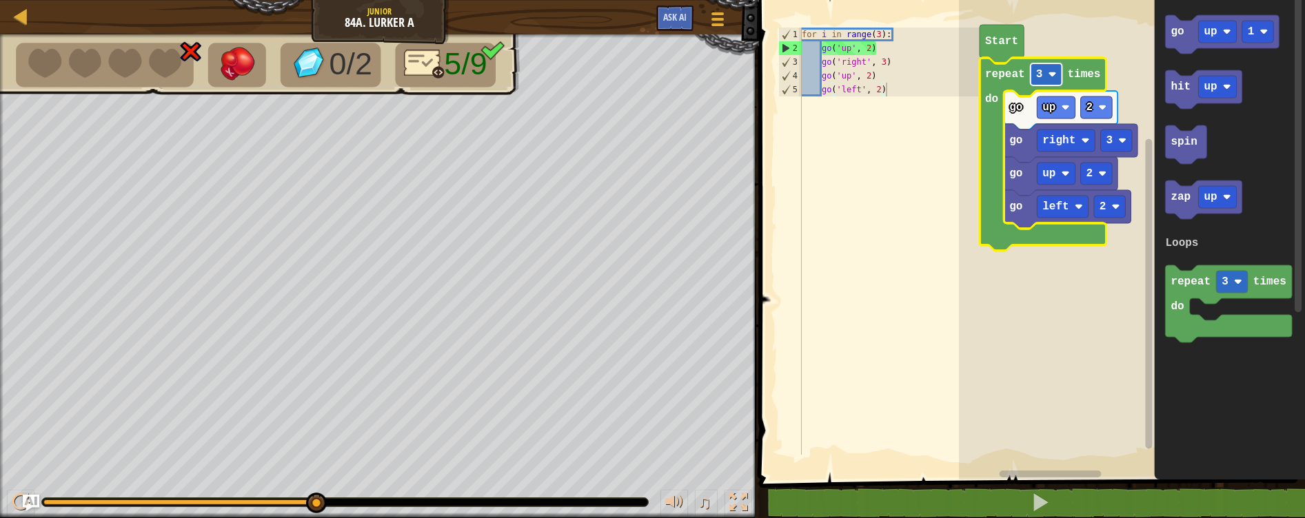
click at [1033, 66] on rect "Blockly Workspace" at bounding box center [1046, 74] width 32 height 22
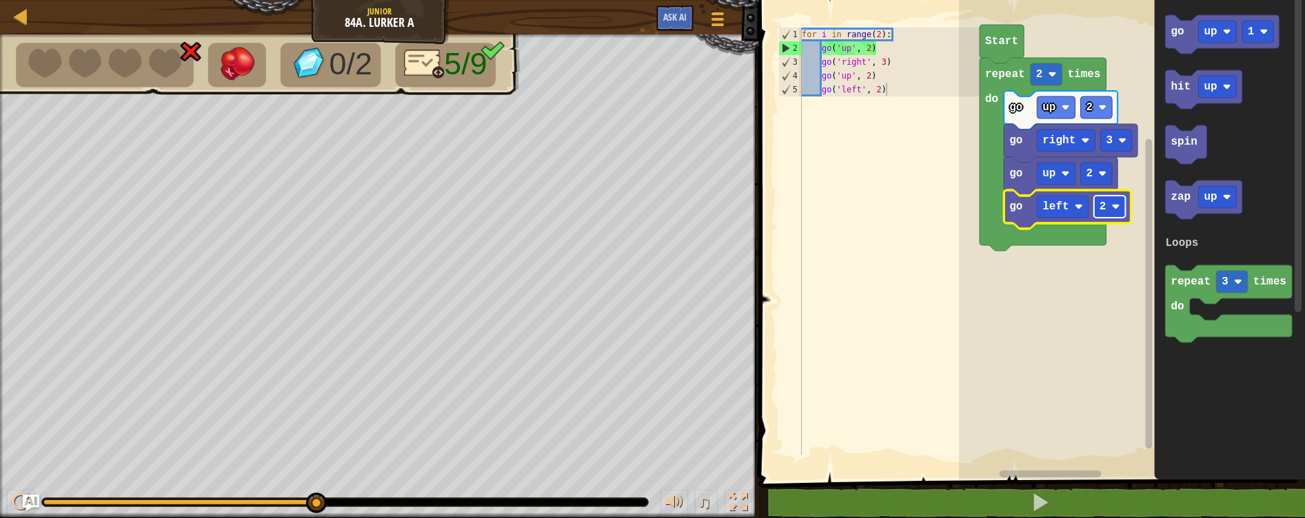
click at [1108, 210] on rect "Blockly Workspace" at bounding box center [1110, 207] width 32 height 22
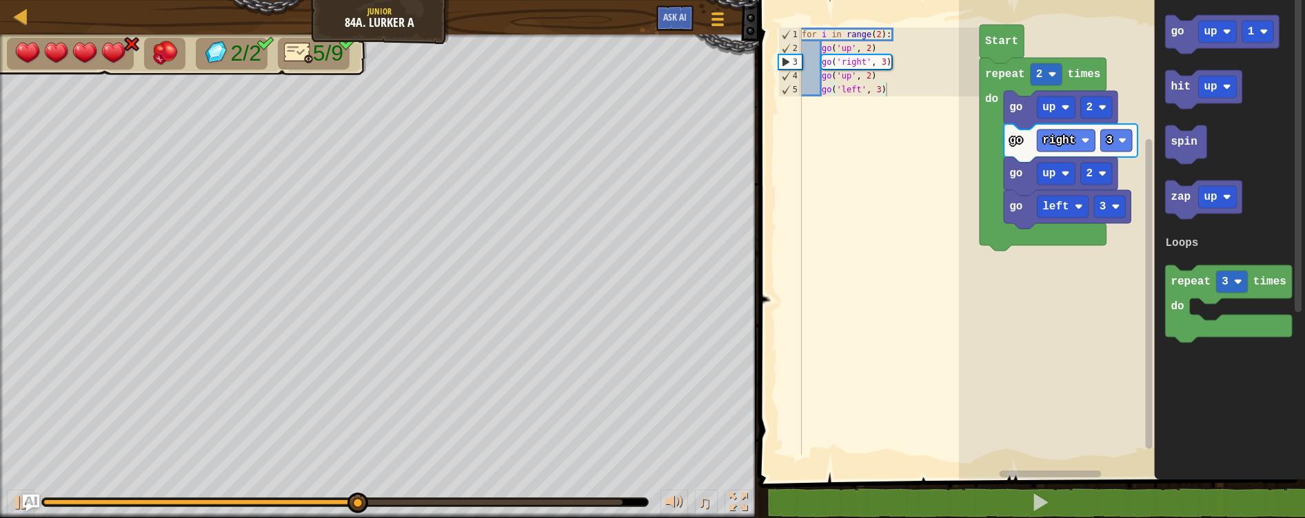
click at [1170, 164] on icon "go up 1 hit up spin zap up repeat 3 times do Loops" at bounding box center [1229, 236] width 151 height 487
click at [1148, 212] on div "Loops Start repeat 2 times do go up 2 go right 3 go up 2 go left 3 go up 1 hit …" at bounding box center [1132, 236] width 346 height 487
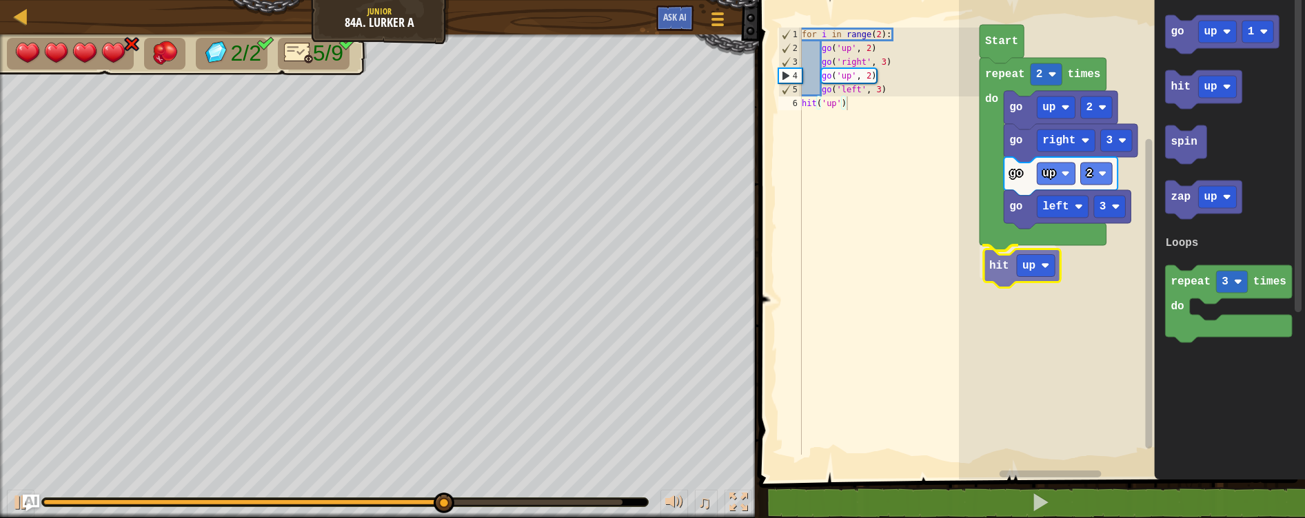
click at [1004, 276] on div "Loops Start repeat 2 times do go up 2 go right 3 go up 2 go left 3 hit up go up…" at bounding box center [1132, 236] width 346 height 487
click at [1024, 263] on text "up" at bounding box center [1024, 262] width 13 height 12
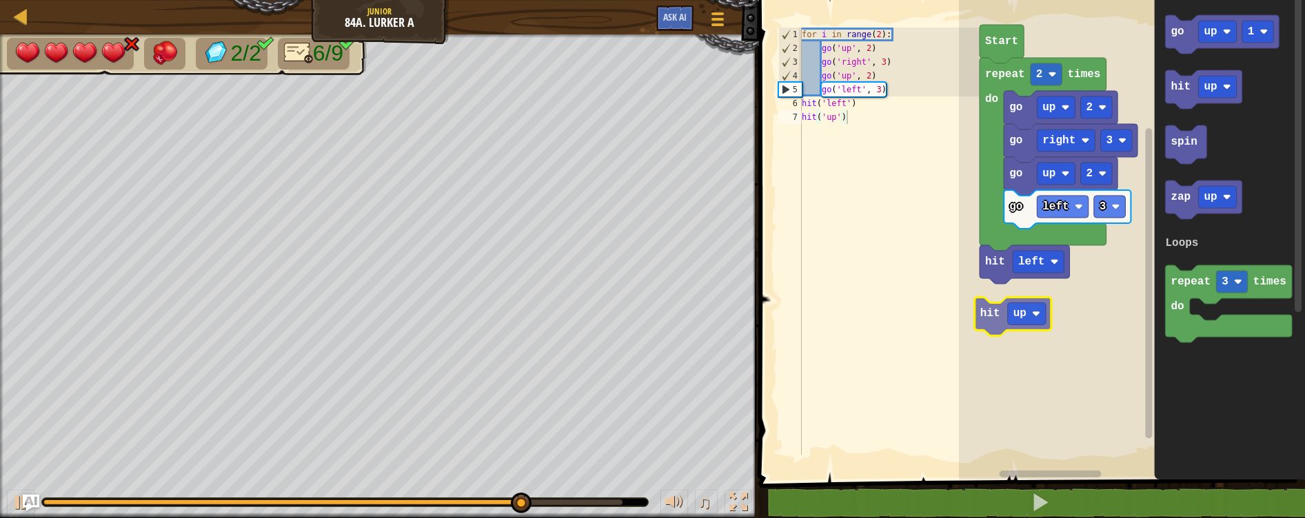
click at [1003, 302] on div "Loops Start repeat 2 times do go up 2 go right 3 go up 2 go left 3 hit left hit…" at bounding box center [1132, 236] width 346 height 487
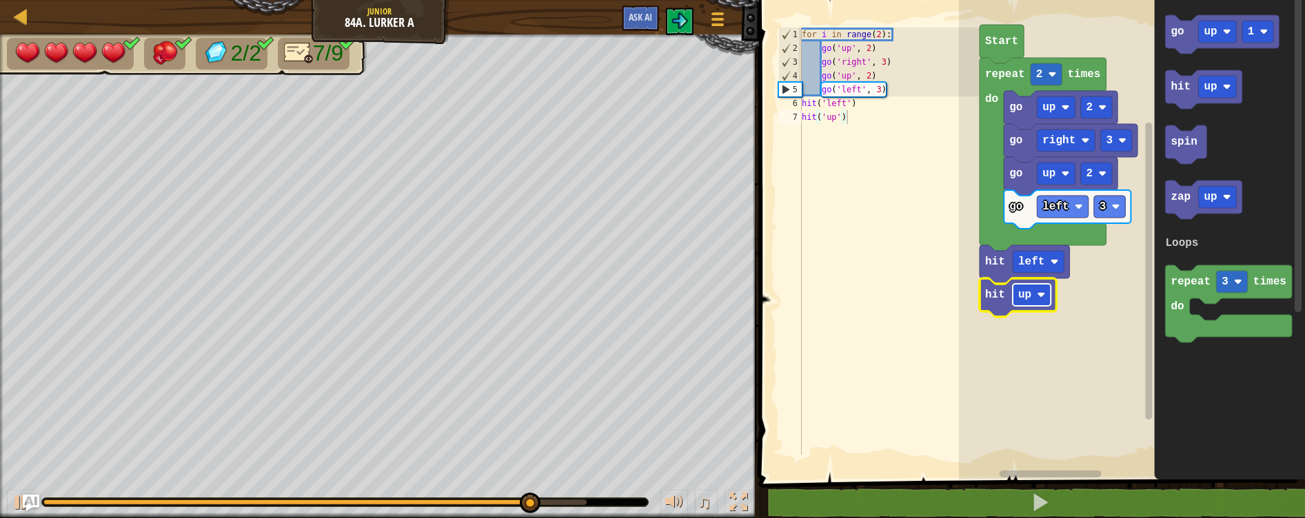
click at [1017, 301] on rect "Blockly Workspace" at bounding box center [1032, 295] width 38 height 22
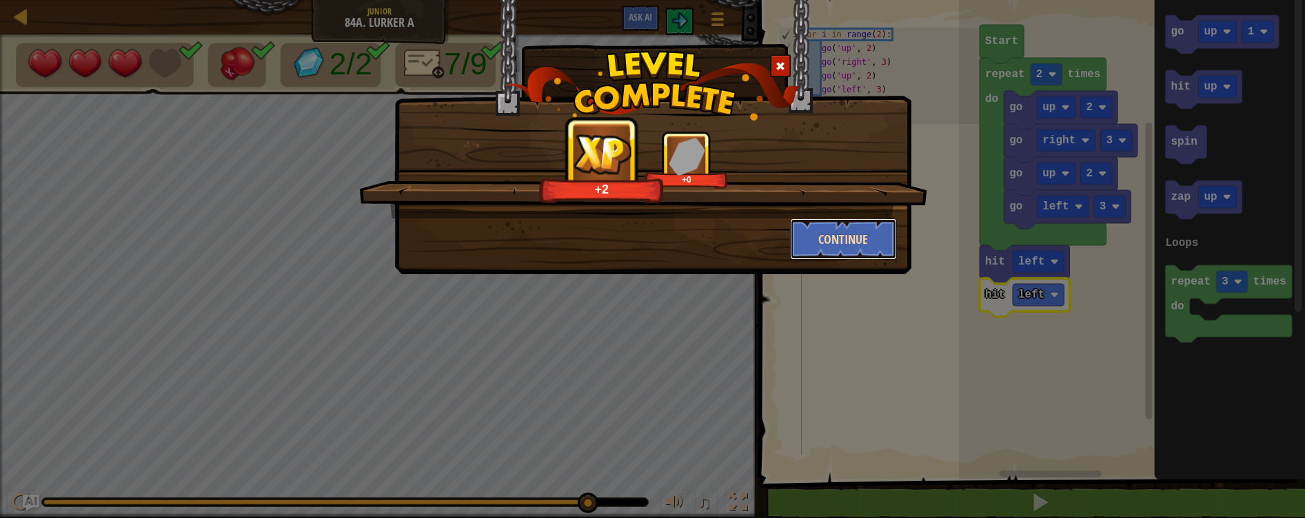
click at [865, 245] on button "Continue" at bounding box center [843, 238] width 107 height 41
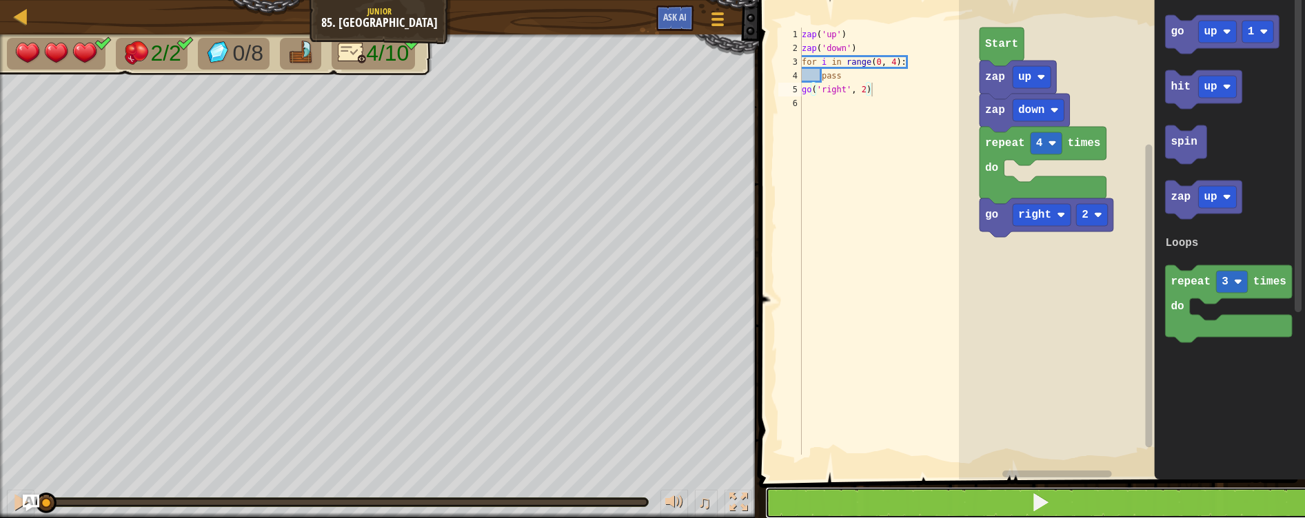
click at [1112, 510] on button at bounding box center [1040, 503] width 550 height 32
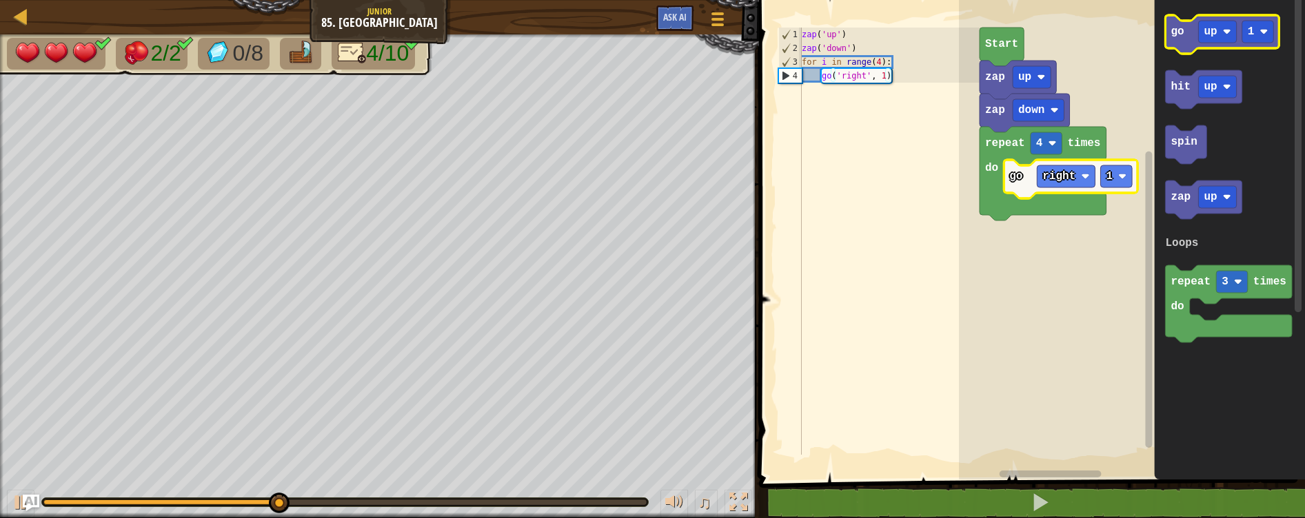
click at [1186, 41] on icon "Blockly Workspace" at bounding box center [1222, 34] width 114 height 39
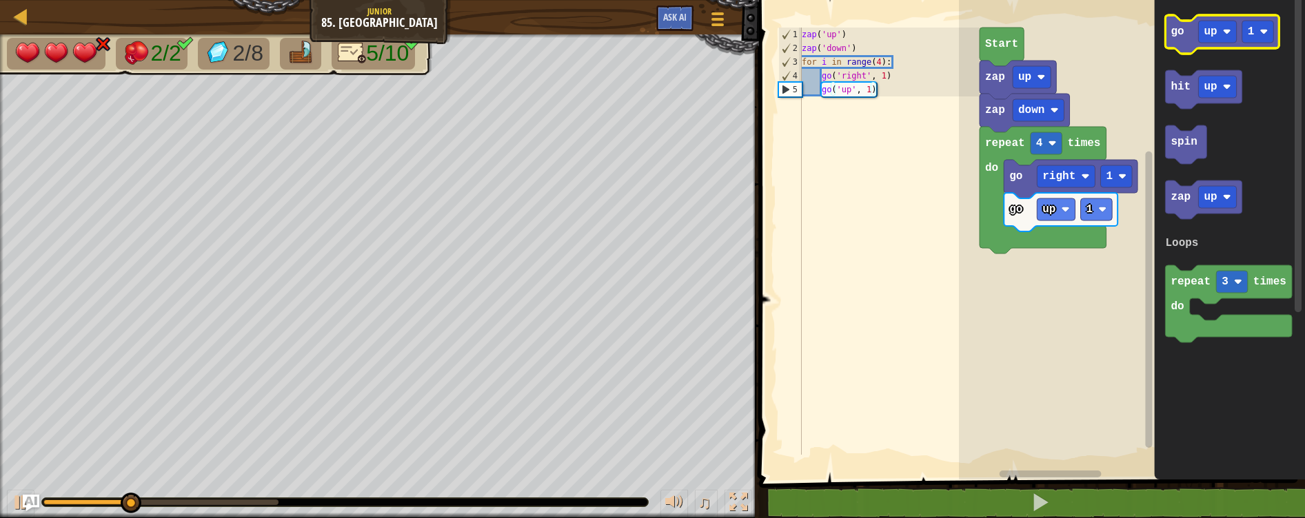
click at [1186, 41] on icon "Blockly Workspace" at bounding box center [1222, 34] width 114 height 39
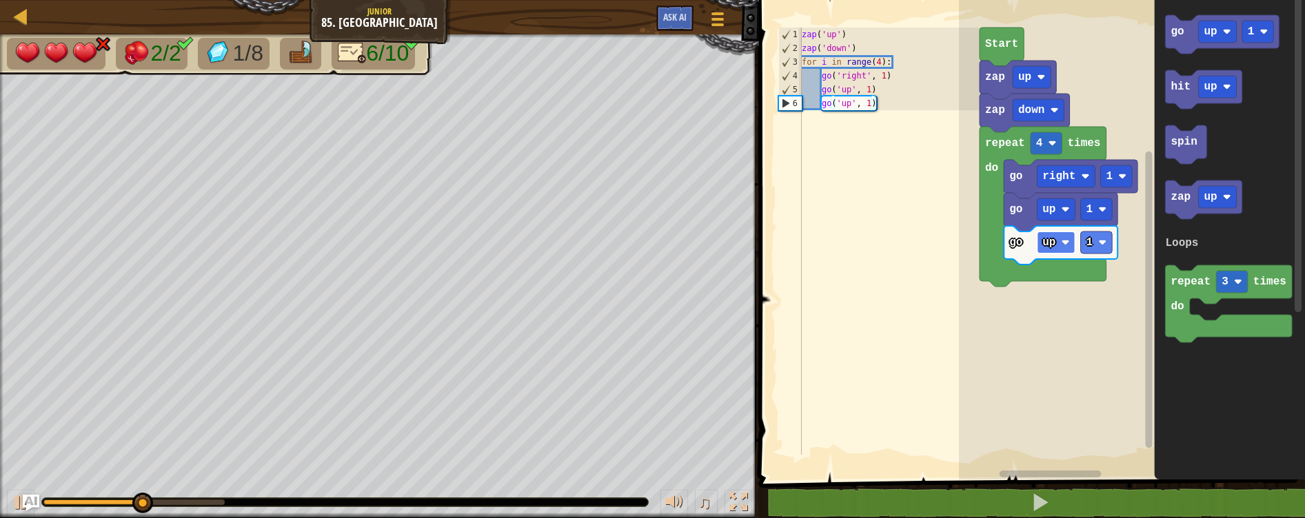
click at [1066, 241] on image "Blockly Workspace" at bounding box center [1065, 242] width 8 height 8
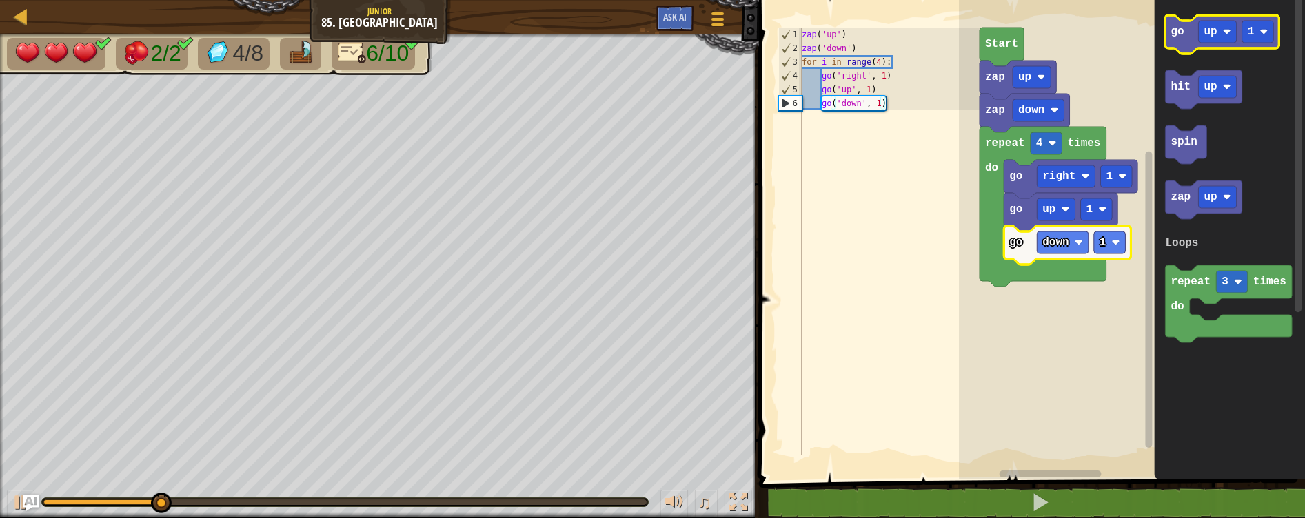
click at [1179, 48] on icon "Blockly Workspace" at bounding box center [1222, 34] width 114 height 39
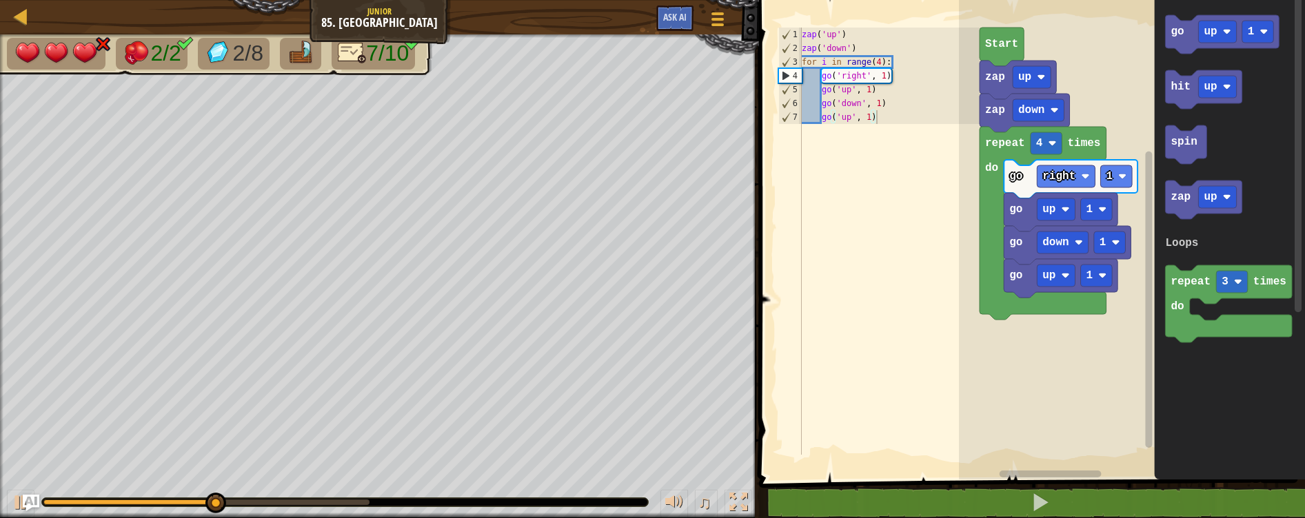
click at [1182, 48] on g "go up 1" at bounding box center [1222, 34] width 114 height 39
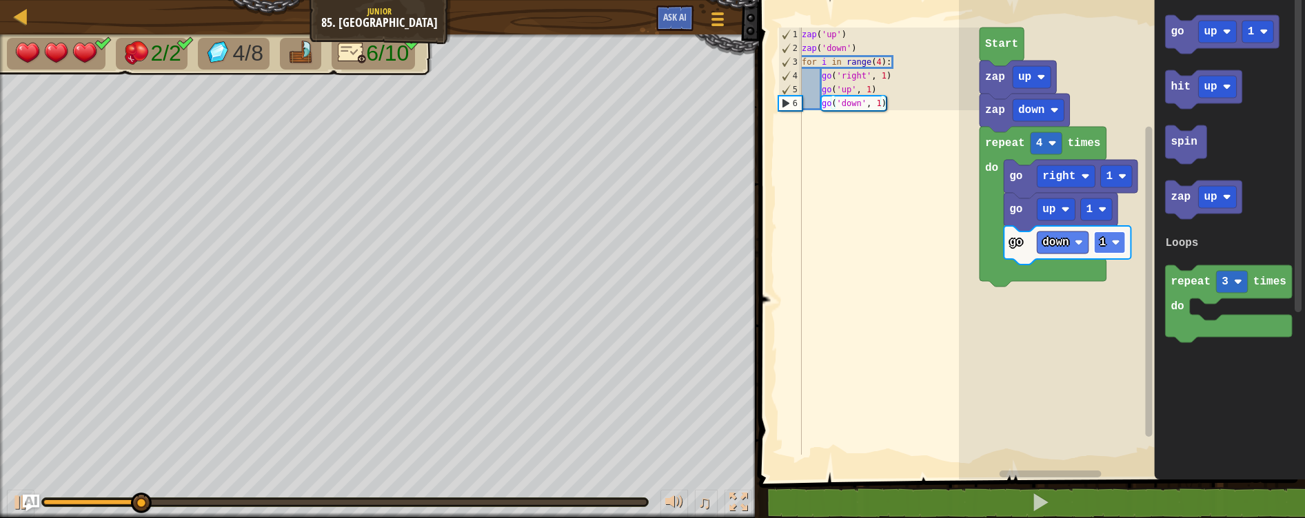
click at [1108, 232] on rect "Blockly Workspace" at bounding box center [1110, 243] width 32 height 22
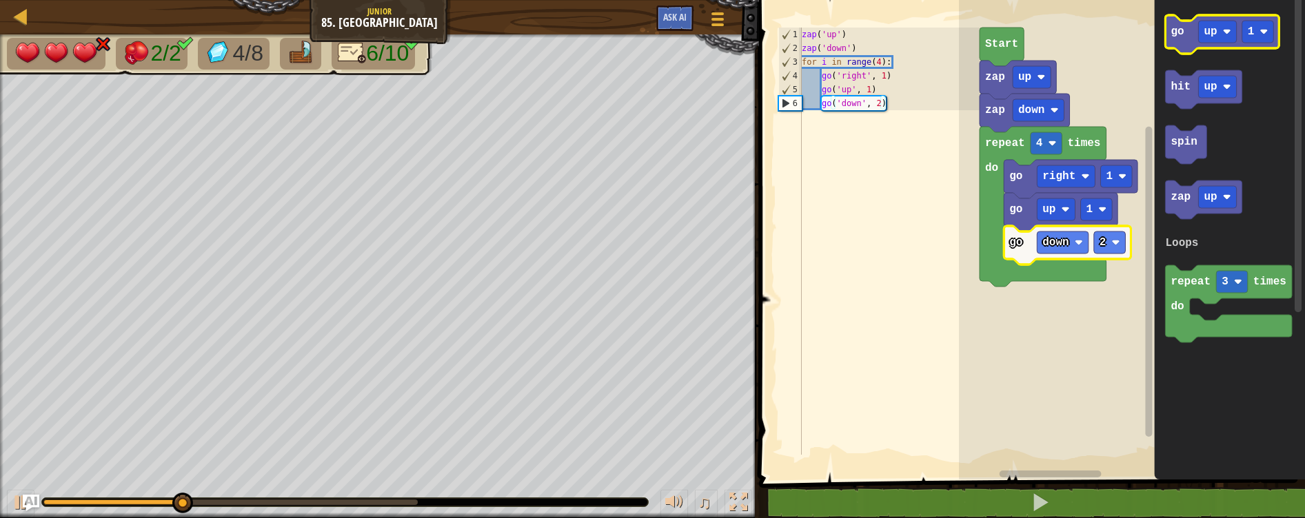
click at [1179, 38] on text "go" at bounding box center [1176, 32] width 13 height 12
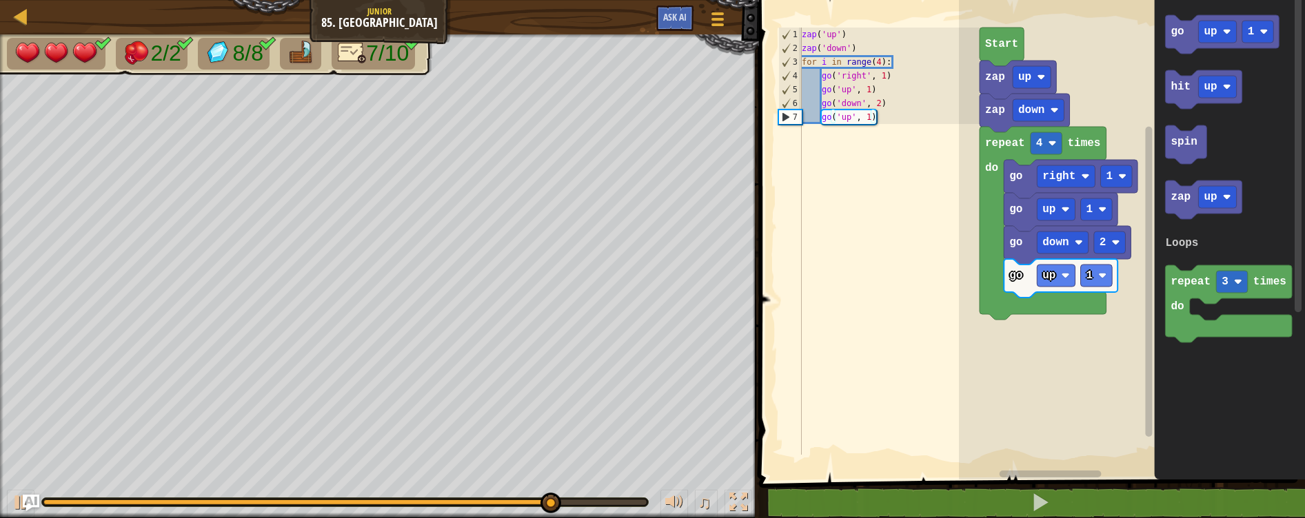
click at [1064, 262] on div "Loops Start zap up zap down repeat 4 times do go right 1 go up 1 go down 2 go u…" at bounding box center [1132, 236] width 346 height 487
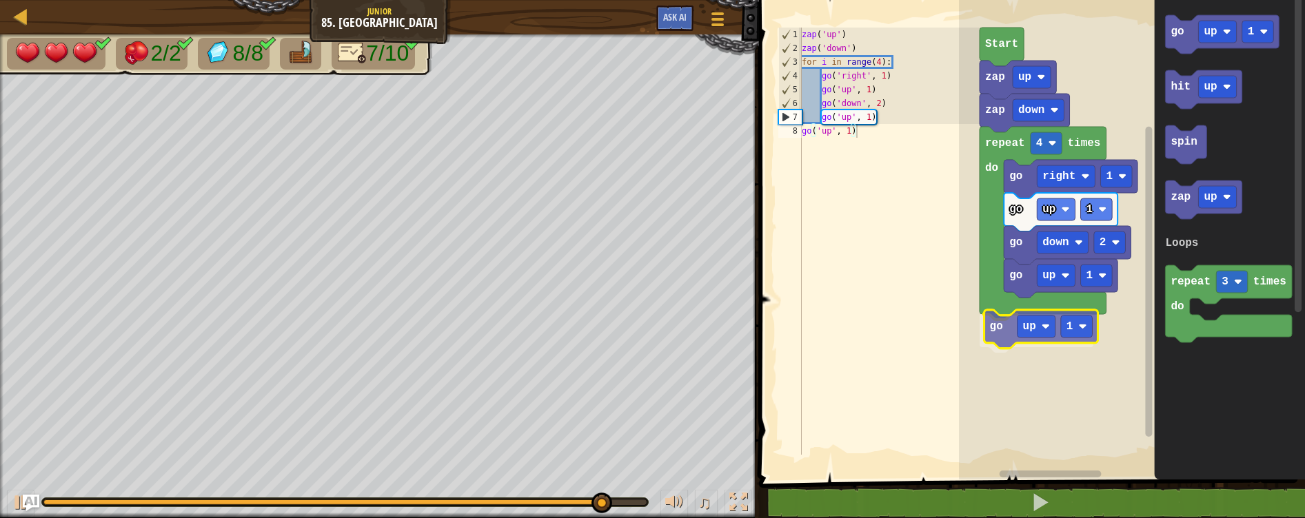
click at [998, 341] on div "Loops Start zap up zap down repeat 4 times do go right 1 go up 1 go down 2 go u…" at bounding box center [1132, 236] width 346 height 487
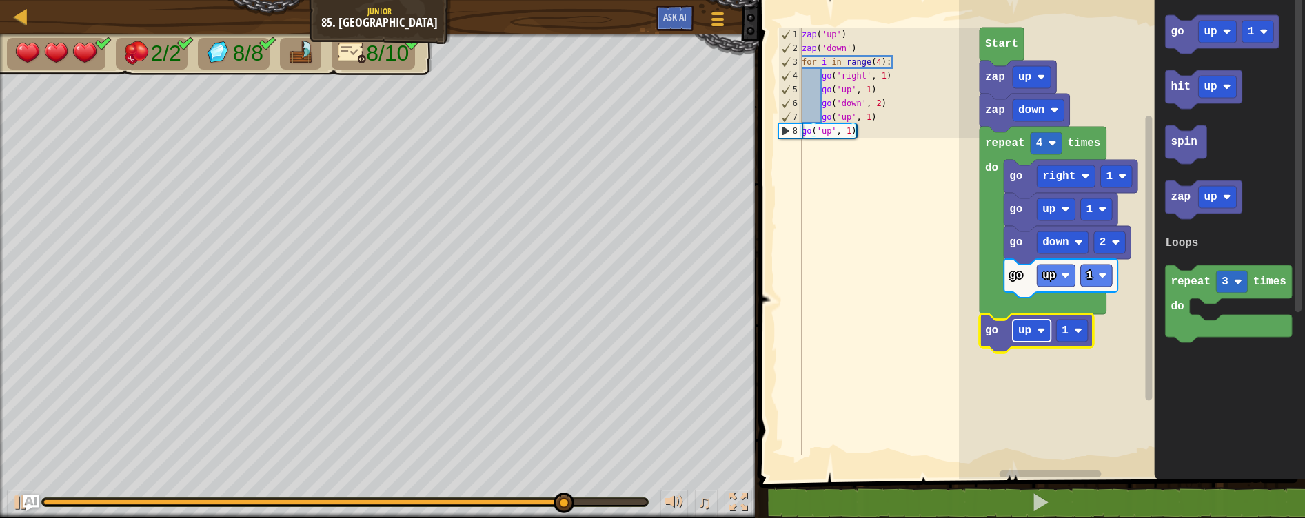
click at [1015, 335] on rect "Blockly Workspace" at bounding box center [1032, 331] width 38 height 22
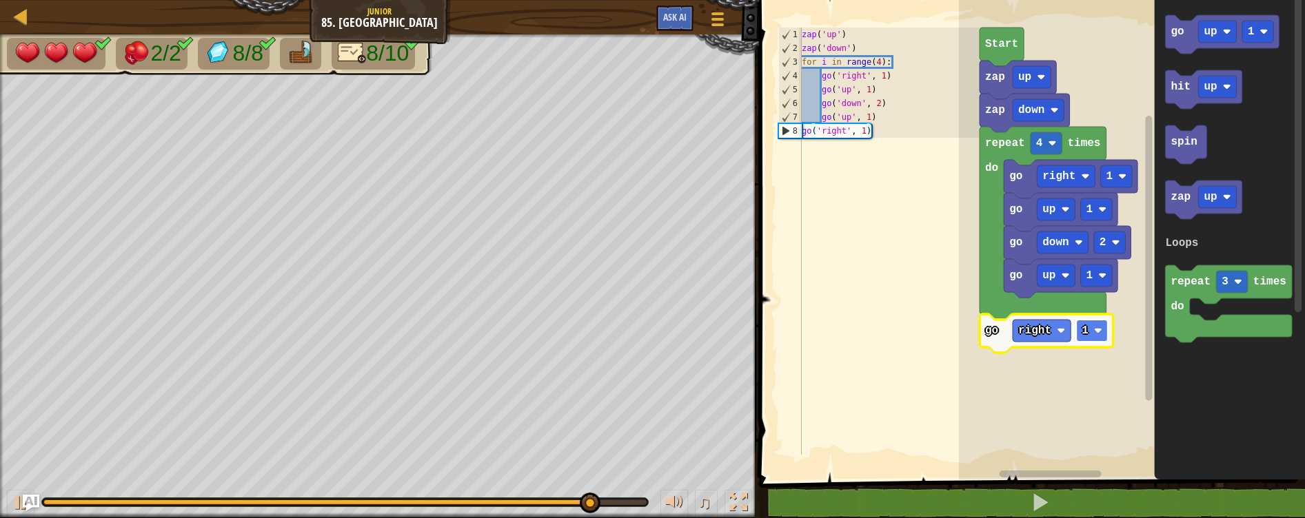
click at [1083, 335] on text "1" at bounding box center [1084, 331] width 7 height 12
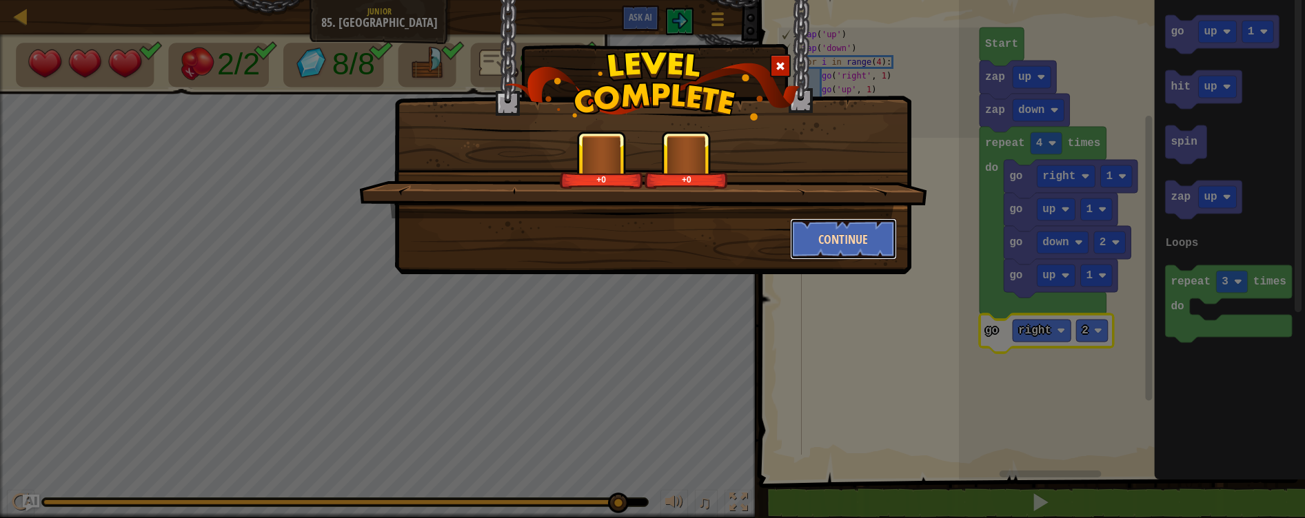
click at [852, 232] on button "Continue" at bounding box center [843, 238] width 107 height 41
